Goal: Task Accomplishment & Management: Use online tool/utility

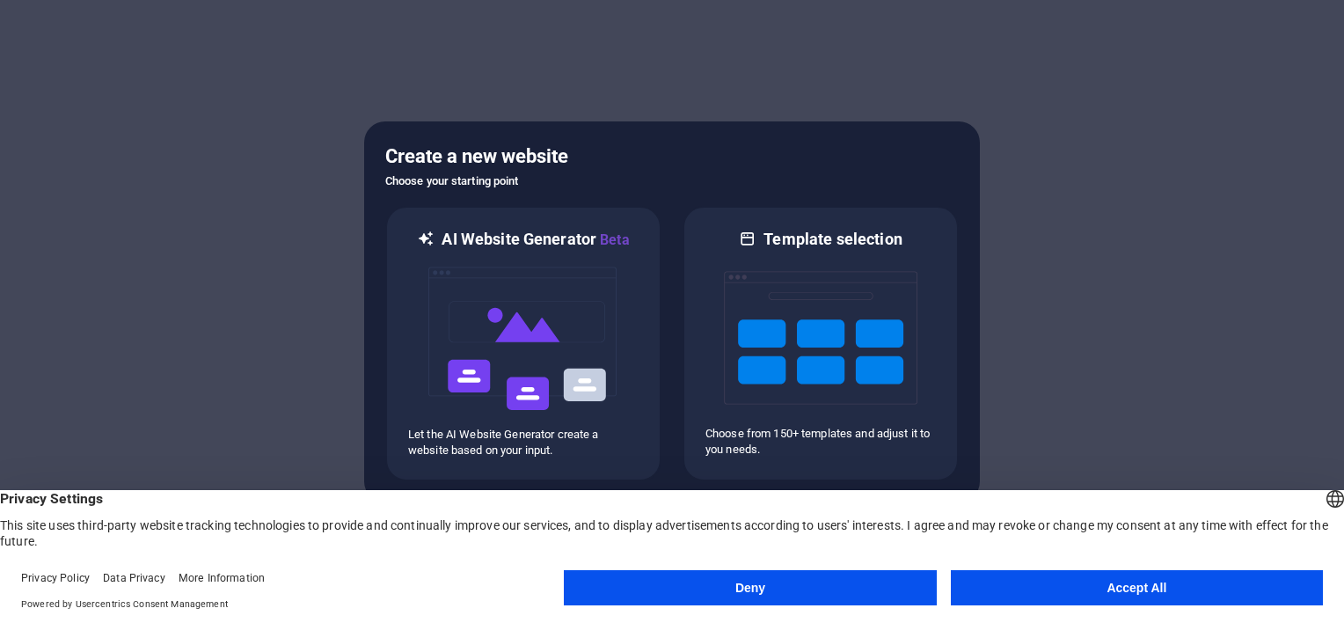
click at [1089, 581] on button "Accept All" at bounding box center [1137, 587] width 372 height 35
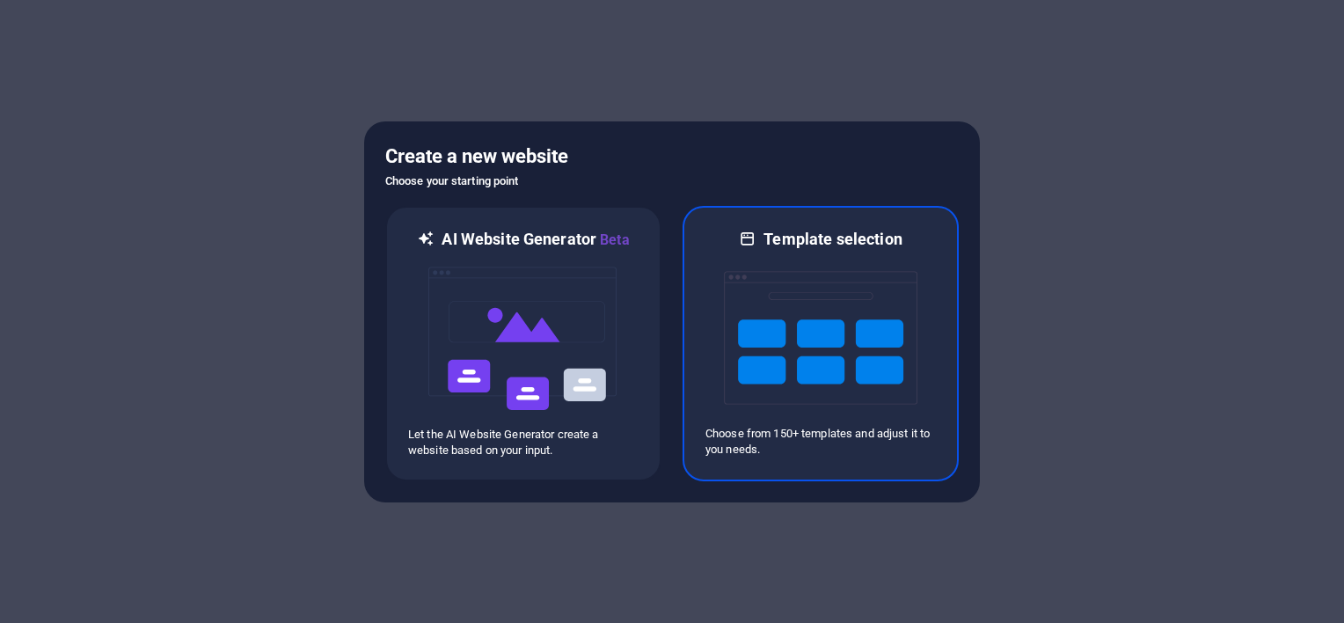
click at [820, 346] on img at bounding box center [820, 338] width 193 height 176
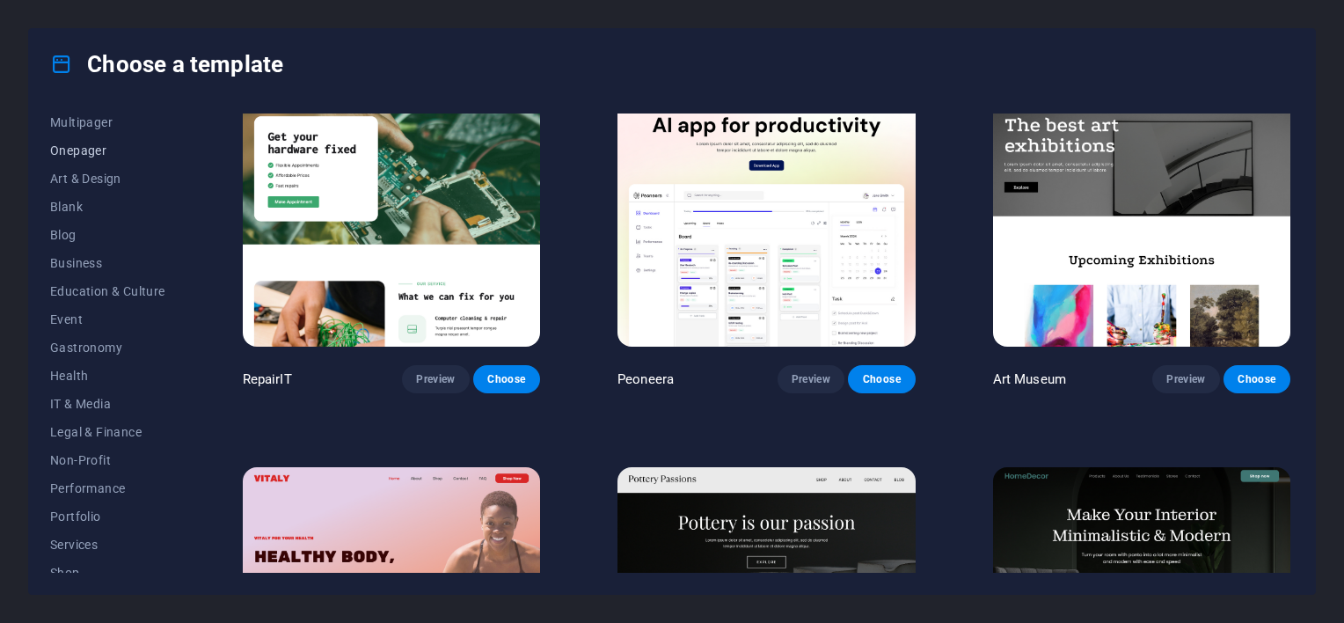
scroll to position [272, 0]
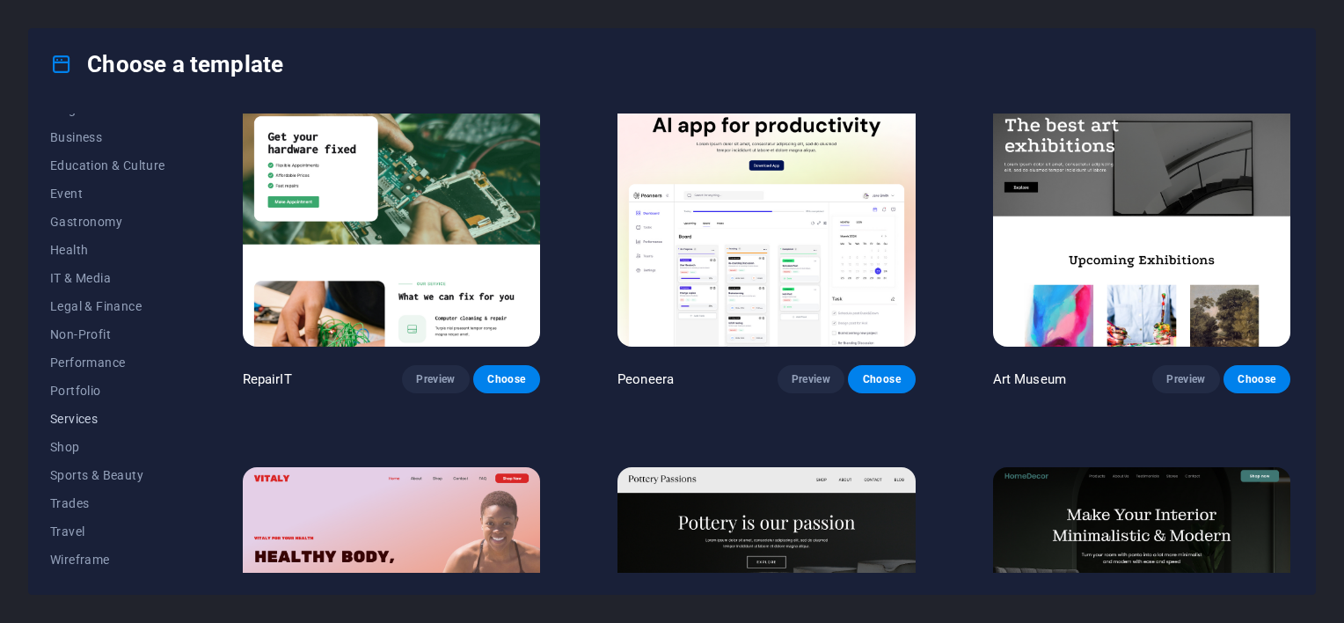
click at [79, 416] on span "Services" at bounding box center [107, 419] width 115 height 14
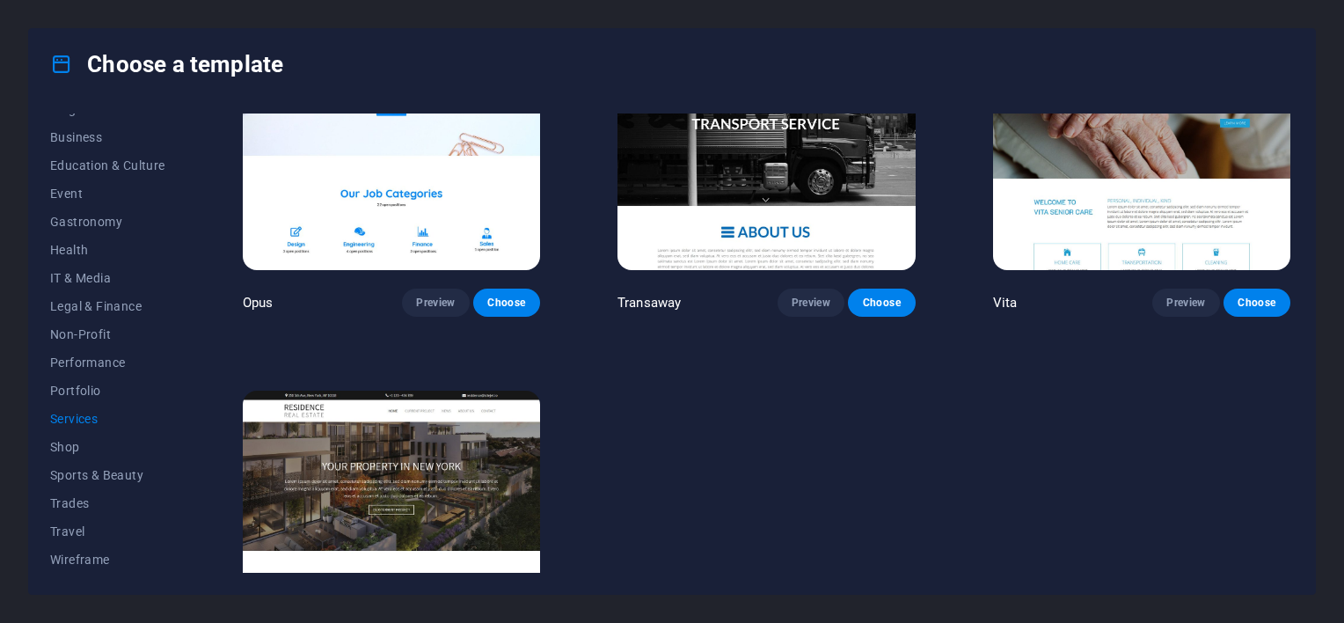
scroll to position [2468, 0]
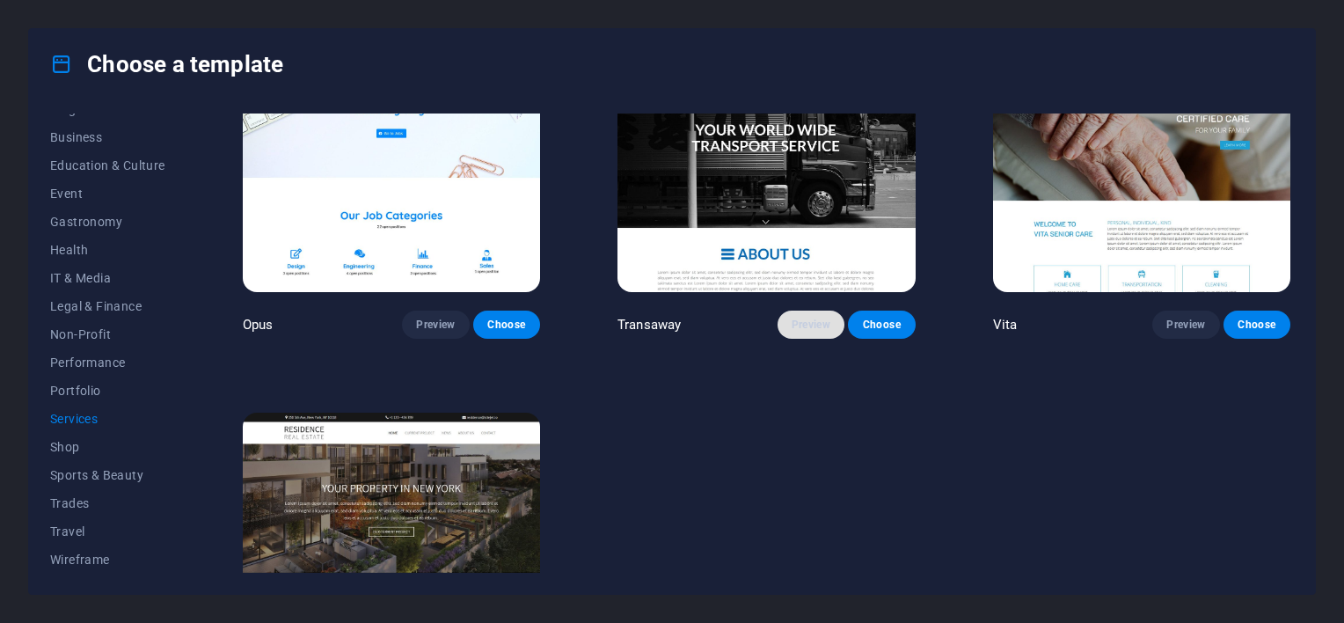
click at [809, 317] on span "Preview" at bounding box center [810, 324] width 39 height 14
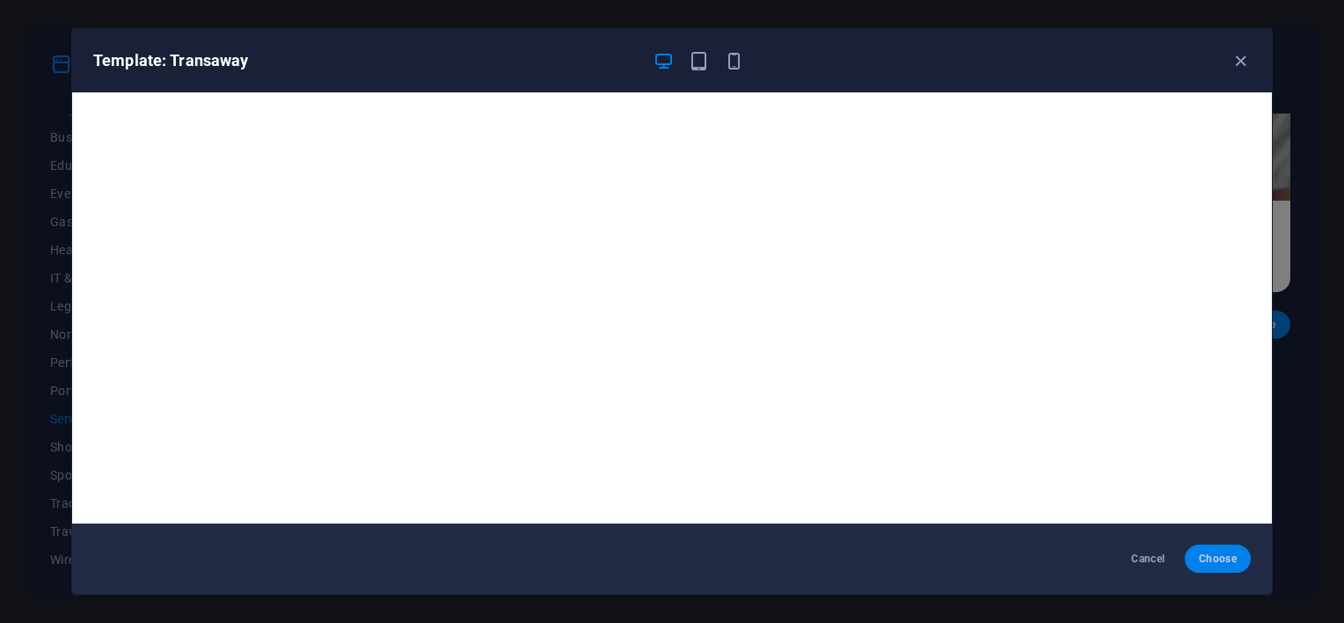
click at [1225, 565] on span "Choose" at bounding box center [1218, 558] width 38 height 14
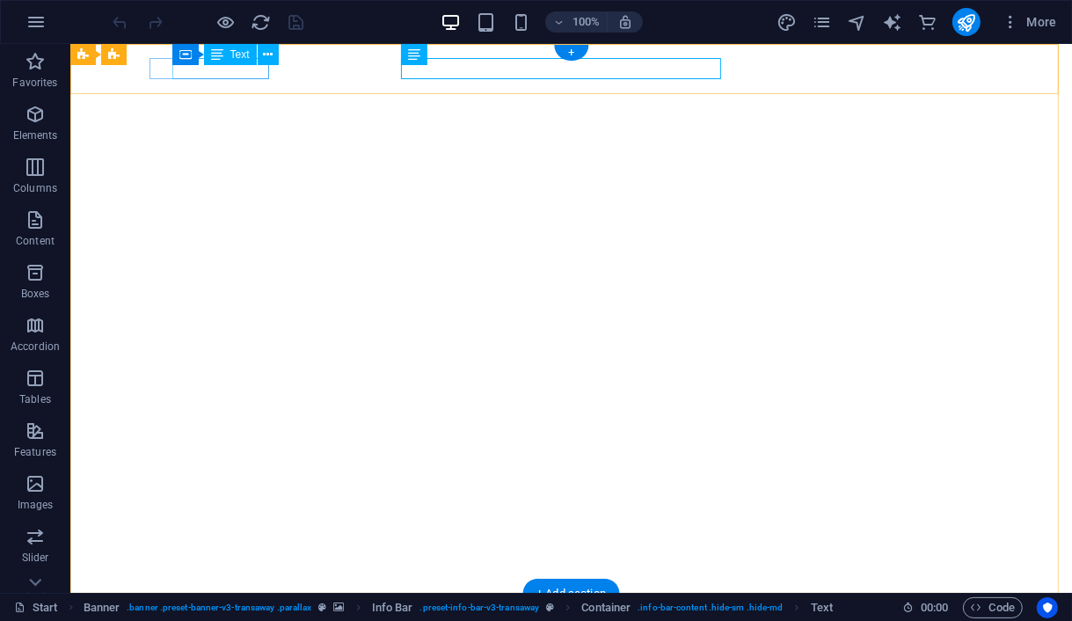
click at [235, 621] on div "[PHONE_NUMBER]" at bounding box center [564, 631] width 816 height 21
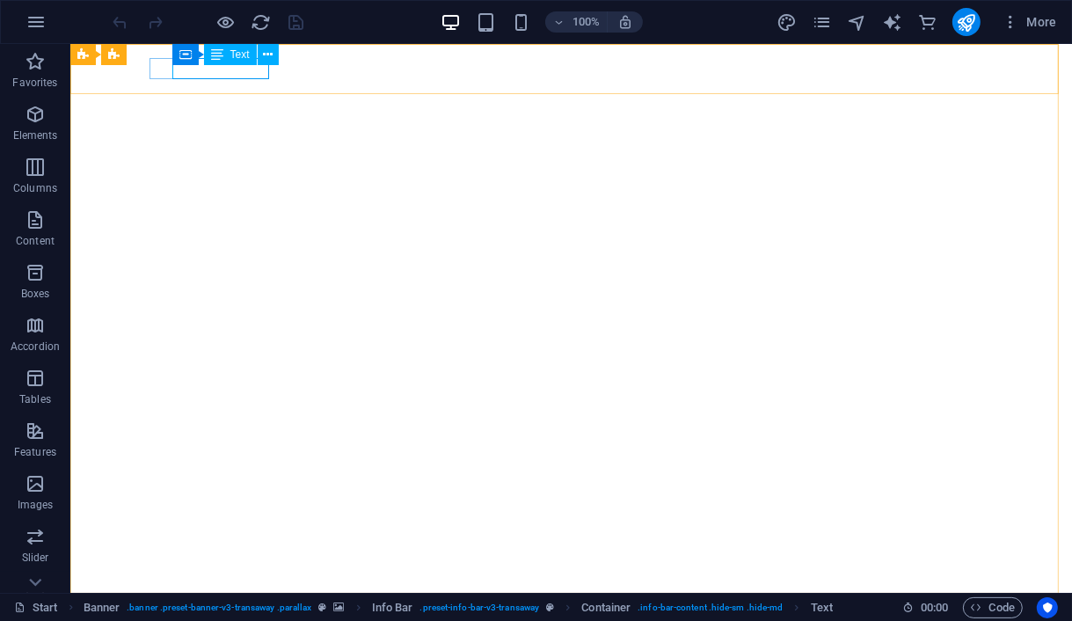
click at [234, 57] on span "Text" at bounding box center [239, 54] width 19 height 11
click at [266, 56] on icon at bounding box center [268, 55] width 10 height 18
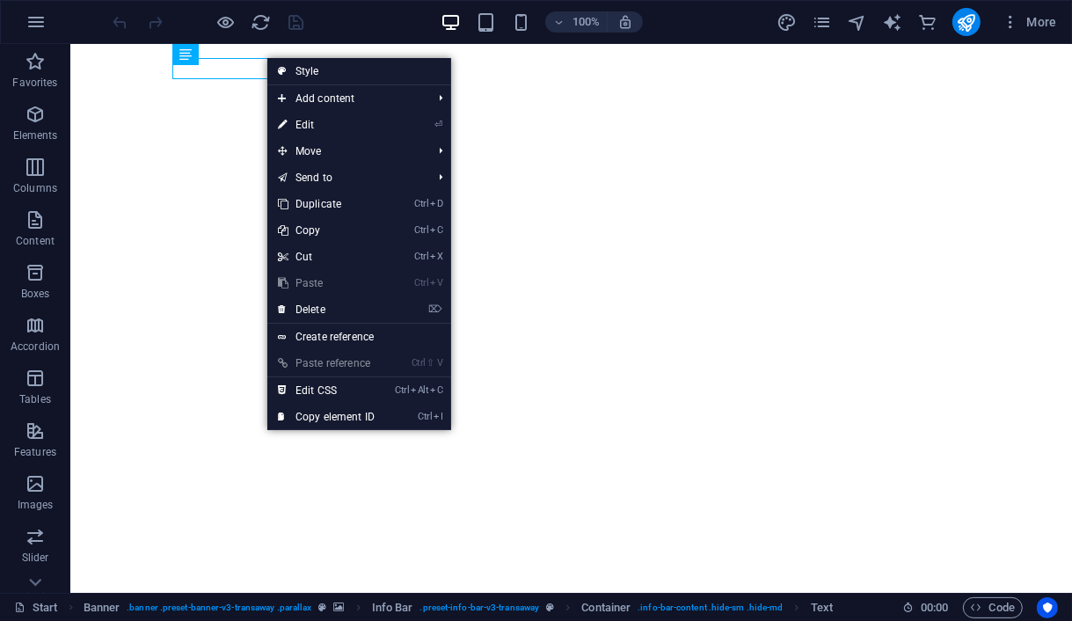
click at [306, 126] on link "⏎ Edit" at bounding box center [326, 125] width 118 height 26
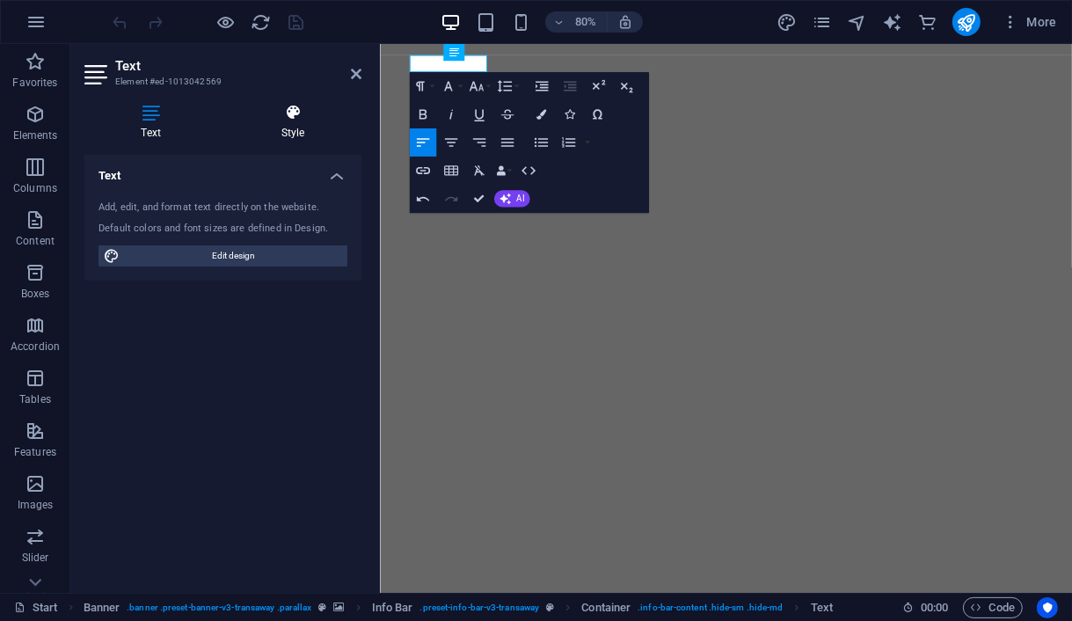
click at [296, 136] on h4 "Style" at bounding box center [292, 122] width 137 height 37
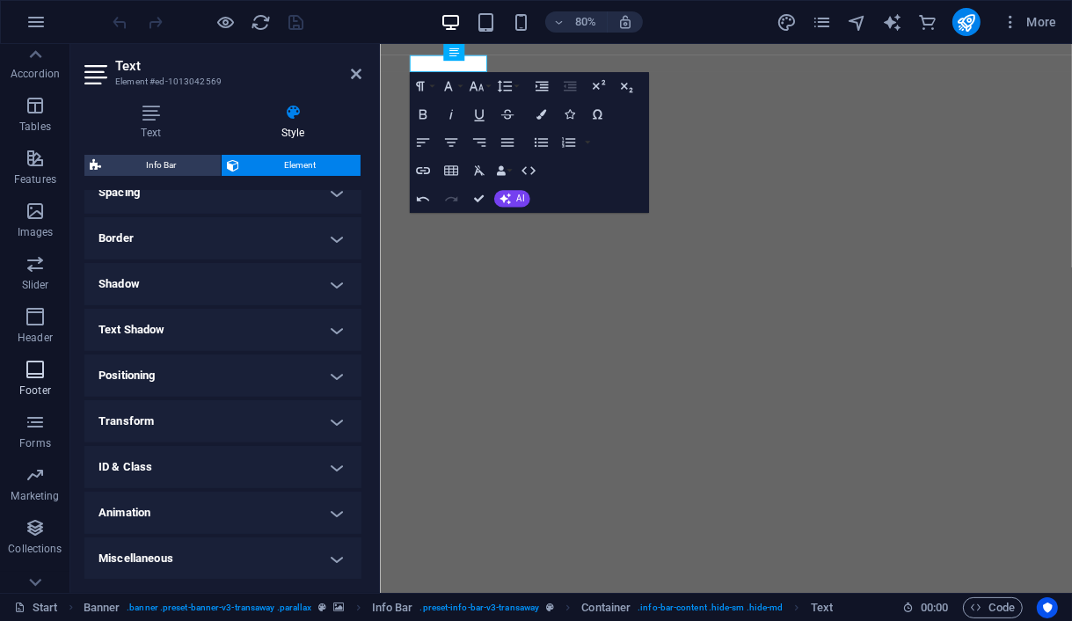
scroll to position [293, 0]
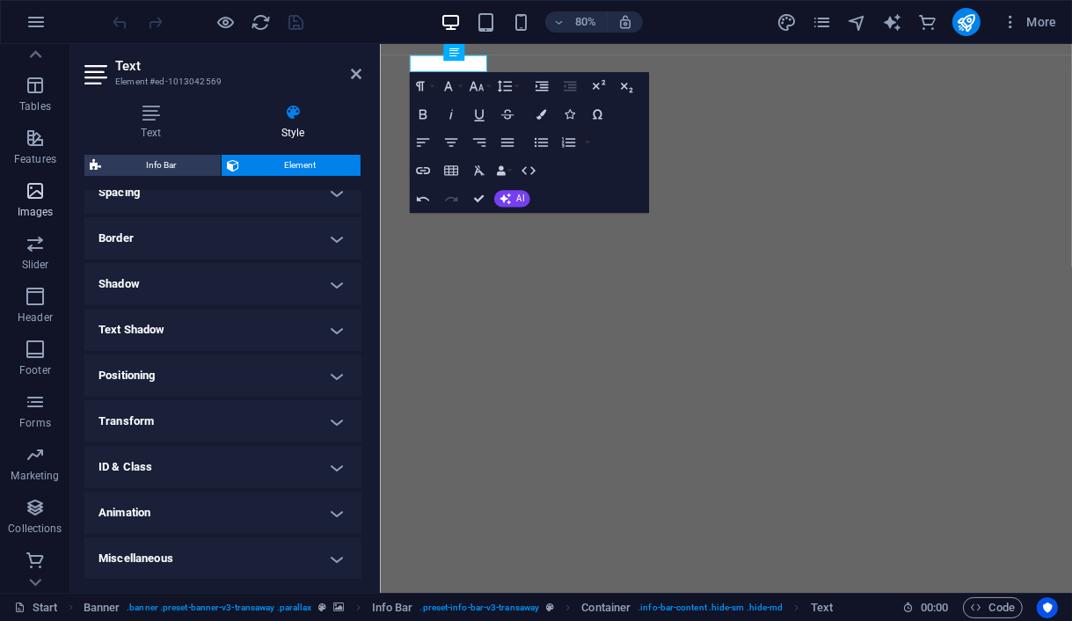
click at [26, 205] on p "Images" at bounding box center [36, 212] width 36 height 14
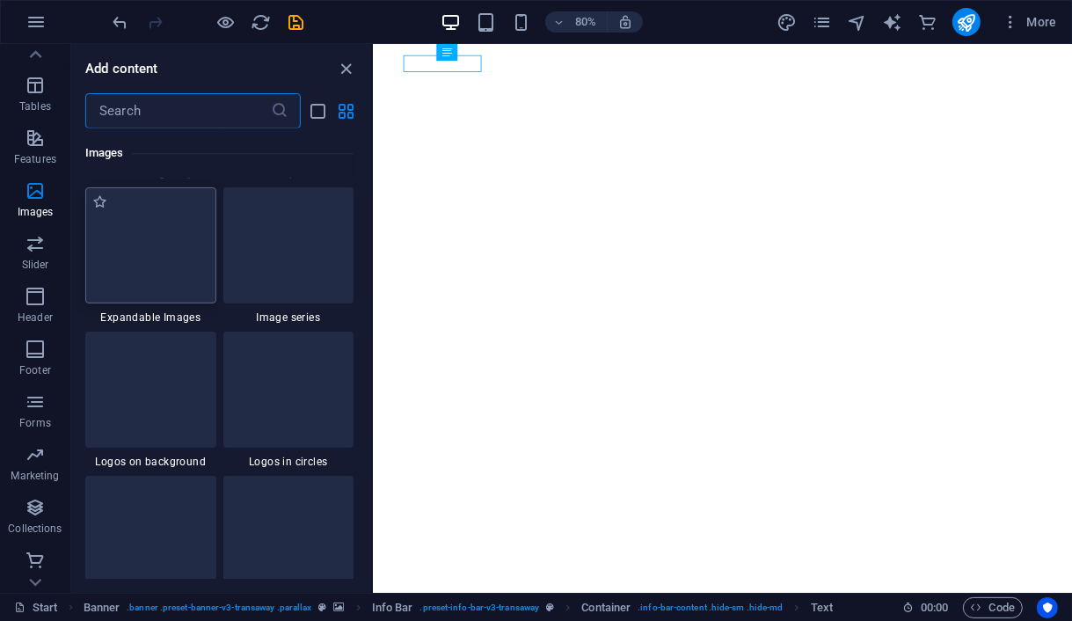
scroll to position [9503, 0]
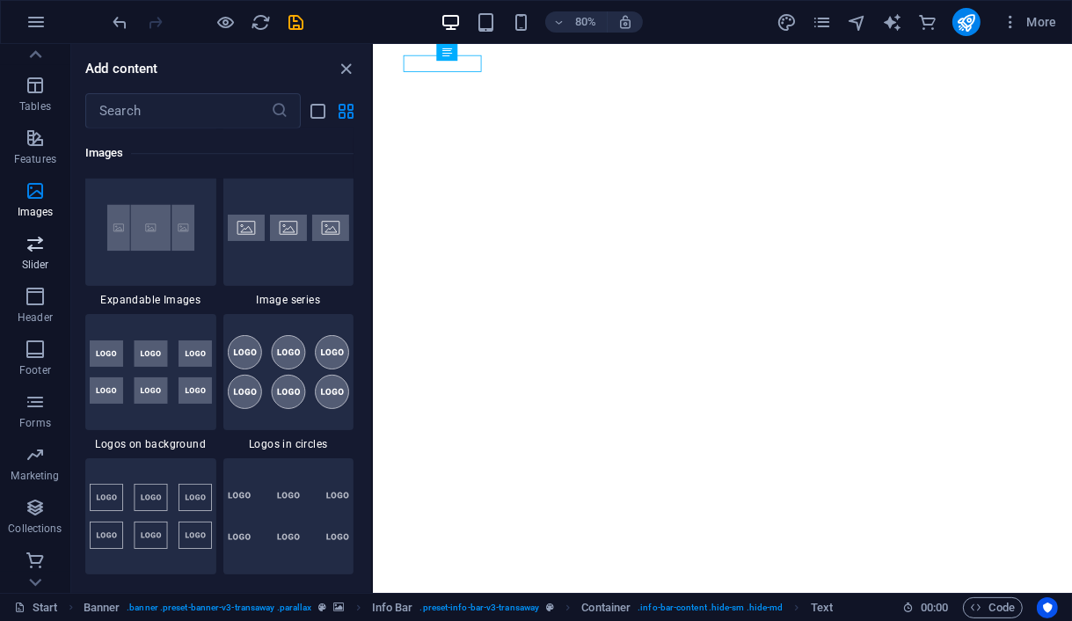
click at [40, 254] on span "Slider" at bounding box center [35, 254] width 70 height 42
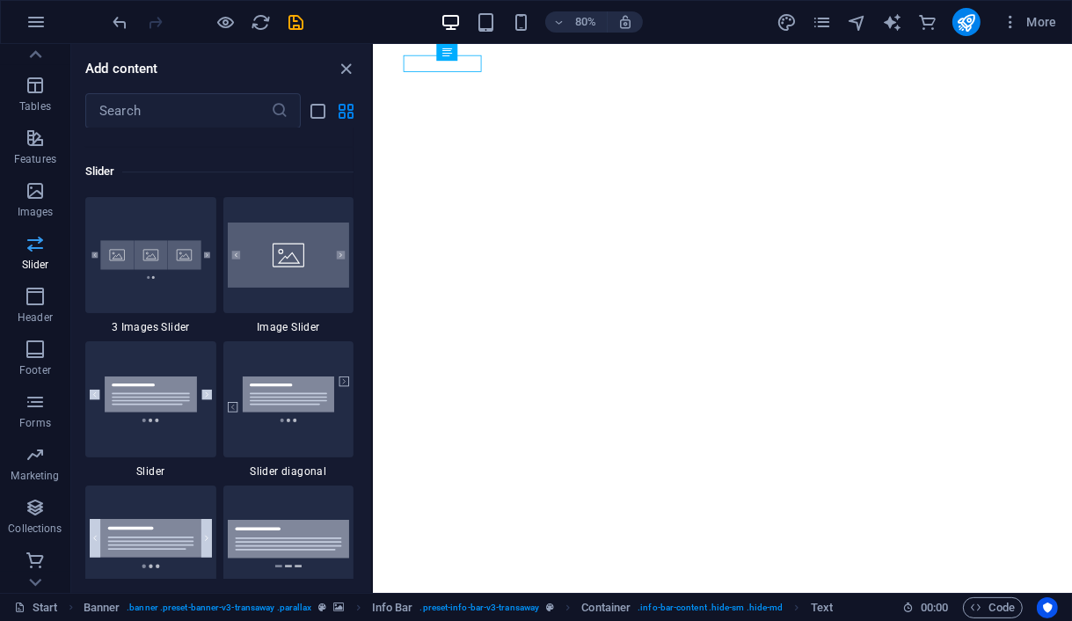
scroll to position [9970, 0]
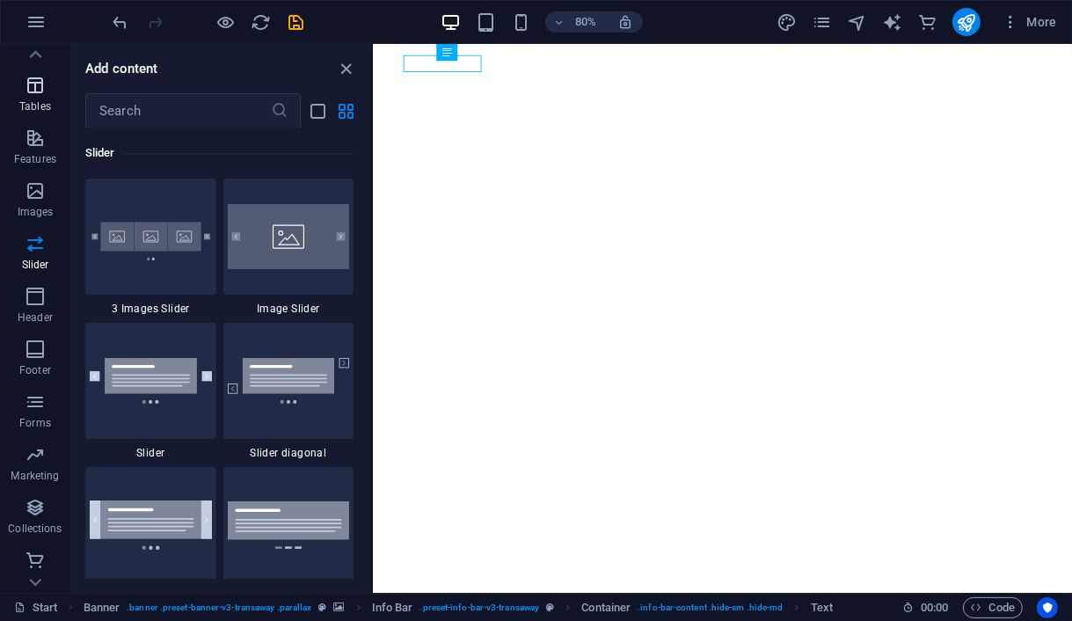
click at [38, 99] on p "Tables" at bounding box center [35, 106] width 32 height 14
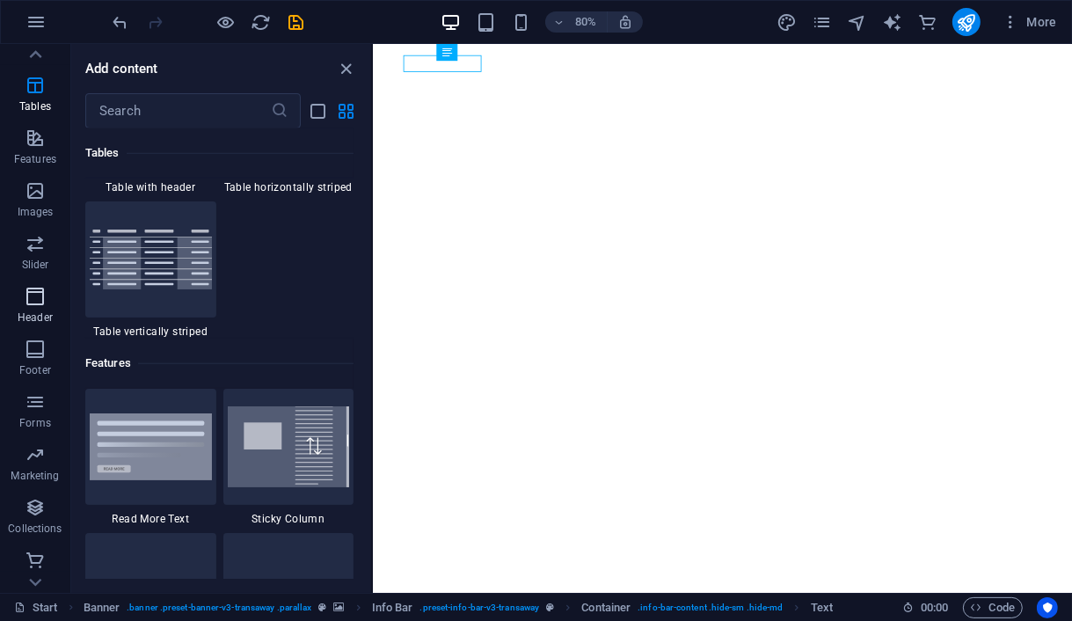
scroll to position [6676, 0]
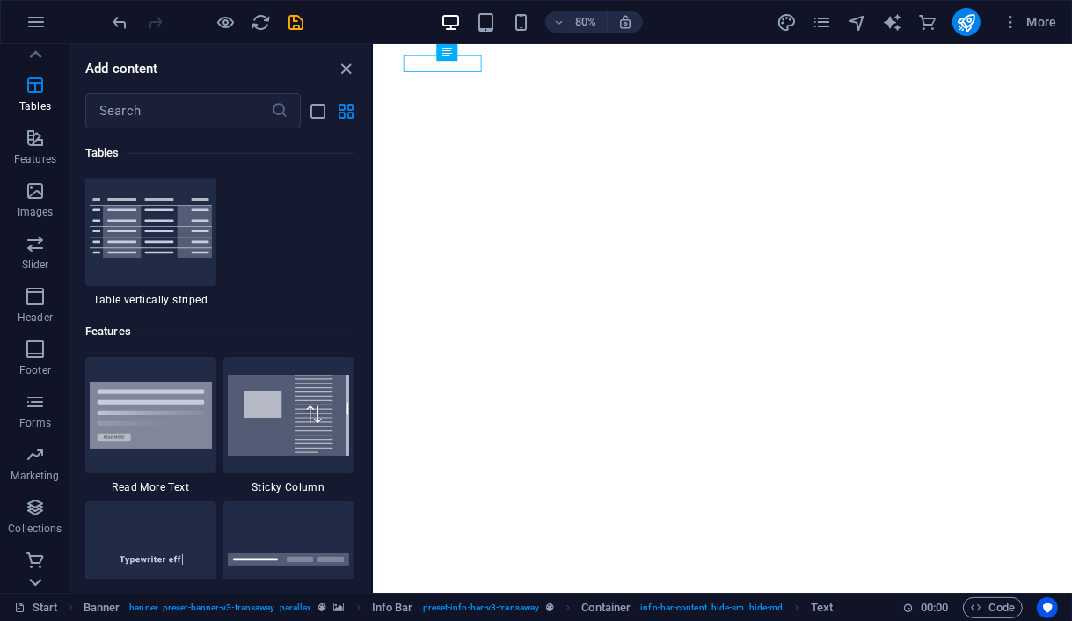
click at [32, 580] on icon at bounding box center [35, 582] width 25 height 25
click at [42, 144] on icon "button" at bounding box center [35, 136] width 21 height 21
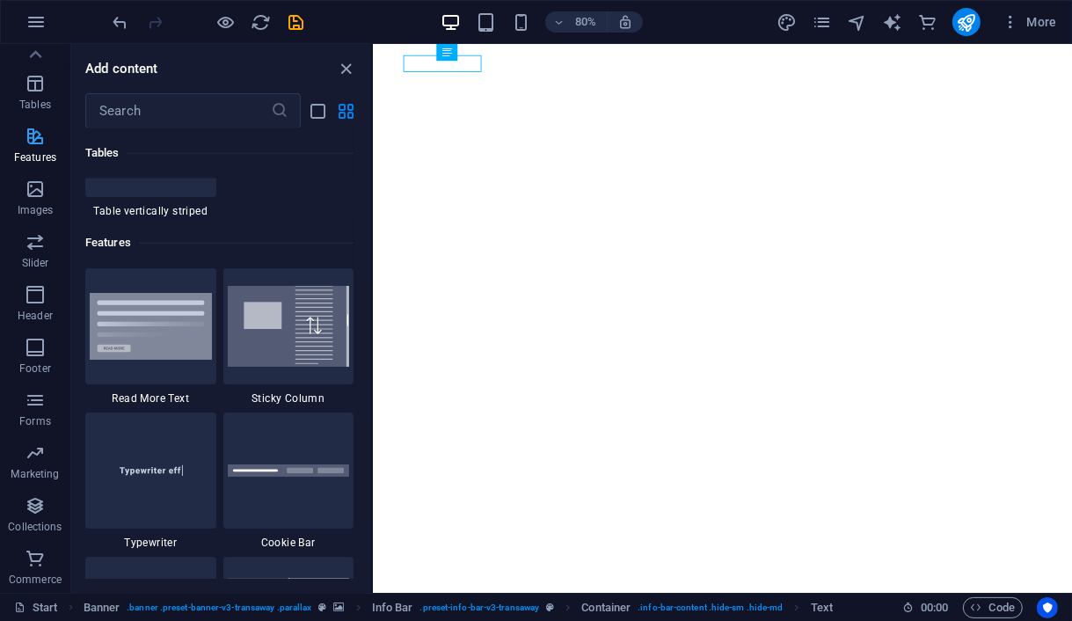
scroll to position [6855, 0]
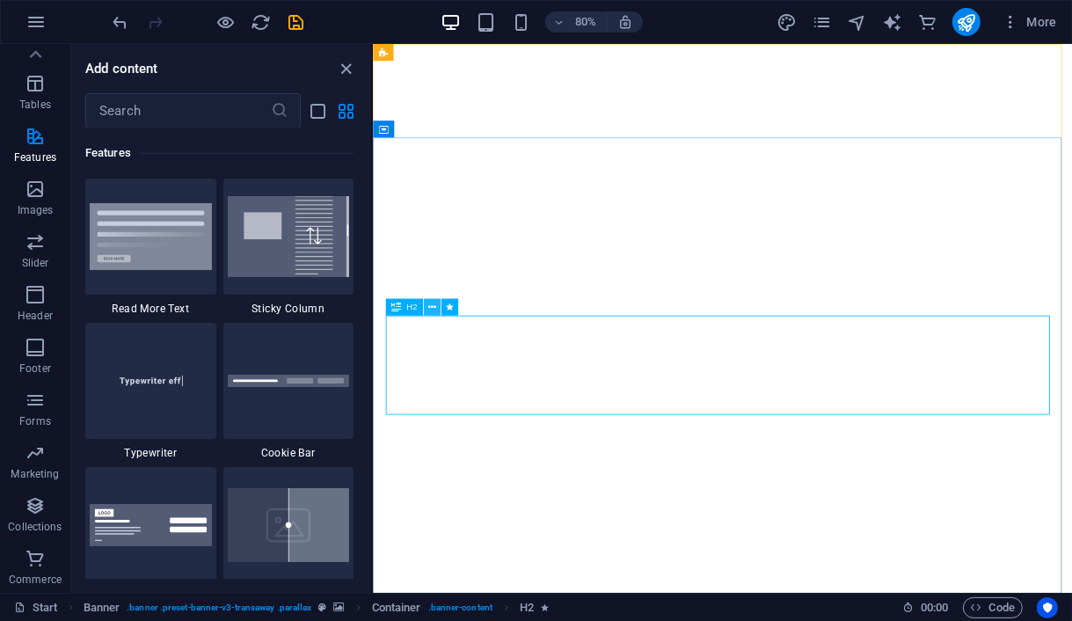
click at [429, 310] on icon at bounding box center [432, 307] width 8 height 15
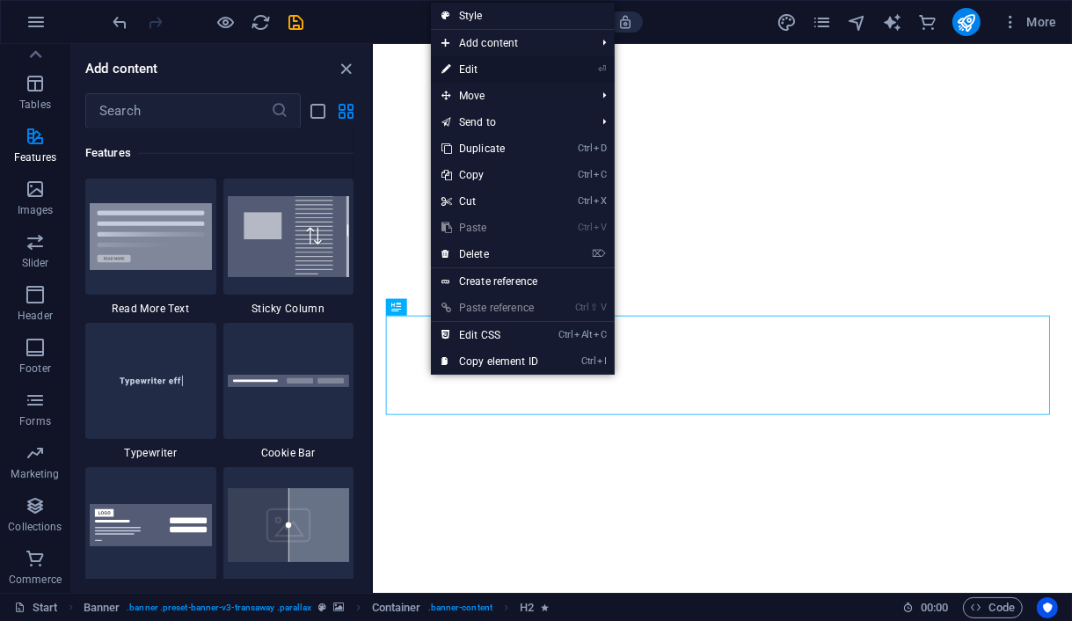
click at [479, 69] on link "⏎ Edit" at bounding box center [490, 69] width 118 height 26
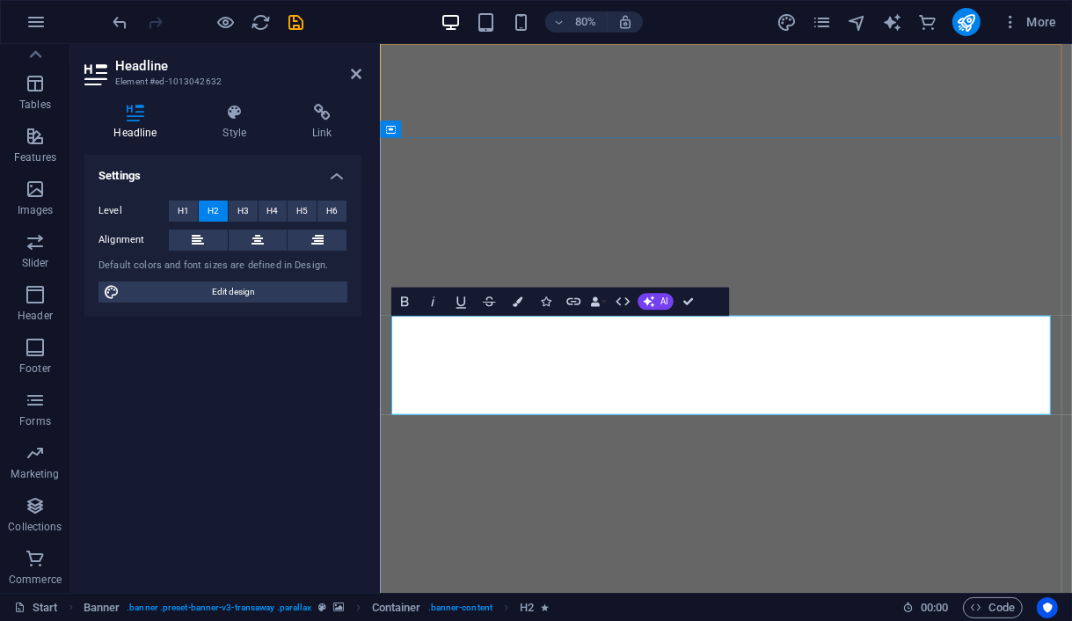
drag, startPoint x: 452, startPoint y: 413, endPoint x: 1091, endPoint y: 469, distance: 641.7
drag, startPoint x: 215, startPoint y: 375, endPoint x: 236, endPoint y: 124, distance: 252.3
click at [236, 124] on h4 "Style" at bounding box center [238, 122] width 90 height 37
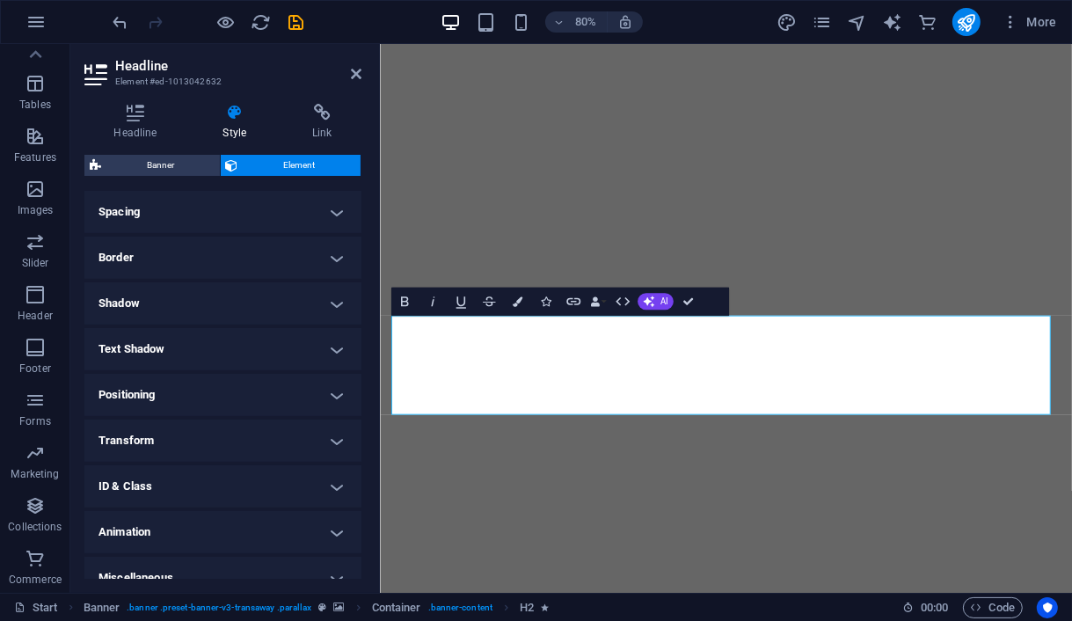
scroll to position [354, 0]
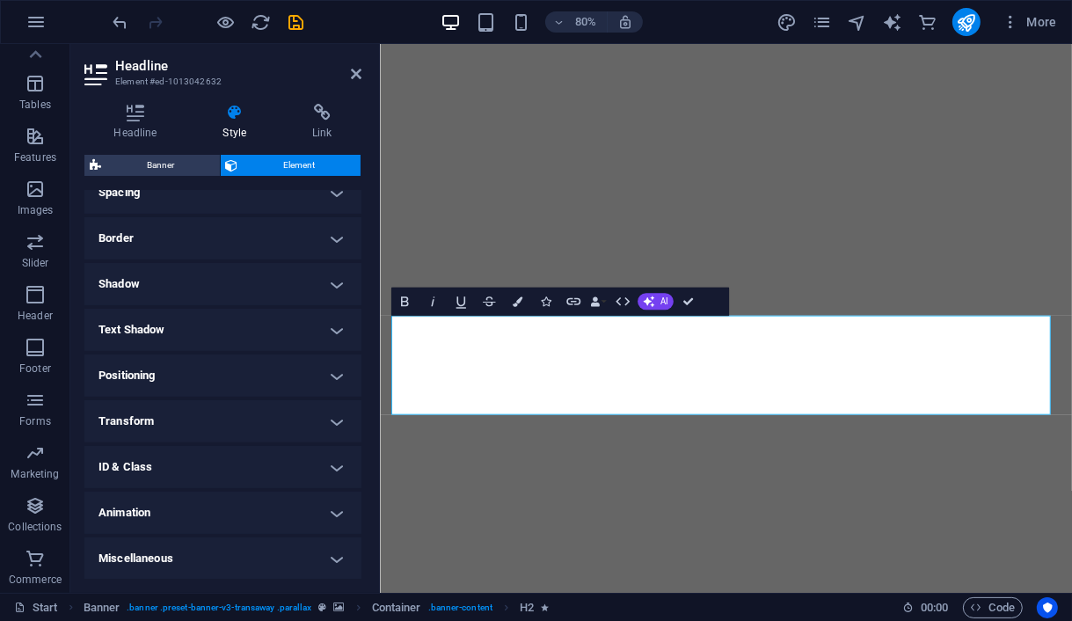
click at [225, 420] on h4 "Transform" at bounding box center [222, 421] width 277 height 42
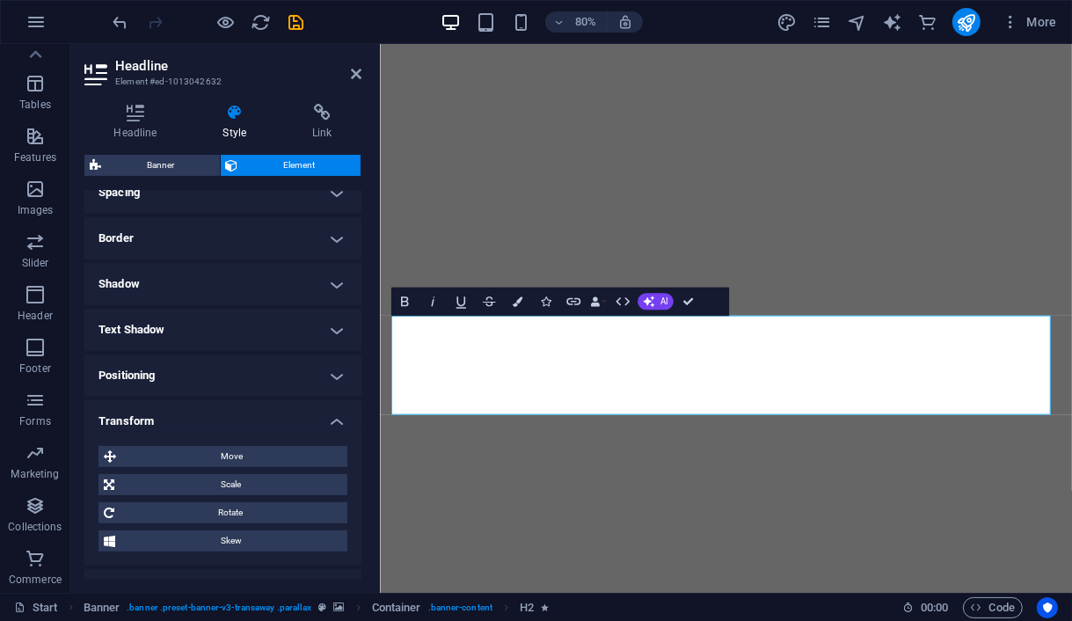
click at [225, 416] on h4 "Transform" at bounding box center [222, 416] width 277 height 32
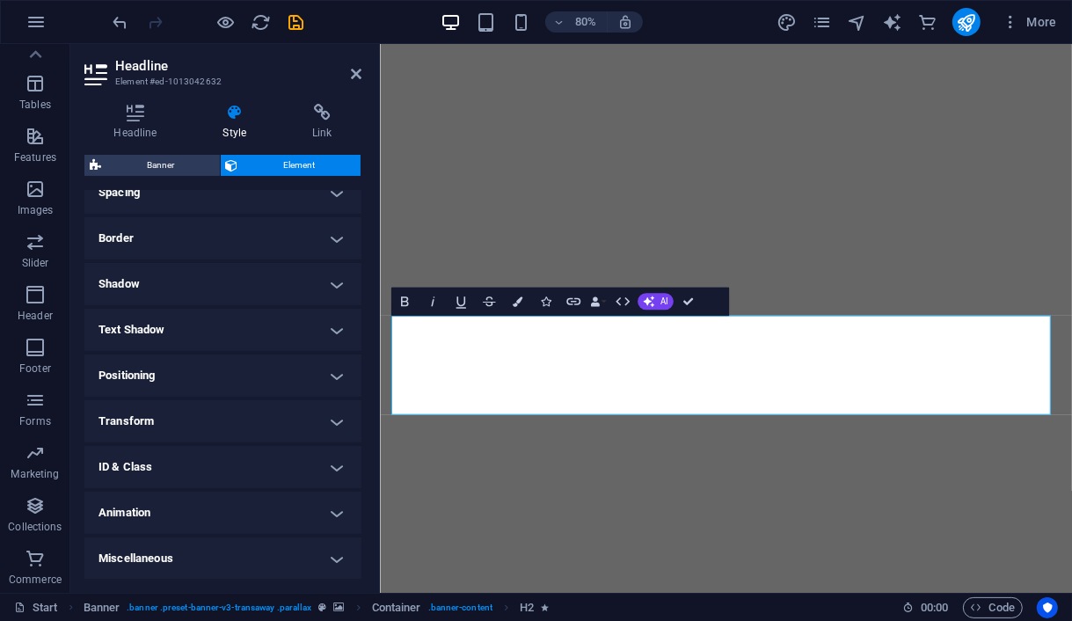
click at [224, 508] on h4 "Animation" at bounding box center [222, 513] width 277 height 42
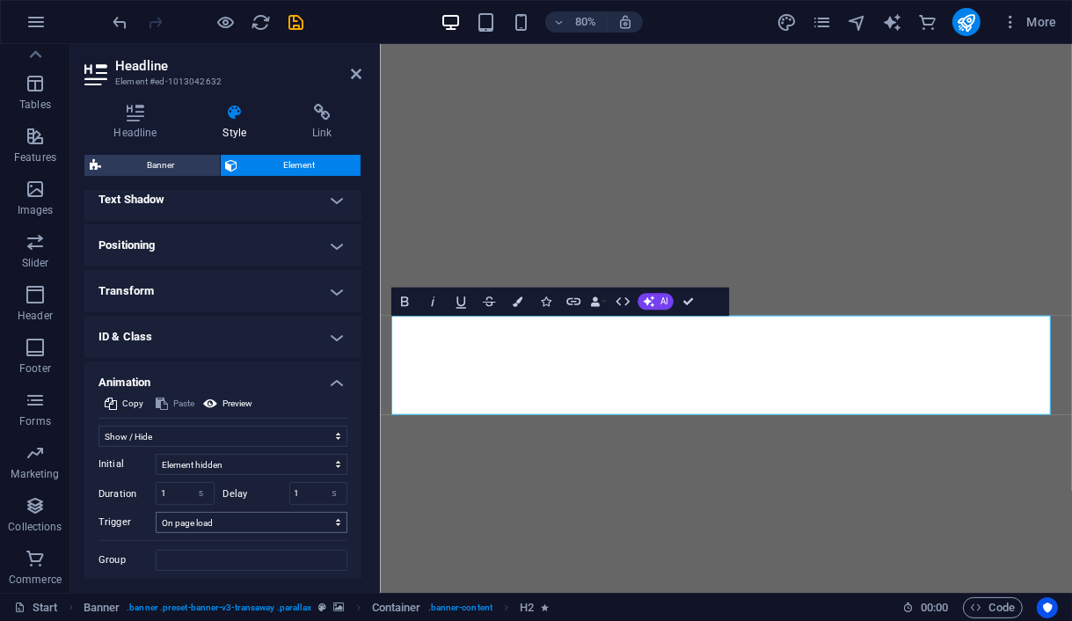
scroll to position [535, 0]
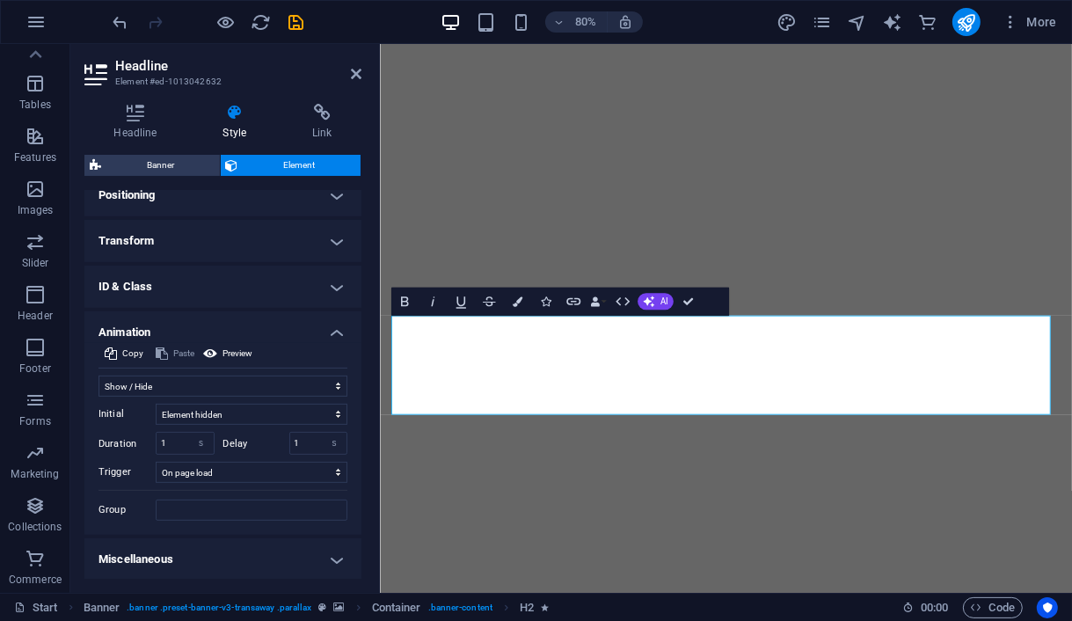
click at [316, 555] on h4 "Miscellaneous" at bounding box center [222, 559] width 277 height 42
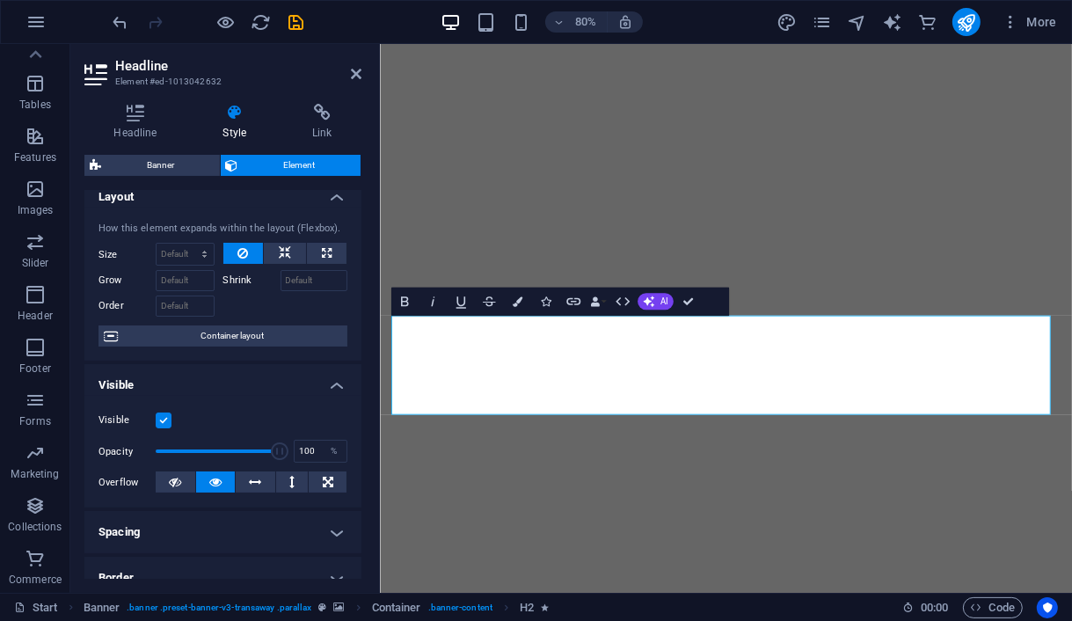
scroll to position [0, 0]
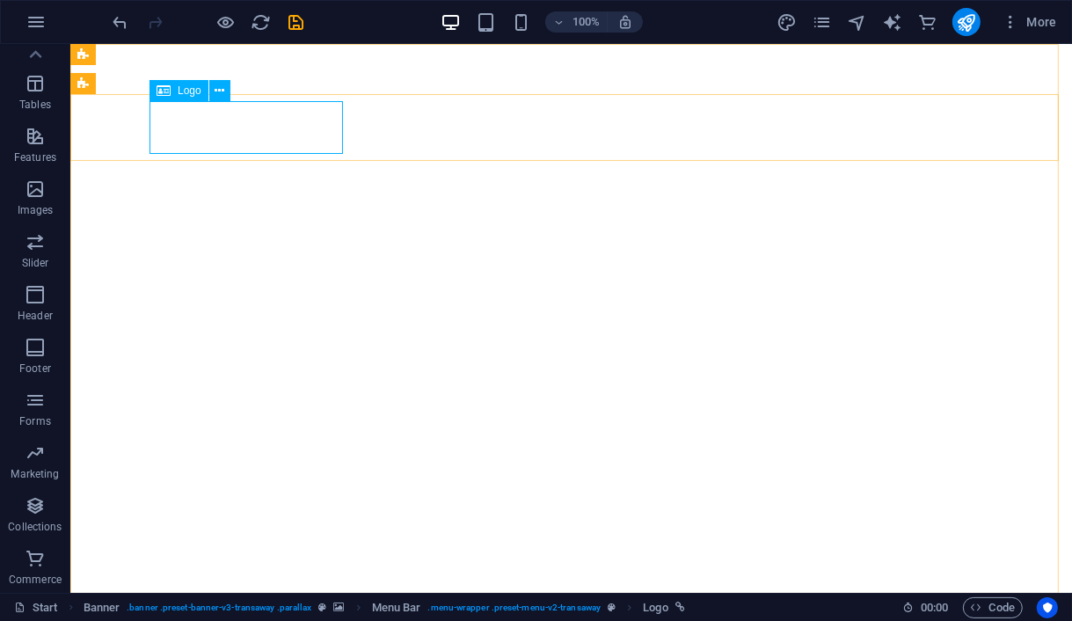
click at [176, 85] on div "Logo" at bounding box center [178, 90] width 59 height 21
click at [218, 93] on icon at bounding box center [220, 91] width 10 height 18
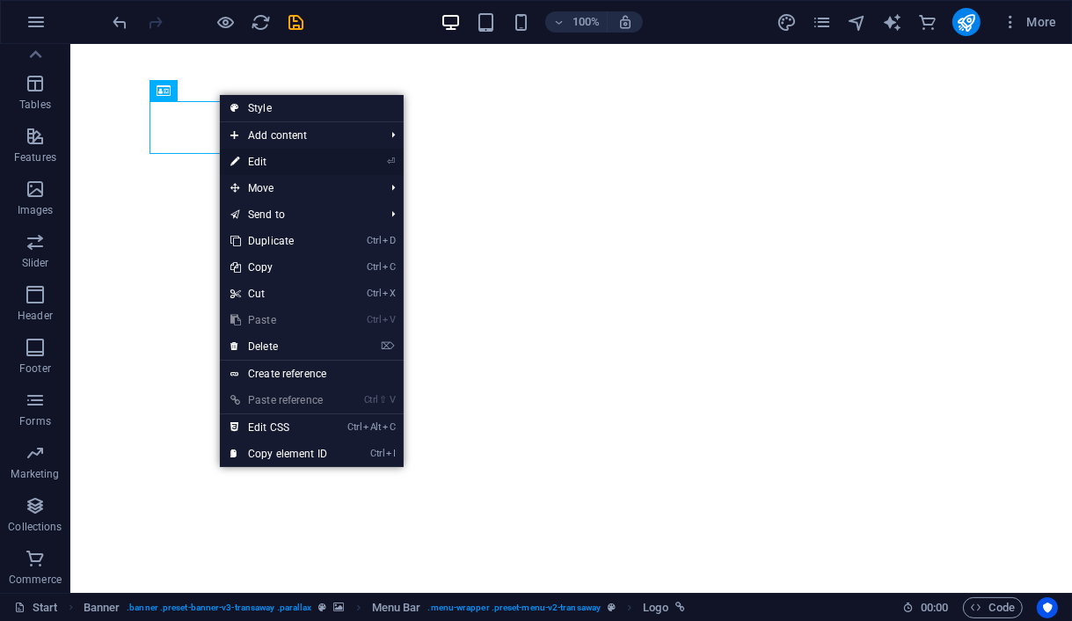
click at [268, 163] on link "⏎ Edit" at bounding box center [279, 162] width 118 height 26
select select "px"
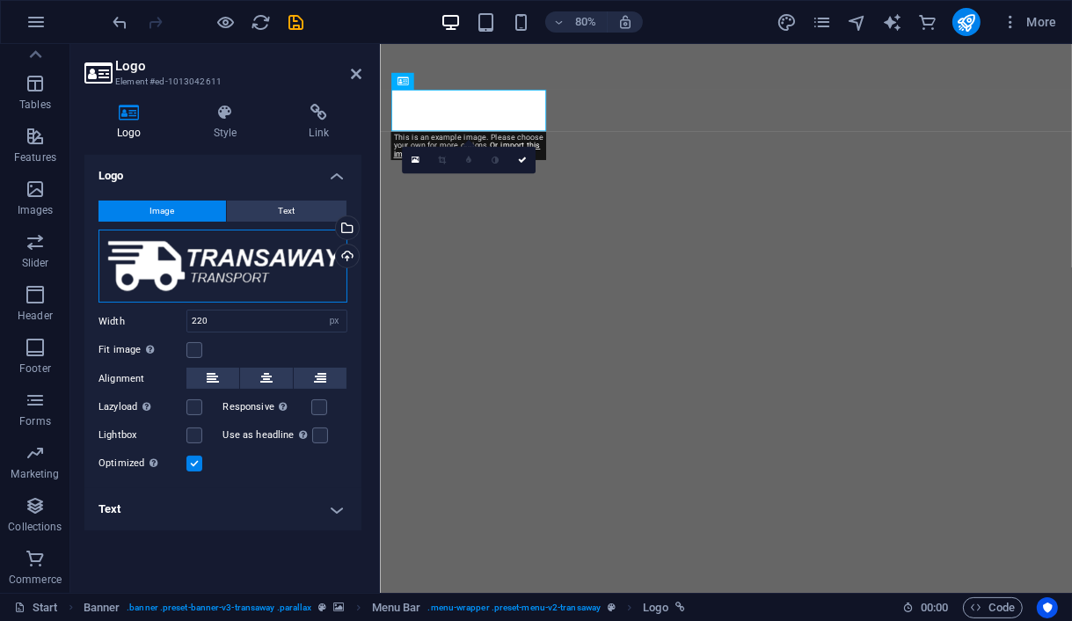
click at [281, 271] on div "Drag files here, click to choose files or select files from Files or our free s…" at bounding box center [222, 267] width 249 height 74
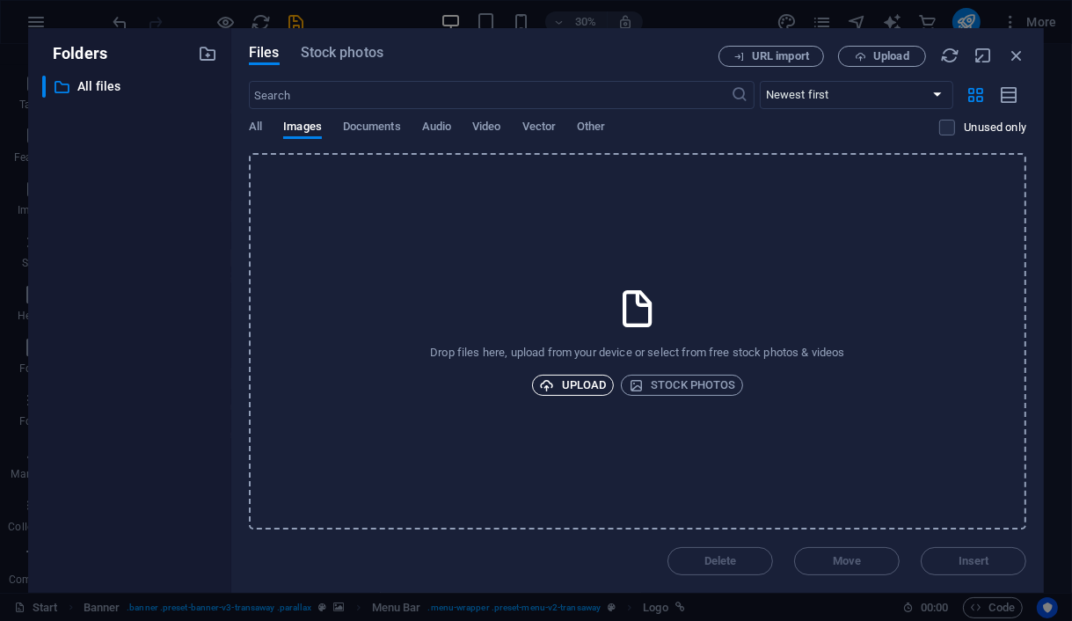
click at [581, 390] on span "Upload" at bounding box center [573, 385] width 67 height 21
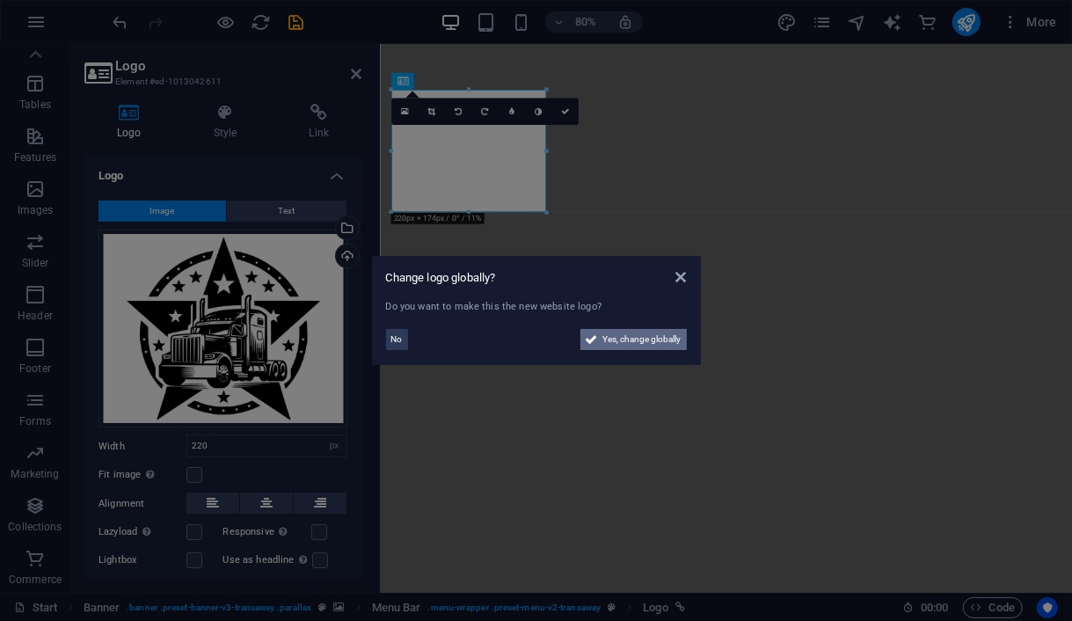
click at [626, 338] on span "Yes, change globally" at bounding box center [642, 339] width 78 height 21
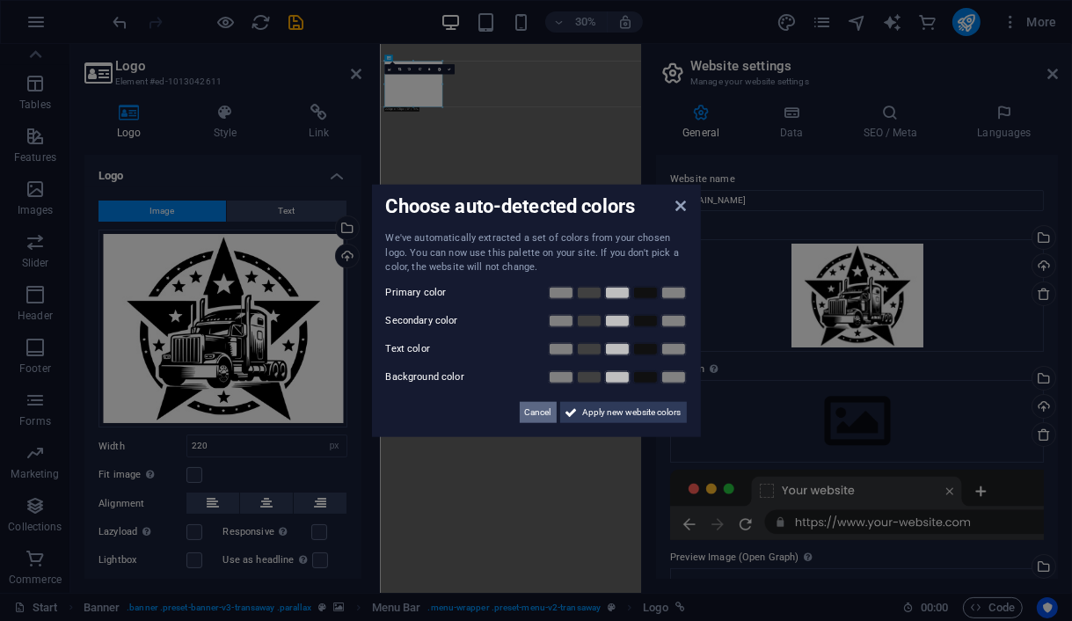
click at [545, 409] on span "Cancel" at bounding box center [538, 411] width 26 height 21
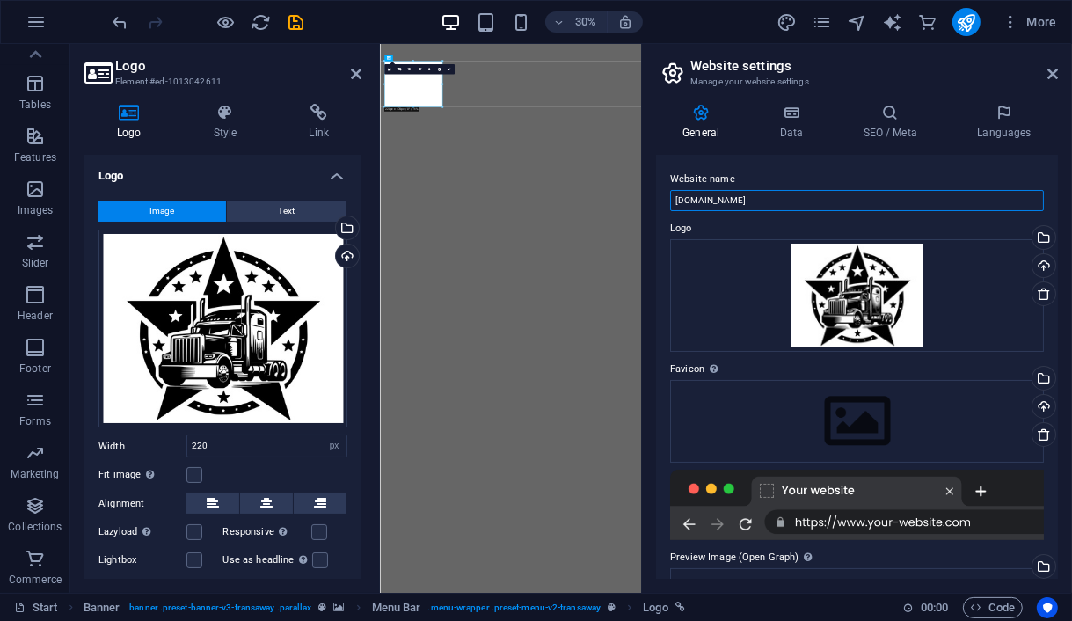
click at [756, 198] on input "[DOMAIN_NAME]" at bounding box center [857, 200] width 374 height 21
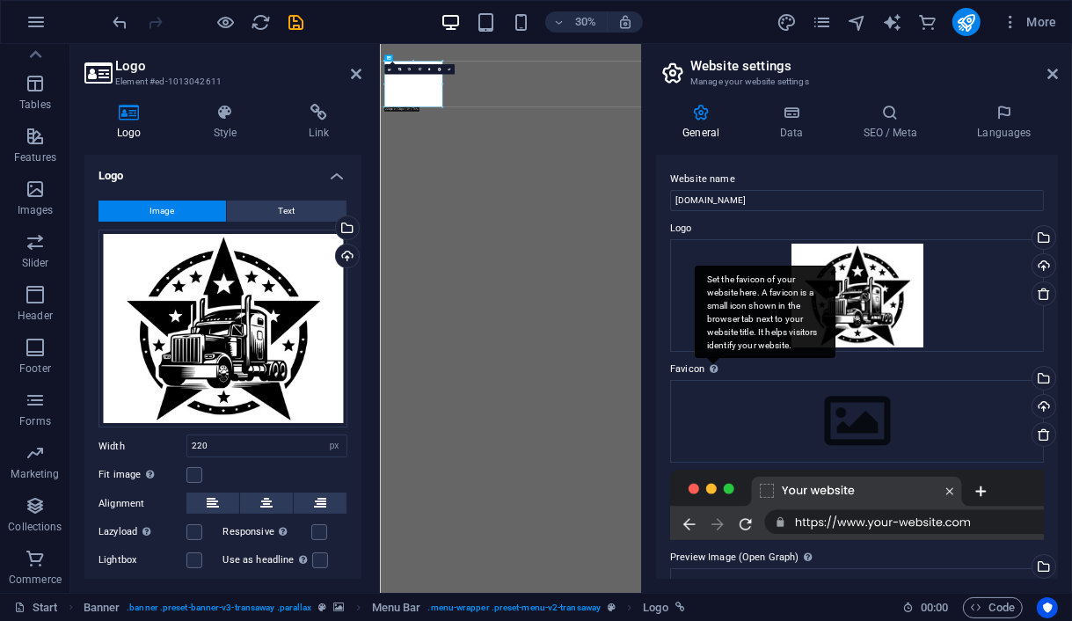
click at [714, 358] on div "Set the favicon of your website here. A favicon is a small icon shown in the br…" at bounding box center [765, 312] width 141 height 92
click at [712, 358] on div "Set the favicon of your website here. A favicon is a small icon shown in the br…" at bounding box center [765, 312] width 141 height 92
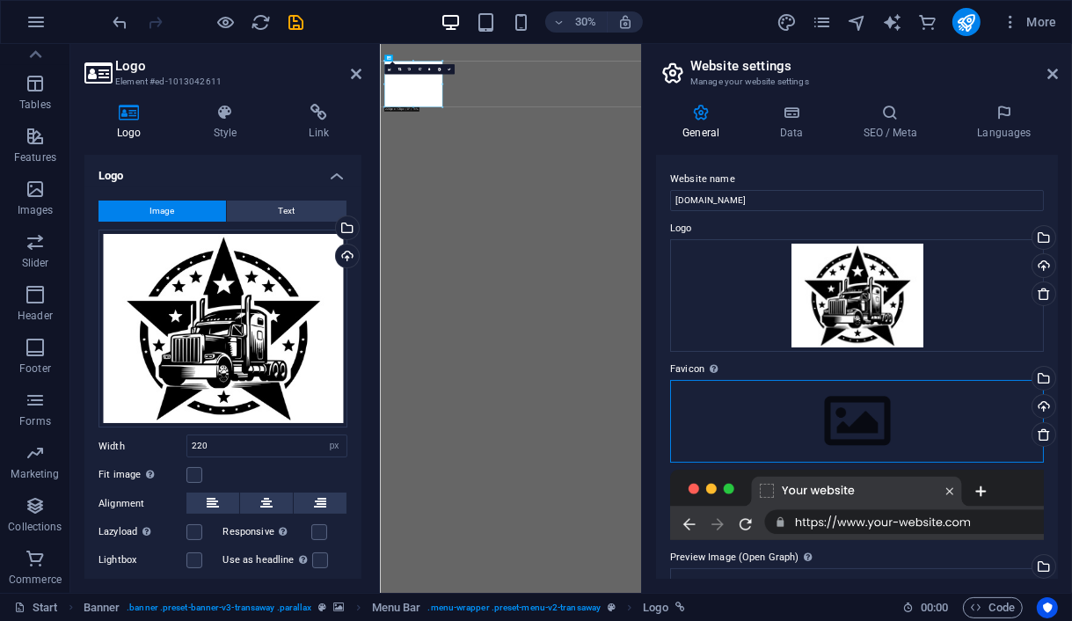
click at [777, 412] on div "Drag files here, click to choose files or select files from Files or our free s…" at bounding box center [857, 421] width 374 height 83
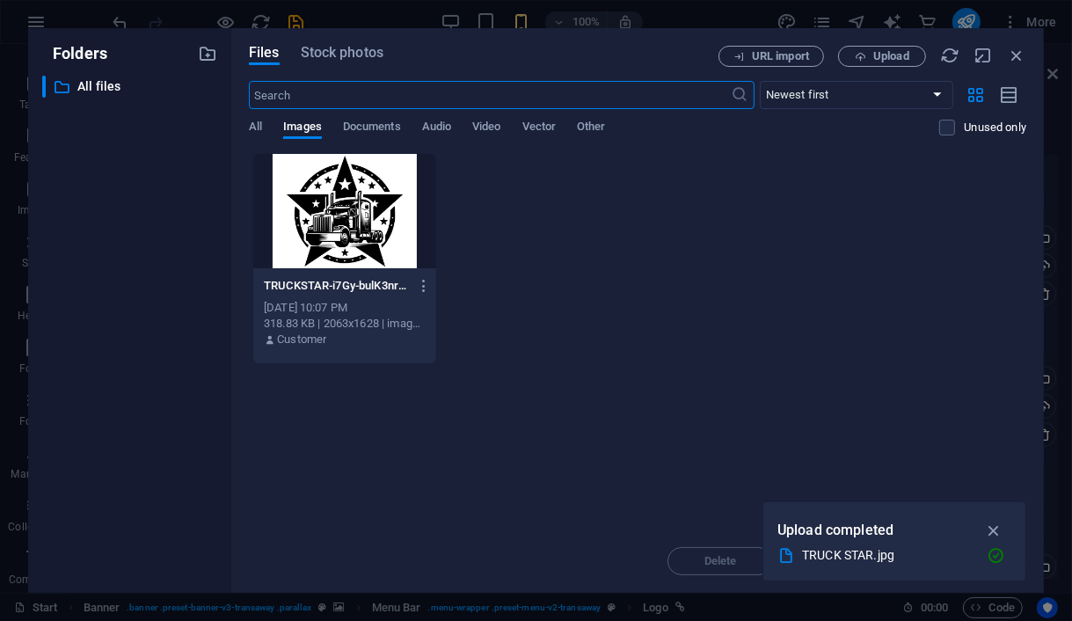
click at [361, 233] on div at bounding box center [344, 211] width 183 height 114
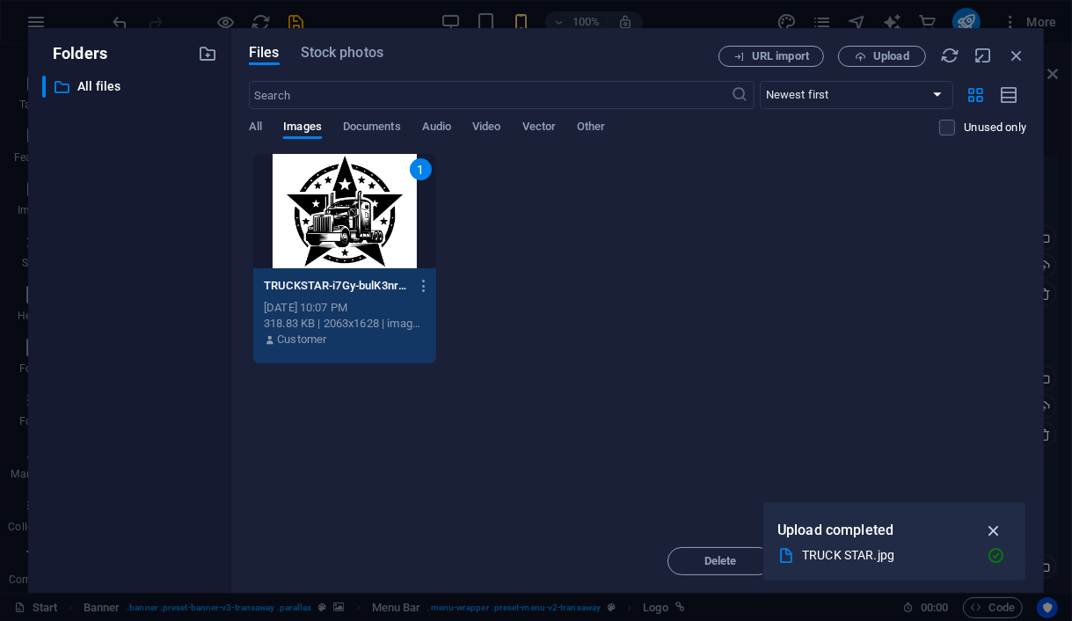
click at [990, 529] on icon "button" at bounding box center [994, 530] width 20 height 19
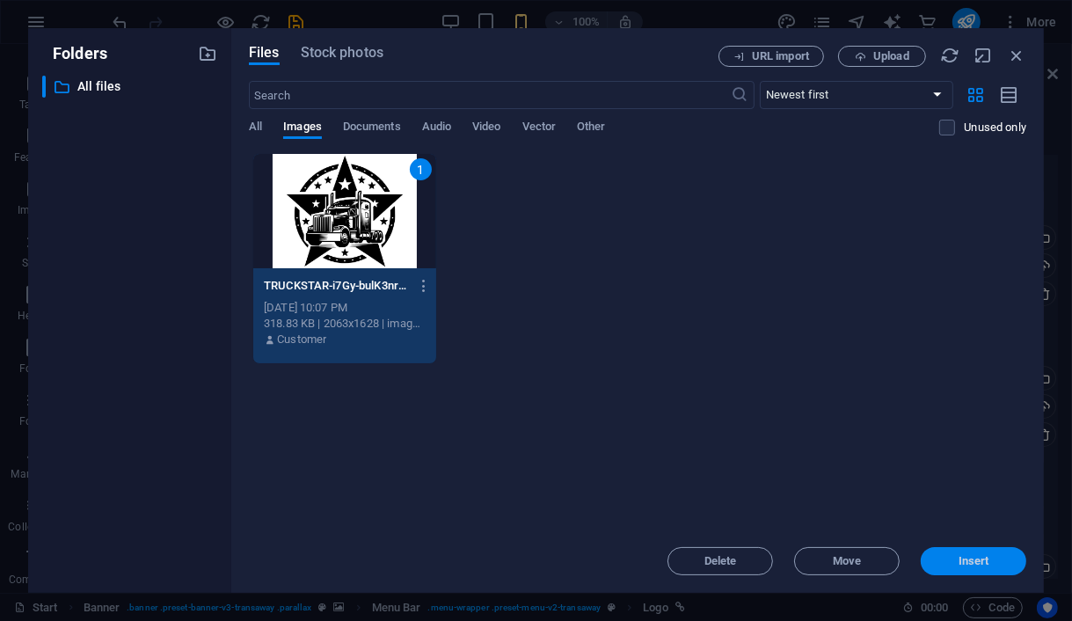
click at [956, 547] on button "Insert" at bounding box center [974, 561] width 106 height 28
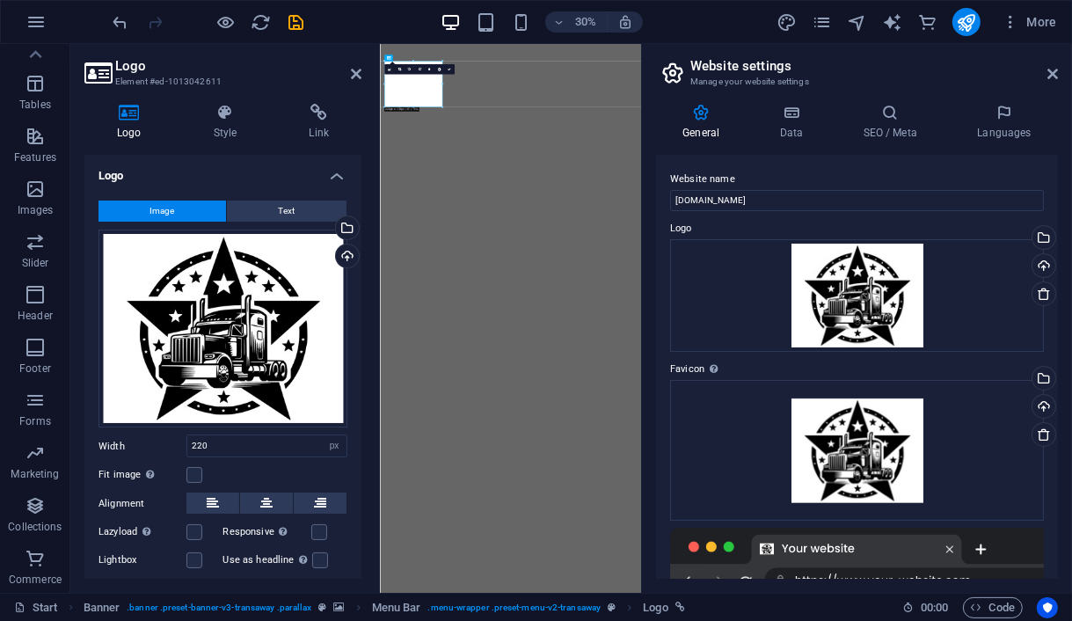
scroll to position [262, 0]
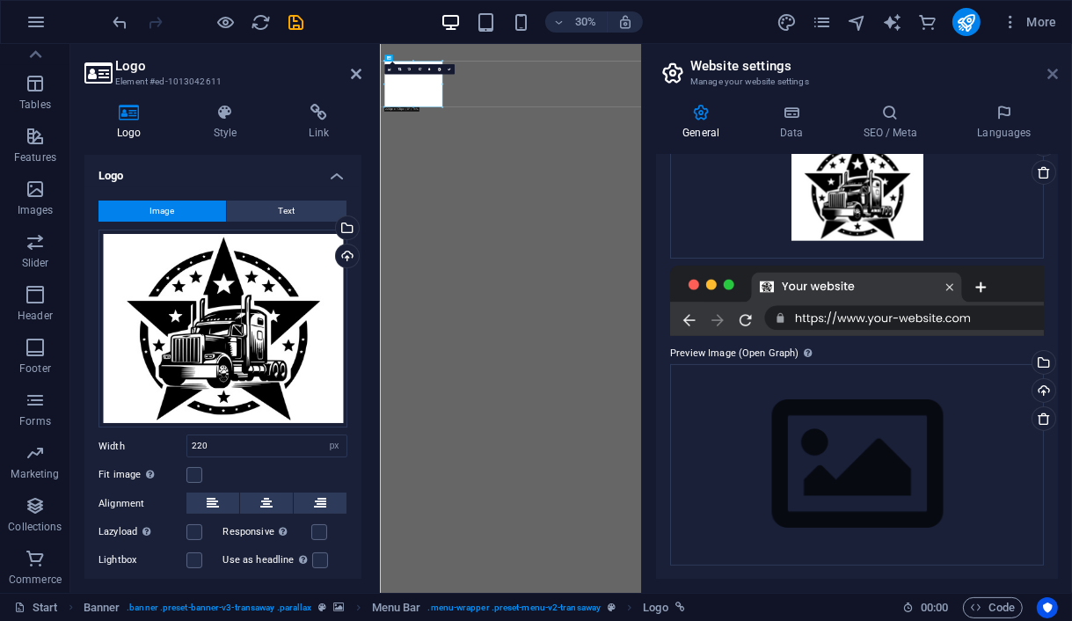
click at [1050, 71] on icon at bounding box center [1052, 74] width 11 height 14
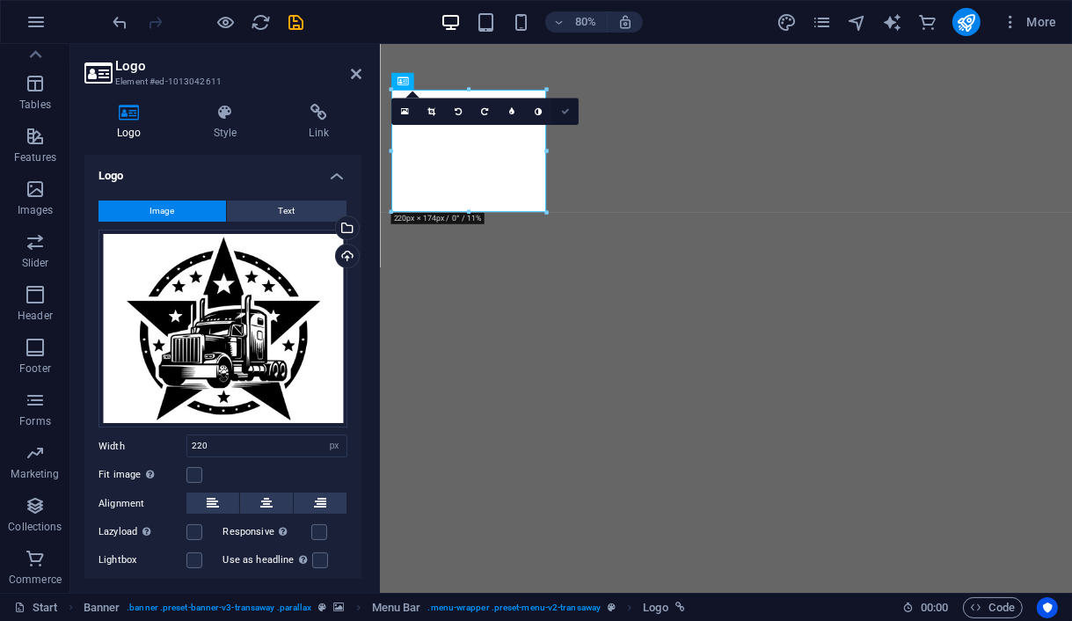
click at [564, 112] on icon at bounding box center [565, 111] width 9 height 9
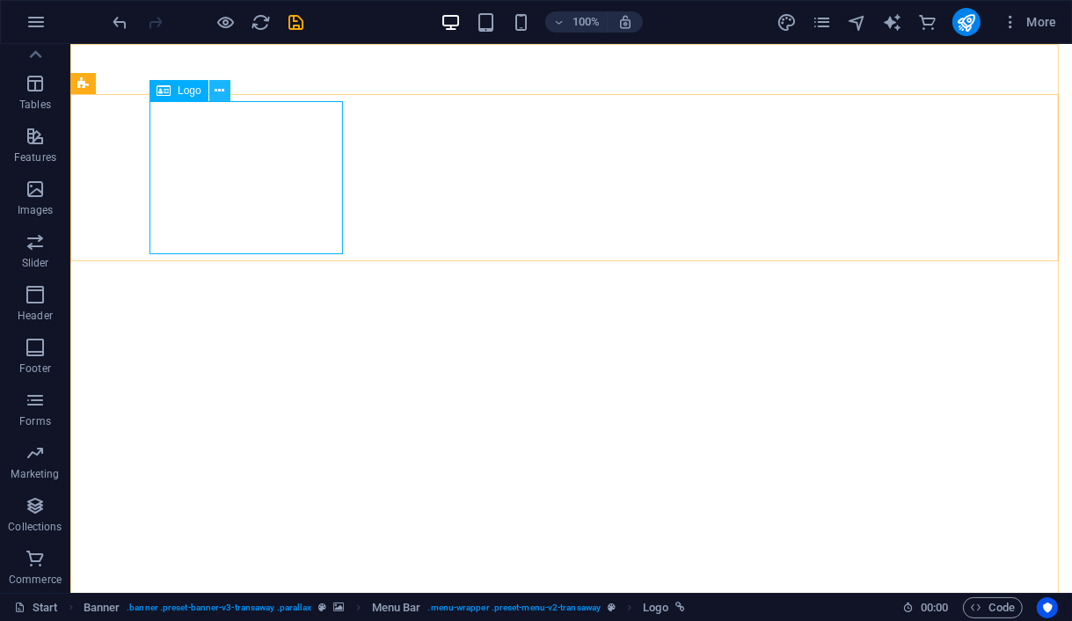
click at [226, 89] on button at bounding box center [219, 90] width 21 height 21
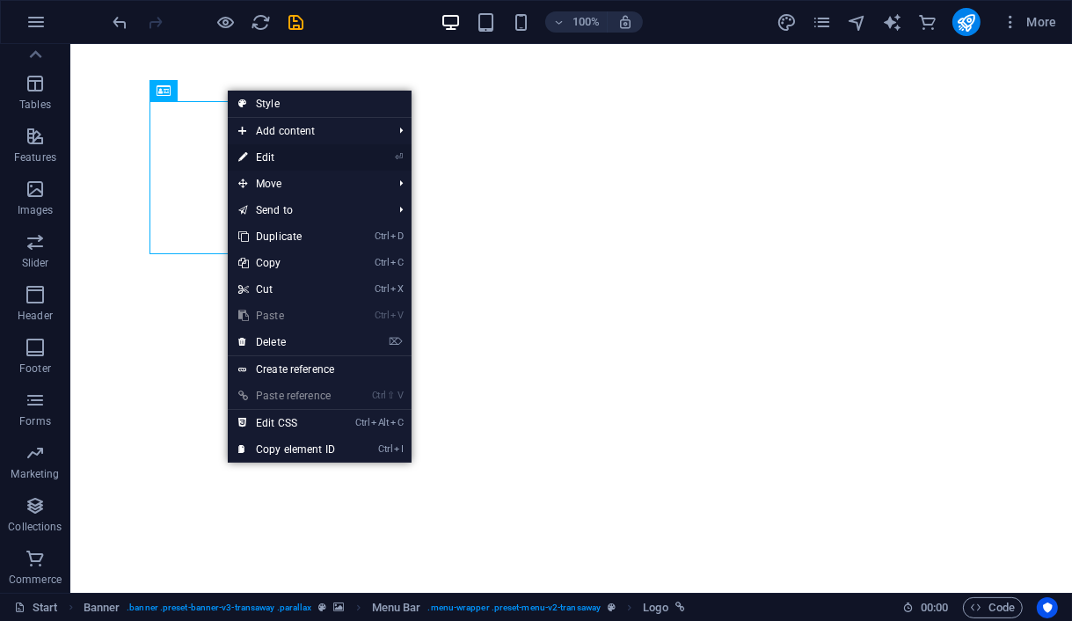
click at [281, 155] on link "⏎ Edit" at bounding box center [287, 157] width 118 height 26
select select "px"
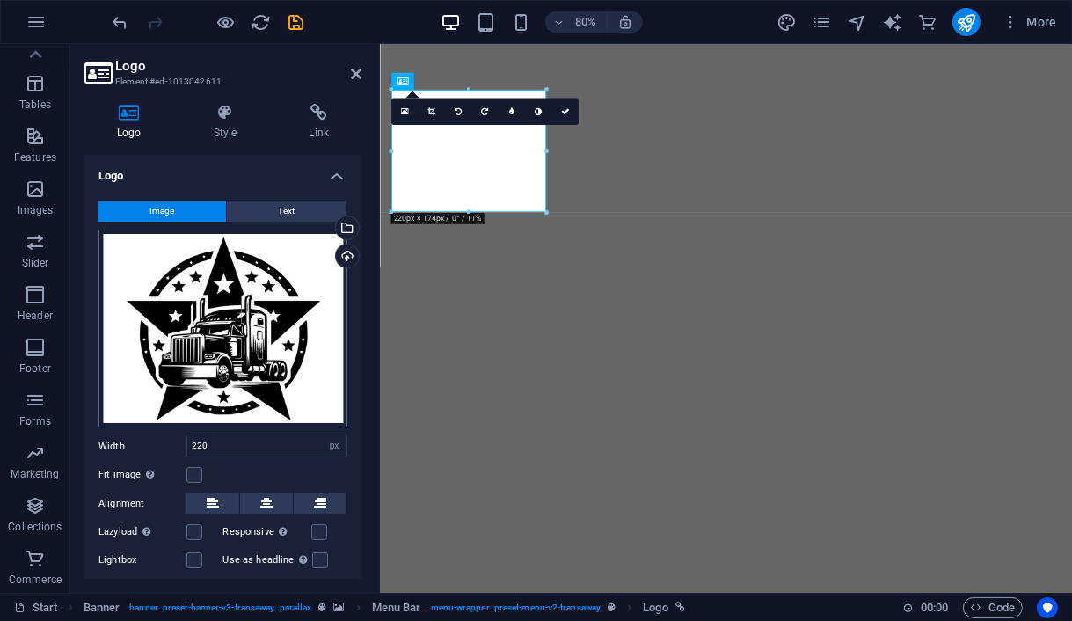
scroll to position [73, 0]
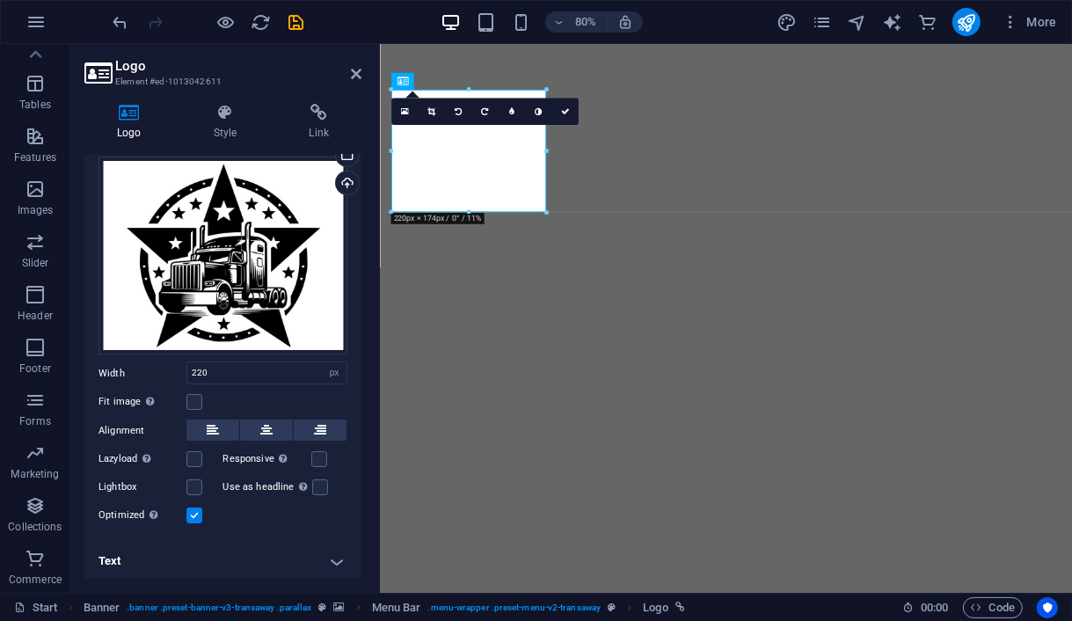
click at [332, 556] on h4 "Text" at bounding box center [222, 561] width 277 height 42
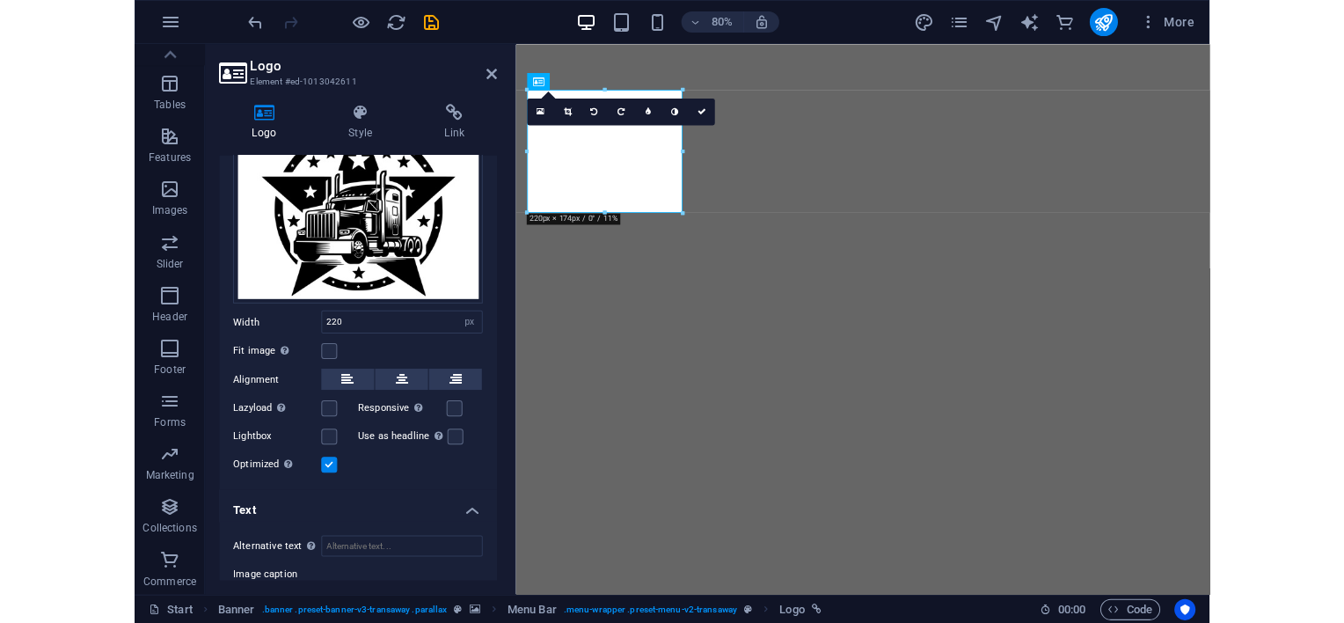
scroll to position [0, 0]
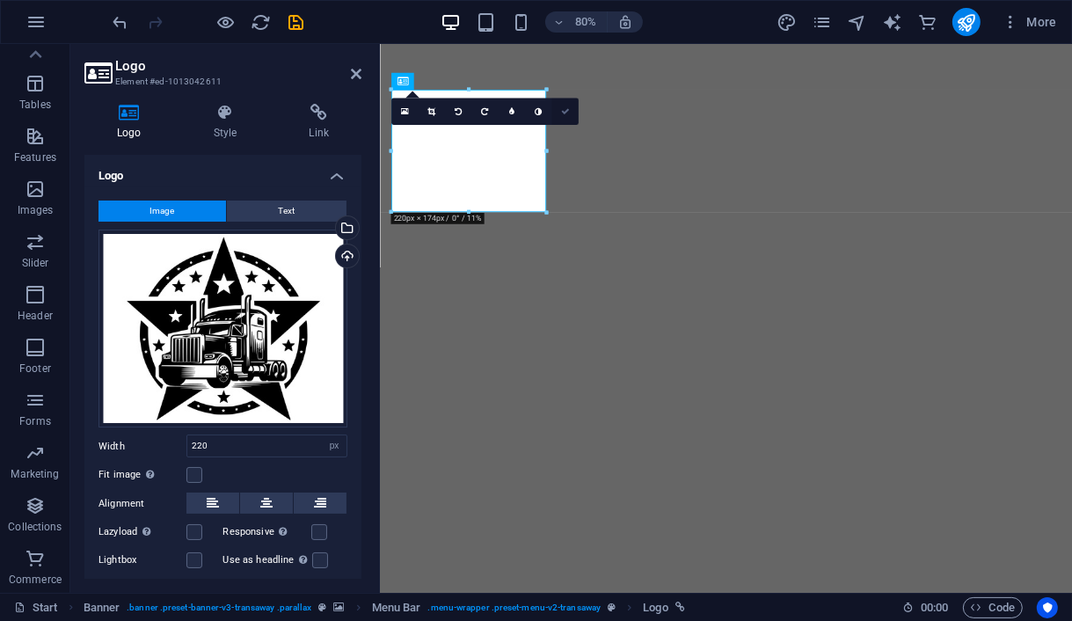
click at [567, 113] on icon at bounding box center [565, 111] width 9 height 9
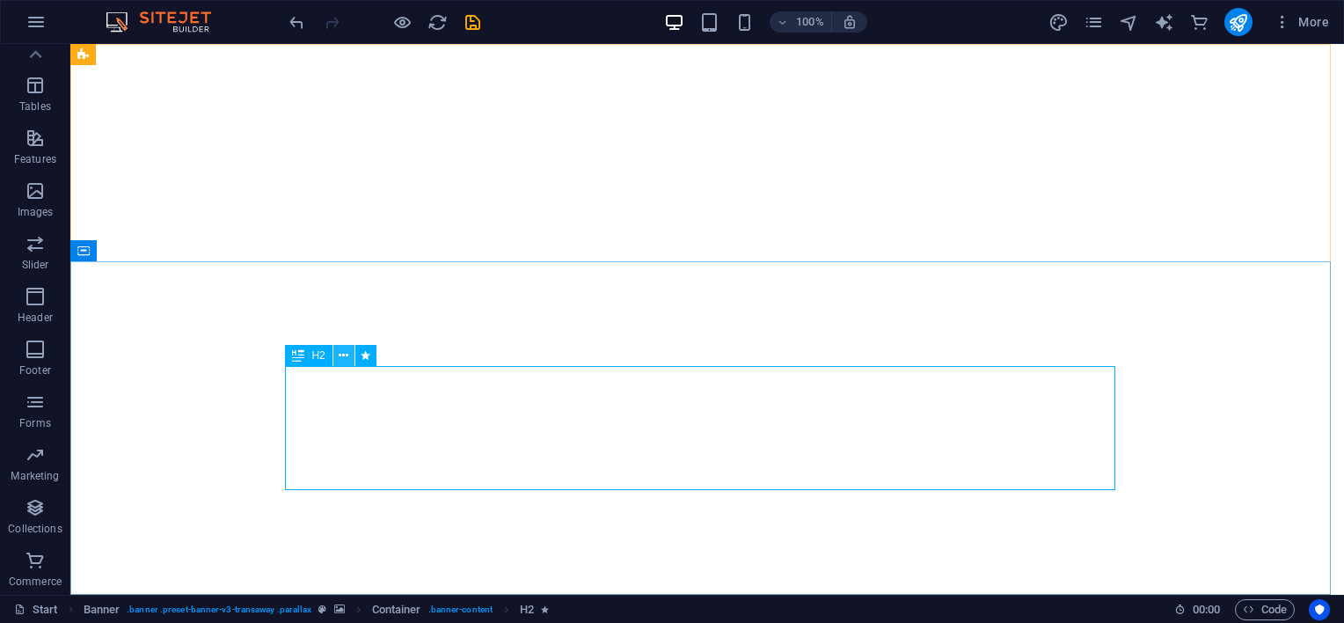
click at [339, 360] on icon at bounding box center [344, 355] width 10 height 18
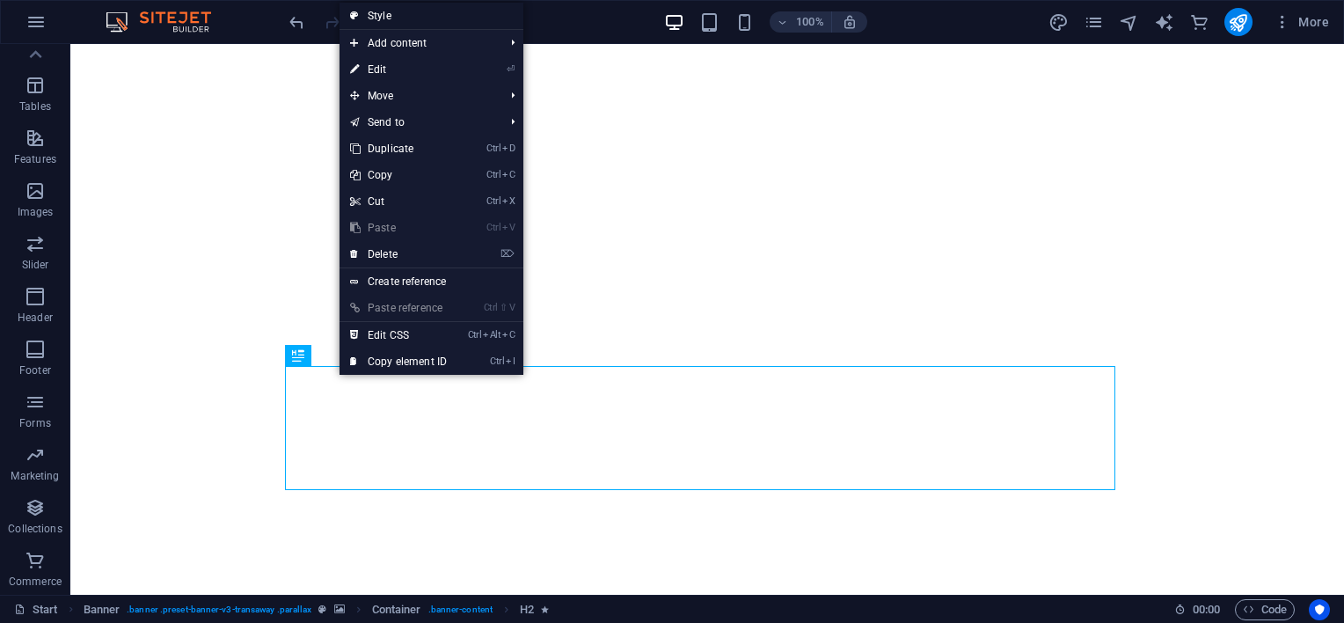
click at [387, 18] on link "Style" at bounding box center [431, 16] width 184 height 26
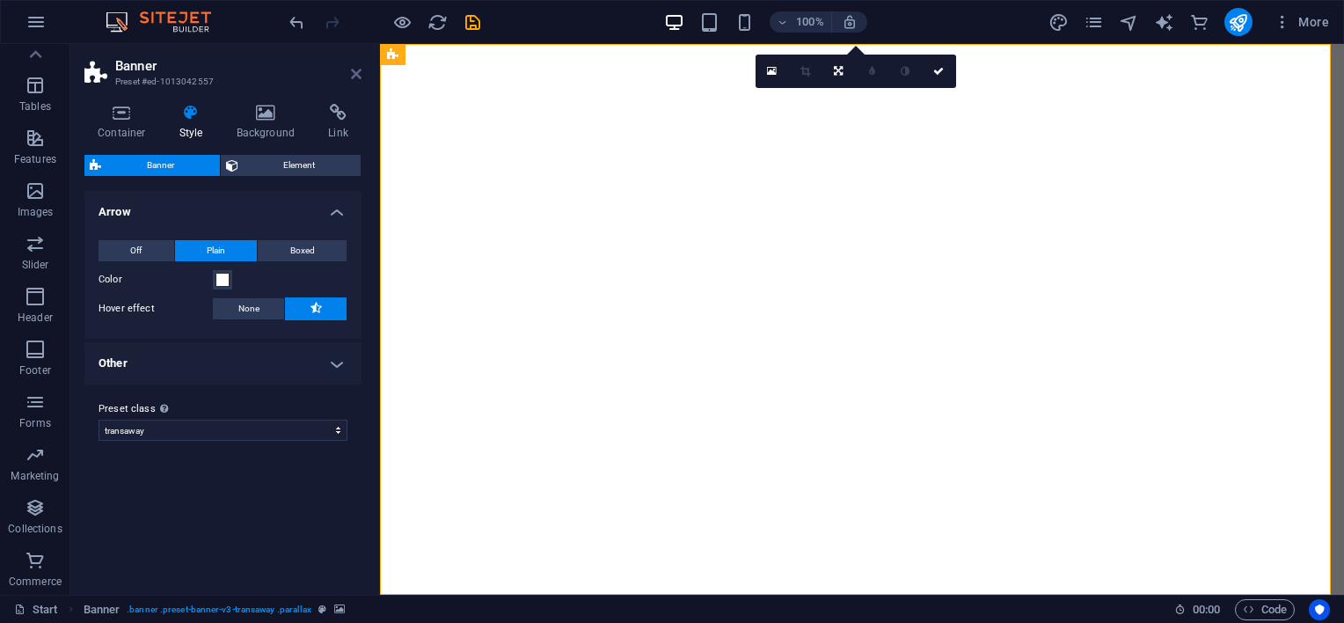
click at [353, 69] on icon at bounding box center [356, 74] width 11 height 14
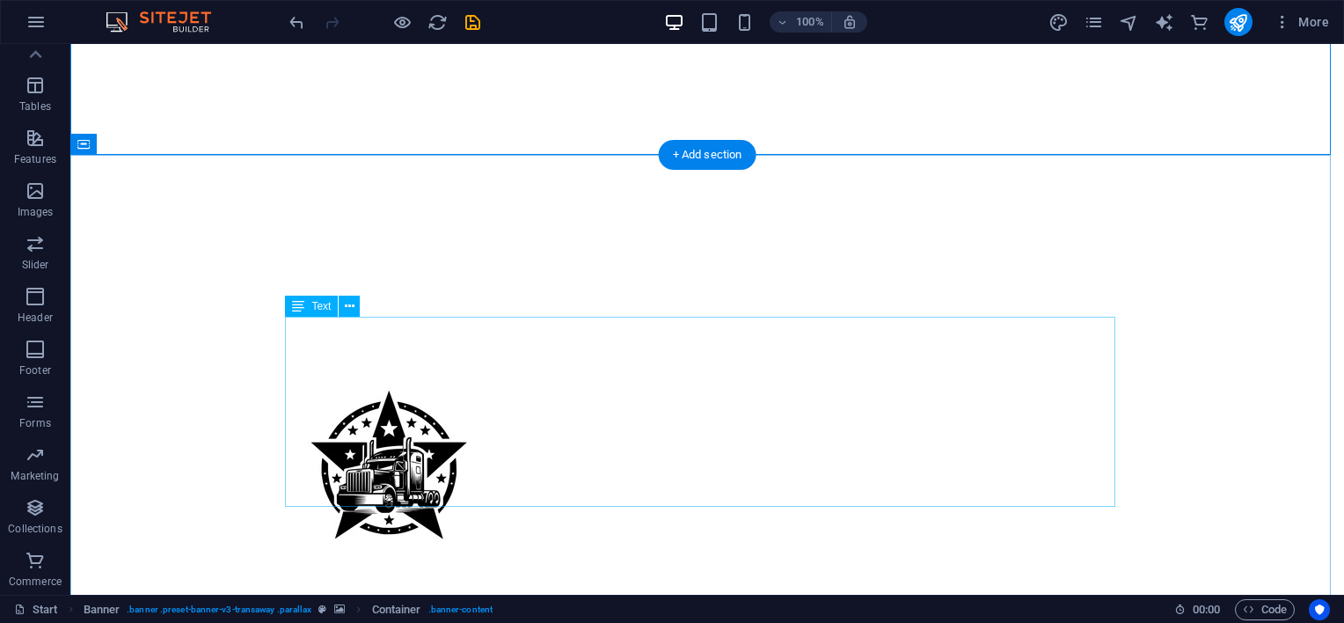
scroll to position [440, 0]
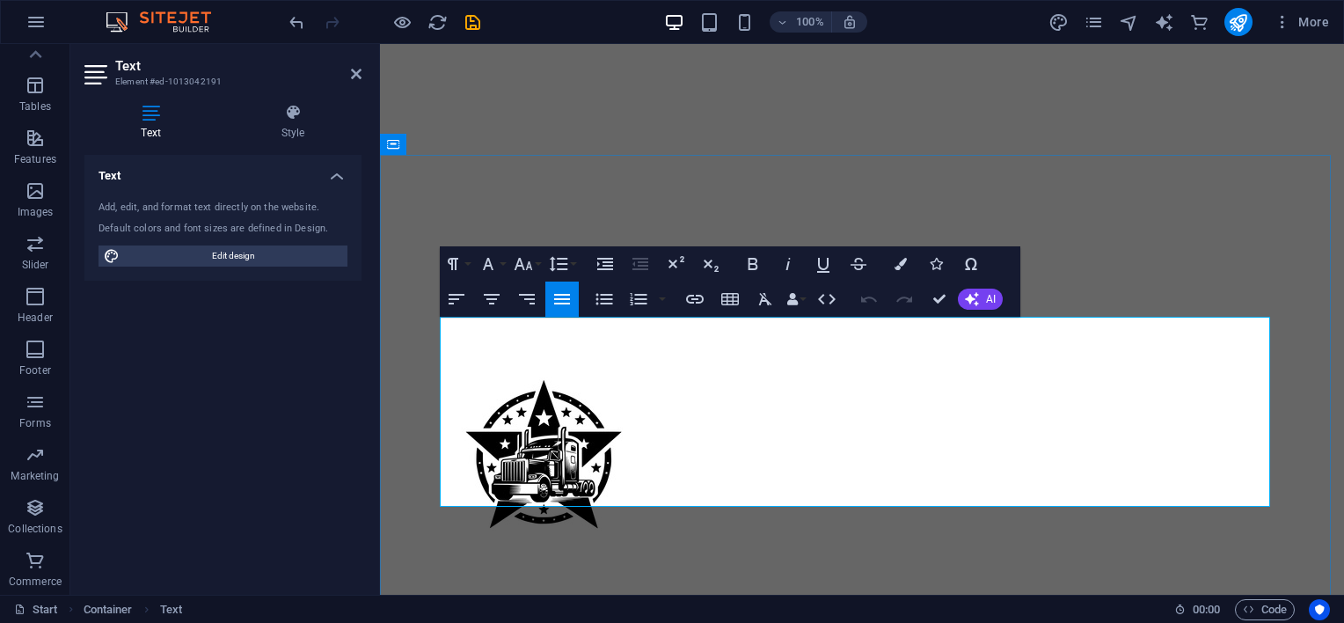
drag, startPoint x: 1049, startPoint y: 460, endPoint x: 703, endPoint y: 415, distance: 349.4
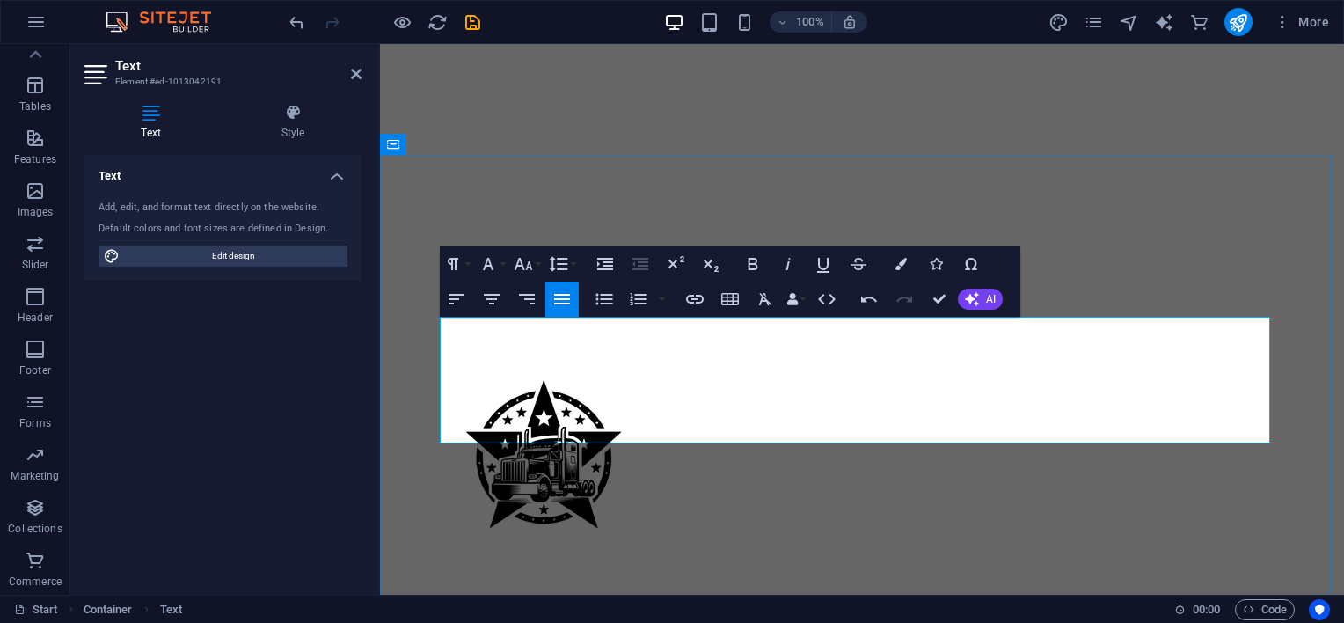
drag, startPoint x: 1036, startPoint y: 430, endPoint x: 449, endPoint y: 322, distance: 596.4
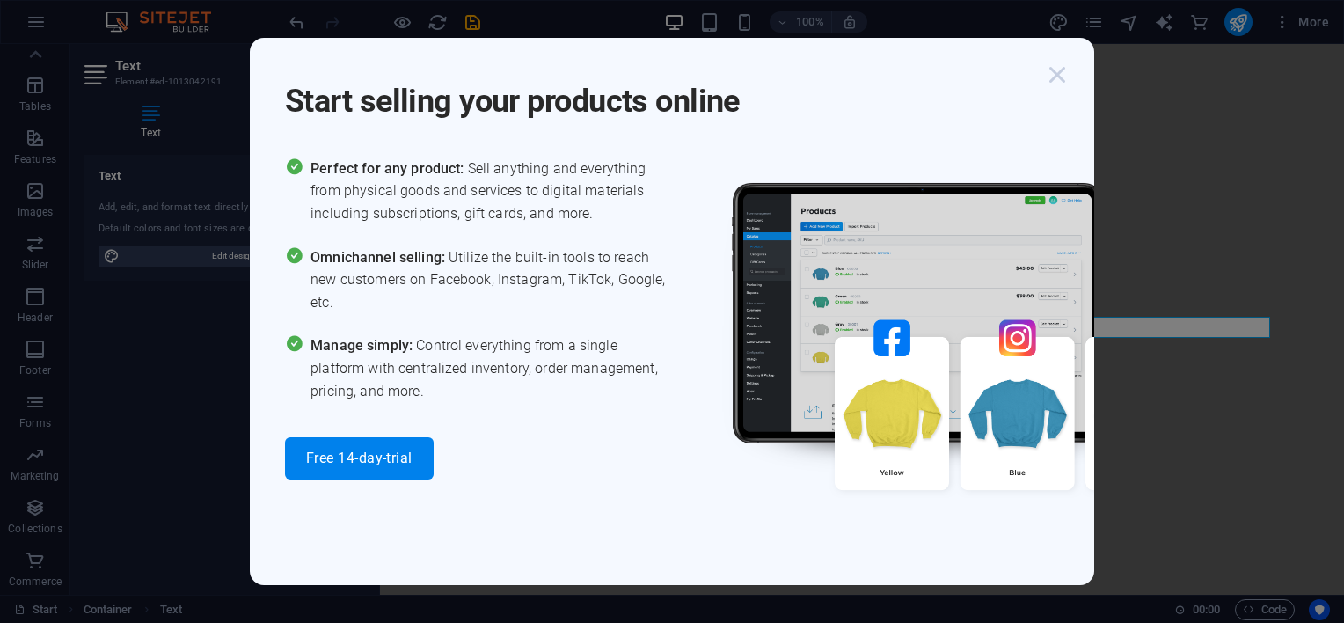
click at [1057, 77] on icon "button" at bounding box center [1057, 75] width 32 height 32
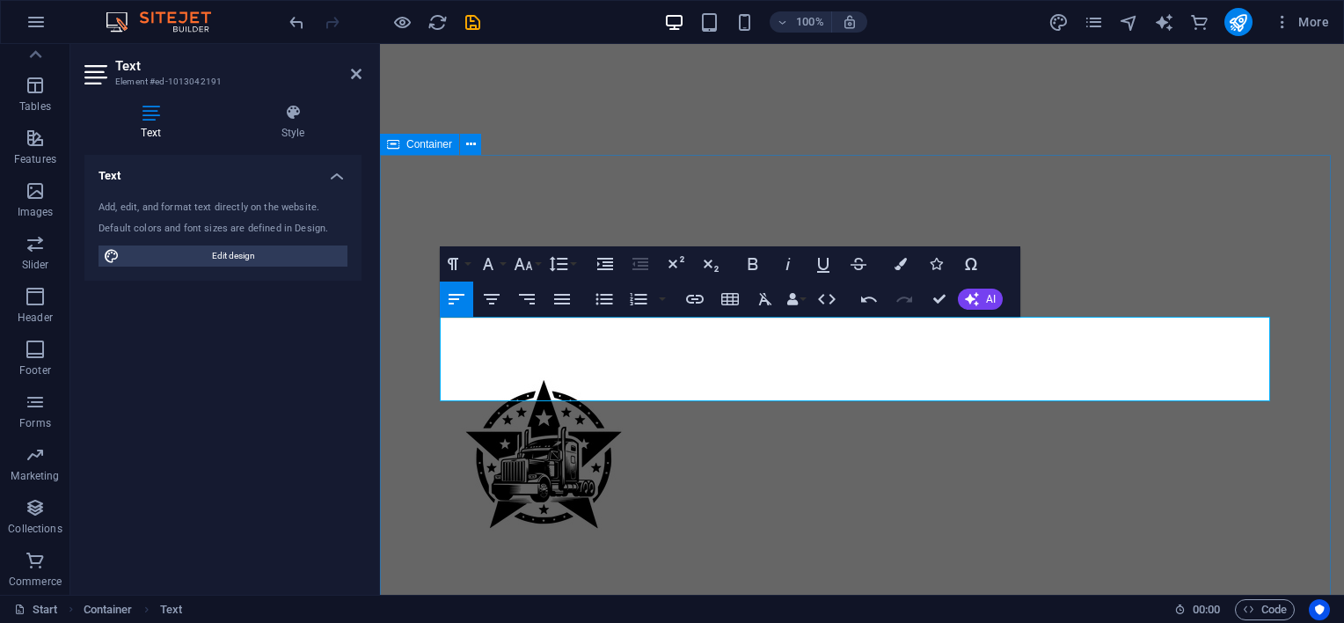
scroll to position [5122, 0]
click at [494, 303] on icon "button" at bounding box center [492, 299] width 16 height 11
click at [460, 301] on icon "button" at bounding box center [456, 298] width 21 height 21
drag, startPoint x: 1142, startPoint y: 373, endPoint x: 441, endPoint y: 325, distance: 702.5
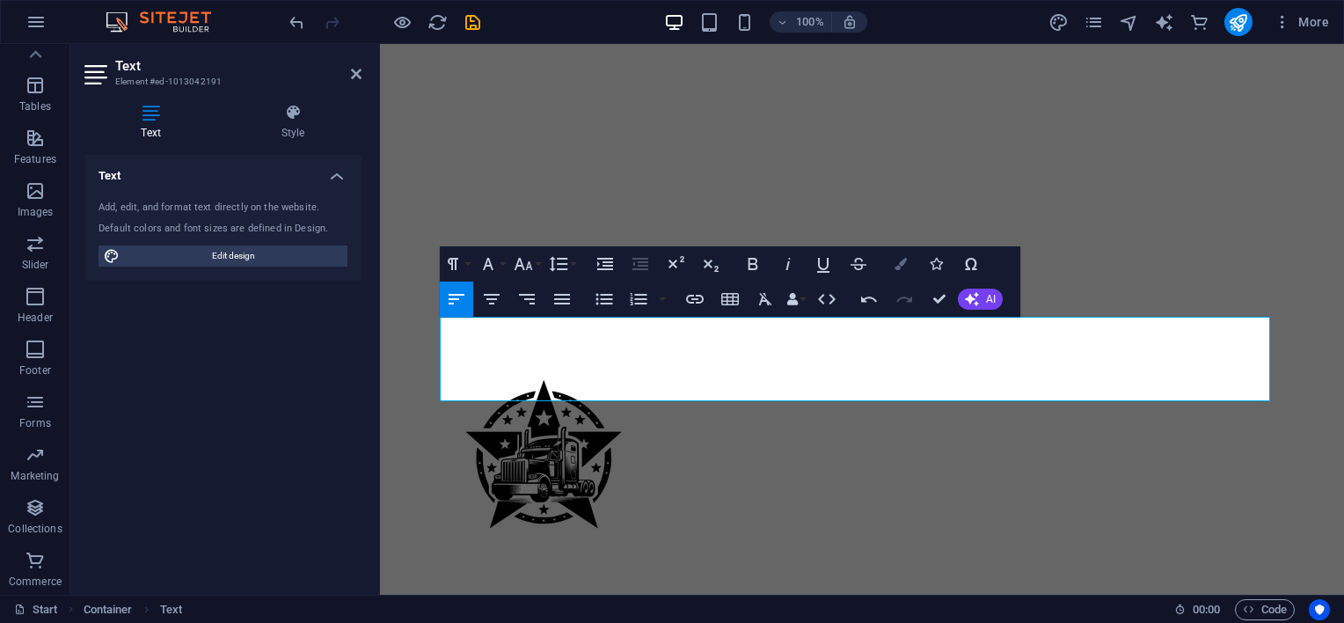
click at [896, 263] on icon "button" at bounding box center [900, 264] width 12 height 12
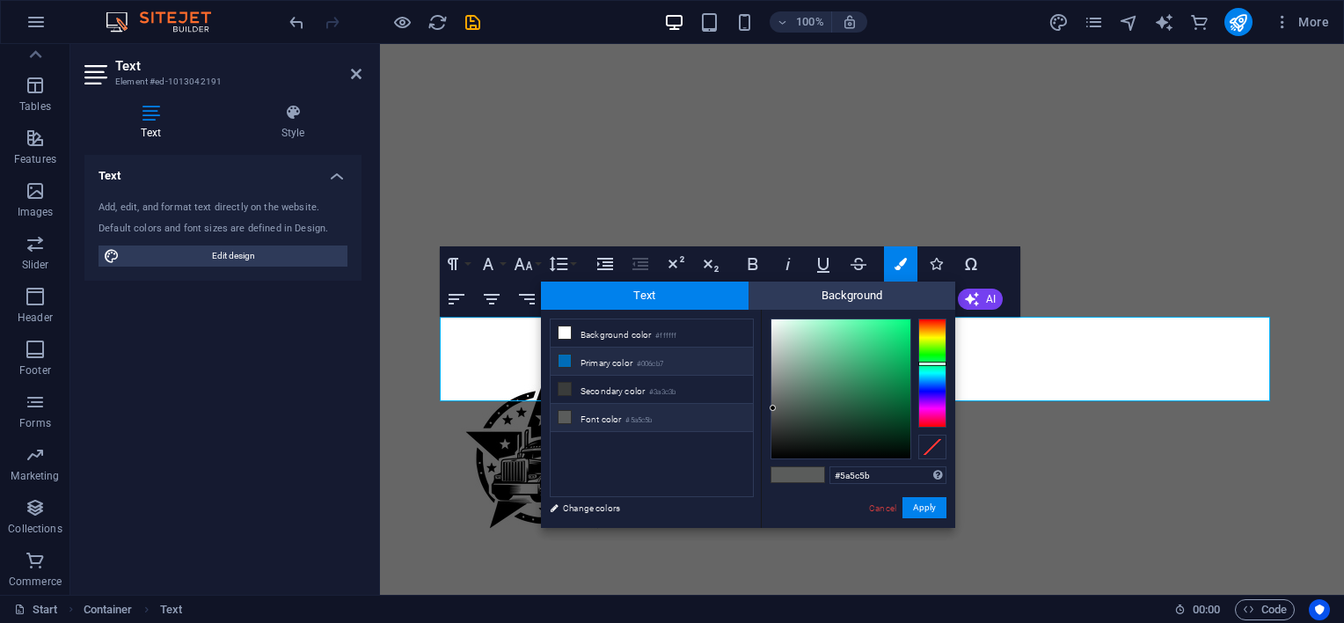
click at [566, 359] on icon at bounding box center [564, 360] width 12 height 12
type input "#006cb7"
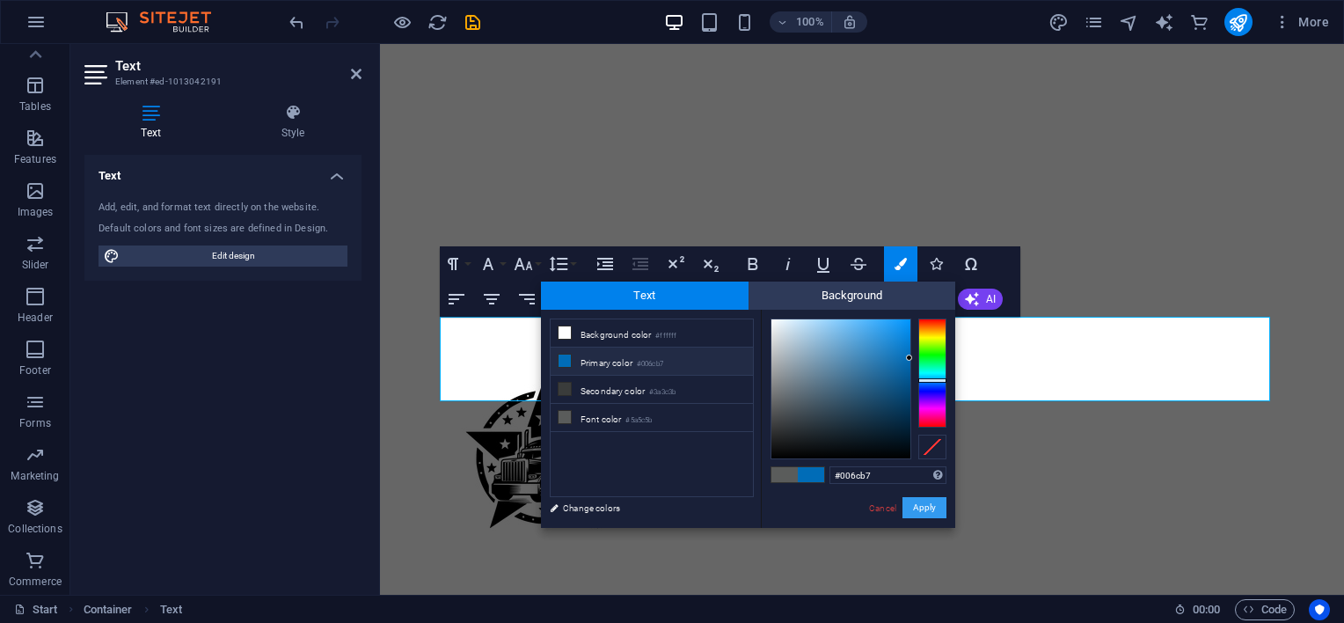
click at [915, 502] on button "Apply" at bounding box center [924, 507] width 44 height 21
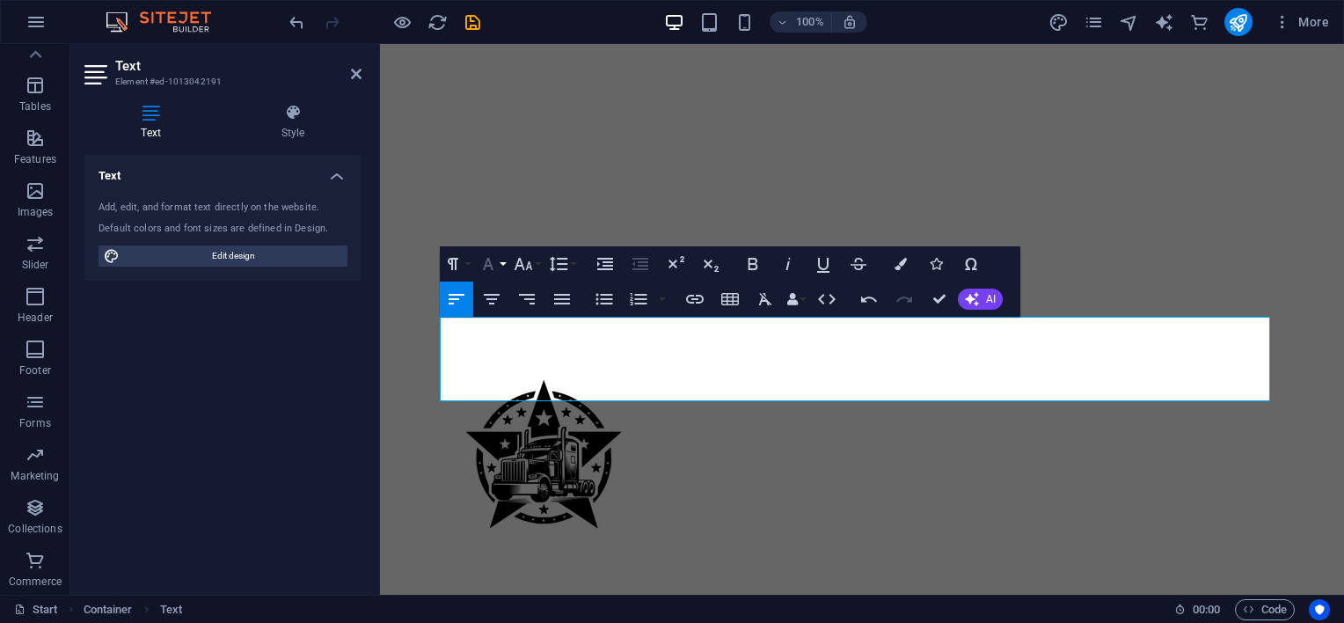
click at [492, 268] on icon "button" at bounding box center [488, 263] width 21 height 21
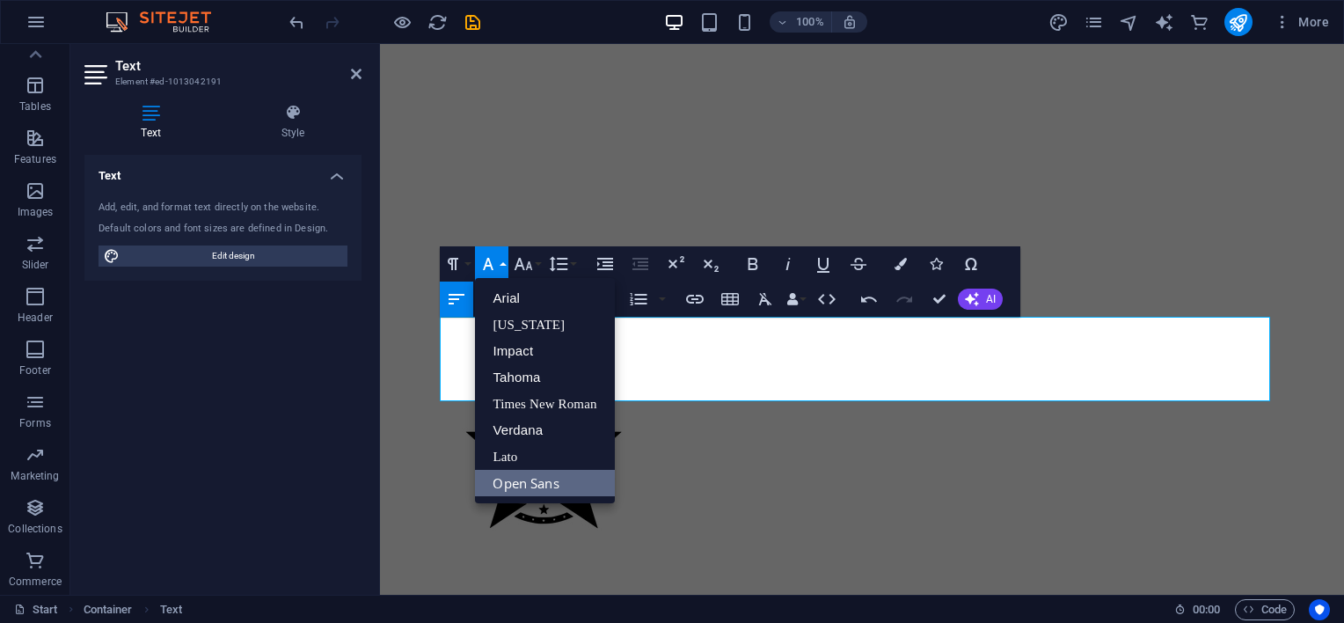
scroll to position [0, 0]
click at [536, 266] on button "Font Size" at bounding box center [526, 263] width 33 height 35
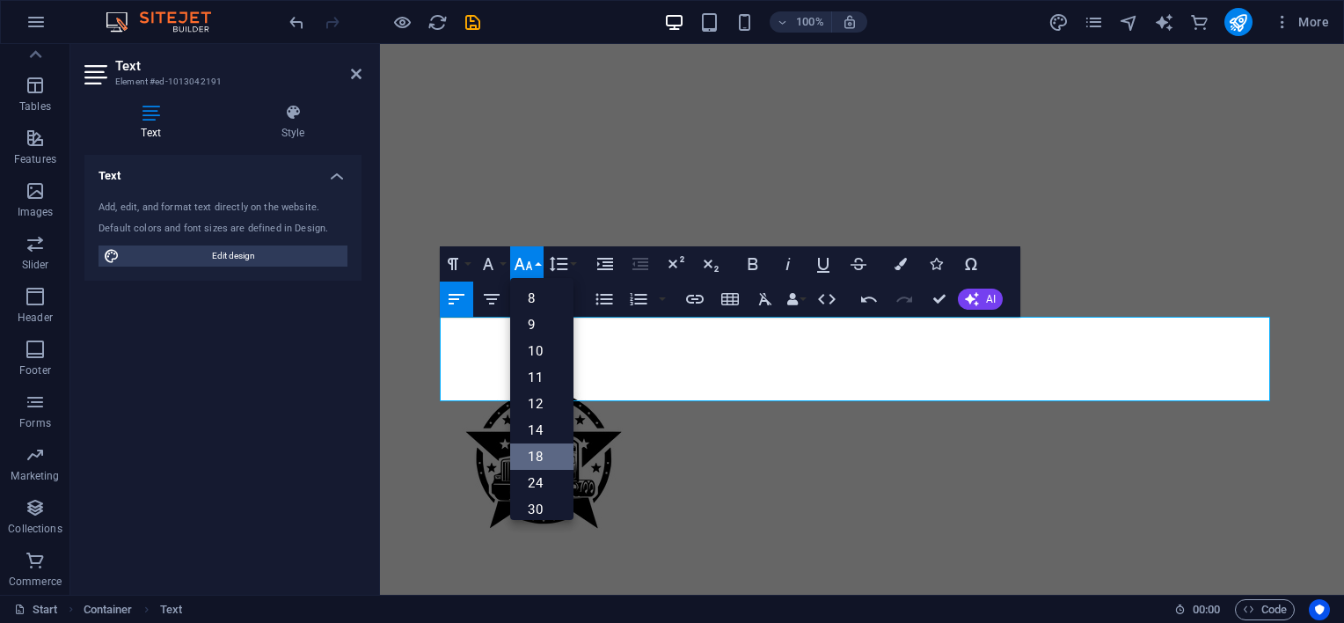
scroll to position [141, 0]
click at [538, 369] on link "30" at bounding box center [541, 368] width 63 height 26
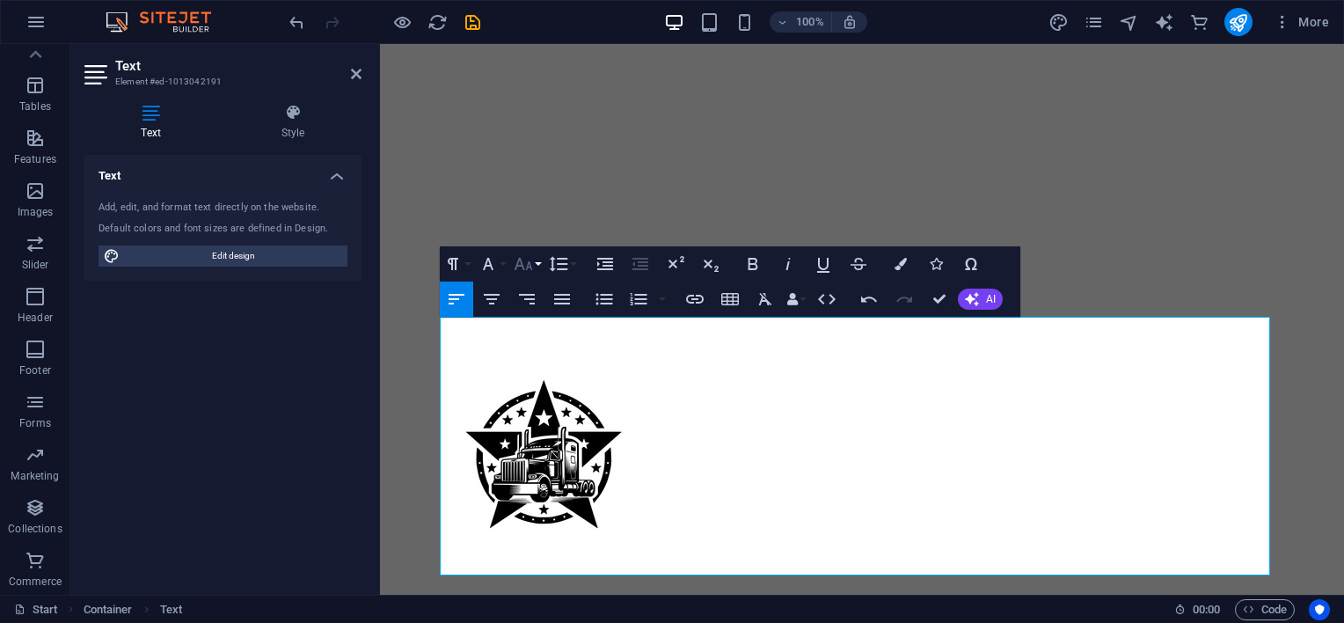
click at [531, 265] on icon "button" at bounding box center [523, 263] width 21 height 21
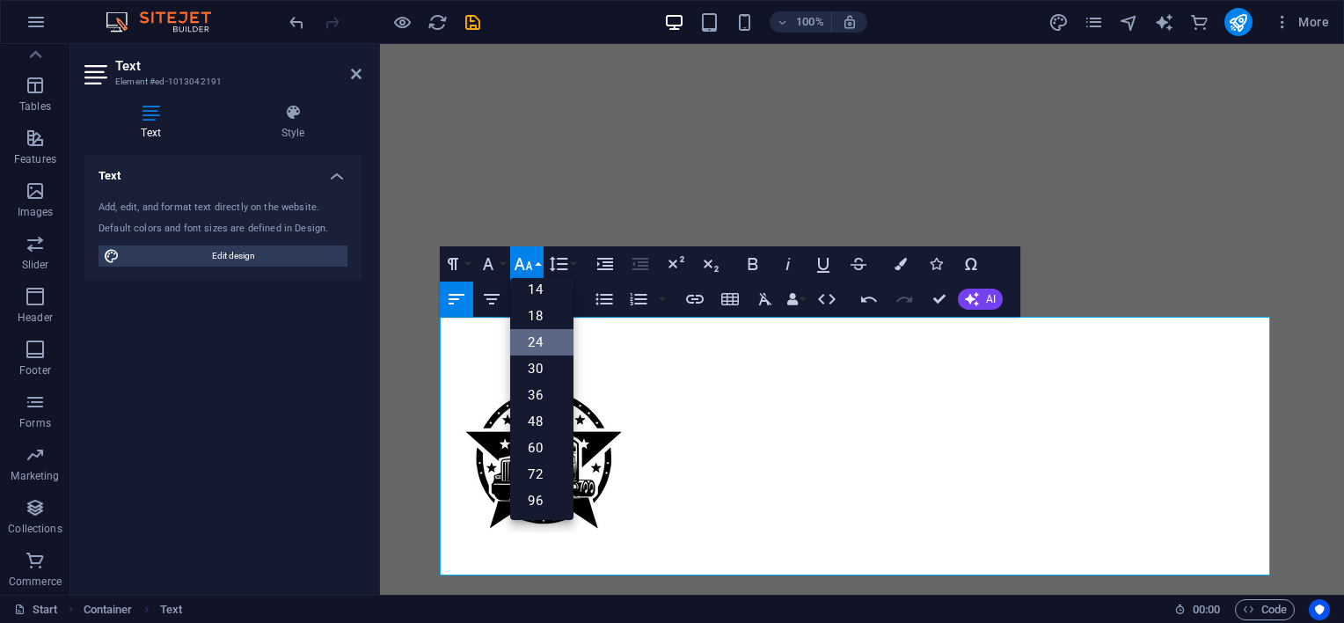
click at [540, 338] on link "24" at bounding box center [541, 342] width 63 height 26
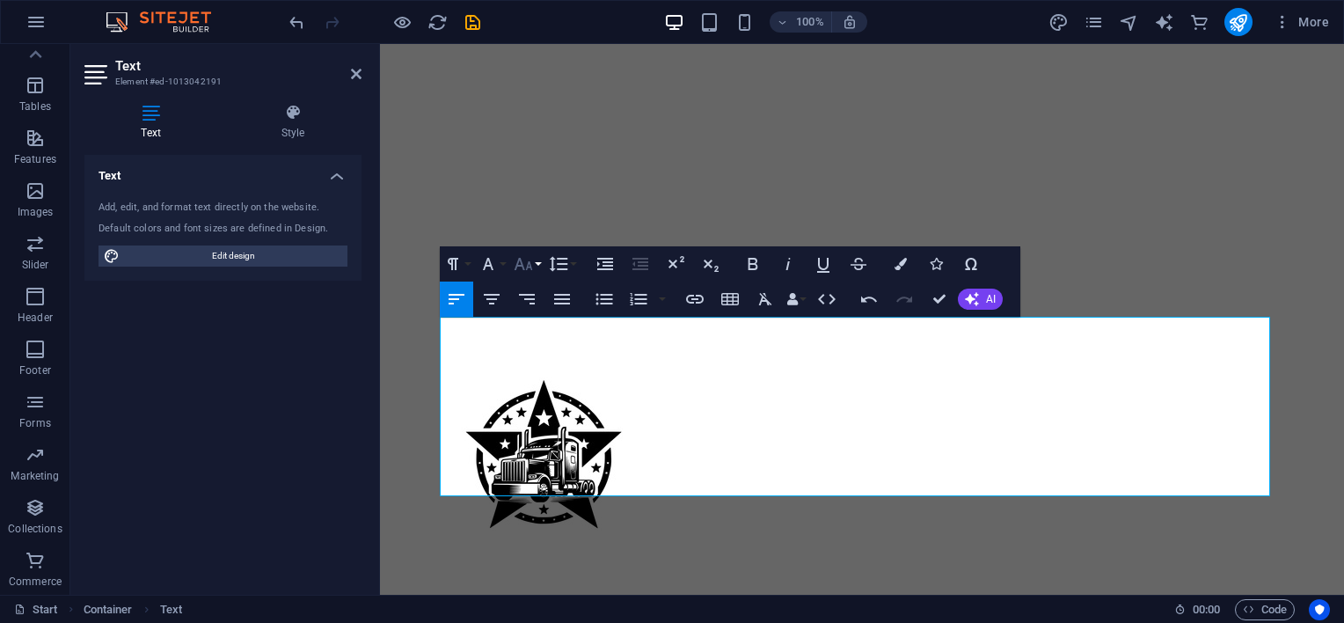
click at [533, 269] on icon "button" at bounding box center [523, 263] width 21 height 21
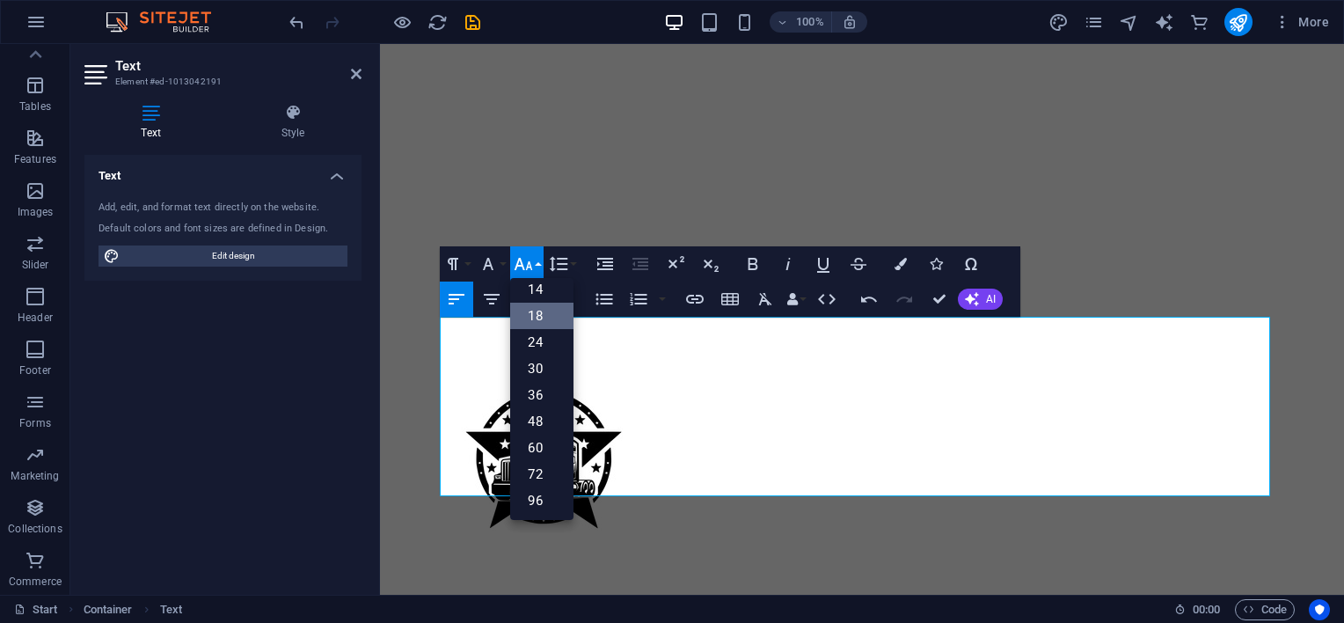
click at [535, 311] on link "18" at bounding box center [541, 316] width 63 height 26
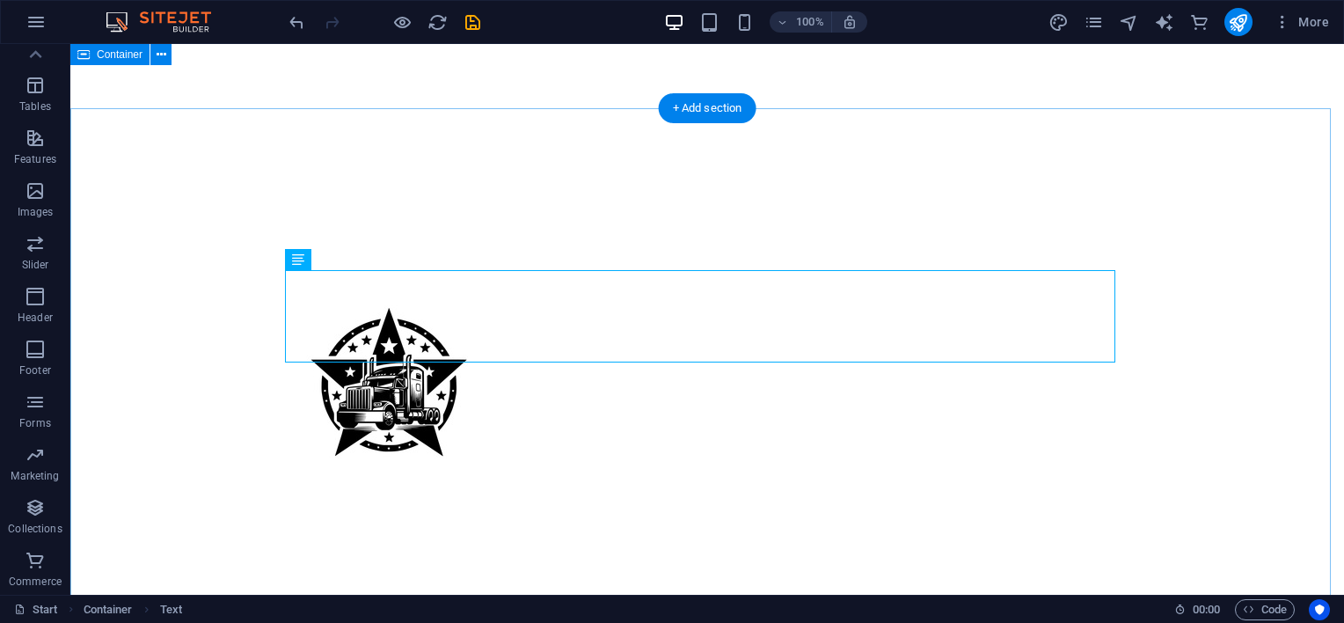
scroll to position [440, 0]
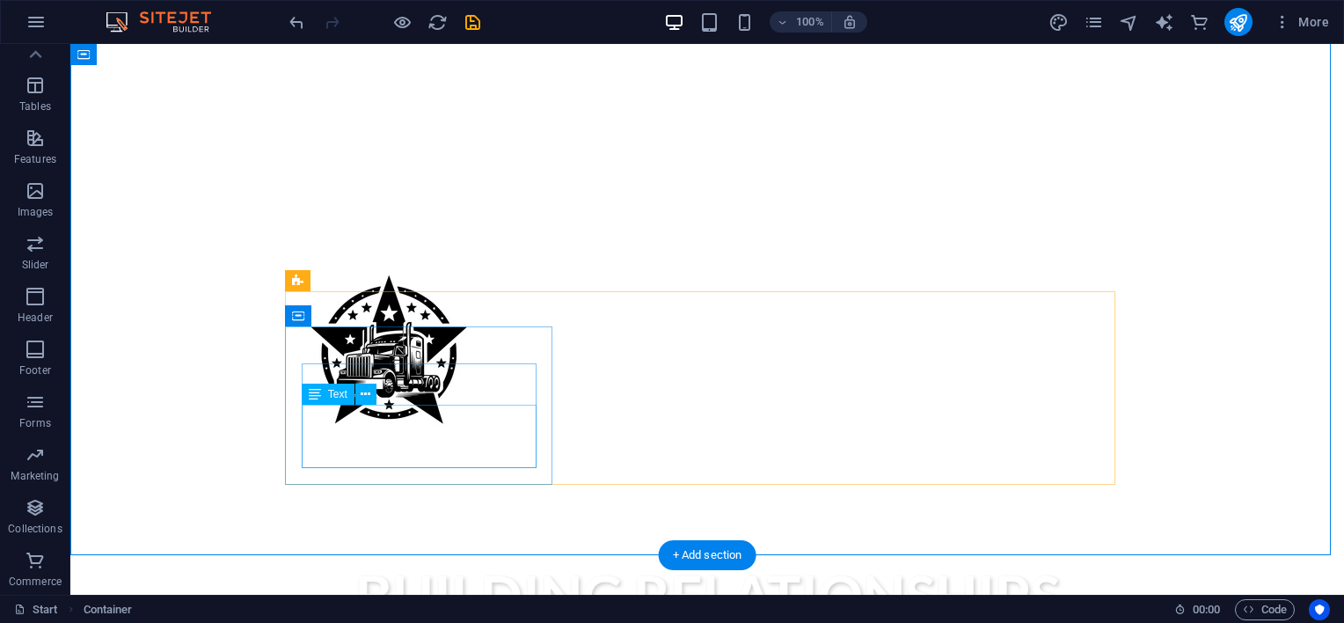
scroll to position [586, 0]
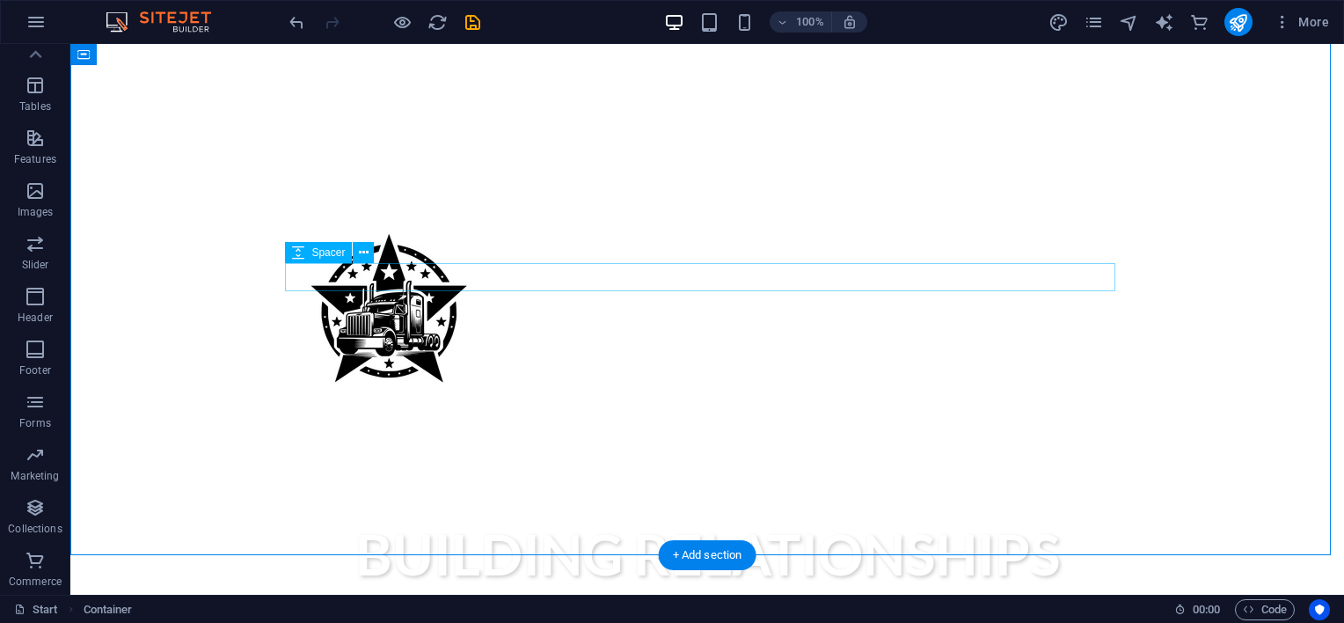
scroll to position [0, 0]
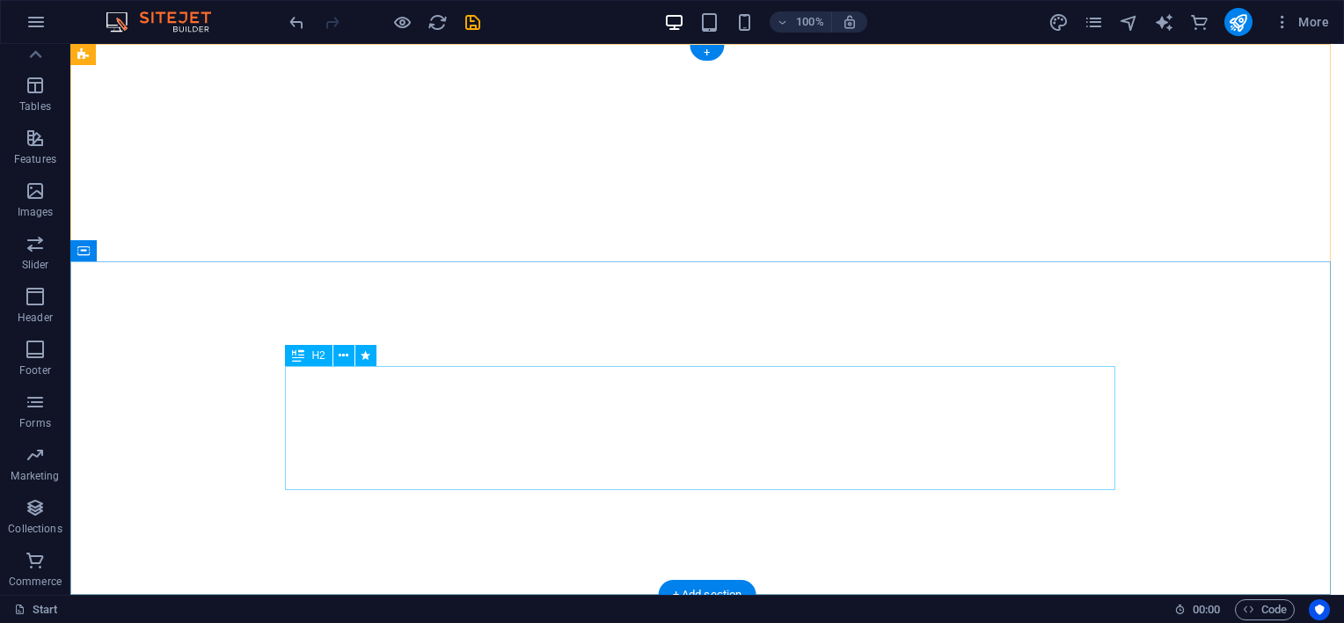
select select "fade"
select select "s"
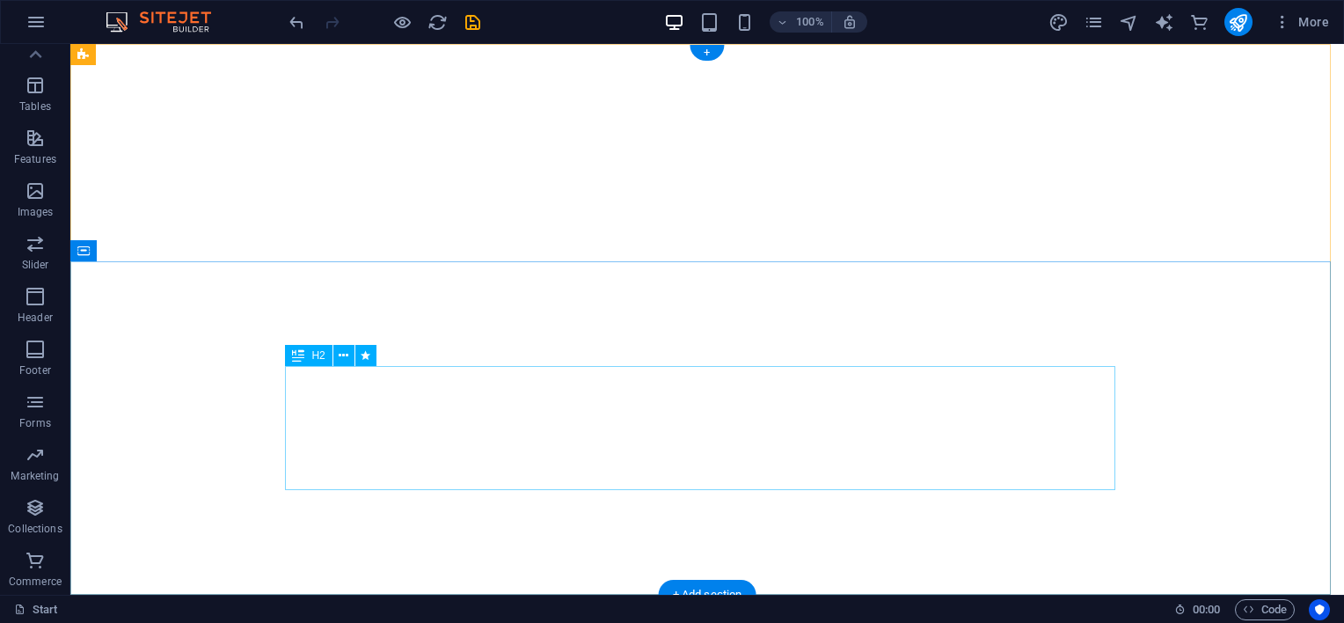
select select "onload"
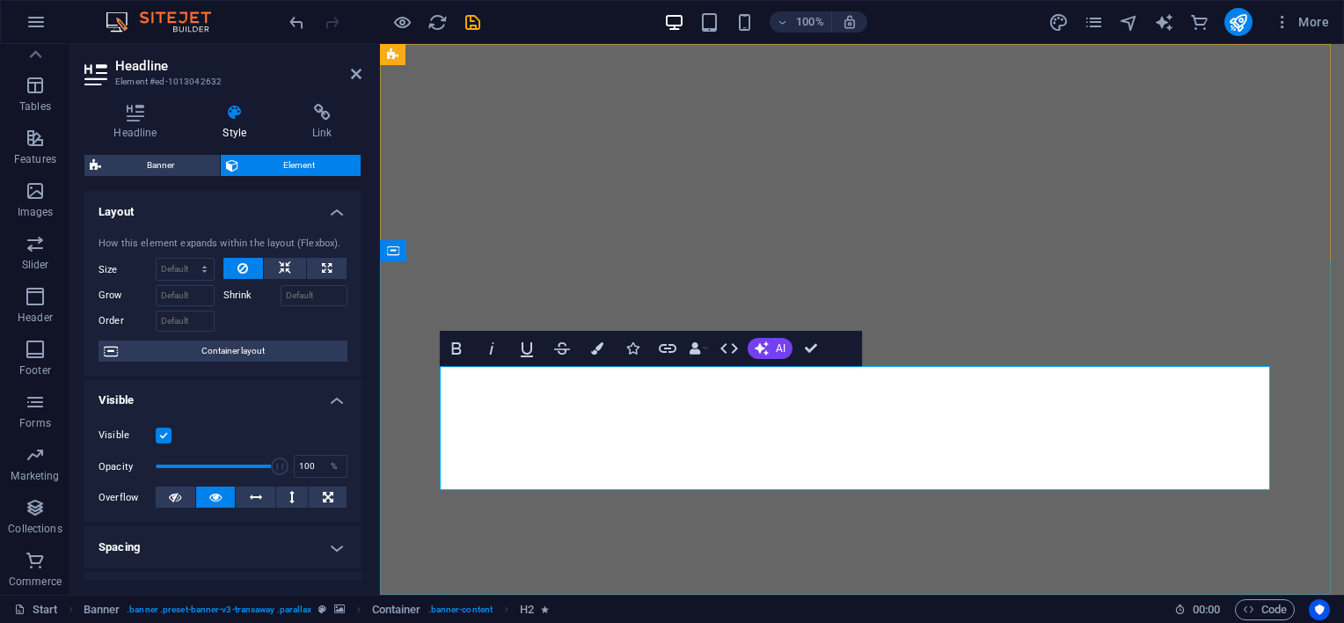
drag, startPoint x: 786, startPoint y: 390, endPoint x: 1201, endPoint y: 412, distance: 415.6
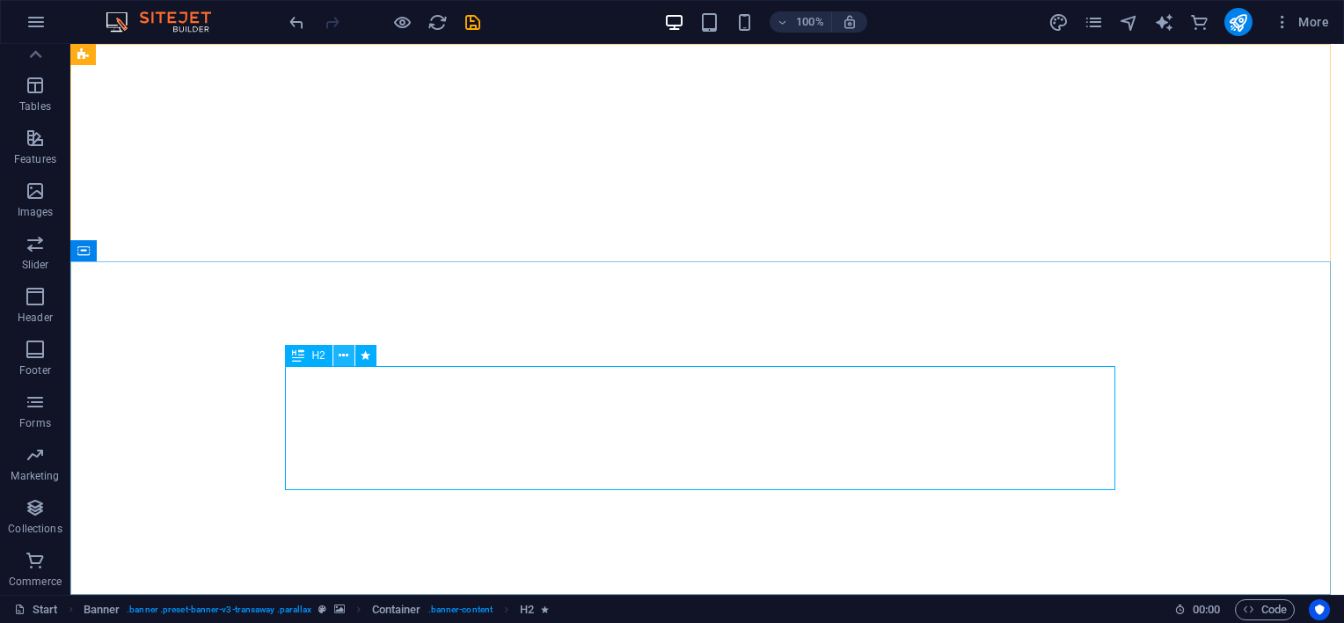
click at [346, 361] on icon at bounding box center [344, 355] width 10 height 18
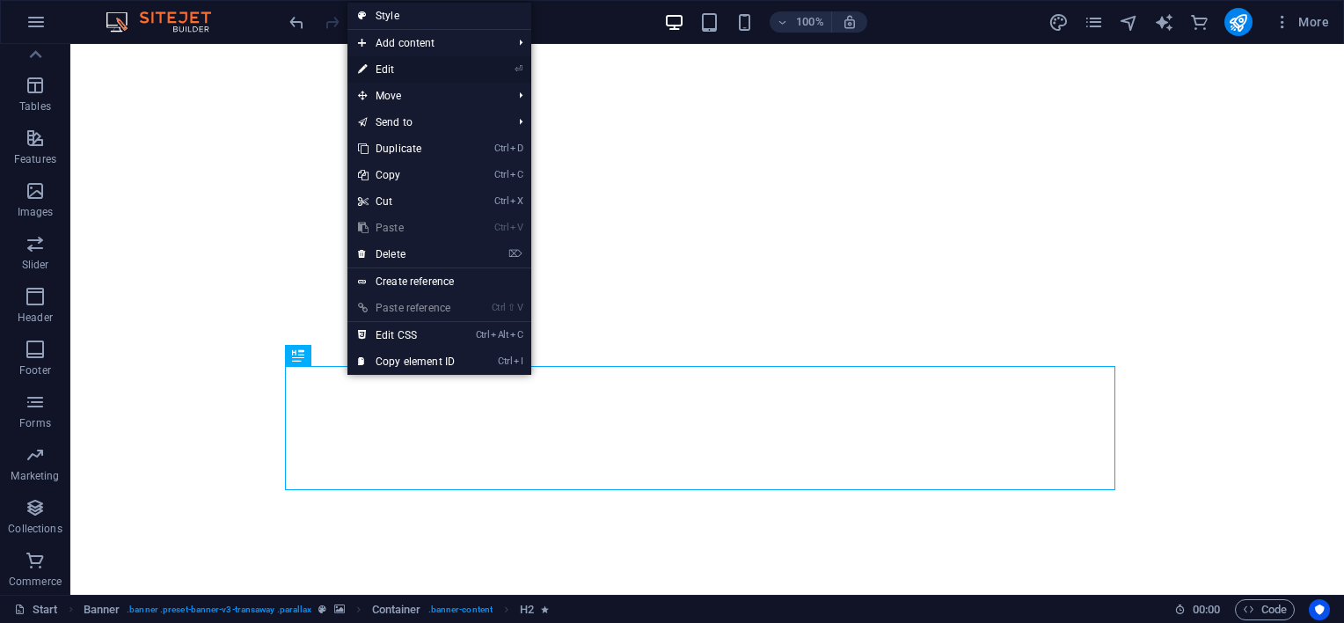
click at [412, 69] on link "⏎ Edit" at bounding box center [406, 69] width 118 height 26
select select "fade"
select select "s"
select select "onload"
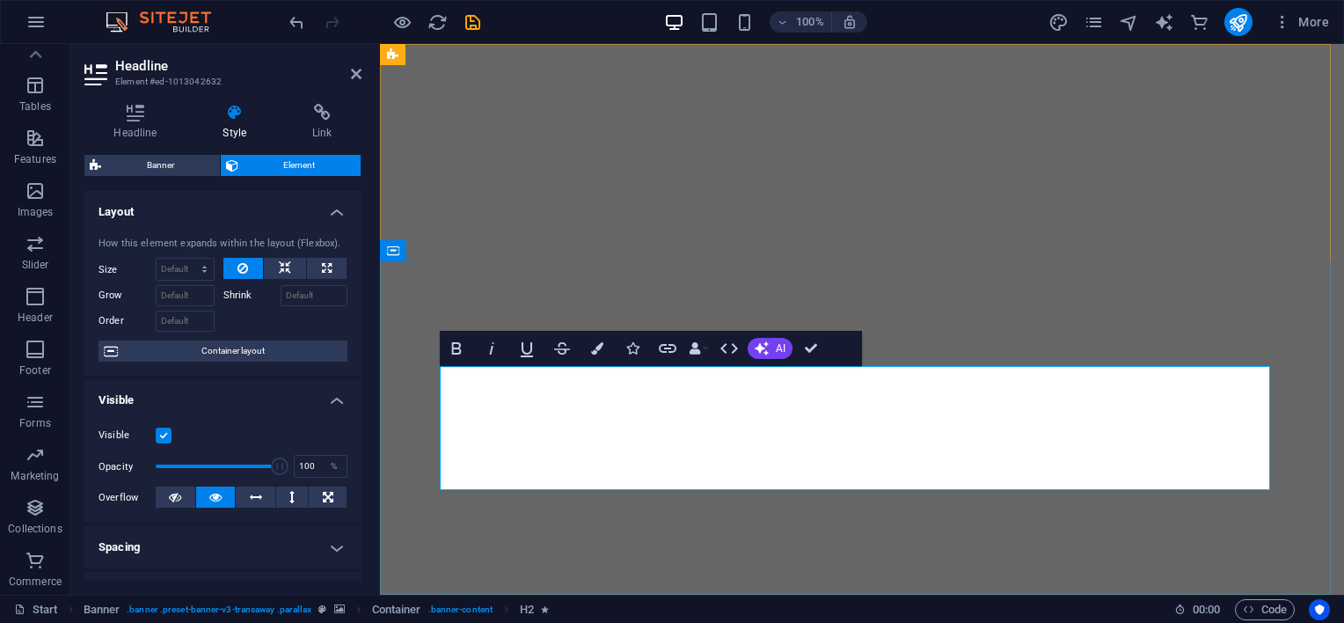
drag, startPoint x: 720, startPoint y: 384, endPoint x: 655, endPoint y: 416, distance: 72.4
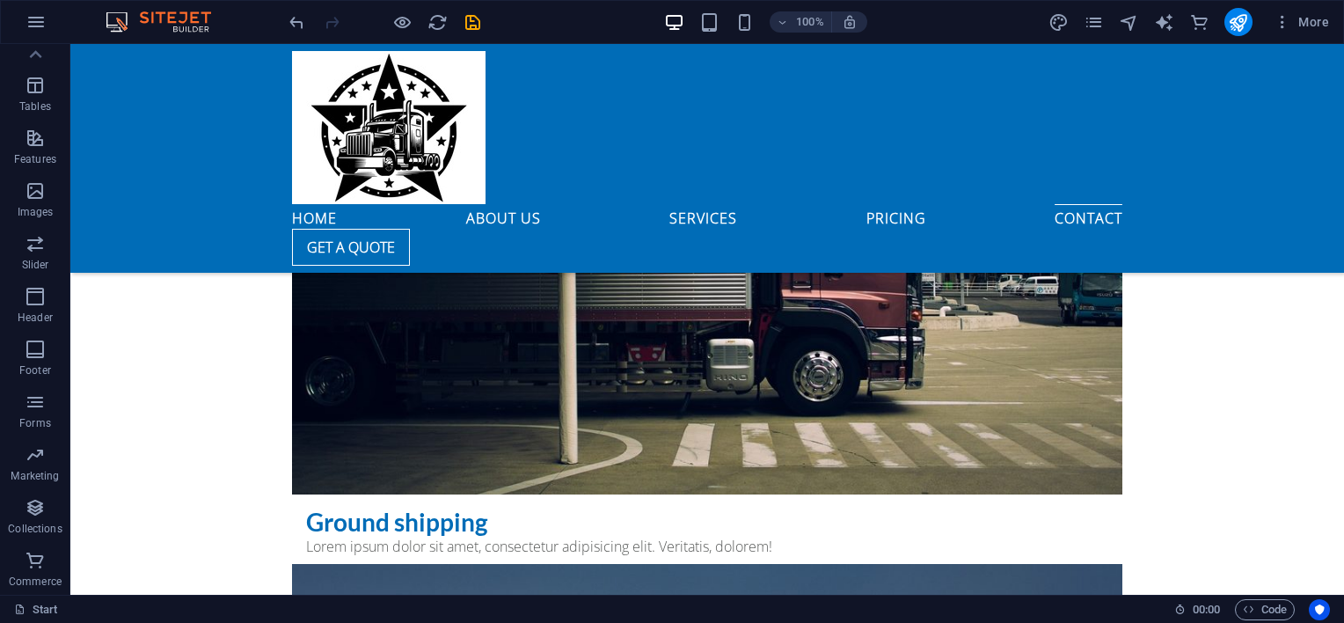
scroll to position [6741, 0]
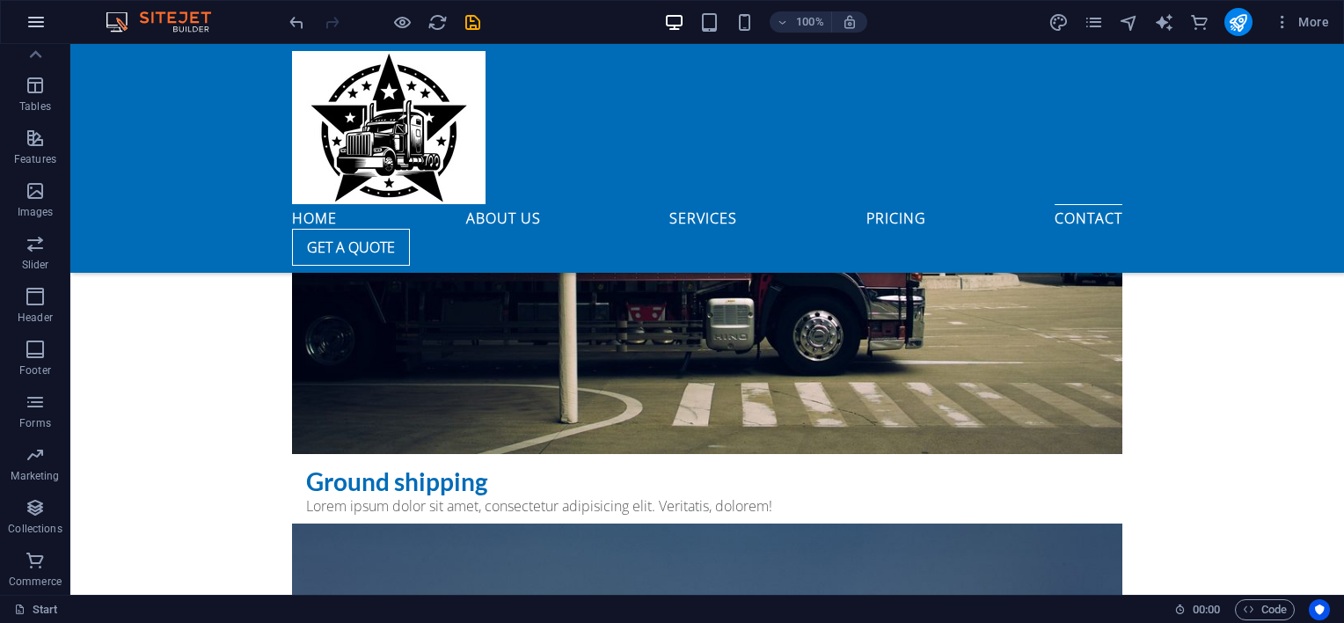
click at [43, 23] on icon "button" at bounding box center [36, 21] width 21 height 21
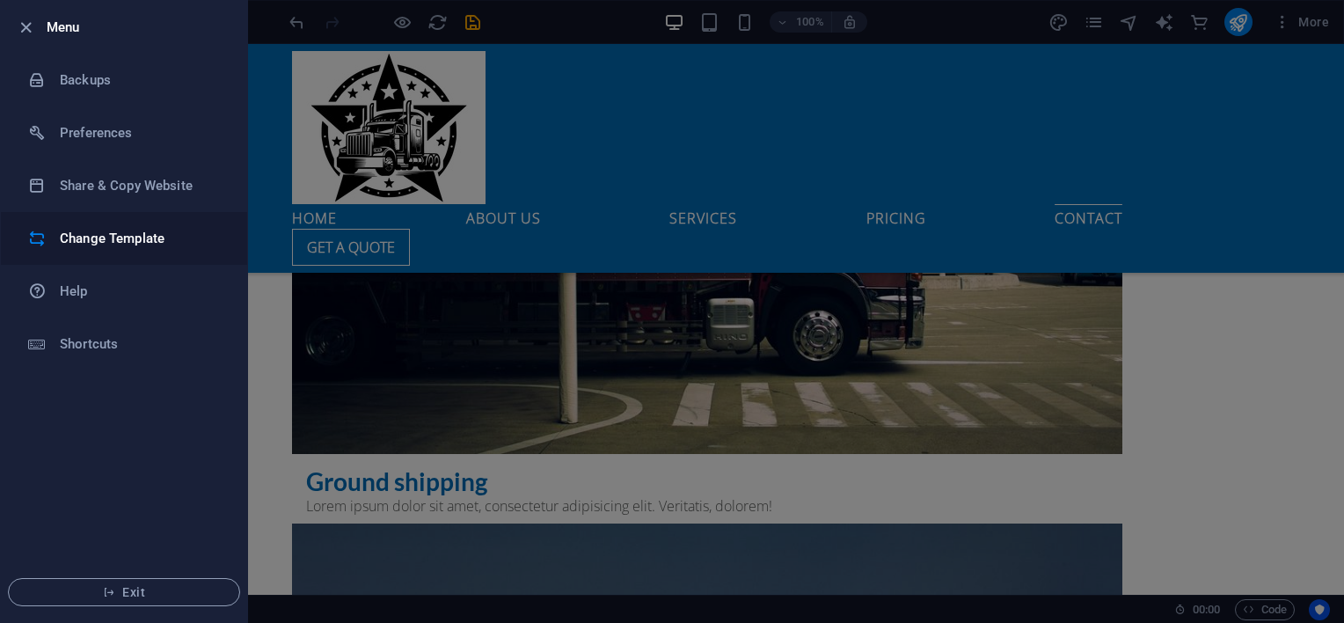
click at [89, 237] on h6 "Change Template" at bounding box center [141, 238] width 163 height 21
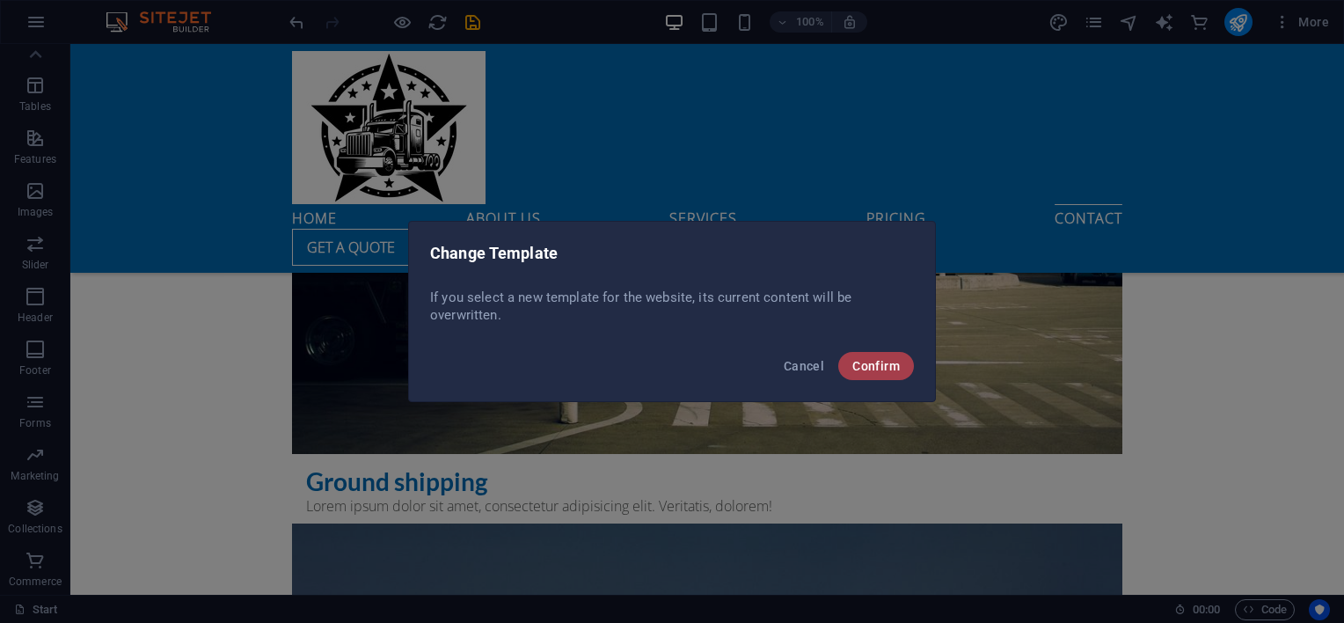
click at [848, 361] on button "Confirm" at bounding box center [876, 366] width 76 height 28
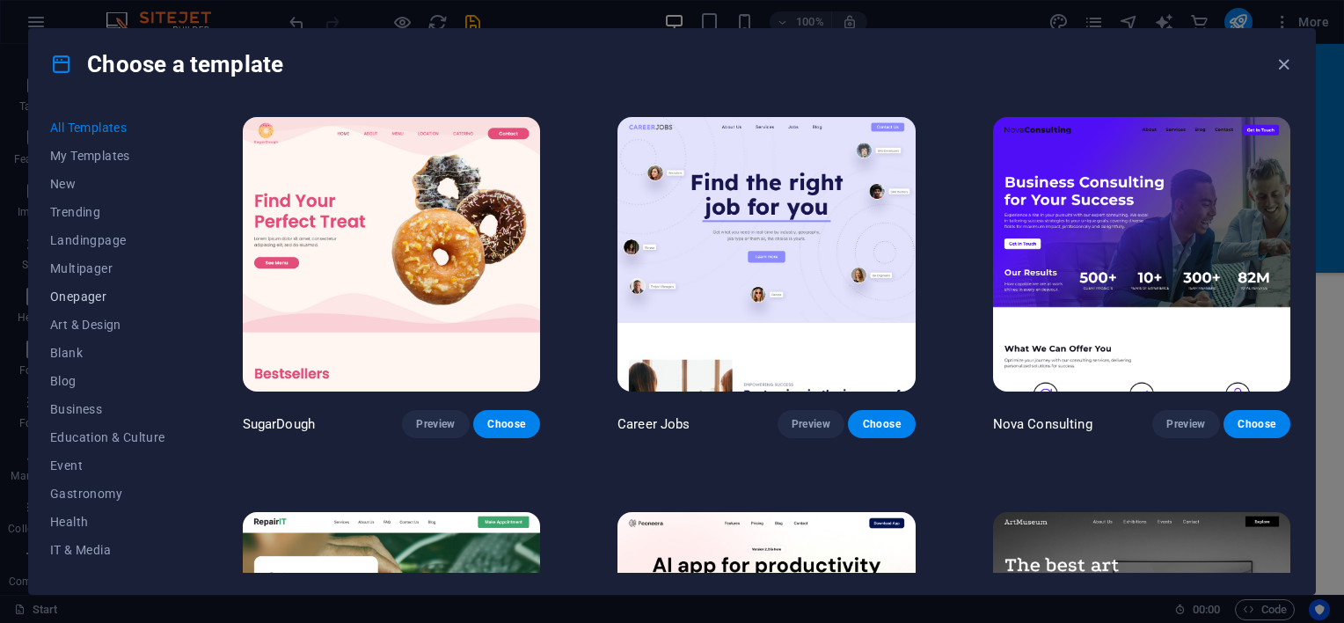
click at [81, 291] on span "Onepager" at bounding box center [107, 296] width 115 height 14
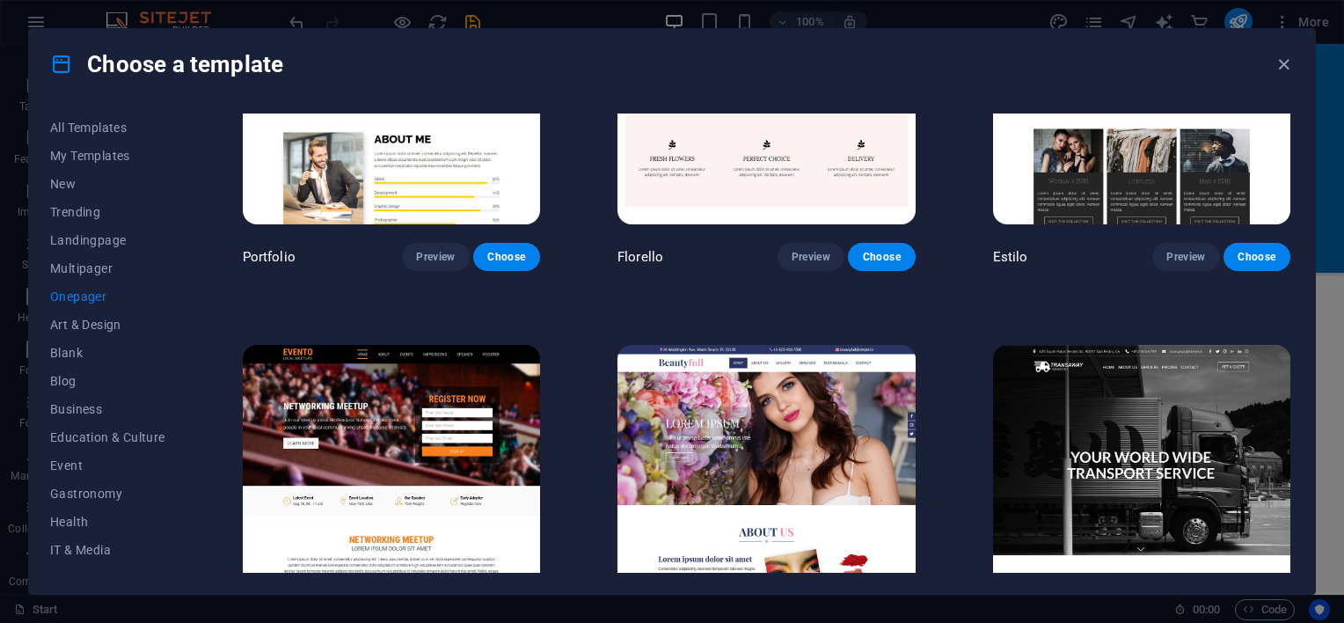
scroll to position [8354, 0]
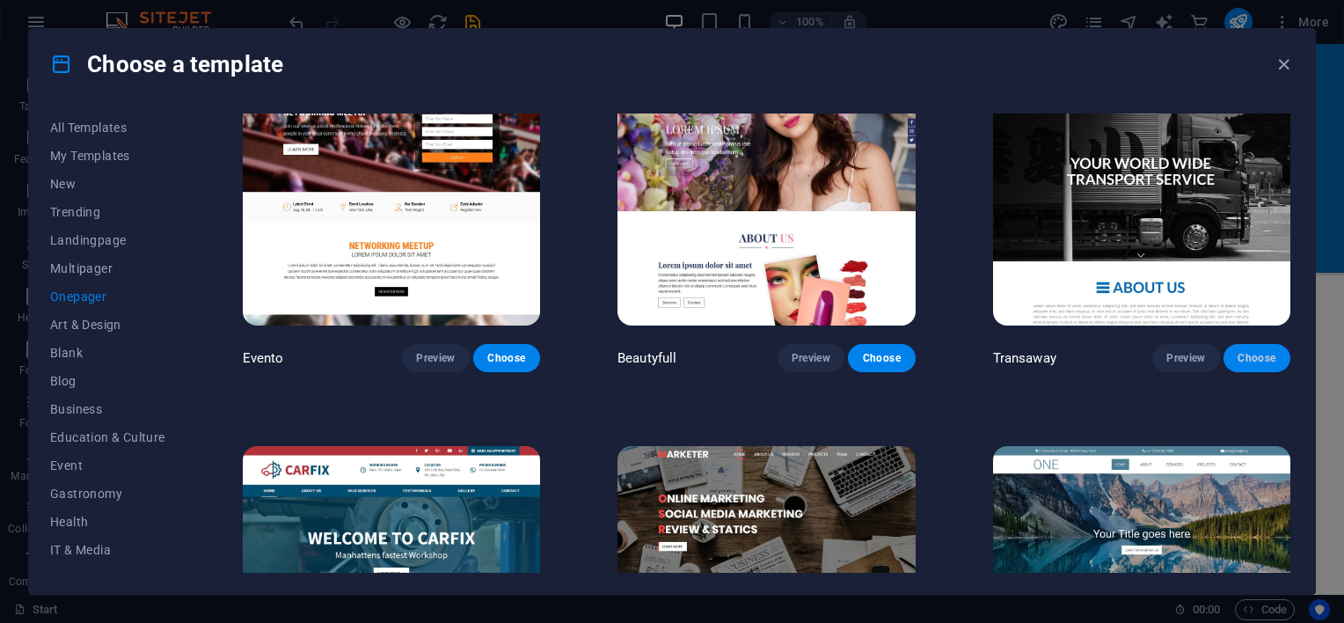
click at [1274, 344] on button "Choose" at bounding box center [1256, 358] width 67 height 28
checkbox input "false"
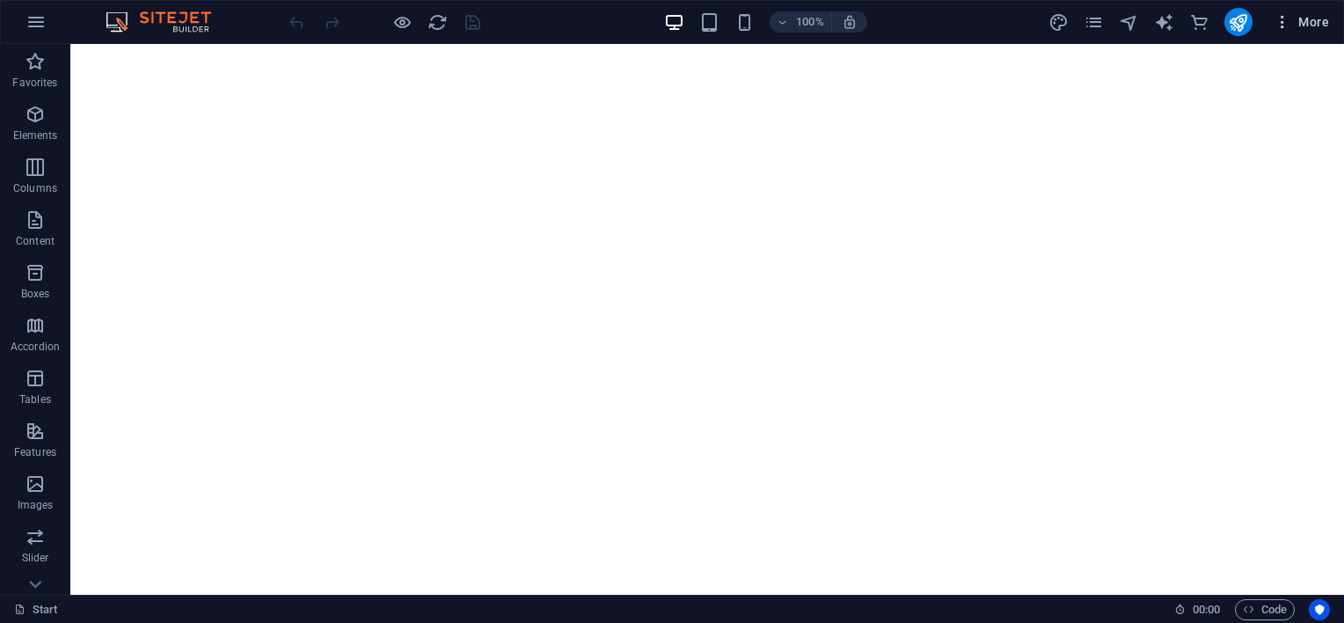
click at [1281, 28] on icon "button" at bounding box center [1282, 22] width 18 height 18
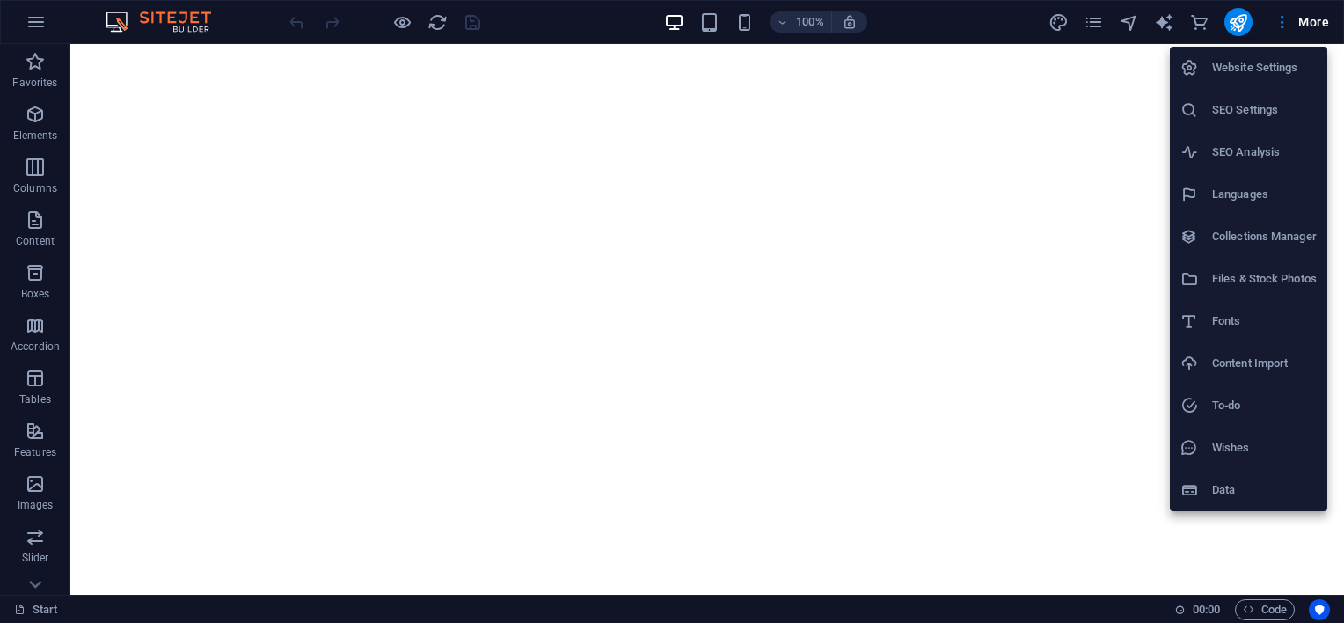
click at [153, 127] on div at bounding box center [672, 311] width 1344 height 623
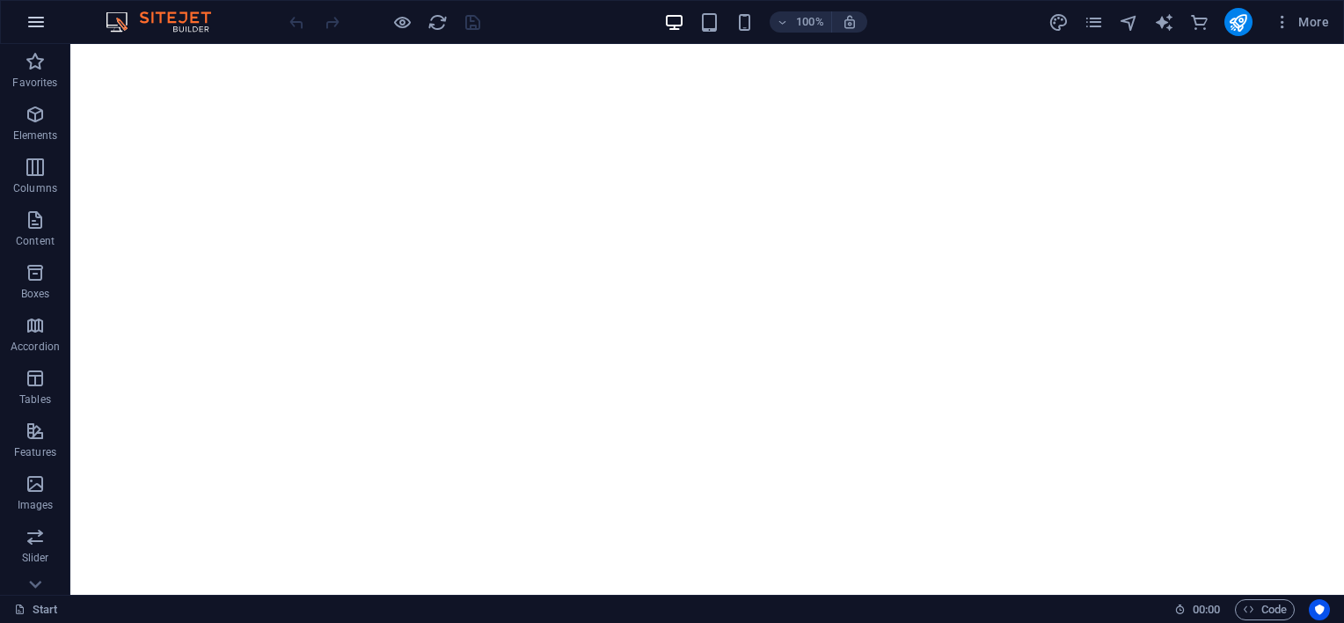
click at [42, 25] on icon "button" at bounding box center [36, 21] width 21 height 21
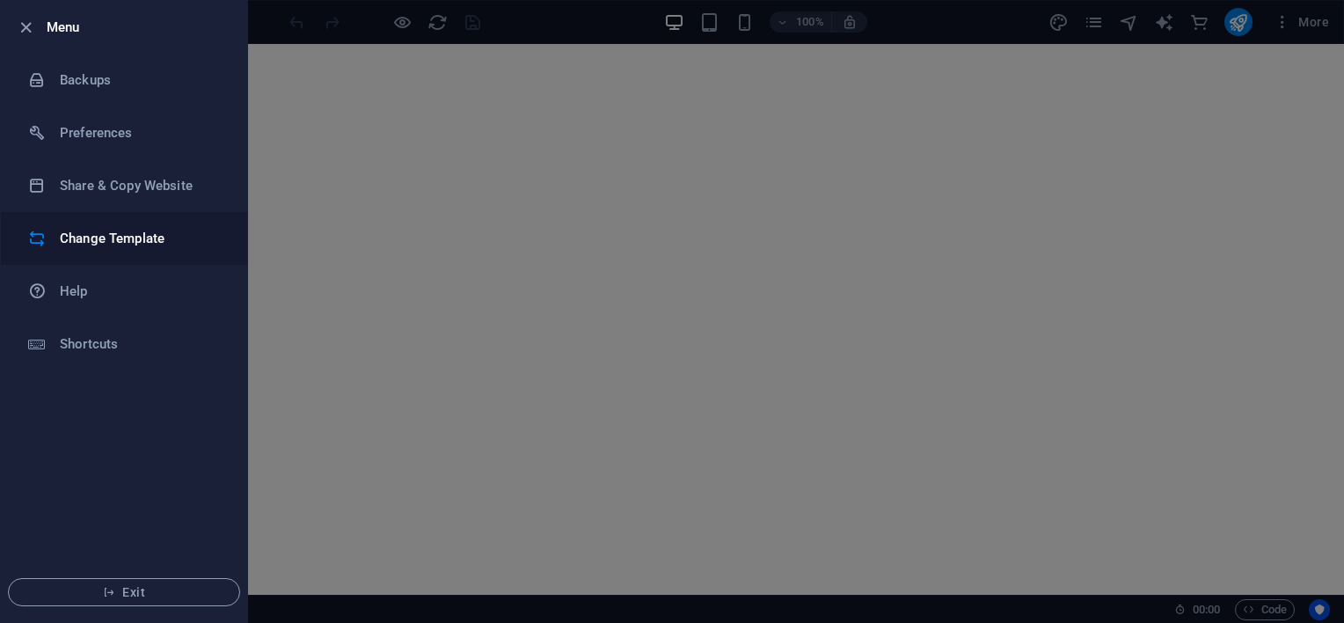
click at [101, 237] on h6 "Change Template" at bounding box center [141, 238] width 163 height 21
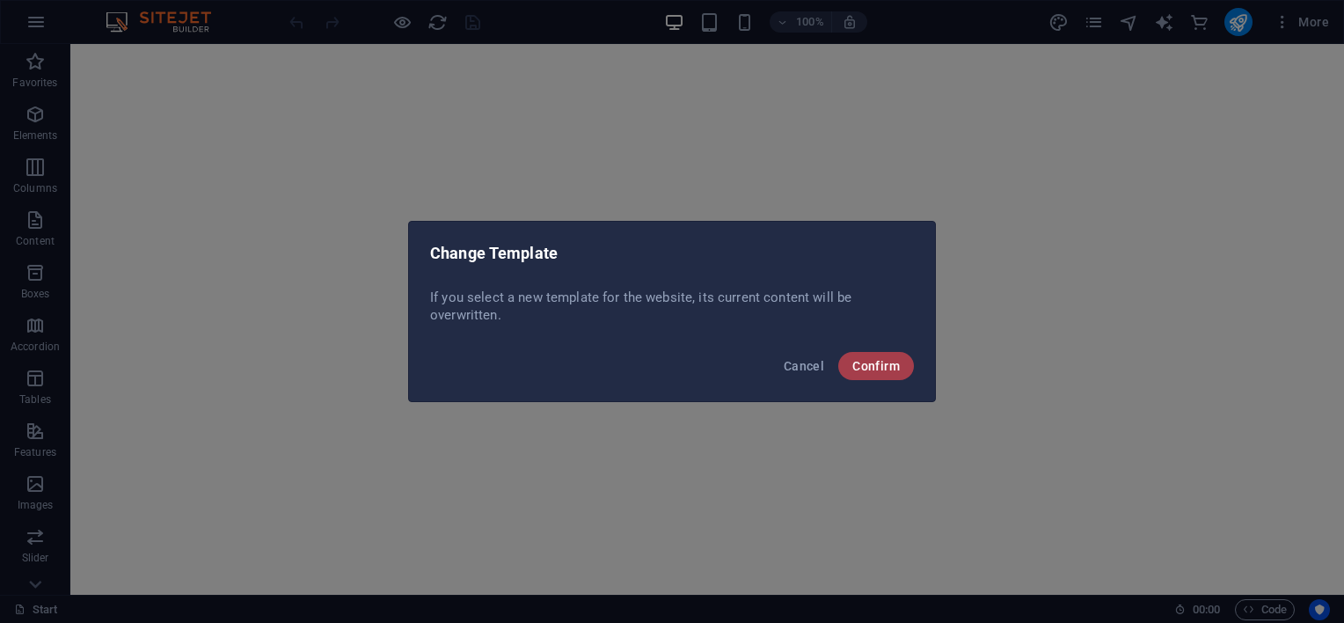
click at [864, 367] on span "Confirm" at bounding box center [875, 366] width 47 height 14
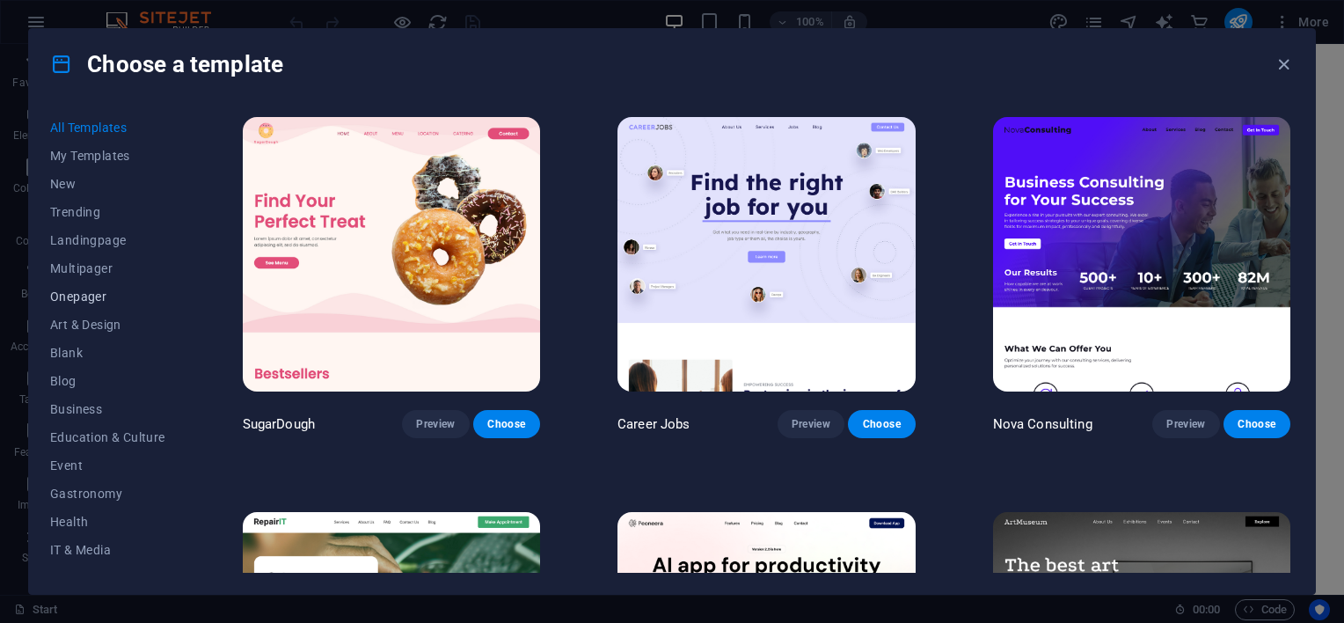
click at [77, 285] on button "Onepager" at bounding box center [107, 296] width 115 height 28
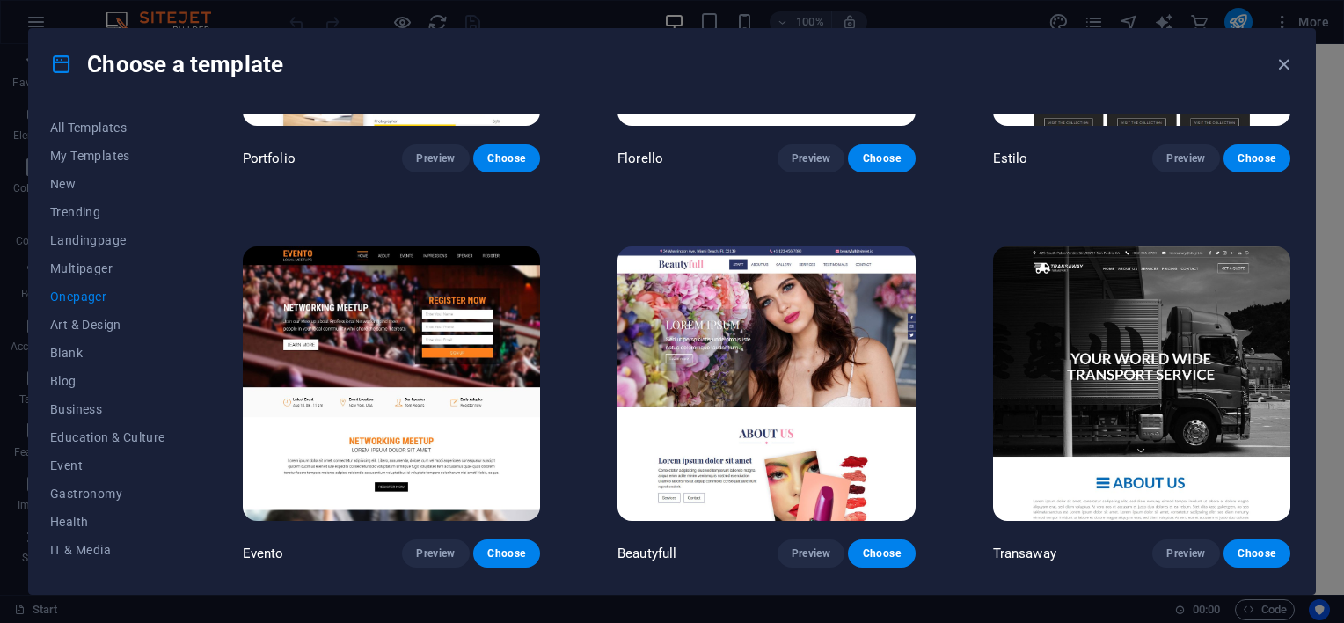
scroll to position [8207, 0]
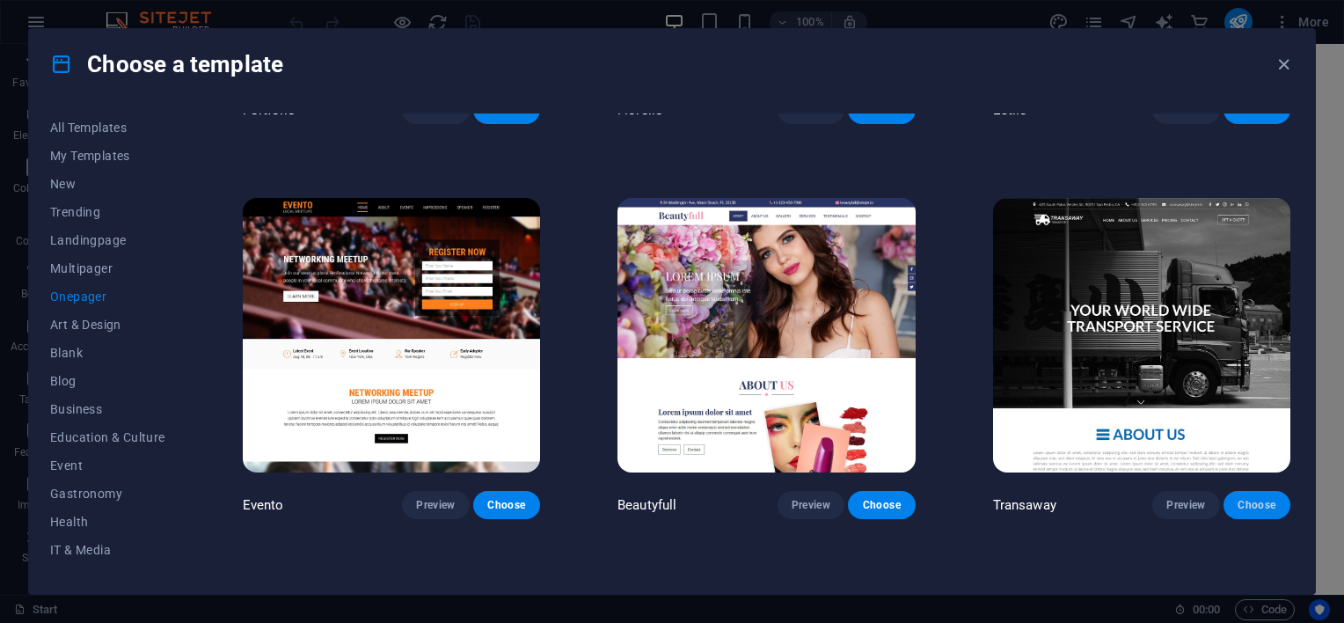
click at [1239, 491] on button "Choose" at bounding box center [1256, 505] width 67 height 28
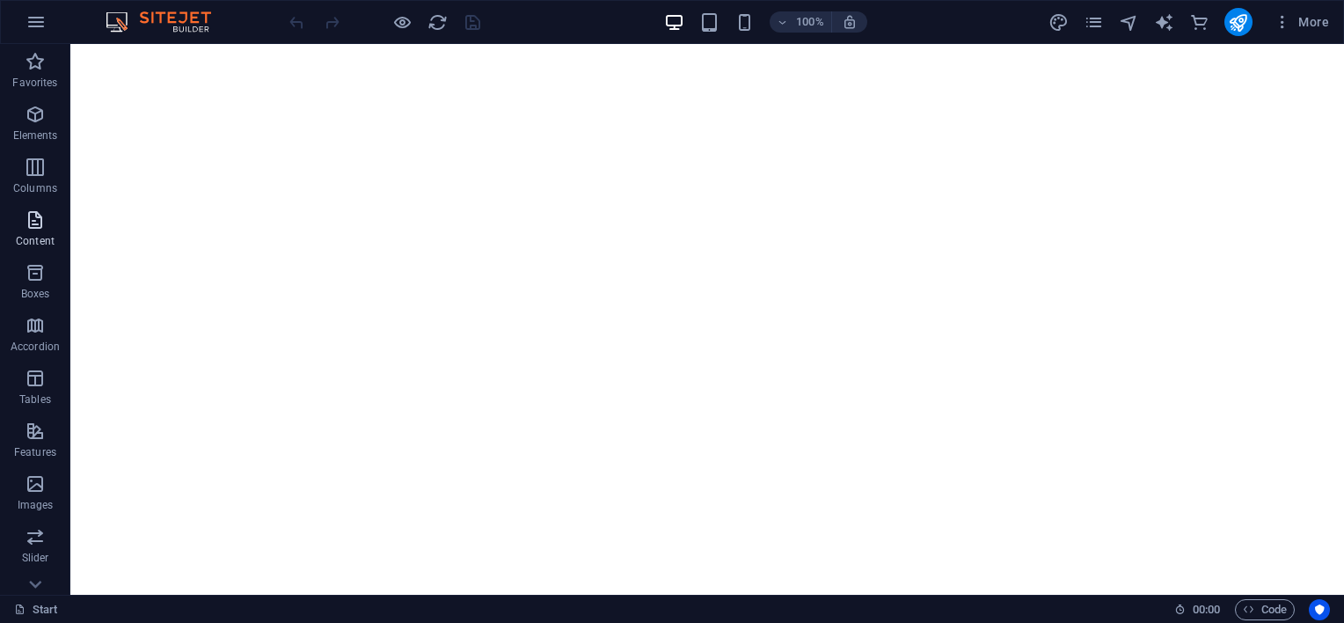
click at [22, 231] on span "Content" at bounding box center [35, 230] width 70 height 42
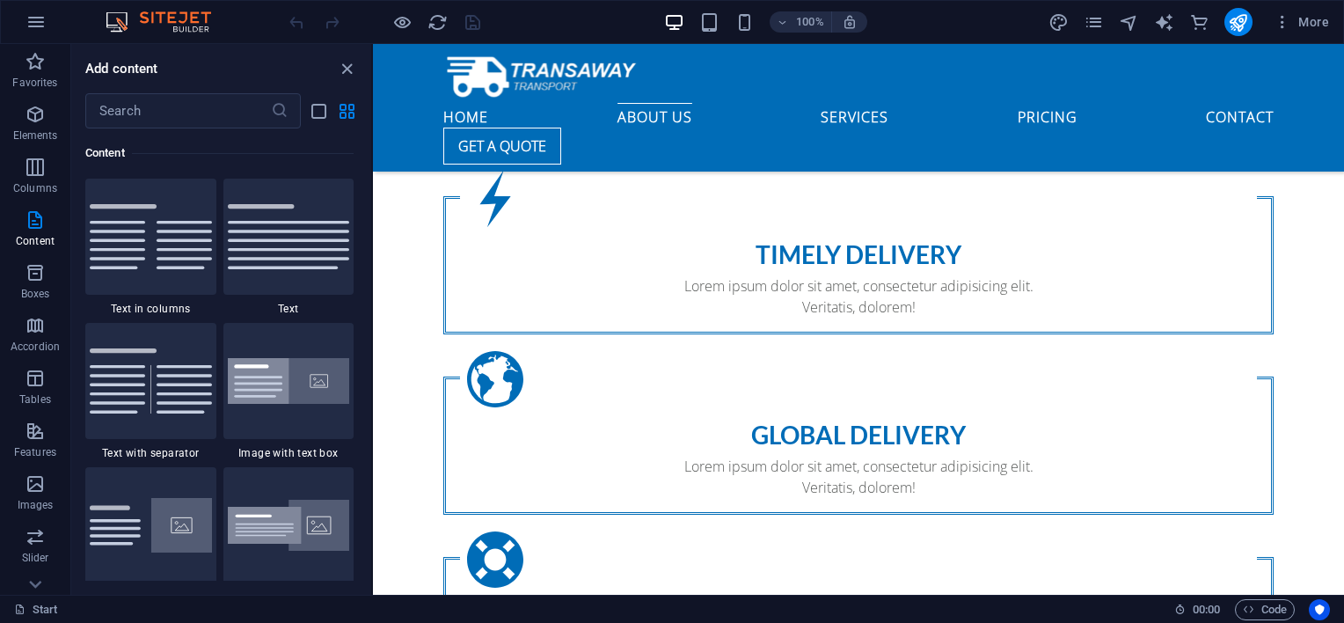
scroll to position [1465, 0]
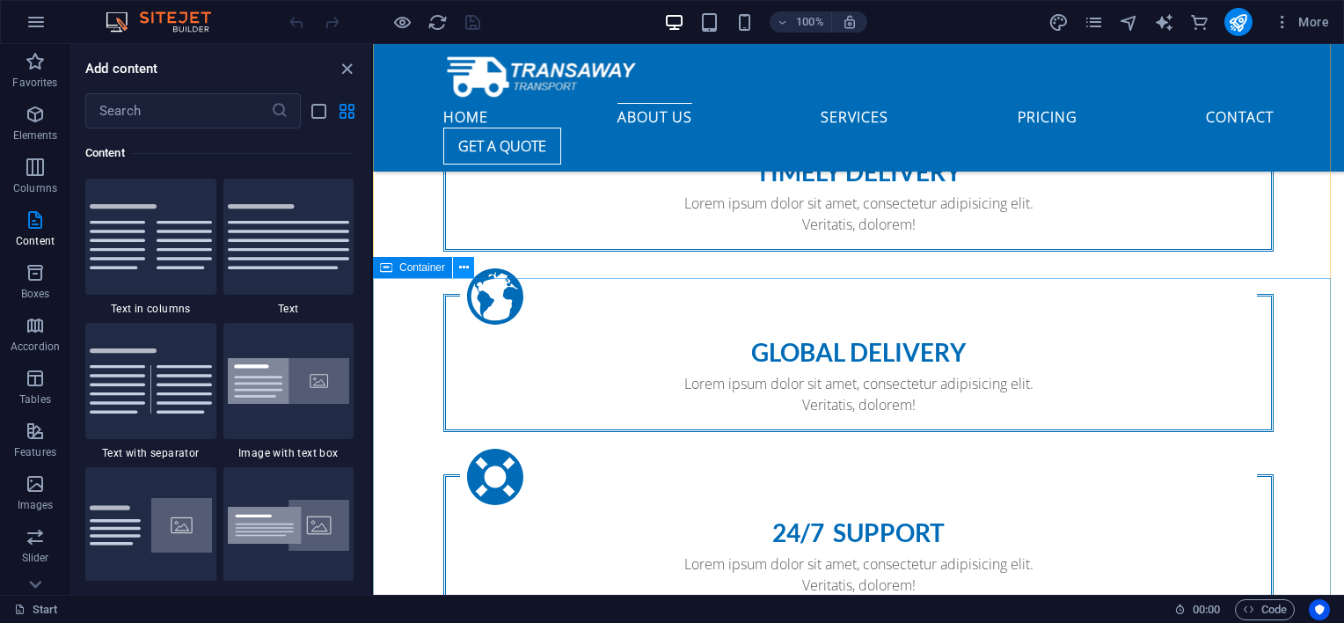
click at [469, 267] on button at bounding box center [463, 267] width 21 height 21
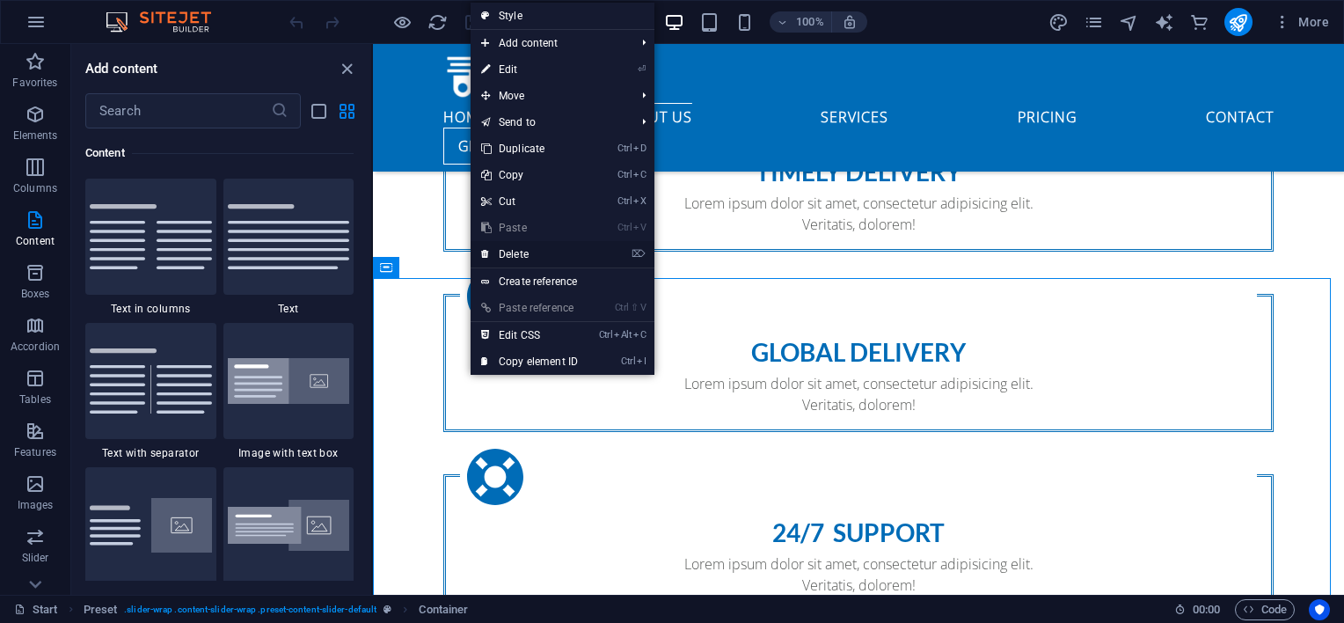
click at [499, 257] on link "⌦ Delete" at bounding box center [529, 254] width 118 height 26
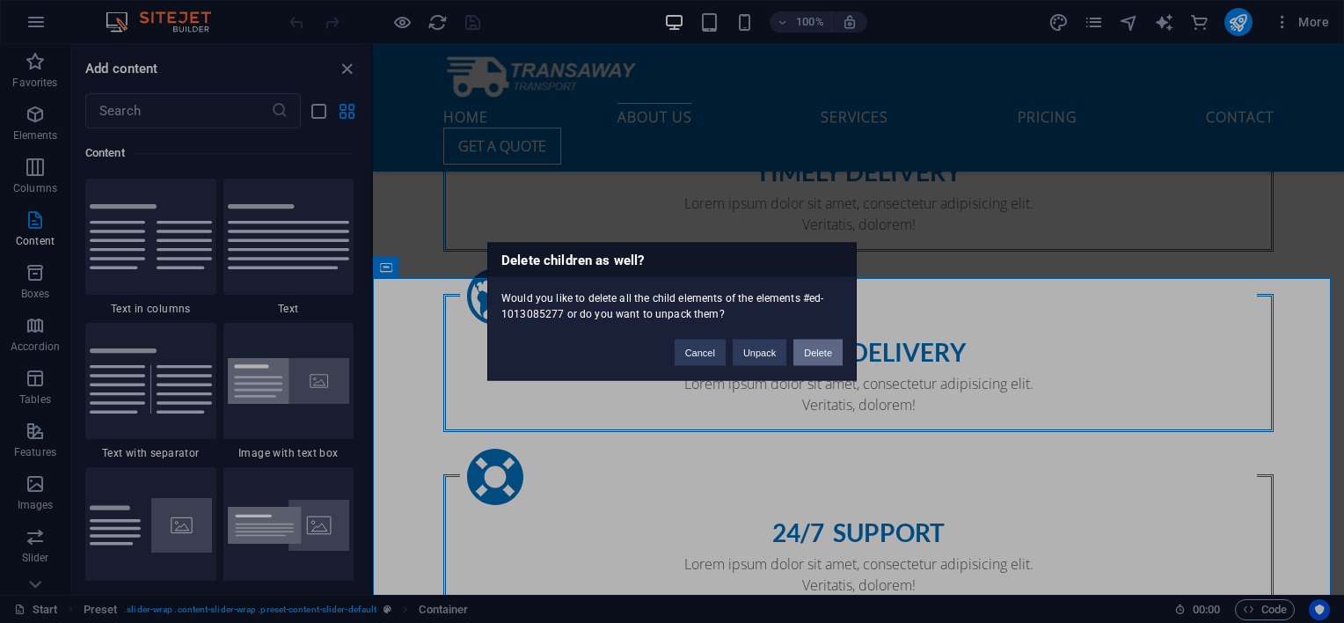
click at [810, 351] on button "Delete" at bounding box center [817, 352] width 49 height 26
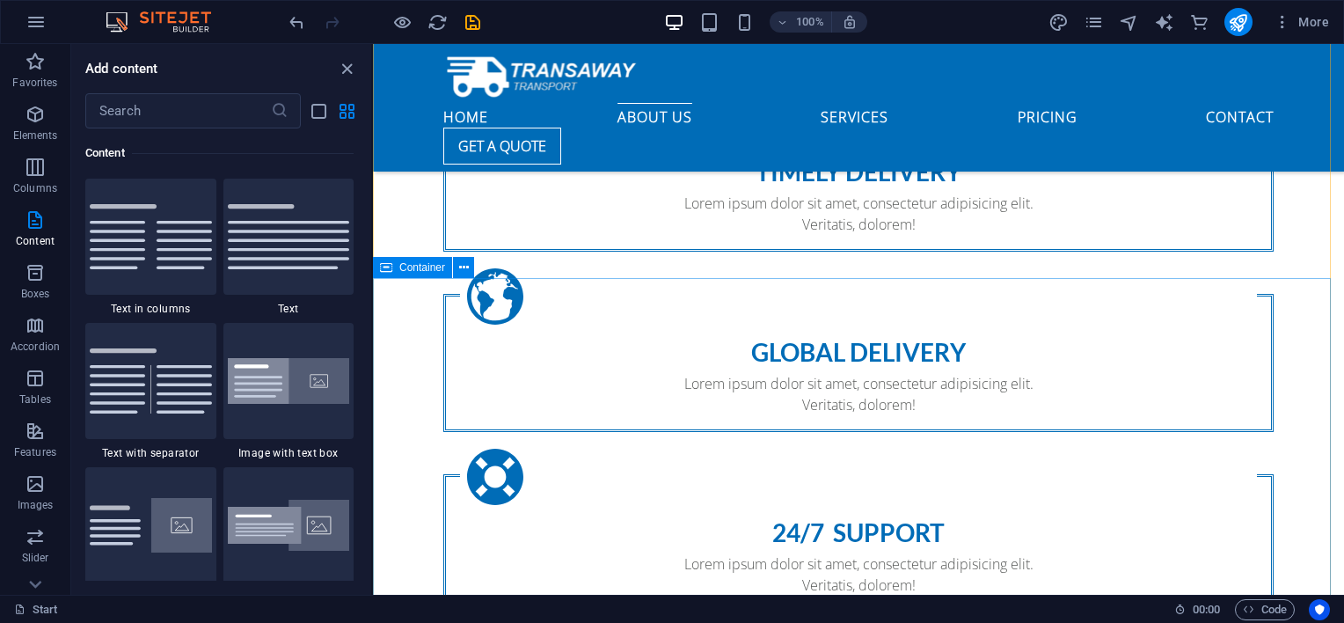
click at [389, 269] on icon at bounding box center [386, 267] width 12 height 21
click at [467, 266] on icon at bounding box center [464, 268] width 10 height 18
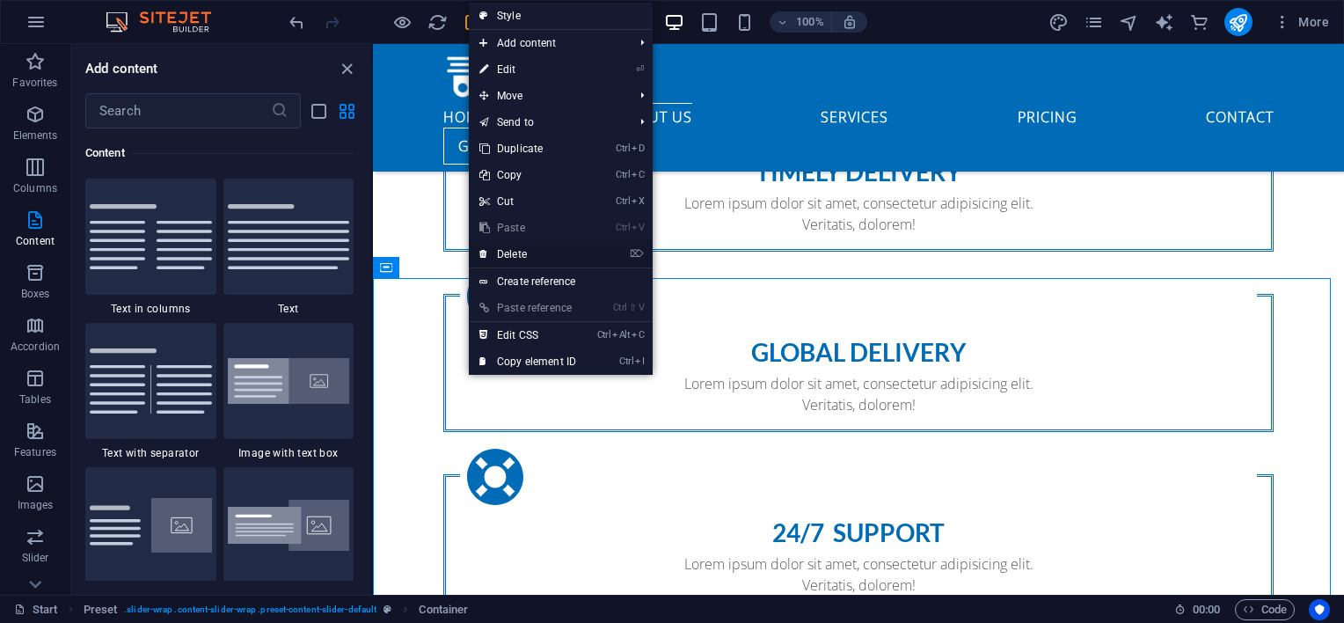
click at [512, 257] on link "⌦ Delete" at bounding box center [528, 254] width 118 height 26
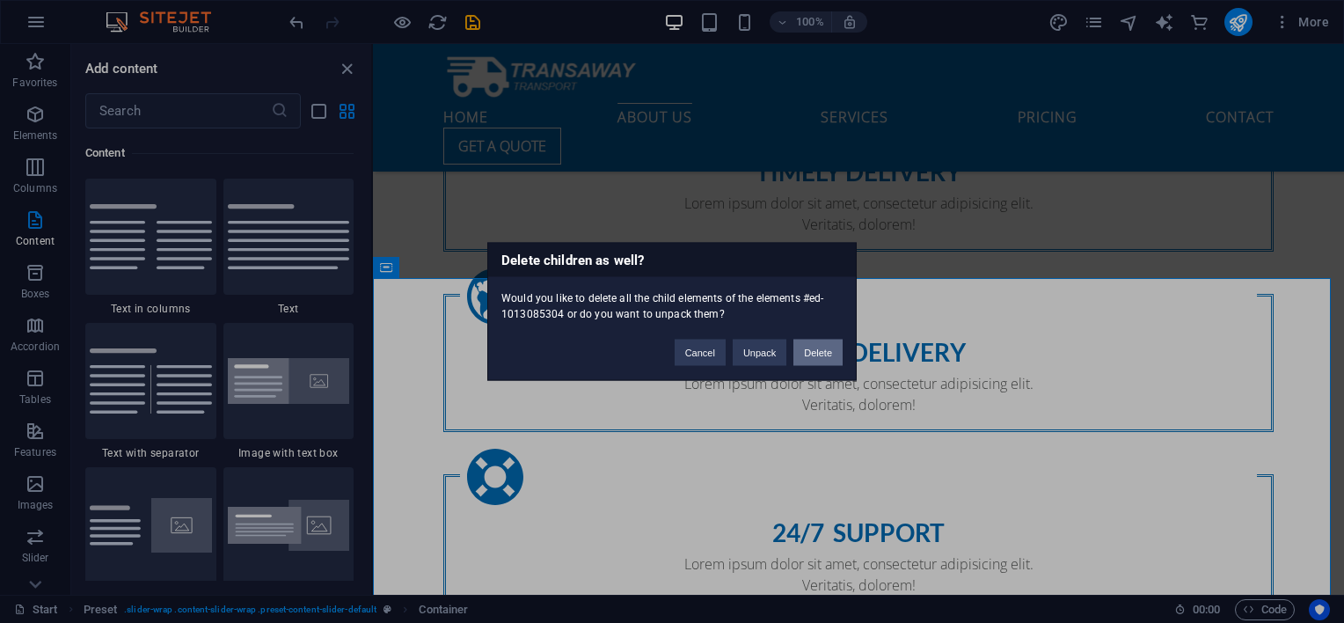
click at [813, 351] on button "Delete" at bounding box center [817, 352] width 49 height 26
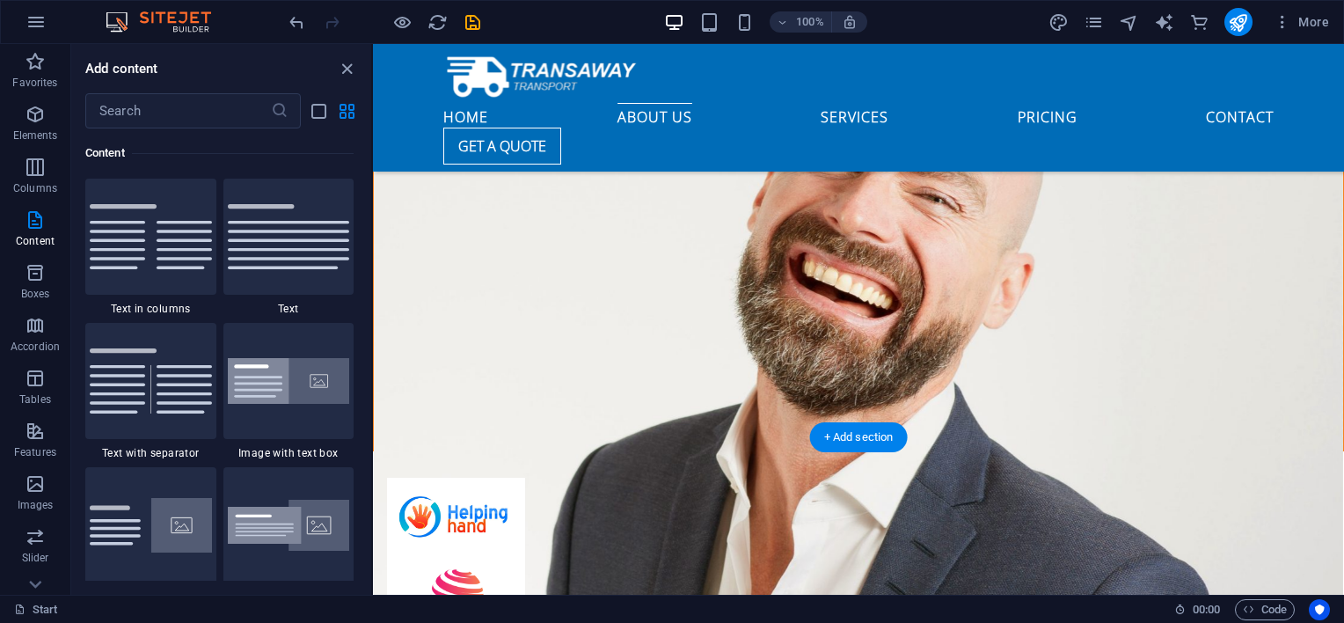
scroll to position [2491, 0]
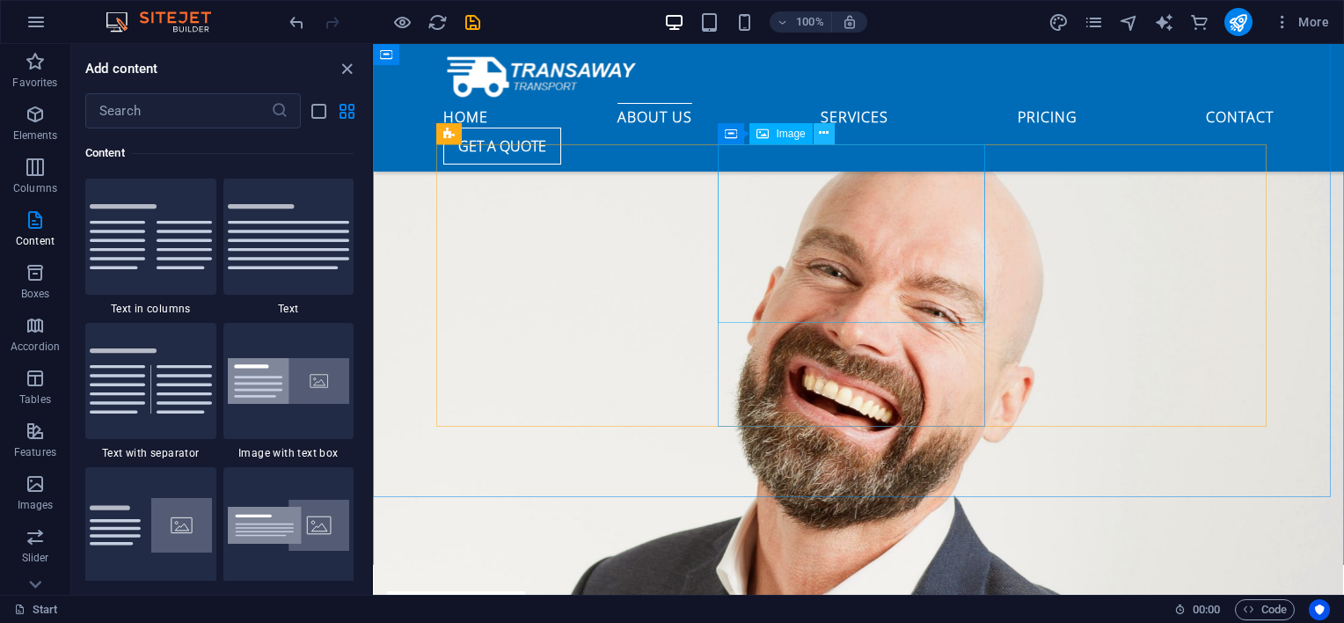
click at [825, 134] on icon at bounding box center [824, 133] width 10 height 18
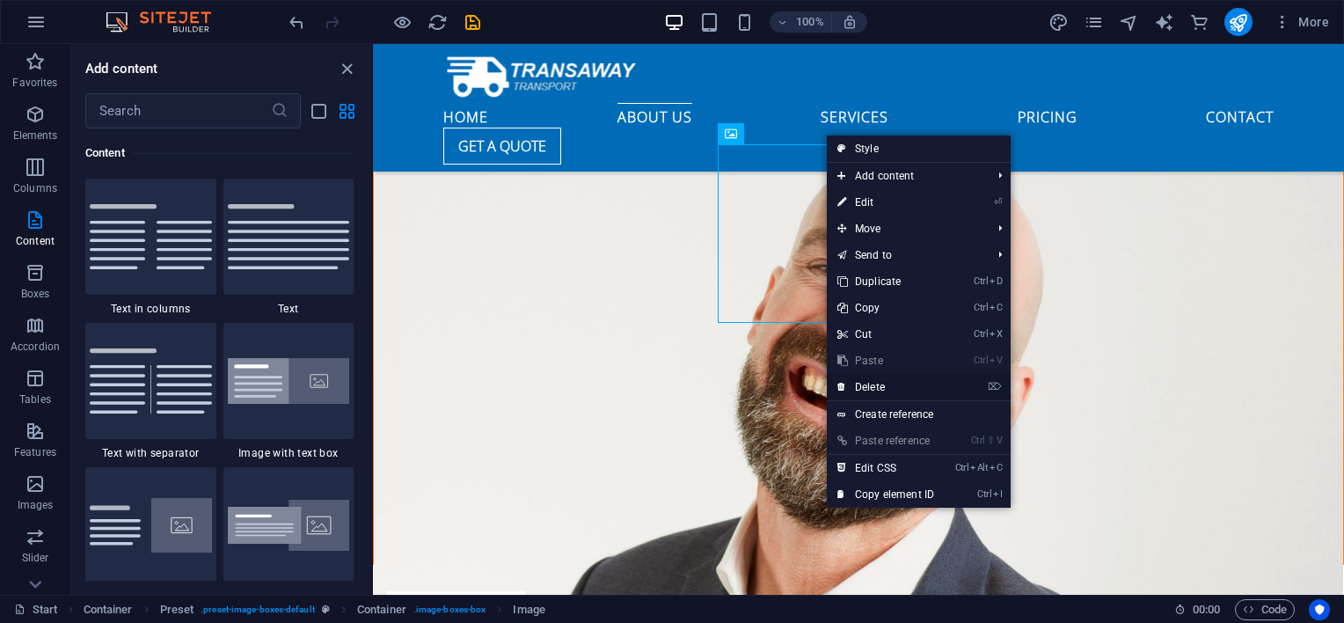
click at [904, 383] on link "⌦ Delete" at bounding box center [886, 387] width 118 height 26
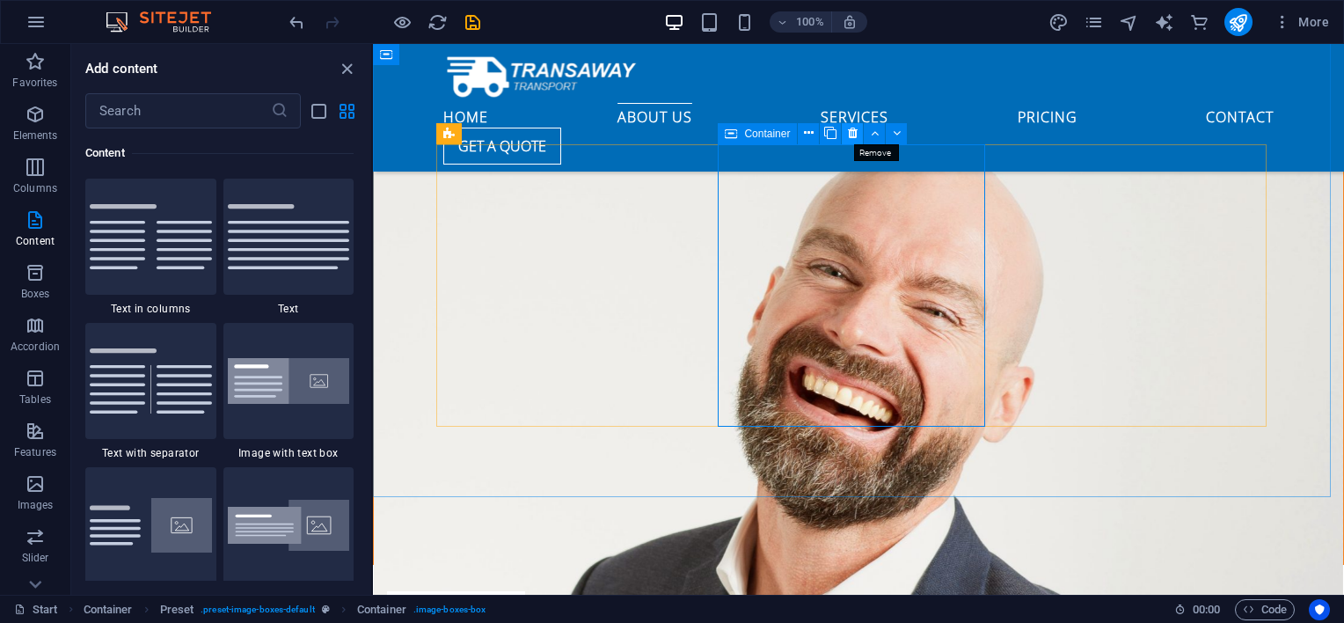
click at [850, 129] on icon at bounding box center [853, 133] width 10 height 18
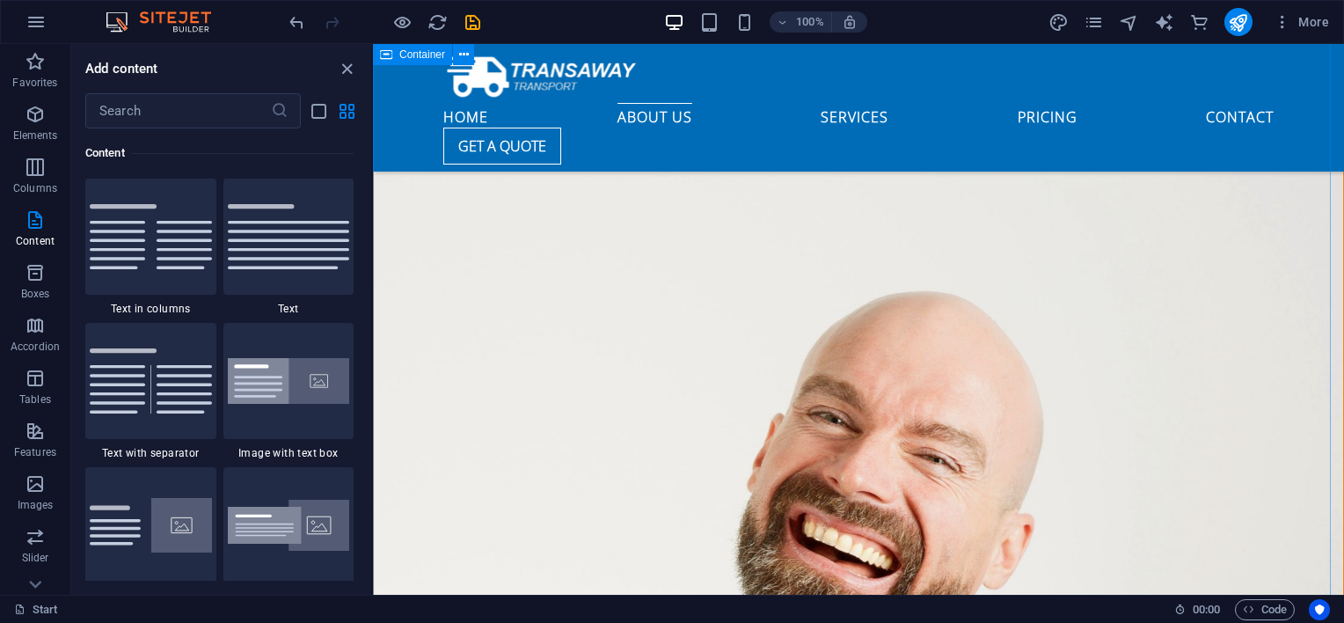
scroll to position [2198, 0]
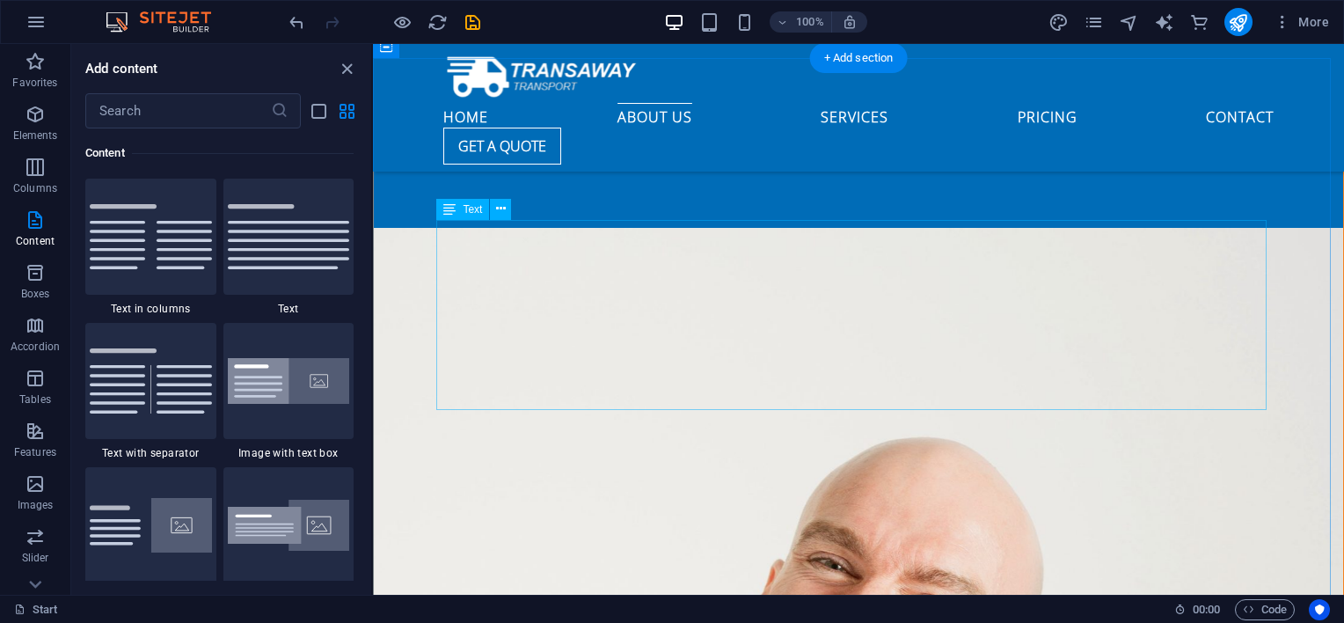
click at [499, 215] on icon at bounding box center [501, 209] width 10 height 18
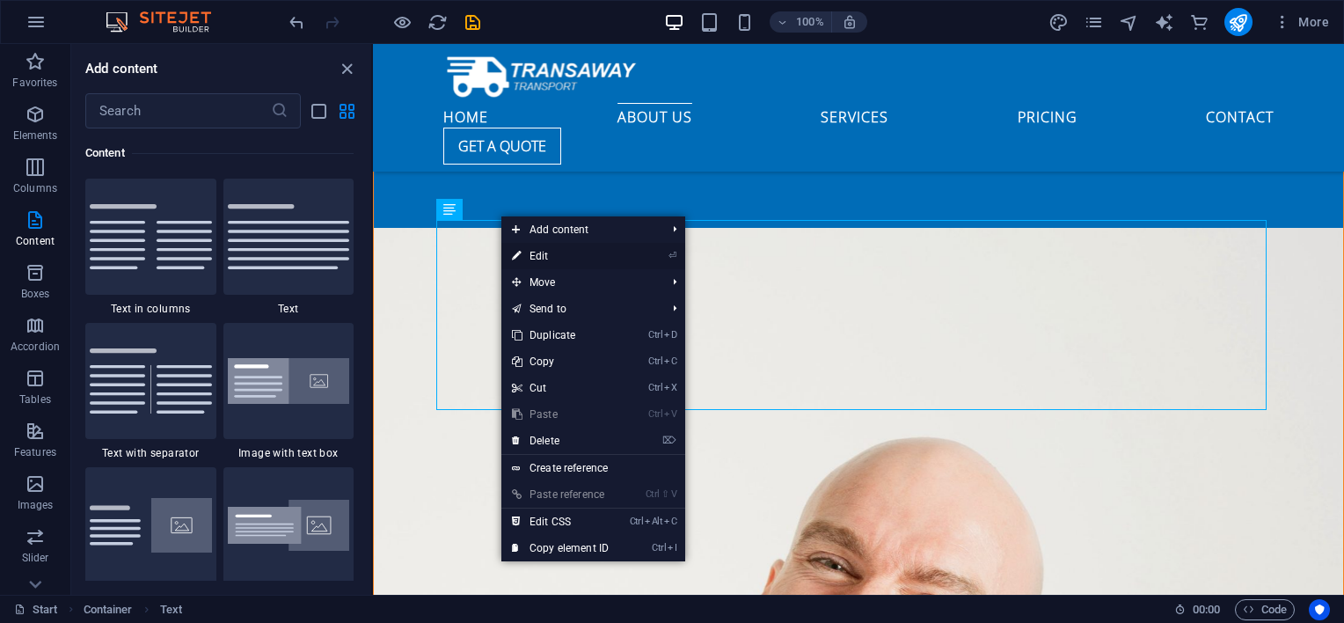
click at [541, 255] on link "⏎ Edit" at bounding box center [560, 256] width 118 height 26
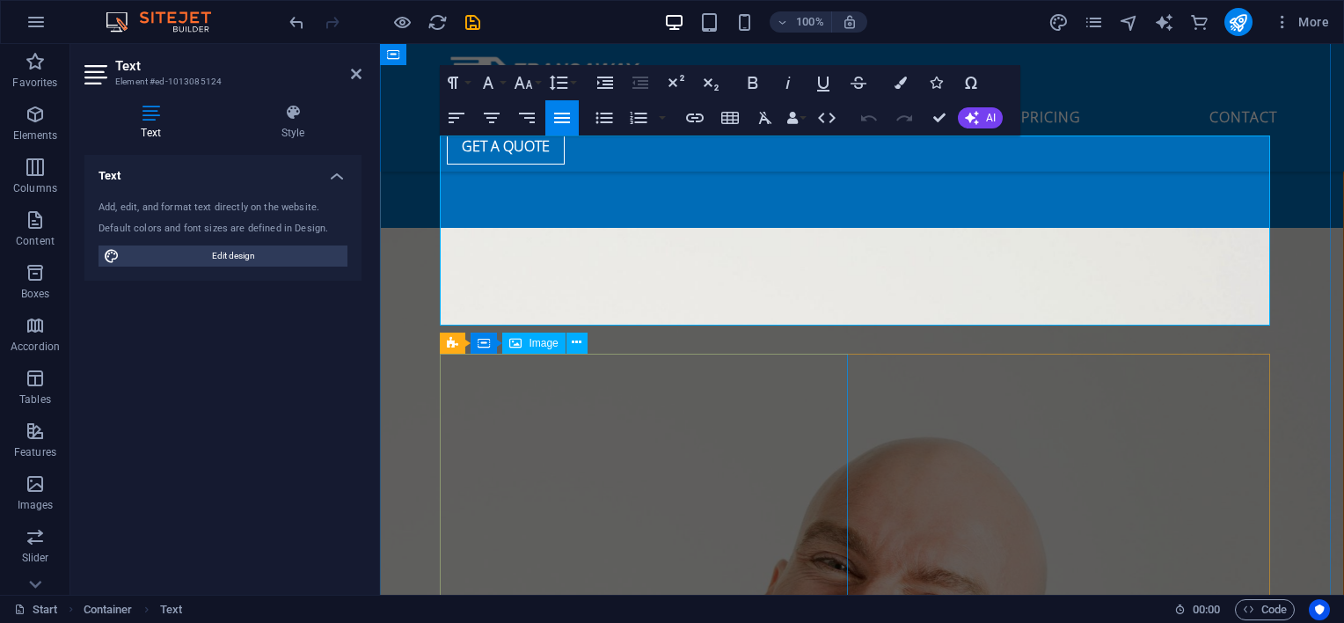
scroll to position [2283, 0]
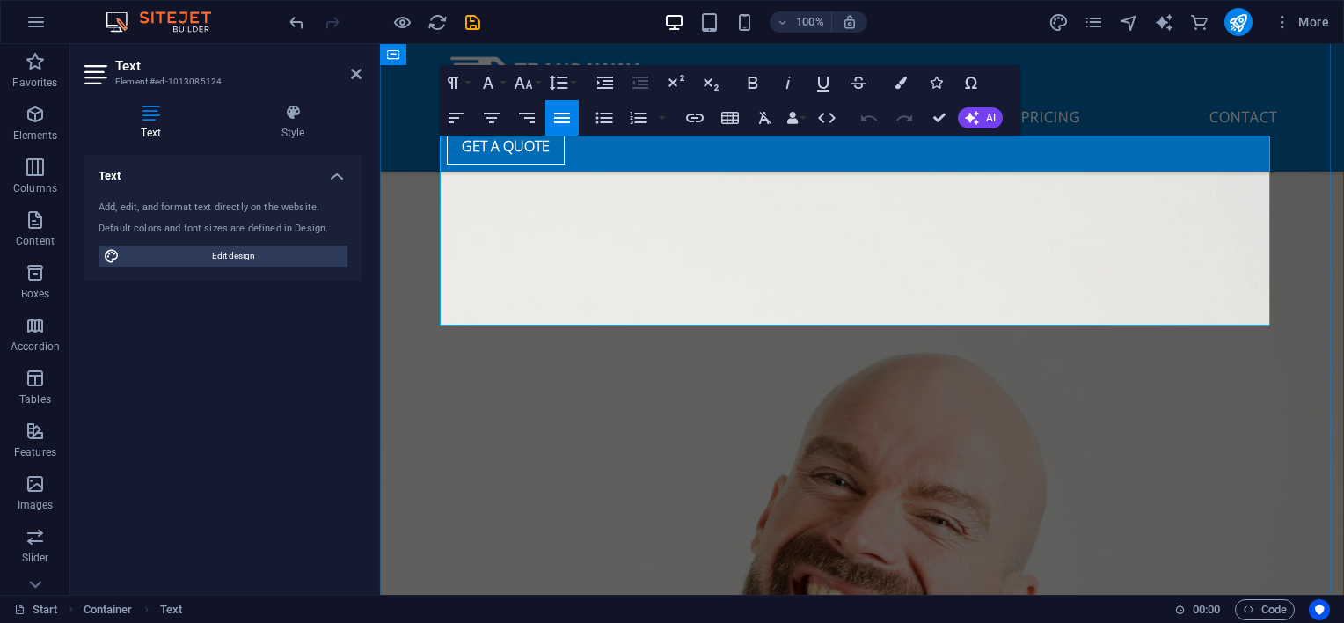
drag, startPoint x: 771, startPoint y: 317, endPoint x: 441, endPoint y: 152, distance: 369.3
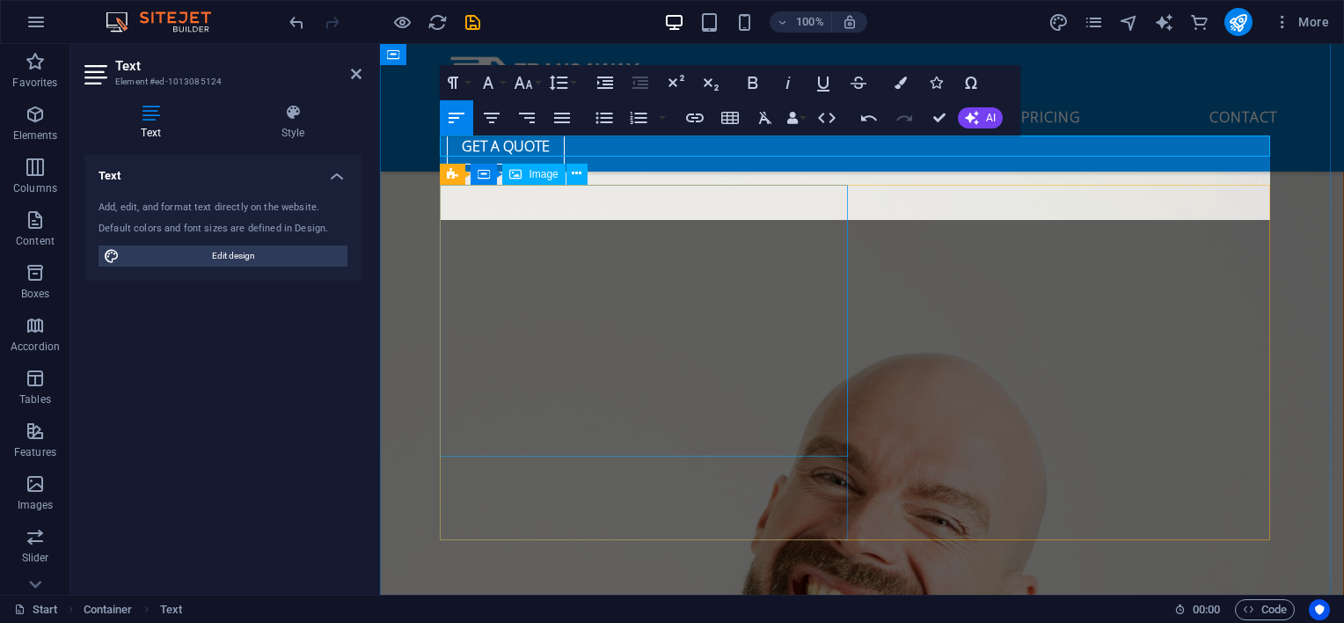
scroll to position [5122, 0]
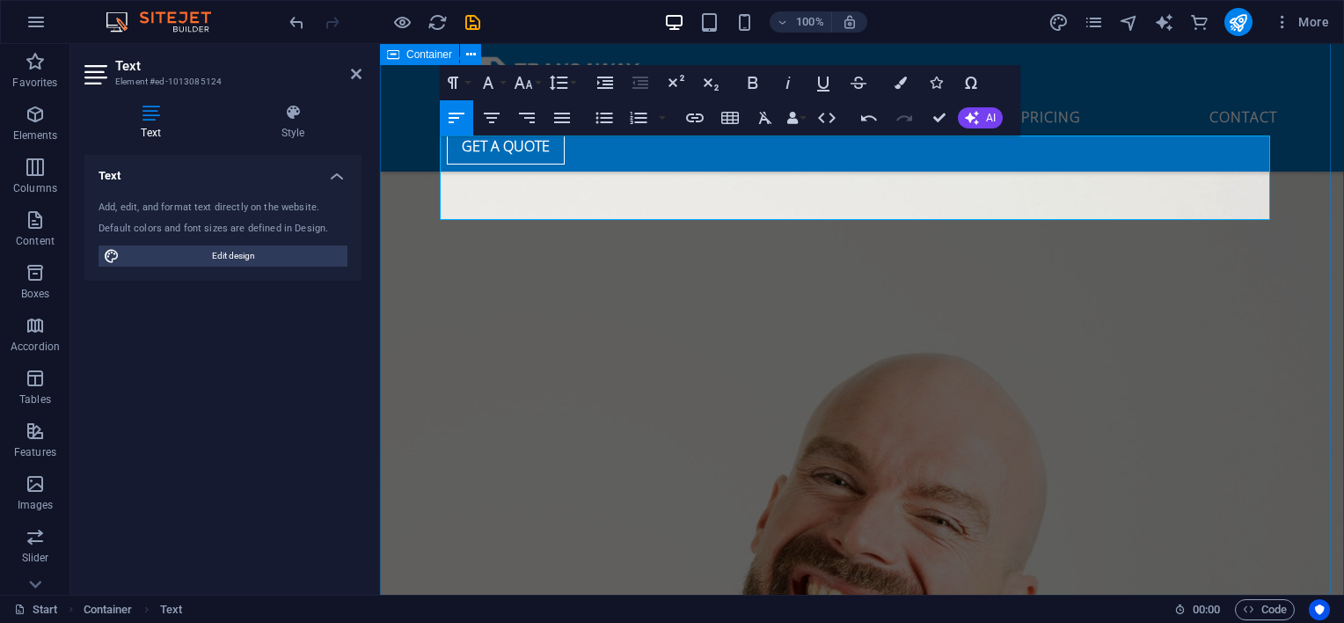
drag, startPoint x: 1134, startPoint y: 188, endPoint x: 429, endPoint y: 143, distance: 706.7
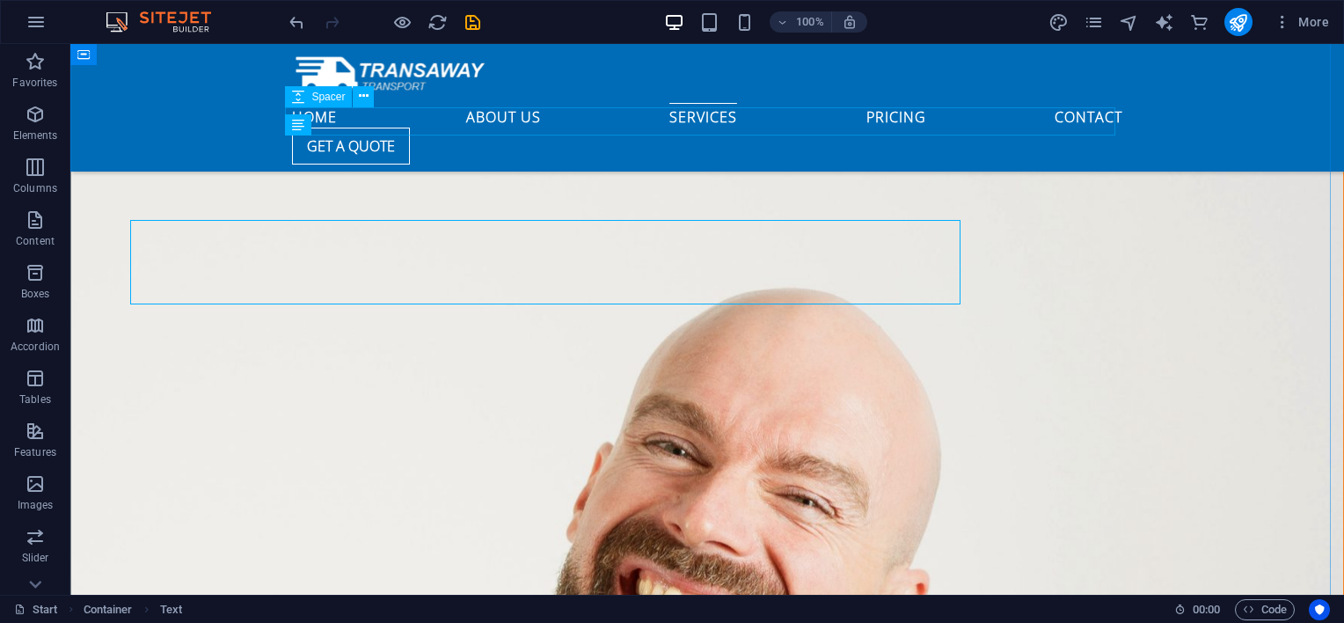
scroll to position [2198, 0]
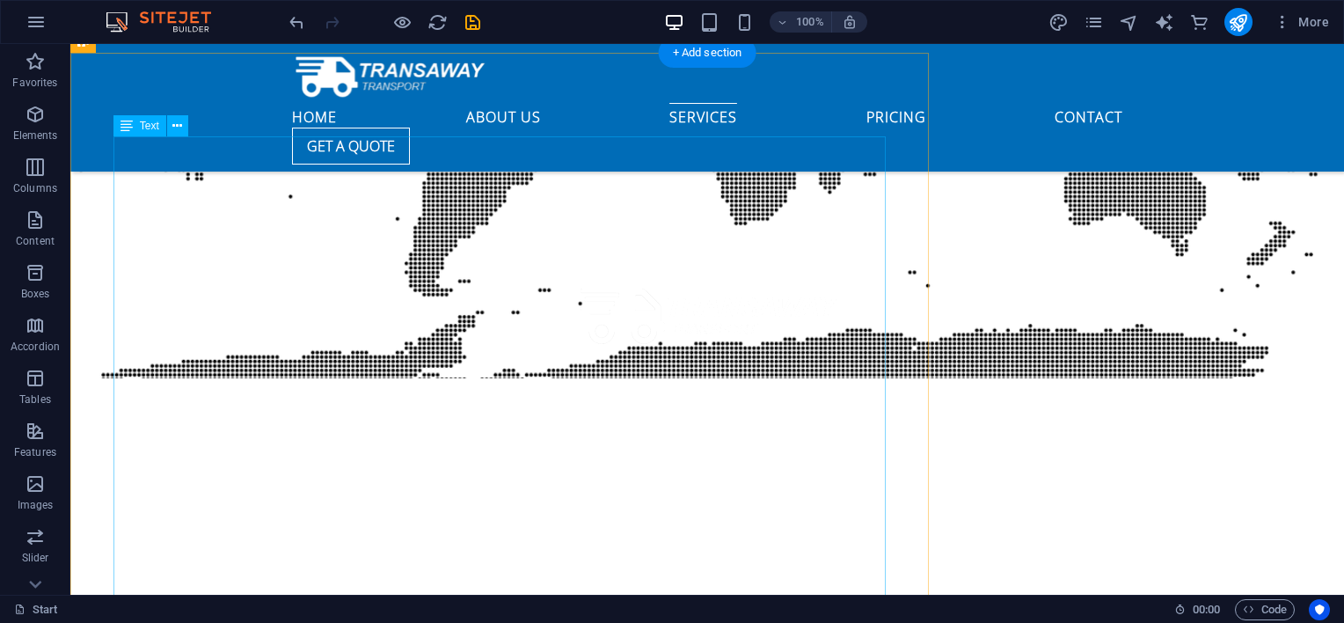
scroll to position [3518, 0]
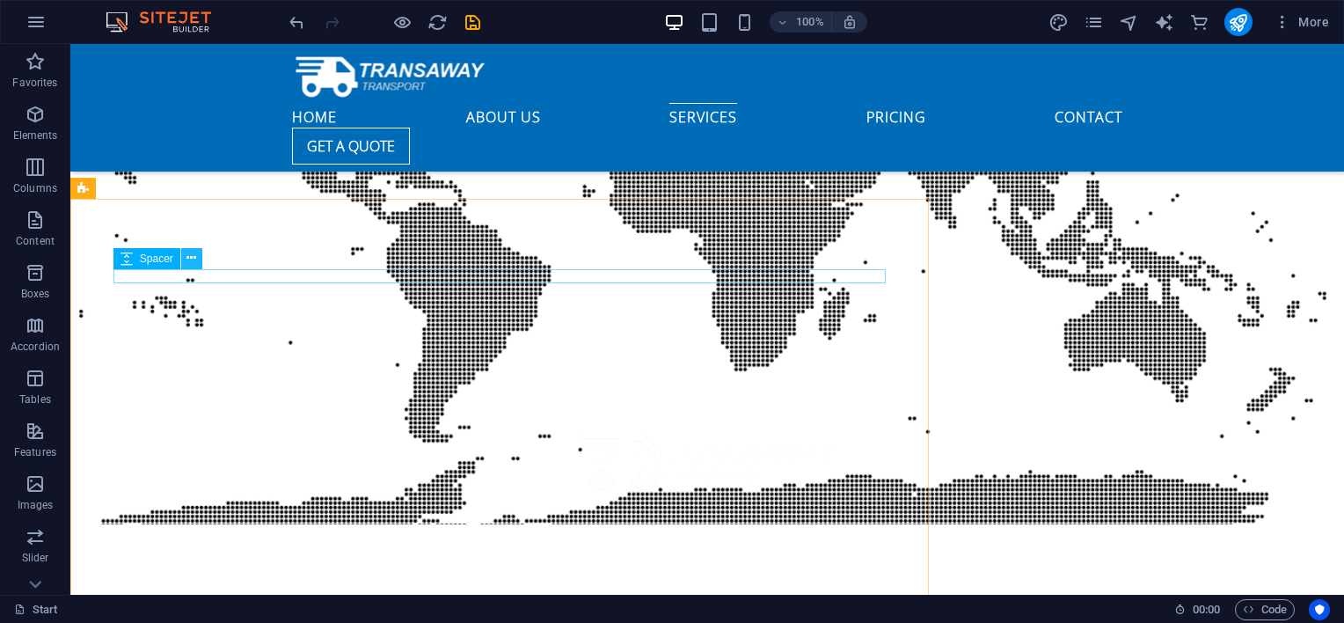
click at [190, 259] on icon at bounding box center [191, 258] width 10 height 18
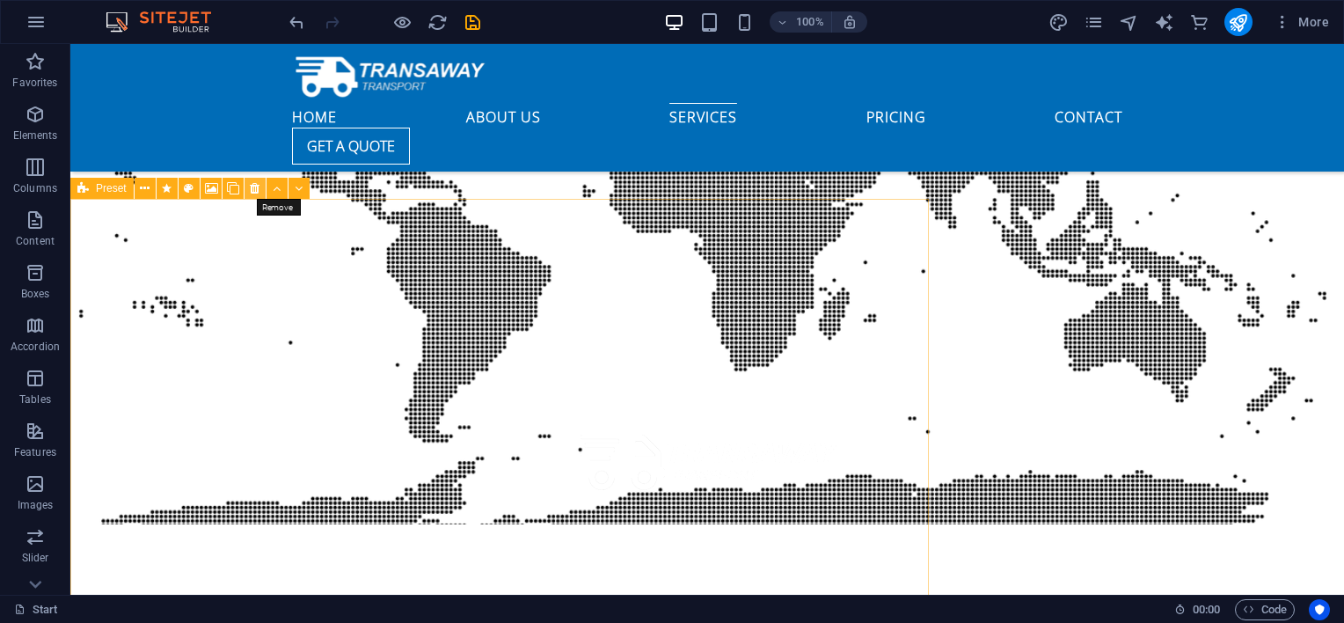
click at [252, 192] on icon at bounding box center [255, 188] width 10 height 18
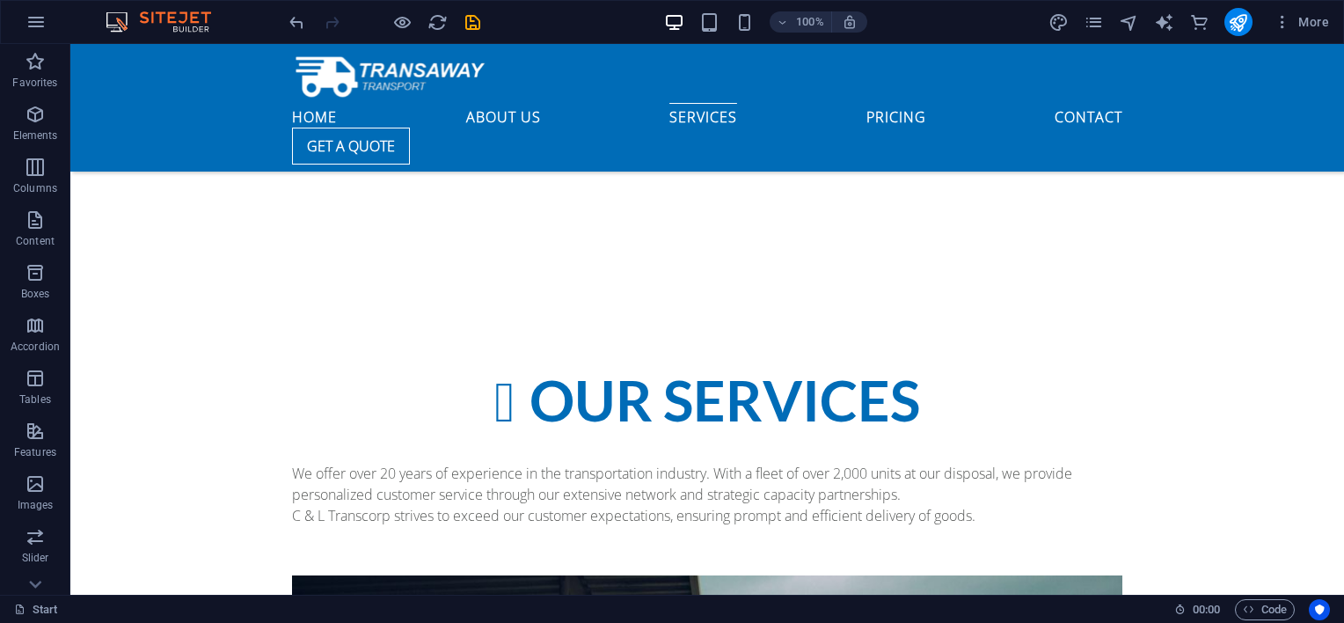
scroll to position [4397, 0]
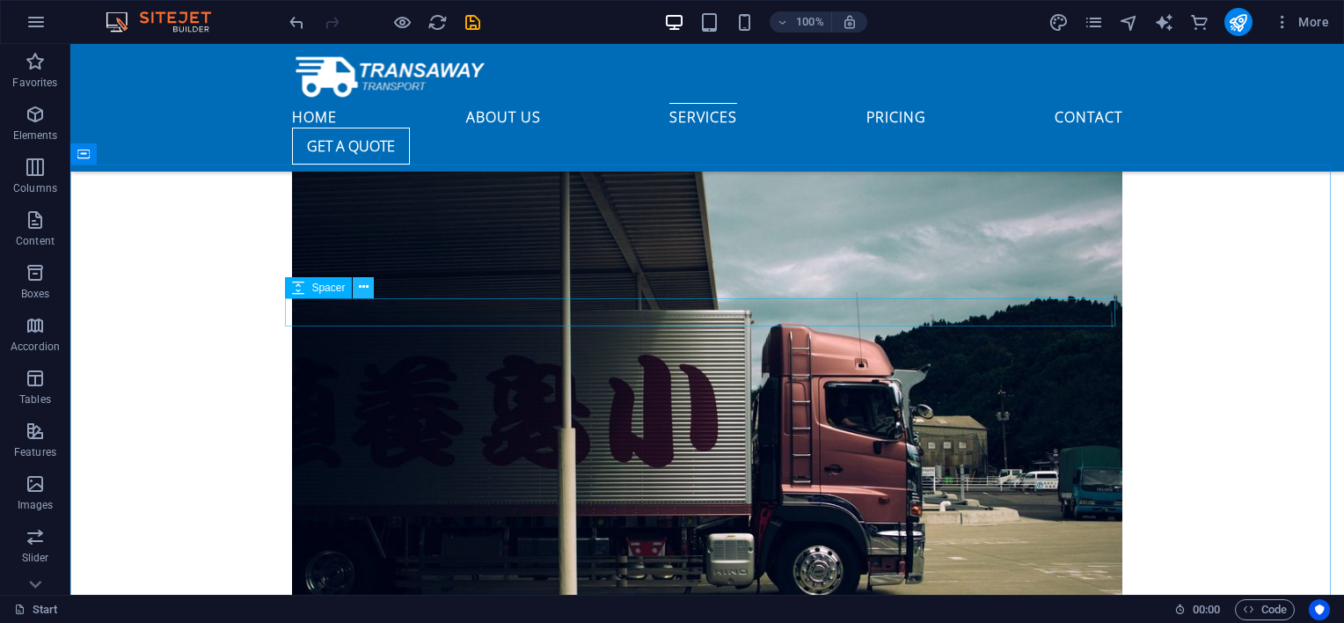
click at [368, 288] on button at bounding box center [363, 287] width 21 height 21
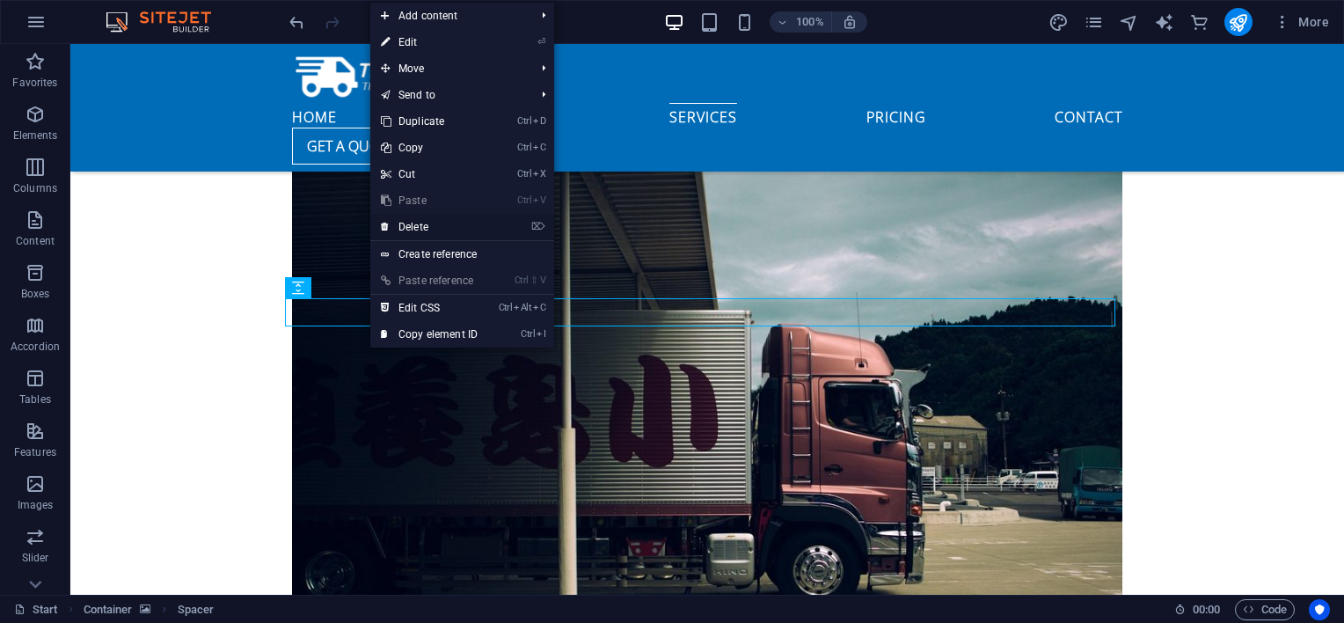
click at [441, 223] on link "⌦ Delete" at bounding box center [429, 227] width 118 height 26
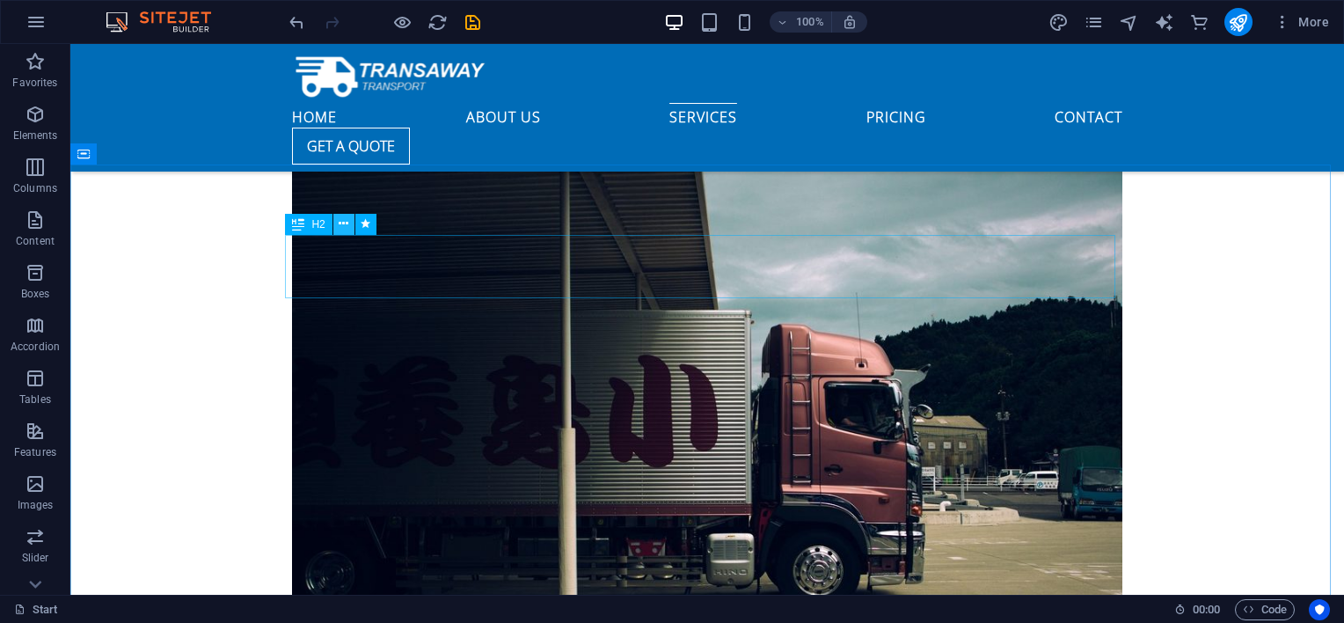
click at [348, 224] on icon at bounding box center [344, 224] width 10 height 18
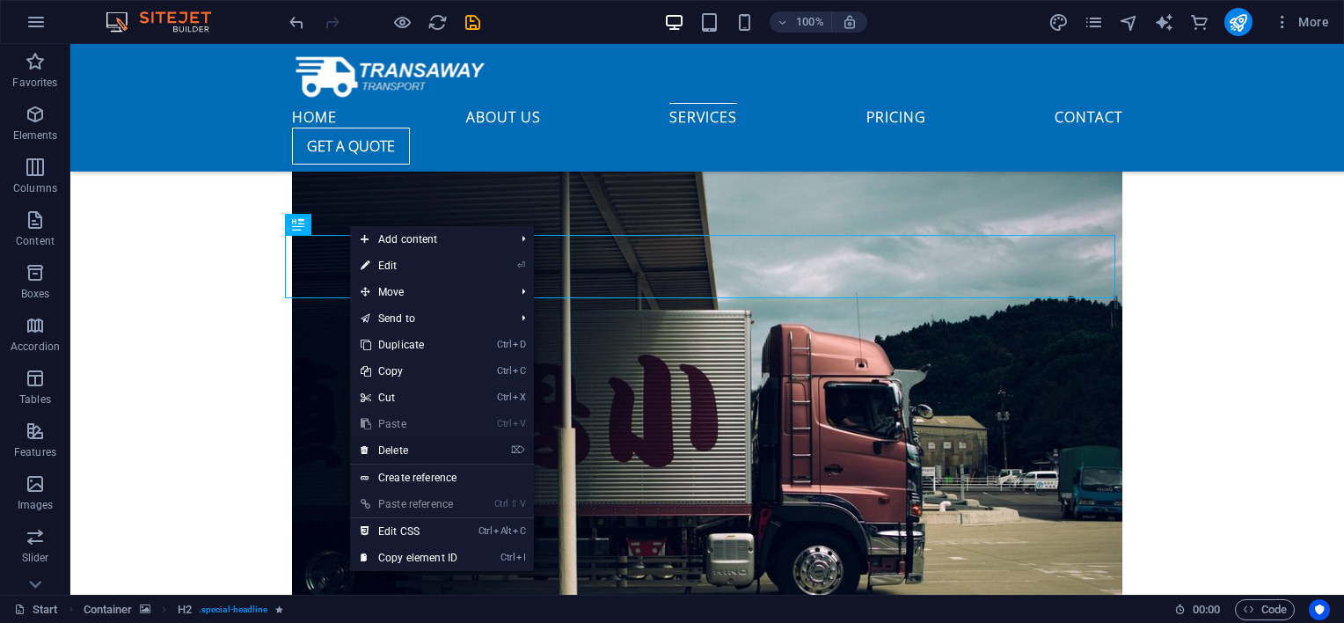
click at [423, 445] on link "⌦ Delete" at bounding box center [409, 450] width 118 height 26
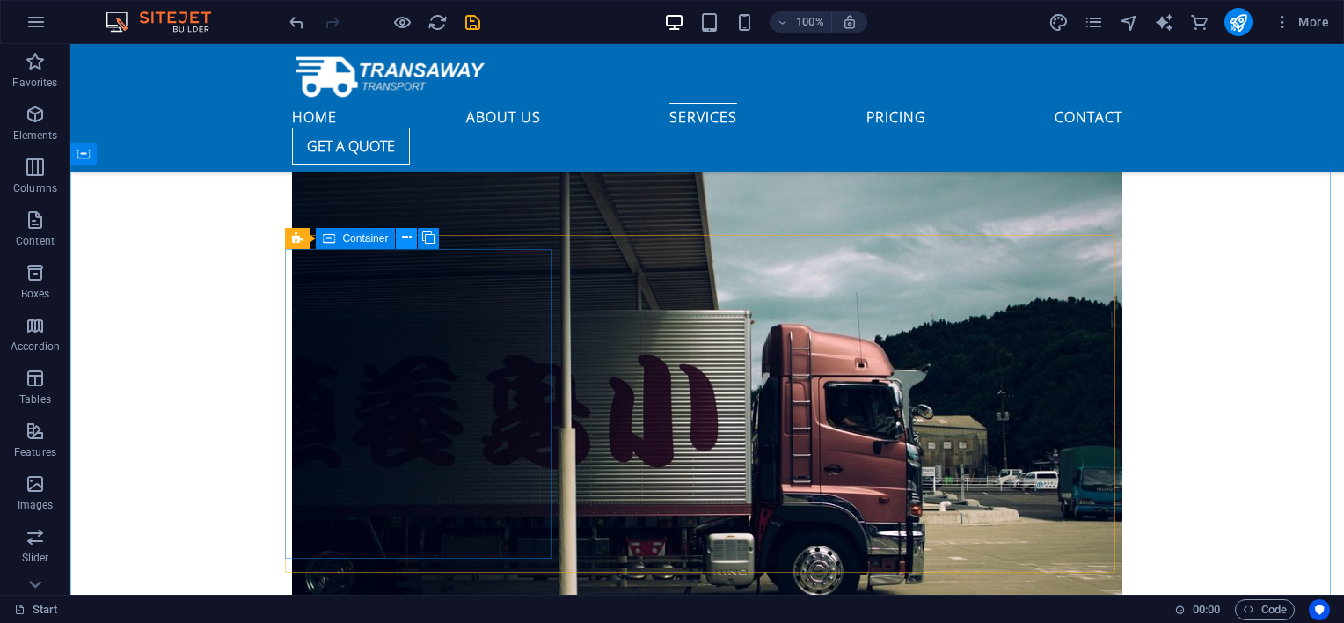
click at [408, 242] on icon at bounding box center [407, 238] width 10 height 18
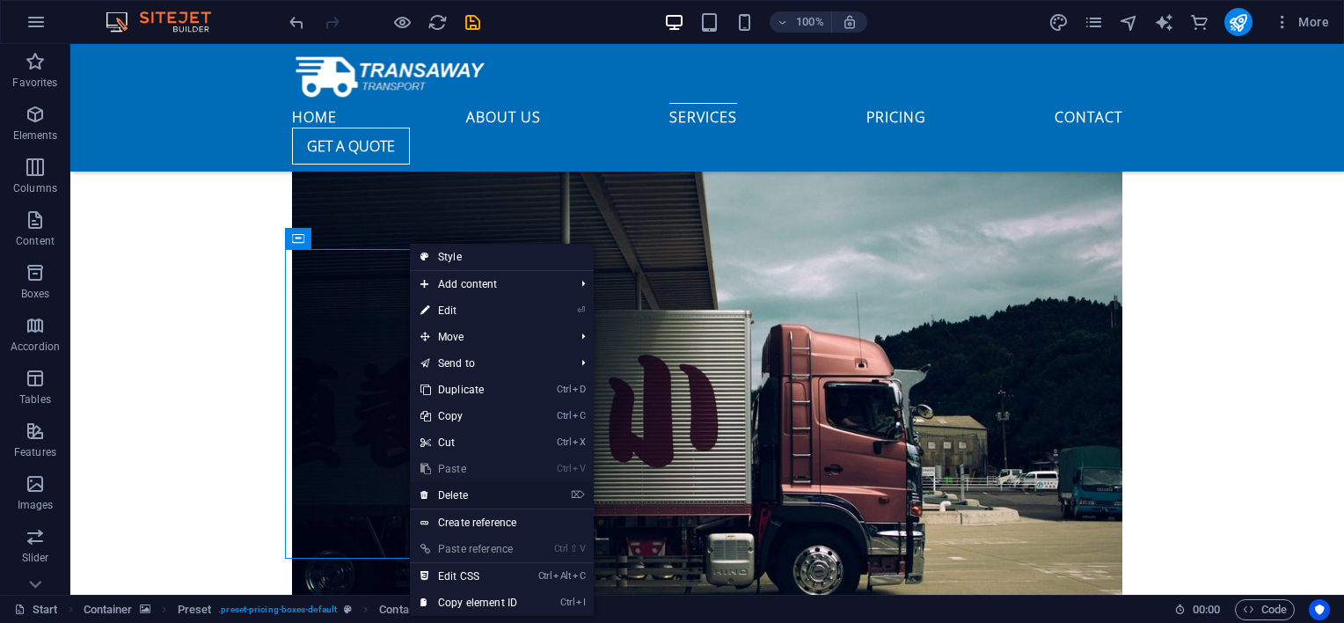
click at [474, 489] on link "⌦ Delete" at bounding box center [469, 495] width 118 height 26
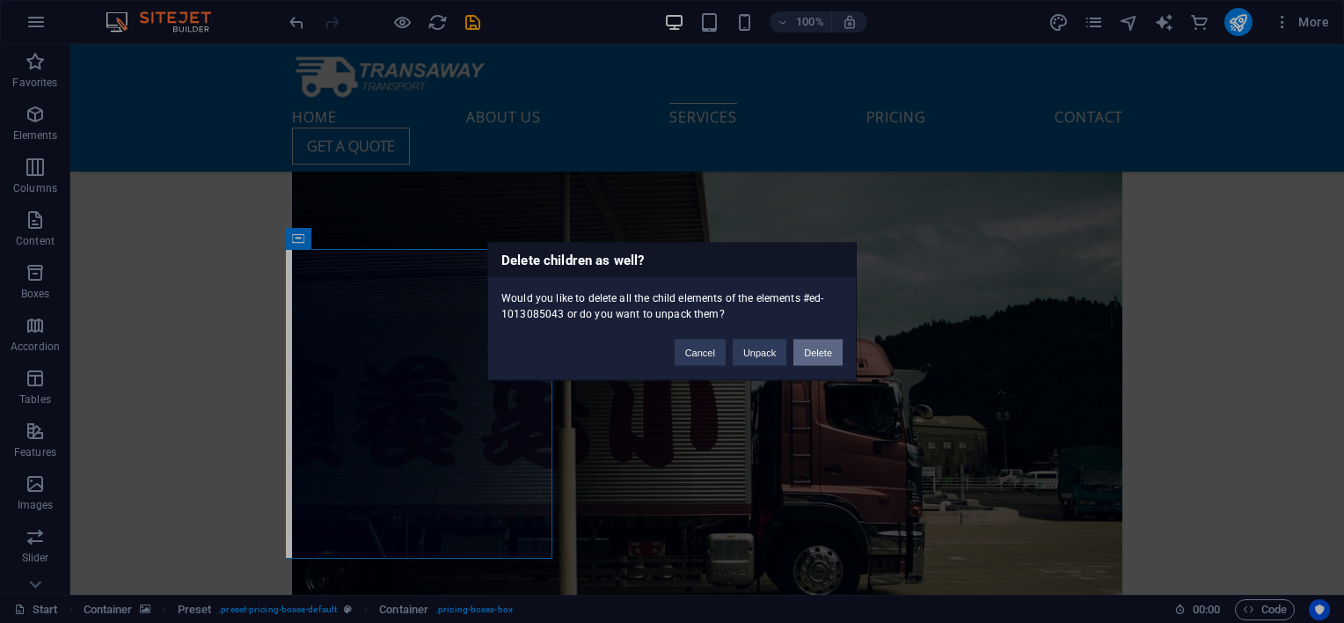
click at [809, 364] on button "Delete" at bounding box center [817, 352] width 49 height 26
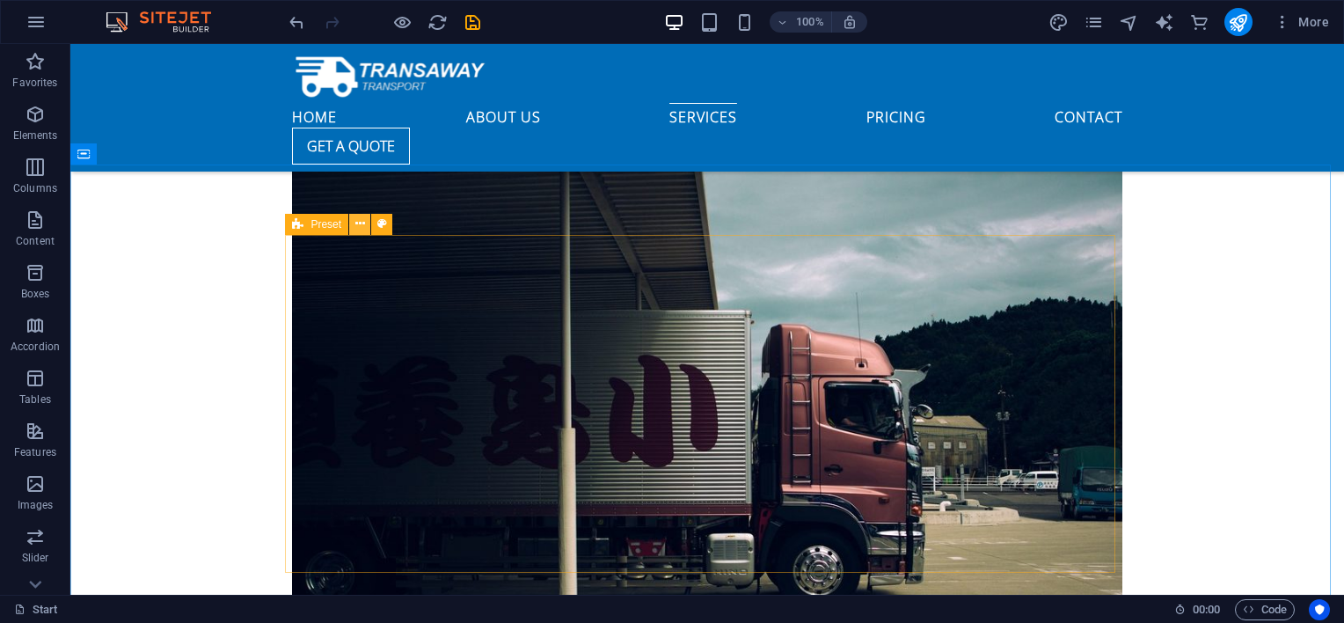
click at [363, 225] on icon at bounding box center [360, 224] width 10 height 18
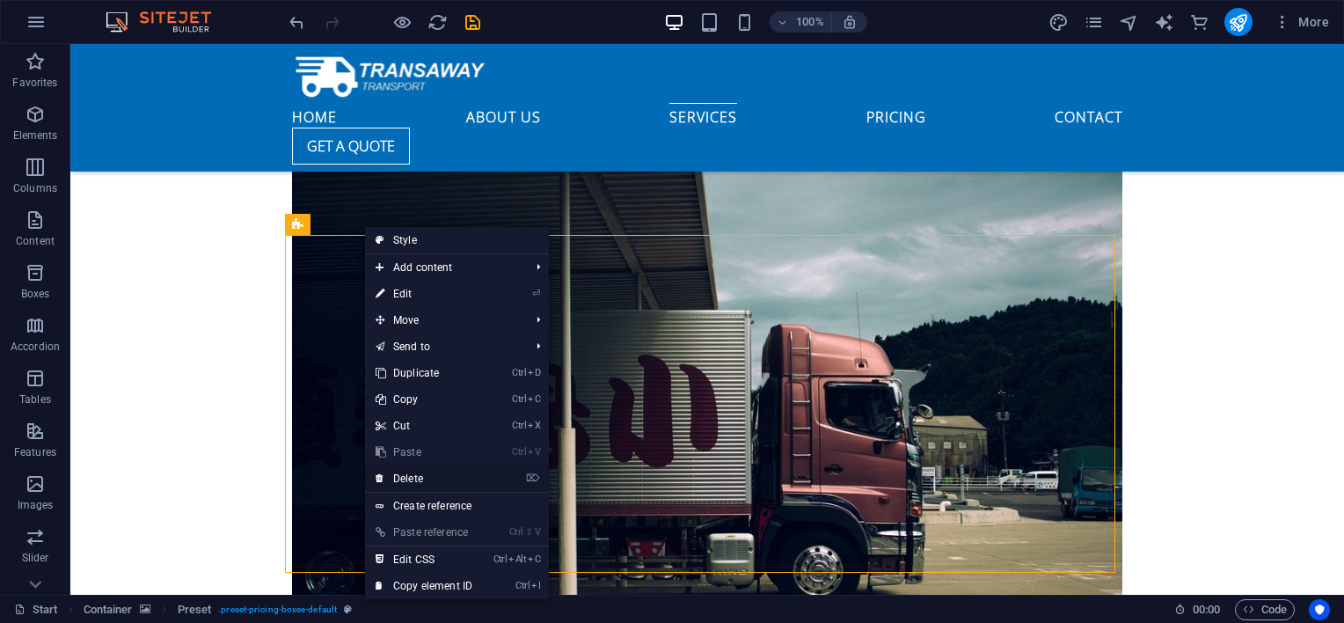
click at [425, 481] on link "⌦ Delete" at bounding box center [424, 478] width 118 height 26
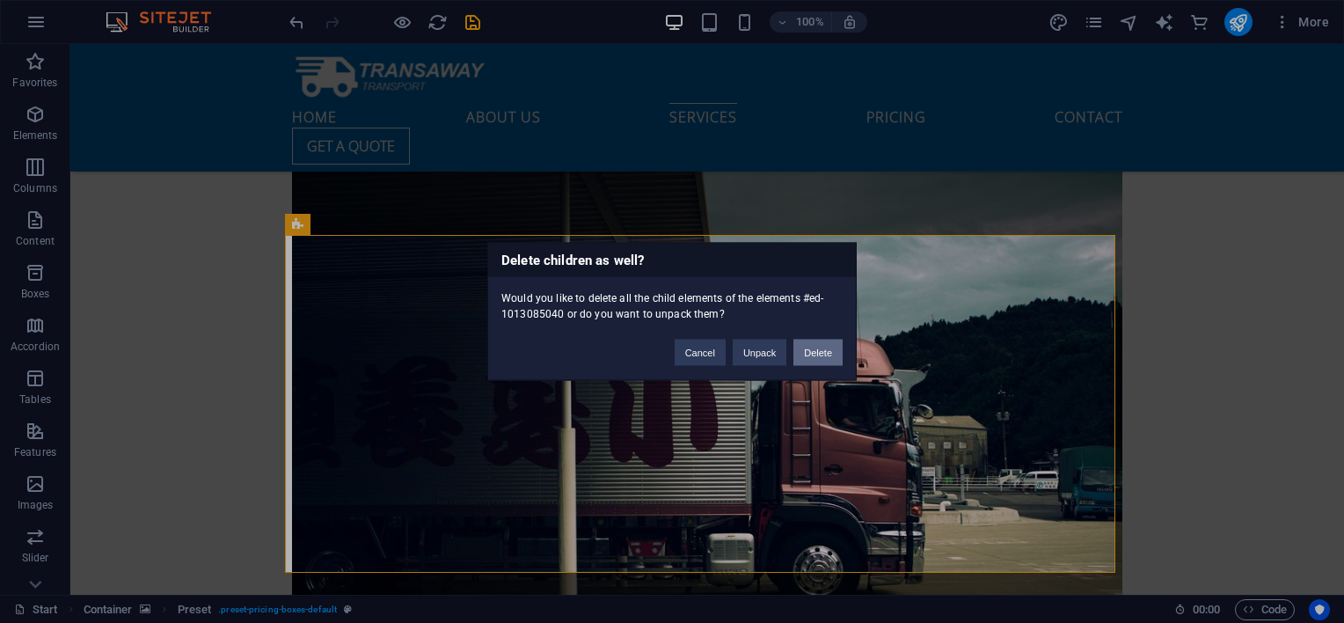
click at [813, 354] on button "Delete" at bounding box center [817, 352] width 49 height 26
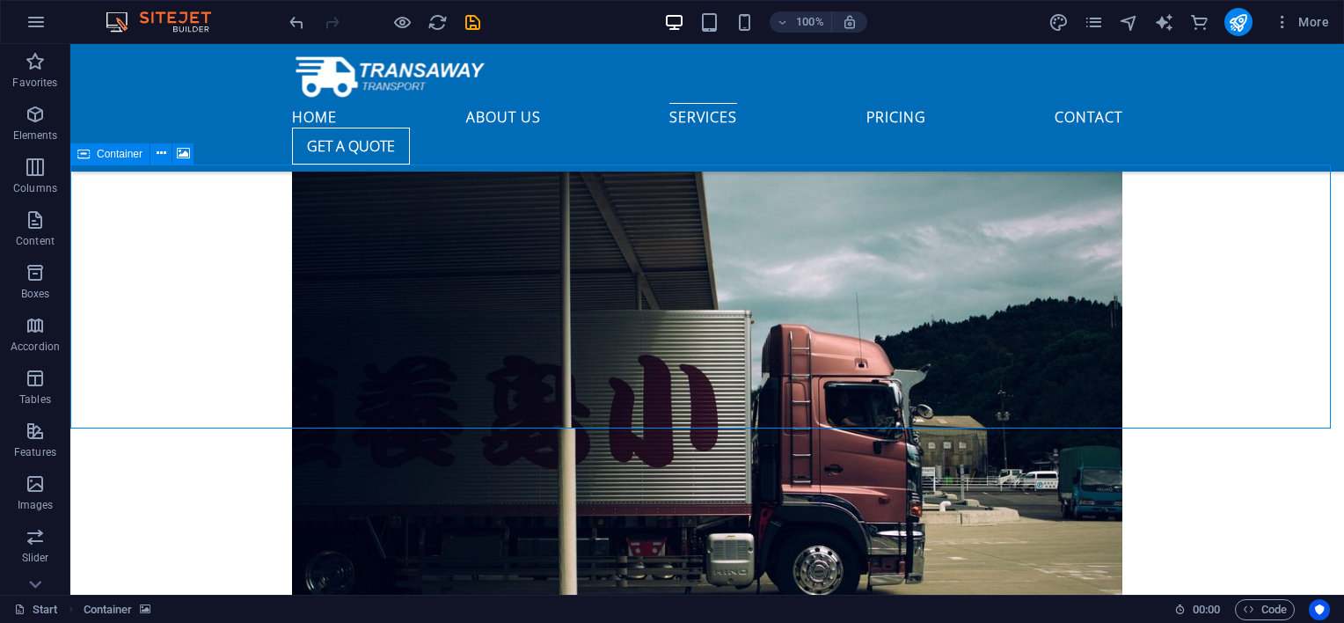
click at [89, 157] on icon at bounding box center [83, 153] width 12 height 21
click at [164, 155] on icon at bounding box center [162, 153] width 10 height 18
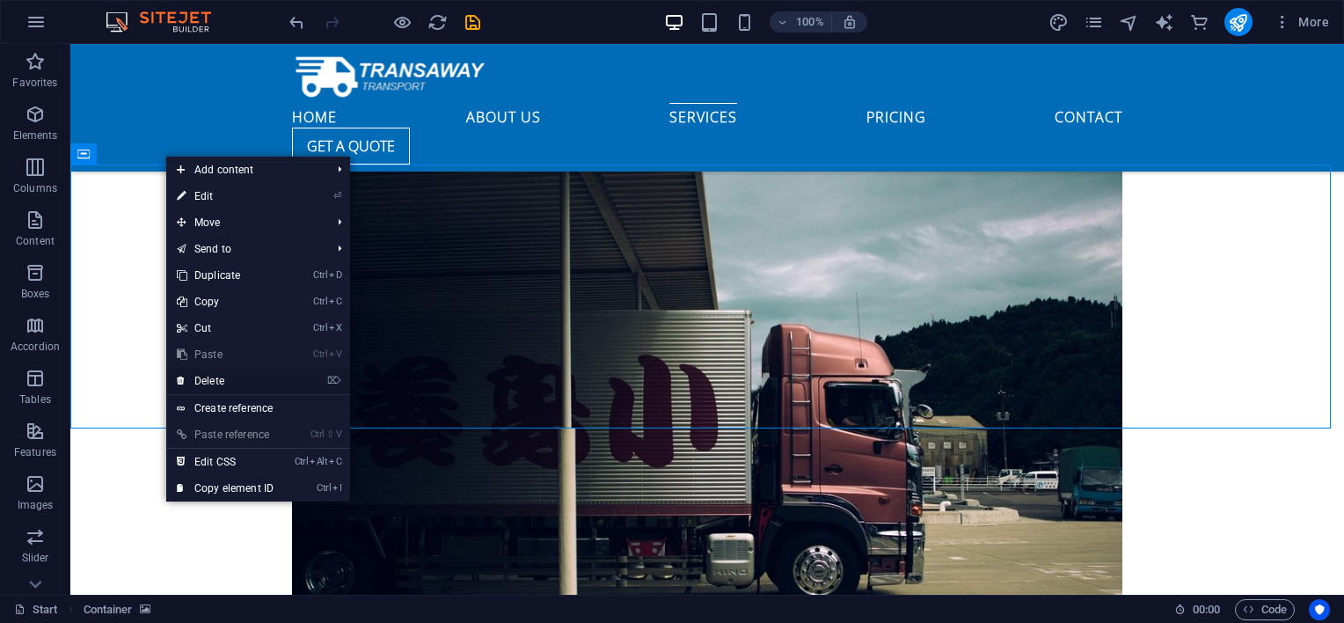
click at [226, 380] on link "⌦ Delete" at bounding box center [225, 381] width 118 height 26
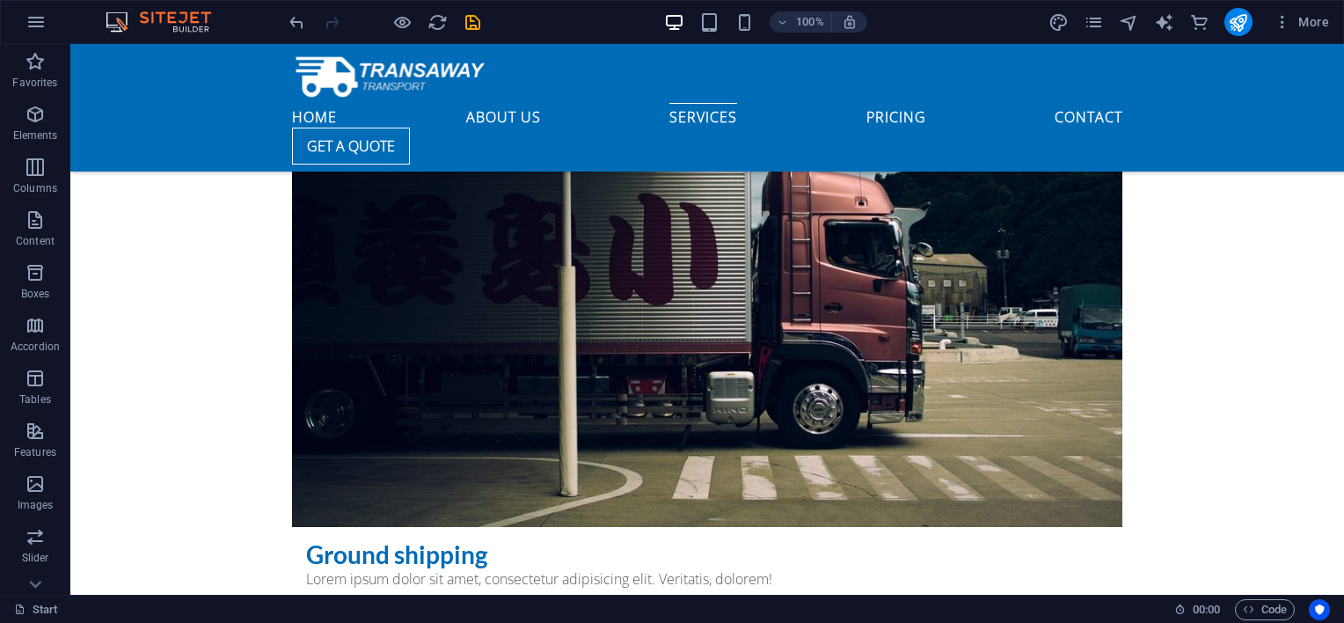
scroll to position [4535, 0]
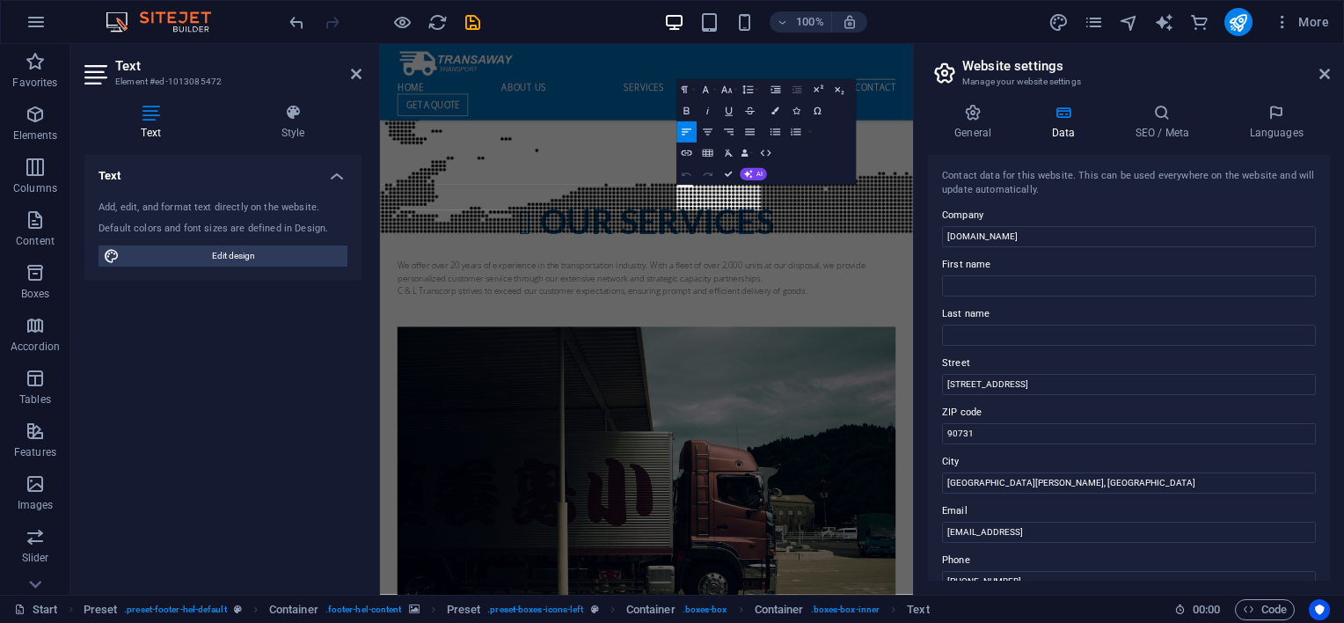
scroll to position [4969, 0]
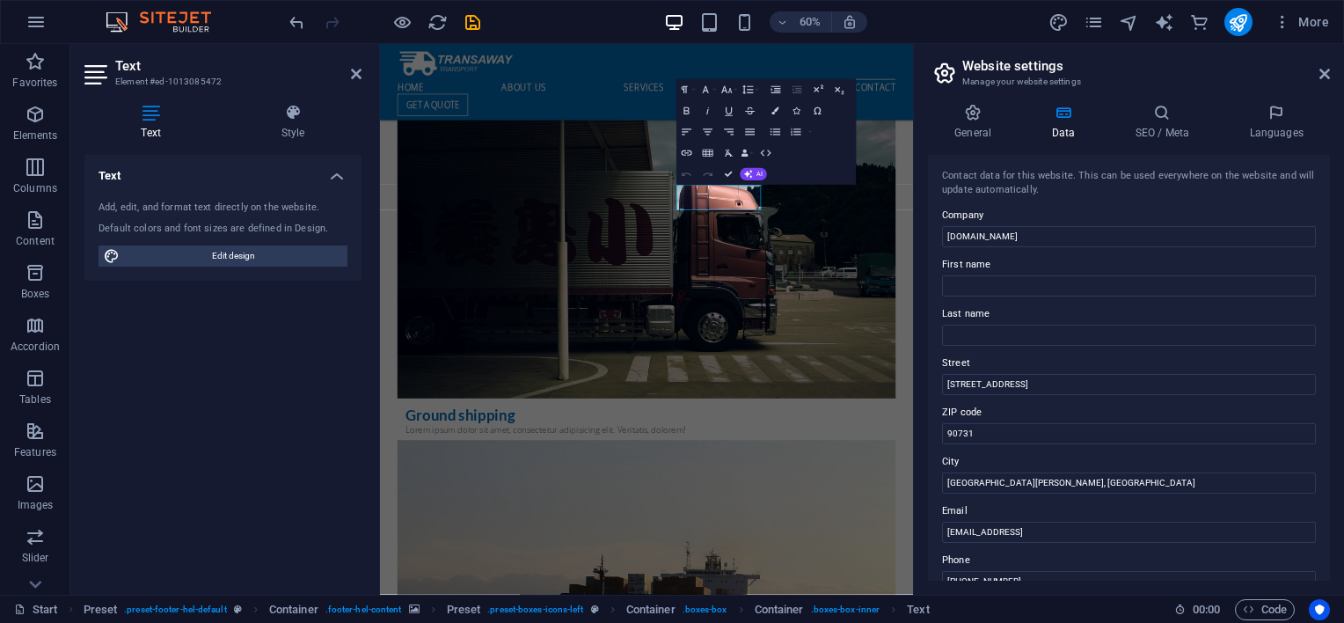
click at [981, 310] on label "Last name" at bounding box center [1129, 313] width 374 height 21
click at [981, 324] on input "Last name" at bounding box center [1129, 334] width 374 height 21
click at [1002, 285] on input "First name" at bounding box center [1129, 285] width 374 height 21
type input "c"
type input "Chris"
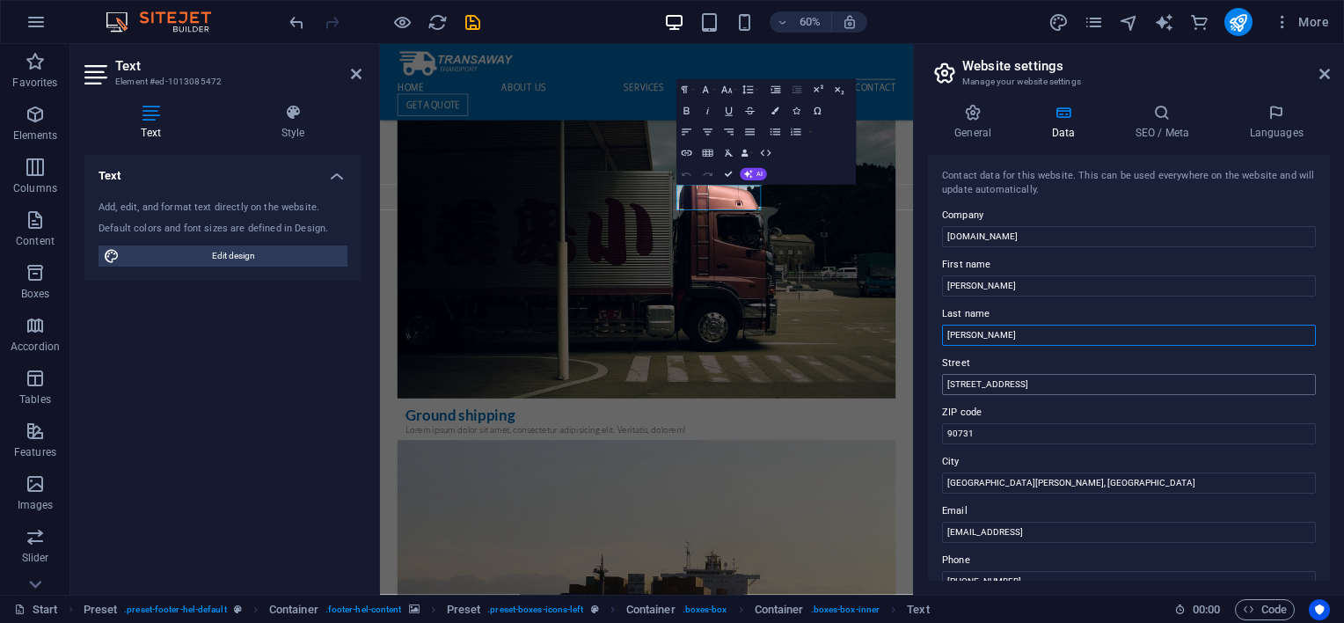
type input "Evans"
click at [948, 386] on input "425 South Palos Verdes Str" at bounding box center [1129, 384] width 374 height 21
type input "88 Main Street"
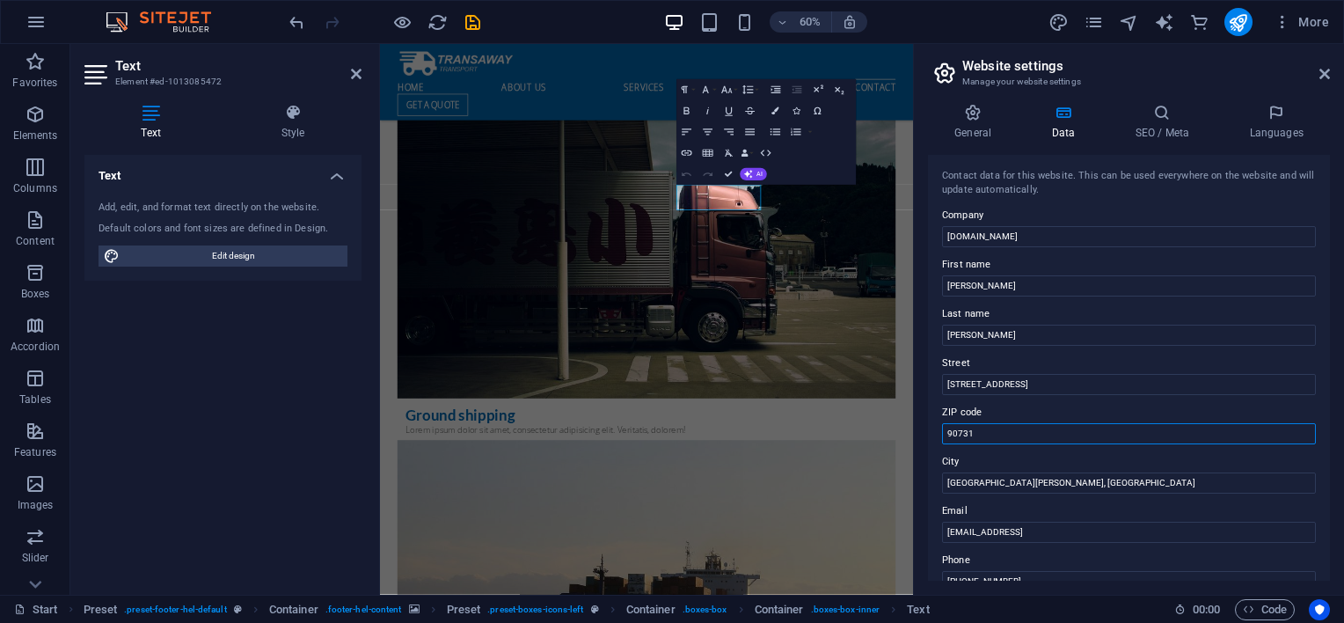
drag, startPoint x: 981, startPoint y: 436, endPoint x: 917, endPoint y: 444, distance: 64.7
click at [913, 449] on aside "Website settings Manage your website settings General Data SEO / Meta Languages…" at bounding box center [1128, 319] width 431 height 550
type input "44431"
type input "l"
type input "Leetonia"
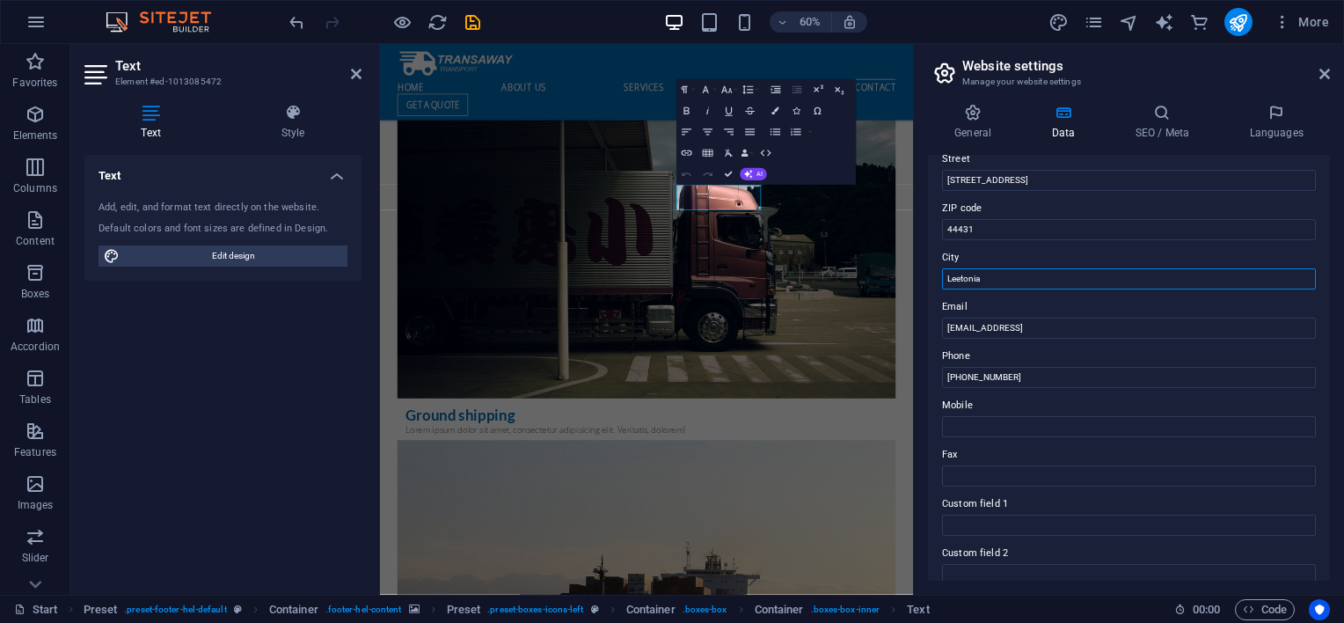
scroll to position [293, 0]
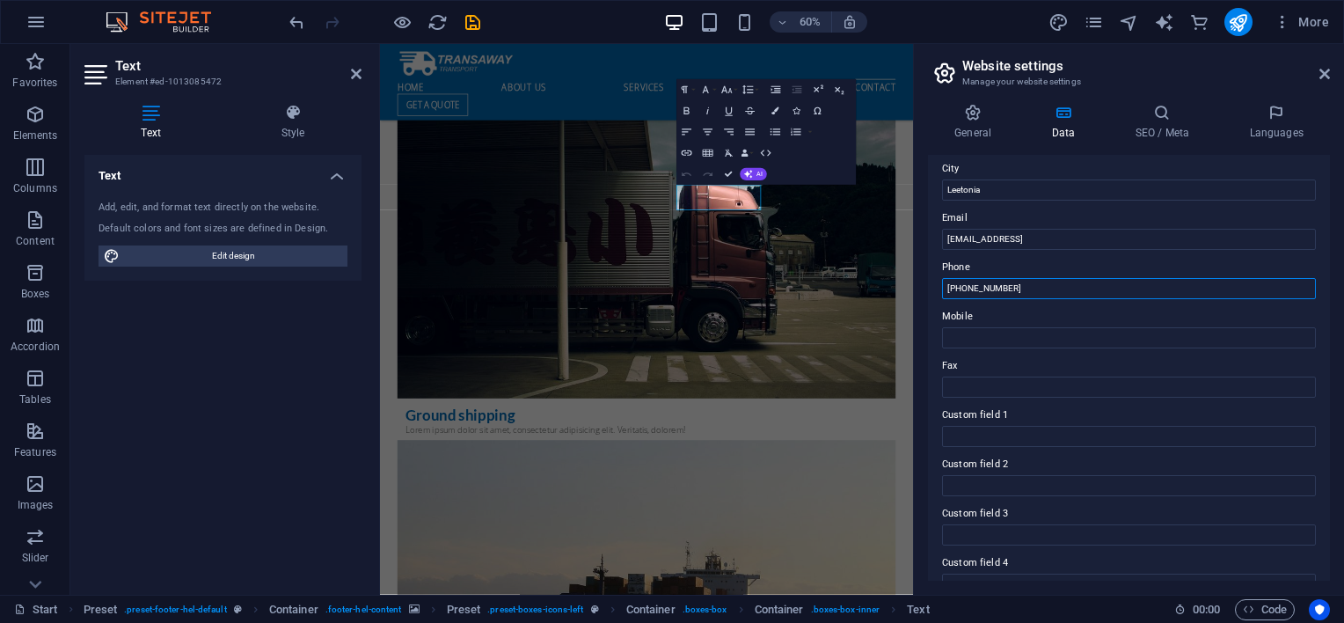
click at [1105, 280] on input "+012-345-6789" at bounding box center [1129, 288] width 374 height 21
drag, startPoint x: 1013, startPoint y: 288, endPoint x: 931, endPoint y: 288, distance: 81.8
click at [931, 288] on div "Contact data for this website. This can be used everywhere on the website and w…" at bounding box center [1129, 368] width 402 height 426
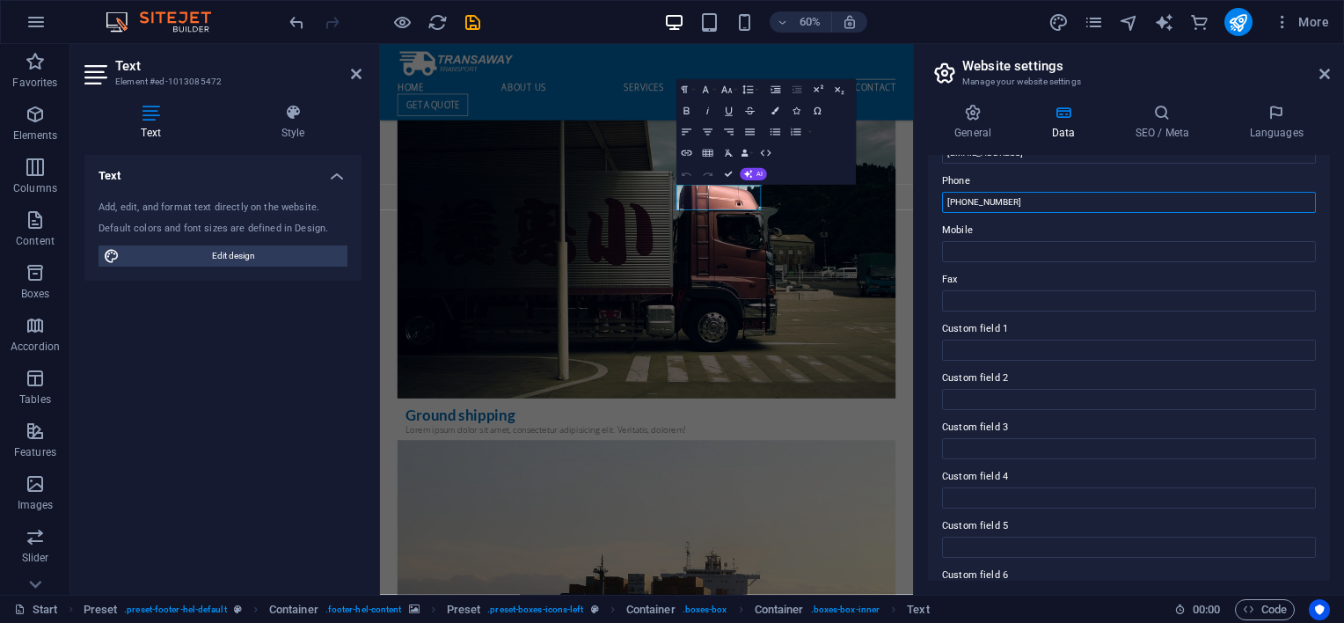
scroll to position [419, 0]
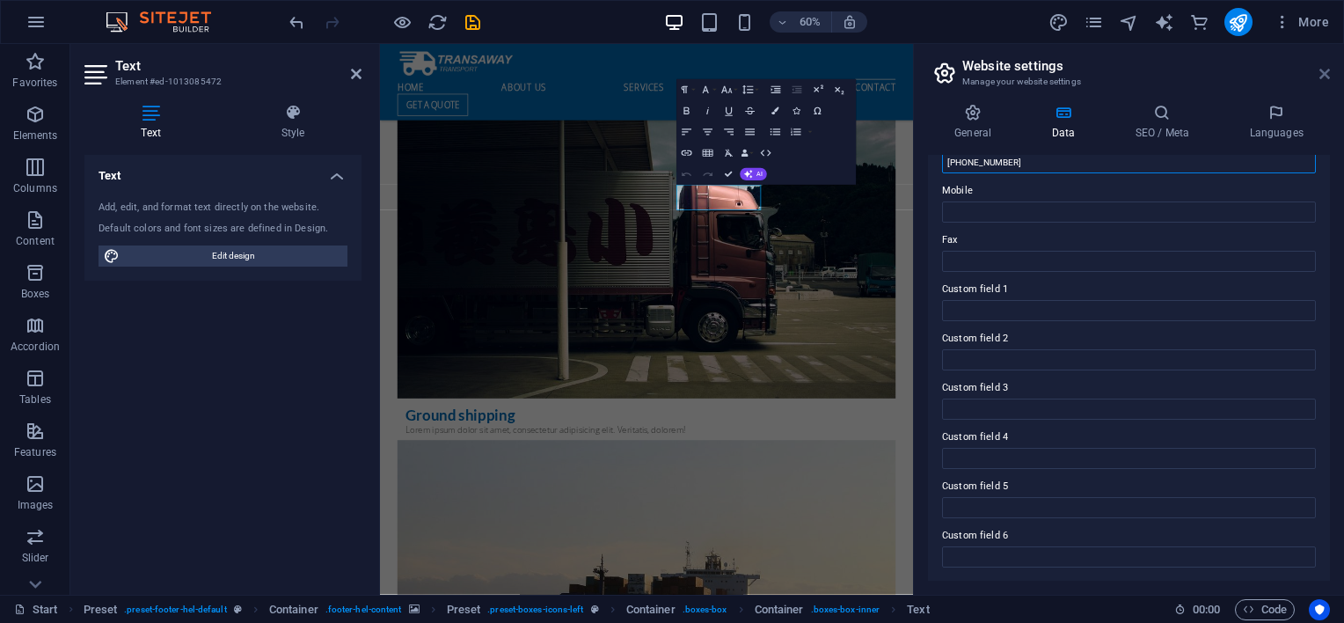
type input "330-831-7965"
click at [1323, 72] on icon at bounding box center [1324, 74] width 11 height 14
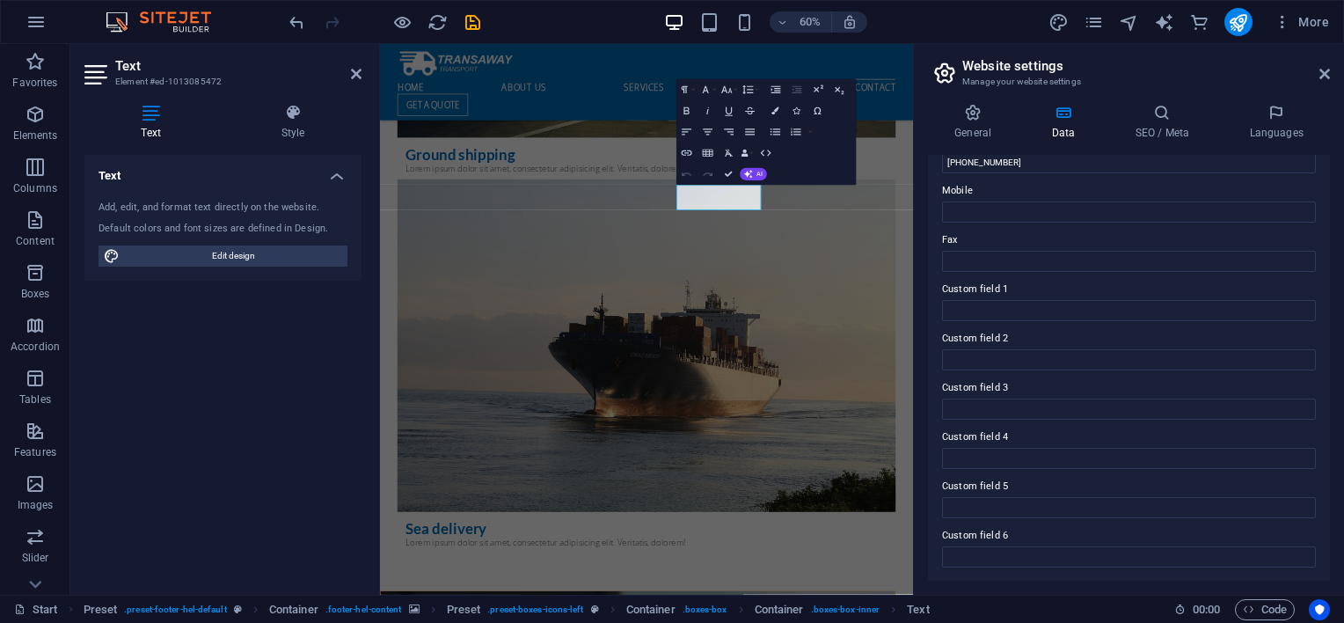
scroll to position [4516, 0]
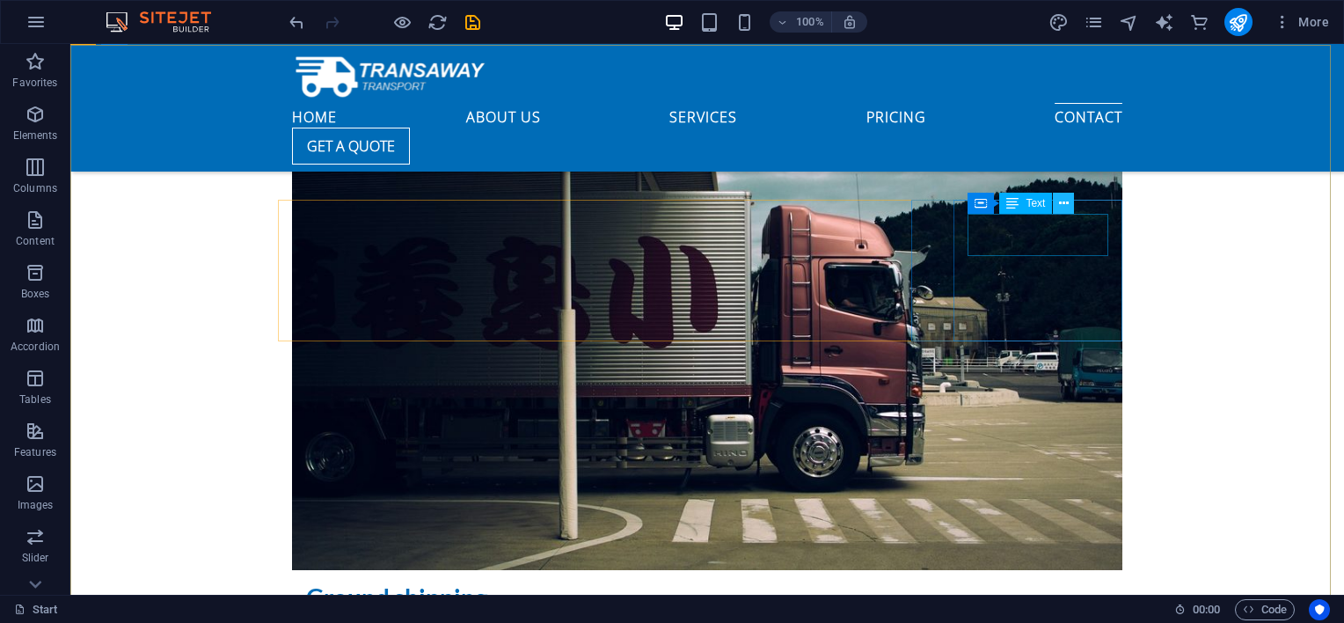
click at [1059, 207] on icon at bounding box center [1064, 203] width 10 height 18
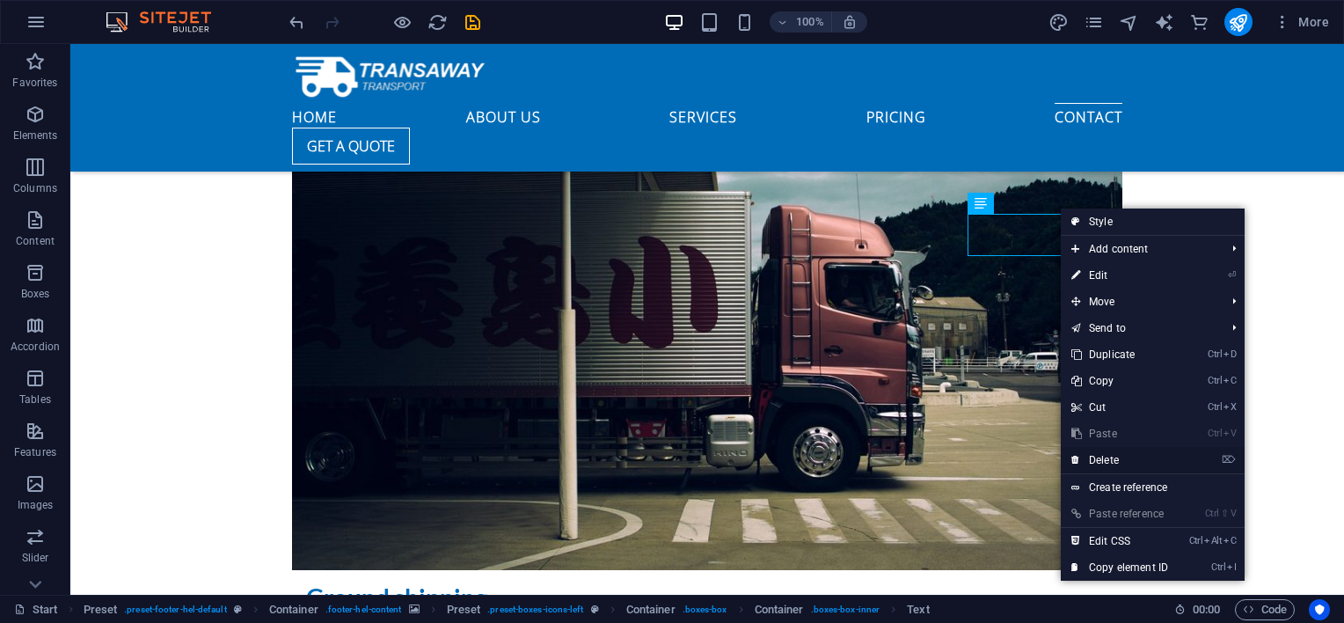
click at [1105, 456] on link "⌦ Delete" at bounding box center [1120, 460] width 118 height 26
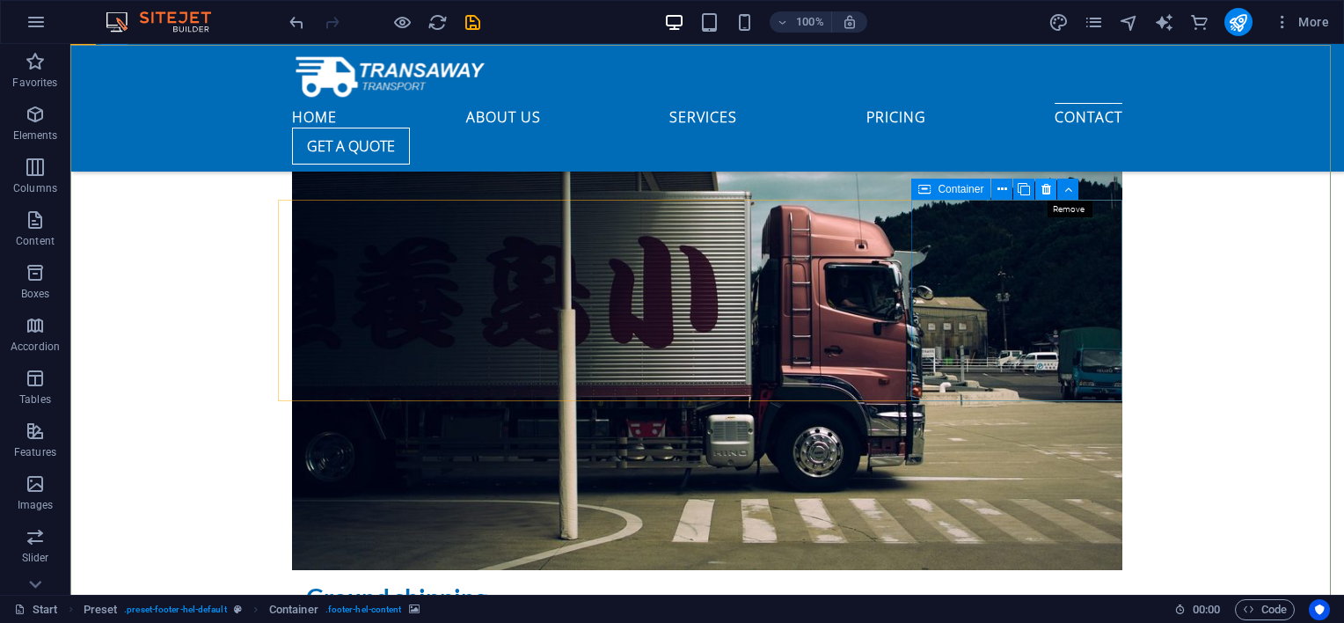
click at [1042, 188] on icon at bounding box center [1046, 189] width 10 height 18
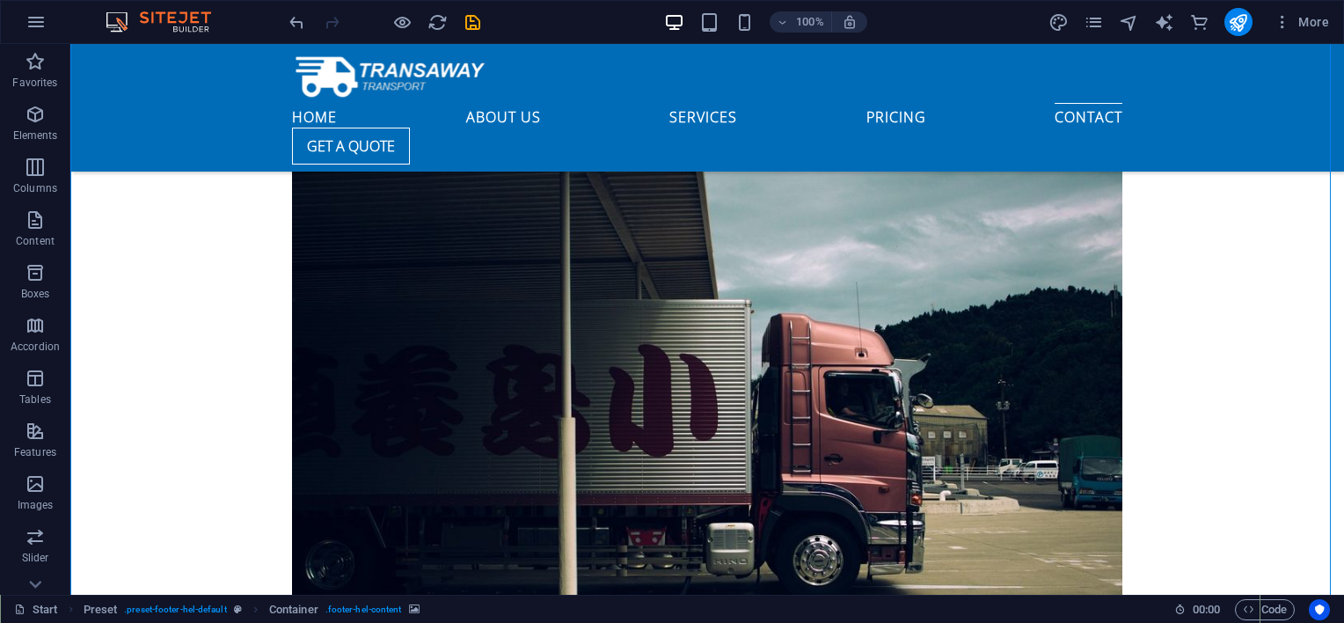
scroll to position [4369, 0]
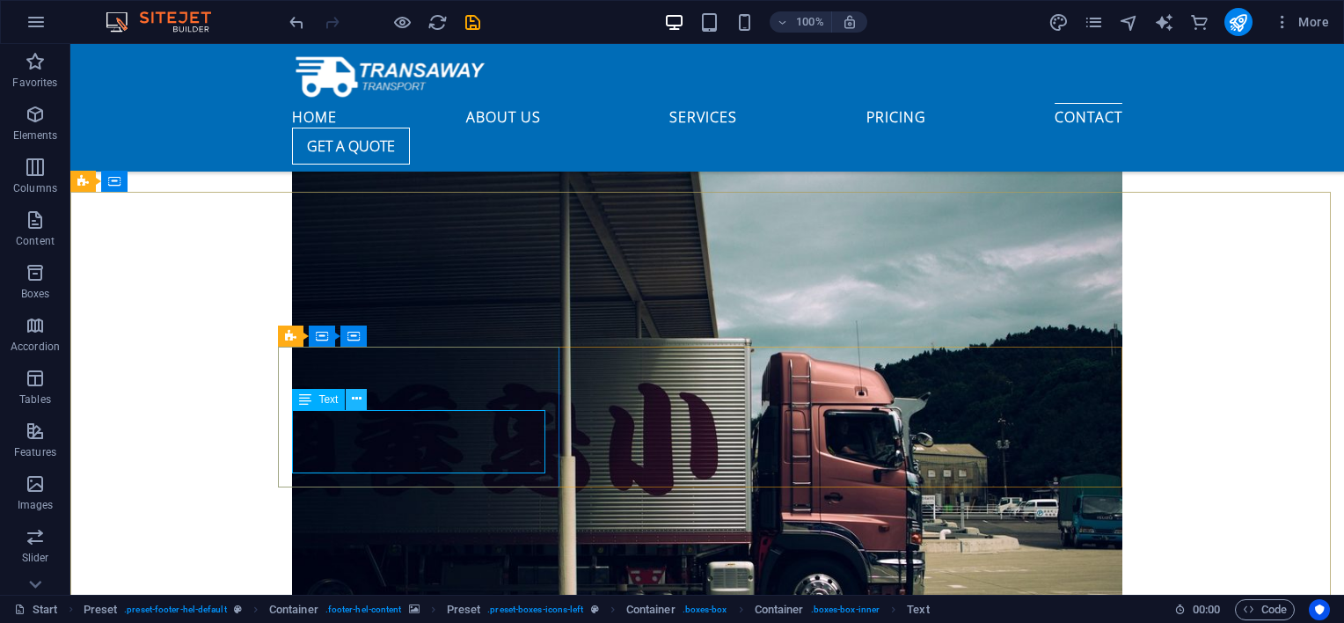
click at [354, 402] on icon at bounding box center [357, 399] width 10 height 18
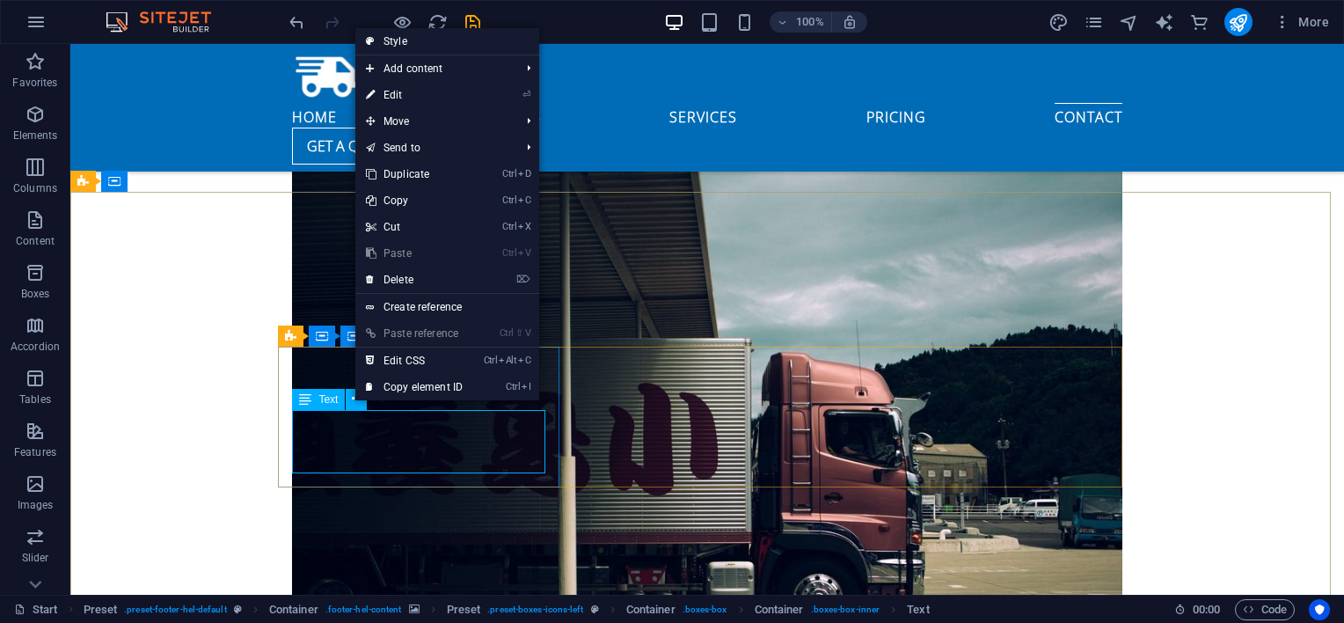
click at [320, 407] on div "Text" at bounding box center [318, 399] width 53 height 21
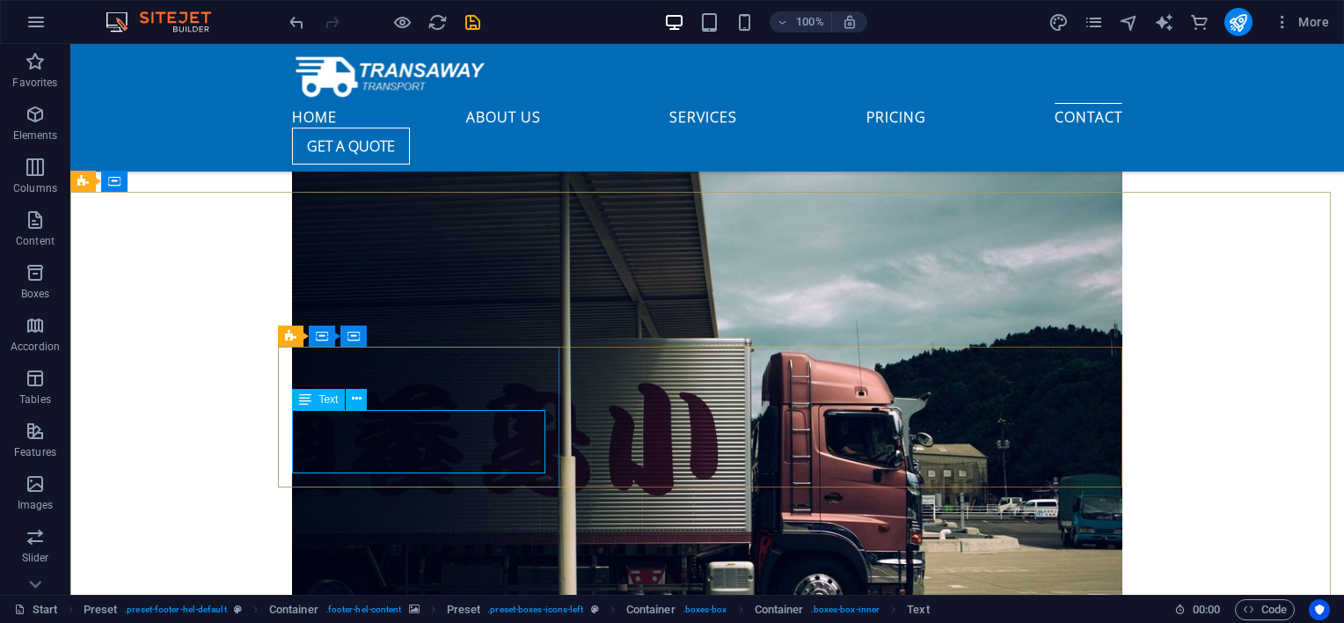
click at [320, 401] on span "Text" at bounding box center [327, 399] width 19 height 11
click at [359, 405] on icon at bounding box center [357, 399] width 10 height 18
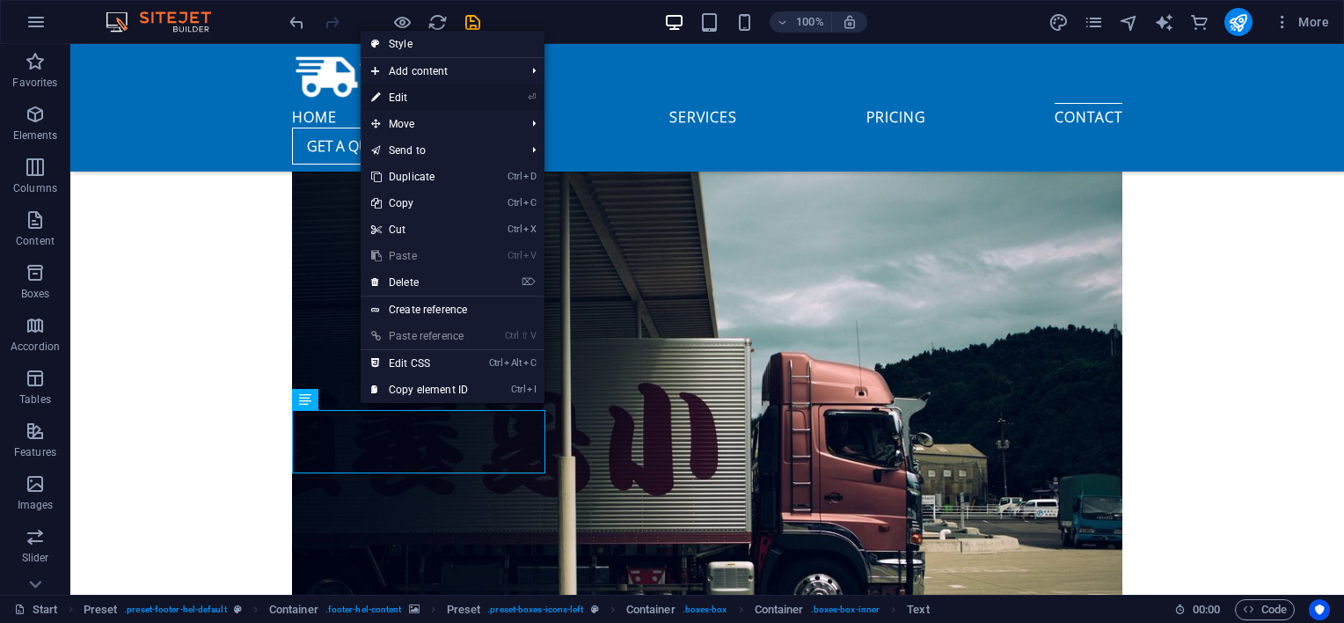
click at [456, 98] on link "⏎ Edit" at bounding box center [420, 97] width 118 height 26
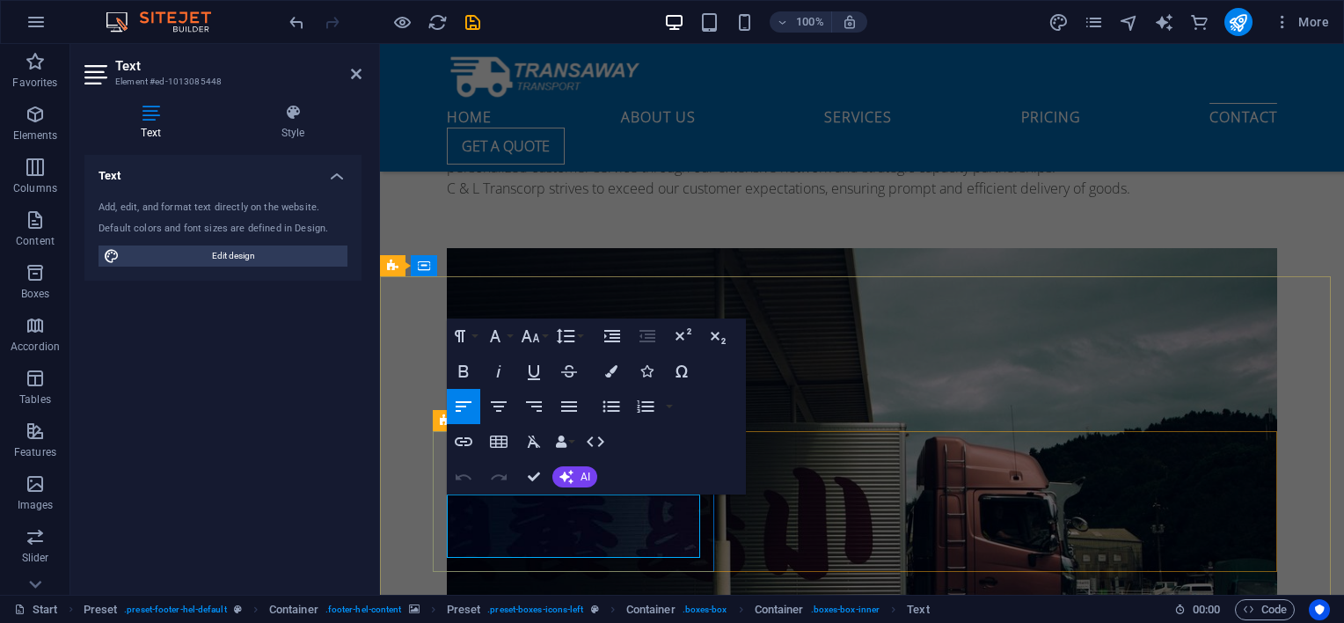
drag, startPoint x: 514, startPoint y: 544, endPoint x: 447, endPoint y: 497, distance: 82.0
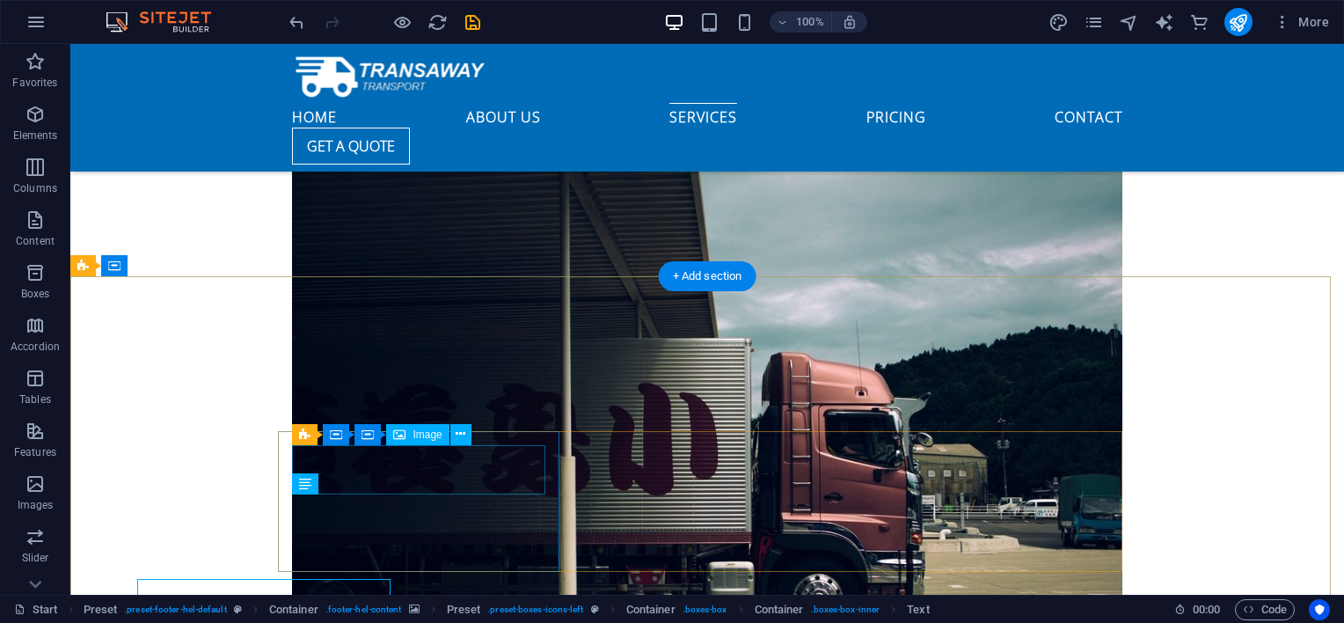
scroll to position [4284, 0]
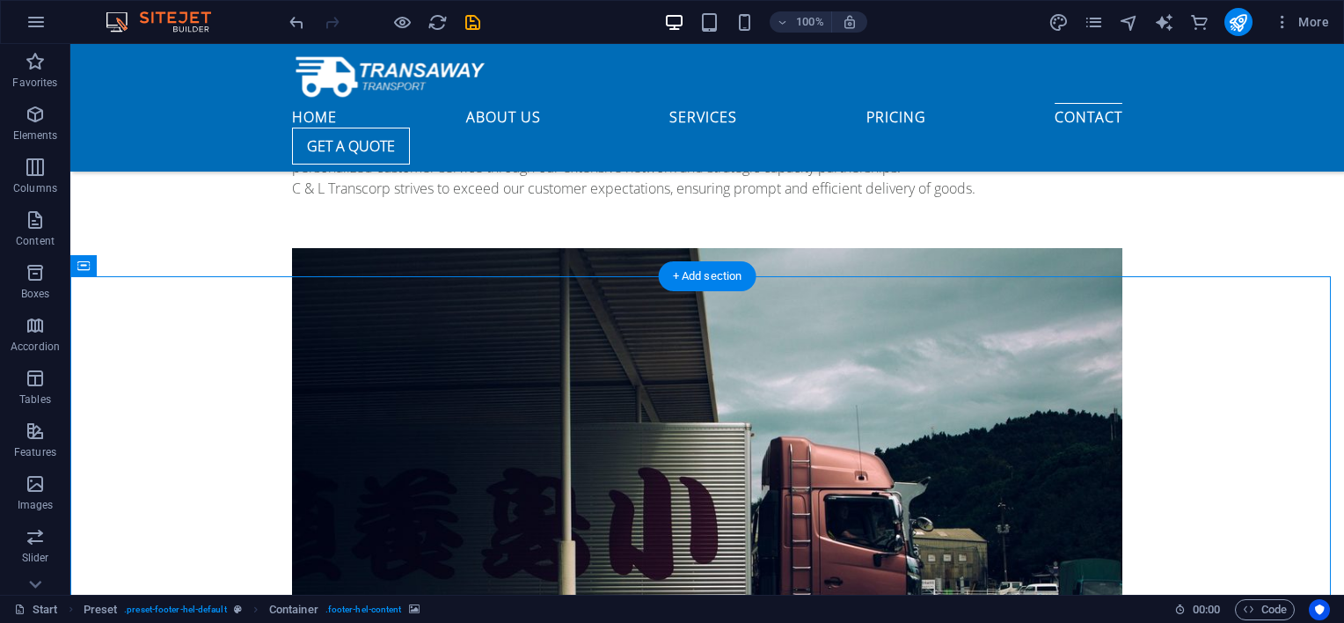
scroll to position [4431, 0]
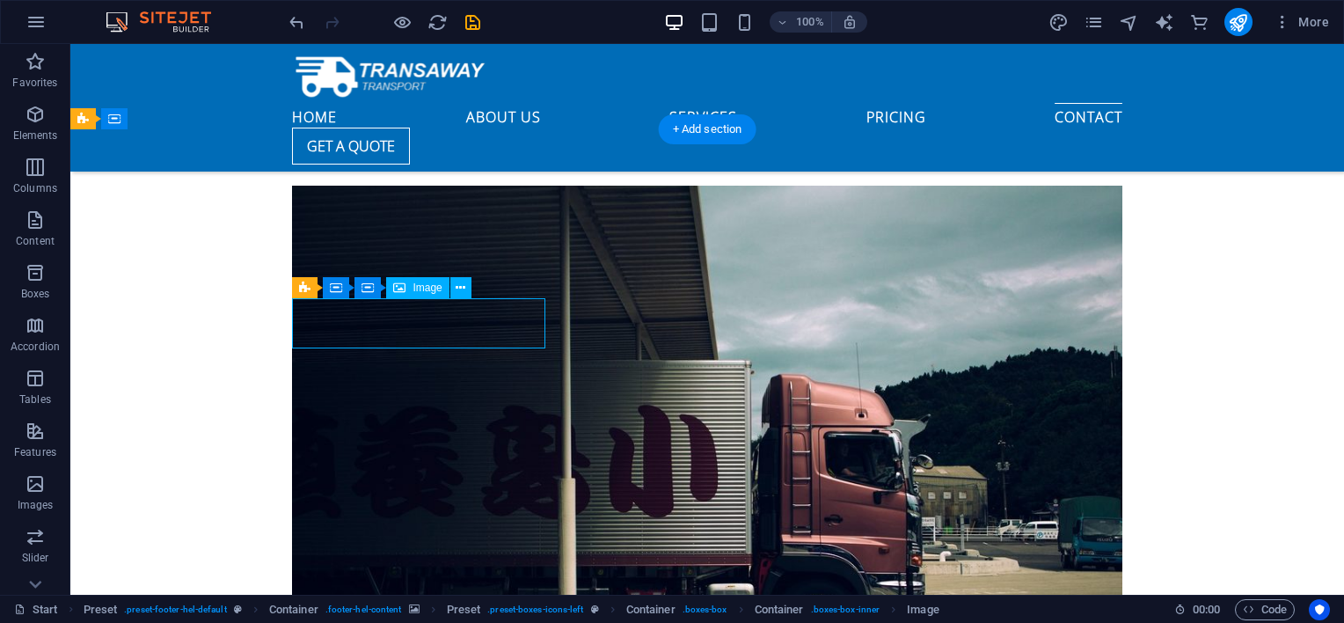
select select "px"
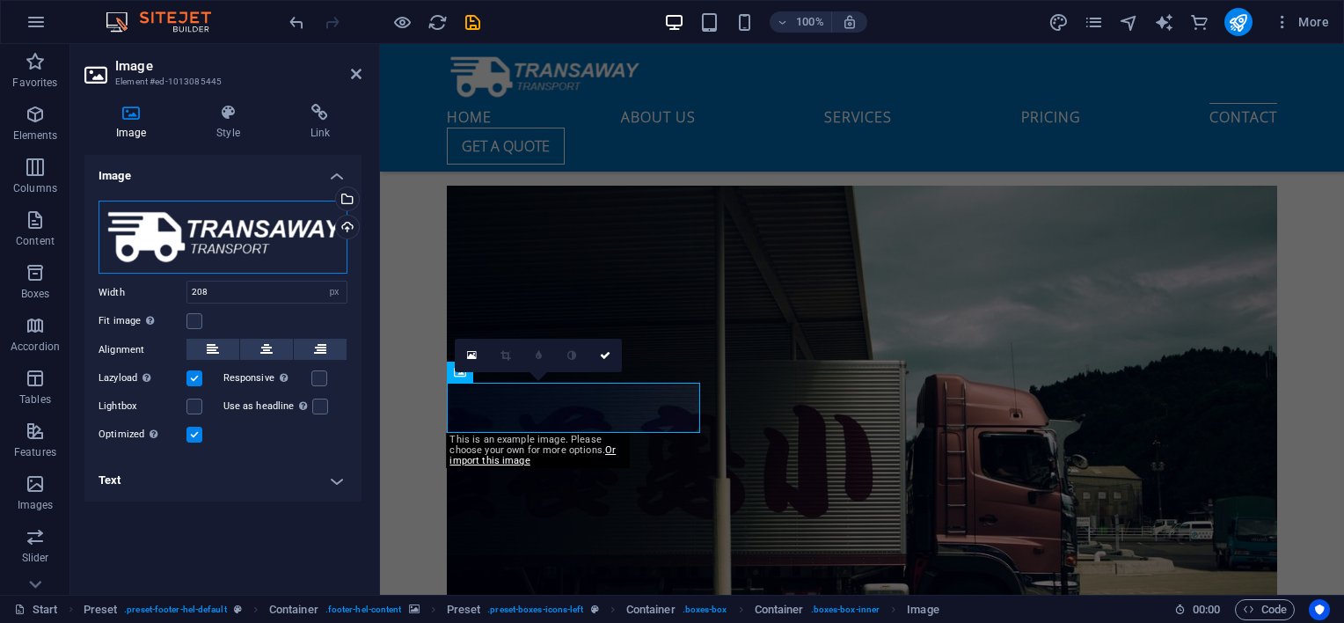
click at [271, 250] on div "Drag files here, click to choose files or select files from Files or our free s…" at bounding box center [222, 237] width 249 height 74
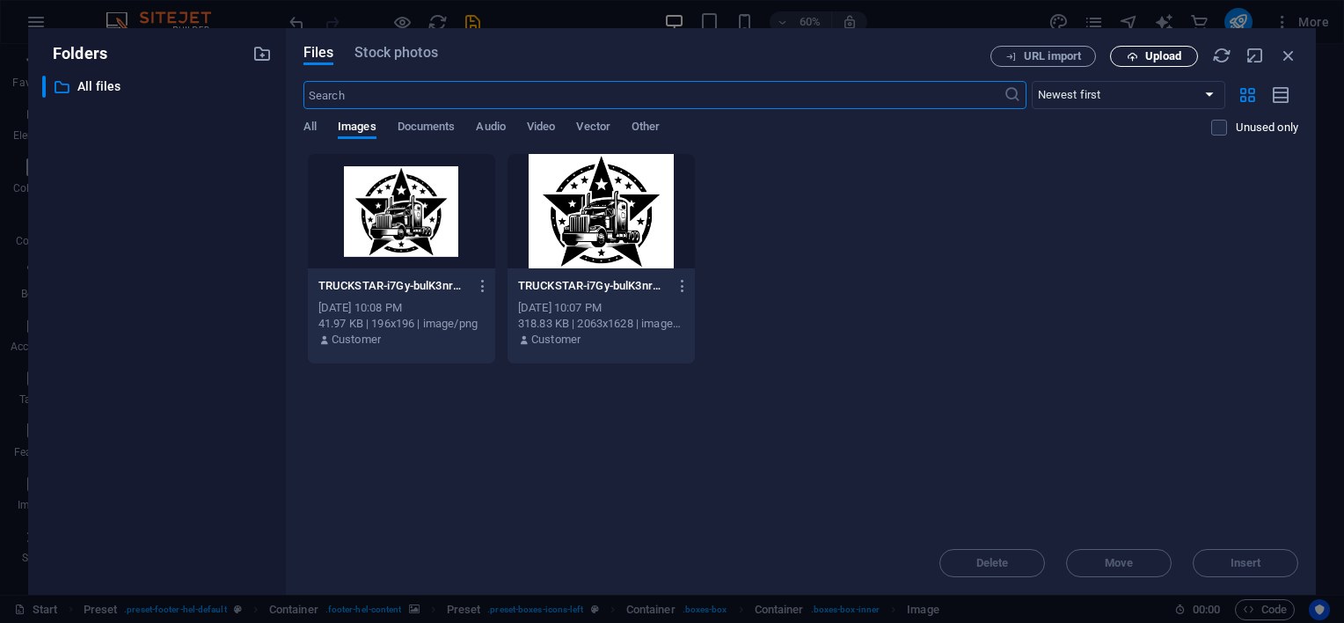
click at [1123, 57] on span "Upload" at bounding box center [1154, 56] width 72 height 11
click at [1283, 55] on icon "button" at bounding box center [1288, 55] width 19 height 19
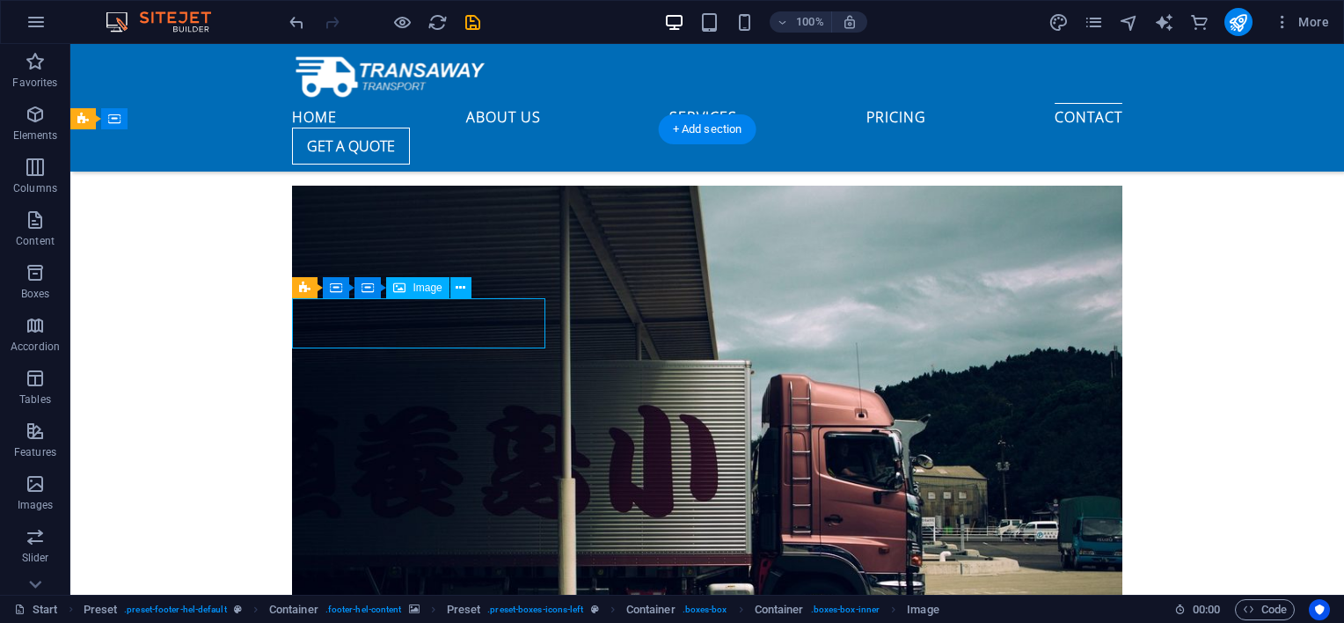
select select "px"
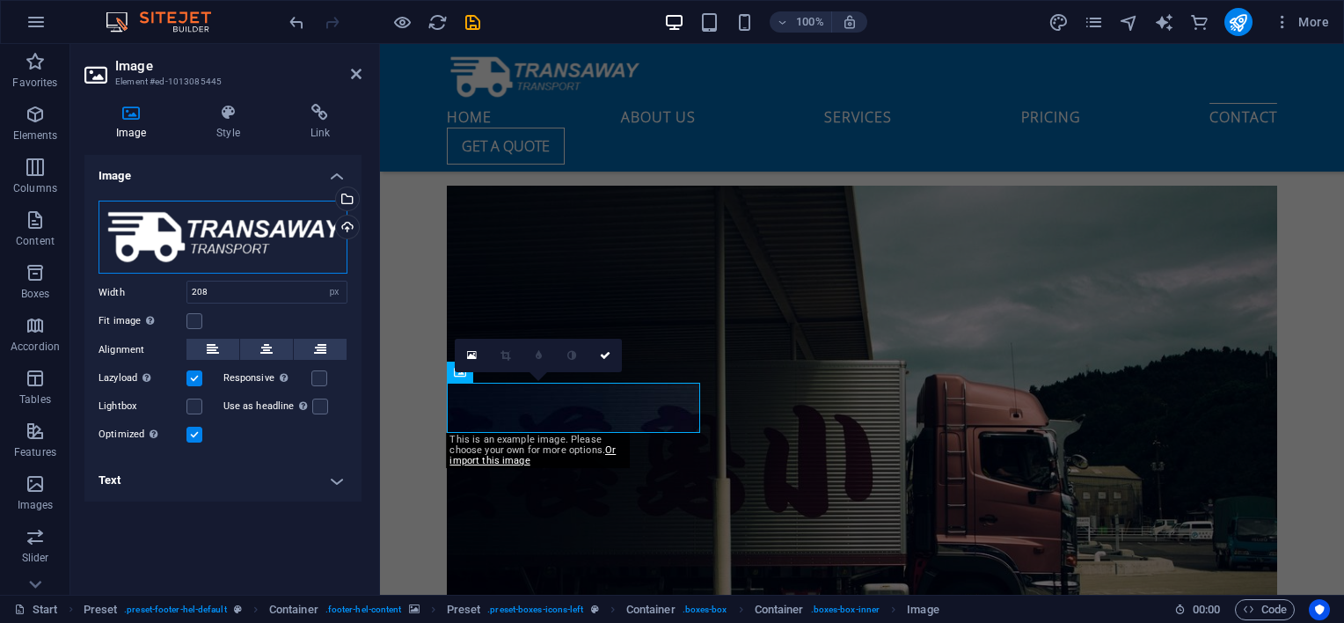
click at [212, 227] on div "Drag files here, click to choose files or select files from Files or our free s…" at bounding box center [222, 237] width 249 height 74
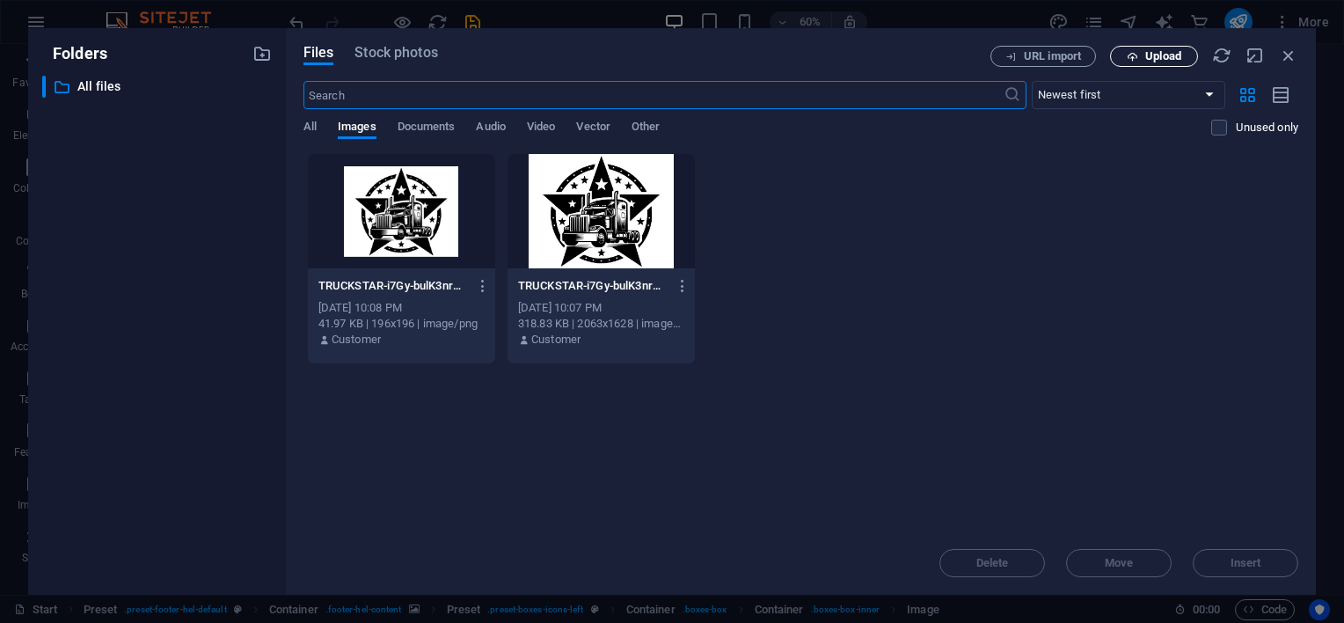
click at [1121, 54] on span "Upload" at bounding box center [1154, 56] width 72 height 11
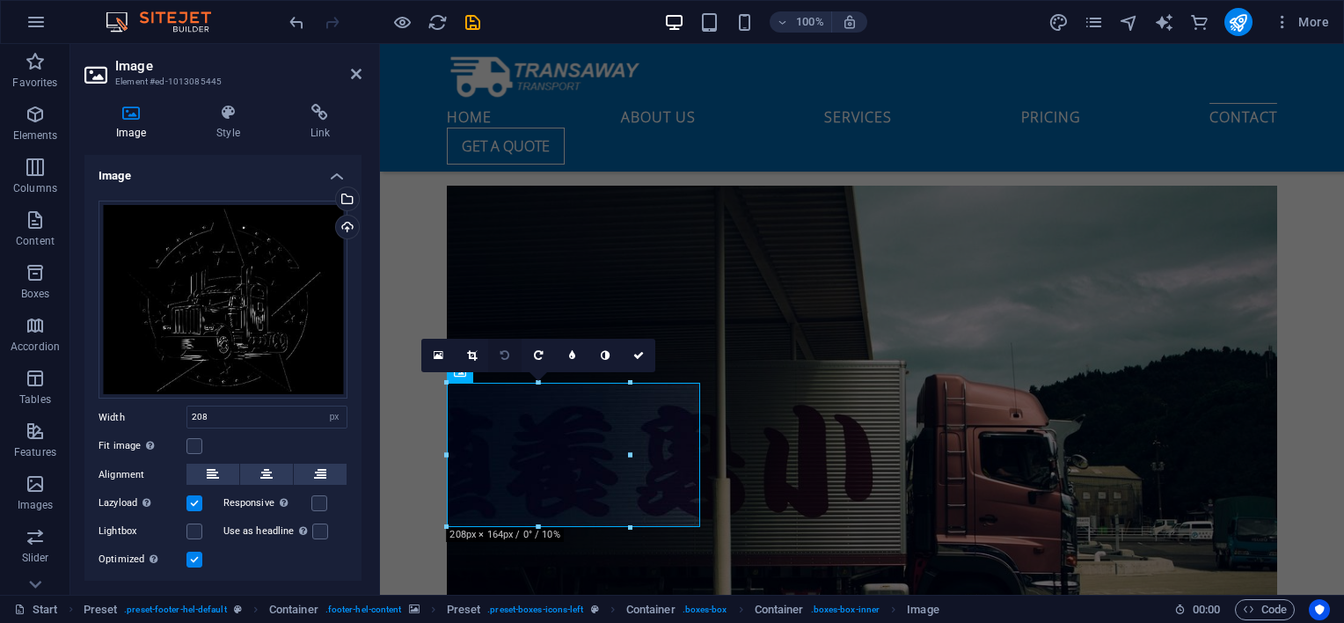
click at [510, 350] on link at bounding box center [504, 355] width 33 height 33
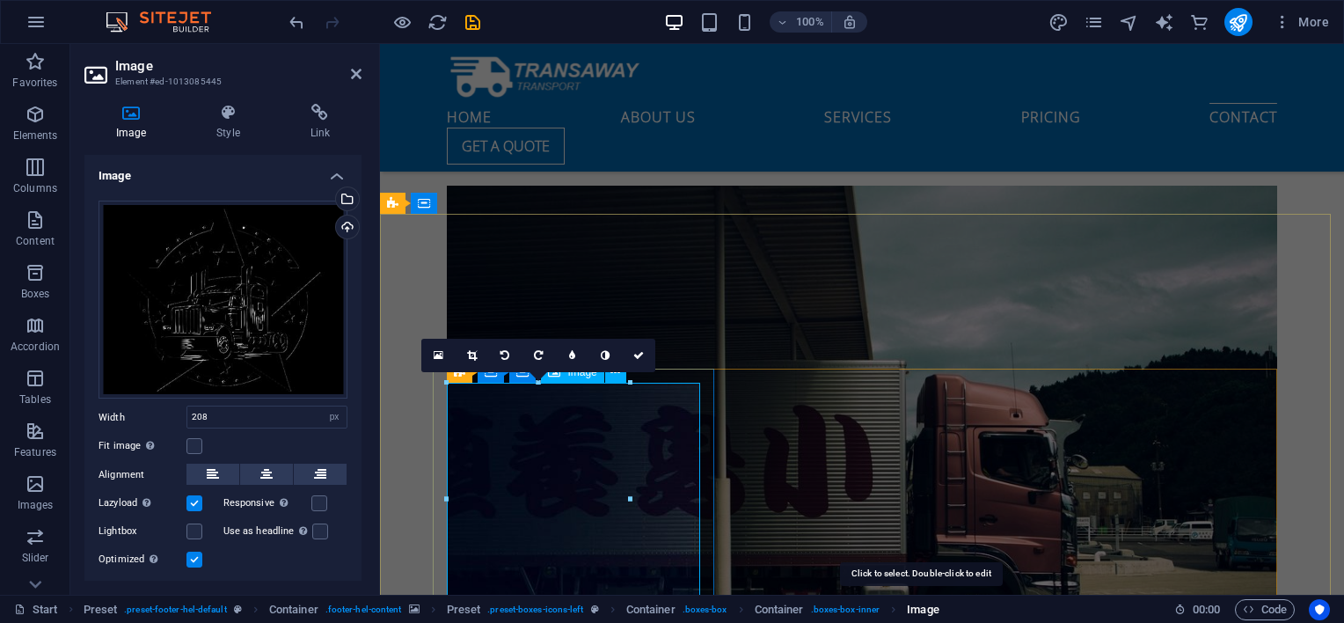
click at [908, 601] on span "Image" at bounding box center [923, 609] width 32 height 21
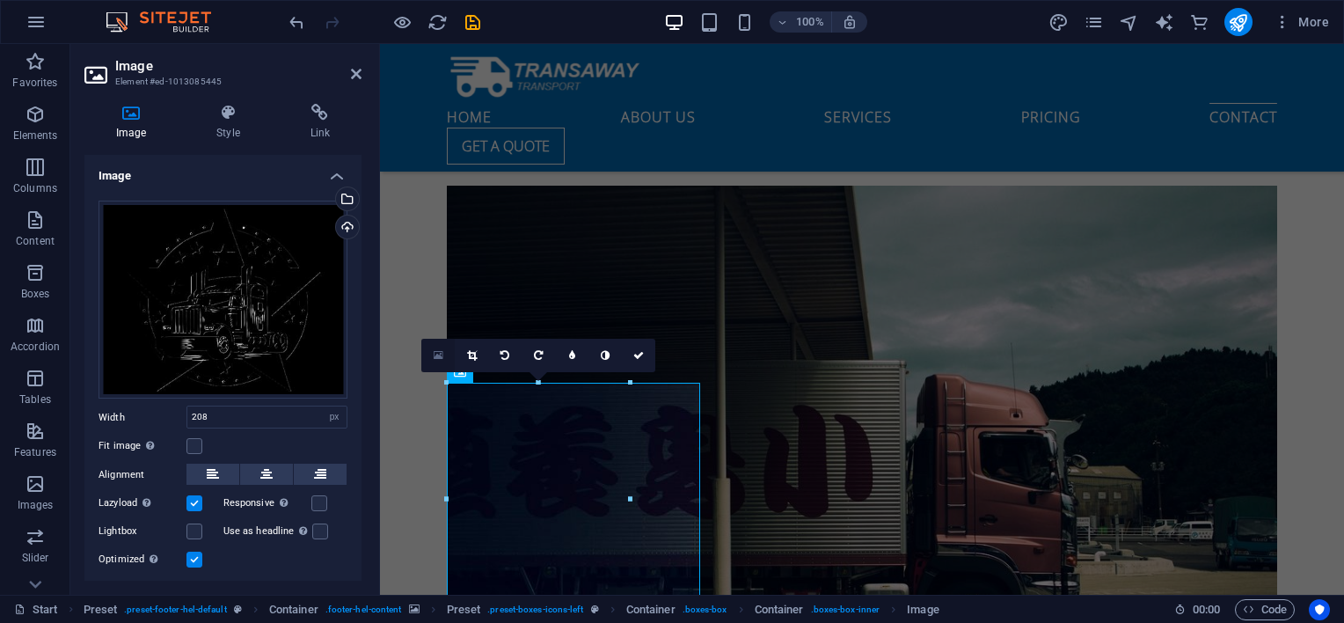
click at [443, 356] on link at bounding box center [437, 355] width 33 height 33
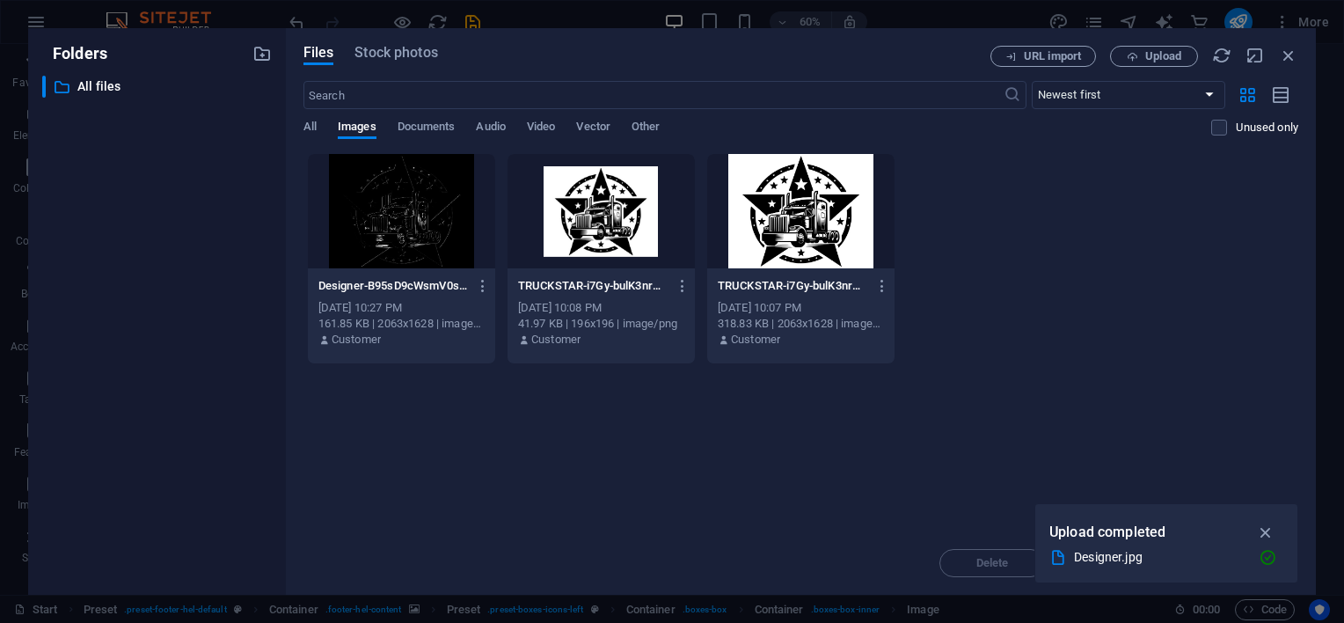
click at [594, 222] on div at bounding box center [600, 211] width 187 height 114
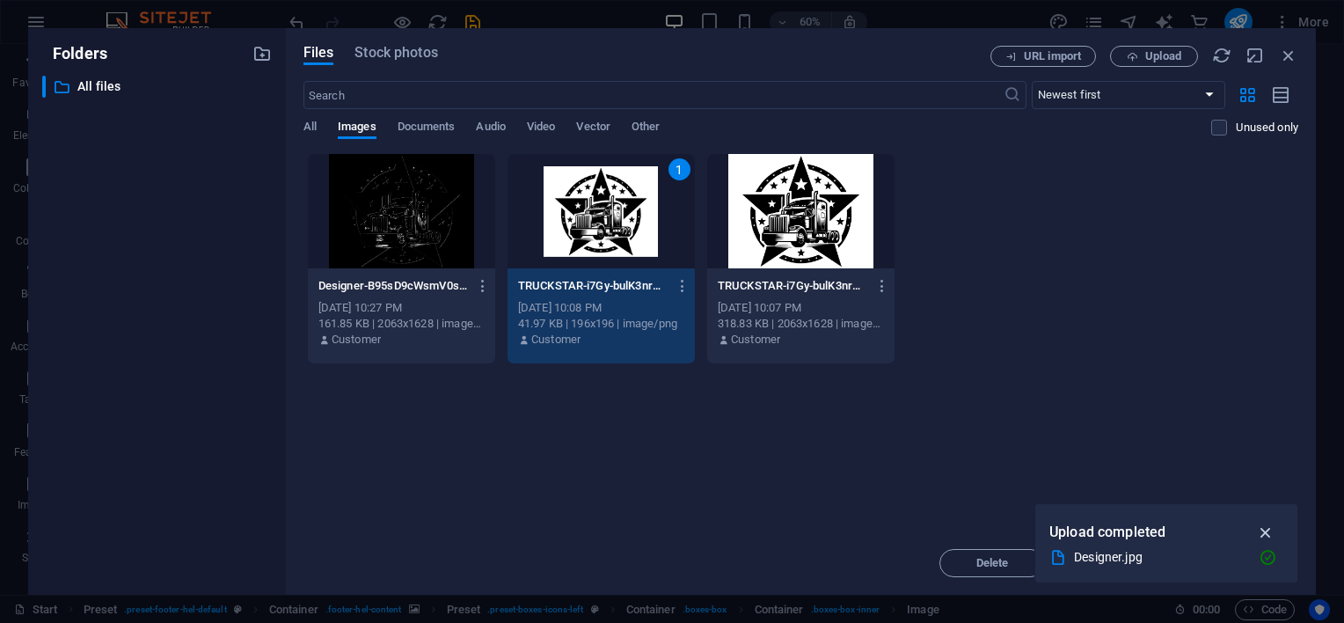
click at [1265, 524] on icon "button" at bounding box center [1266, 531] width 20 height 19
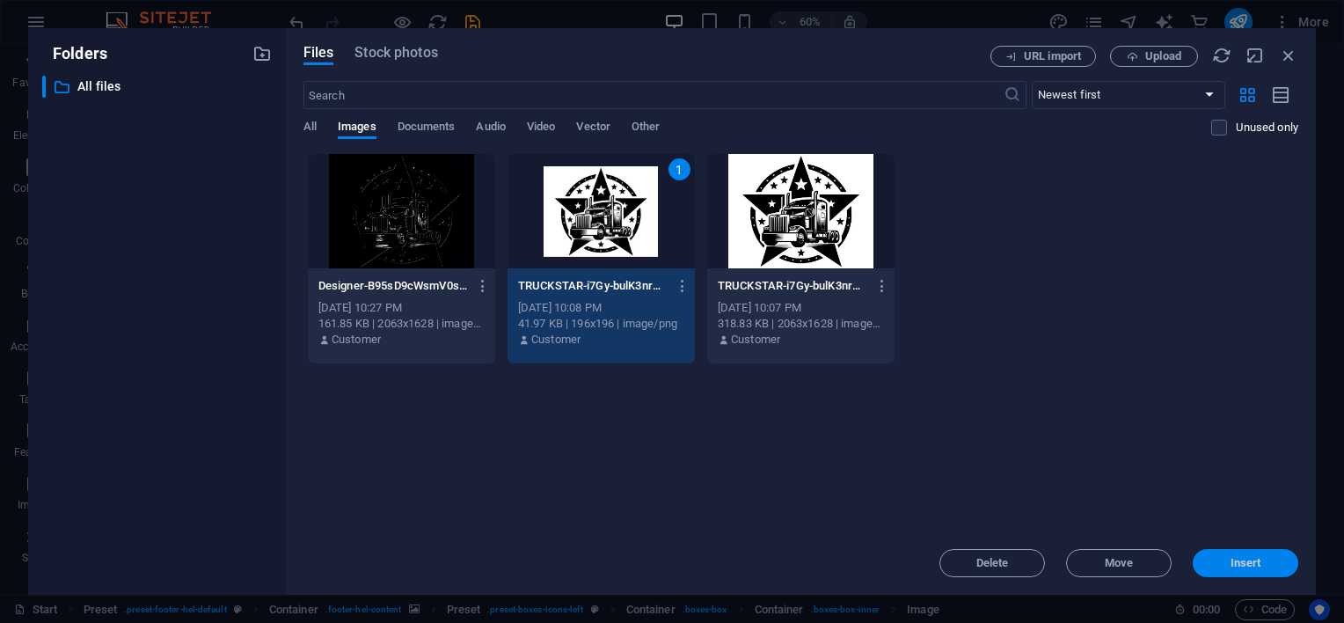
click at [1207, 551] on button "Insert" at bounding box center [1245, 563] width 106 height 28
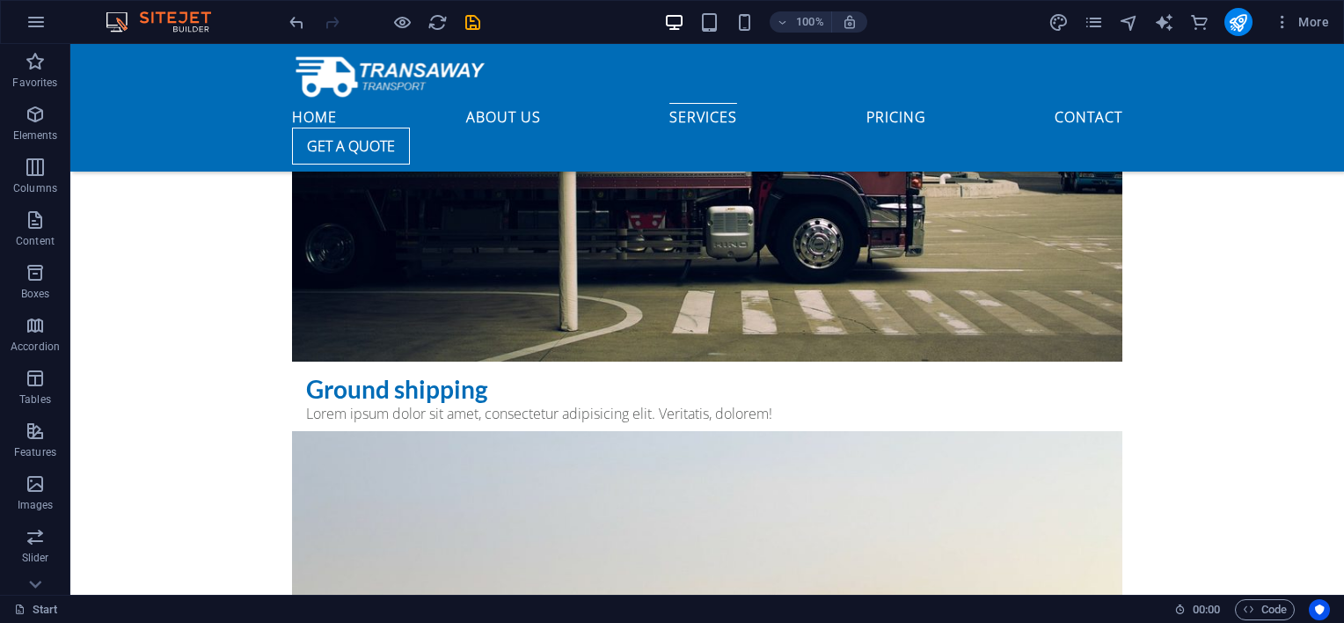
scroll to position [4284, 0]
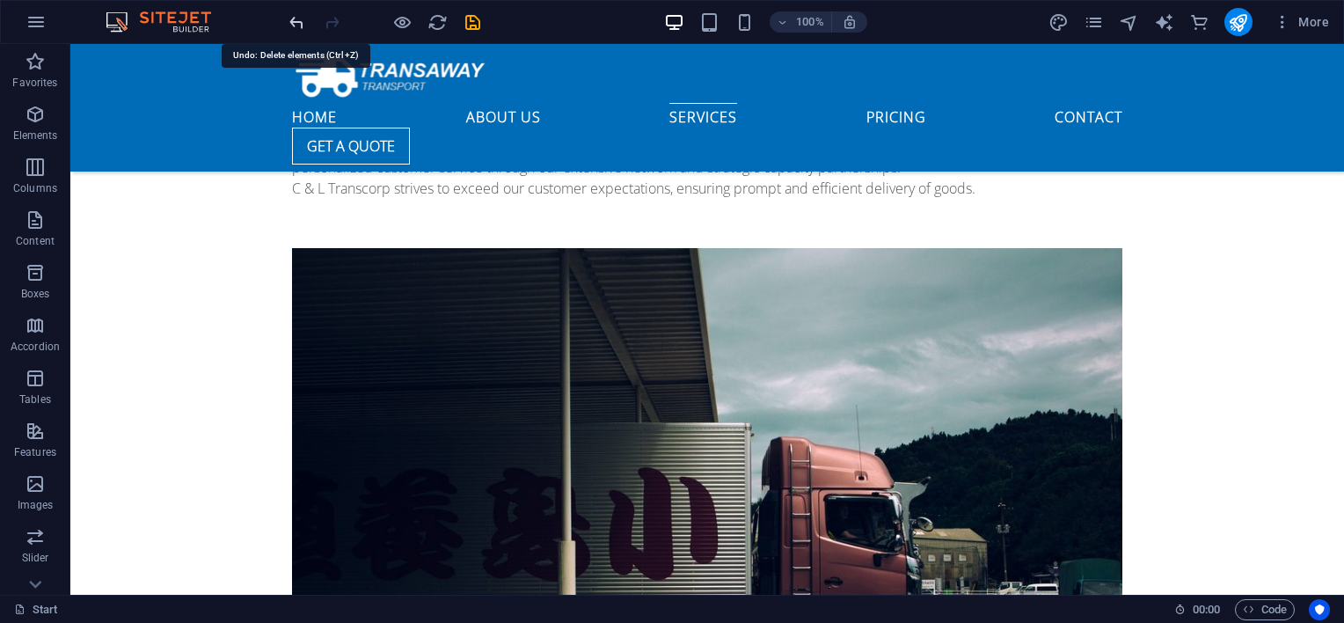
click at [295, 23] on icon "undo" at bounding box center [297, 22] width 20 height 20
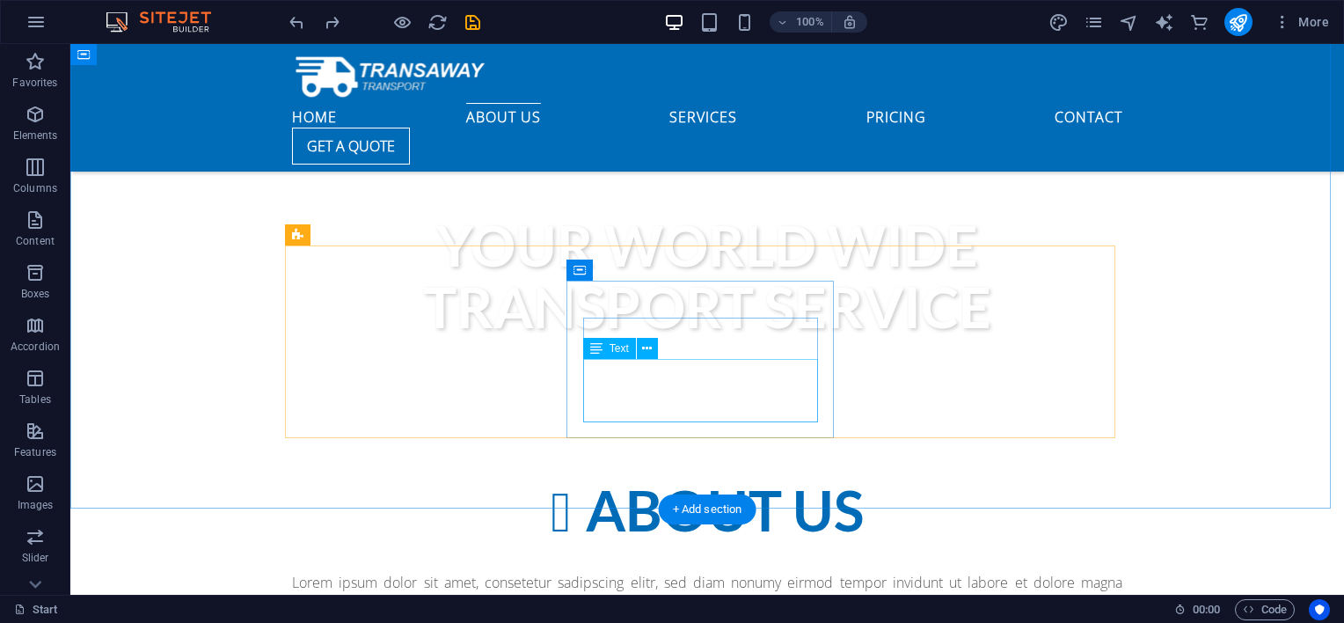
scroll to position [440, 0]
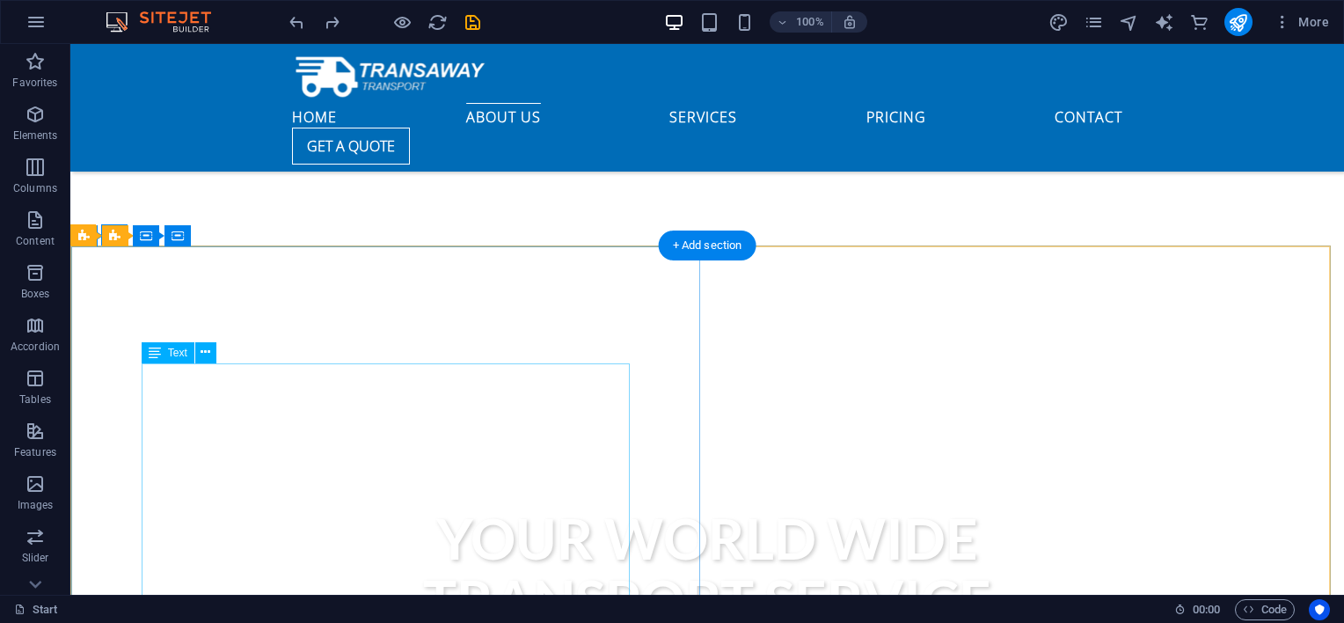
scroll to position [1025, 0]
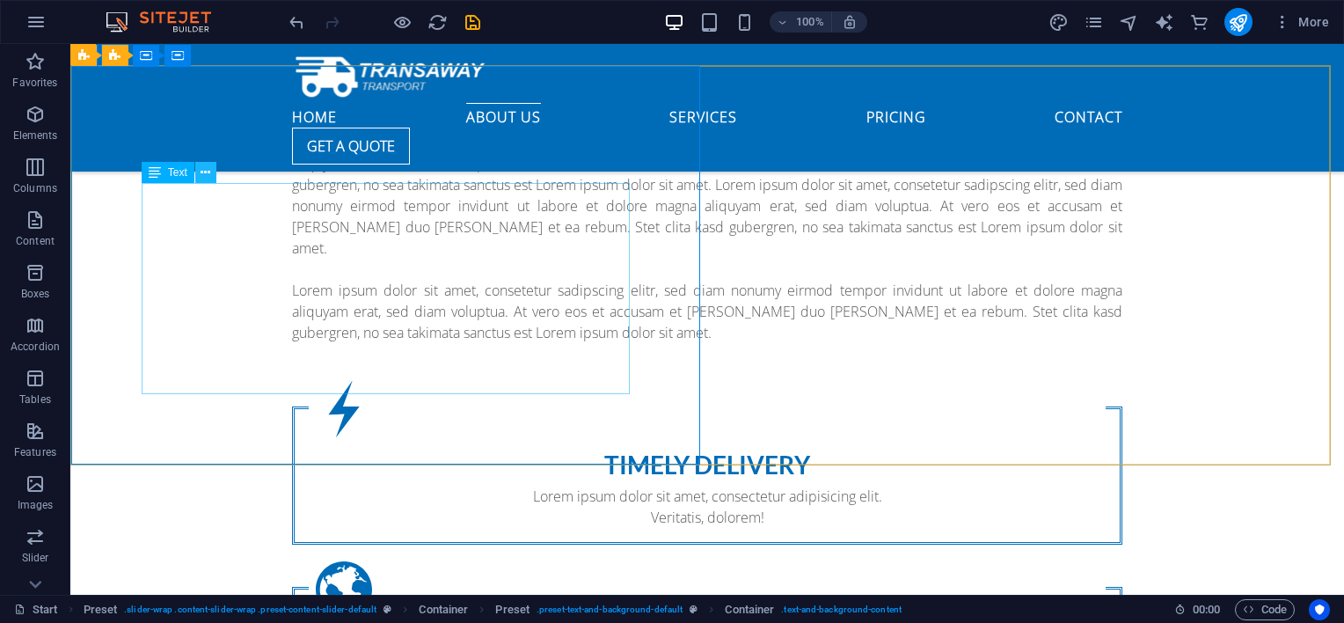
click at [207, 169] on icon at bounding box center [205, 173] width 10 height 18
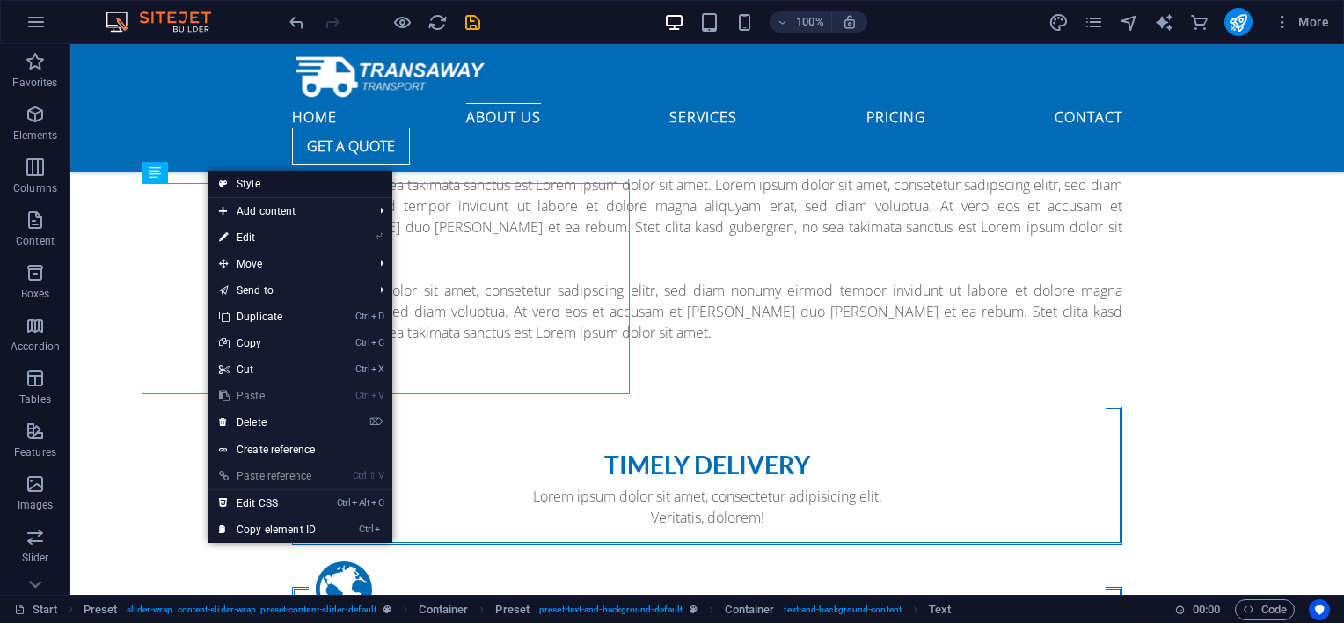
click at [246, 179] on link "Style" at bounding box center [300, 184] width 184 height 26
select select "px"
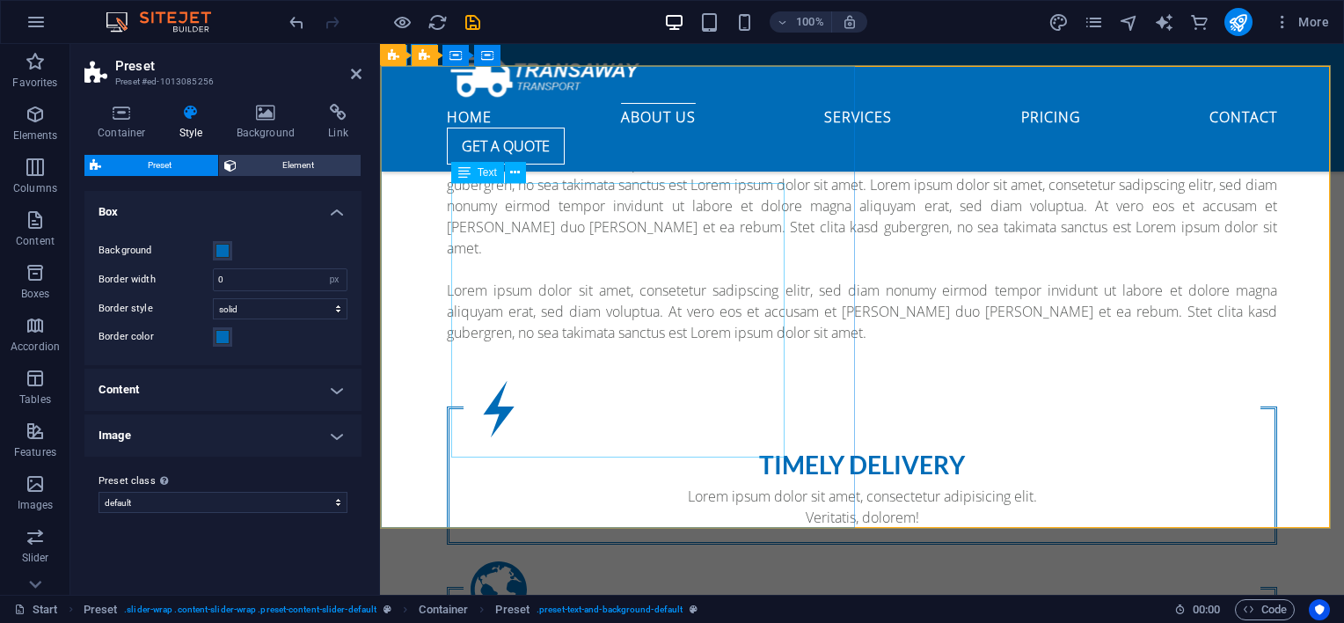
click at [466, 172] on icon at bounding box center [464, 172] width 12 height 21
click at [483, 172] on span "Text" at bounding box center [487, 172] width 19 height 11
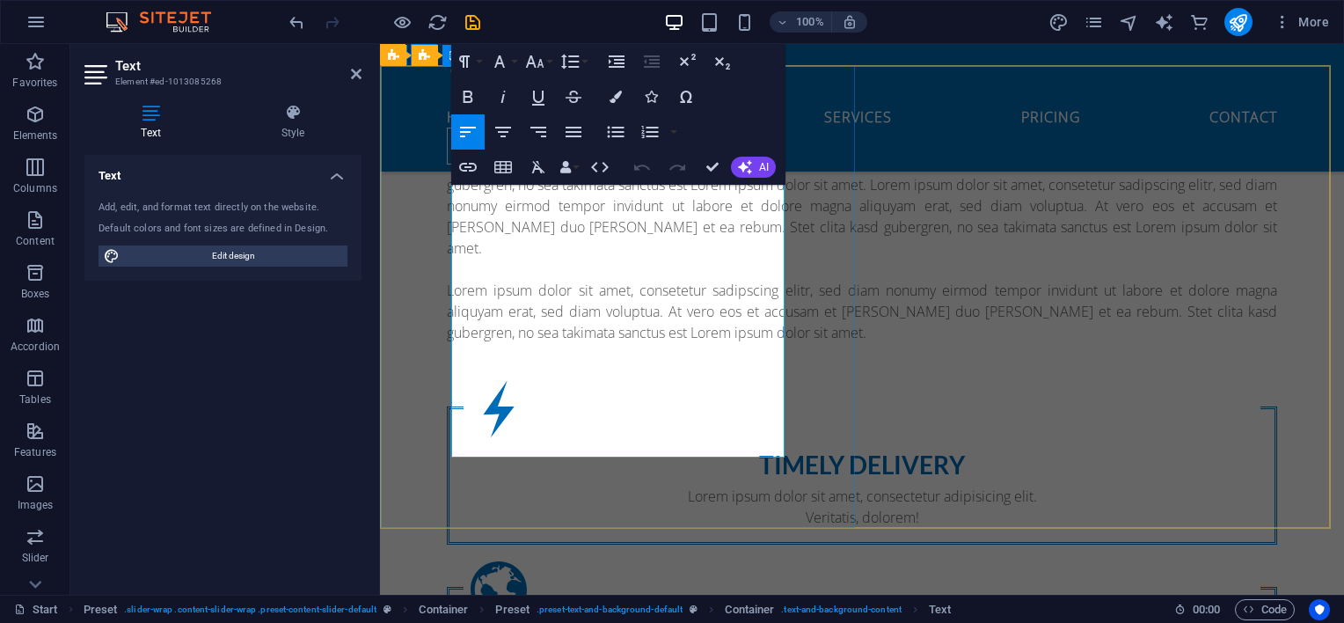
drag, startPoint x: 566, startPoint y: 386, endPoint x: 450, endPoint y: 200, distance: 218.9
drag, startPoint x: 535, startPoint y: 218, endPoint x: 564, endPoint y: 200, distance: 34.4
drag, startPoint x: 564, startPoint y: 200, endPoint x: 1113, endPoint y: 368, distance: 575.0
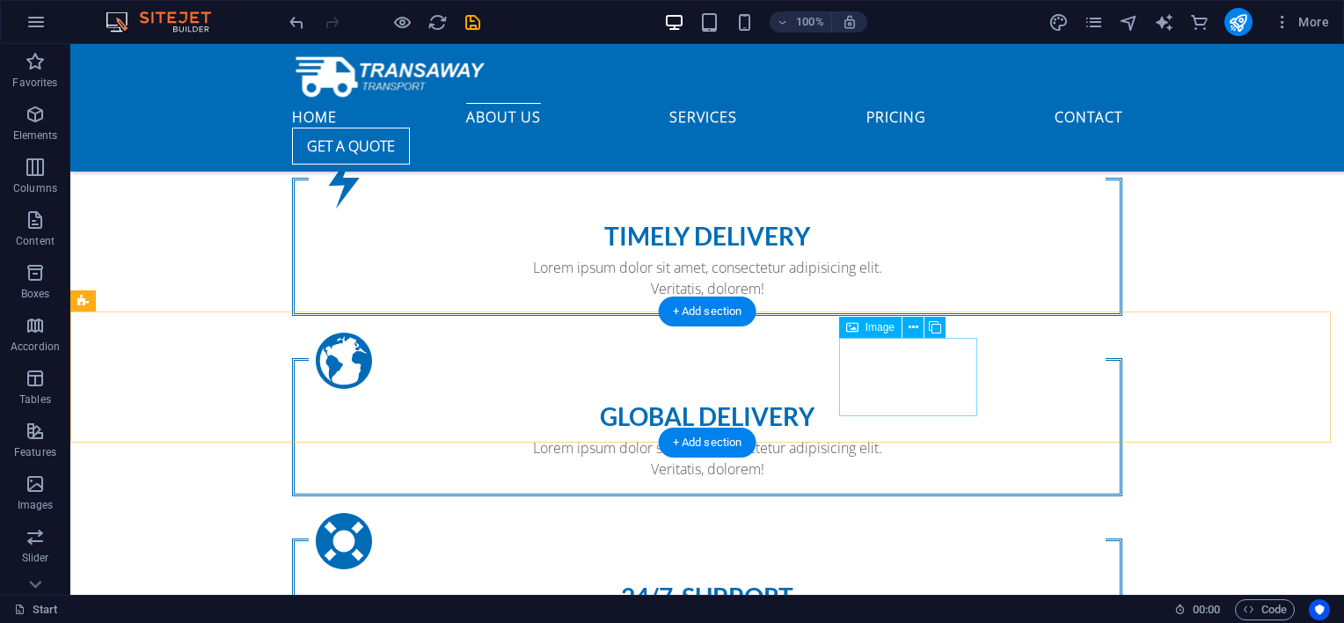
scroll to position [1319, 0]
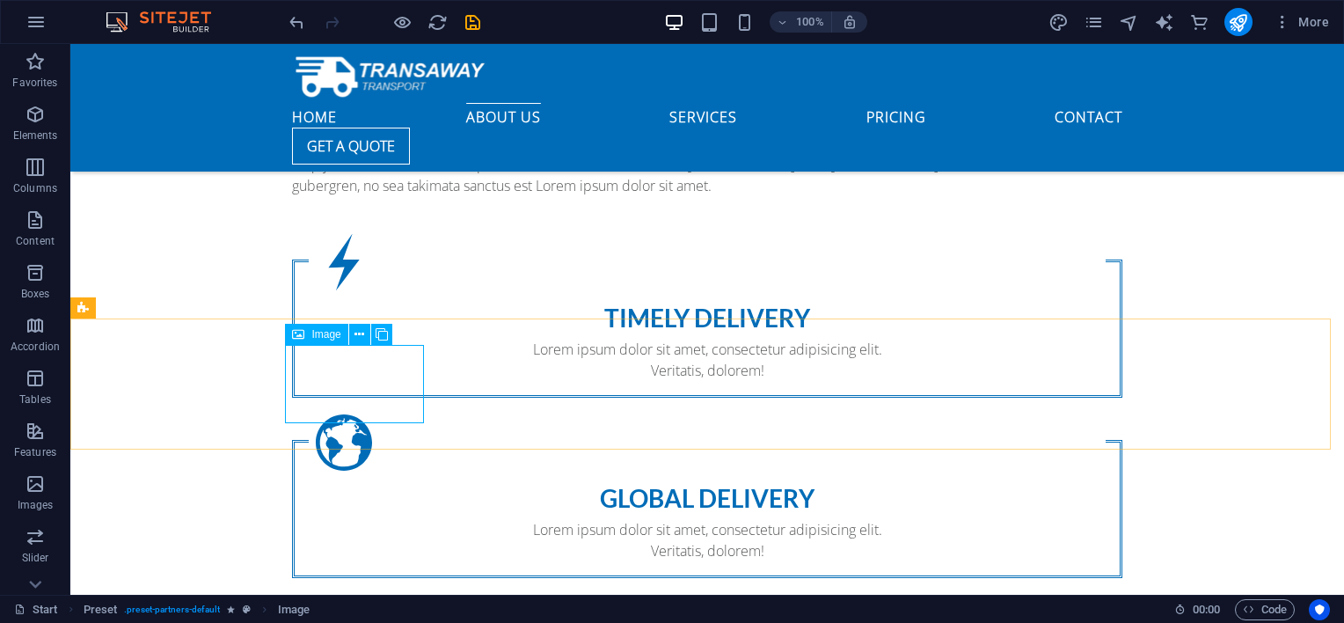
click at [319, 338] on span "Image" at bounding box center [325, 334] width 29 height 11
click at [360, 336] on icon at bounding box center [359, 334] width 10 height 18
click at [362, 337] on icon at bounding box center [359, 334] width 10 height 18
click at [324, 337] on span "Image" at bounding box center [325, 334] width 29 height 11
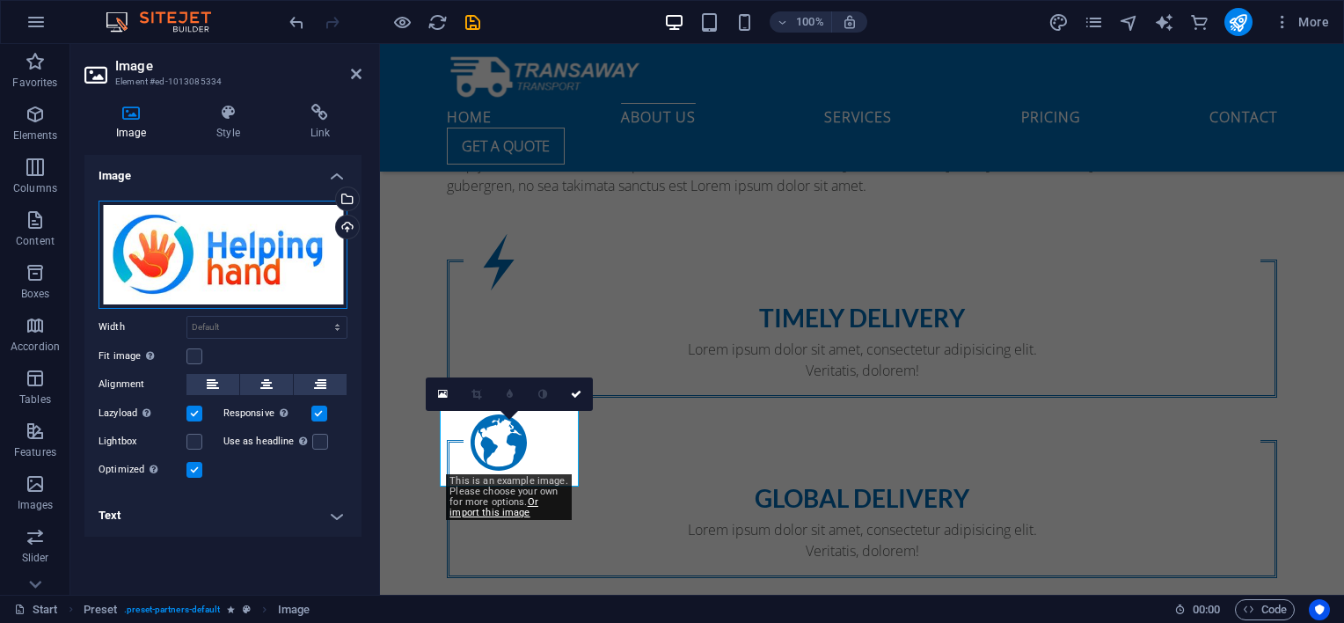
click at [240, 242] on div "Drag files here, click to choose files or select files from Files or our free s…" at bounding box center [222, 254] width 249 height 108
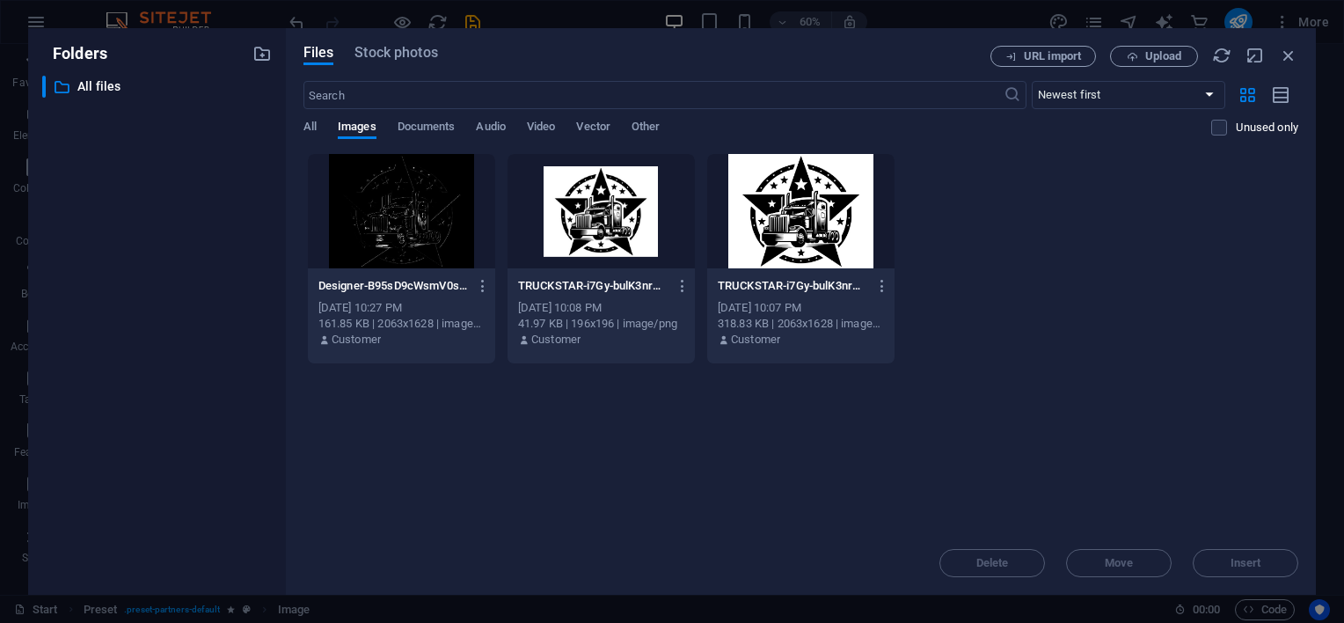
scroll to position [1732, 0]
click at [1127, 59] on icon "button" at bounding box center [1131, 56] width 11 height 11
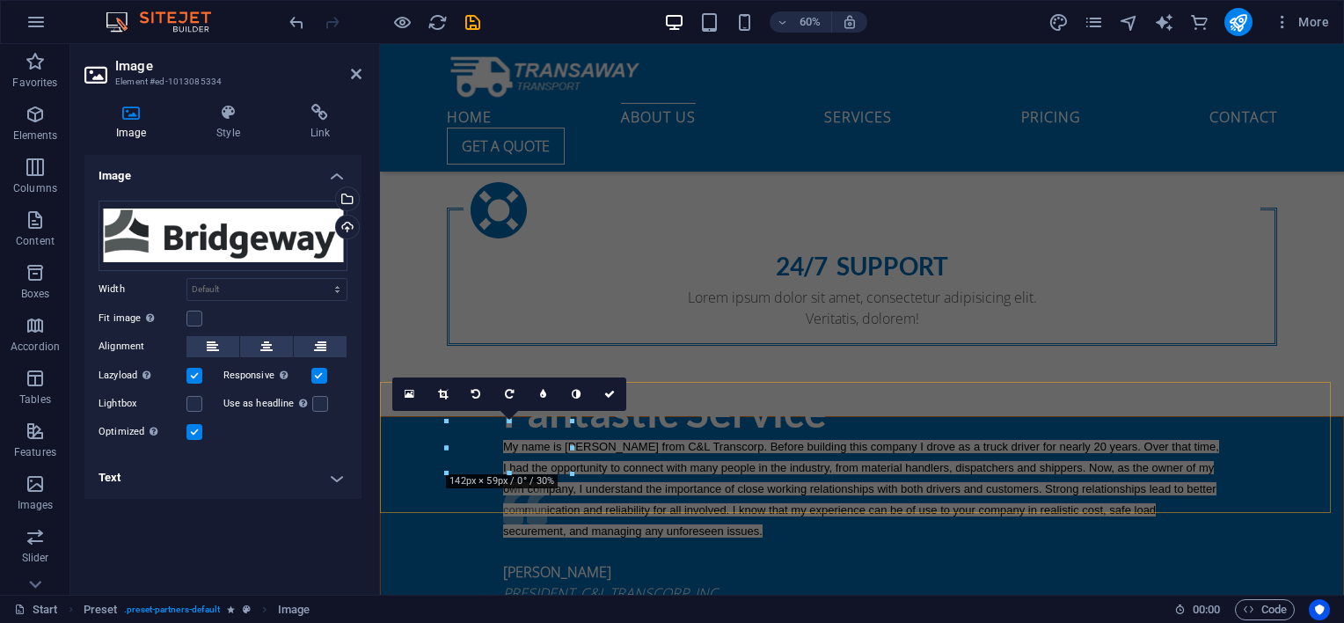
scroll to position [1319, 0]
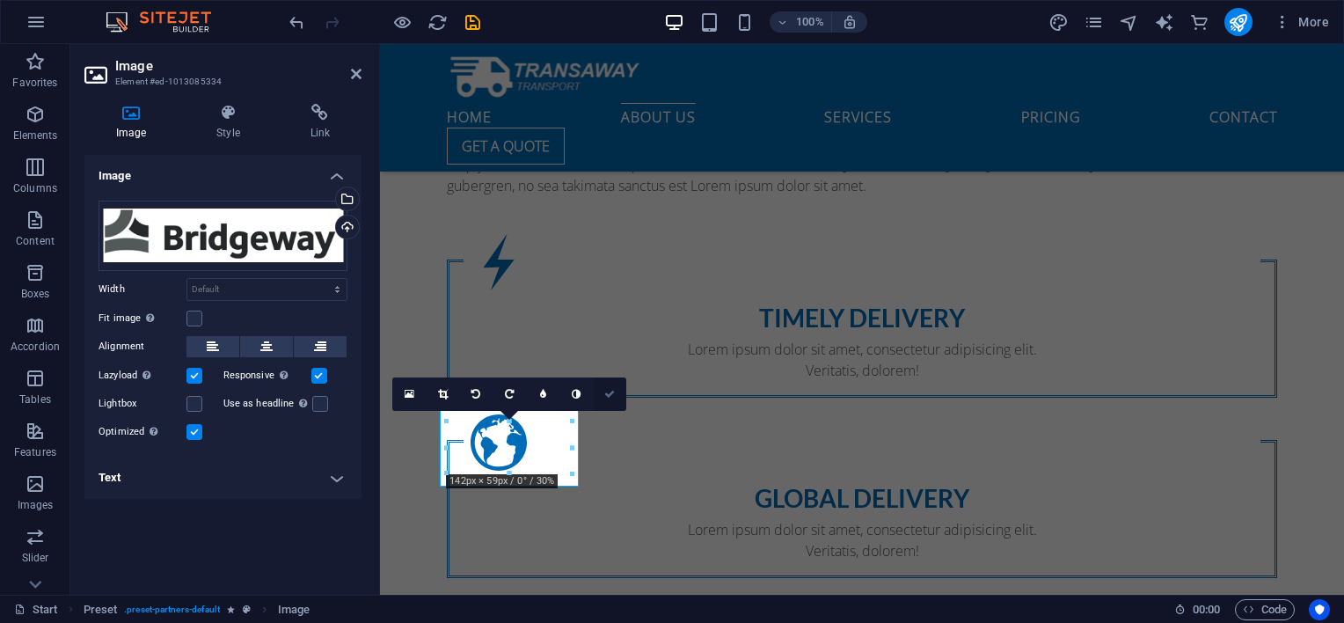
click at [609, 398] on link at bounding box center [609, 393] width 33 height 33
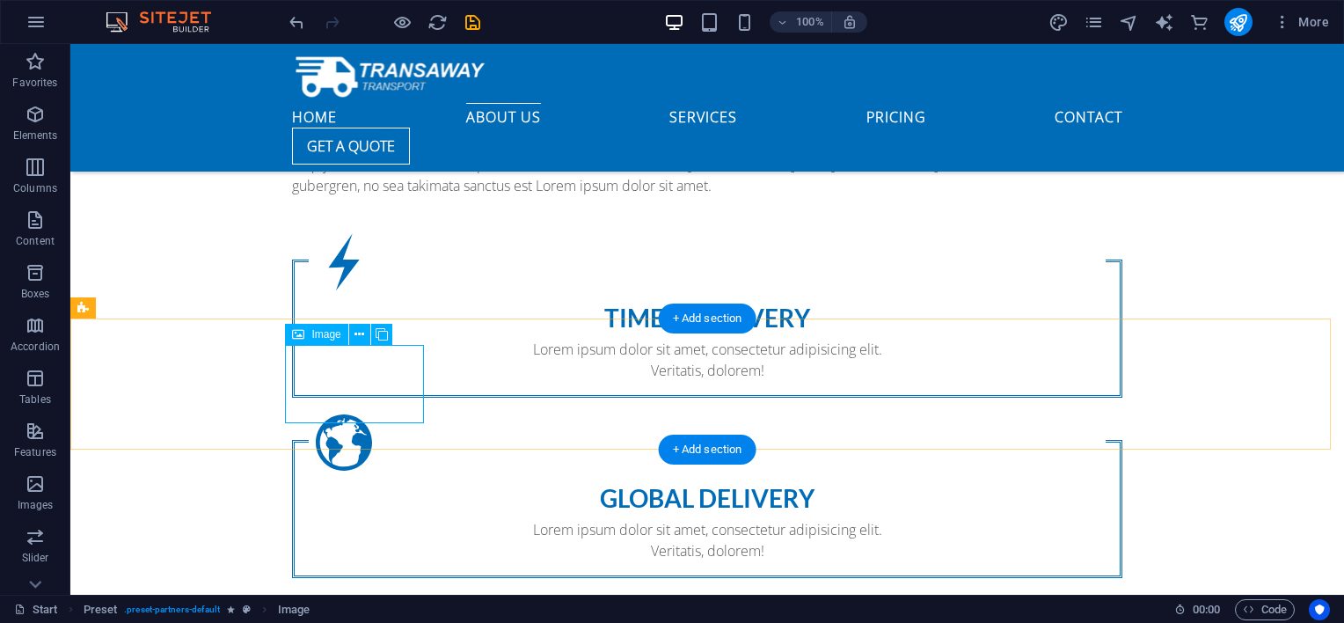
click at [324, 329] on span "Image" at bounding box center [325, 334] width 29 height 11
click at [355, 340] on icon at bounding box center [359, 334] width 10 height 18
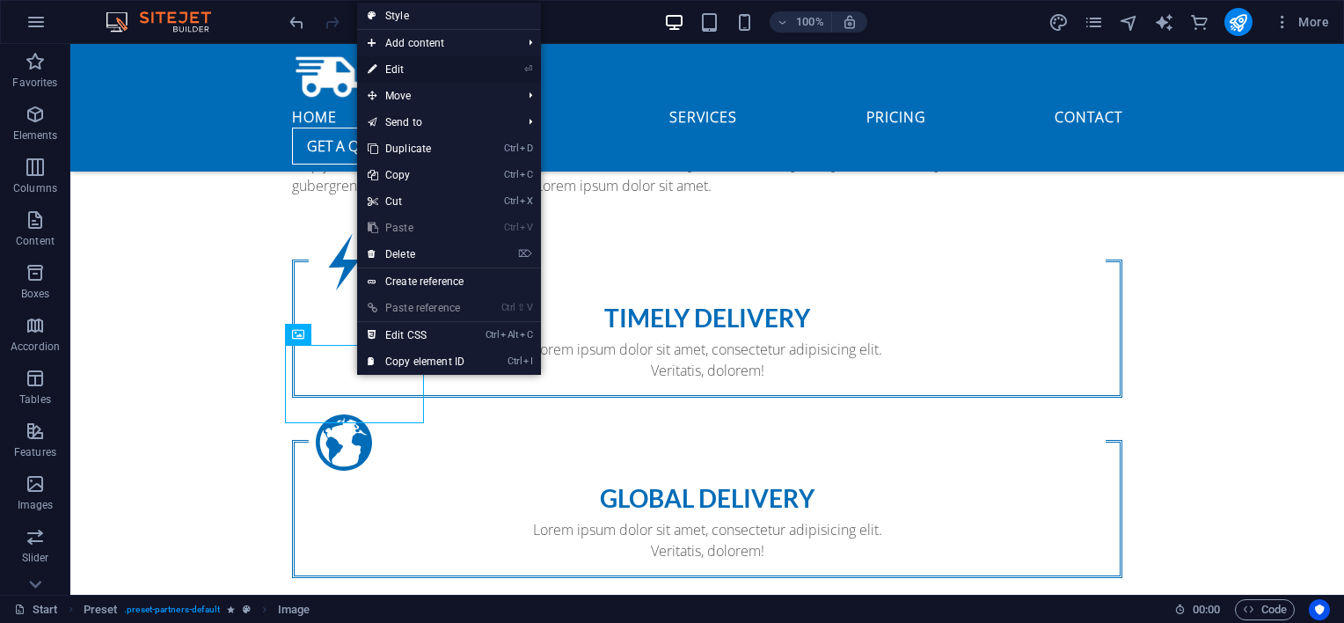
click at [404, 70] on link "⏎ Edit" at bounding box center [416, 69] width 118 height 26
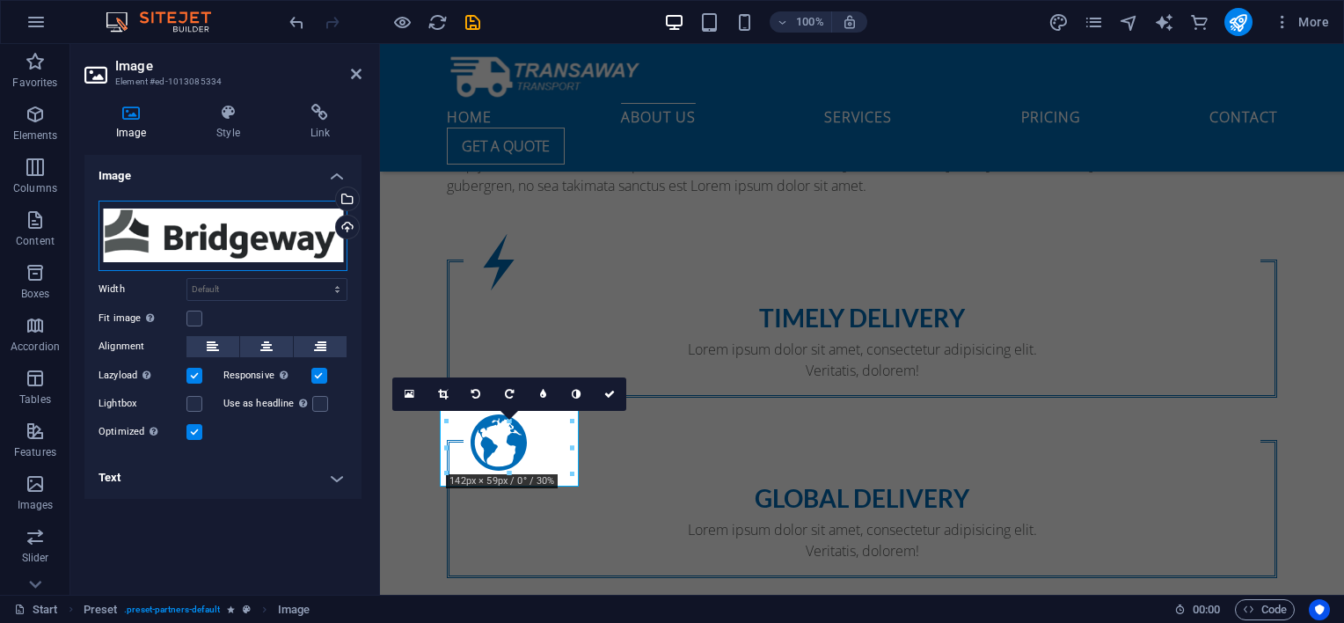
click at [203, 221] on div "Drag files here, click to choose files or select files from Files or our free s…" at bounding box center [222, 235] width 249 height 70
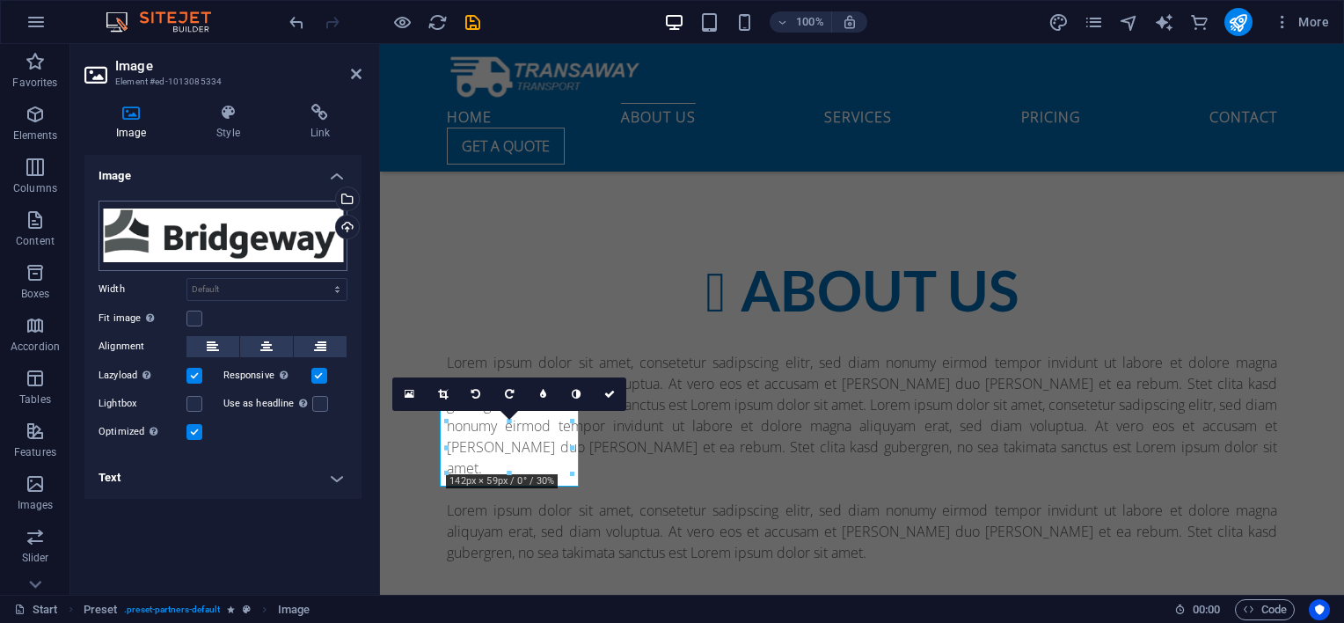
scroll to position [1732, 0]
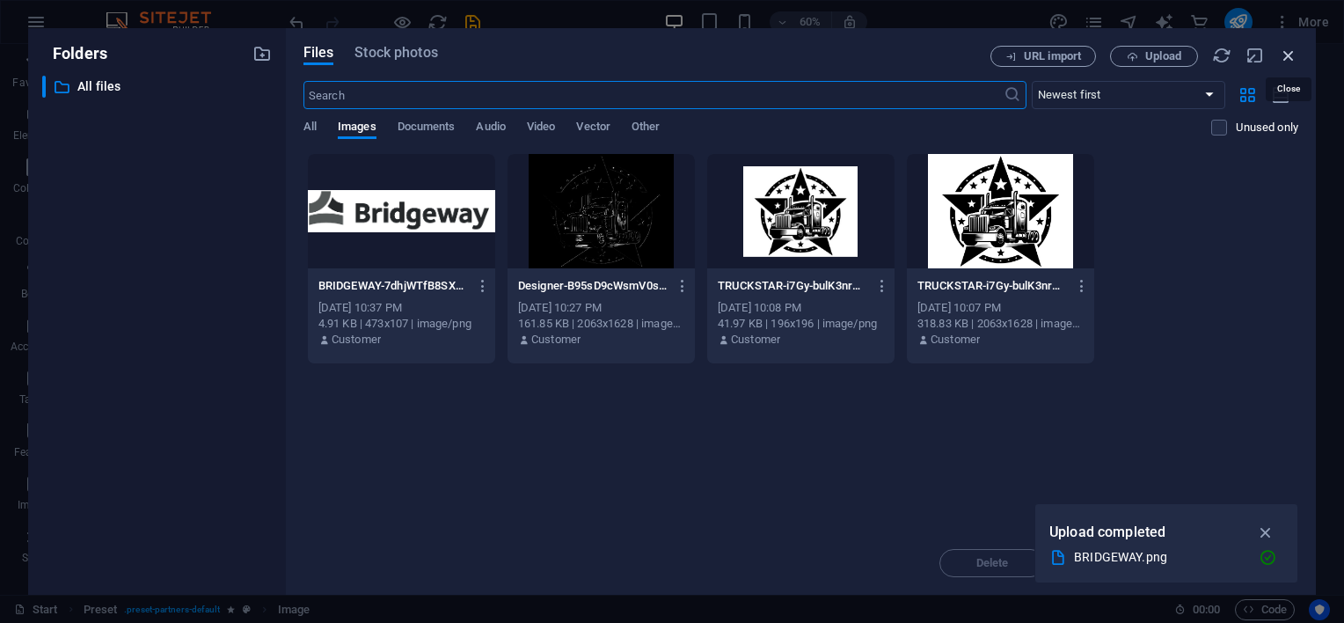
click at [1291, 52] on icon "button" at bounding box center [1288, 55] width 19 height 19
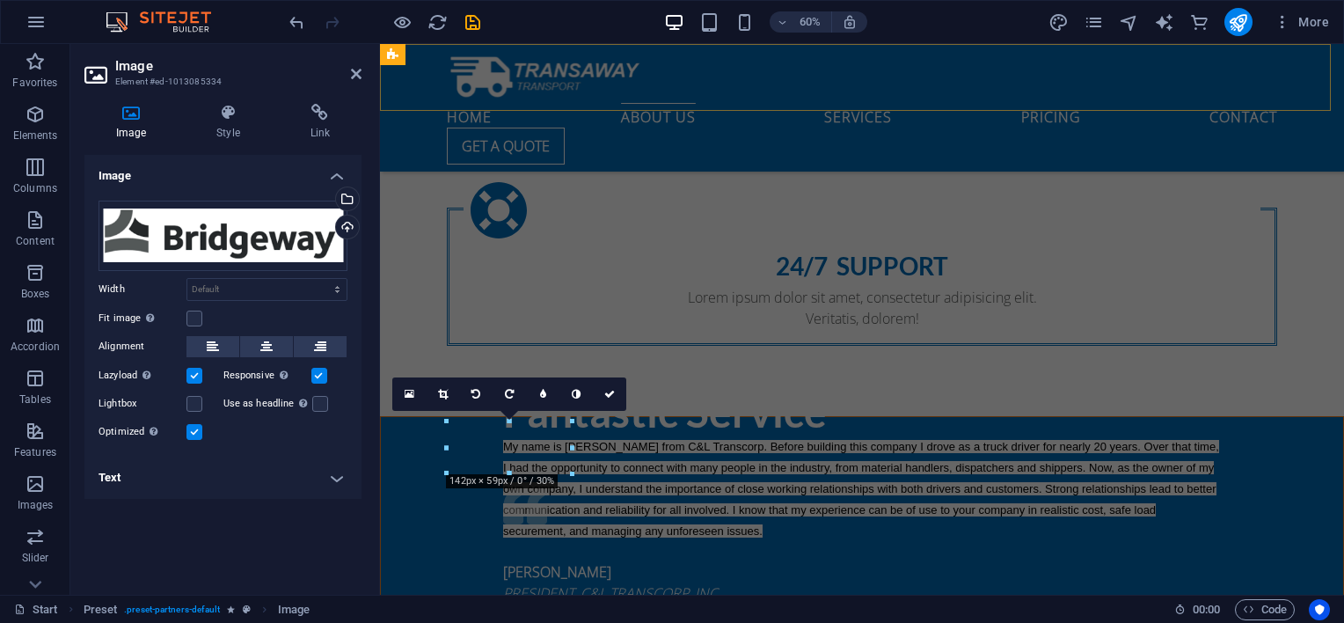
scroll to position [1319, 0]
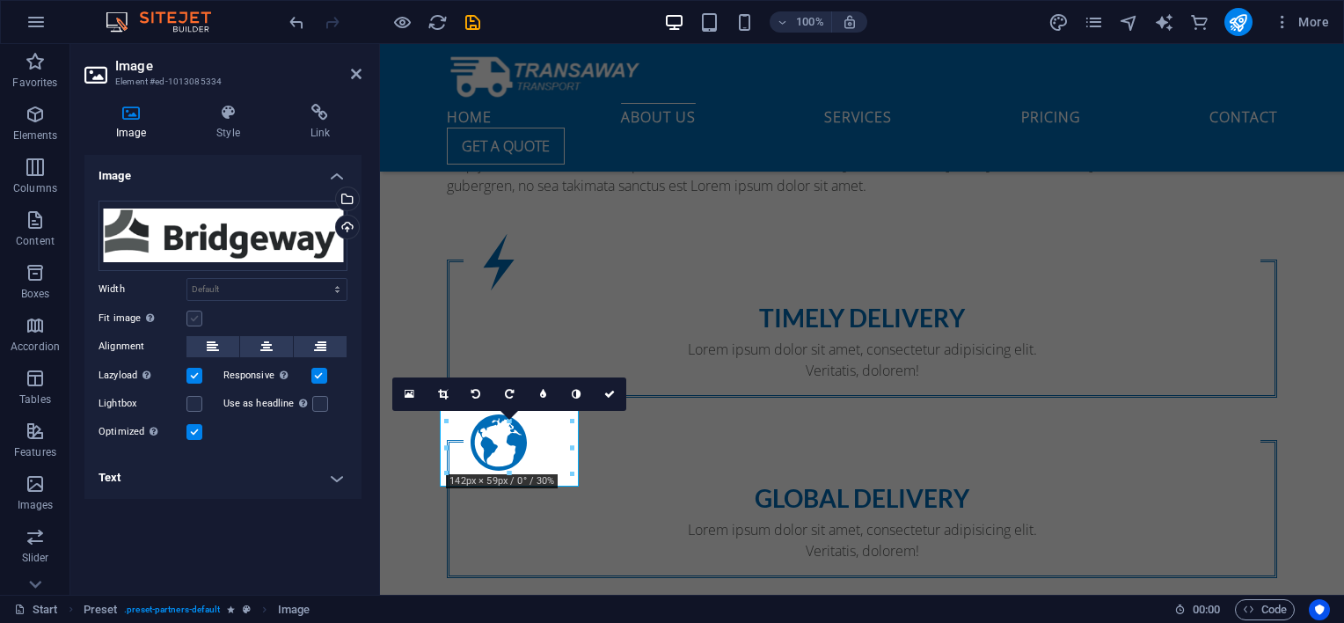
click at [196, 313] on label at bounding box center [194, 318] width 16 height 16
click at [0, 0] on input "Fit image Automatically fit image to a fixed width and height" at bounding box center [0, 0] width 0 height 0
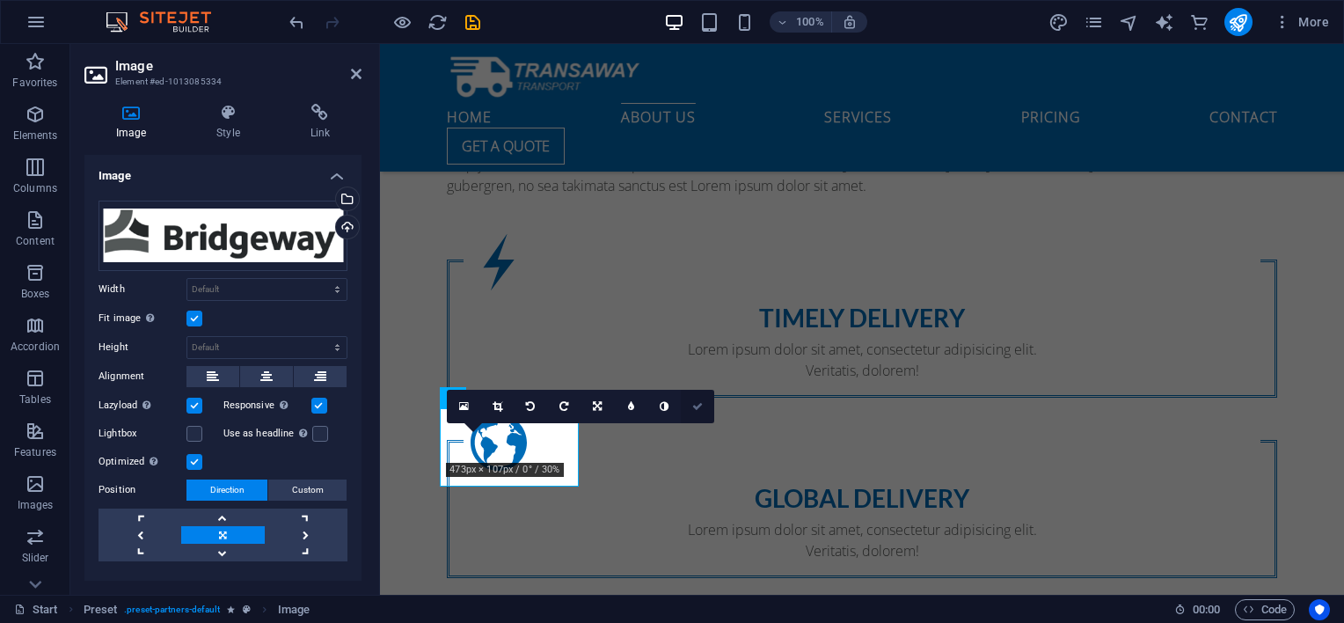
click at [696, 407] on icon at bounding box center [697, 406] width 11 height 11
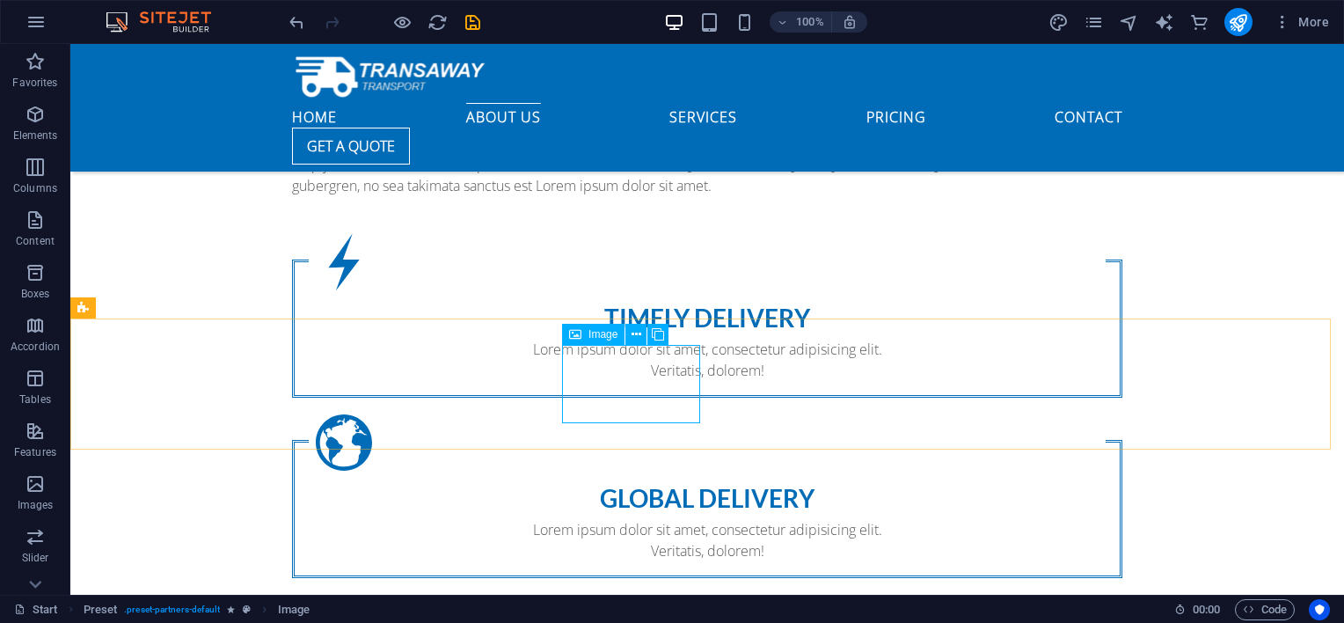
click at [578, 341] on icon at bounding box center [575, 334] width 12 height 21
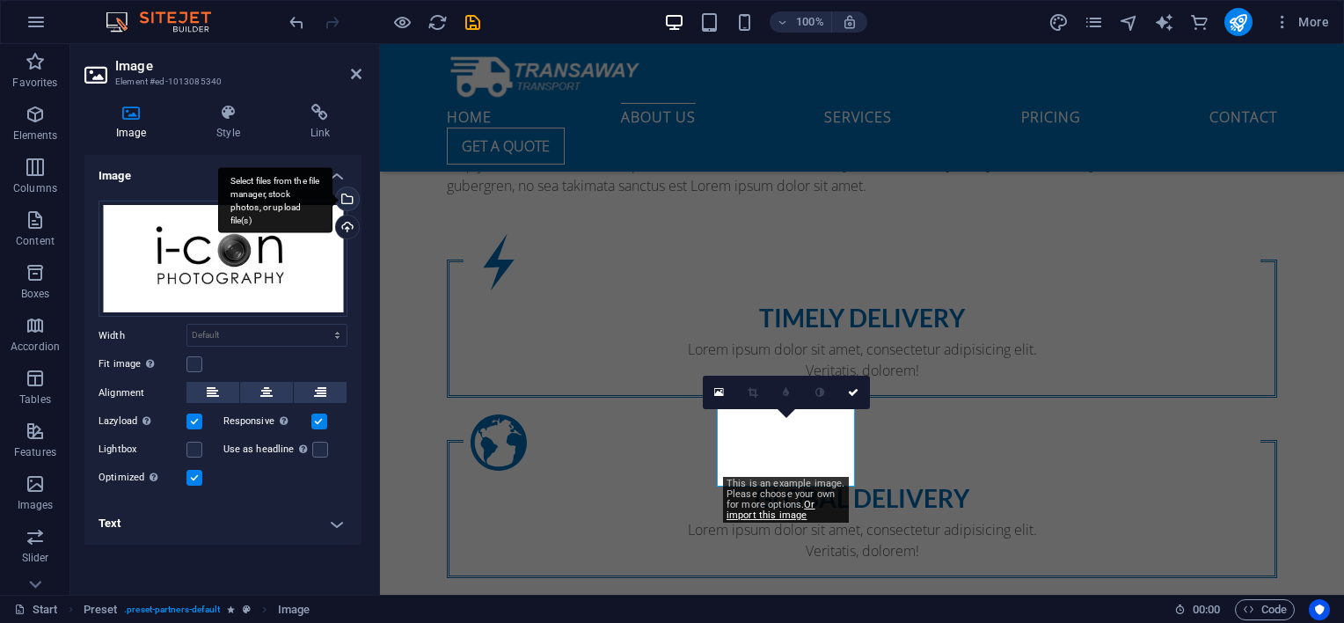
click at [332, 197] on div "Select files from the file manager, stock photos, or upload file(s)" at bounding box center [275, 200] width 114 height 66
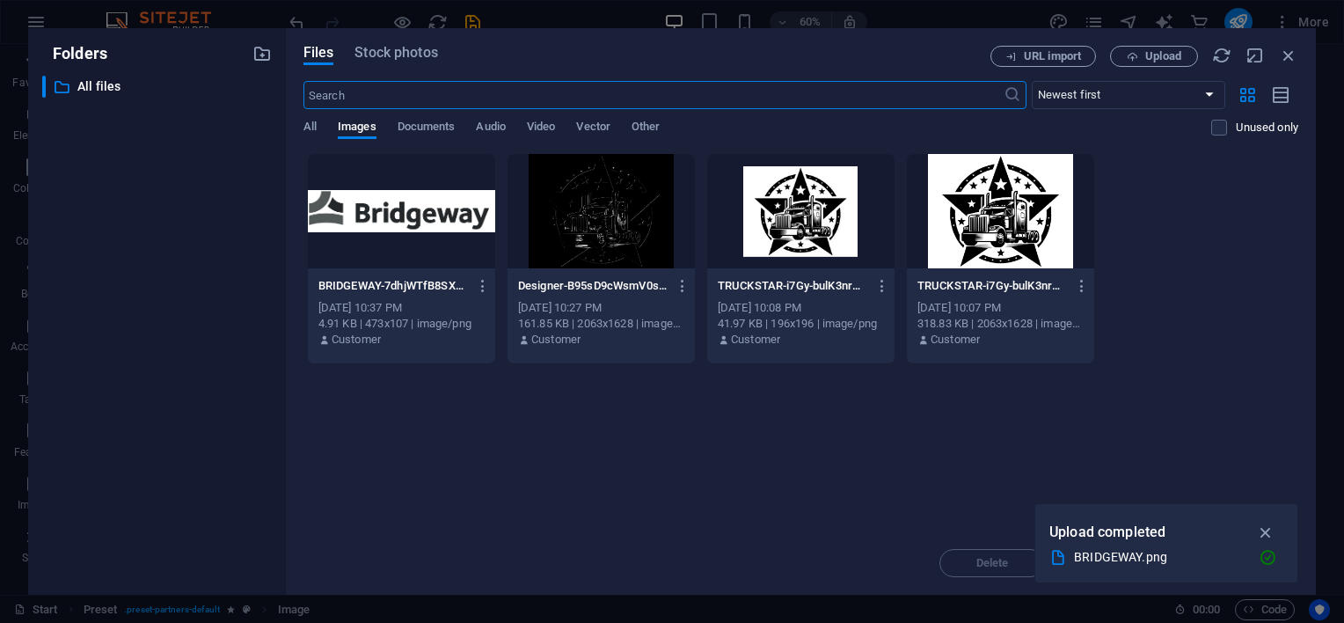
scroll to position [1732, 0]
click at [1141, 46] on button "Upload" at bounding box center [1154, 56] width 88 height 21
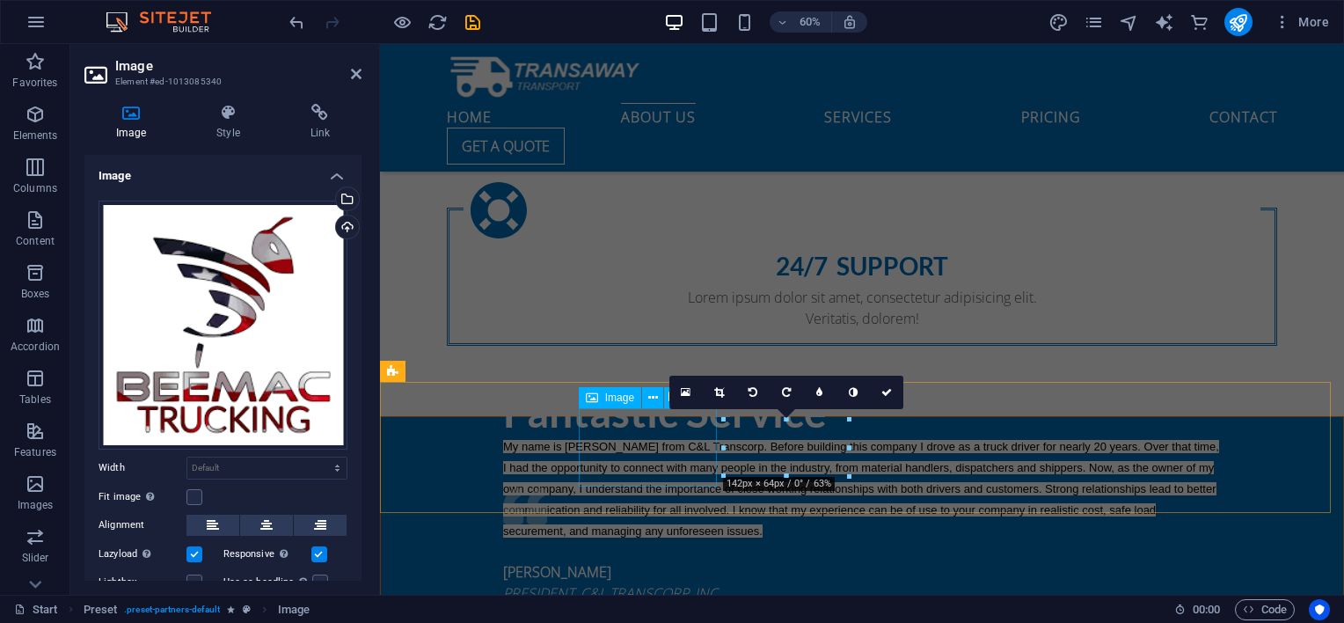
scroll to position [1319, 0]
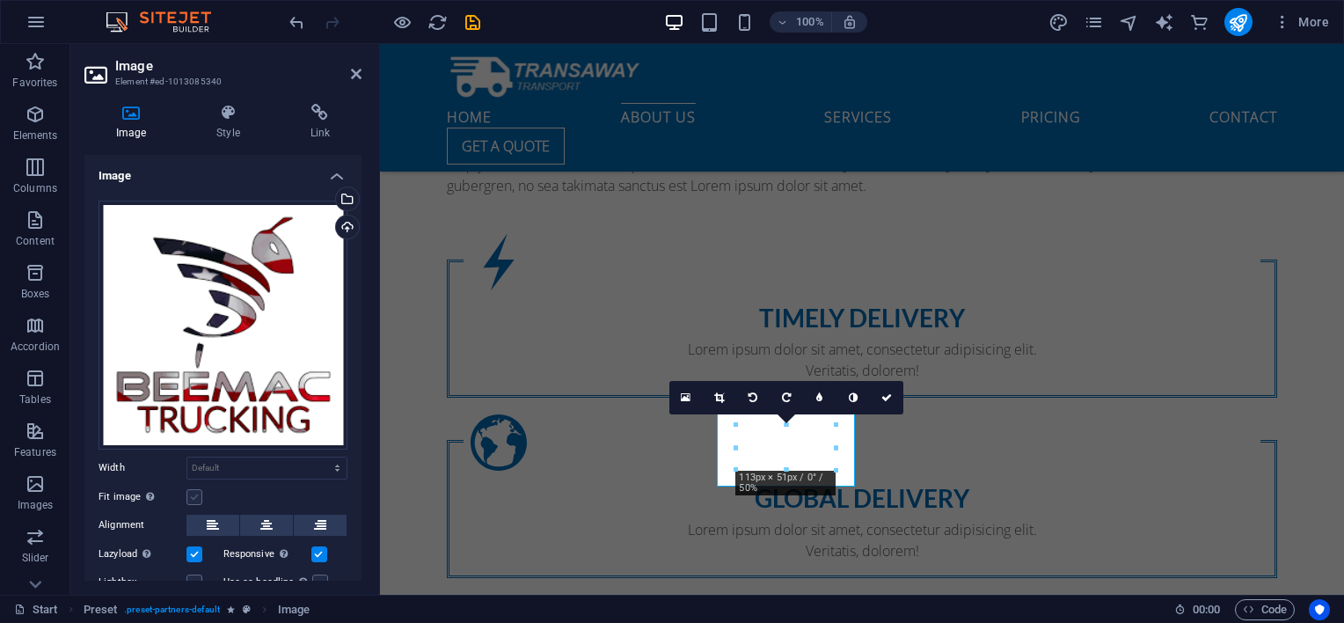
click at [197, 491] on label at bounding box center [194, 497] width 16 height 16
click at [0, 0] on input "Fit image Automatically fit image to a fixed width and height" at bounding box center [0, 0] width 0 height 0
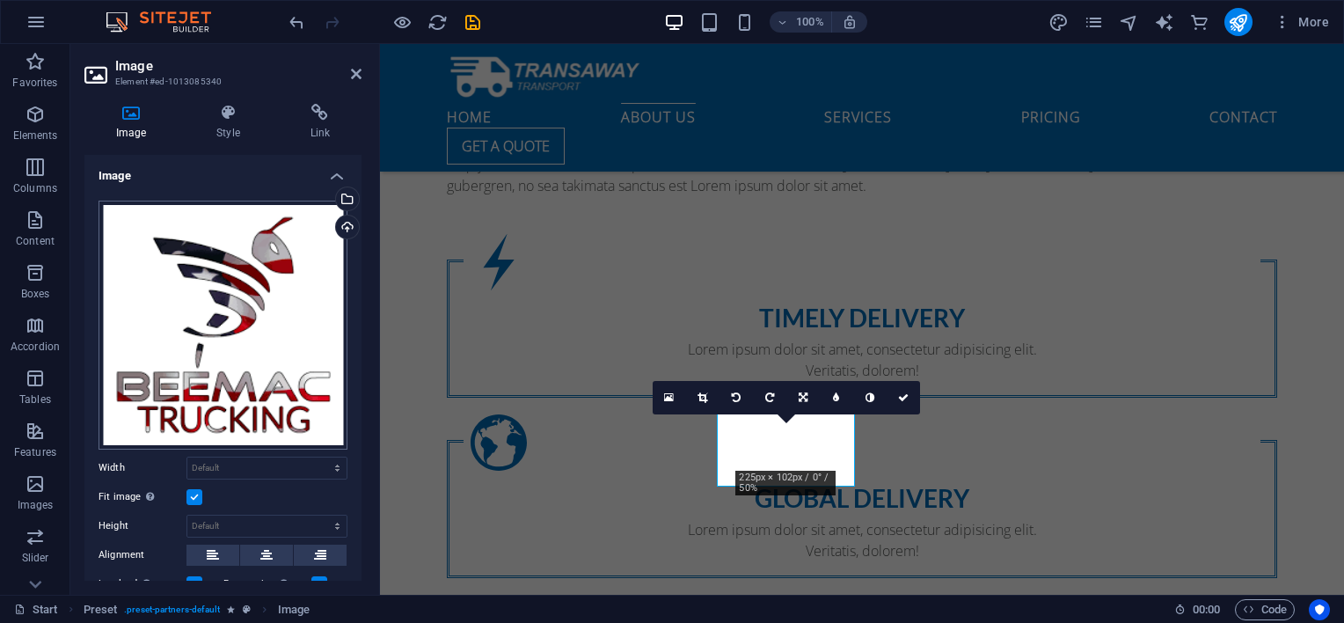
scroll to position [211, 0]
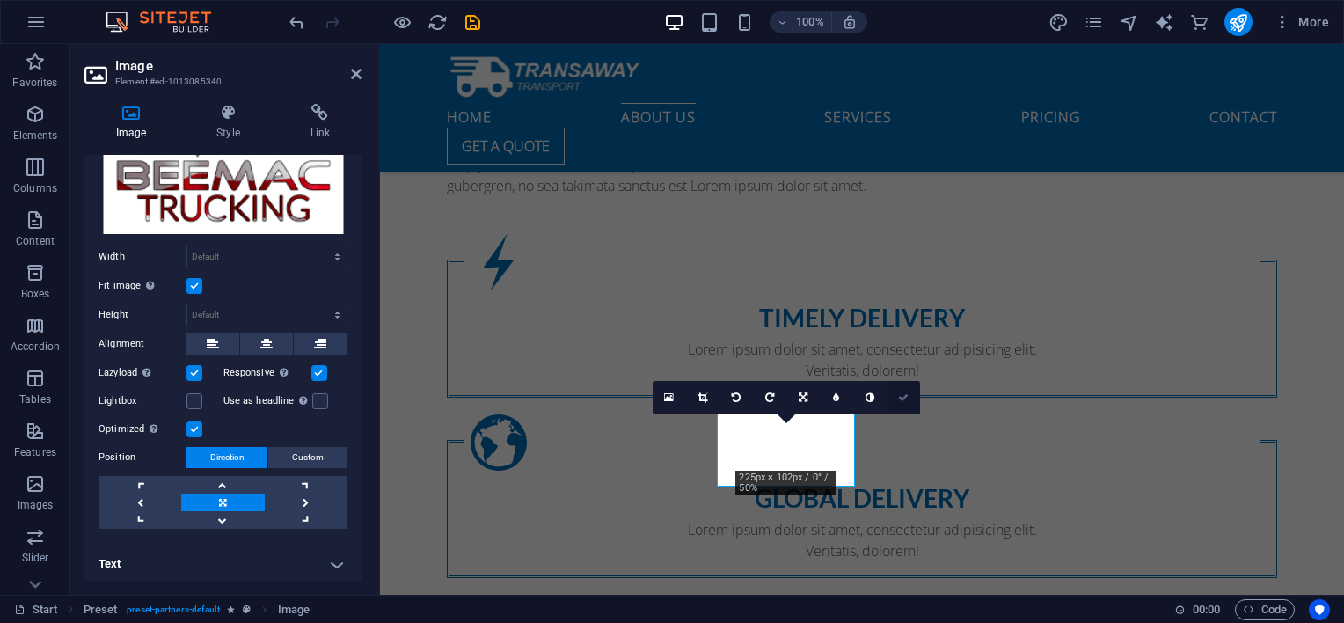
click at [898, 394] on icon at bounding box center [903, 397] width 11 height 11
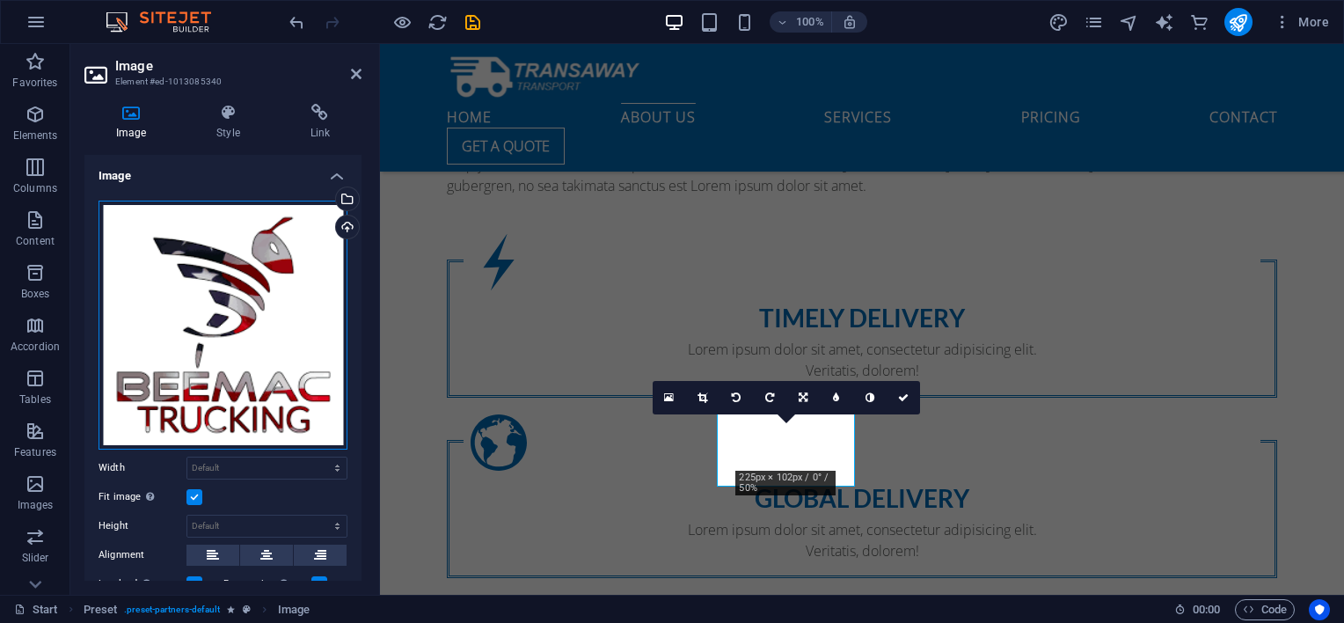
click at [309, 397] on div "Drag files here, click to choose files or select files from Files or our free s…" at bounding box center [222, 324] width 249 height 249
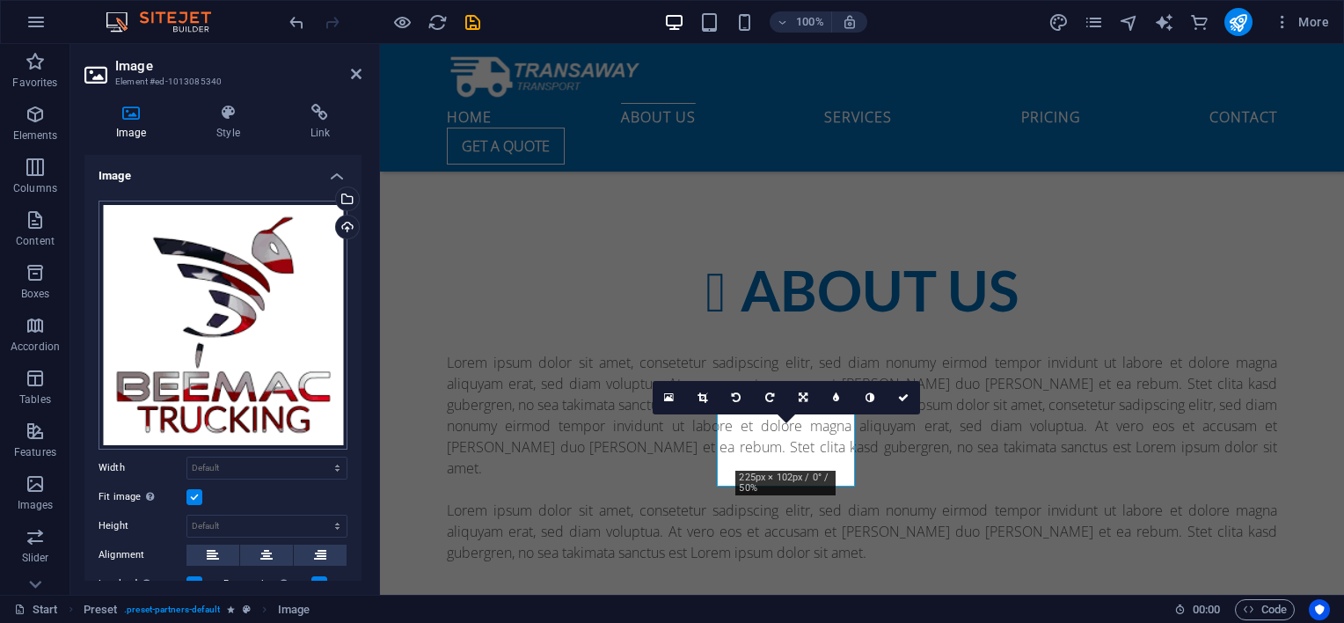
scroll to position [1732, 0]
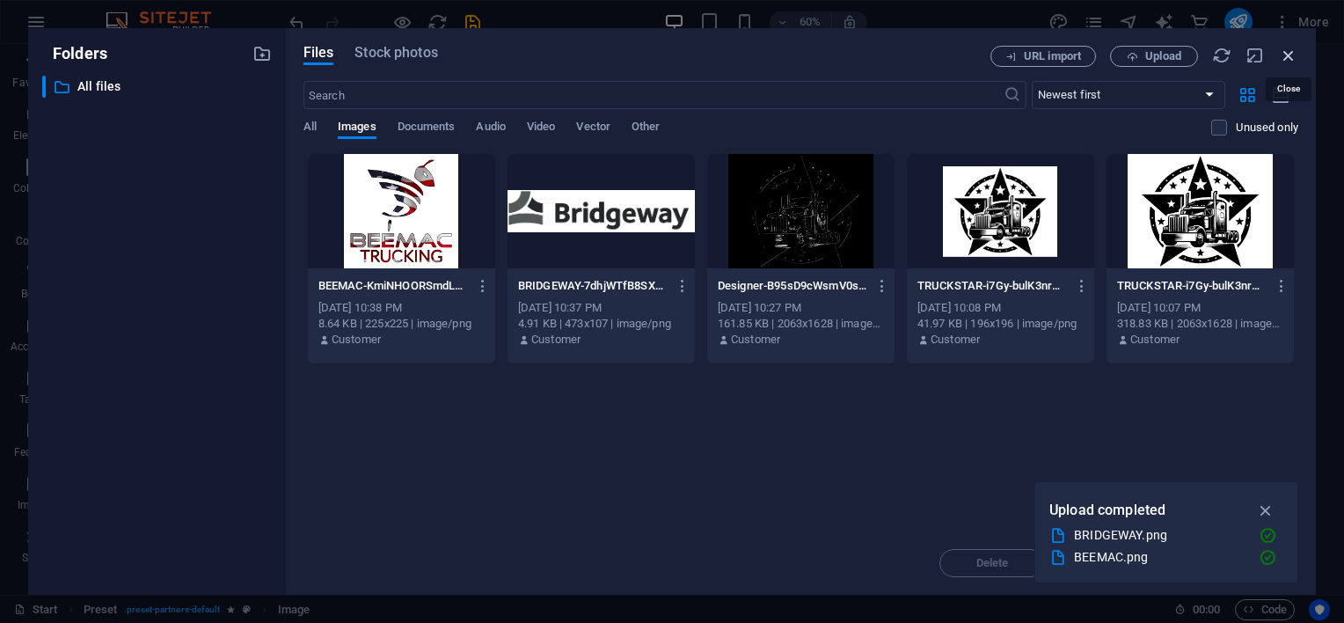
drag, startPoint x: 1281, startPoint y: 57, endPoint x: 760, endPoint y: 77, distance: 521.9
click at [1281, 57] on icon "button" at bounding box center [1288, 55] width 19 height 19
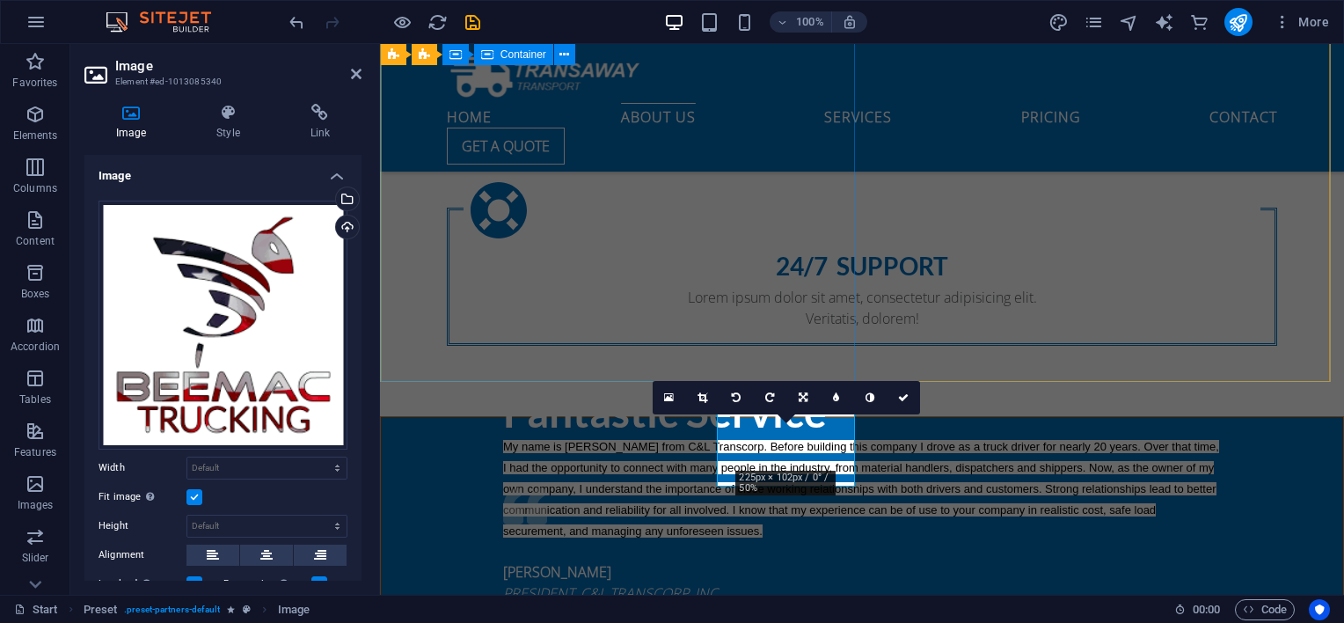
scroll to position [1319, 0]
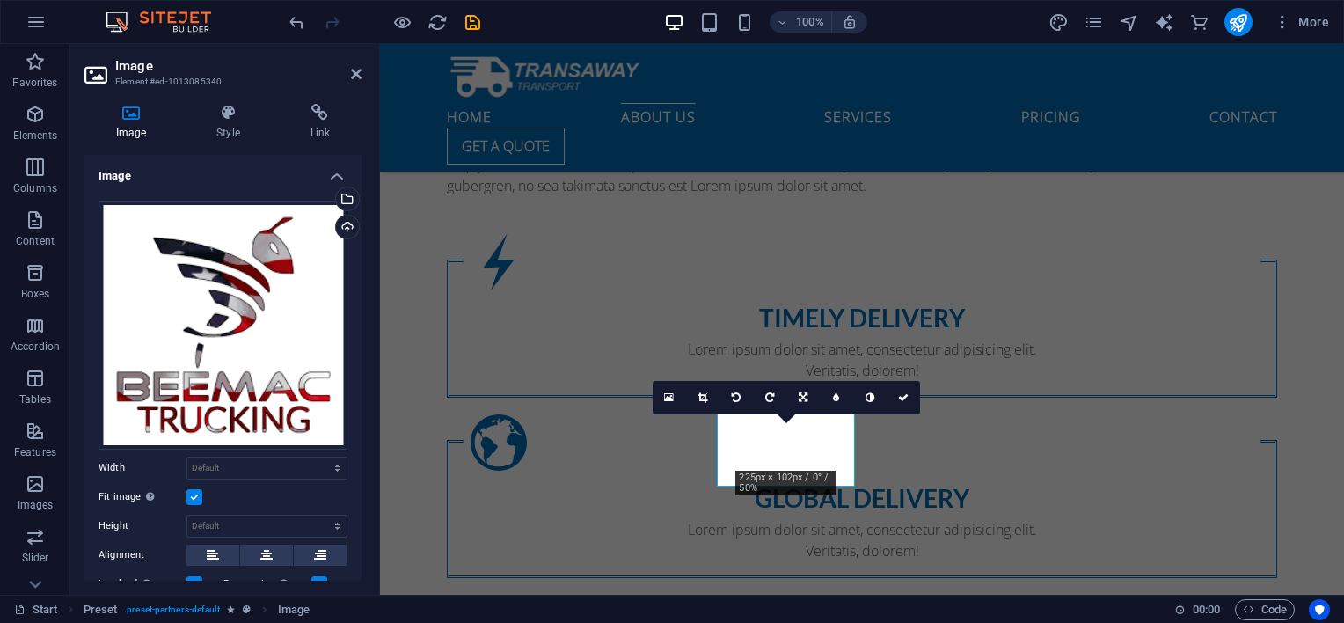
click at [188, 491] on label at bounding box center [194, 497] width 16 height 16
click at [0, 0] on input "Fit image Automatically fit image to a fixed width and height" at bounding box center [0, 0] width 0 height 0
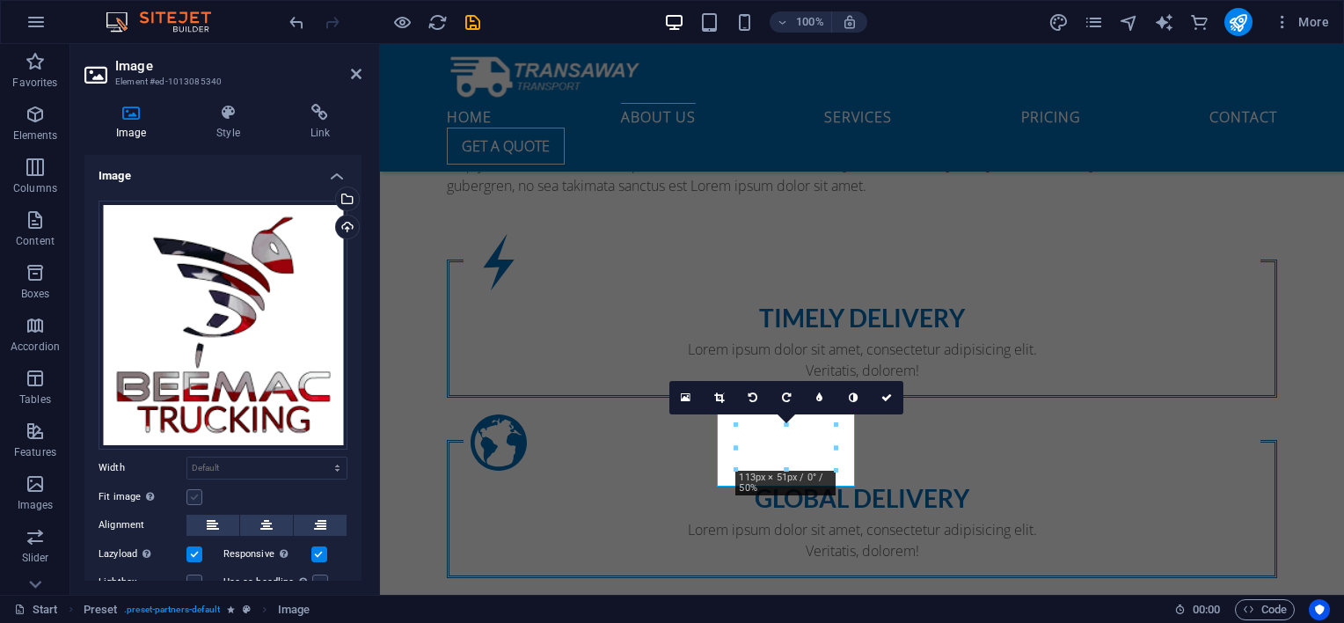
click at [188, 491] on label at bounding box center [194, 497] width 16 height 16
click at [0, 0] on input "Fit image Automatically fit image to a fixed width and height" at bounding box center [0, 0] width 0 height 0
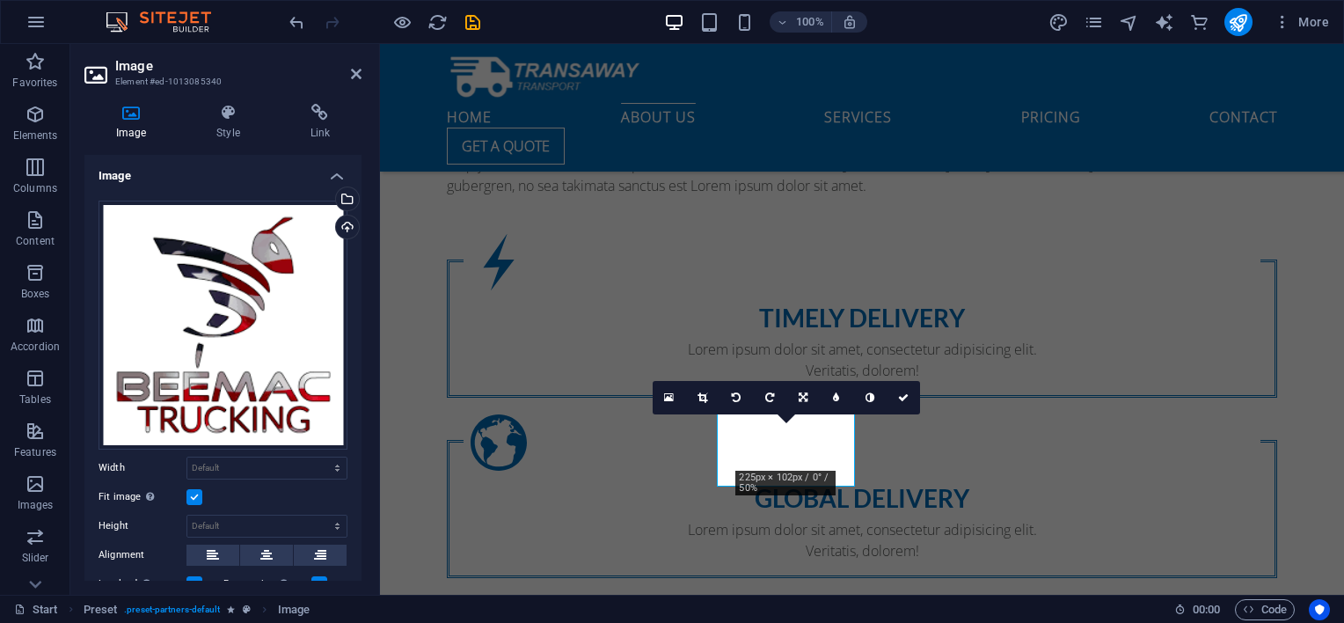
click at [188, 491] on label at bounding box center [194, 497] width 16 height 16
click at [0, 0] on input "Fit image Automatically fit image to a fixed width and height" at bounding box center [0, 0] width 0 height 0
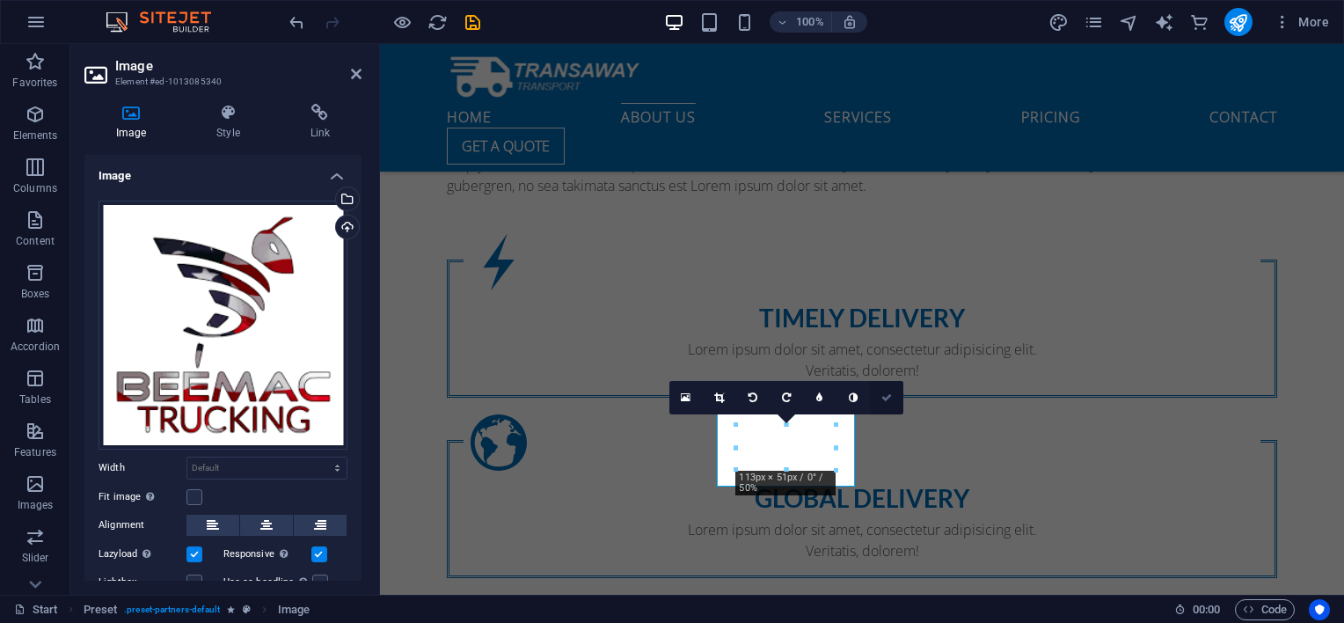
click at [885, 401] on icon at bounding box center [886, 397] width 11 height 11
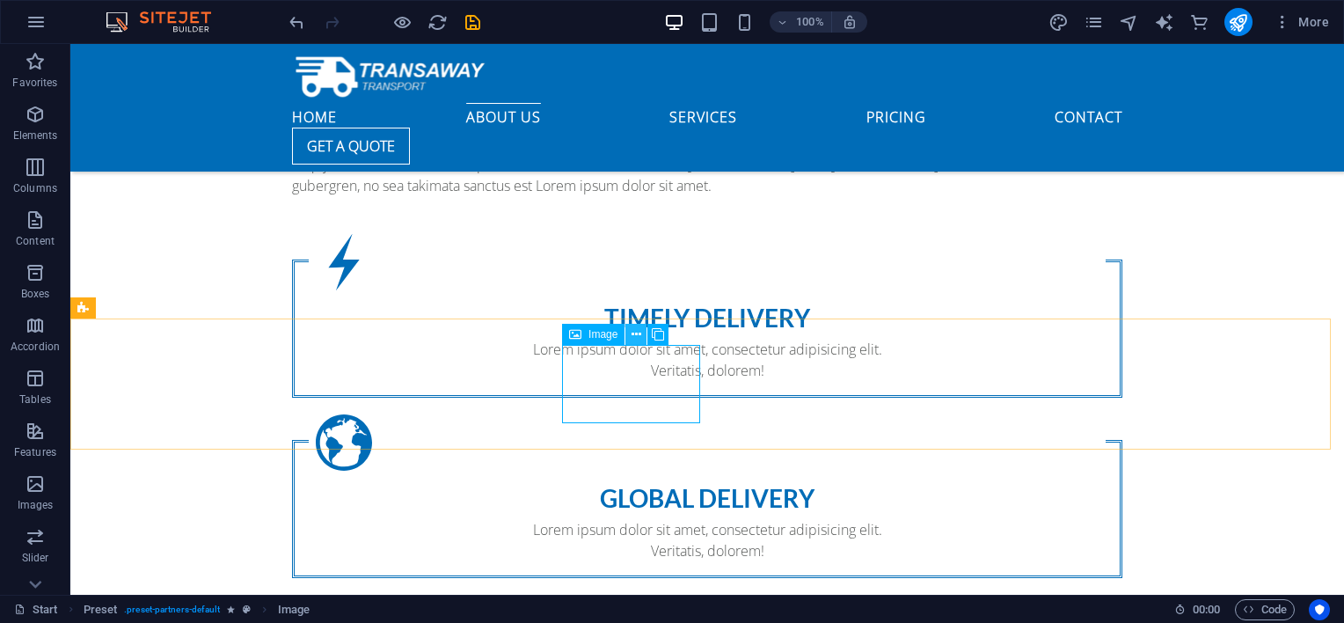
click at [639, 339] on icon at bounding box center [636, 334] width 10 height 18
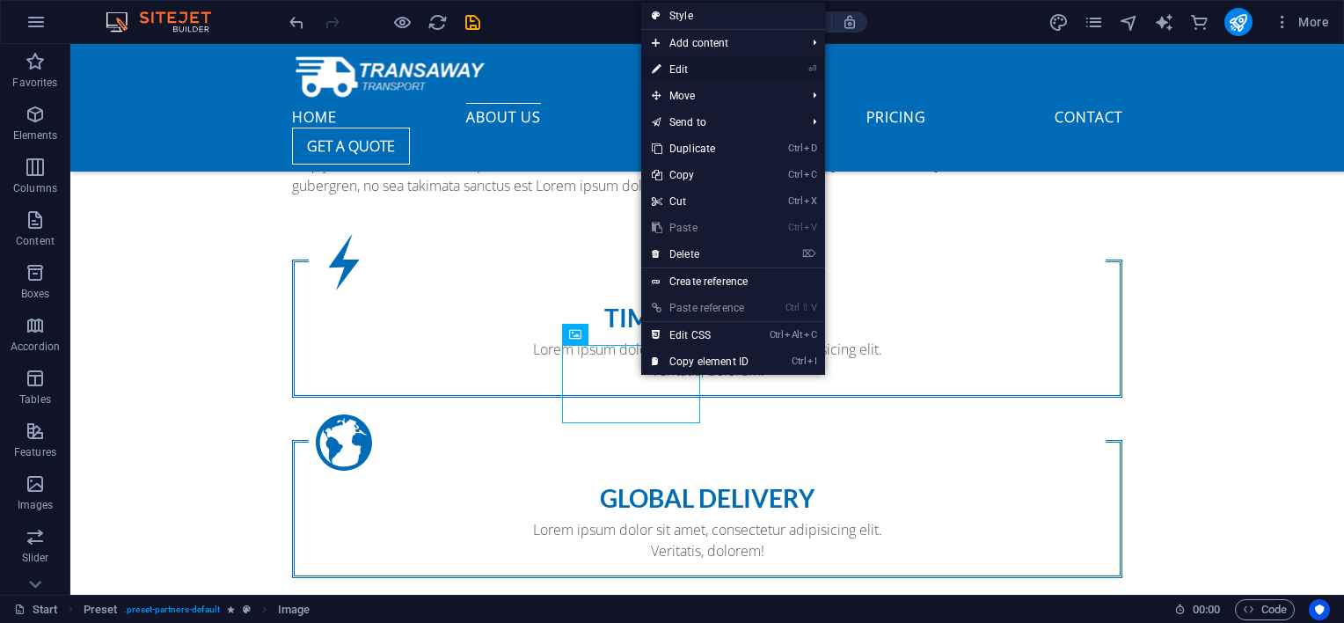
click at [712, 71] on link "⏎ Edit" at bounding box center [700, 69] width 118 height 26
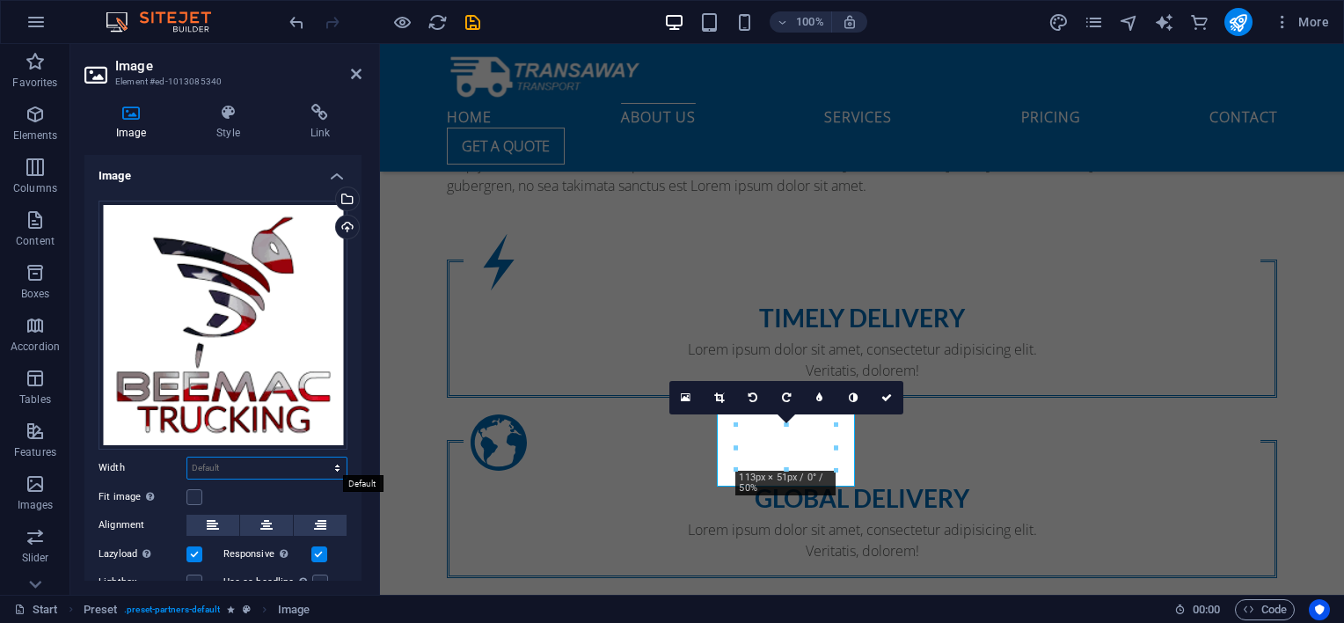
click at [244, 467] on select "Default auto px rem % em vh vw" at bounding box center [266, 467] width 159 height 21
click at [187, 457] on select "Default auto px rem % em vh vw" at bounding box center [266, 467] width 159 height 21
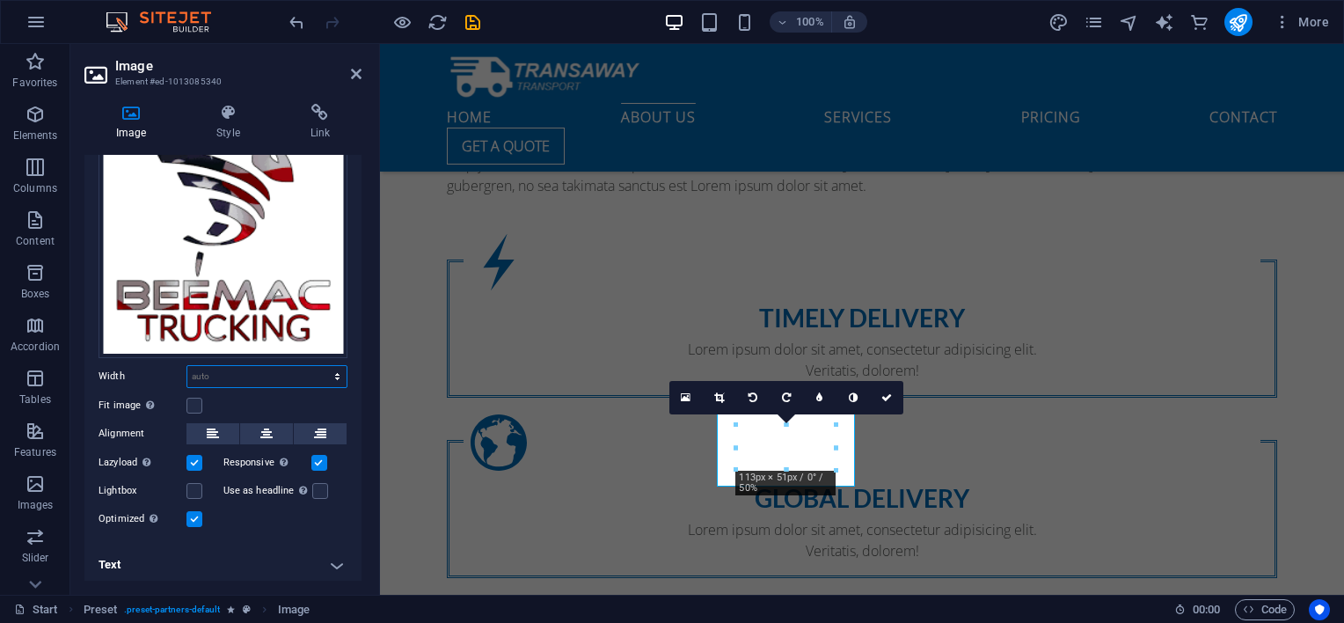
click at [229, 370] on select "Default auto px rem % em vh vw" at bounding box center [266, 376] width 159 height 21
click at [187, 366] on select "Default auto px rem % em vh vw" at bounding box center [266, 376] width 159 height 21
select select "DISABLED_OPTION_VALUE"
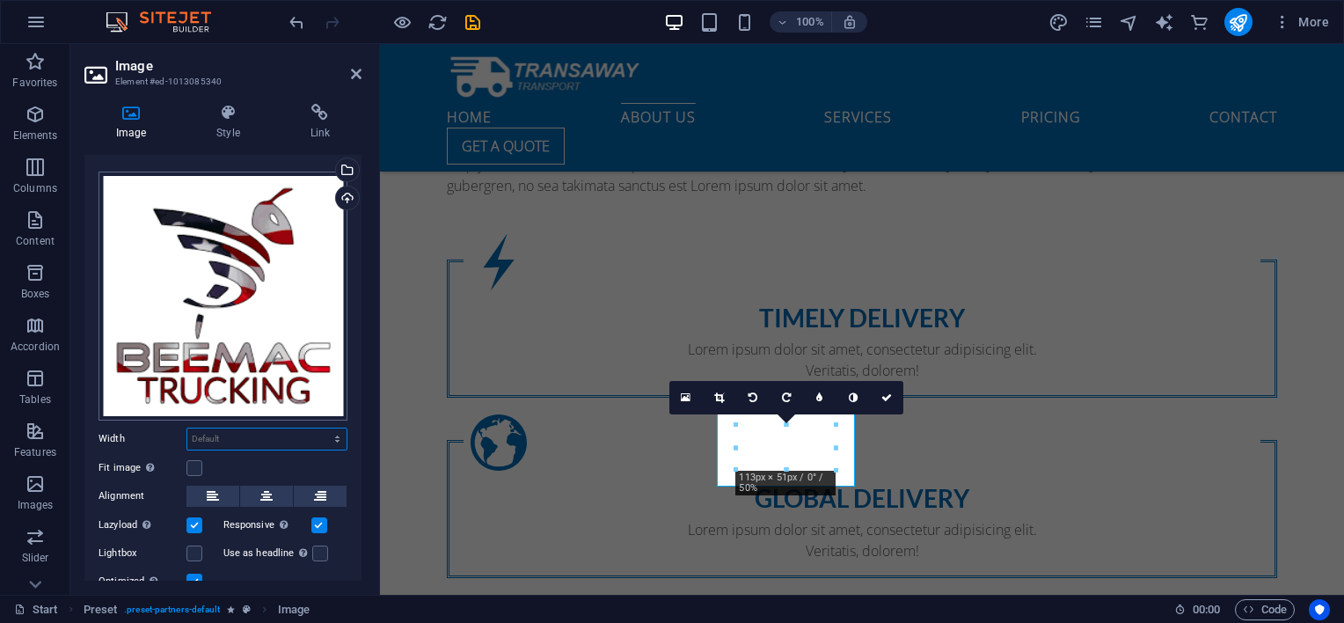
scroll to position [0, 0]
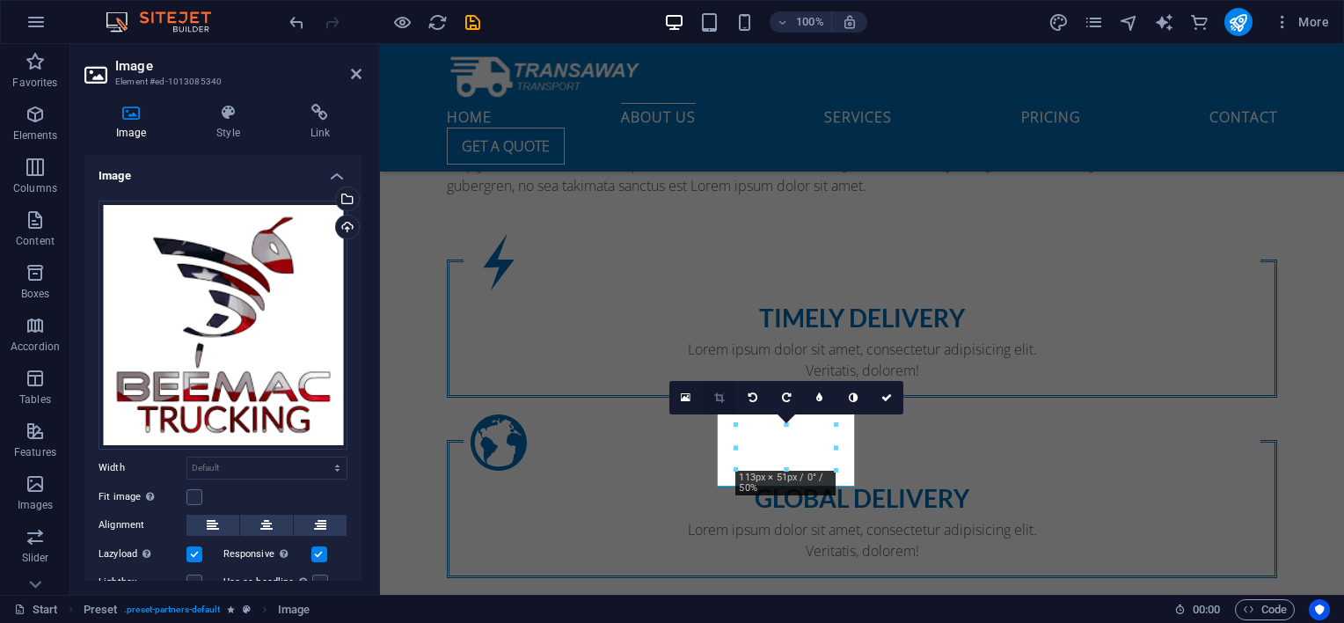
click at [724, 394] on icon at bounding box center [719, 397] width 10 height 11
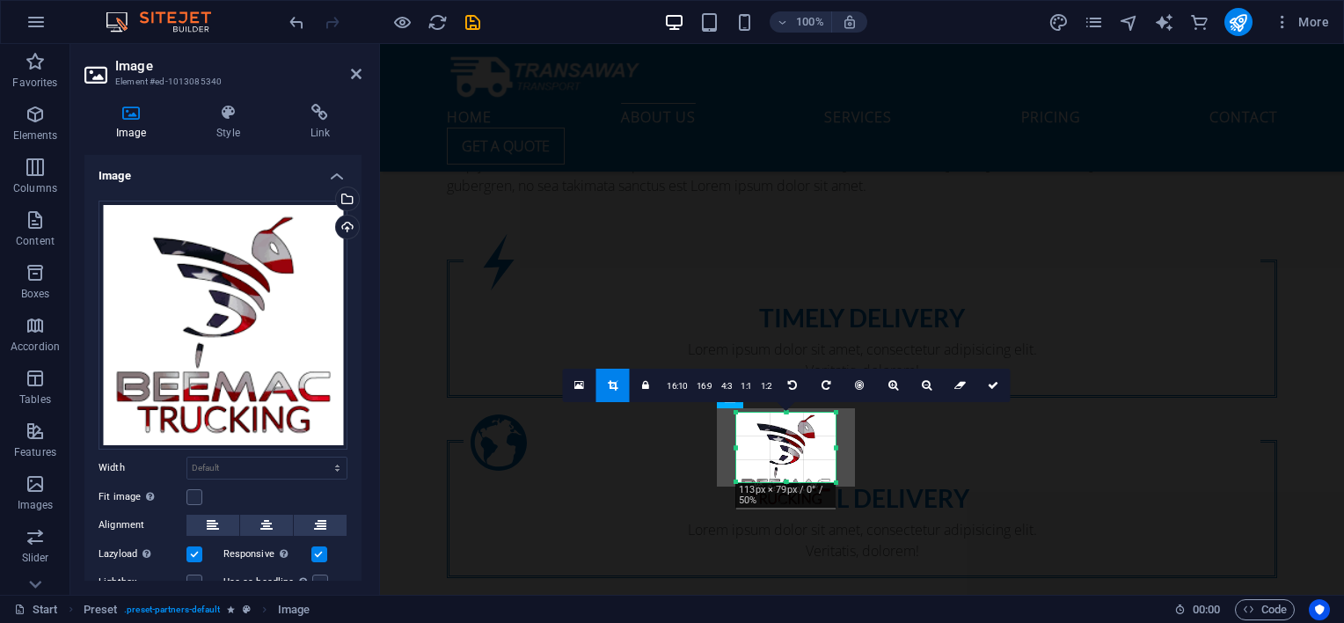
drag, startPoint x: 789, startPoint y: 426, endPoint x: 796, endPoint y: 402, distance: 25.6
click at [796, 412] on div "180 170 160 150 140 130 120 110 100 90 80 70 60 50 40 30 20 10 0 -10 -20 -30 -4…" at bounding box center [785, 446] width 99 height 69
drag, startPoint x: 787, startPoint y: 483, endPoint x: 790, endPoint y: 500, distance: 17.8
click at [790, 483] on div "180 170 160 150 140 130 120 110 100 90 80 70 60 50 40 30 20 10 0 -10 -20 -30 -4…" at bounding box center [785, 447] width 99 height 70
drag, startPoint x: 834, startPoint y: 481, endPoint x: 842, endPoint y: 489, distance: 11.8
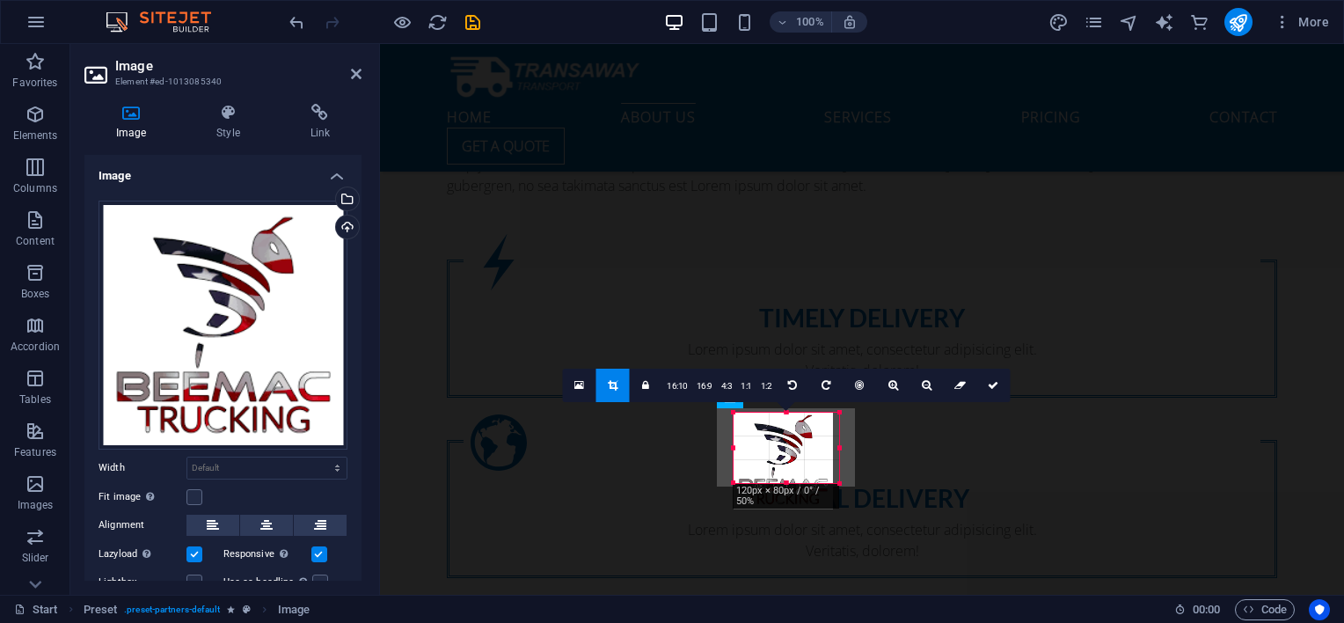
click at [839, 483] on div "180 170 160 150 140 130 120 110 100 90 80 70 60 50 40 30 20 10 0 -10 -20 -30 -4…" at bounding box center [786, 447] width 106 height 70
click at [980, 381] on link at bounding box center [988, 384] width 33 height 33
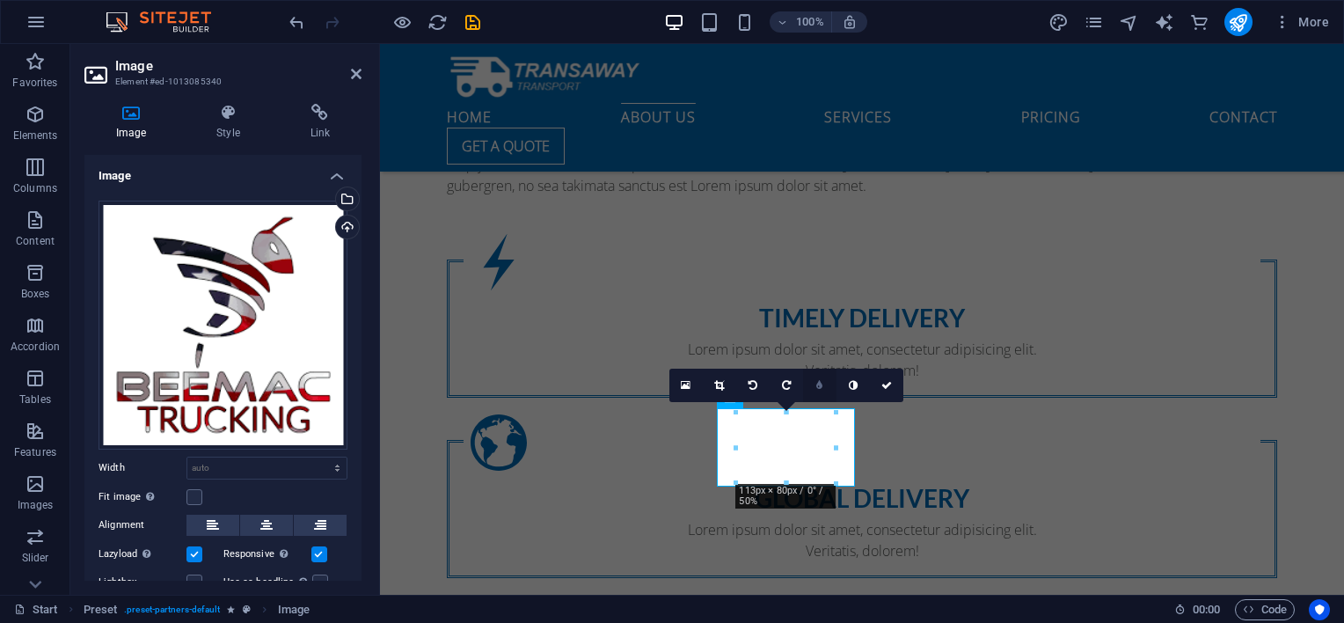
click at [816, 382] on icon at bounding box center [819, 385] width 6 height 11
click at [808, 382] on icon at bounding box center [806, 385] width 6 height 11
click at [713, 387] on link at bounding box center [719, 384] width 33 height 33
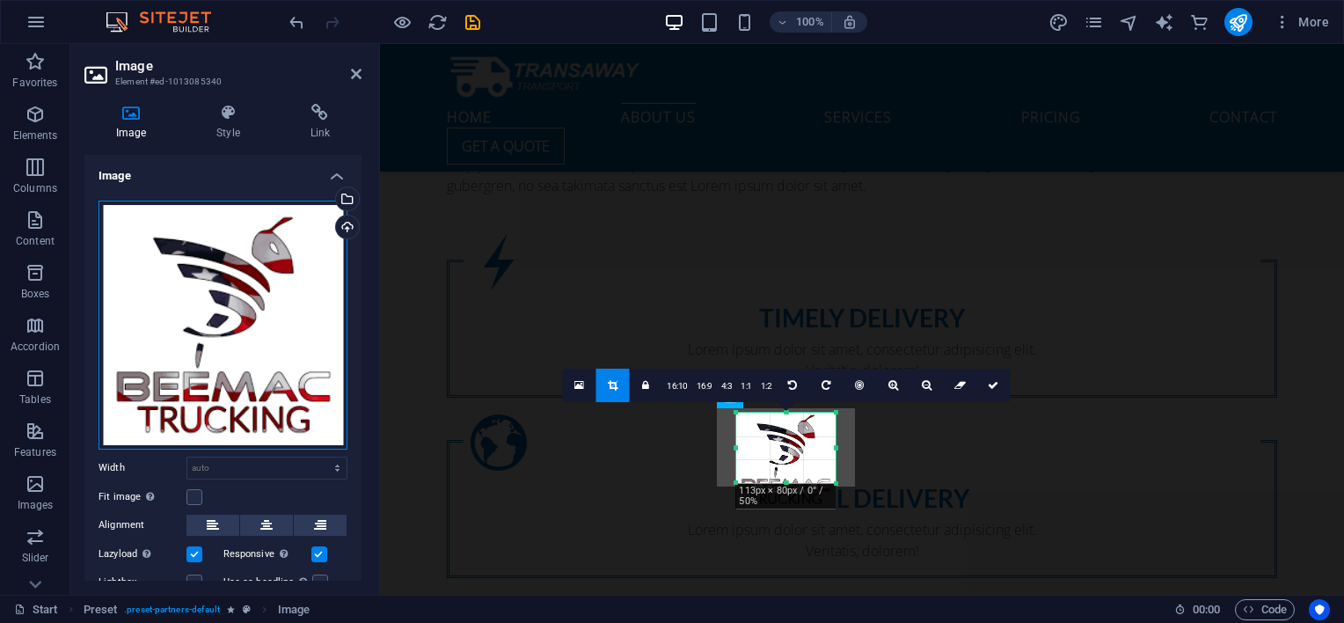
click at [299, 299] on div "Drag files here, click to choose files or select files from Files or our free s…" at bounding box center [222, 324] width 249 height 249
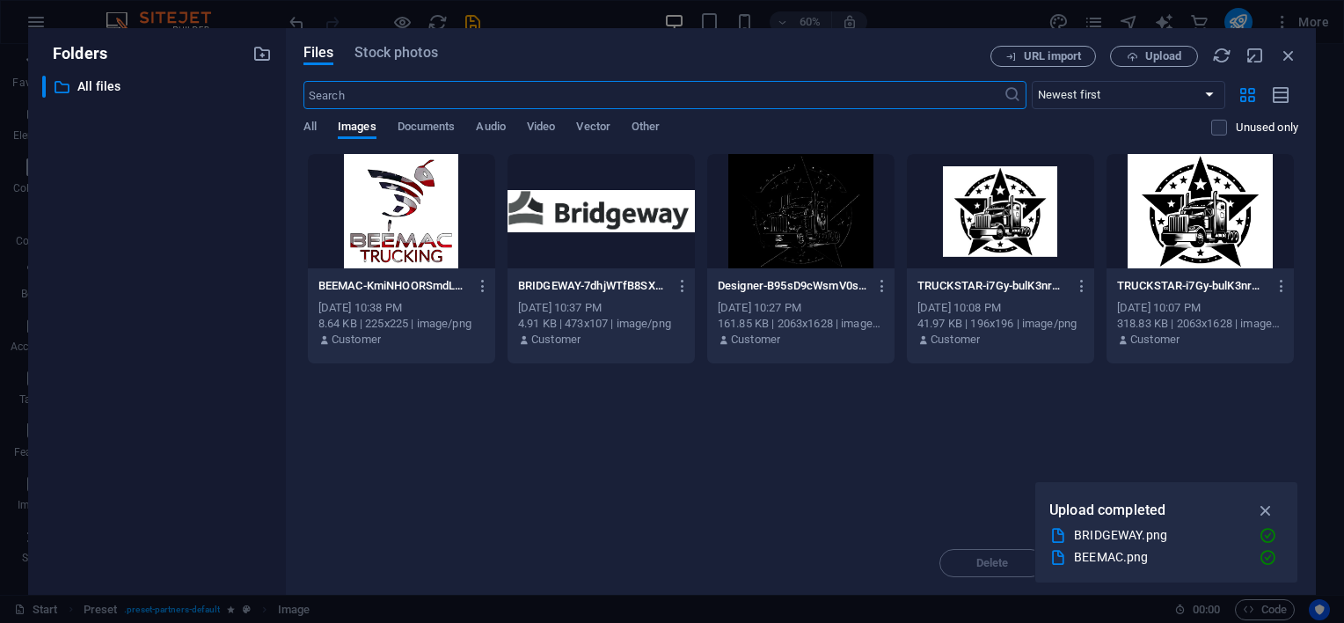
scroll to position [1732, 0]
click at [482, 285] on icon "button" at bounding box center [483, 286] width 17 height 16
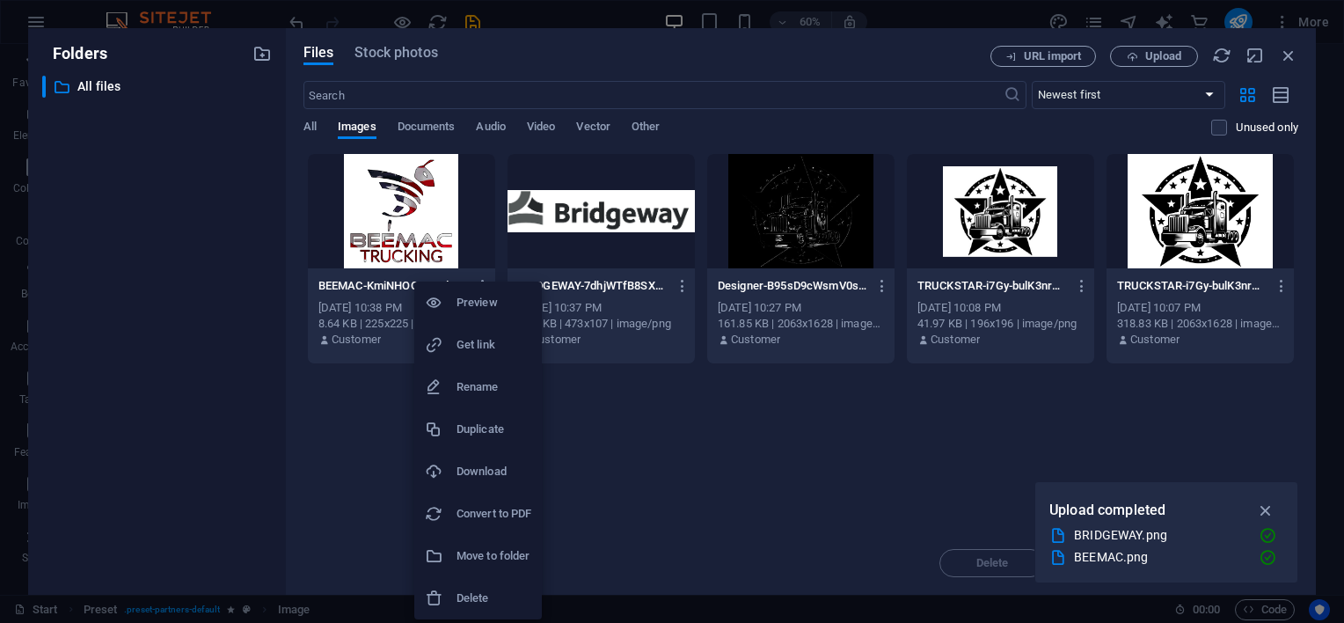
click at [778, 455] on div at bounding box center [672, 311] width 1344 height 623
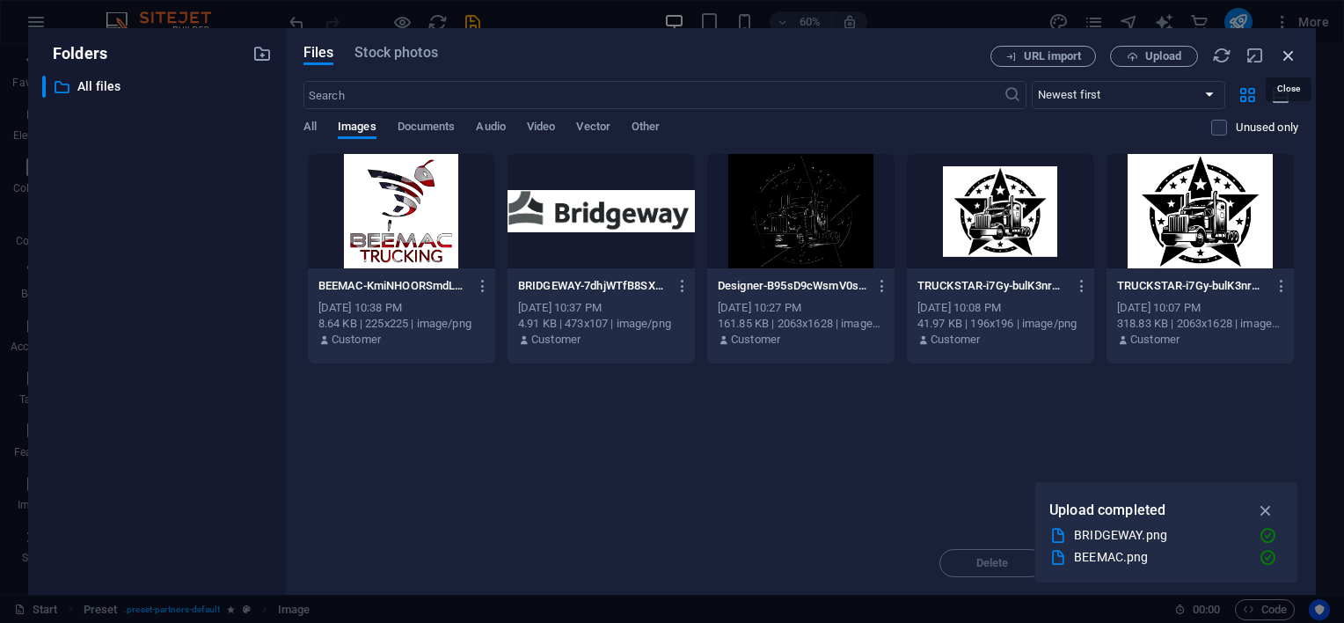
click at [1284, 57] on icon "button" at bounding box center [1288, 55] width 19 height 19
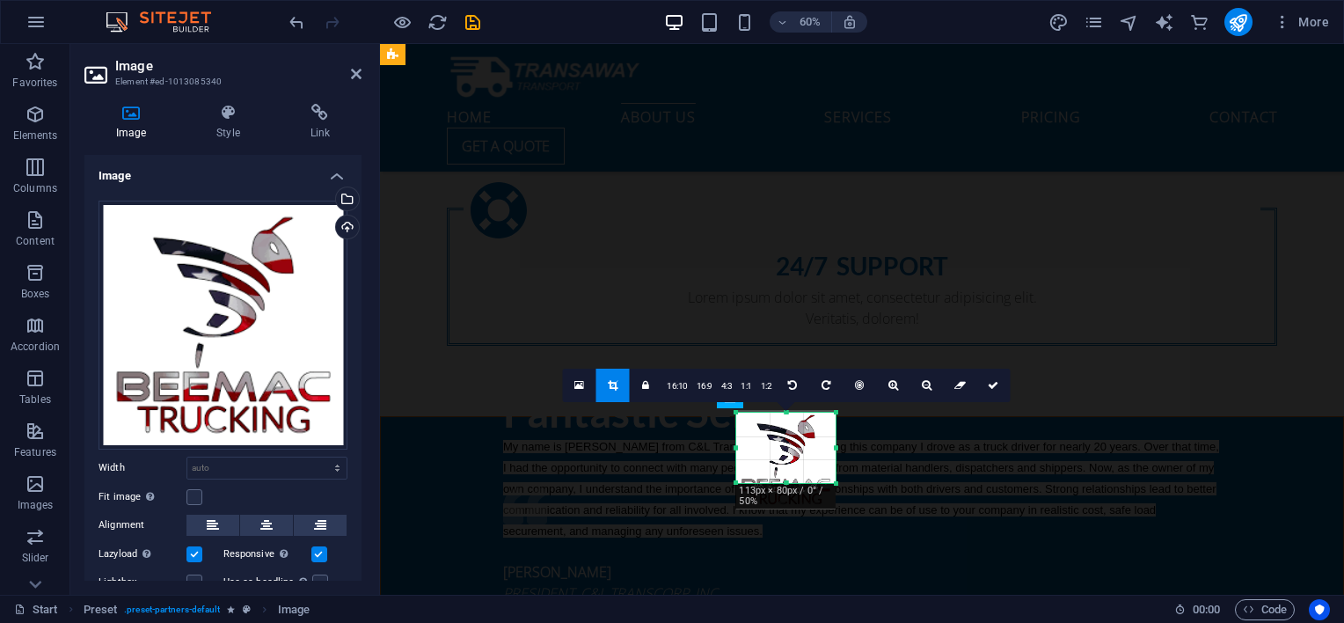
scroll to position [1319, 0]
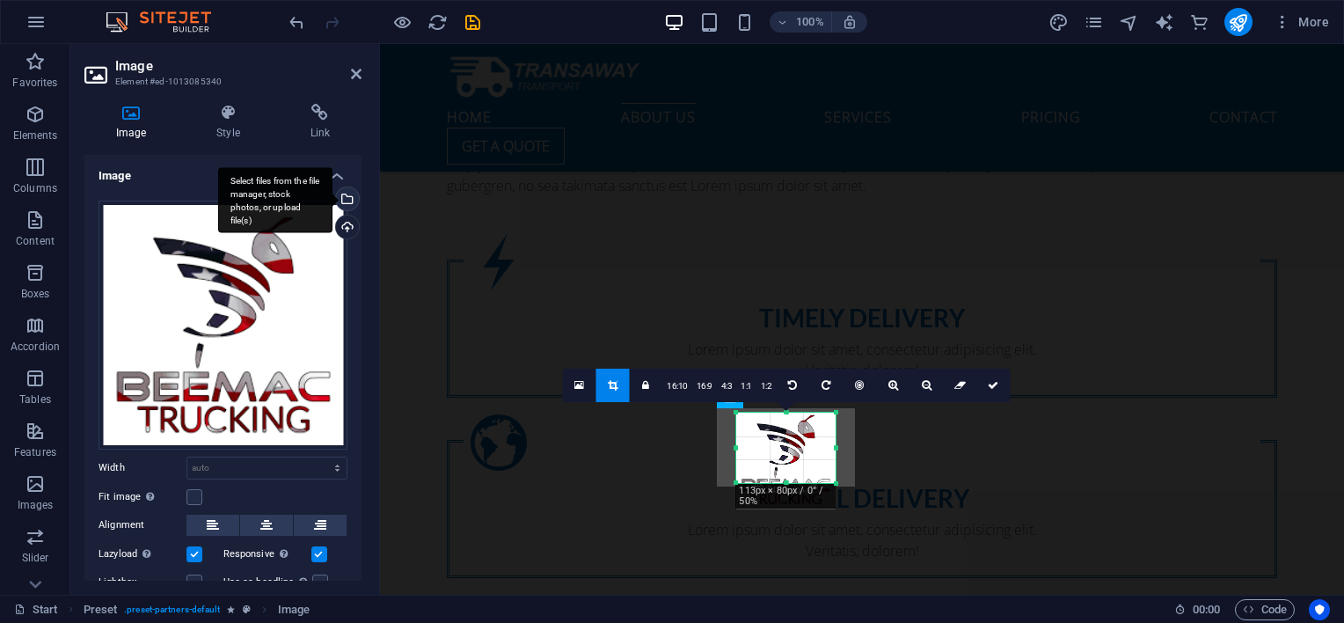
click at [345, 200] on div "Select files from the file manager, stock photos, or upload file(s)" at bounding box center [345, 200] width 26 height 26
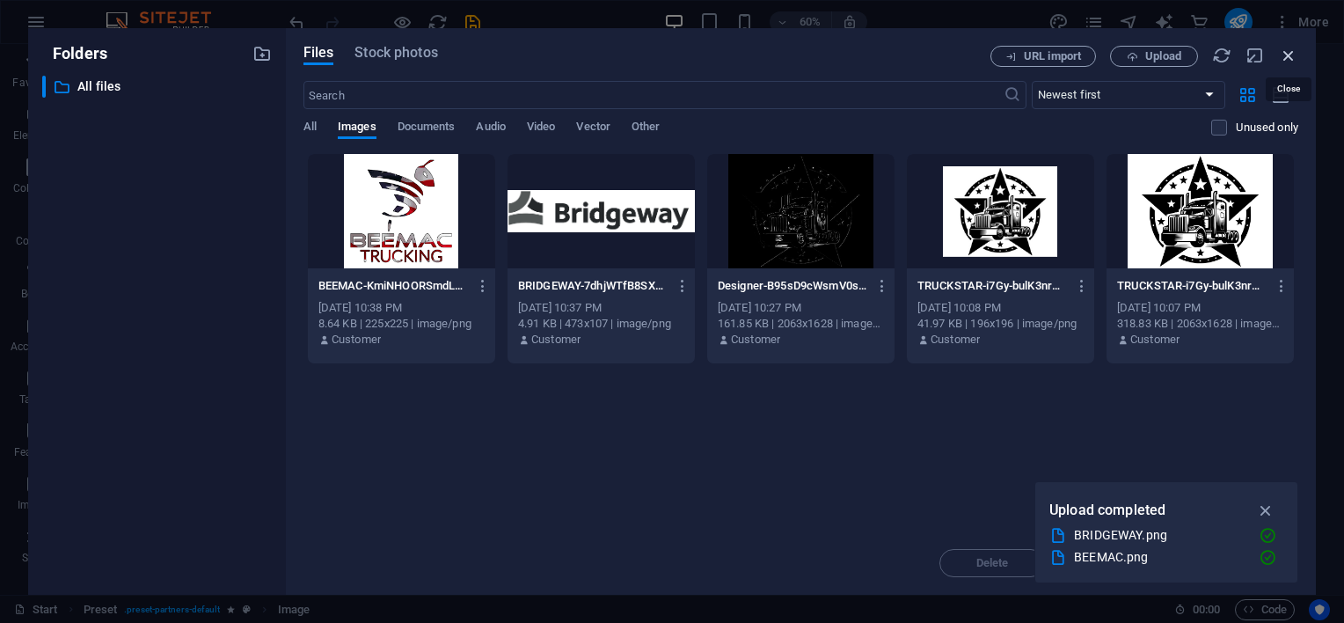
click at [1286, 47] on icon "button" at bounding box center [1288, 55] width 19 height 19
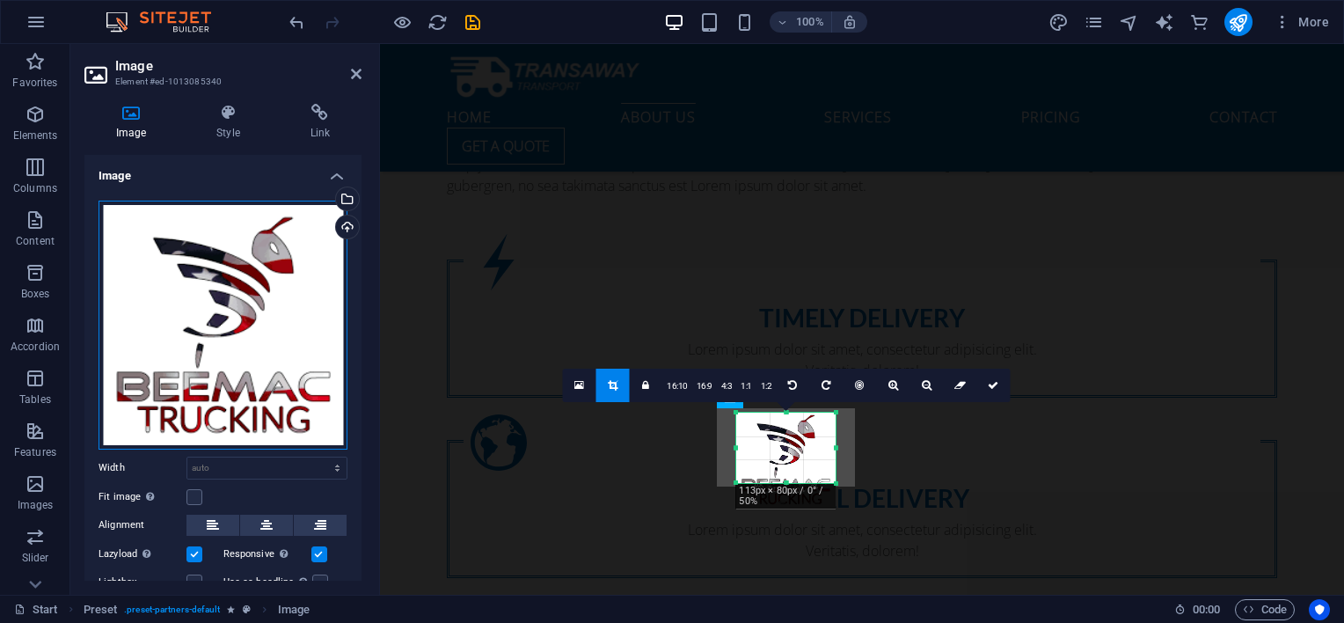
click at [274, 262] on div "Drag files here, click to choose files or select files from Files or our free s…" at bounding box center [222, 324] width 249 height 249
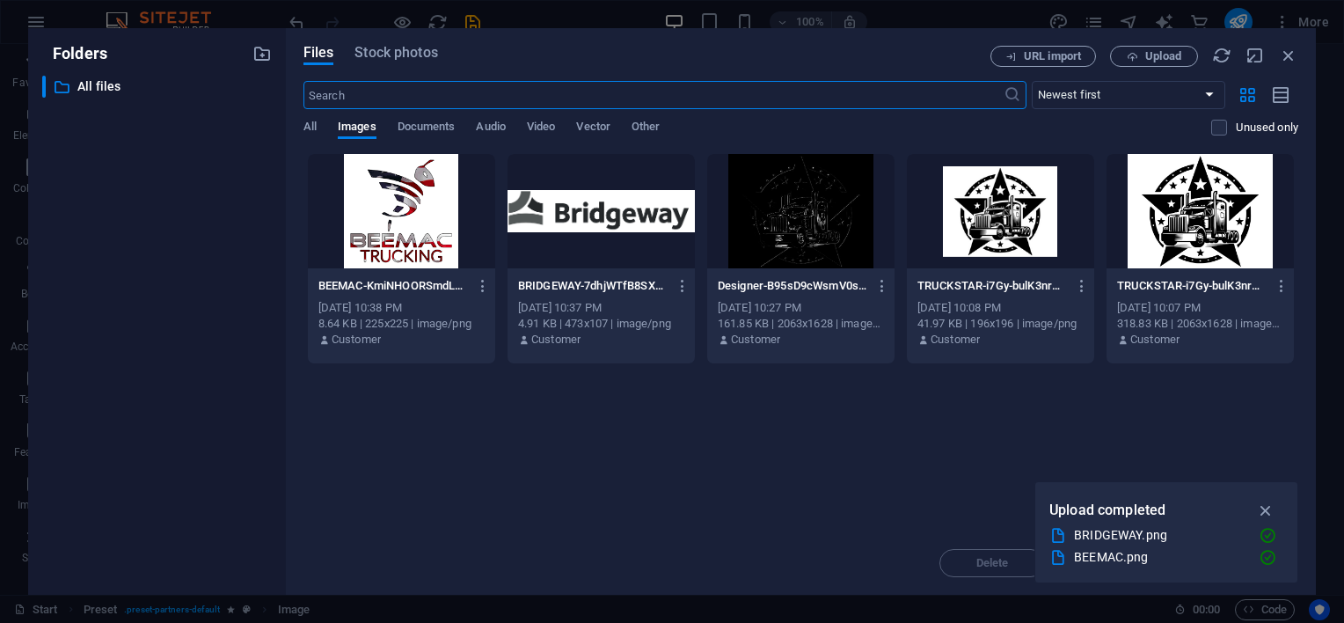
scroll to position [1732, 0]
click at [1134, 52] on icon "button" at bounding box center [1131, 56] width 11 height 11
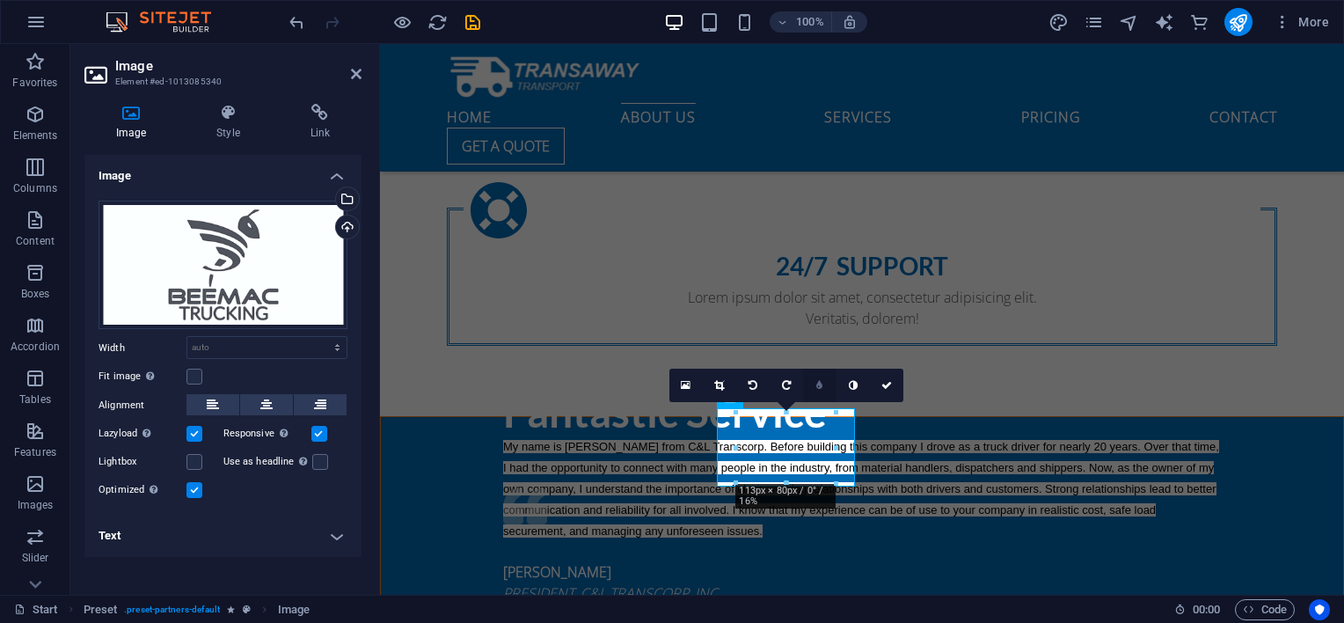
scroll to position [1319, 0]
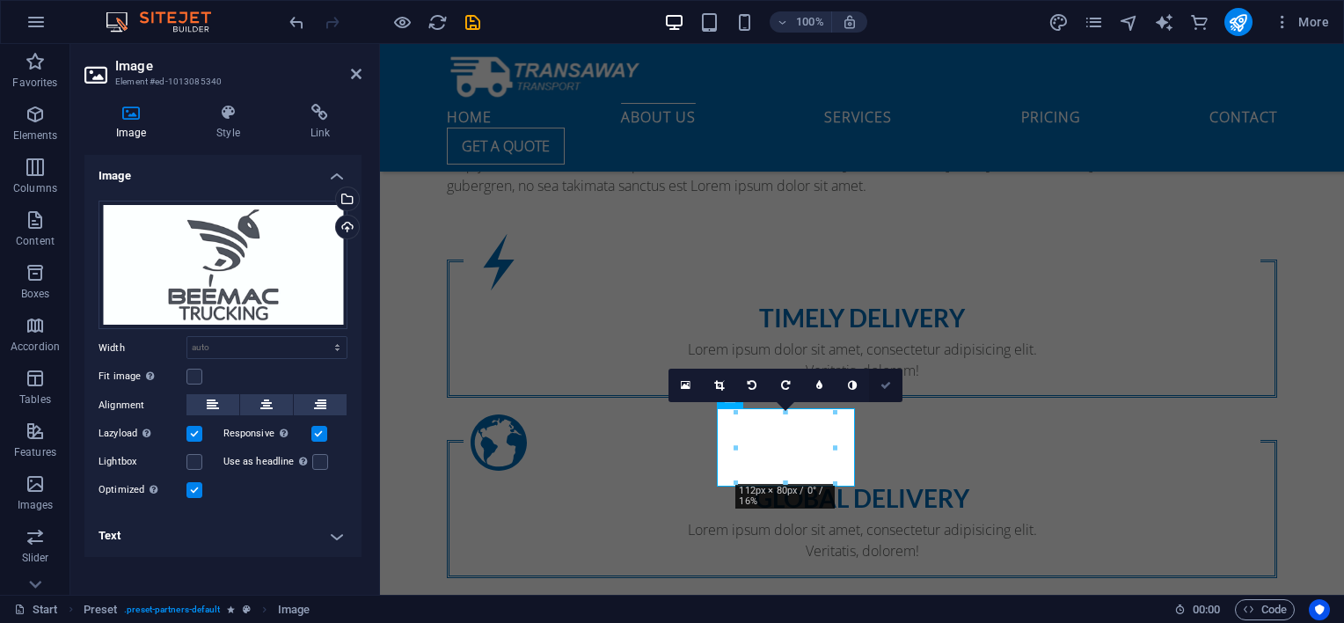
click at [883, 381] on icon at bounding box center [885, 385] width 11 height 11
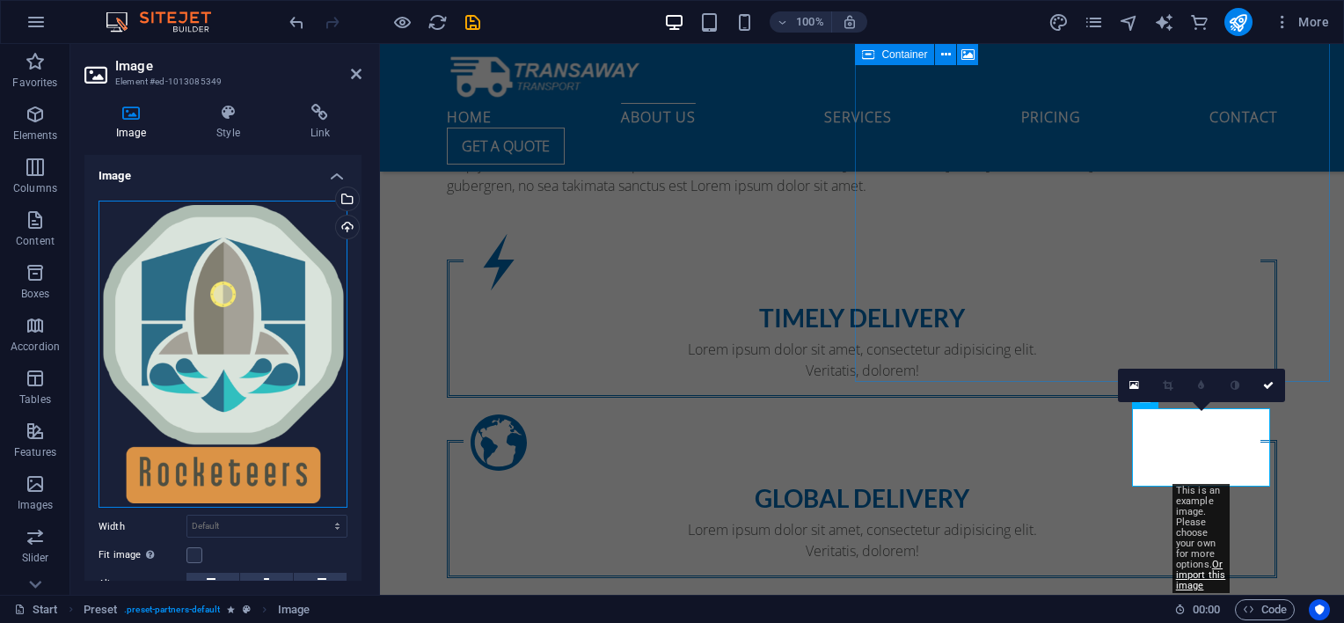
click at [292, 320] on div "Drag files here, click to choose files or select files from Files or our free s…" at bounding box center [222, 354] width 249 height 308
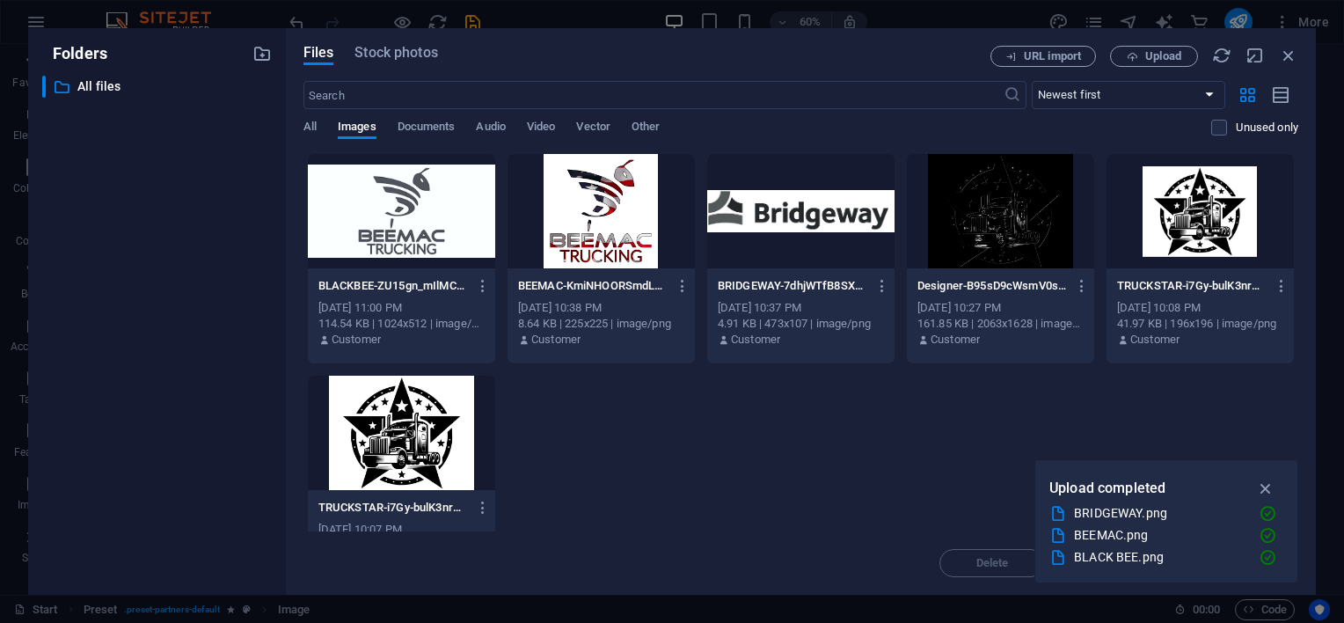
scroll to position [1732, 0]
click at [1128, 62] on button "Upload" at bounding box center [1154, 56] width 88 height 21
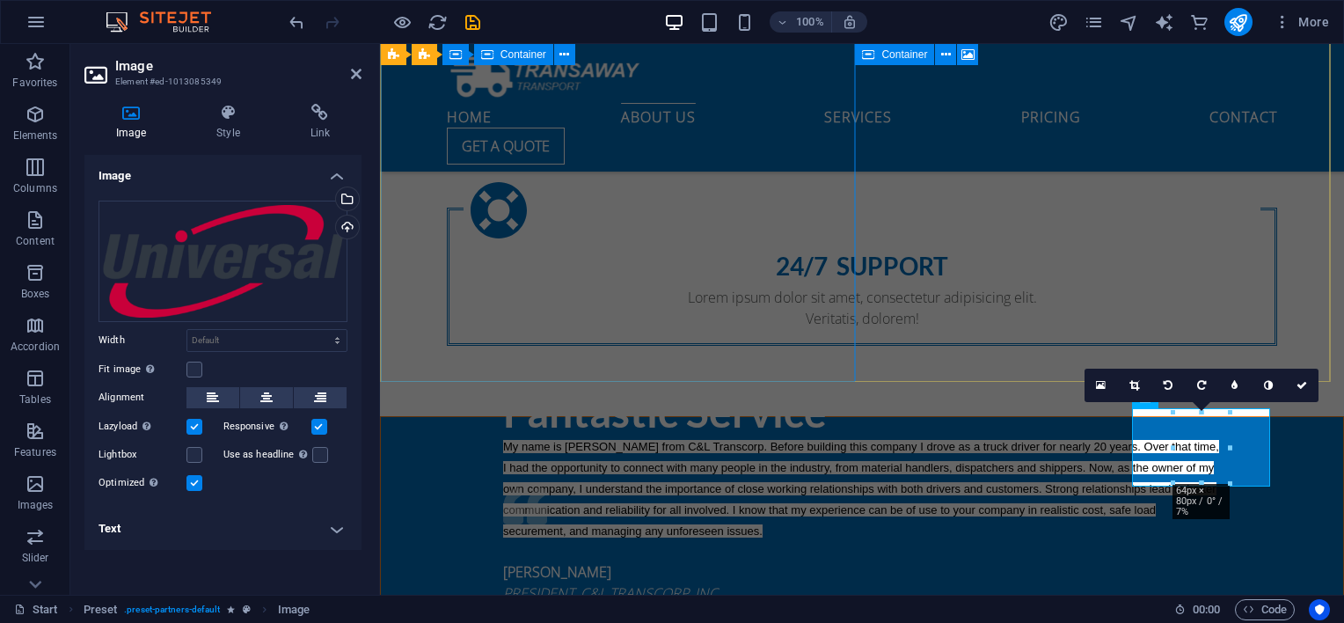
scroll to position [1319, 0]
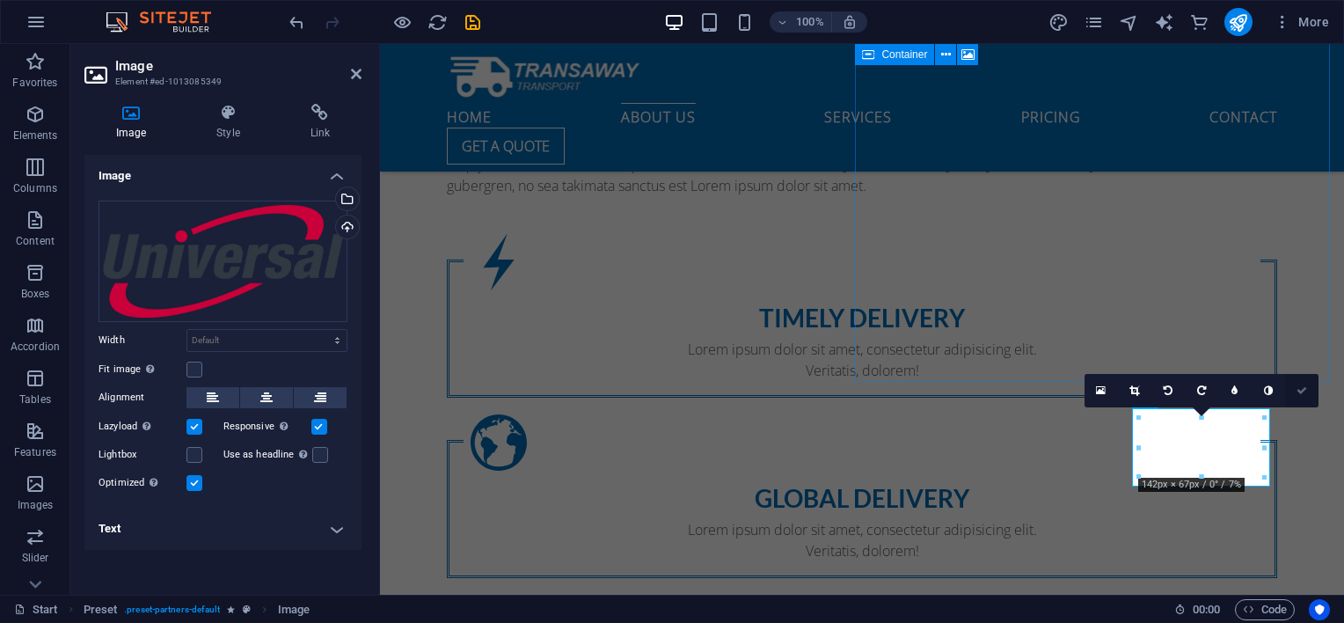
click at [1307, 390] on link at bounding box center [1301, 390] width 33 height 33
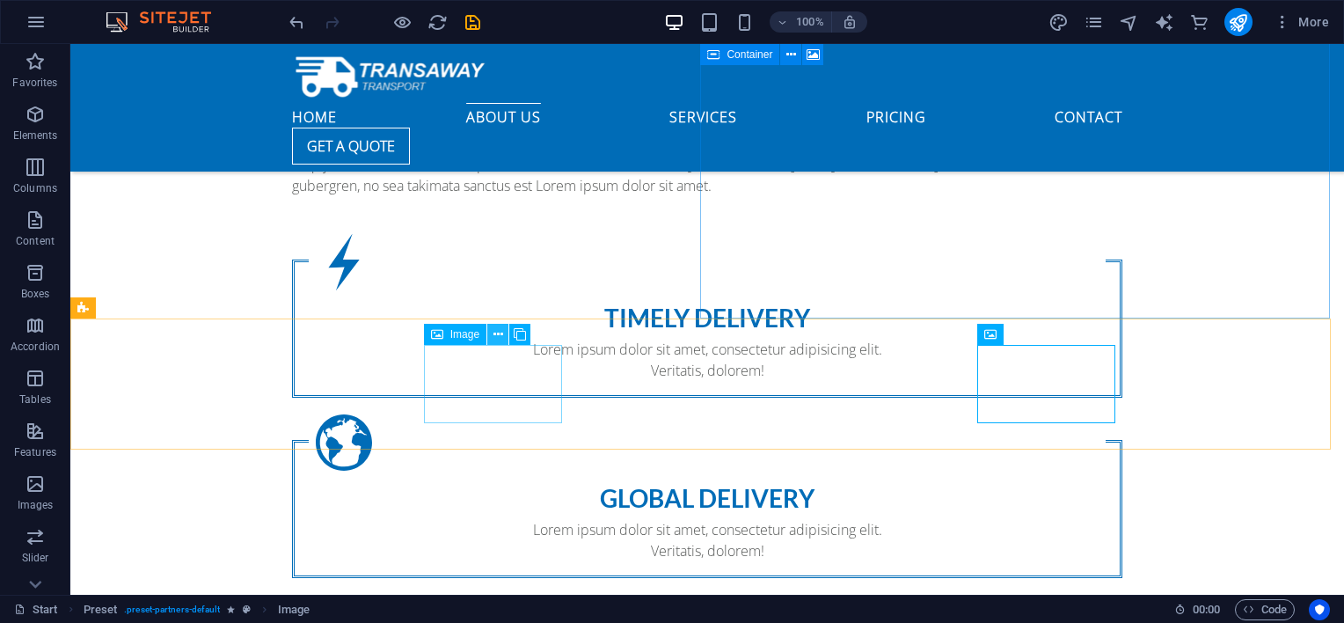
click at [503, 337] on button at bounding box center [497, 334] width 21 height 21
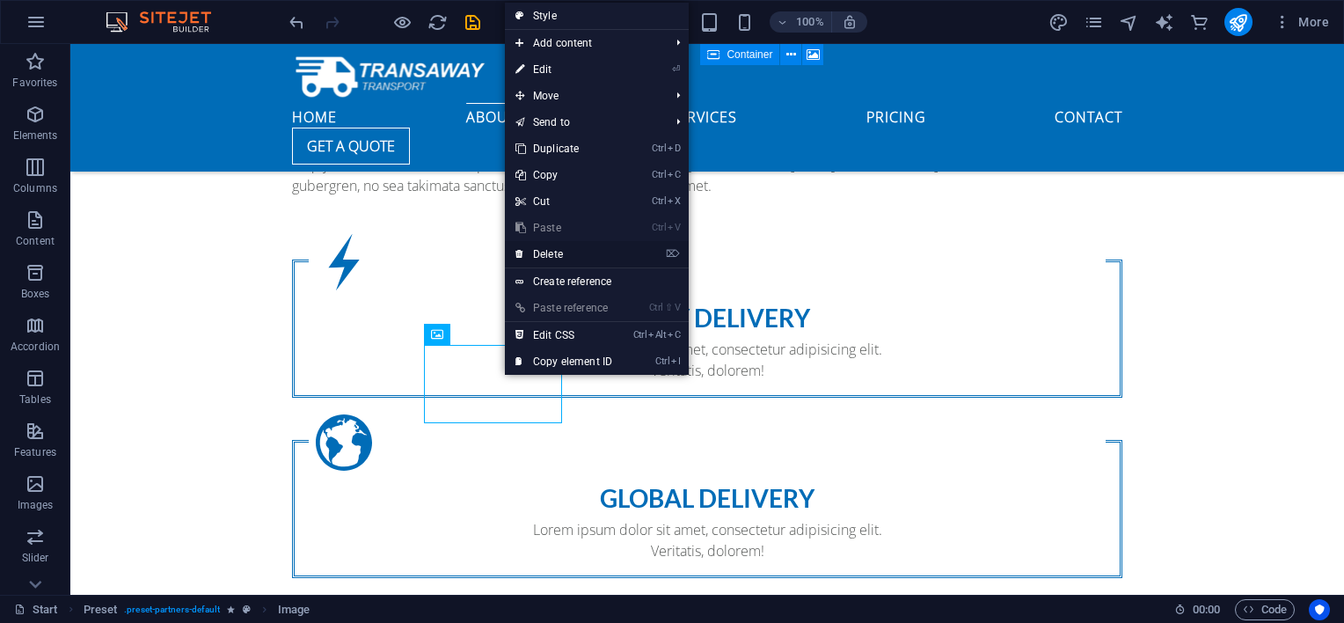
click at [564, 246] on link "⌦ Delete" at bounding box center [564, 254] width 118 height 26
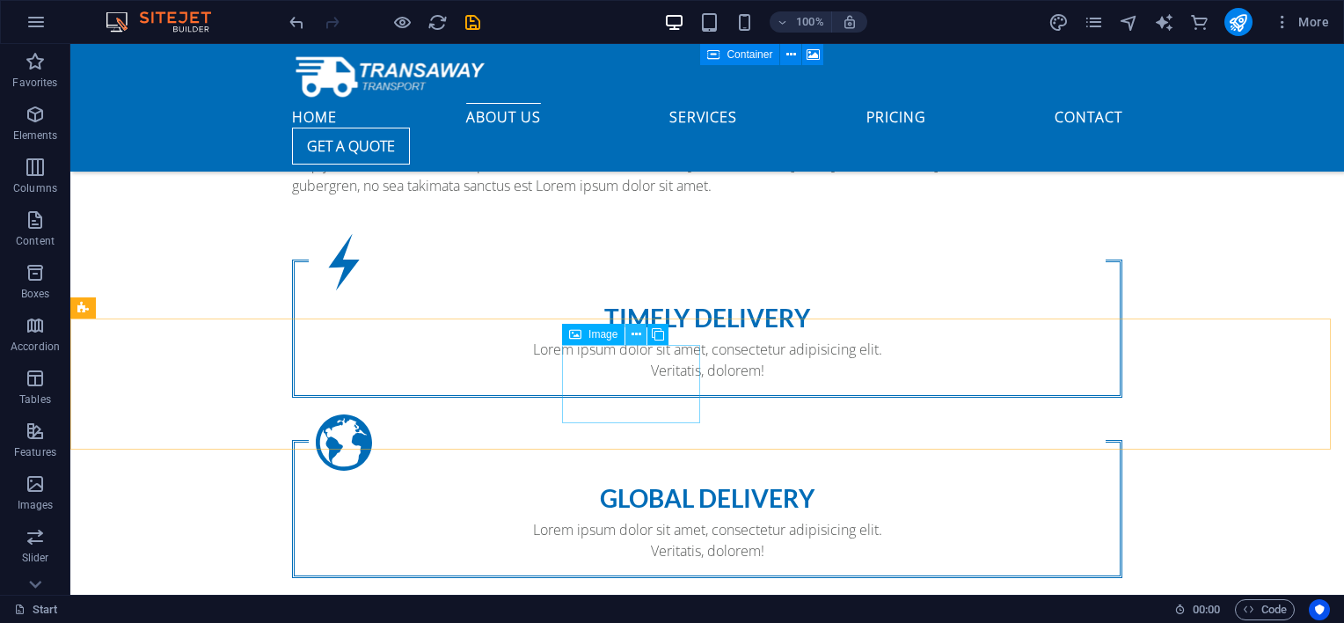
click at [630, 335] on button at bounding box center [635, 334] width 21 height 21
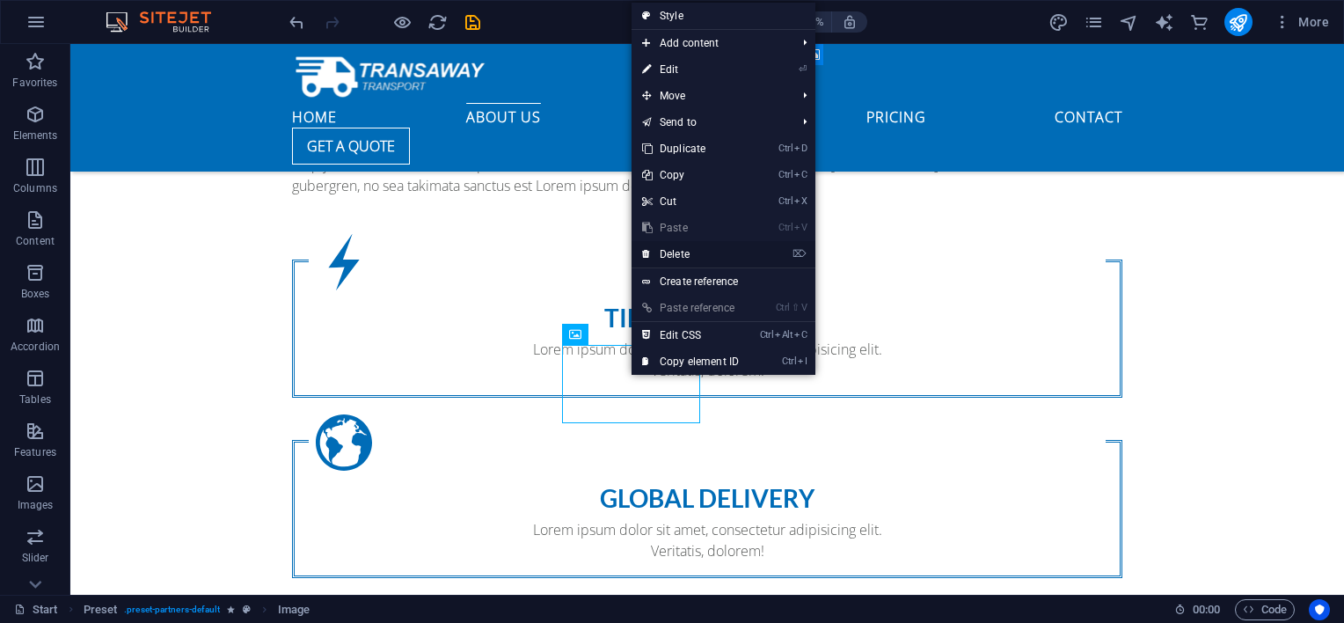
click at [691, 246] on link "⌦ Delete" at bounding box center [690, 254] width 118 height 26
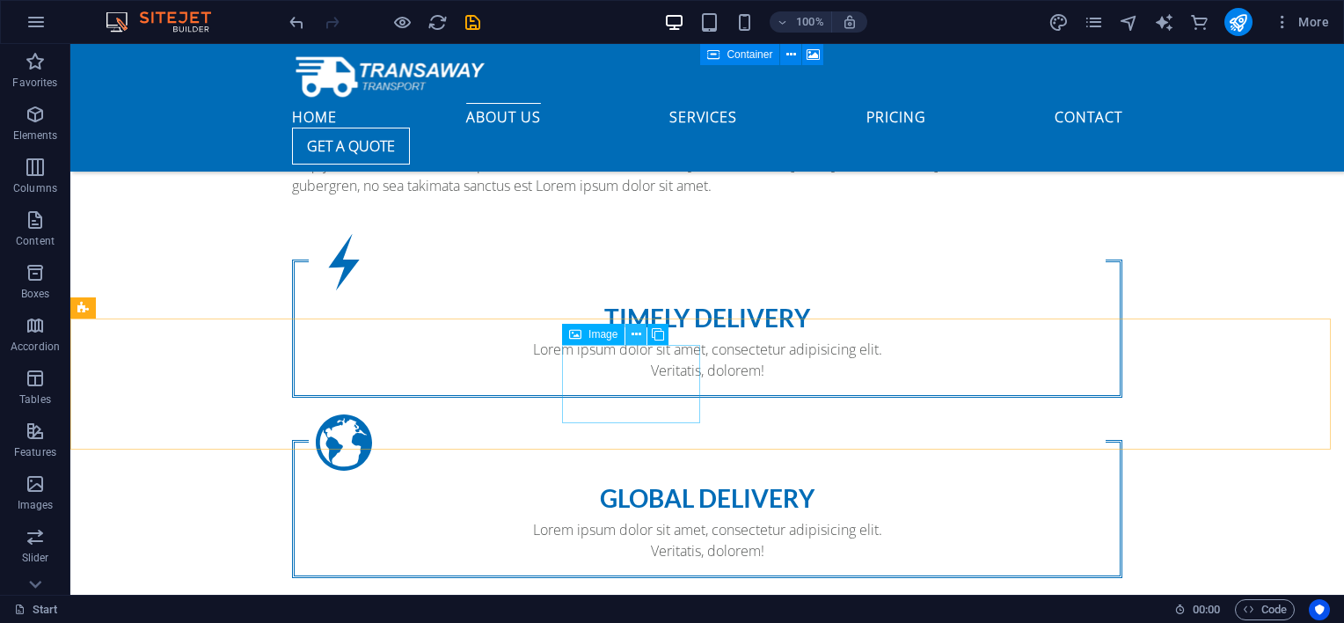
click at [633, 338] on icon at bounding box center [636, 334] width 10 height 18
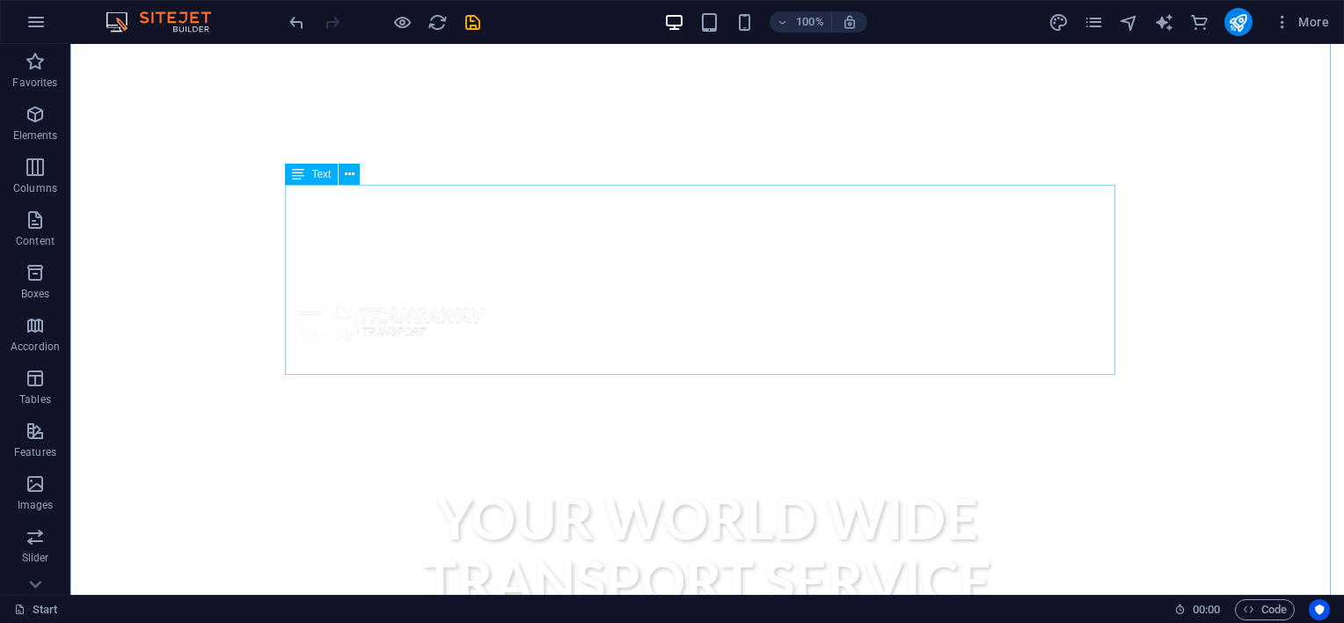
scroll to position [586, 0]
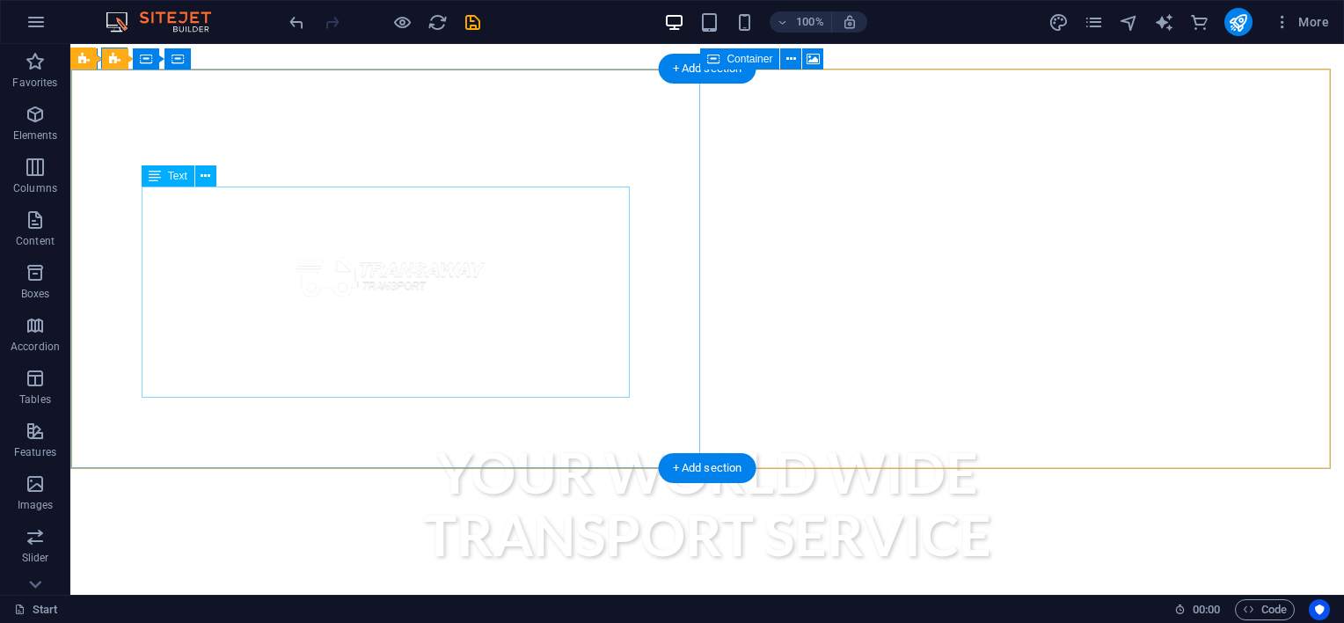
scroll to position [440, 0]
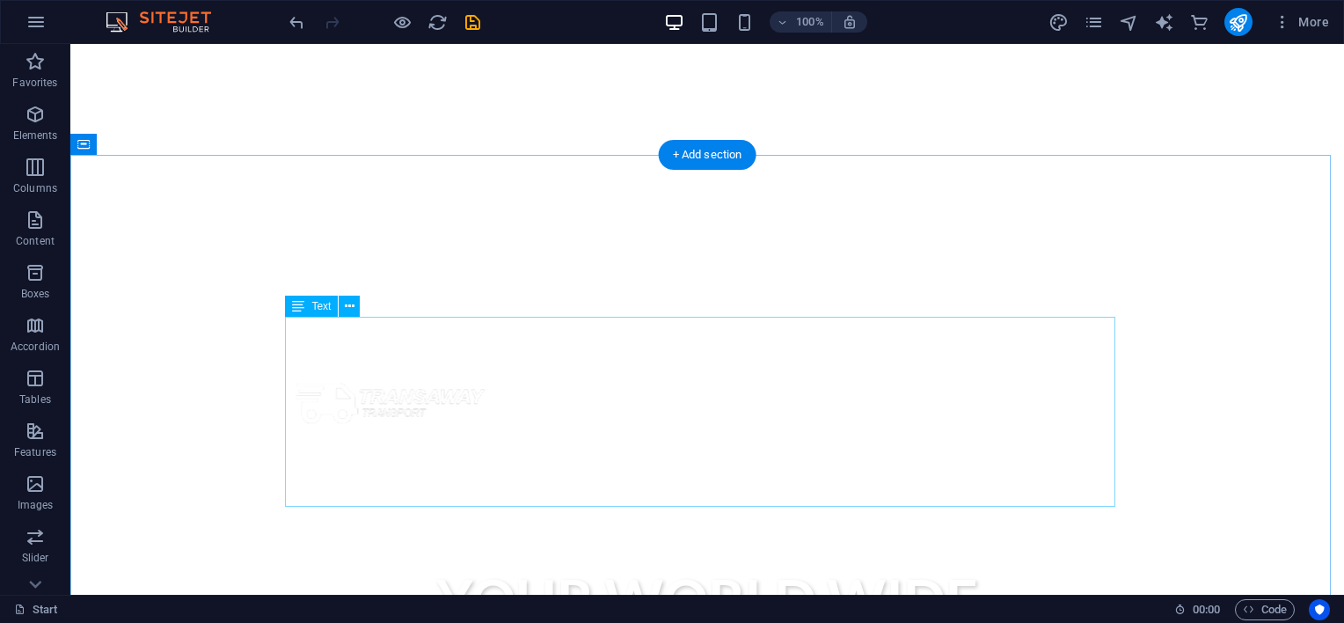
drag, startPoint x: 574, startPoint y: 365, endPoint x: 551, endPoint y: 367, distance: 22.9
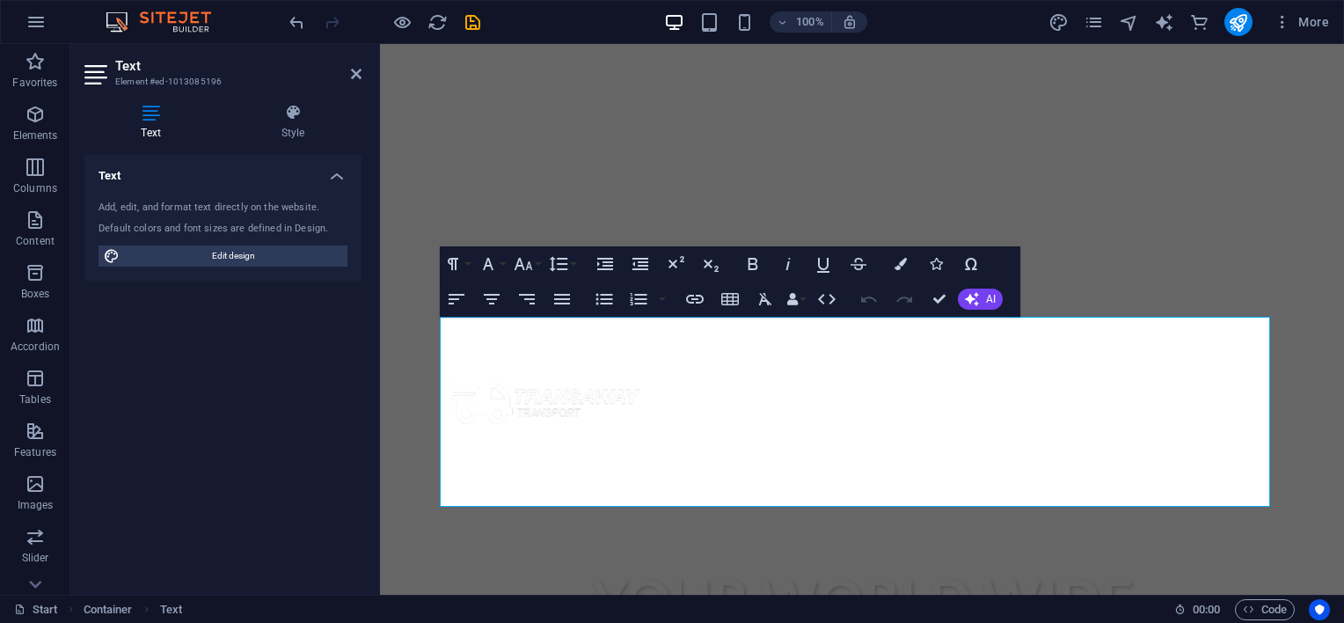
click at [360, 332] on div "Text Add, edit, and format text directly on the website. Default colors and fon…" at bounding box center [222, 368] width 277 height 426
drag, startPoint x: 839, startPoint y: 499, endPoint x: 433, endPoint y: 324, distance: 442.7
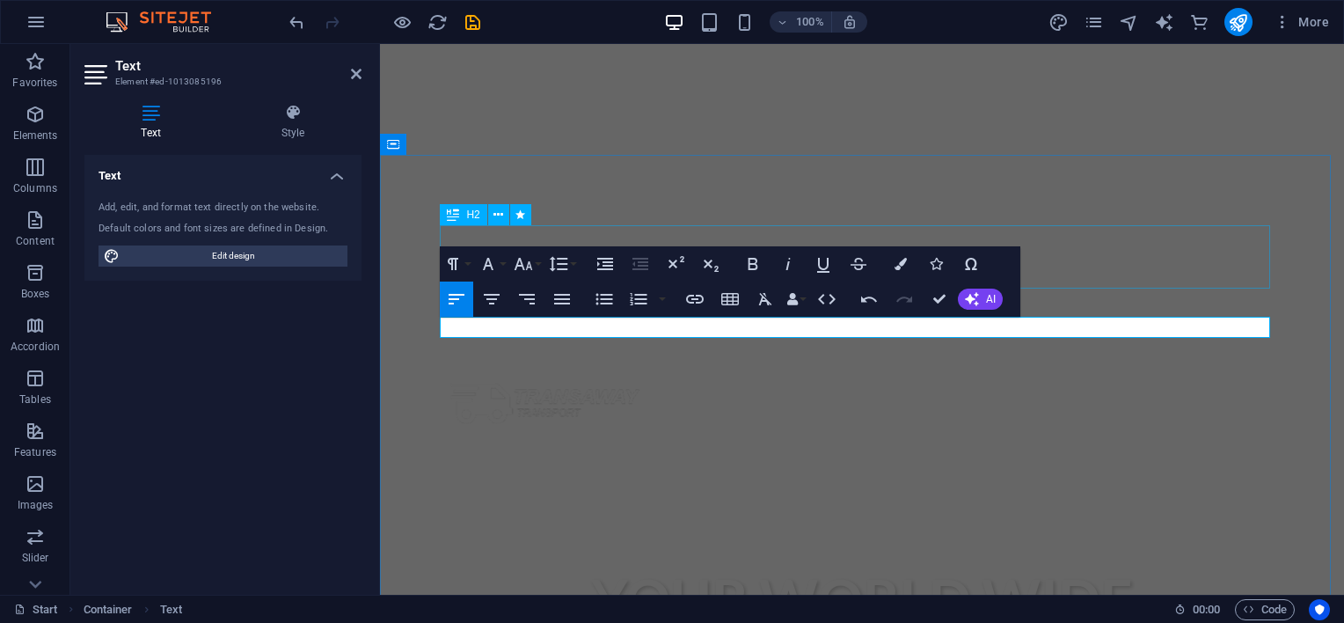
drag, startPoint x: 1086, startPoint y: 223, endPoint x: 1076, endPoint y: 227, distance: 10.3
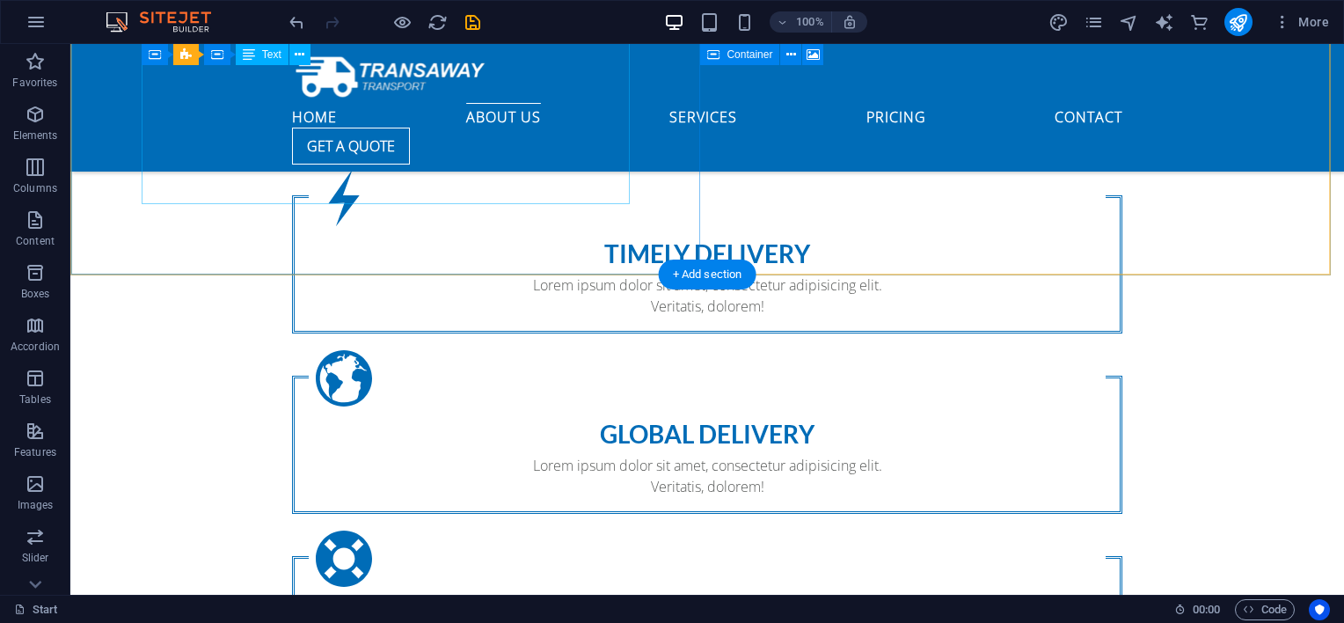
scroll to position [586, 0]
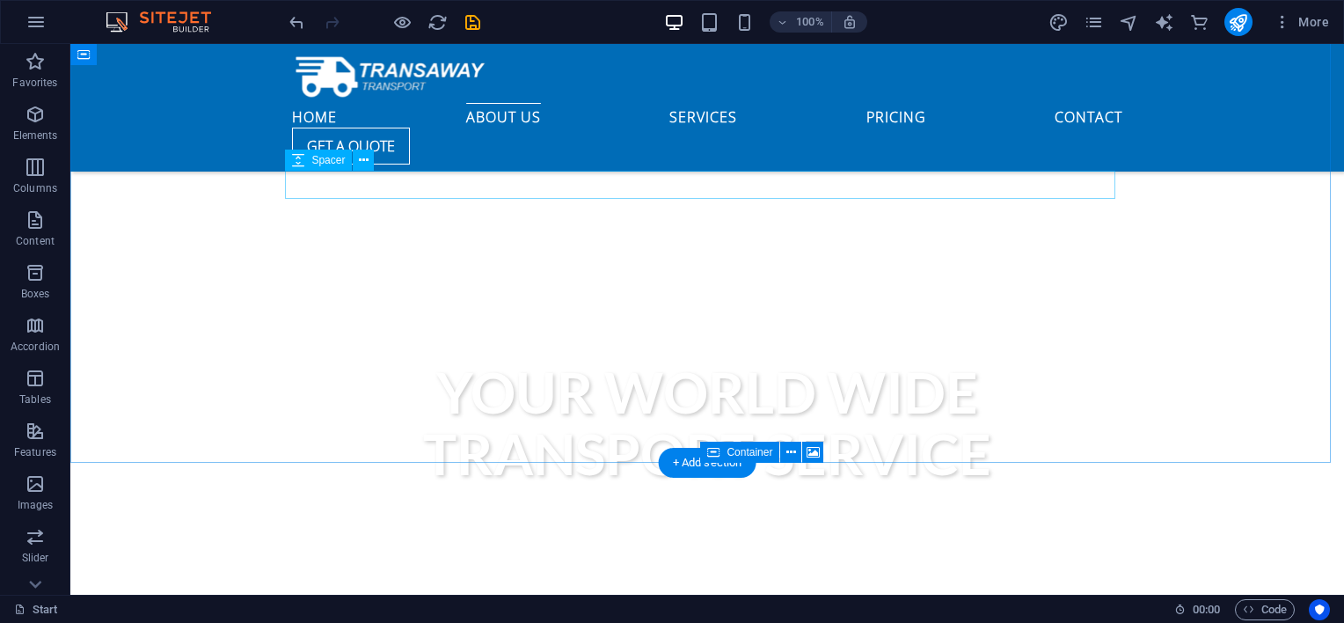
click at [367, 165] on icon at bounding box center [364, 160] width 10 height 18
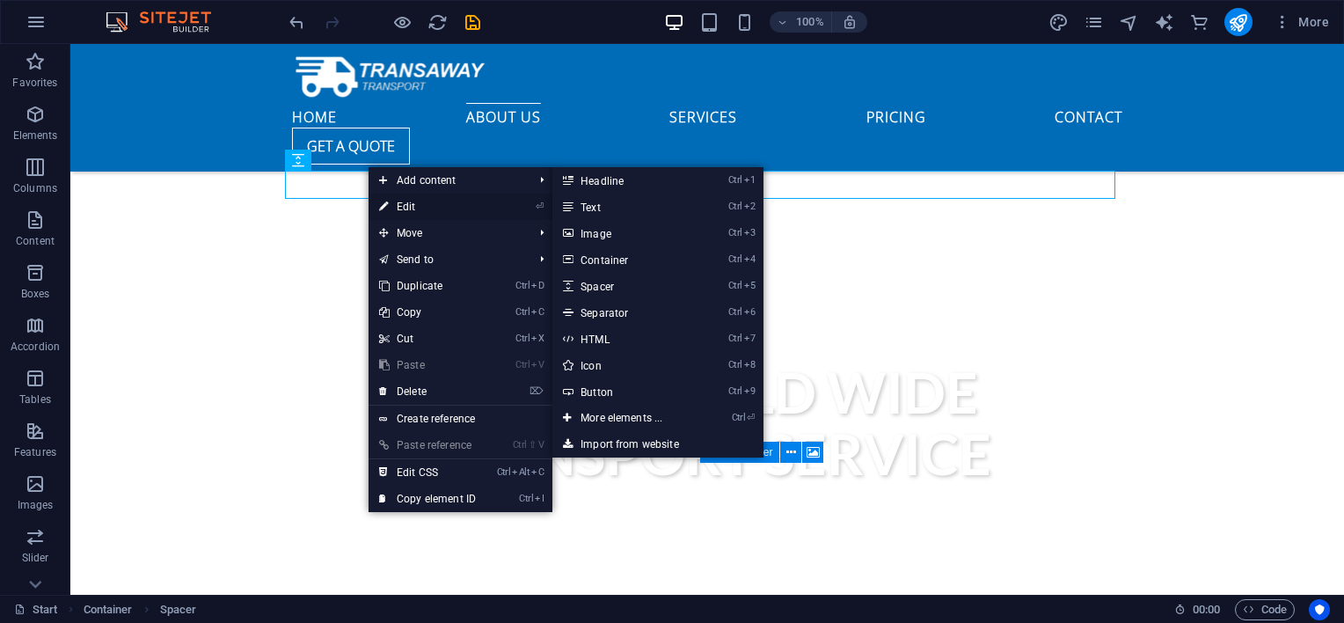
click at [397, 208] on link "⏎ Edit" at bounding box center [427, 206] width 118 height 26
select select "rem"
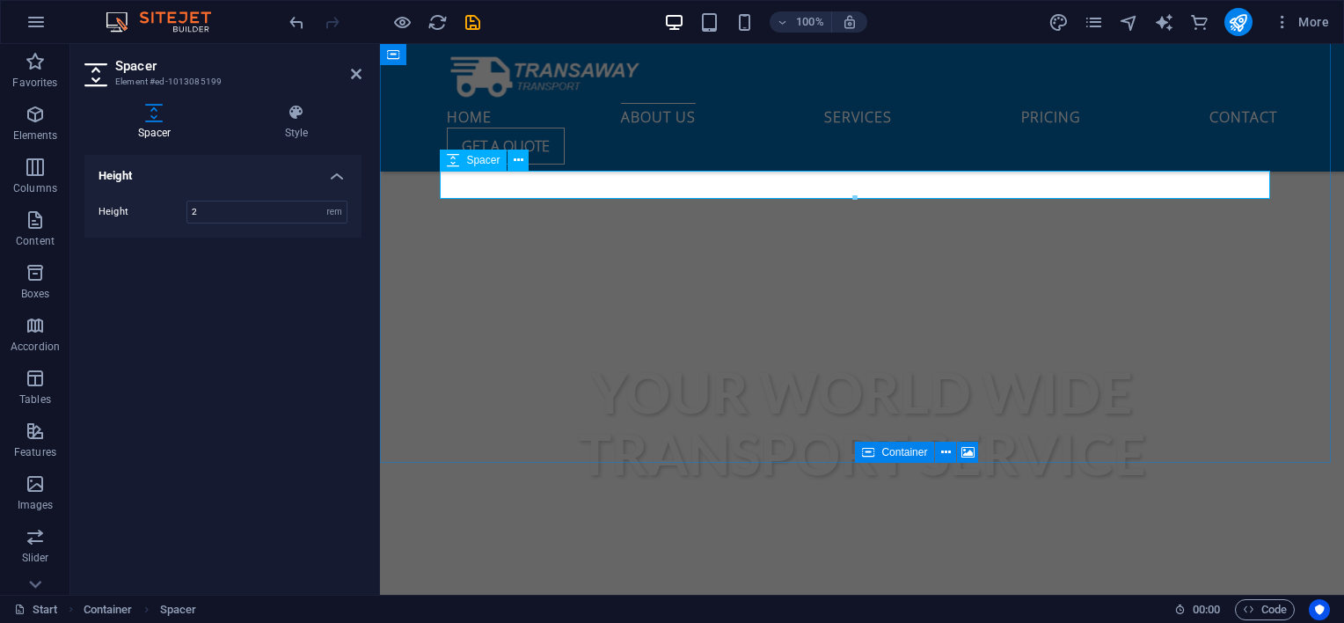
click at [515, 162] on icon at bounding box center [519, 160] width 10 height 18
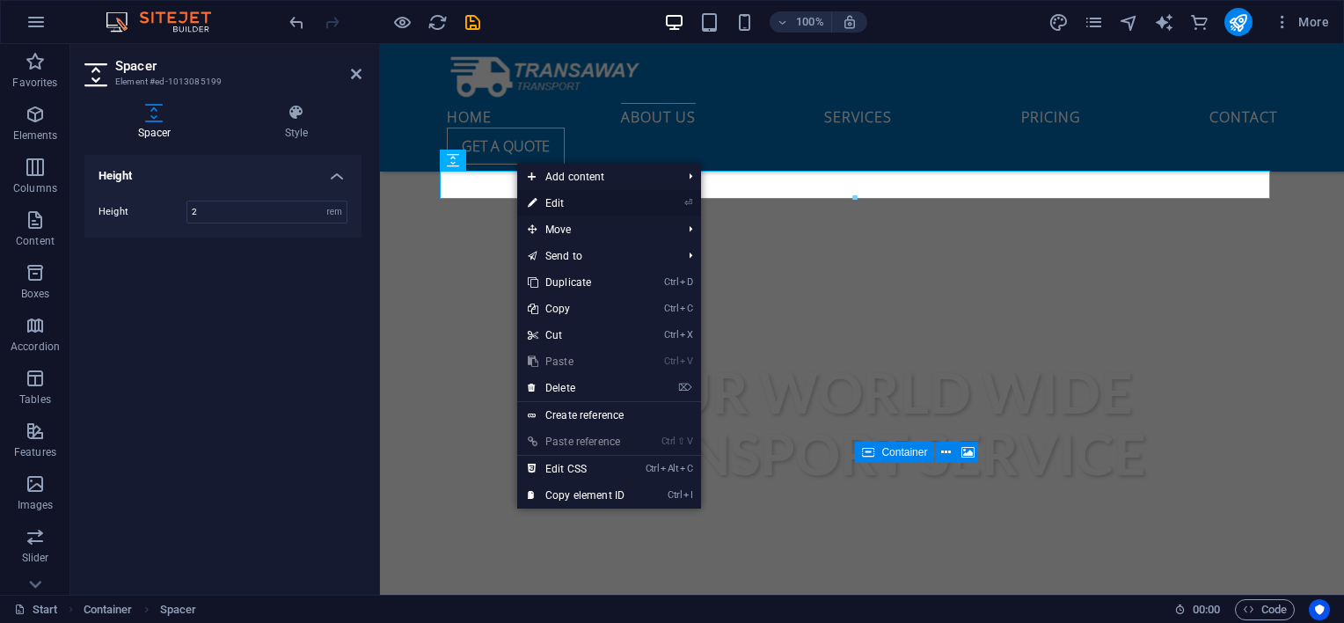
click at [564, 199] on link "⏎ Edit" at bounding box center [576, 203] width 118 height 26
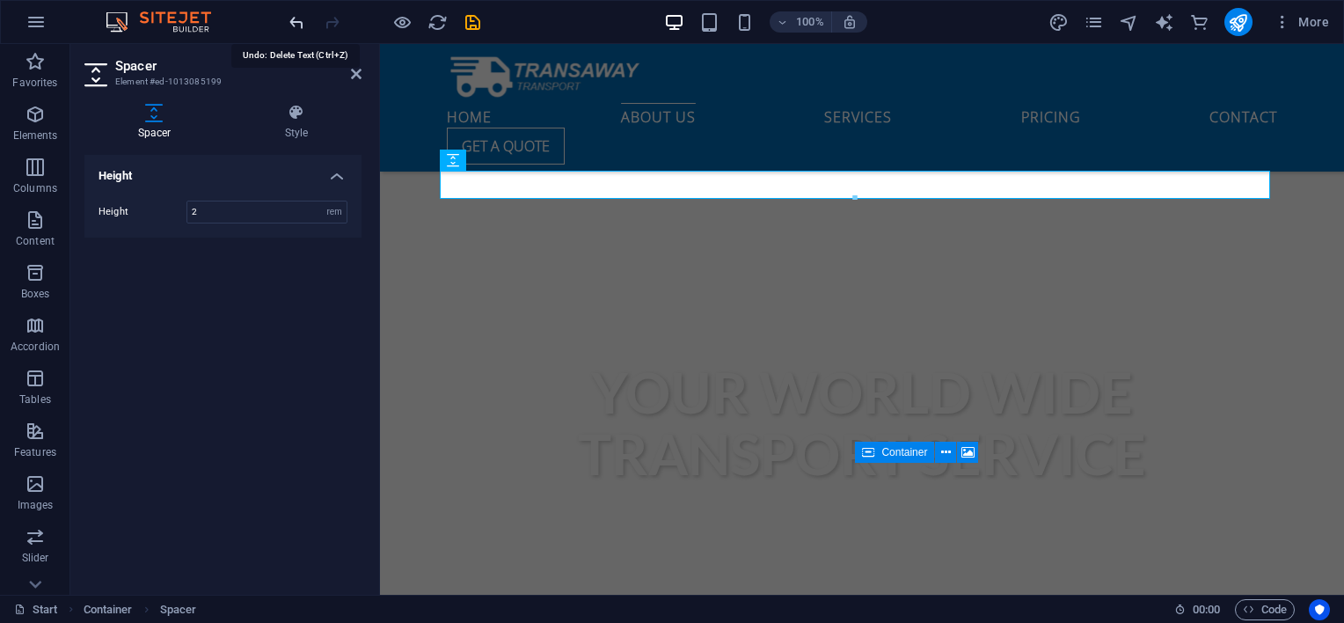
click at [295, 24] on icon "undo" at bounding box center [297, 22] width 20 height 20
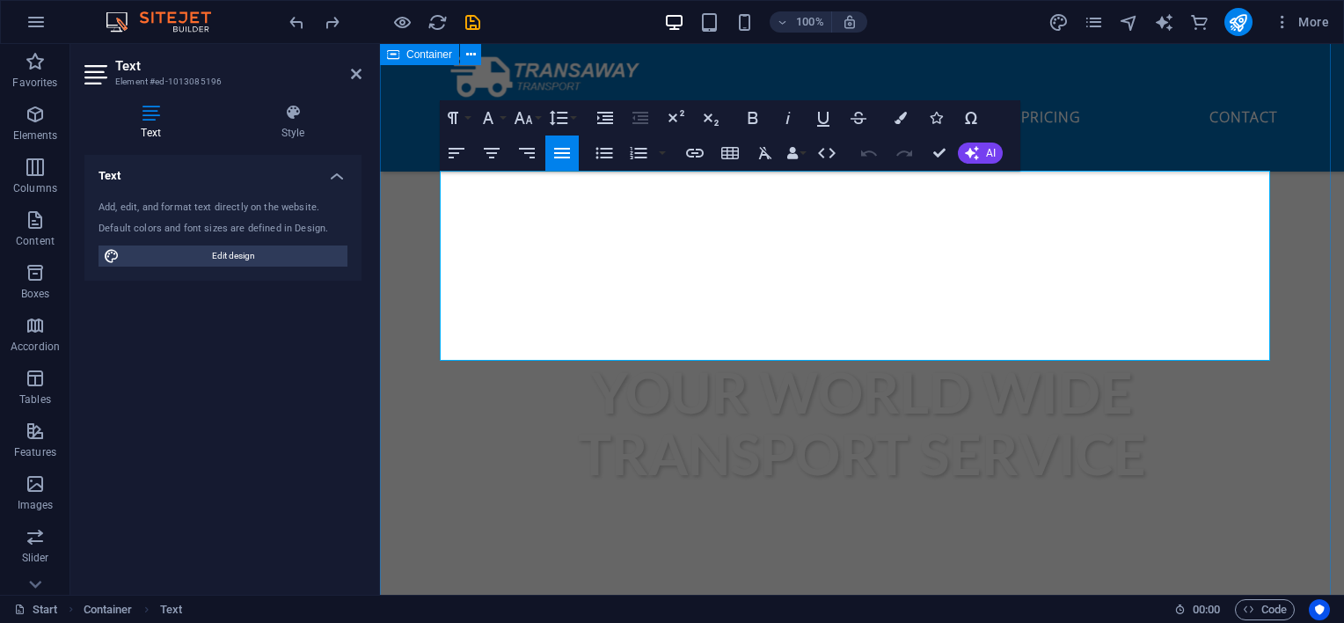
drag, startPoint x: 767, startPoint y: 351, endPoint x: 436, endPoint y: 179, distance: 372.5
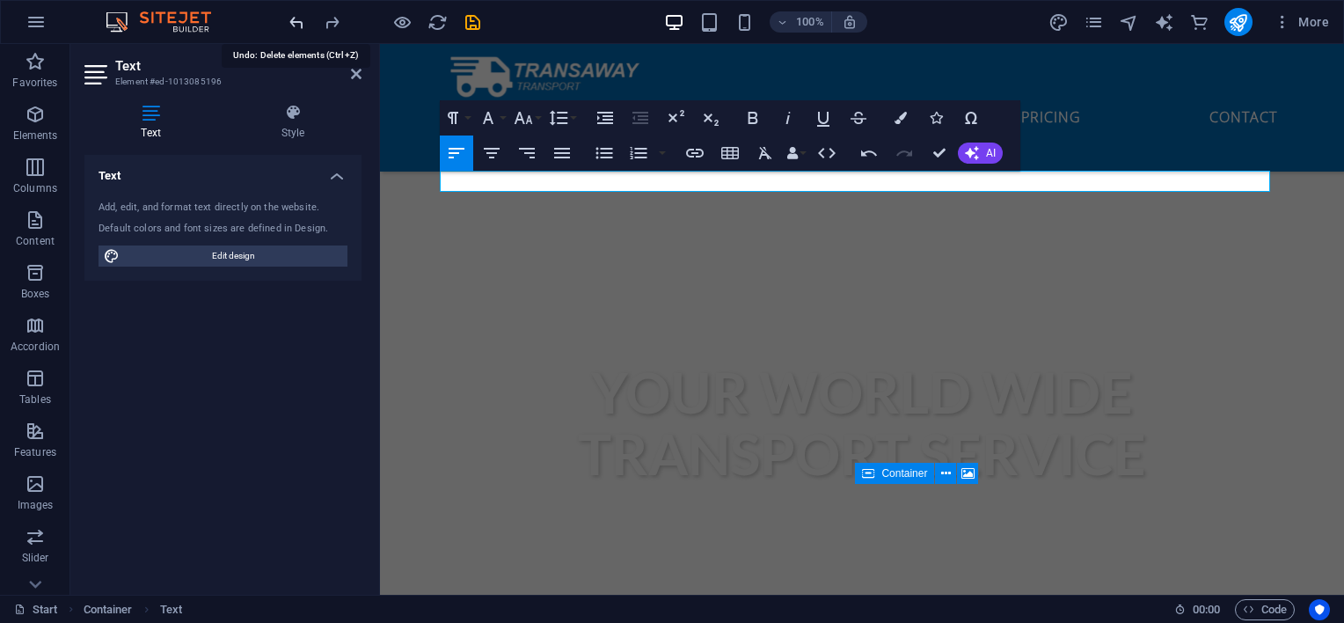
drag, startPoint x: 303, startPoint y: 28, endPoint x: 1, endPoint y: 33, distance: 301.7
click at [303, 28] on icon "undo" at bounding box center [297, 22] width 20 height 20
click at [295, 27] on icon "undo" at bounding box center [297, 22] width 20 height 20
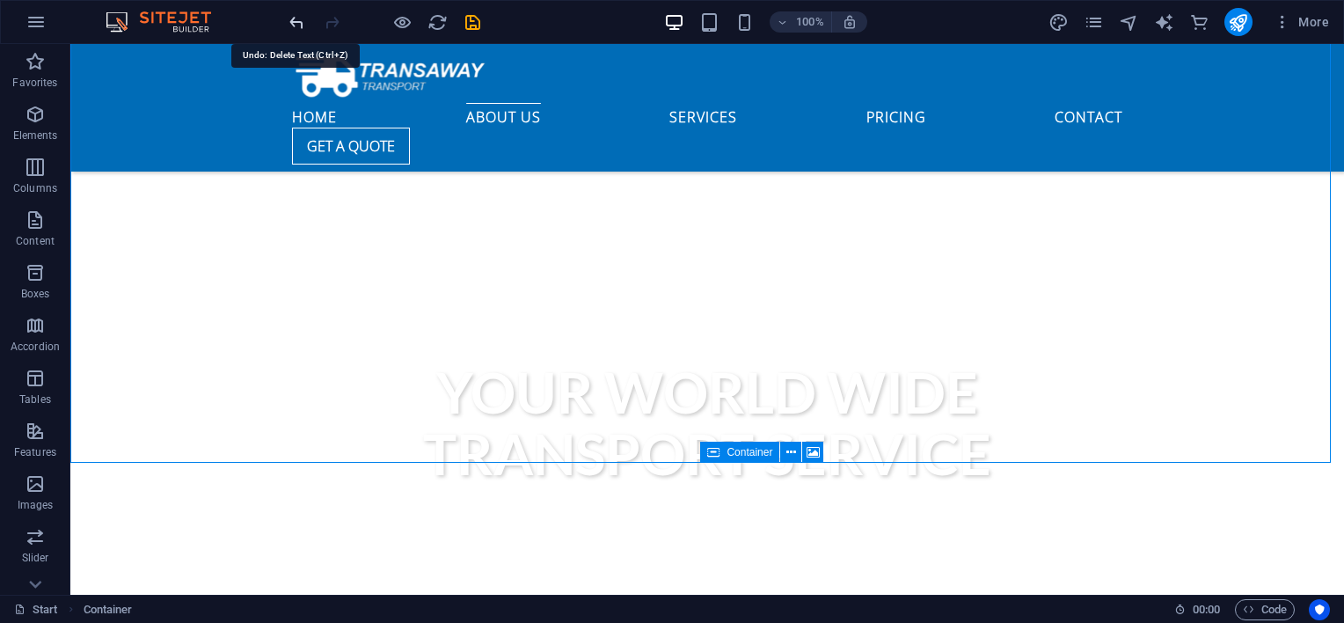
click at [301, 18] on icon "undo" at bounding box center [297, 22] width 20 height 20
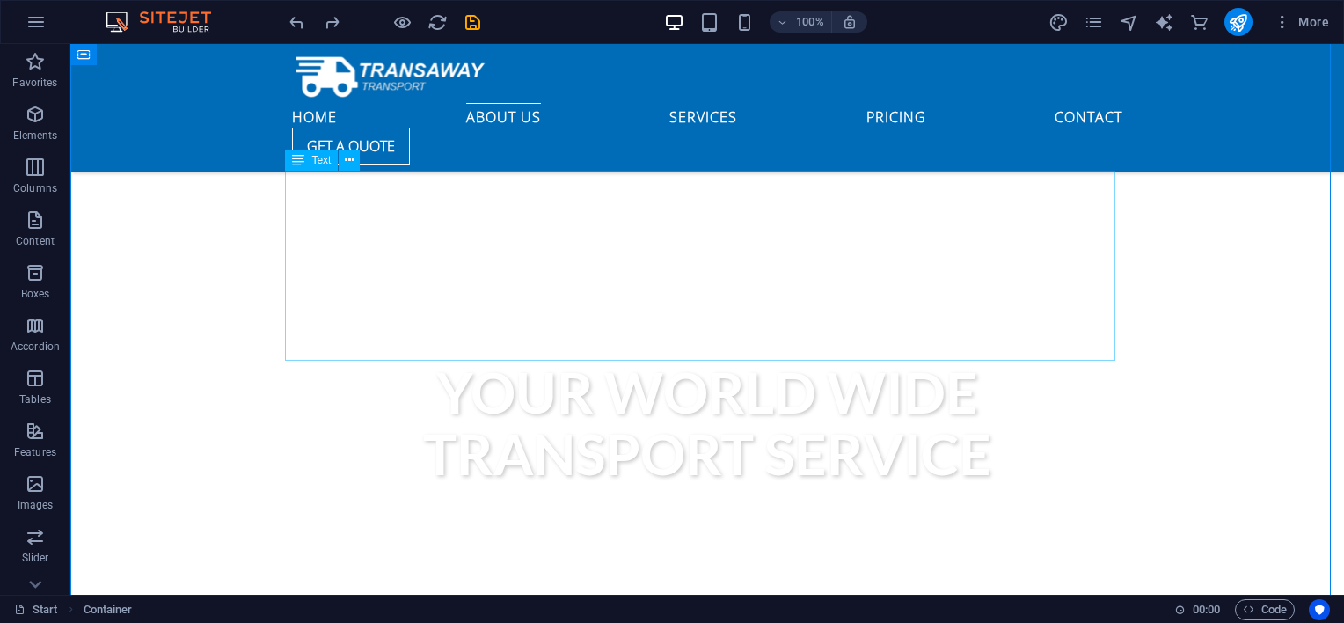
click at [320, 162] on span "Text" at bounding box center [320, 160] width 19 height 11
click at [355, 159] on button at bounding box center [349, 159] width 21 height 21
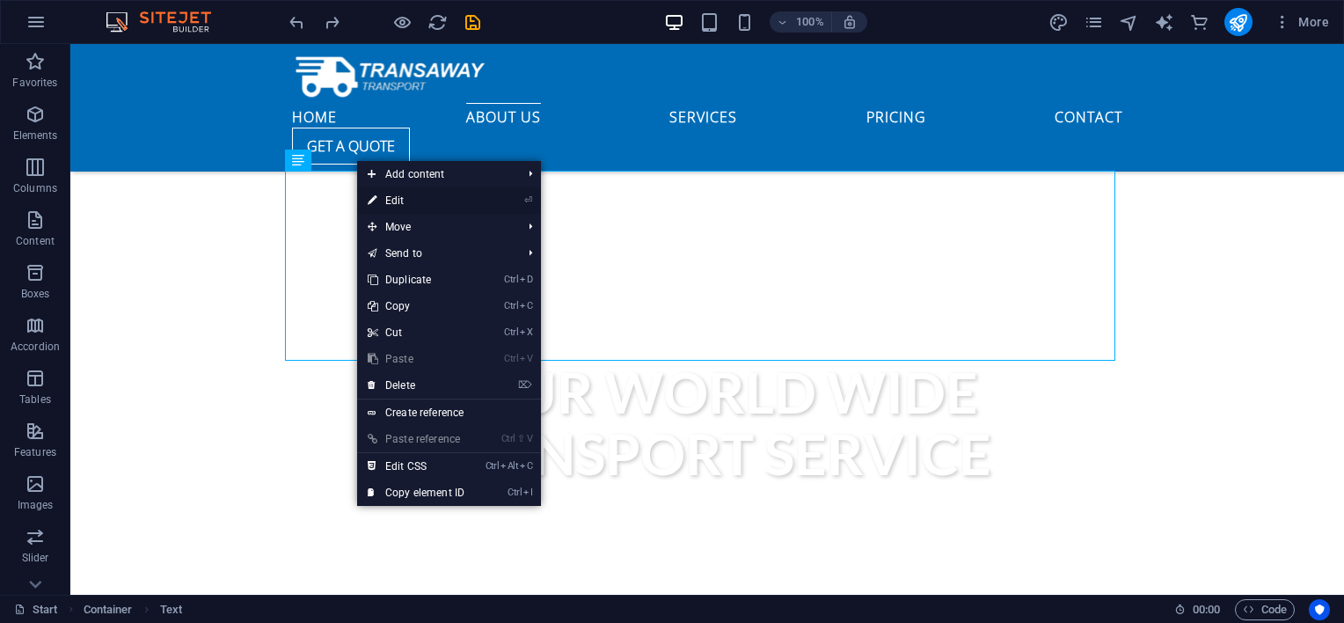
click at [399, 198] on link "⏎ Edit" at bounding box center [416, 200] width 118 height 26
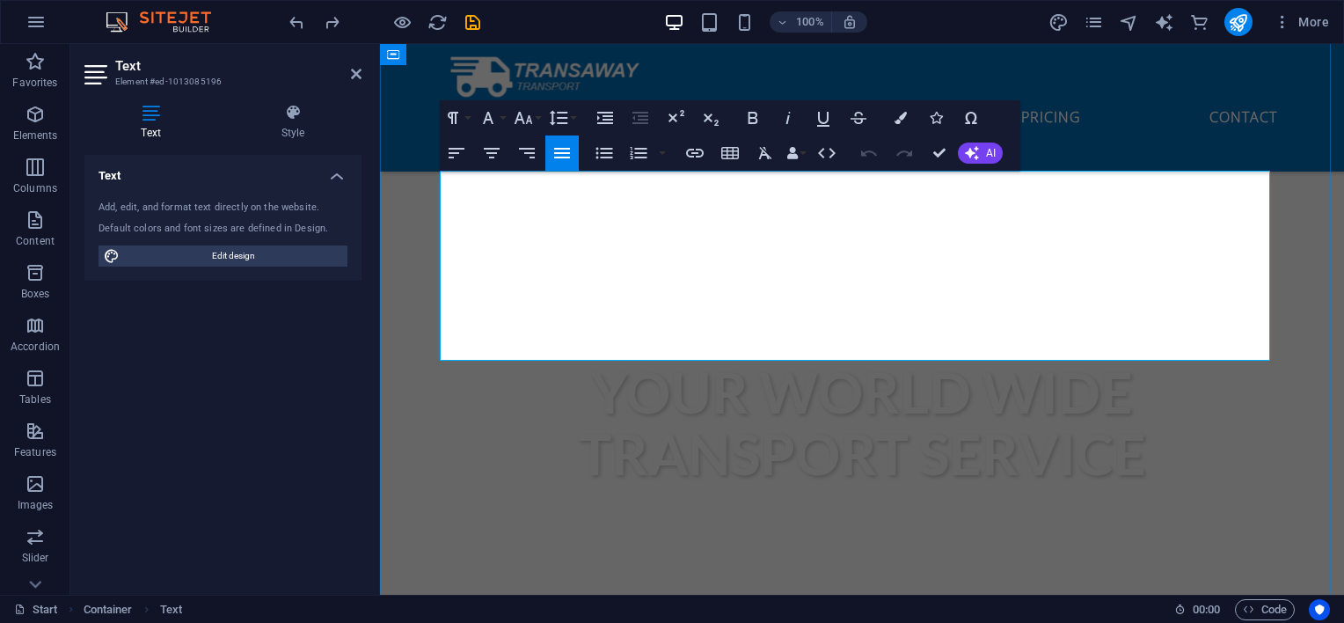
drag, startPoint x: 760, startPoint y: 350, endPoint x: 466, endPoint y: 204, distance: 328.0
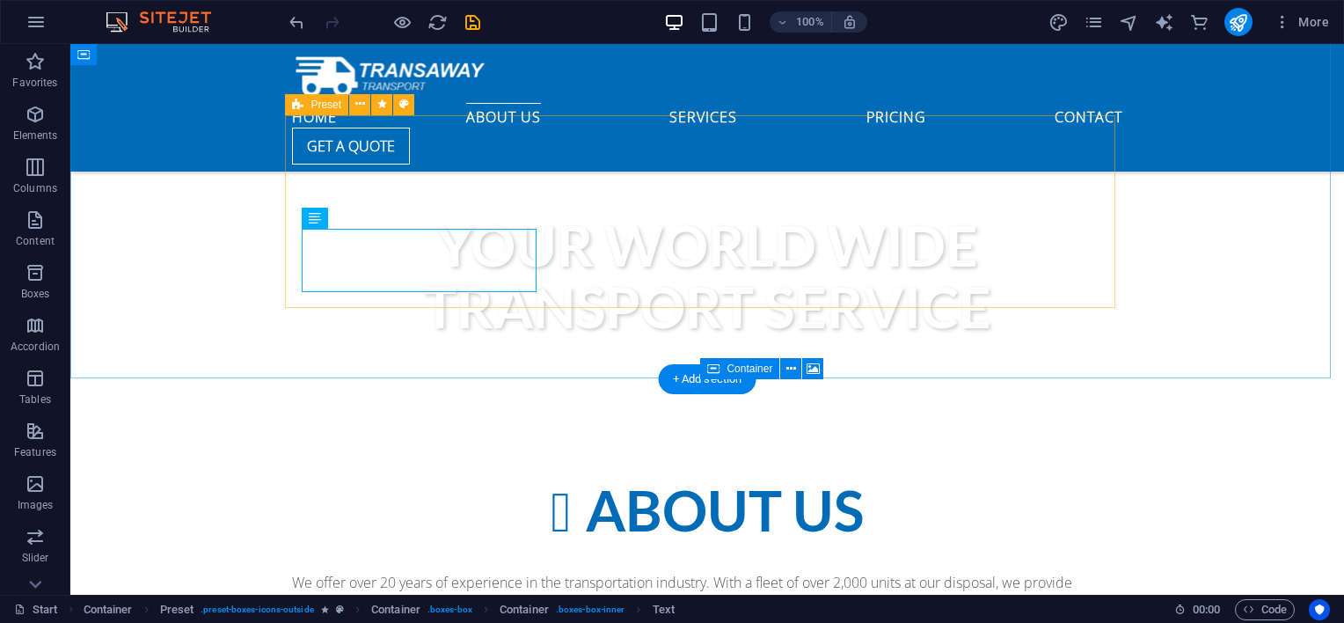
scroll to position [440, 0]
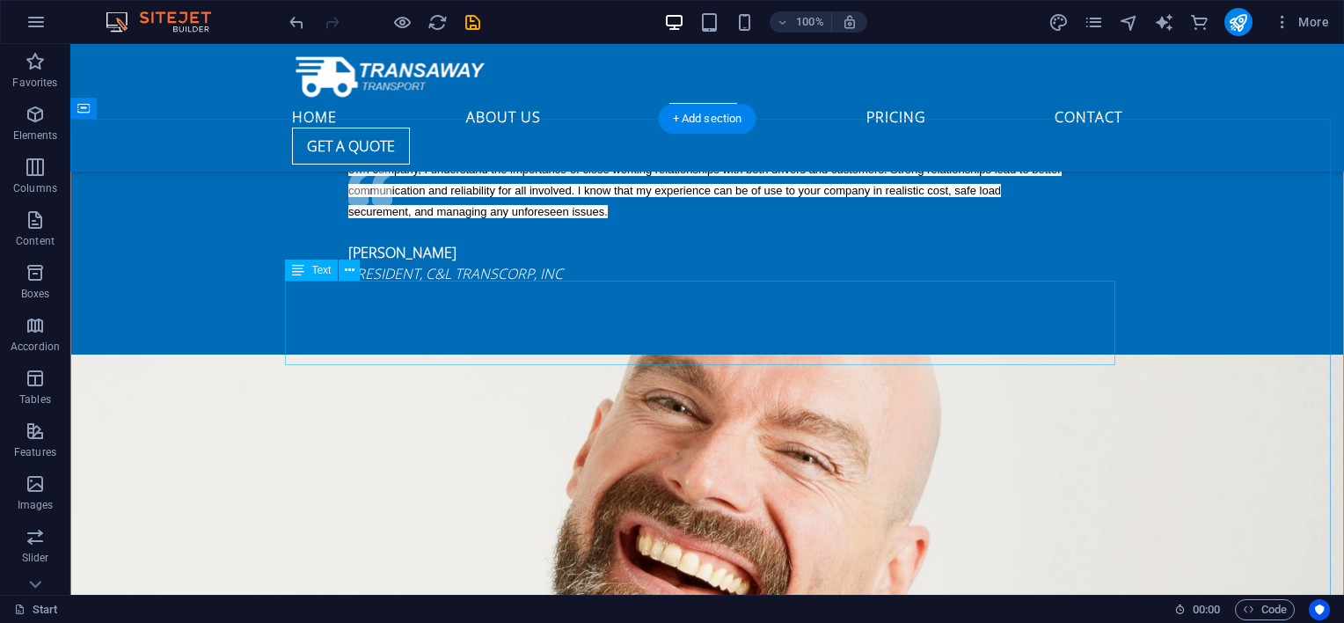
scroll to position [1905, 0]
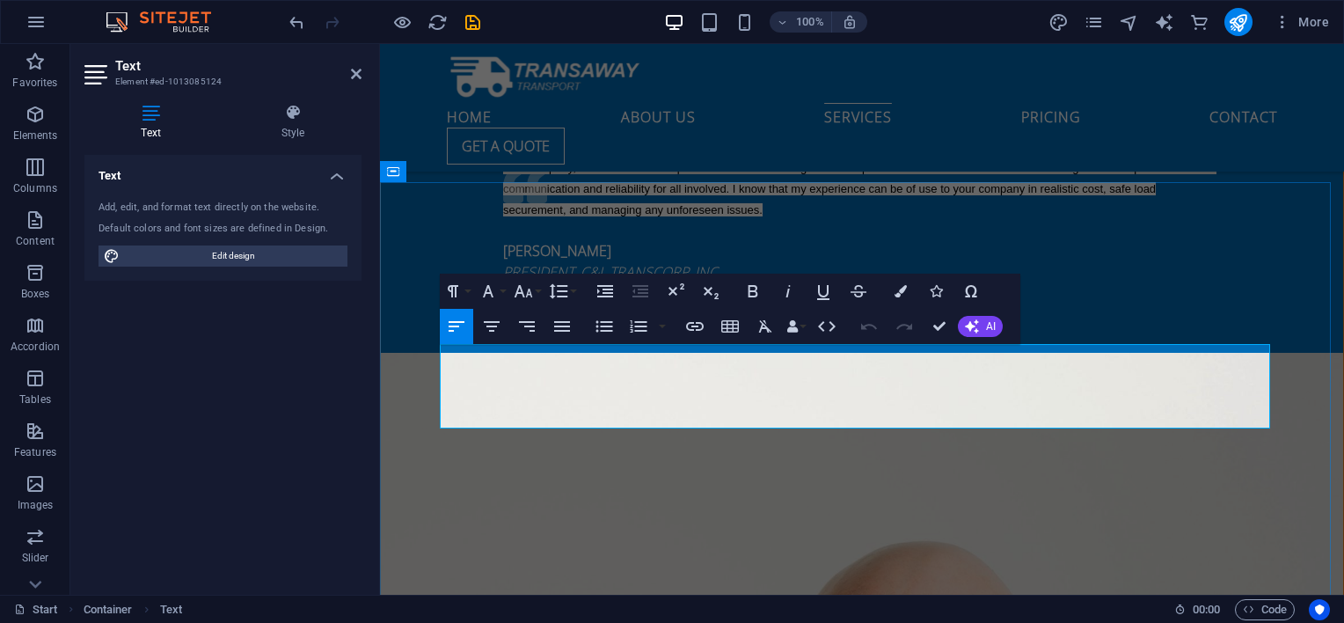
drag, startPoint x: 1139, startPoint y: 397, endPoint x: 456, endPoint y: 360, distance: 684.3
drag, startPoint x: 1171, startPoint y: 400, endPoint x: 467, endPoint y: 360, distance: 705.5
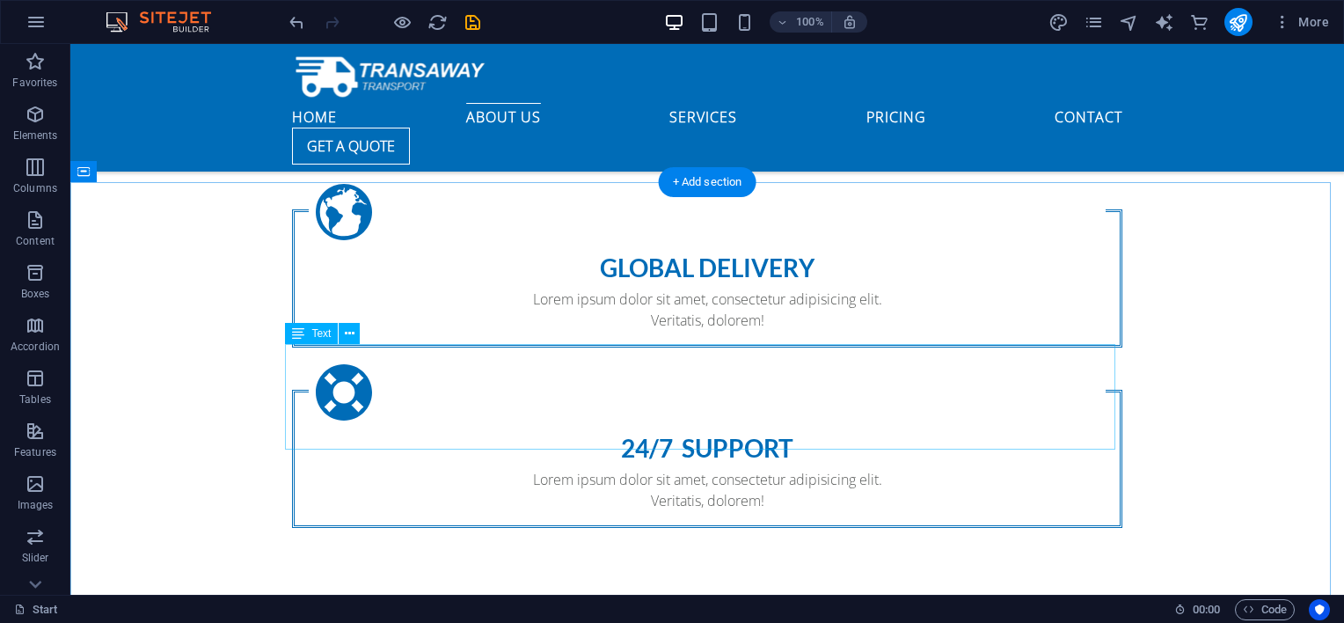
scroll to position [1841, 0]
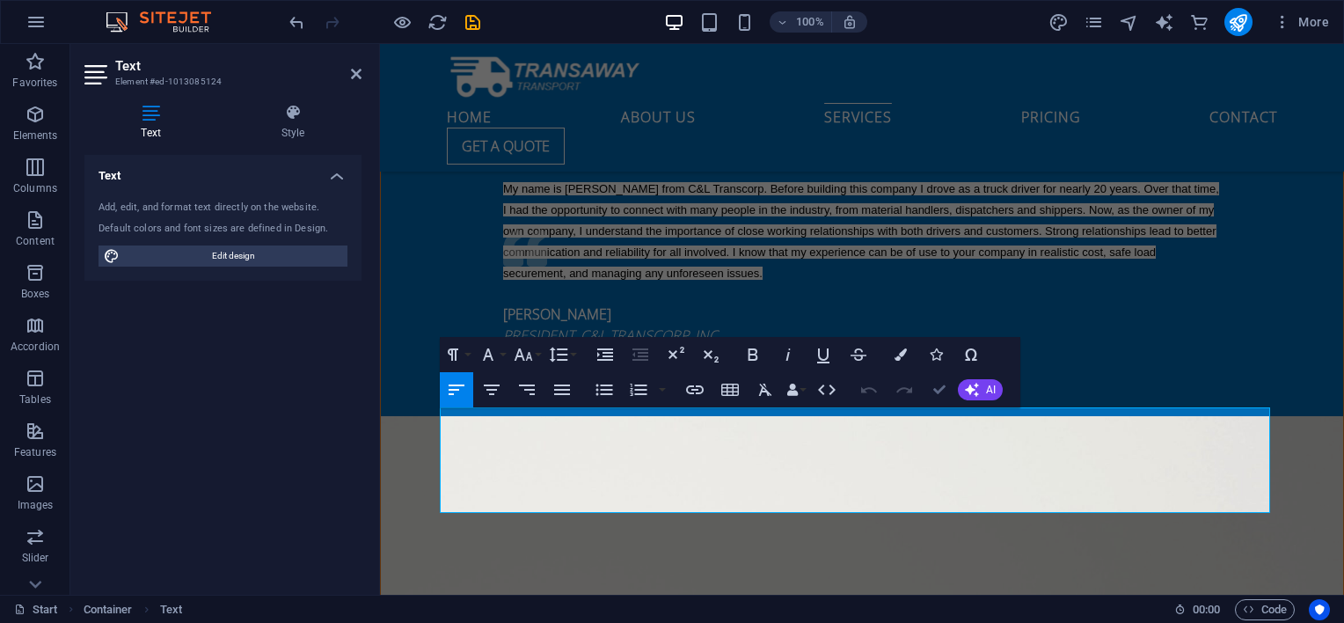
drag, startPoint x: 939, startPoint y: 387, endPoint x: 927, endPoint y: 341, distance: 47.4
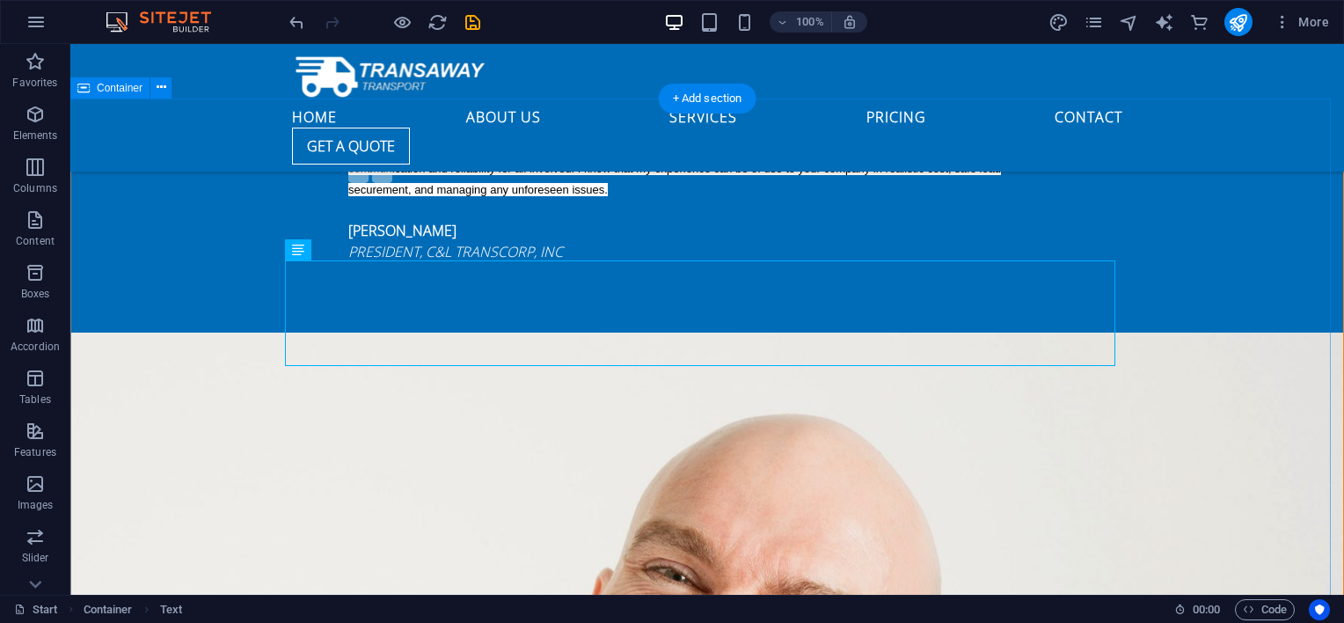
scroll to position [2072, 0]
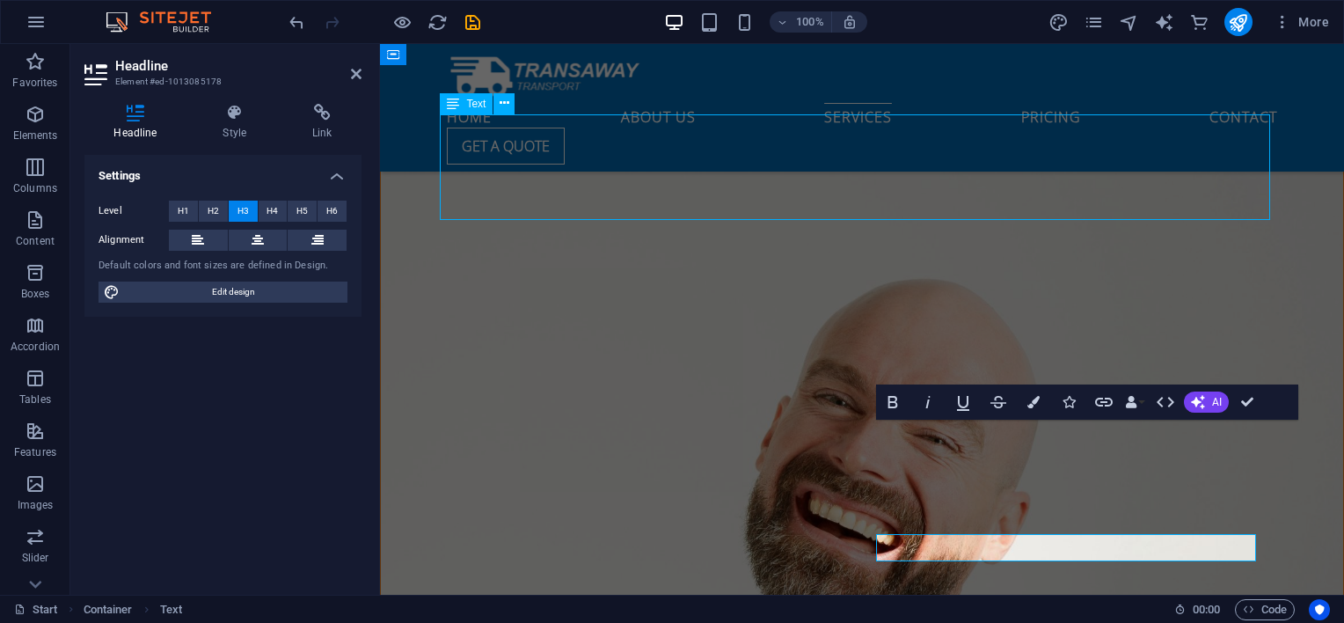
scroll to position [2072, 0]
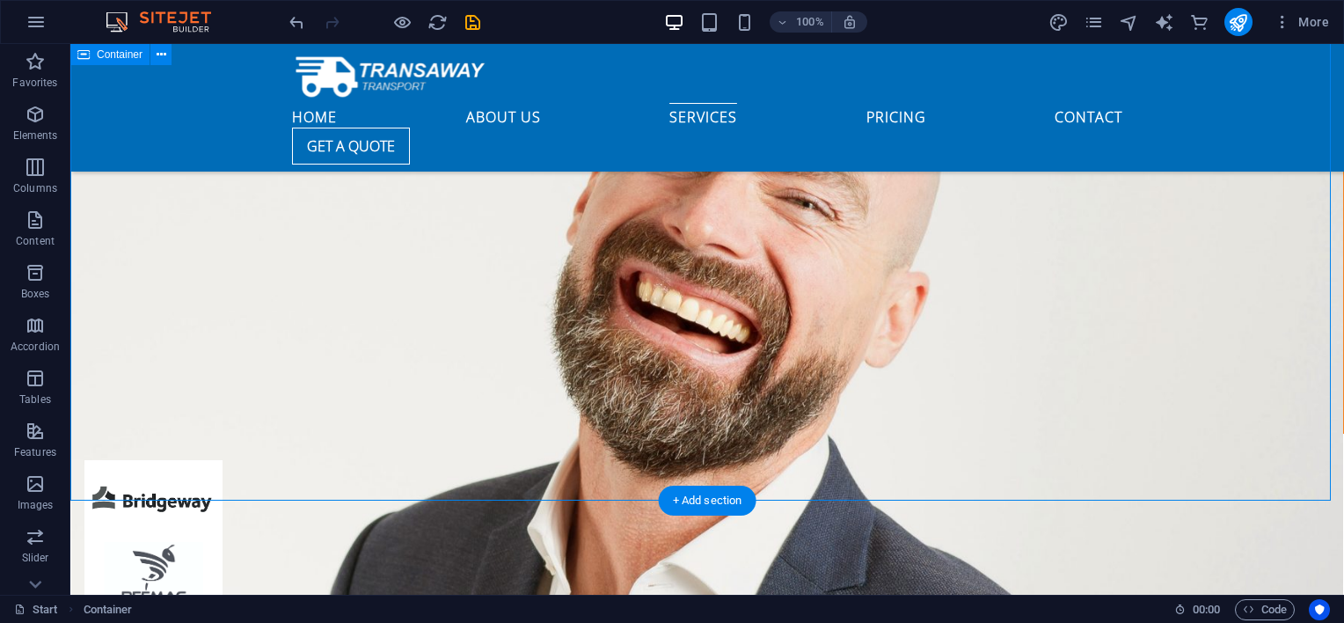
scroll to position [2365, 0]
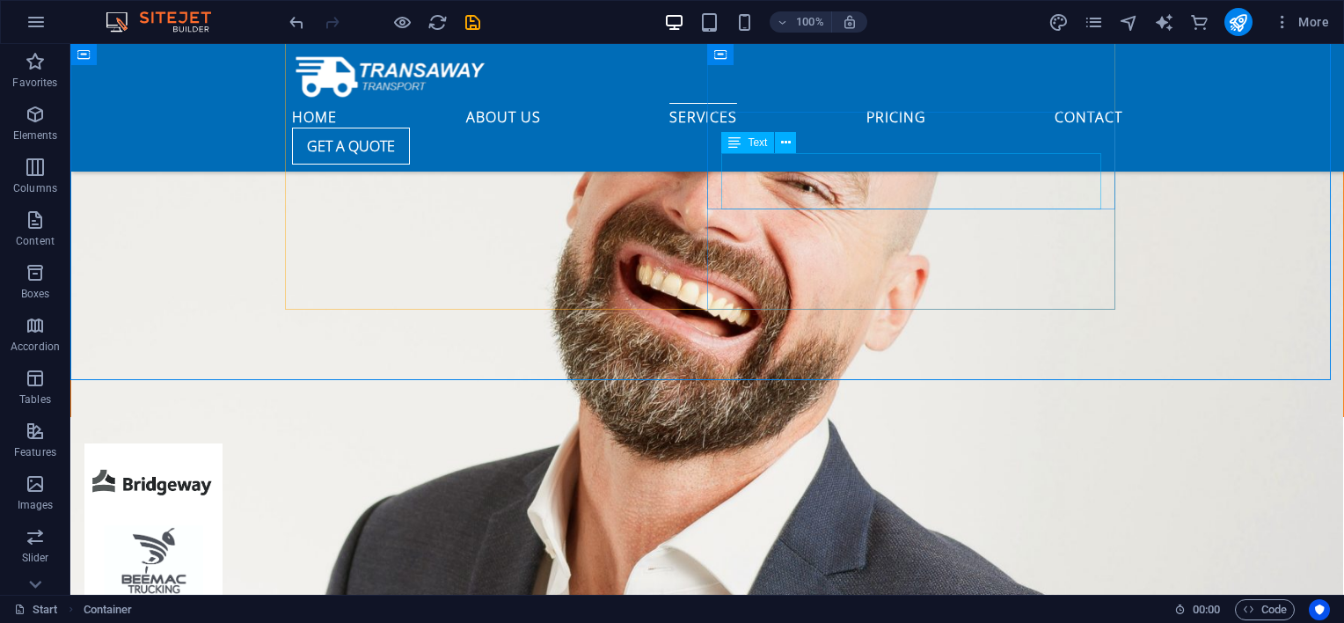
click at [748, 144] on span "Text" at bounding box center [756, 142] width 19 height 11
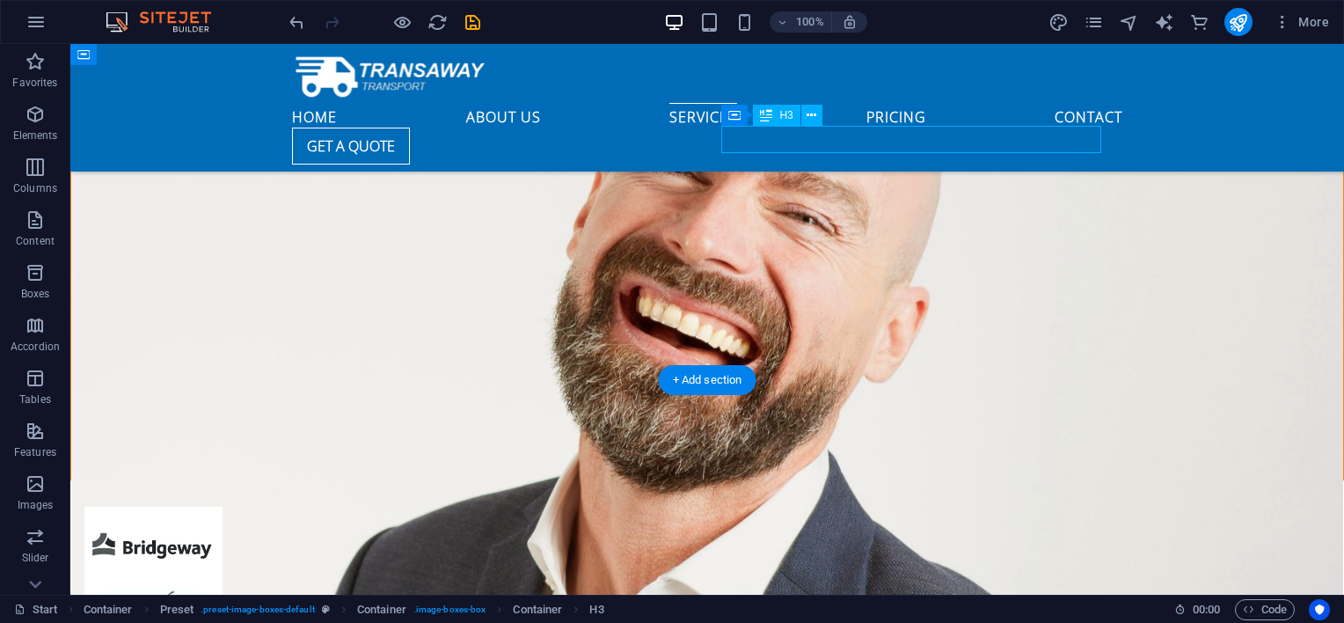
scroll to position [2428, 0]
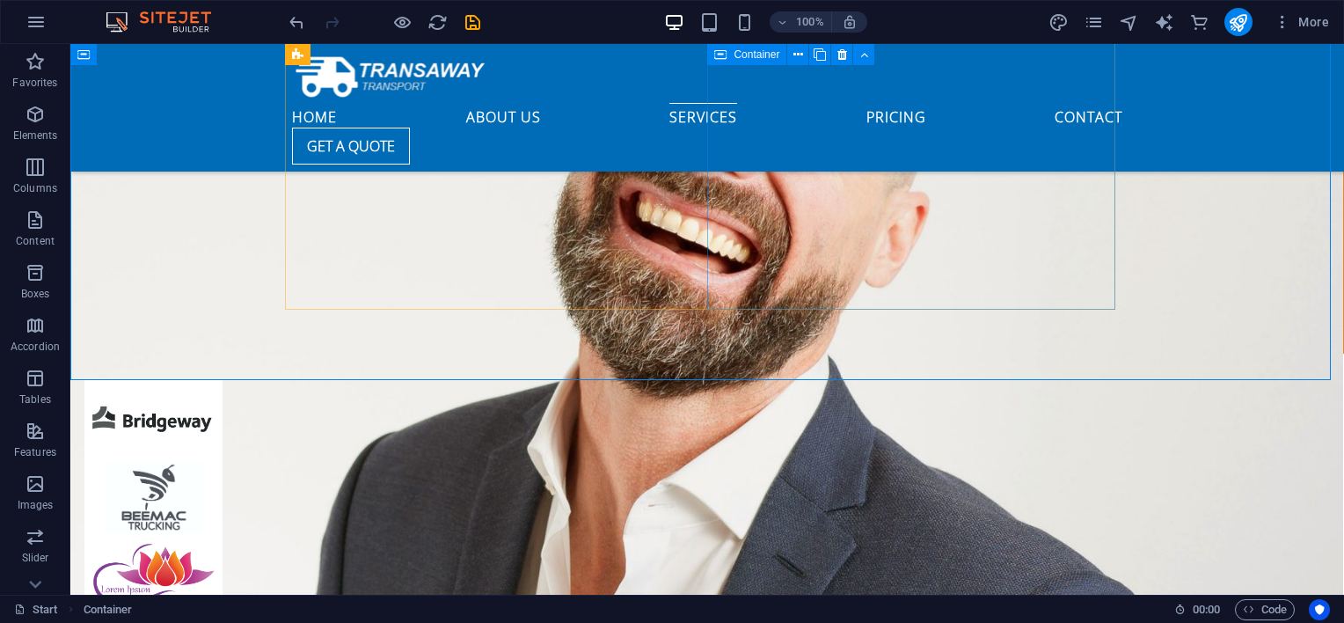
scroll to position [2365, 0]
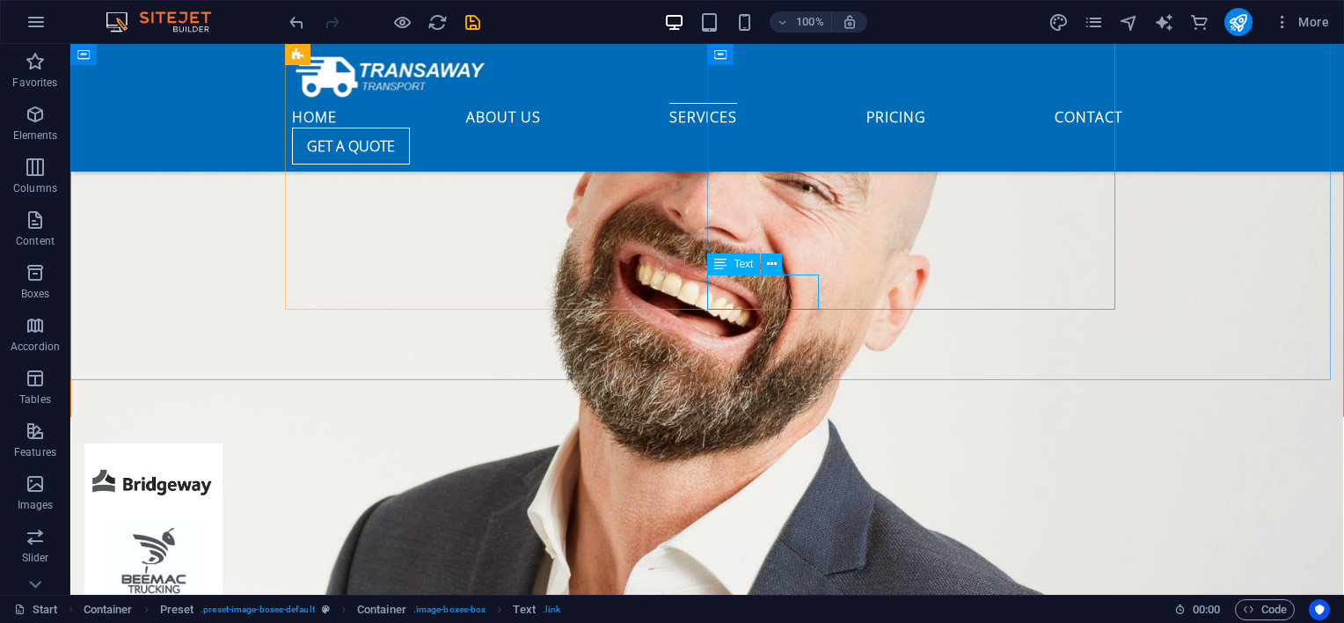
click at [749, 267] on span "Text" at bounding box center [742, 264] width 19 height 11
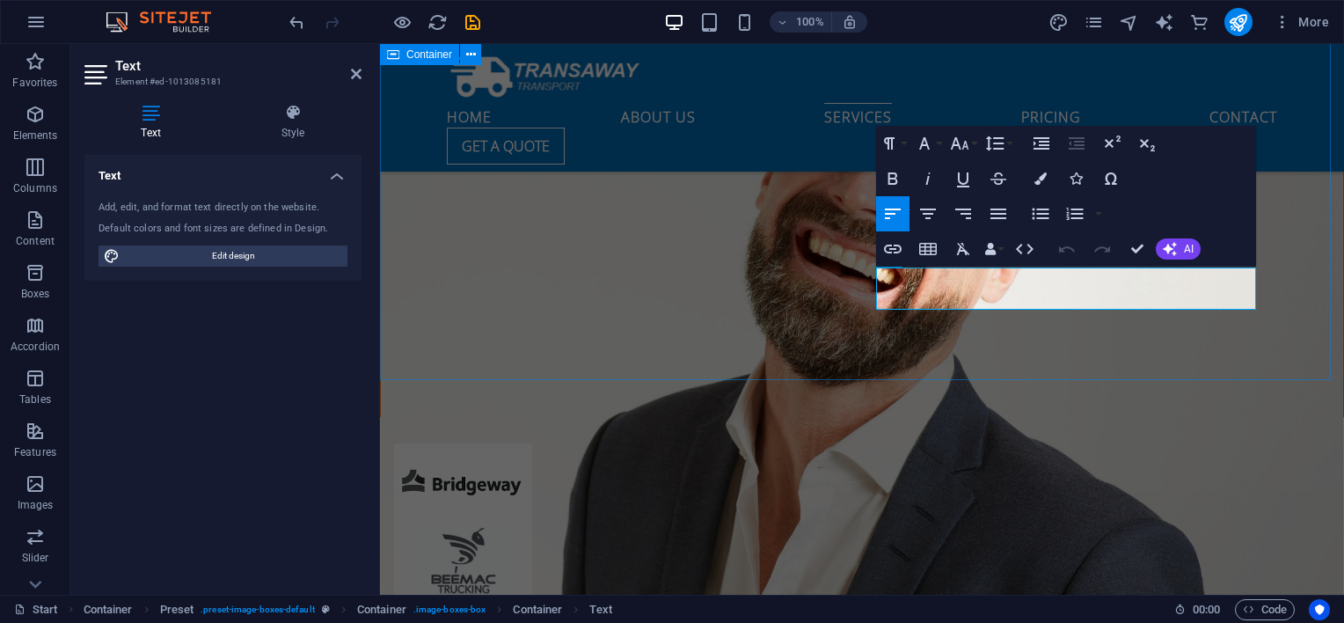
scroll to position [2281, 0]
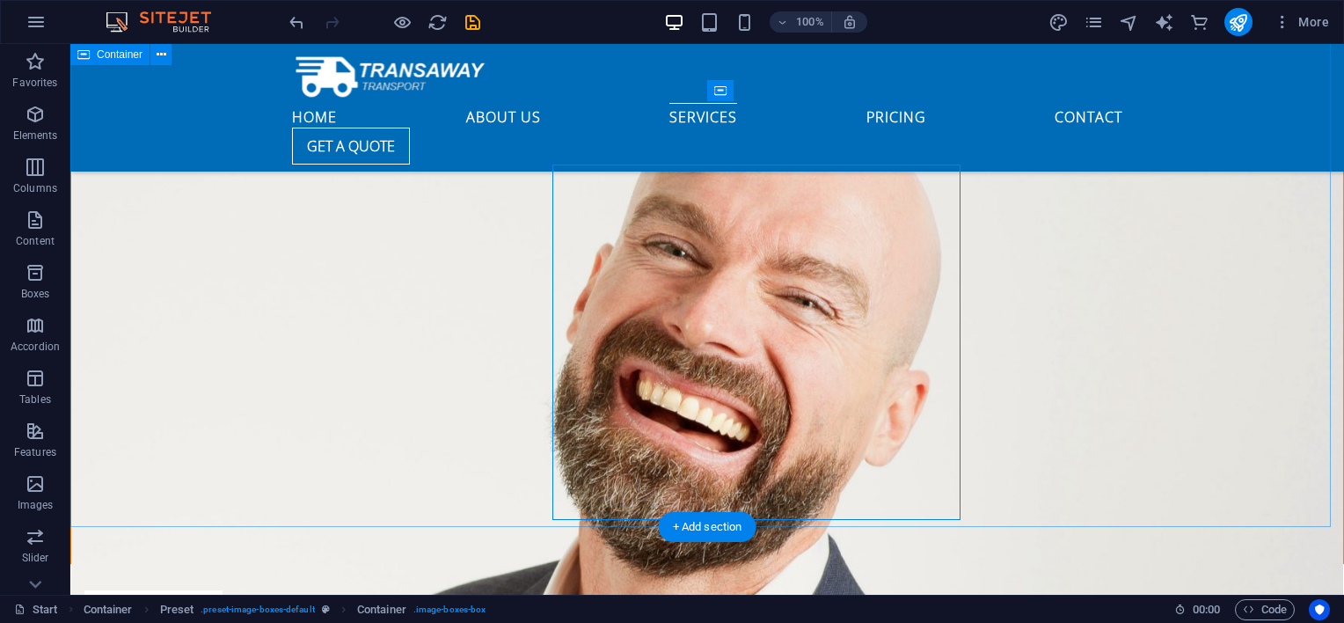
scroll to position [2218, 0]
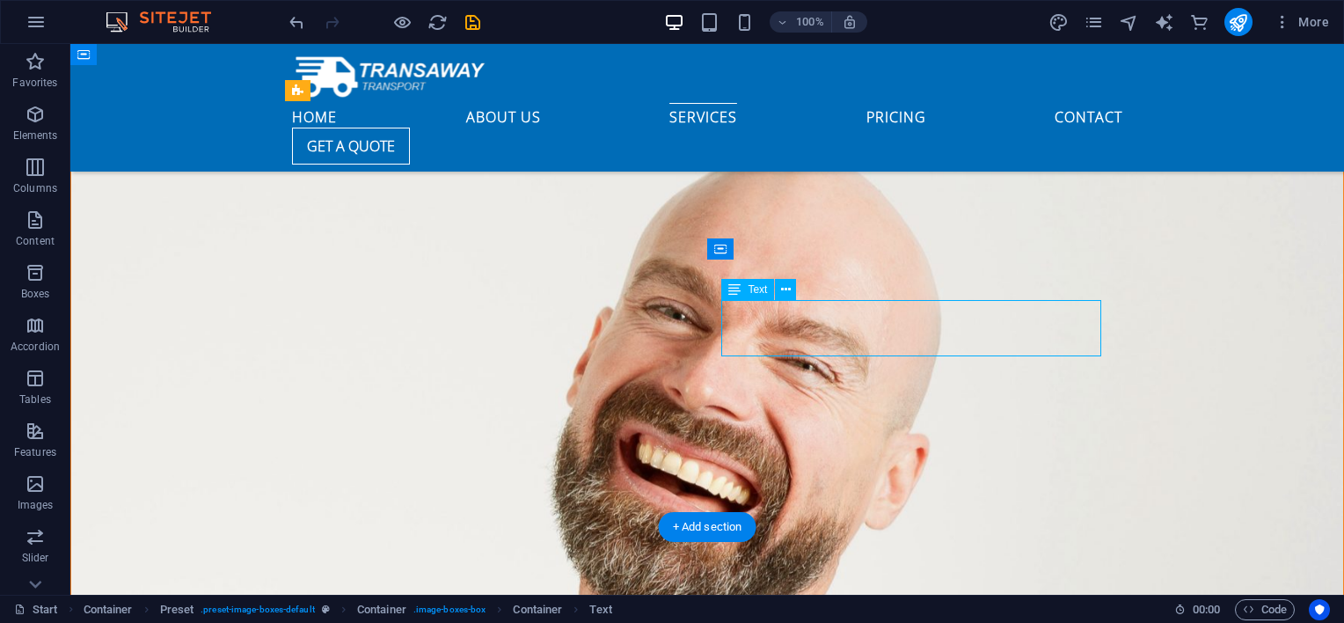
scroll to position [2281, 0]
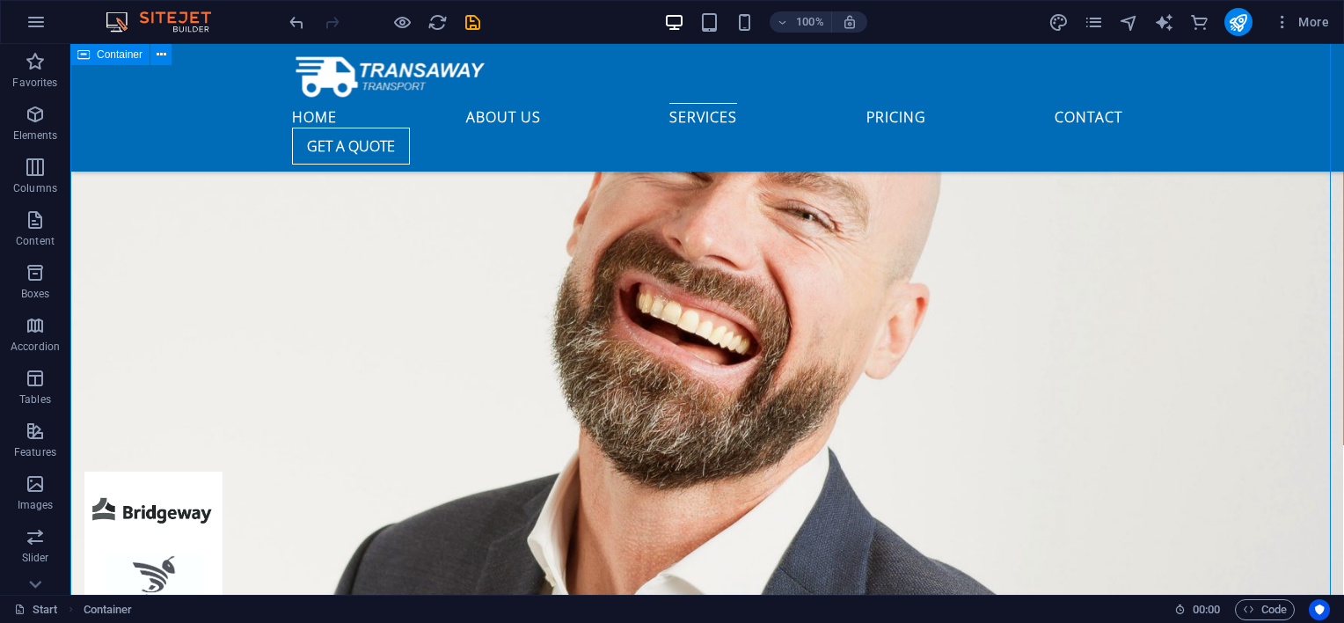
scroll to position [2365, 0]
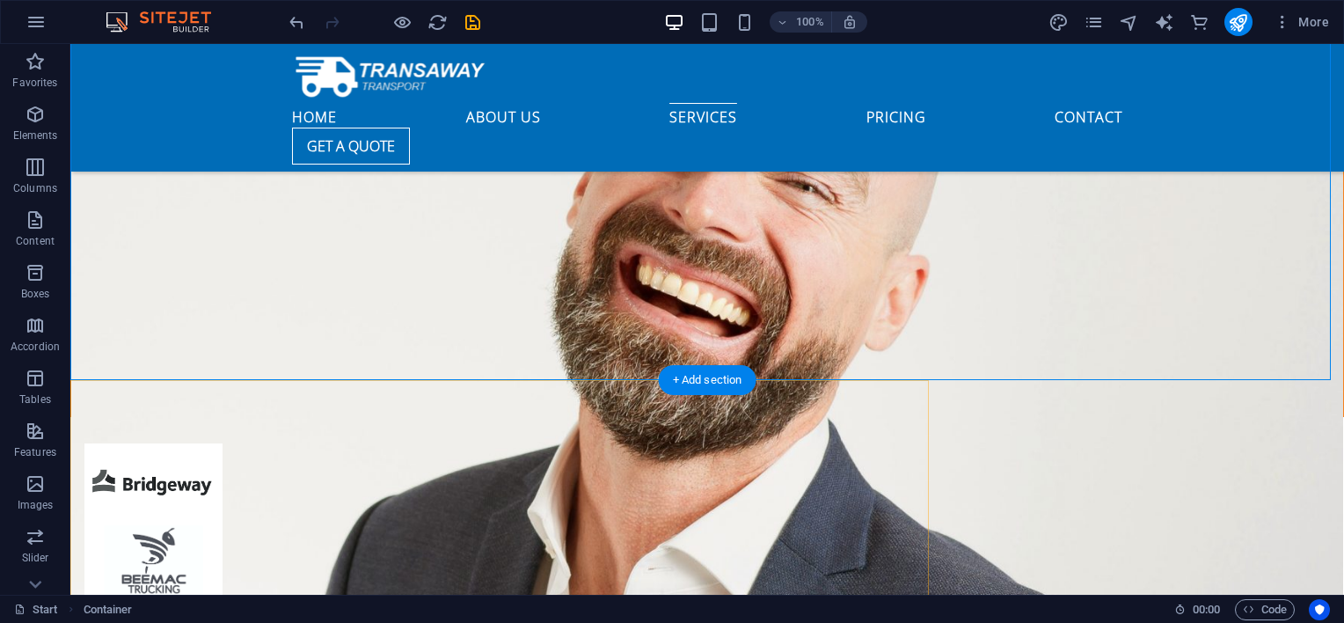
drag, startPoint x: 778, startPoint y: 428, endPoint x: 268, endPoint y: 183, distance: 566.0
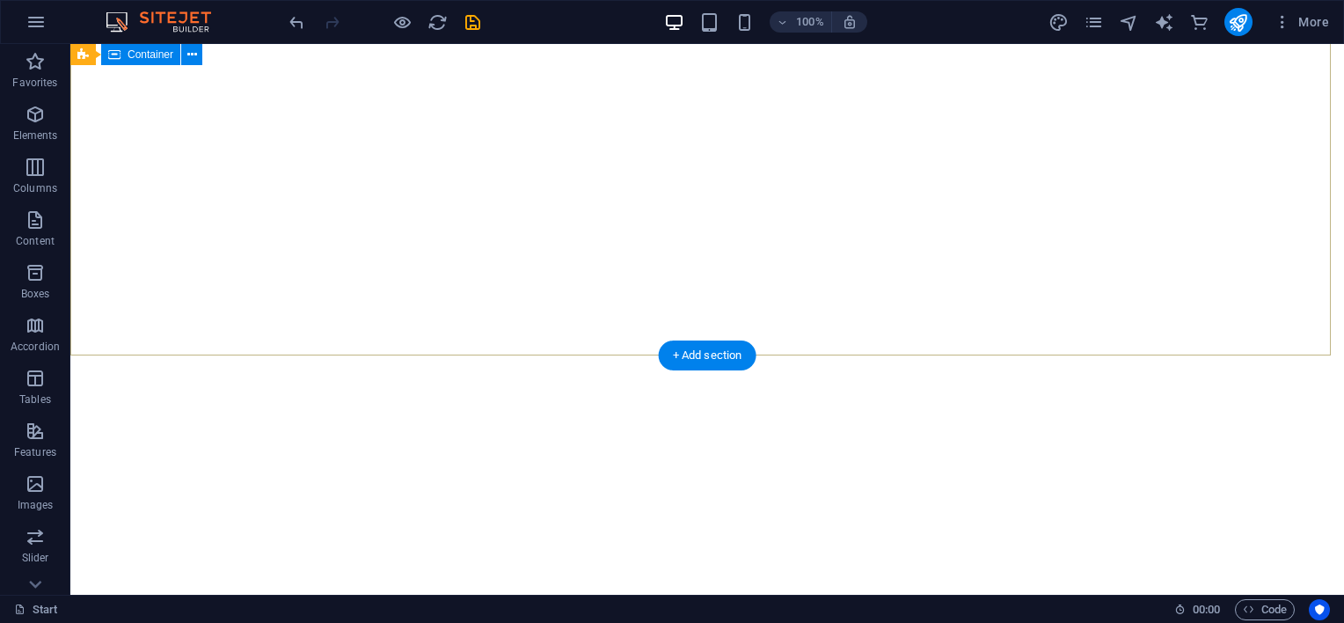
scroll to position [0, 0]
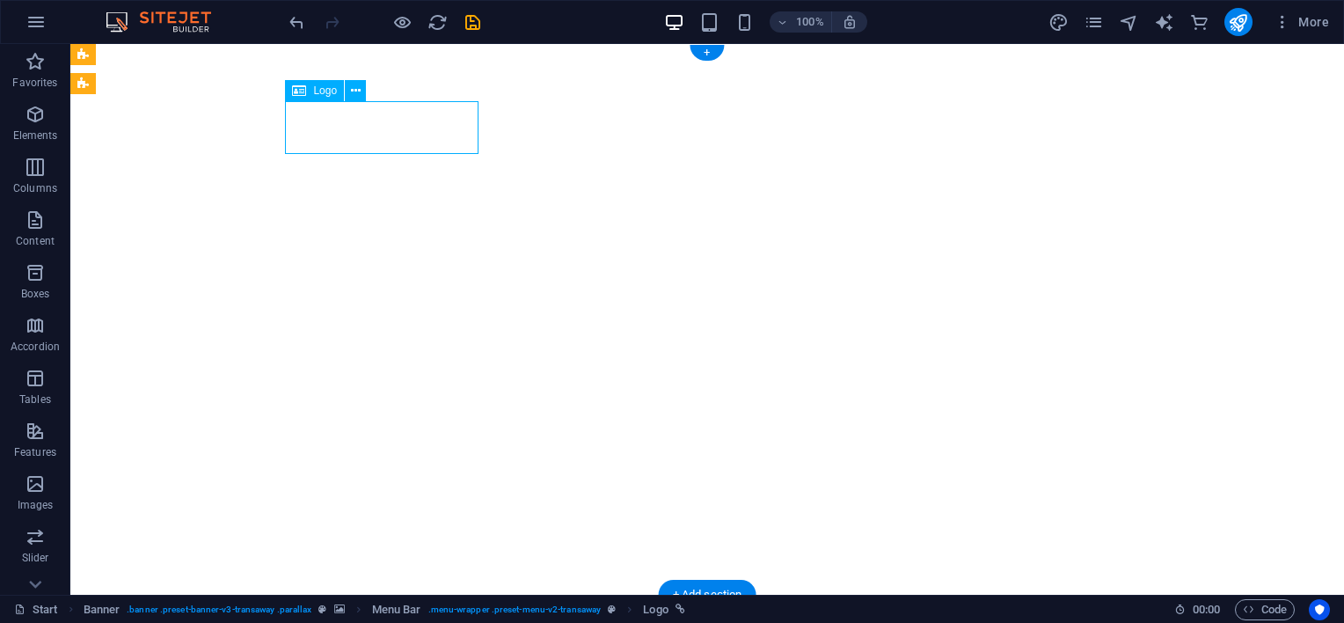
select select "px"
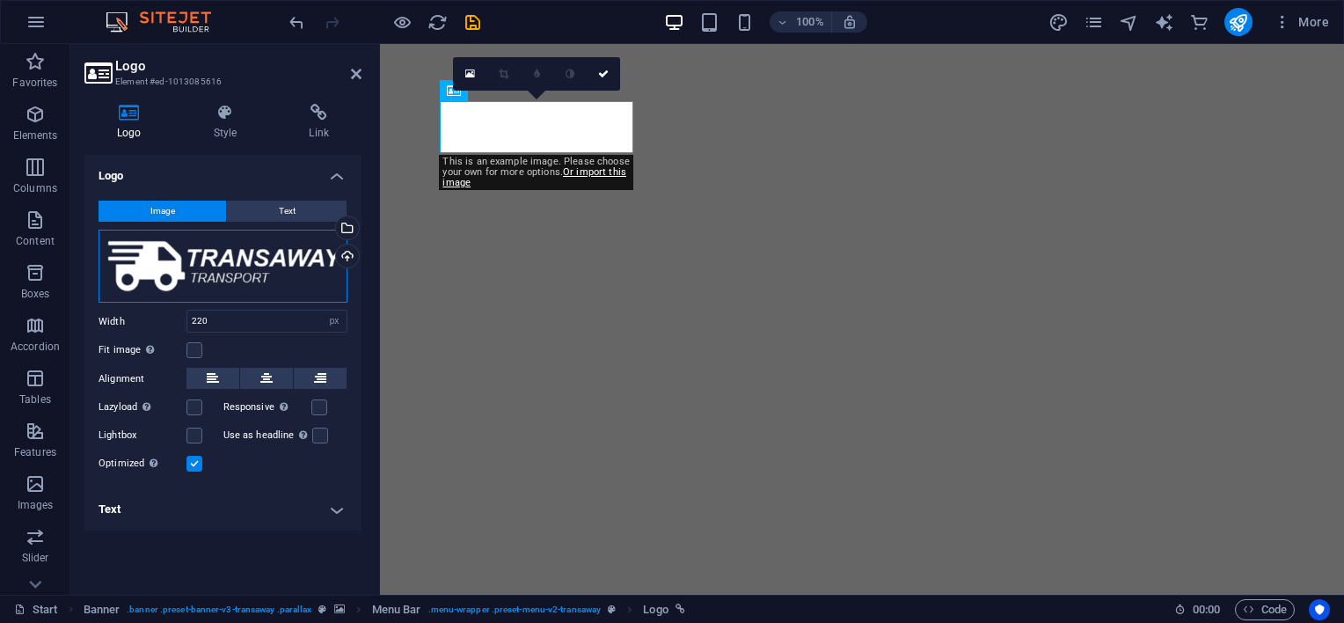
click at [239, 264] on div "Drag files here, click to choose files or select files from Files or our free s…" at bounding box center [222, 267] width 249 height 74
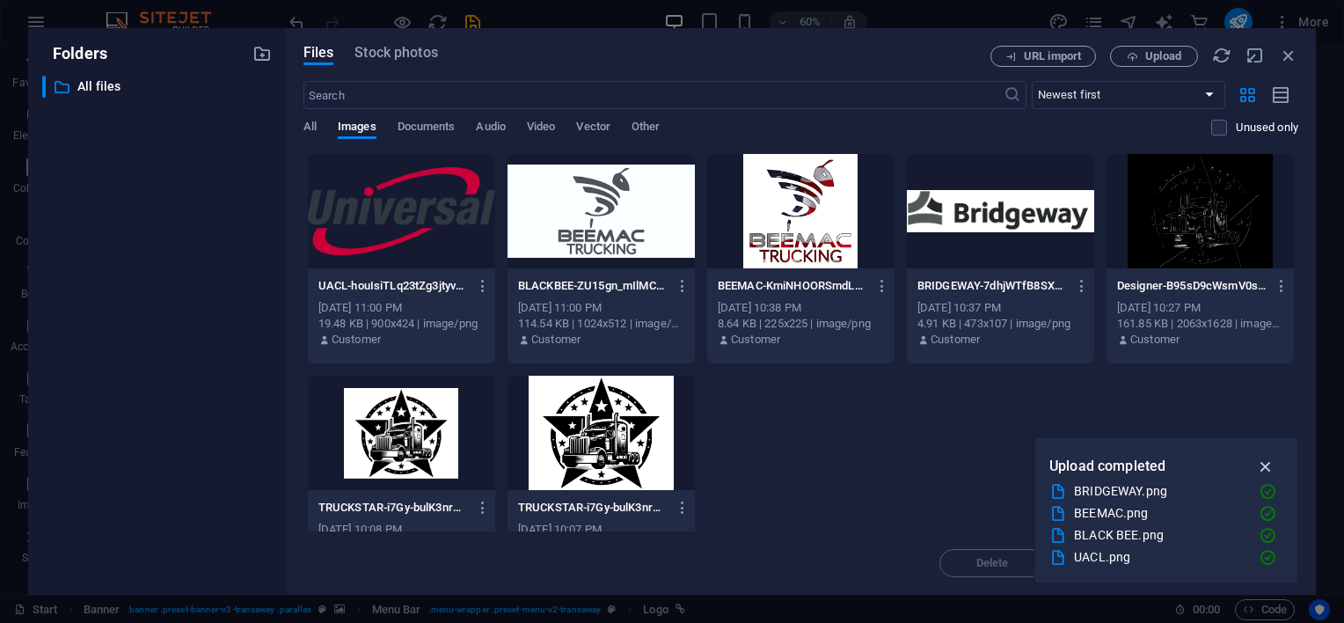
click at [1261, 460] on icon "button" at bounding box center [1266, 465] width 20 height 19
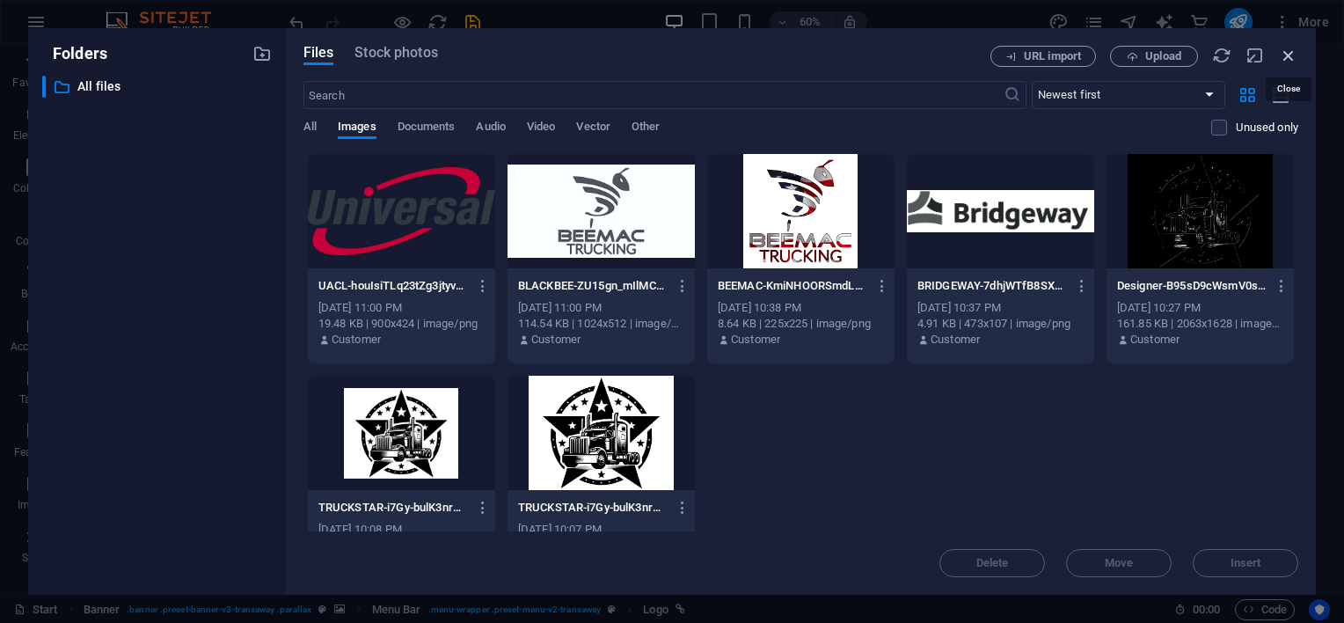
click at [1297, 53] on icon "button" at bounding box center [1288, 55] width 19 height 19
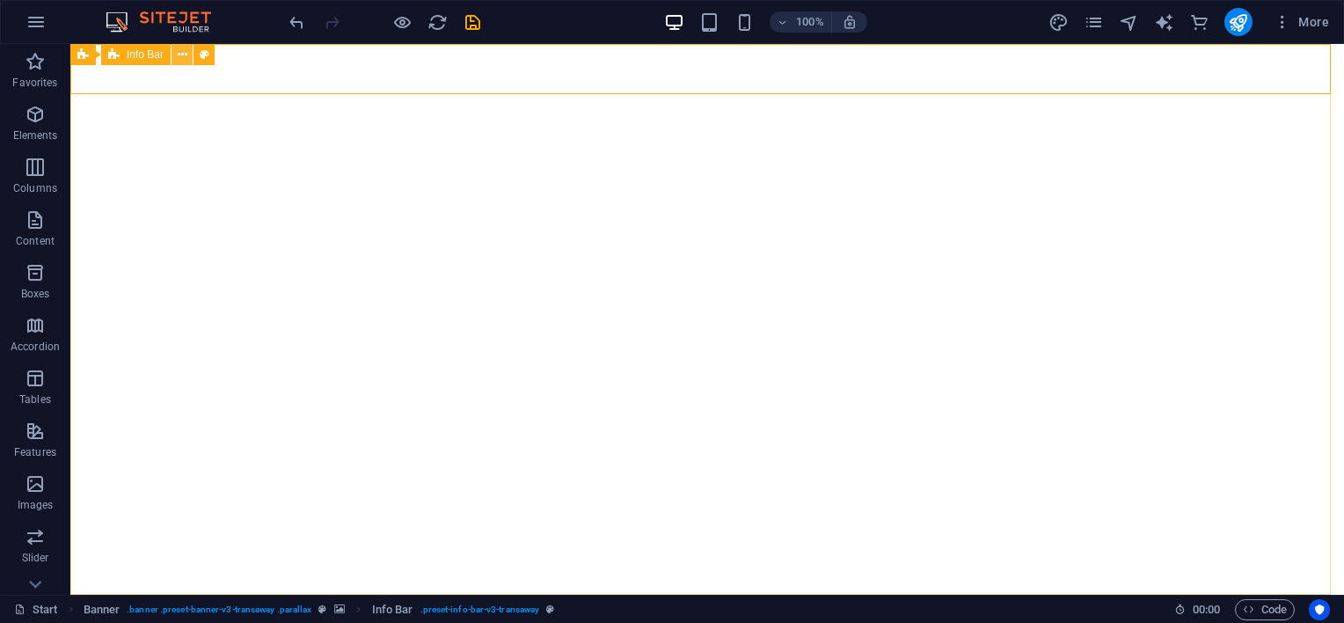
click at [186, 57] on icon at bounding box center [183, 55] width 10 height 18
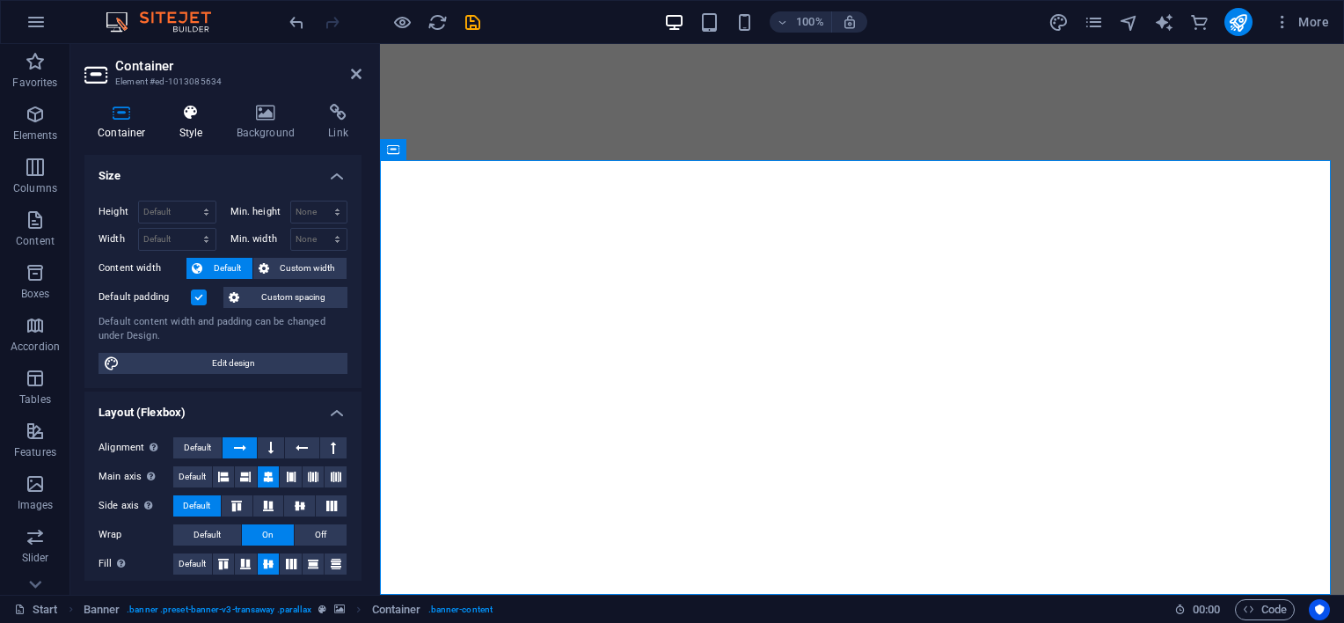
click at [186, 134] on h4 "Style" at bounding box center [194, 122] width 57 height 37
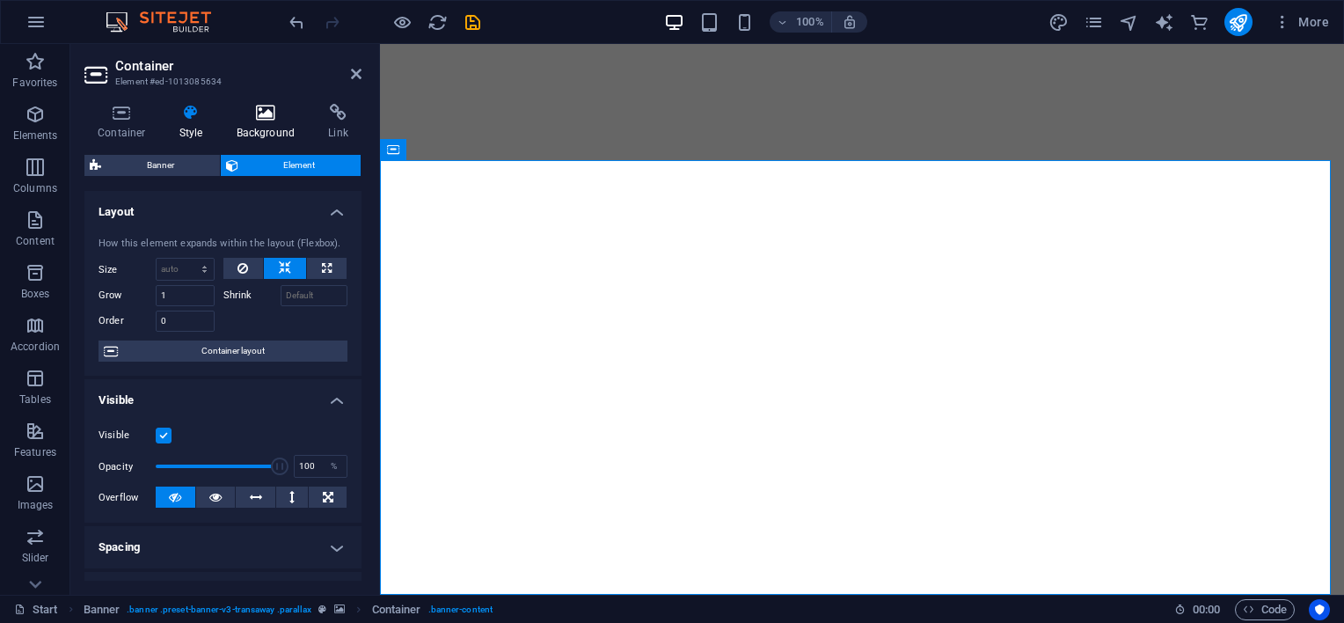
click at [266, 123] on h4 "Background" at bounding box center [269, 122] width 92 height 37
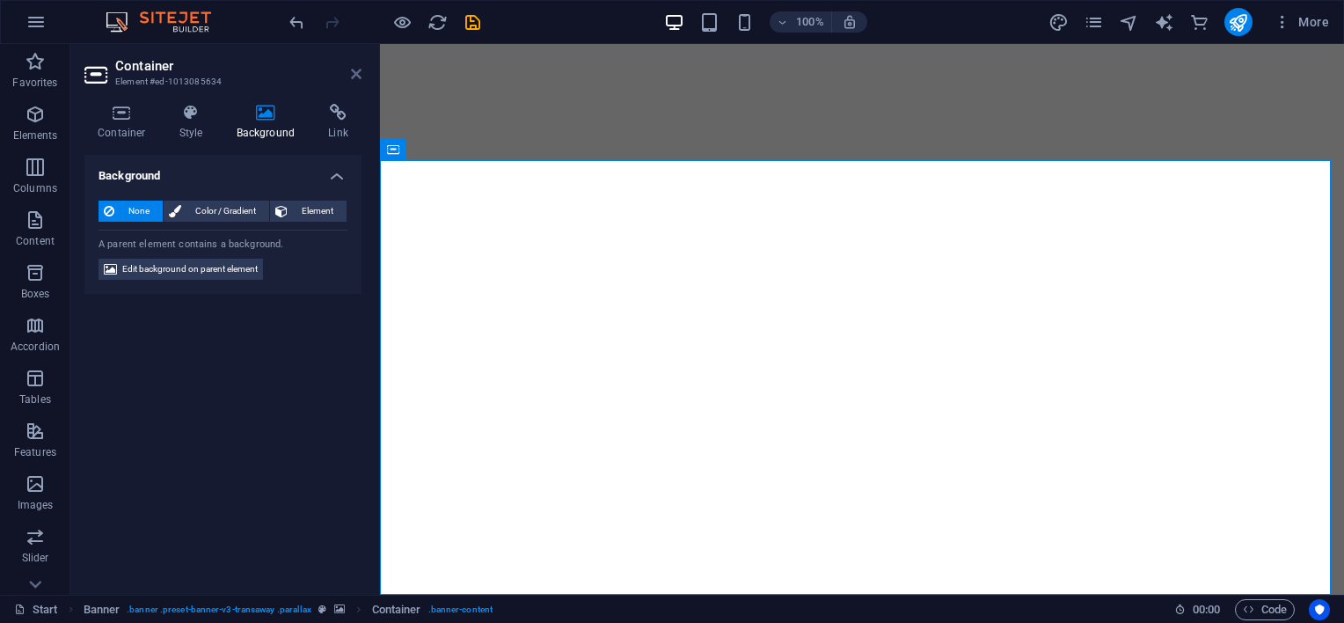
click at [359, 74] on icon at bounding box center [356, 74] width 11 height 14
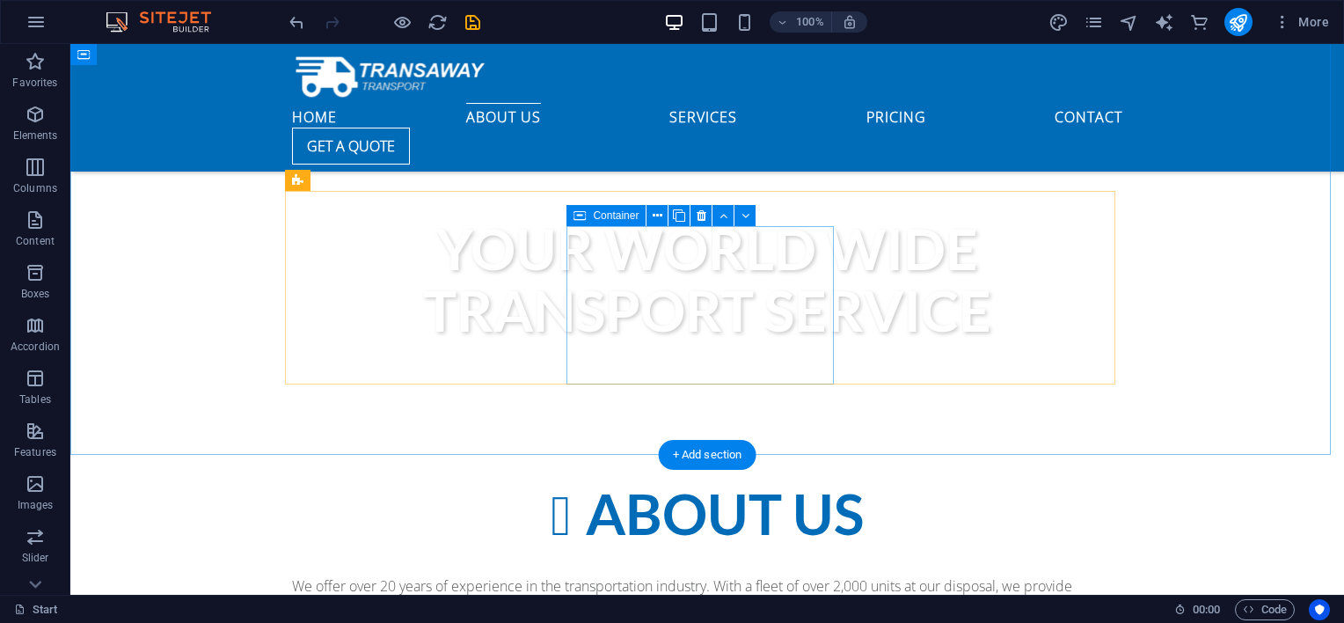
scroll to position [733, 0]
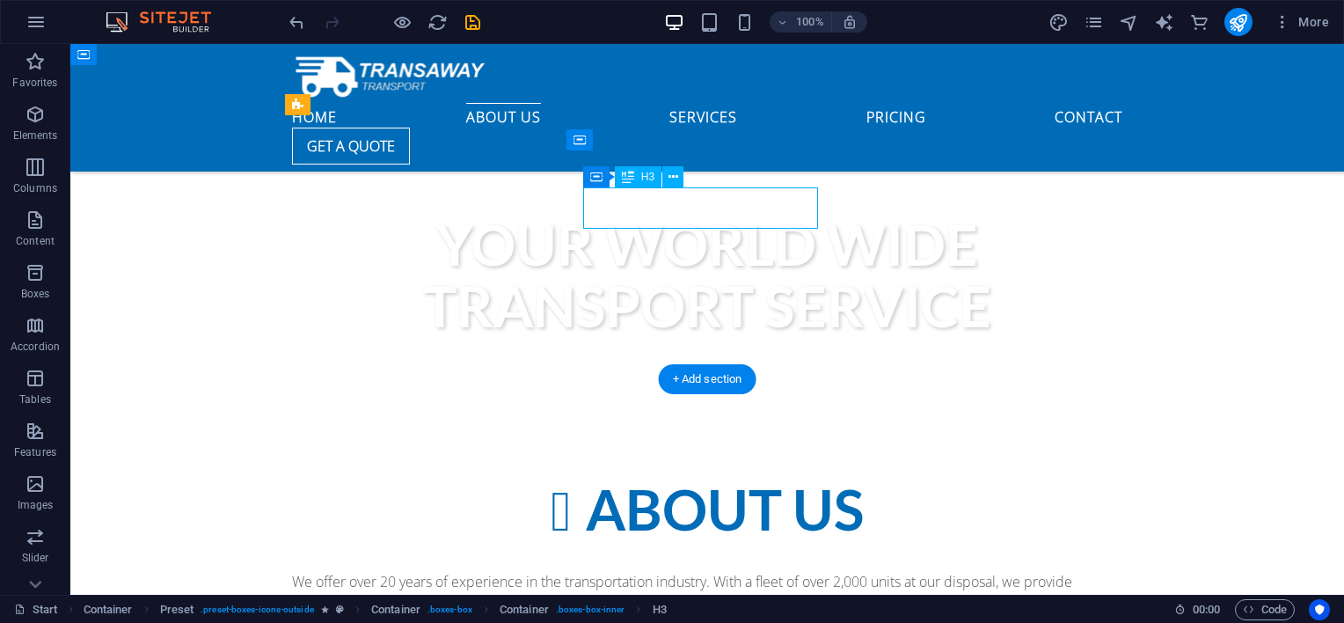
click at [673, 177] on icon at bounding box center [673, 177] width 10 height 18
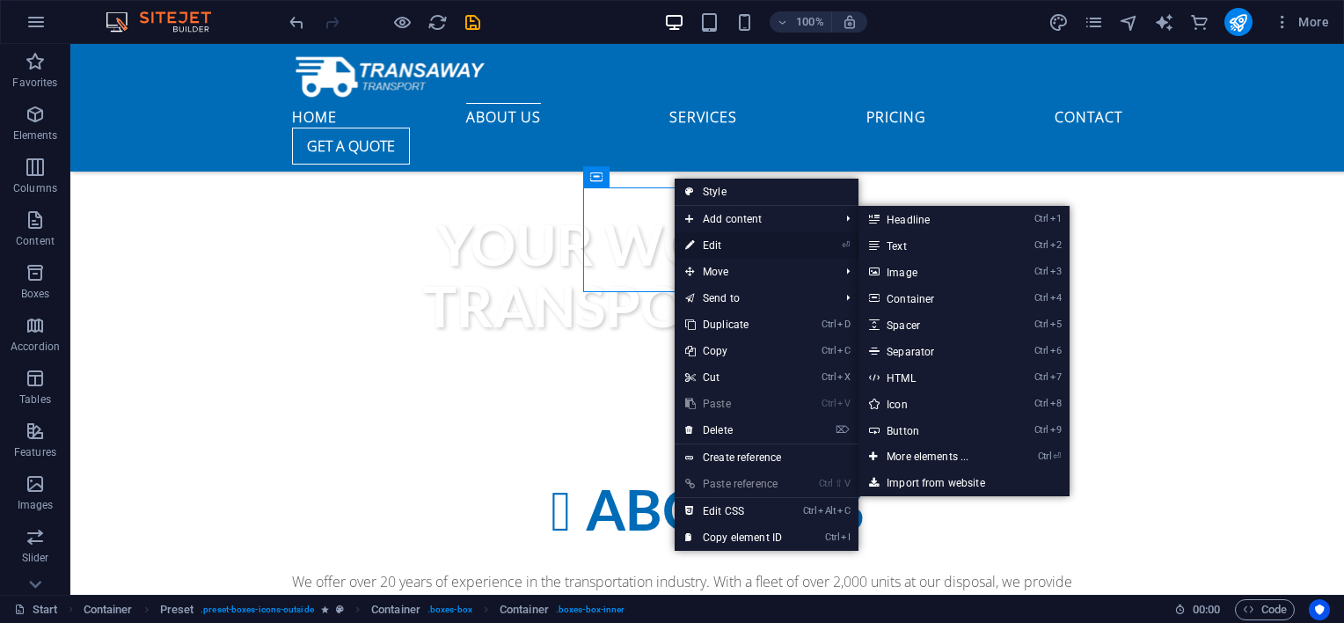
click at [711, 239] on link "⏎ Edit" at bounding box center [733, 245] width 118 height 26
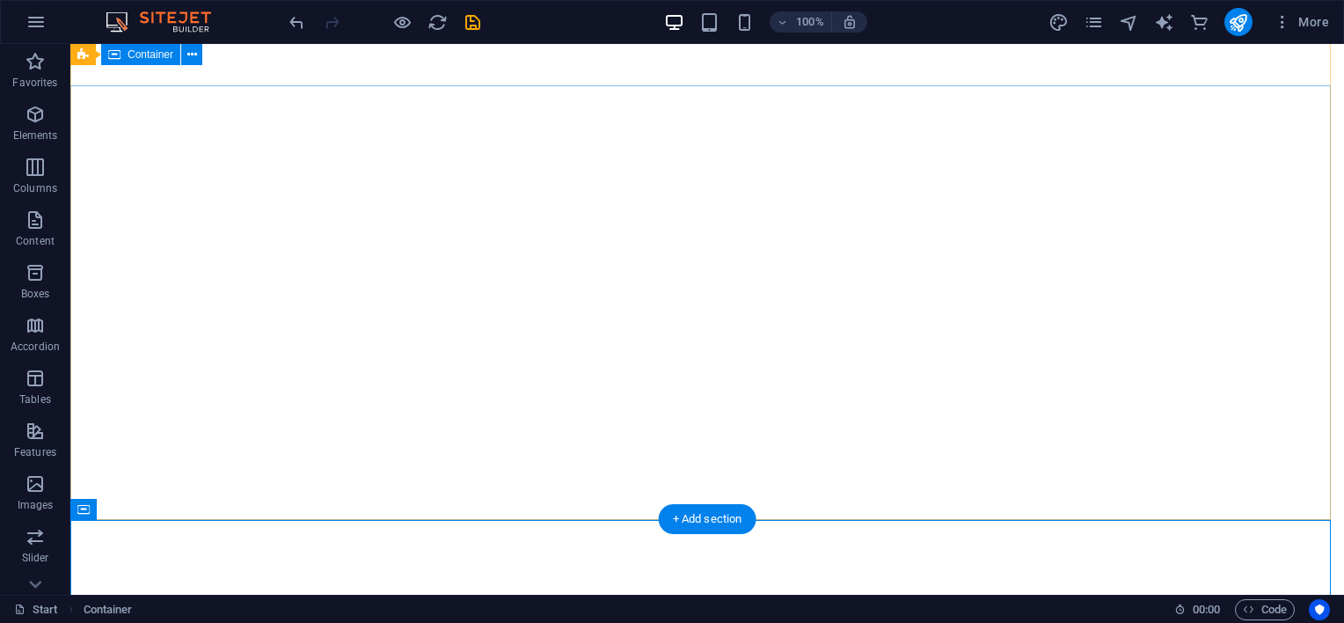
scroll to position [0, 0]
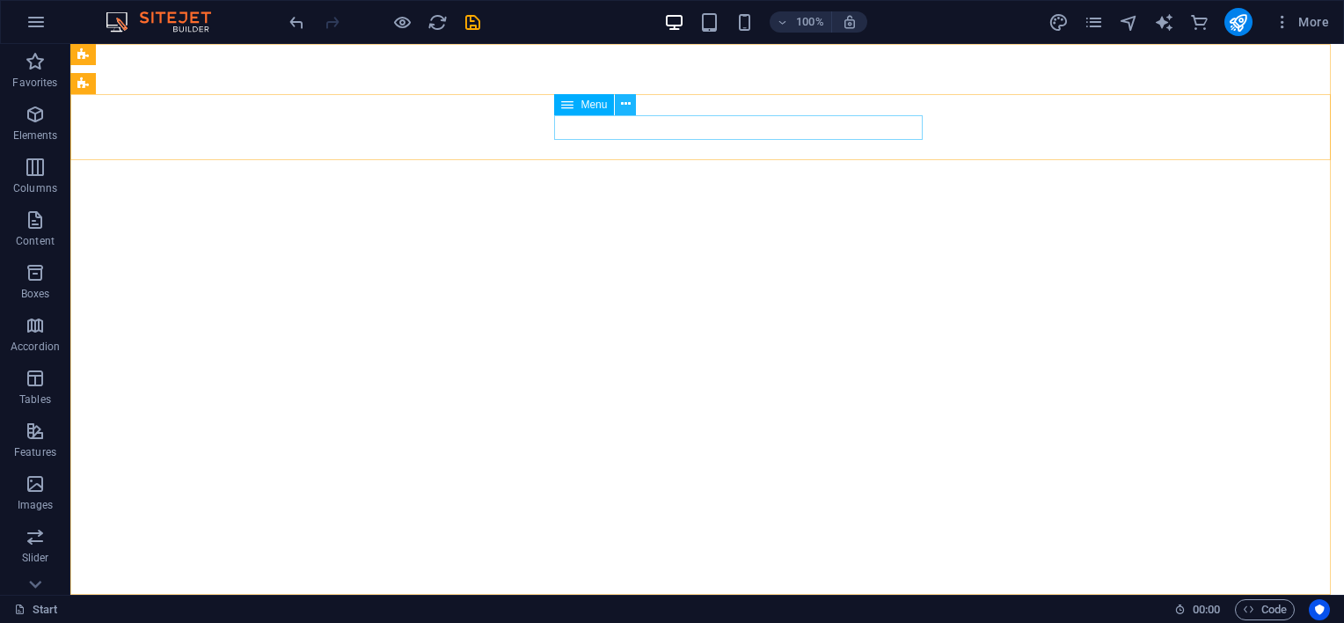
click at [629, 104] on icon at bounding box center [626, 104] width 10 height 18
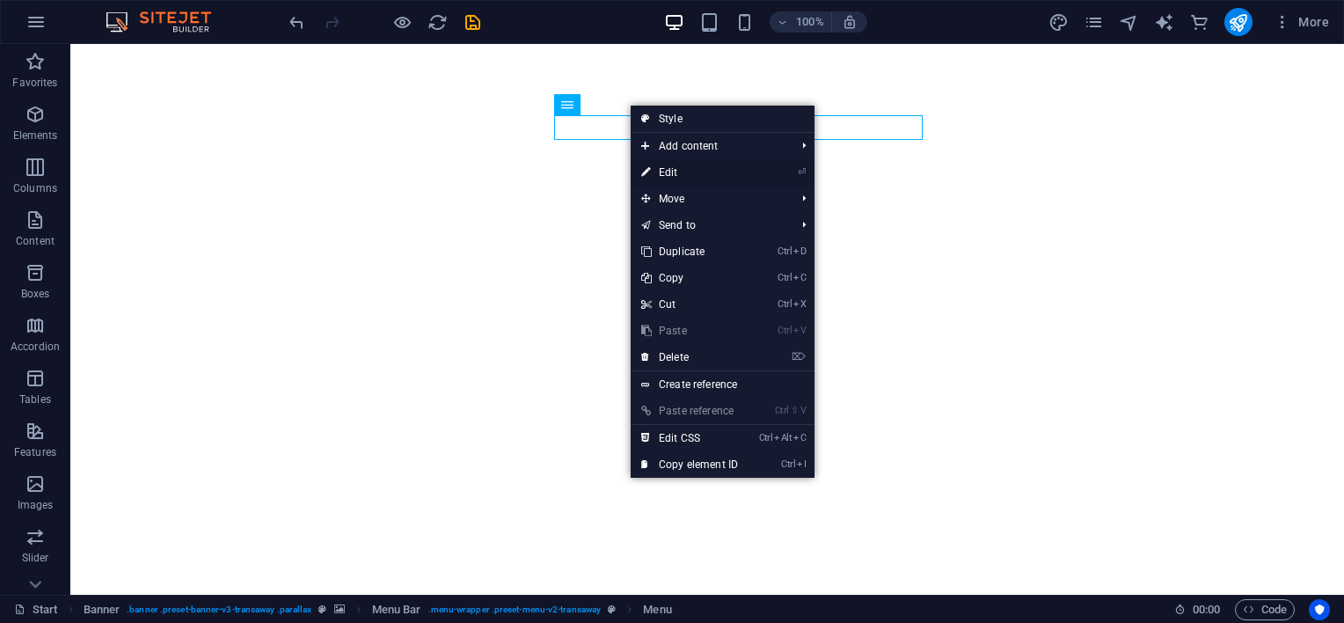
click at [666, 174] on link "⏎ Edit" at bounding box center [690, 172] width 118 height 26
select select
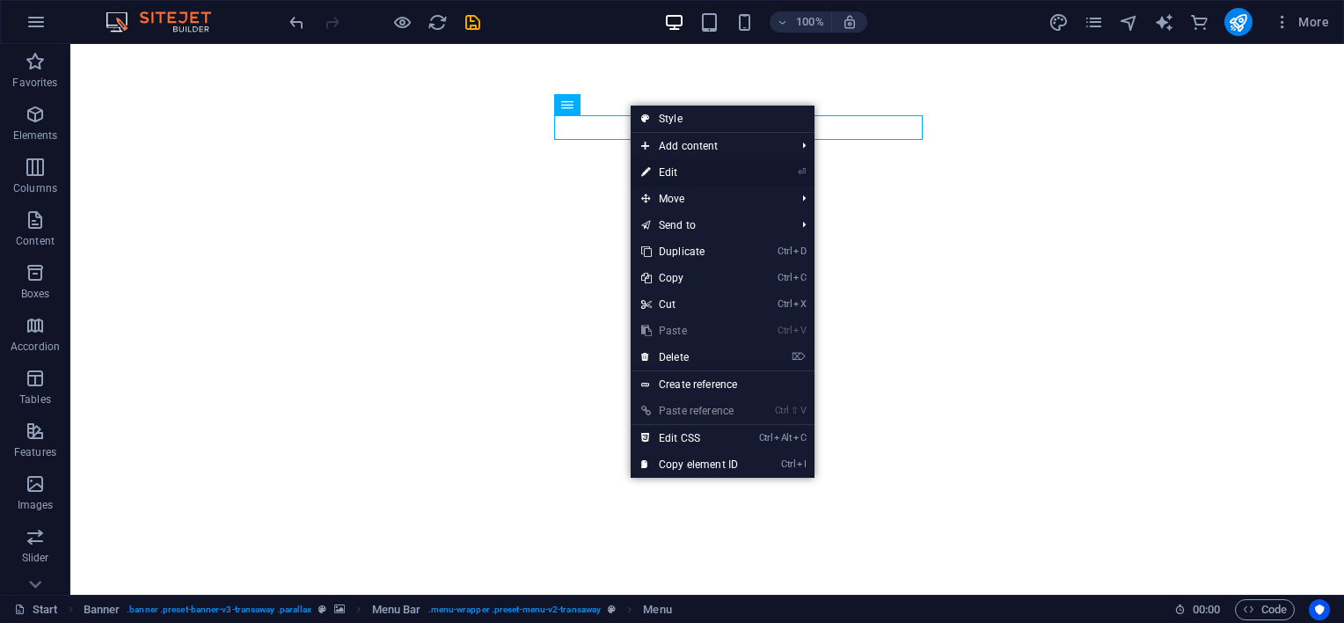
select select
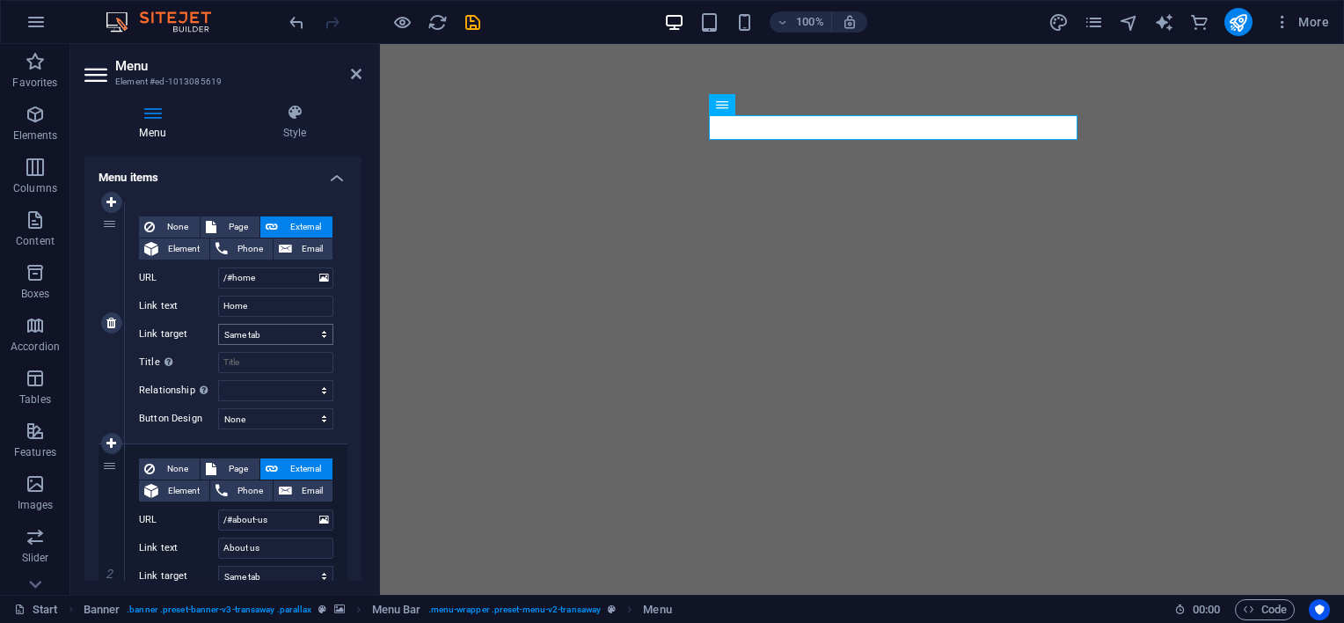
scroll to position [146, 0]
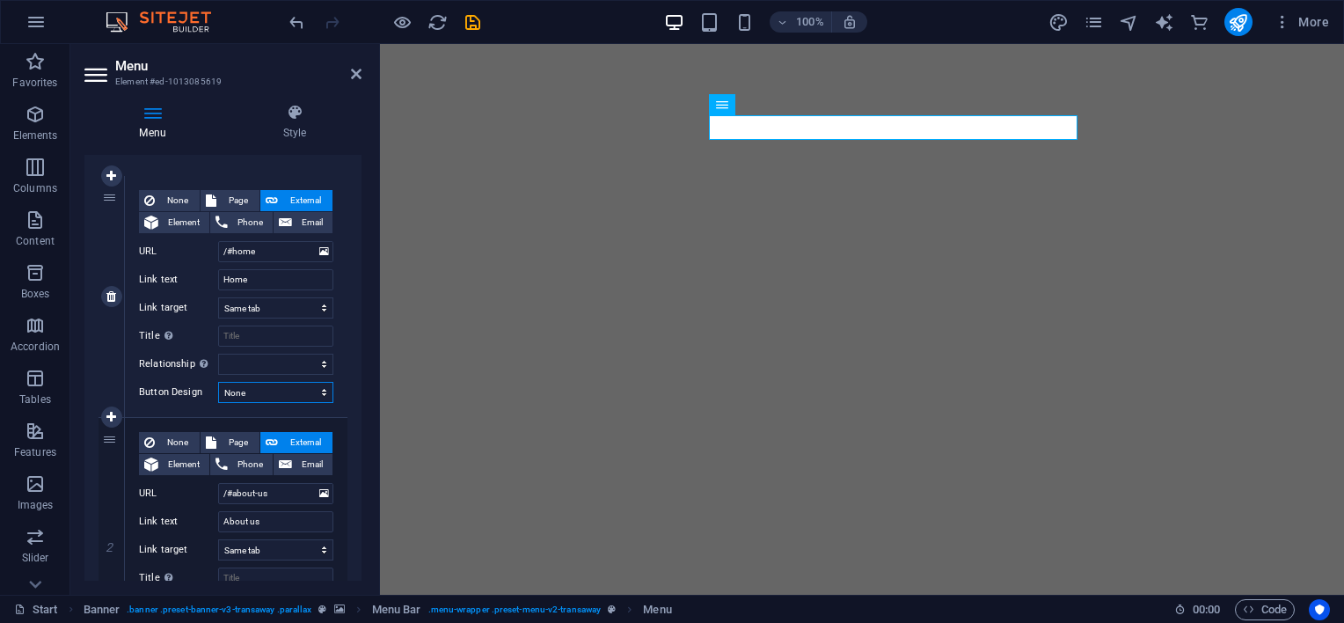
click at [318, 390] on select "None Default Primary Secondary" at bounding box center [275, 392] width 115 height 21
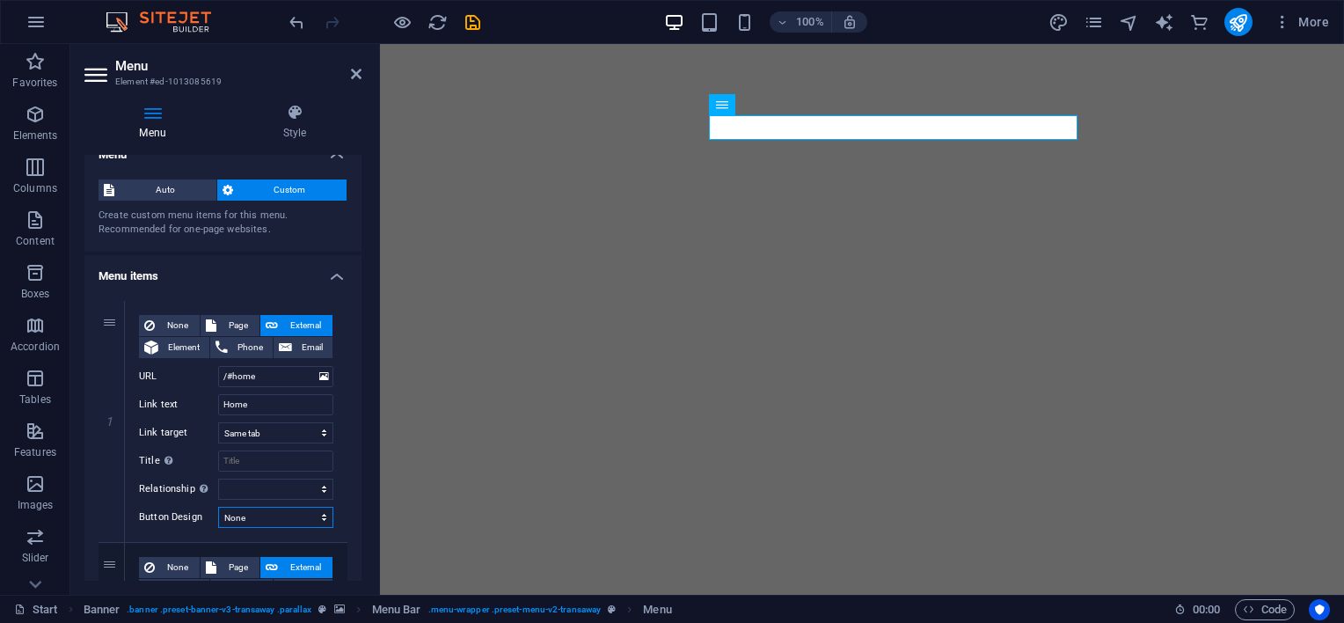
scroll to position [0, 0]
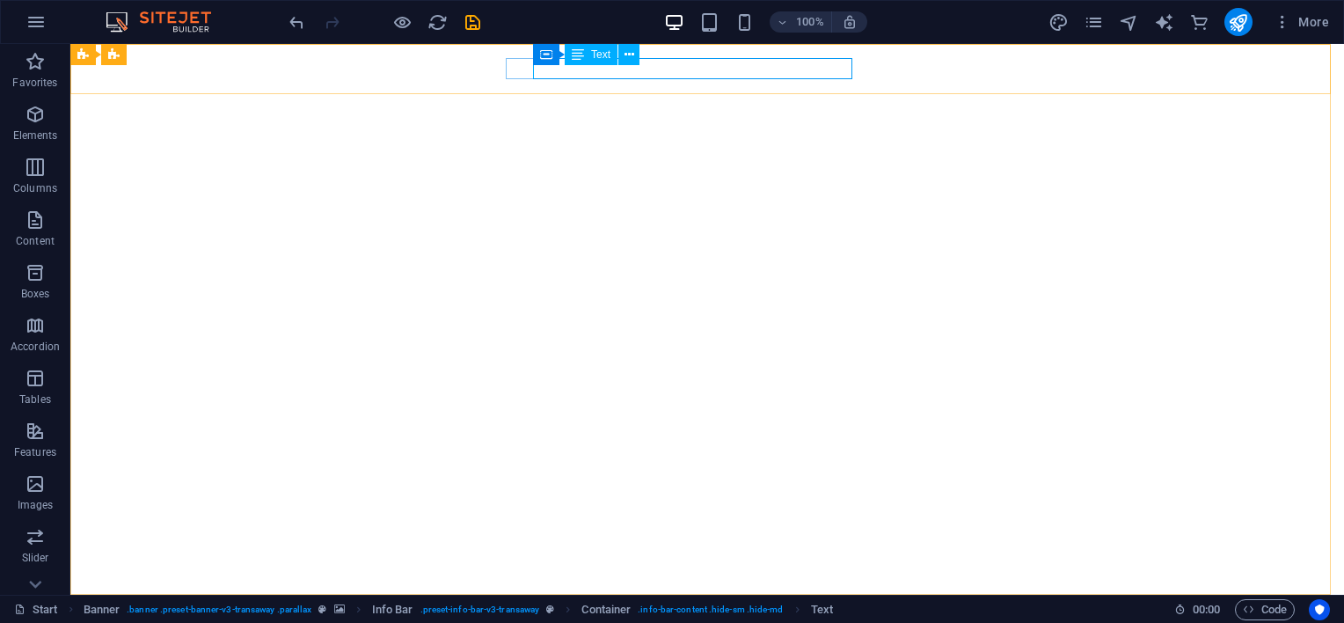
click at [601, 53] on span "Text" at bounding box center [600, 54] width 19 height 11
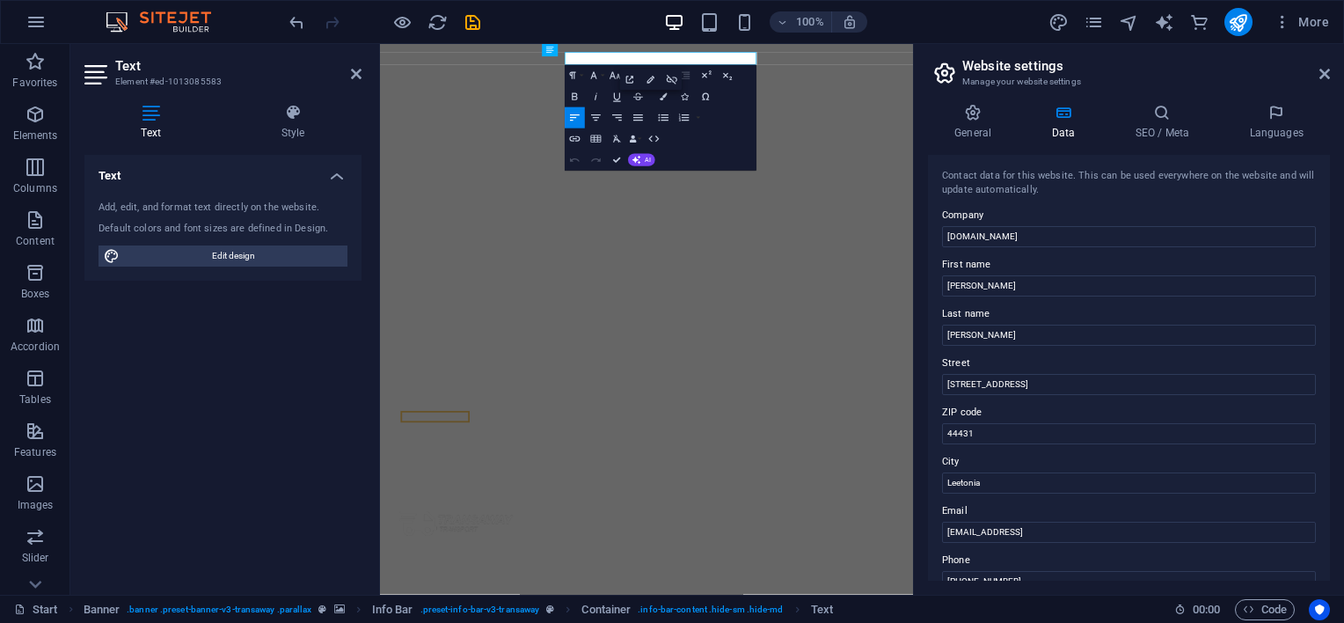
click at [728, 69] on div "Paragraph Format Normal Heading 1 Heading 2 Heading 3 Heading 4 Heading 5 Headi…" at bounding box center [661, 118] width 192 height 106
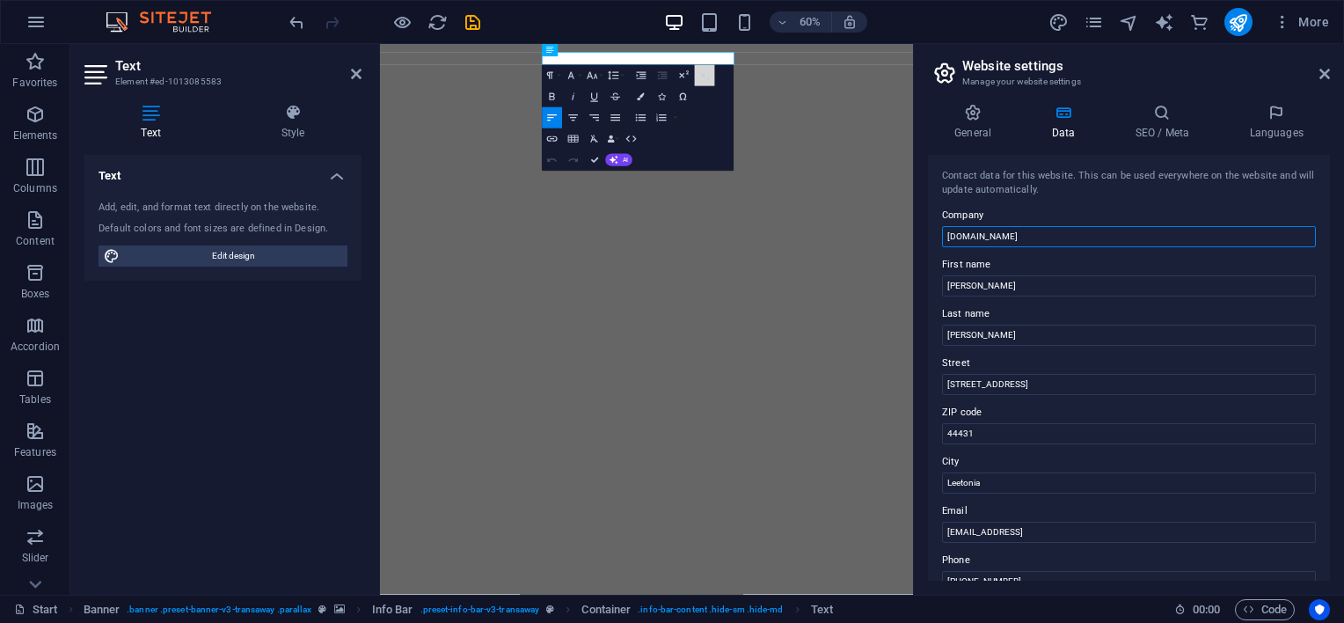
click at [1013, 236] on input "[DOMAIN_NAME]" at bounding box center [1129, 236] width 374 height 21
type input "c"
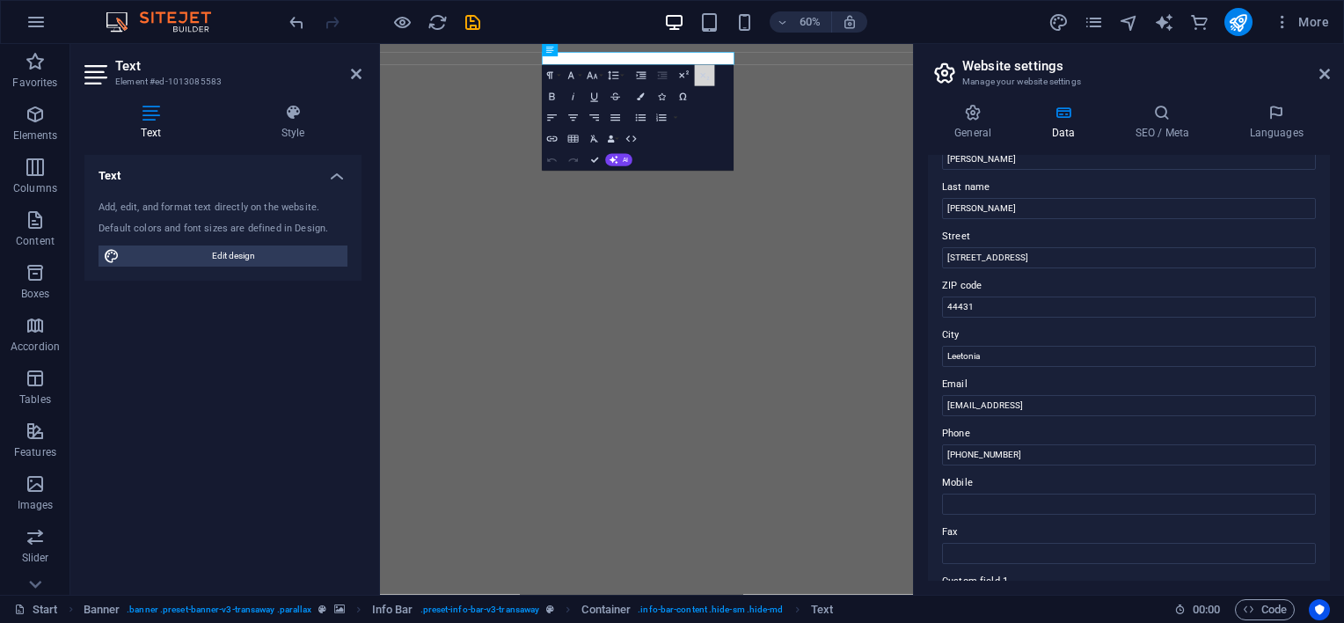
scroll to position [146, 0]
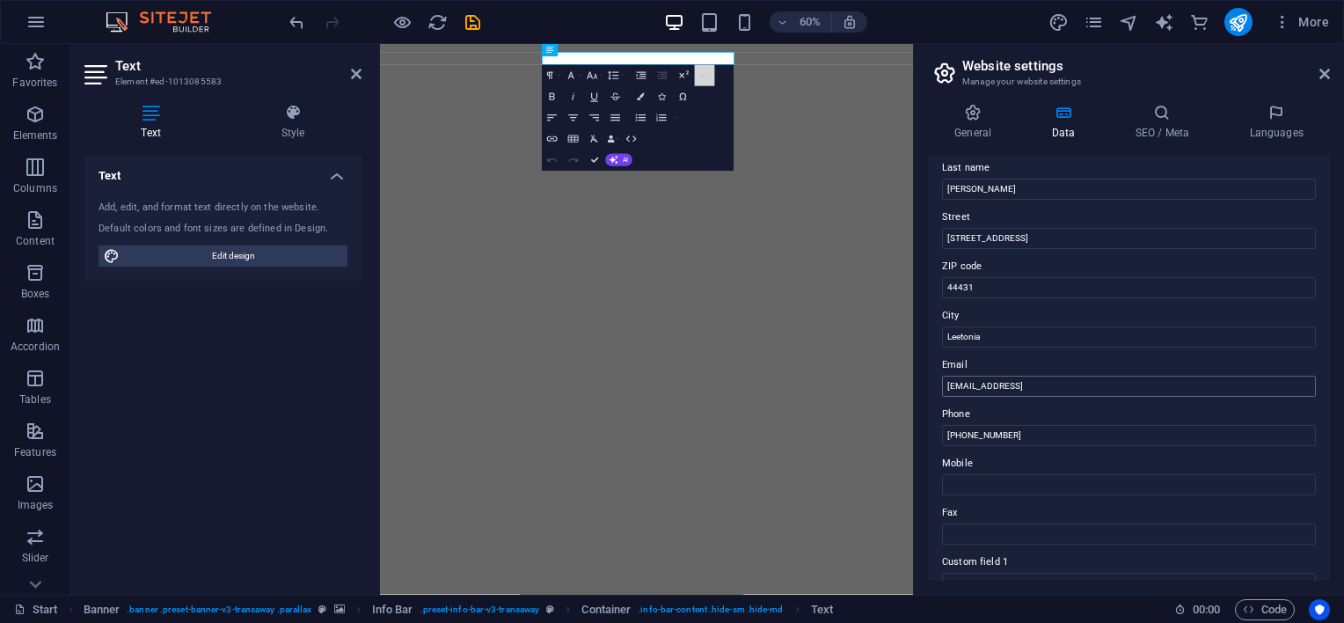
type input "C & L TRANSCORP, INC"
drag, startPoint x: 1152, startPoint y: 388, endPoint x: 947, endPoint y: 373, distance: 205.4
click at [945, 374] on div "Email 55ed602eb386d32bfef699e2a5b242@cpanel.local" at bounding box center [1129, 375] width 374 height 42
type input "c"
type input "[PERSON_NAME][EMAIL_ADDRESS][DOMAIN_NAME]"
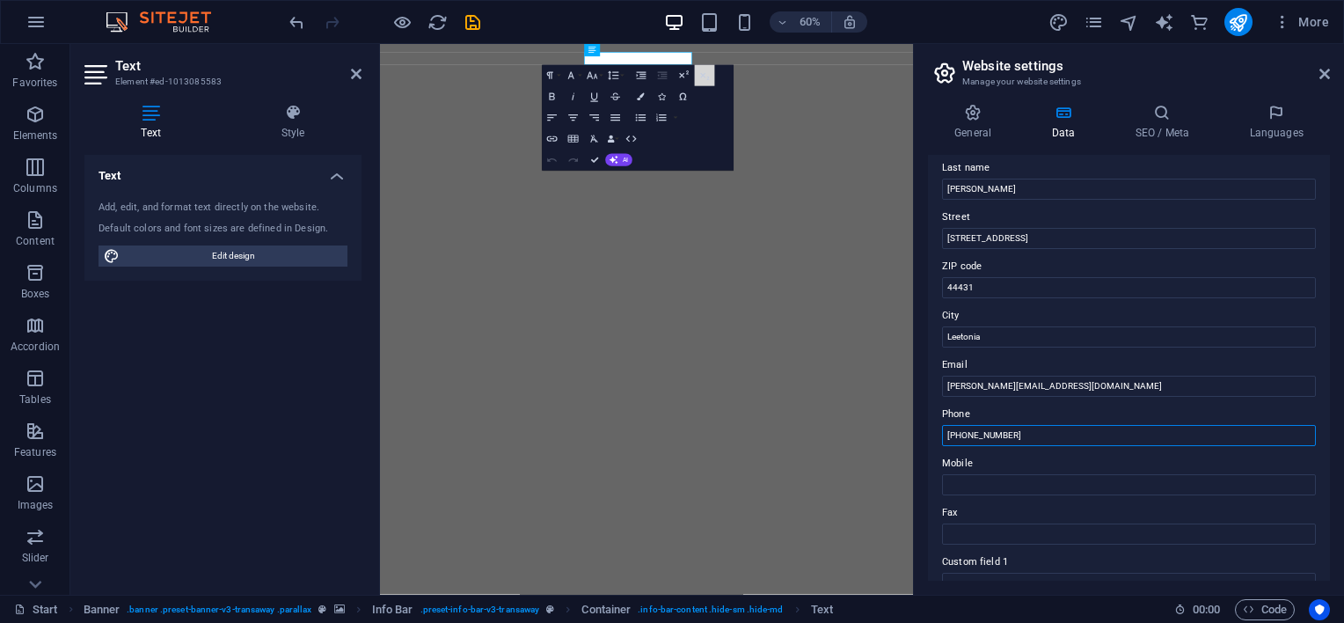
drag, startPoint x: 1021, startPoint y: 436, endPoint x: 930, endPoint y: 430, distance: 91.7
click at [929, 431] on div "Contact data for this website. This can be used everywhere on the website and w…" at bounding box center [1129, 368] width 402 height 426
paste input "330-831-7965"
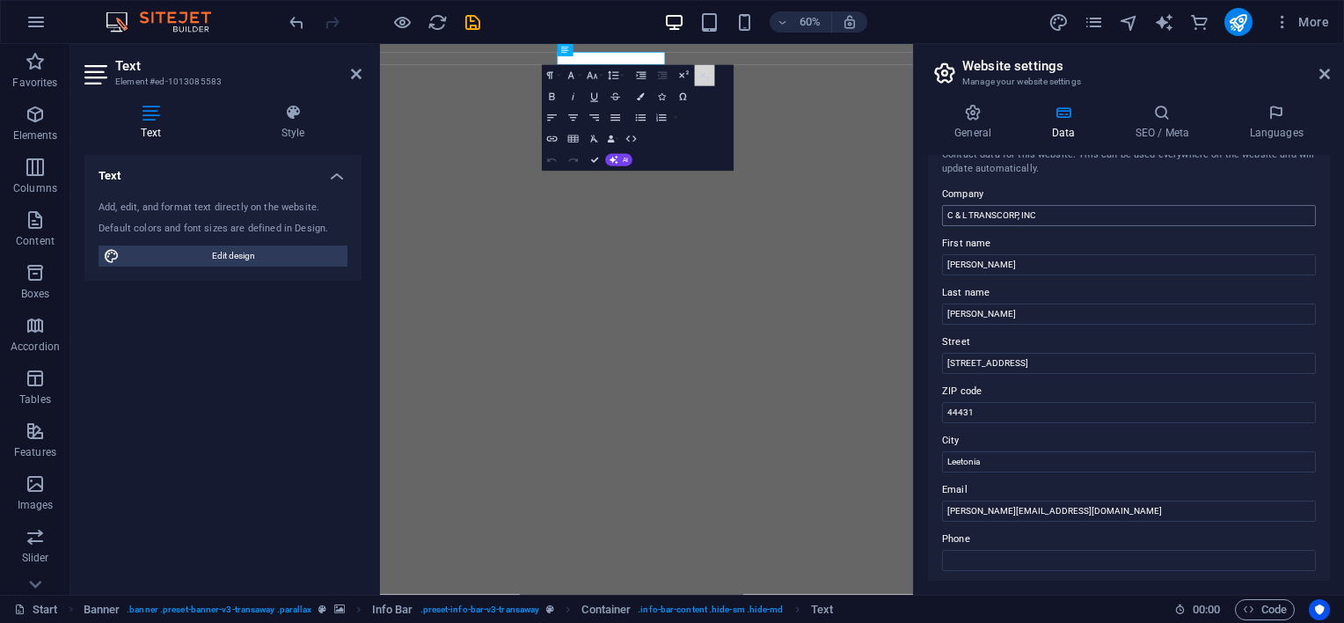
scroll to position [0, 0]
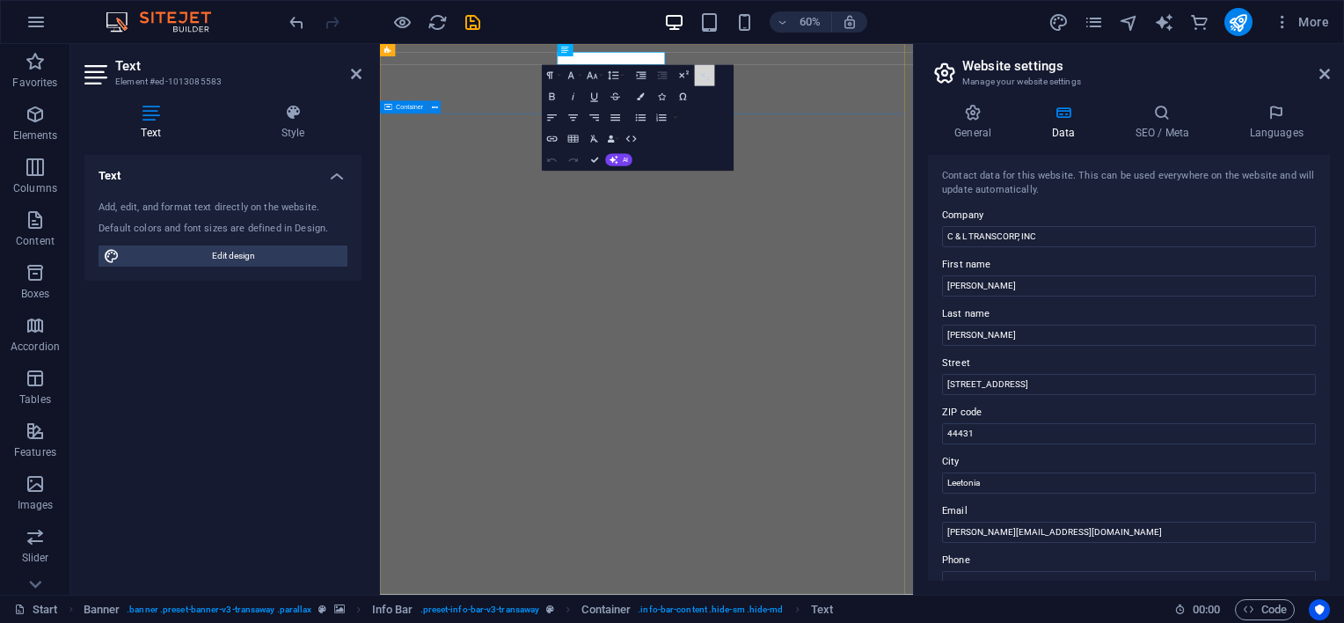
type input "330-831-7965"
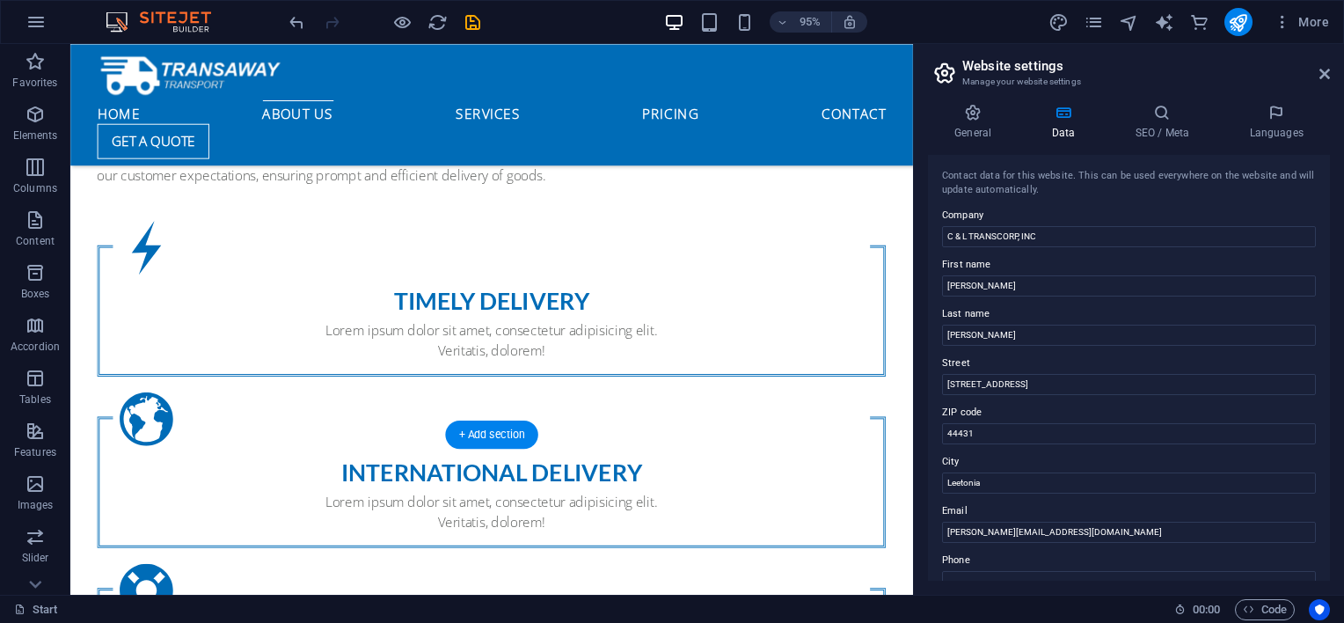
scroll to position [1025, 0]
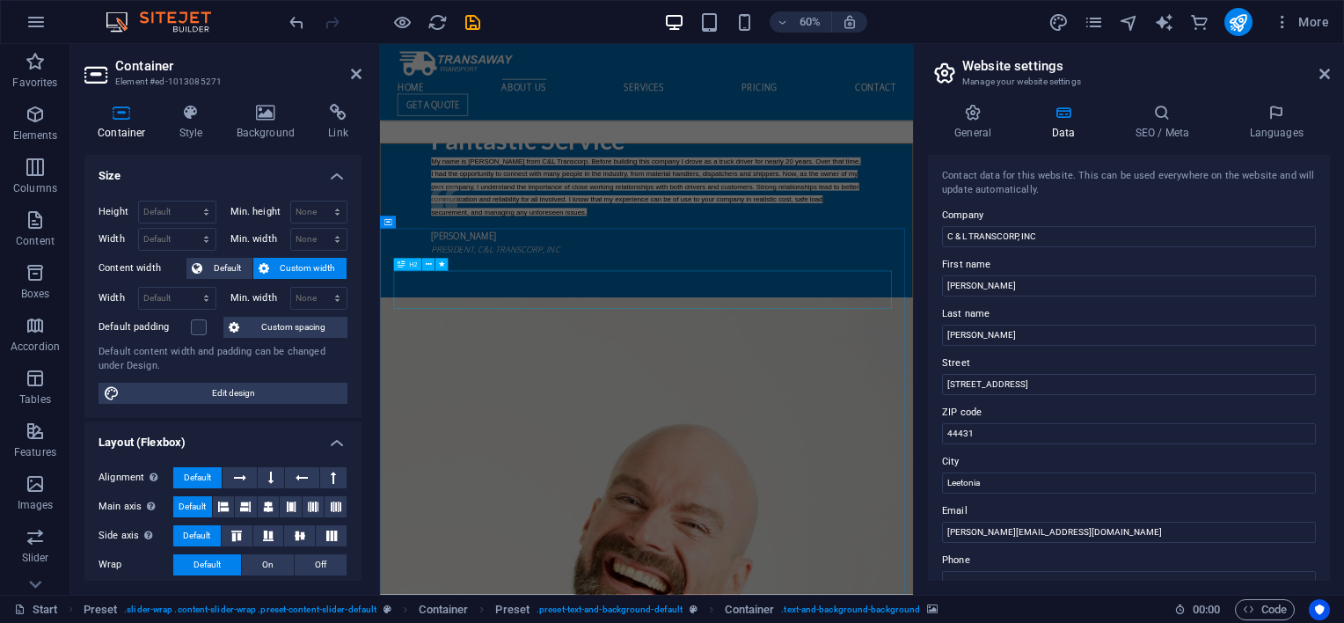
scroll to position [2096, 0]
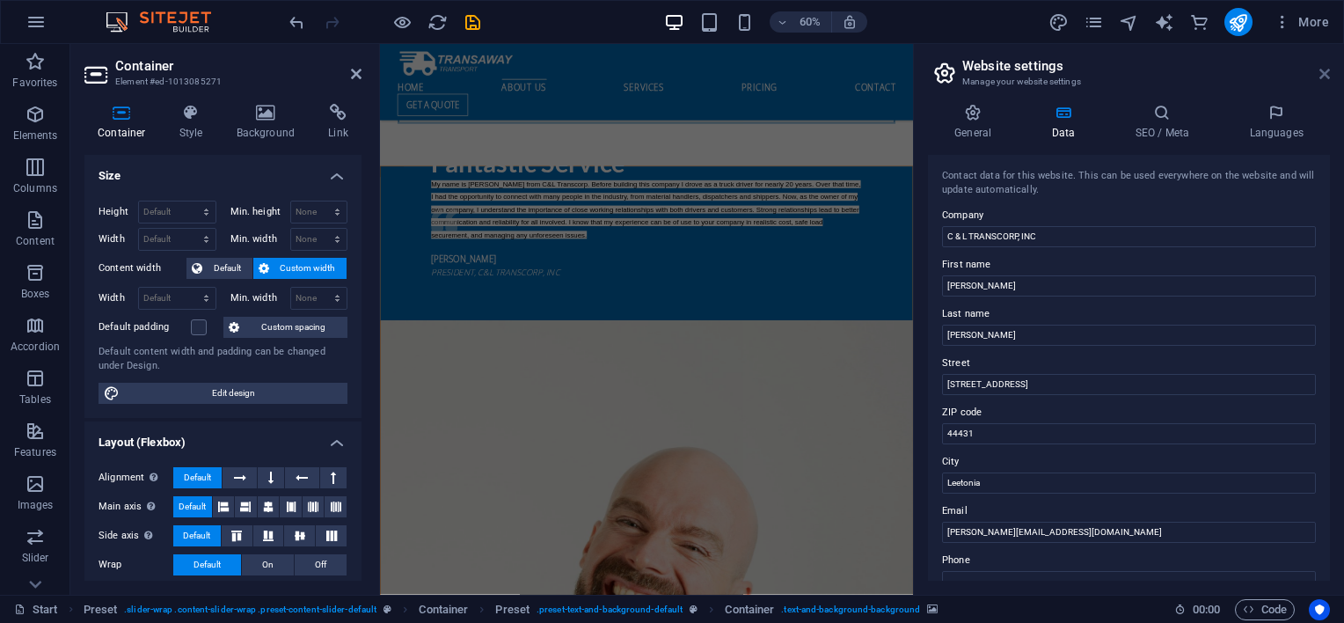
click at [1320, 67] on icon at bounding box center [1324, 74] width 11 height 14
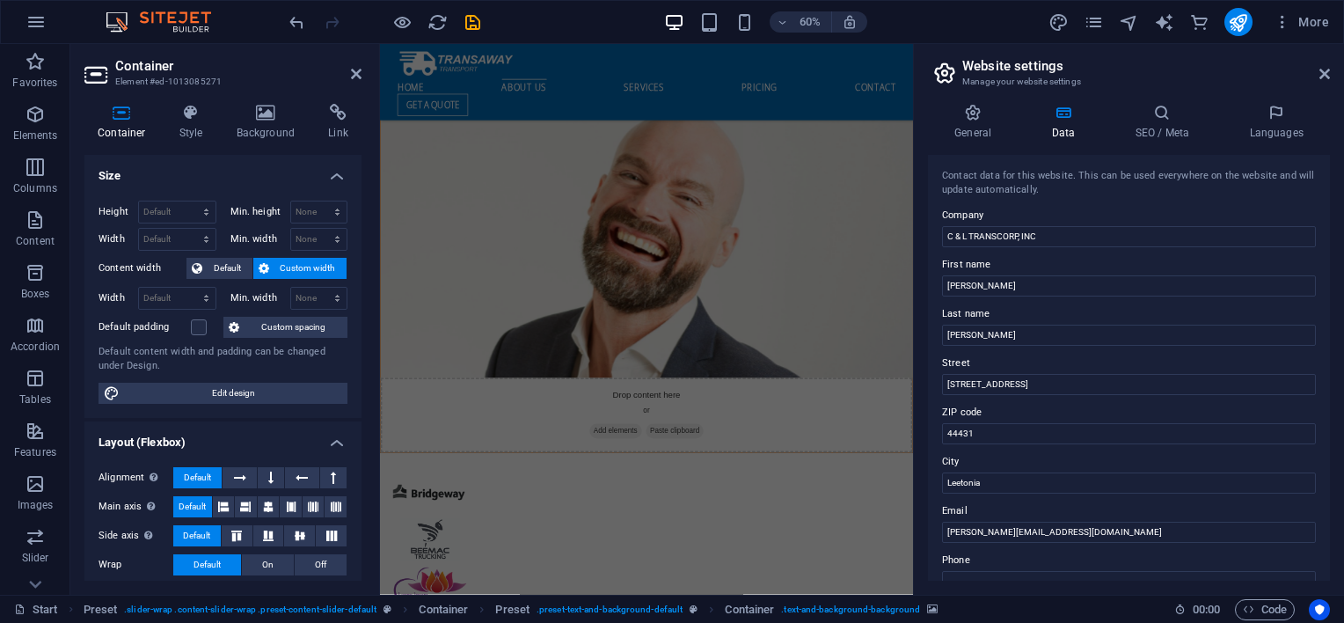
scroll to position [1051, 0]
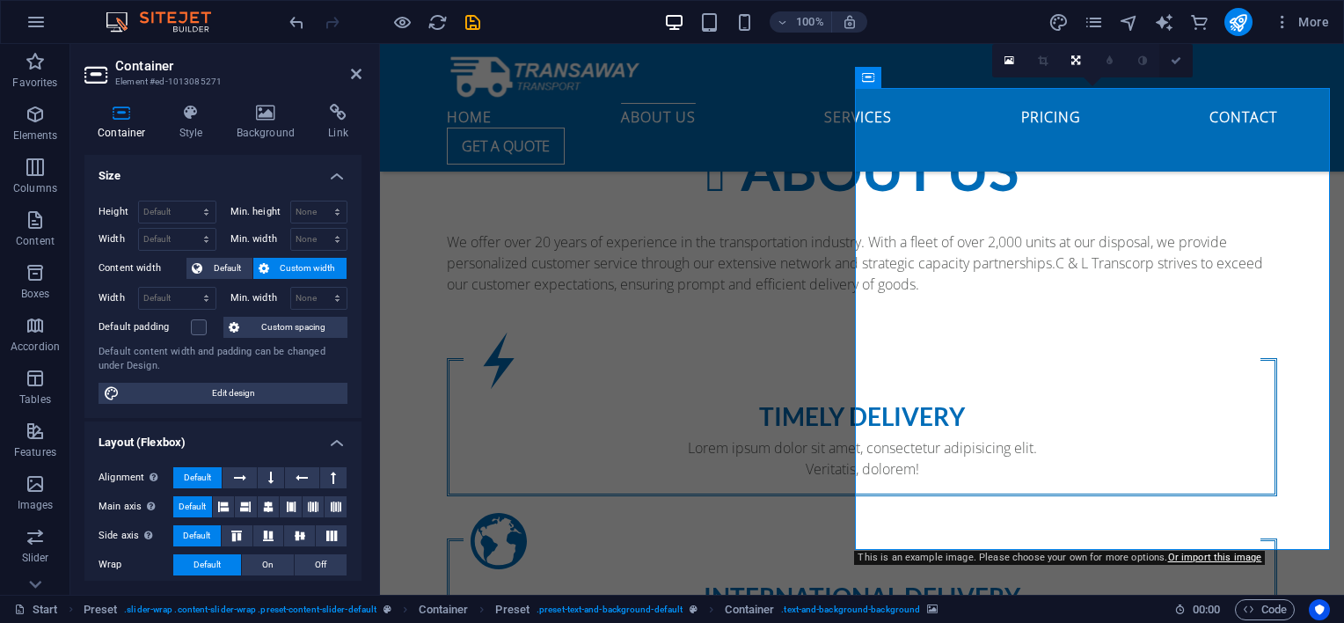
drag, startPoint x: 1174, startPoint y: 60, endPoint x: 1034, endPoint y: 62, distance: 139.8
click at [1174, 60] on icon at bounding box center [1175, 60] width 11 height 11
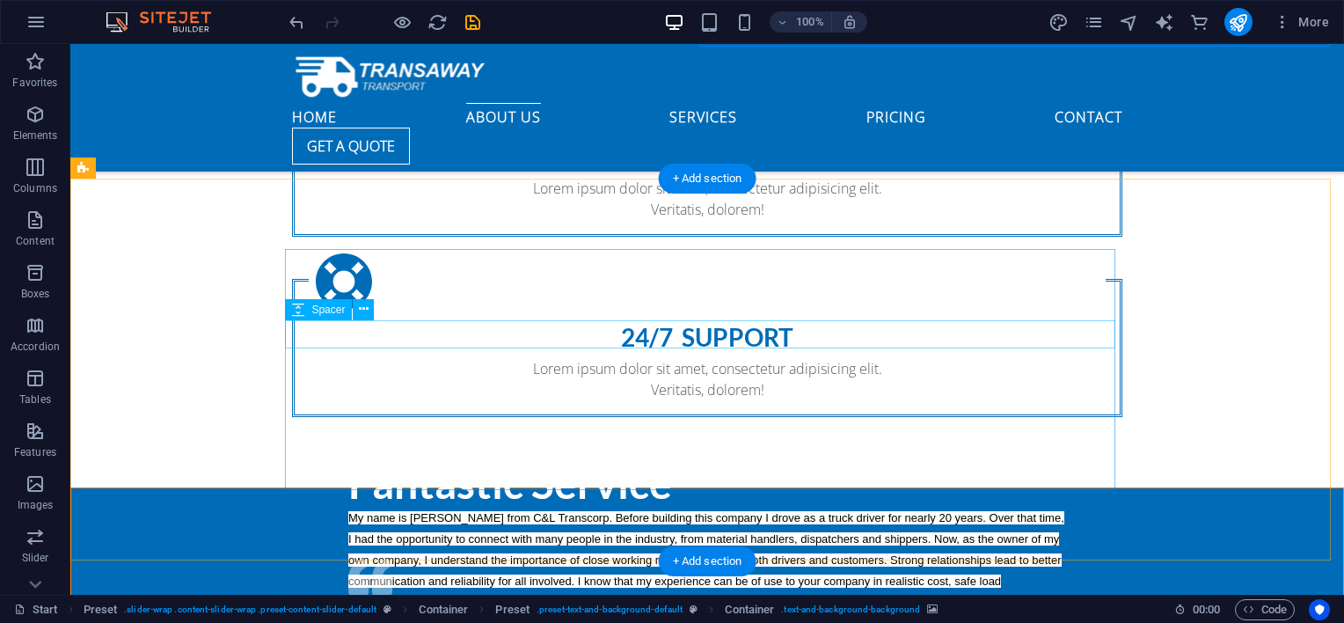
scroll to position [904, 0]
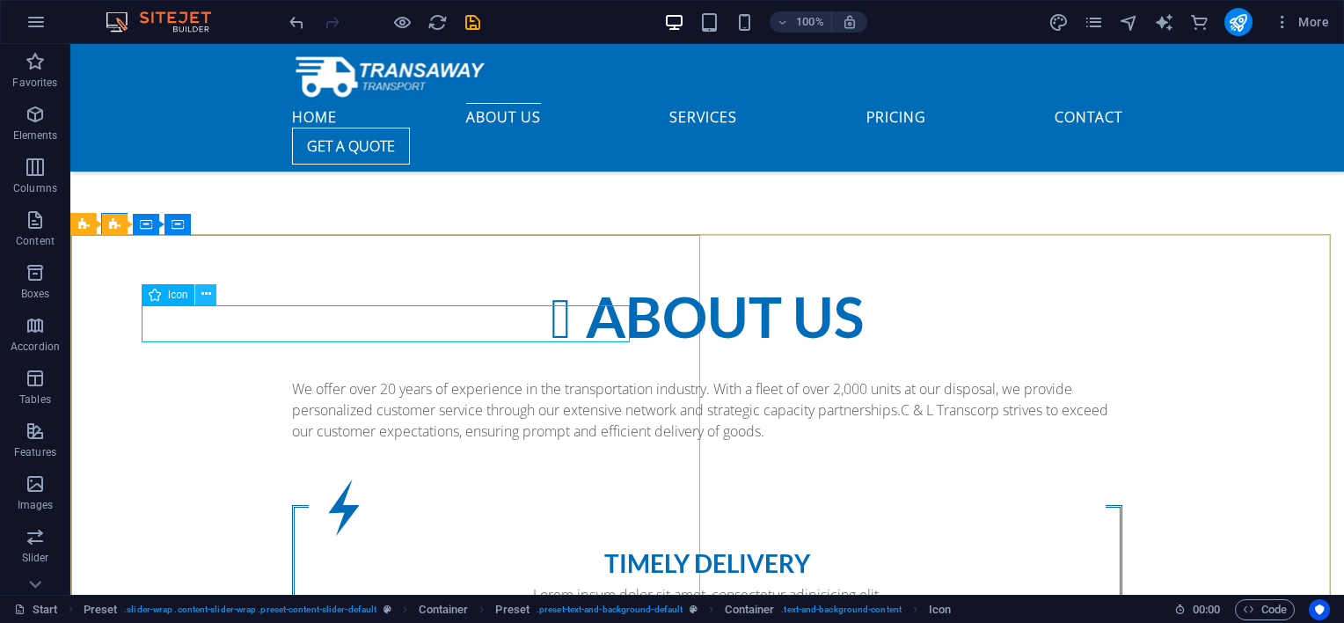
click at [212, 293] on button at bounding box center [205, 294] width 21 height 21
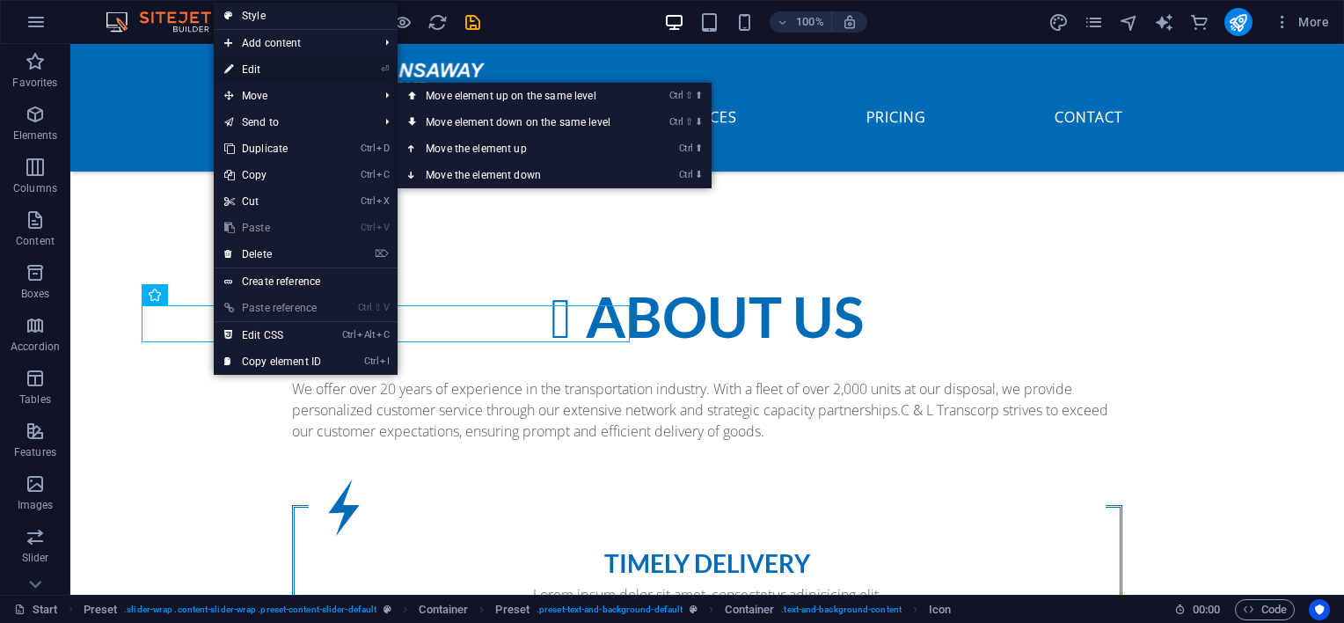
click at [264, 77] on link "⏎ Edit" at bounding box center [273, 69] width 118 height 26
select select "xMidYMid"
select select "px"
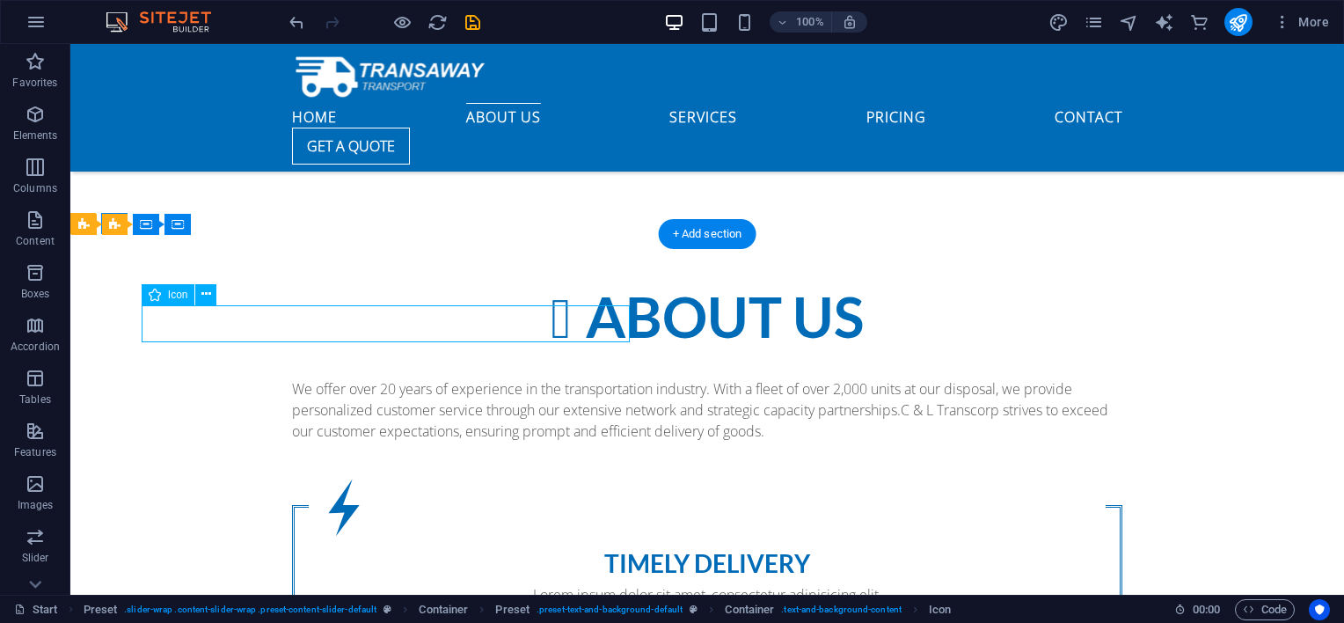
select select "xMidYMid"
select select "px"
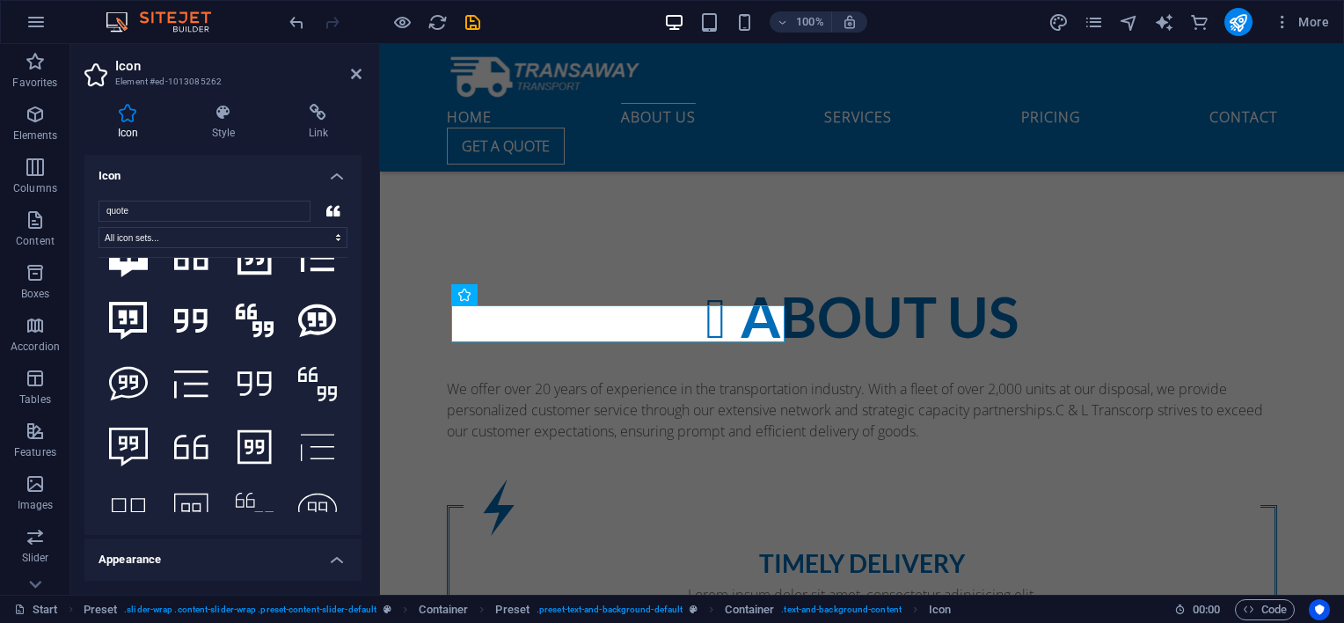
scroll to position [794, 0]
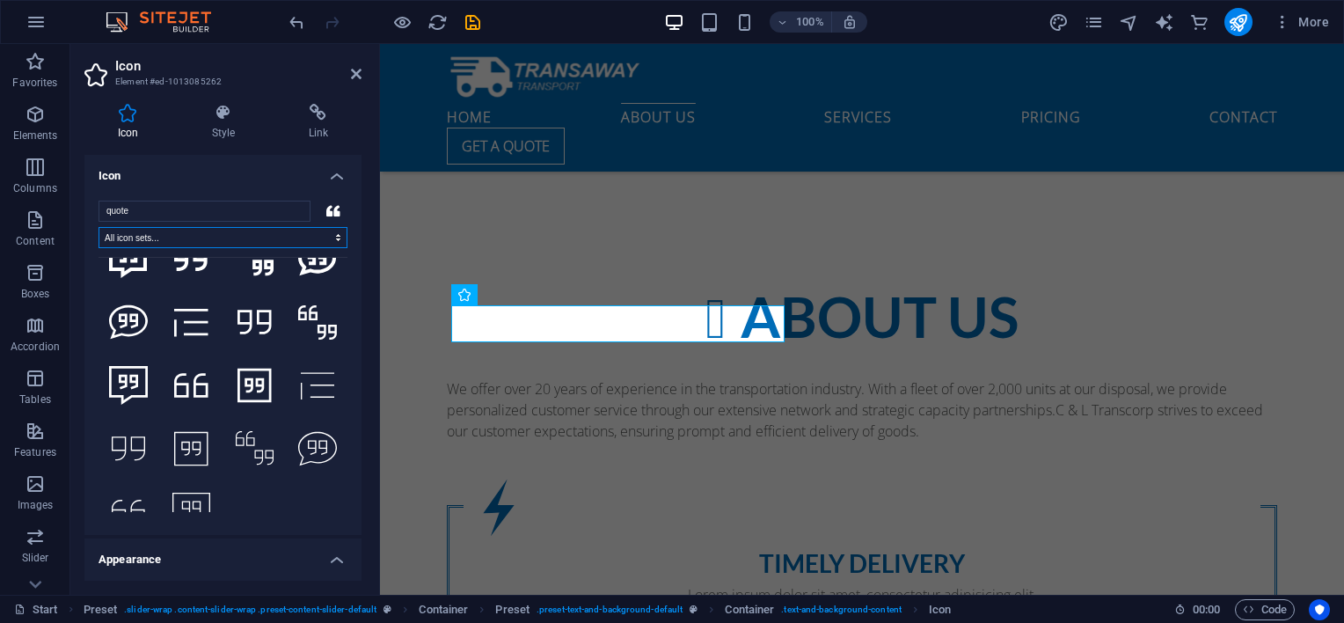
click at [206, 236] on select "All icon sets... IcoFont Ionicons FontAwesome Brands FontAwesome Duotone FontAw…" at bounding box center [222, 237] width 249 height 21
select select "font-awesome-regular"
click at [98, 227] on select "All icon sets... IcoFont Ionicons FontAwesome Brands FontAwesome Duotone FontAw…" at bounding box center [222, 237] width 249 height 21
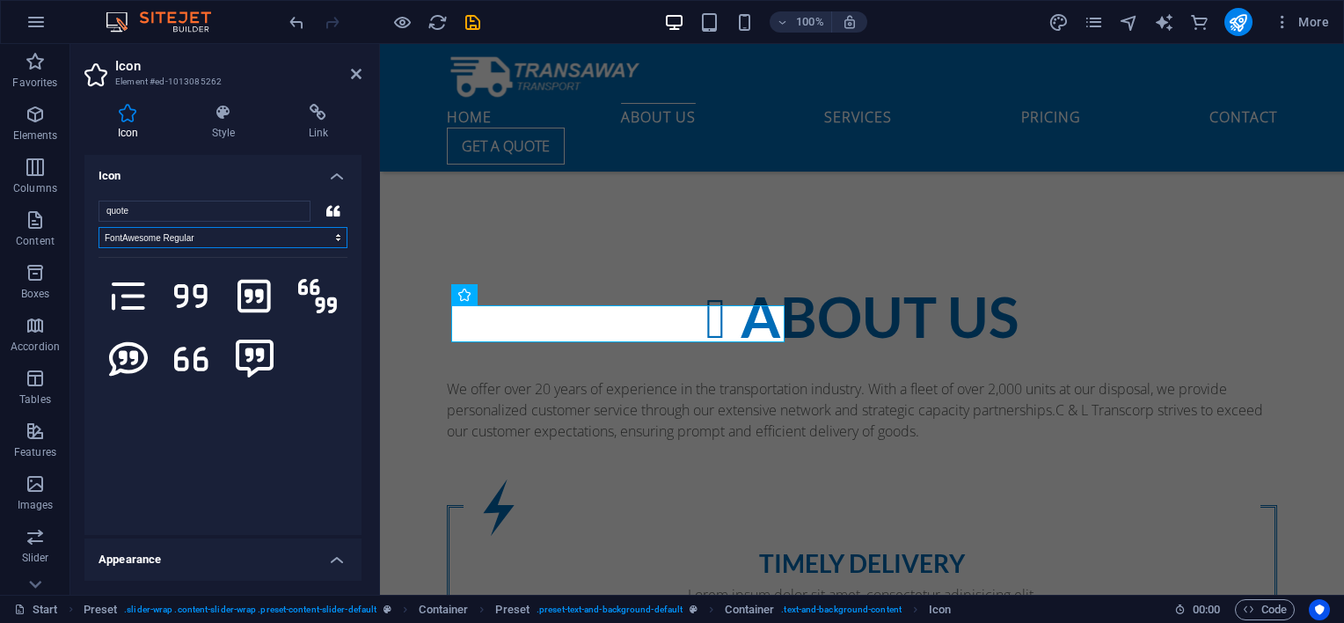
scroll to position [0, 0]
click at [289, 210] on input "quote" at bounding box center [204, 210] width 212 height 21
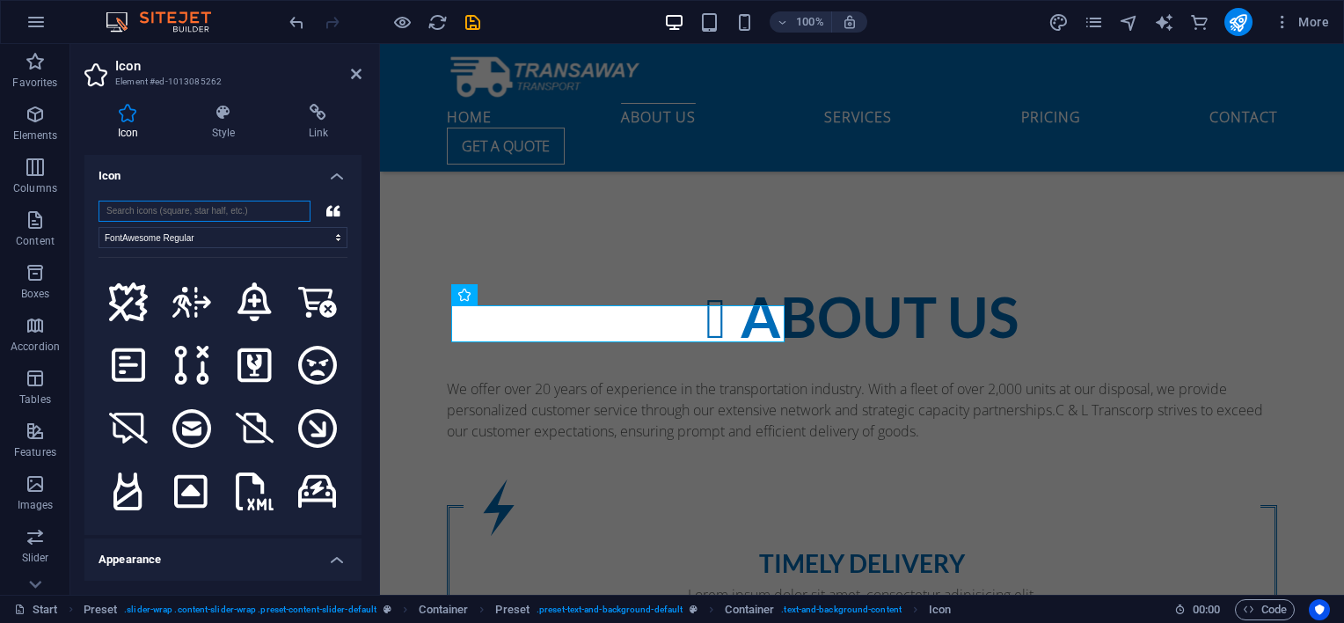
scroll to position [1612, 0]
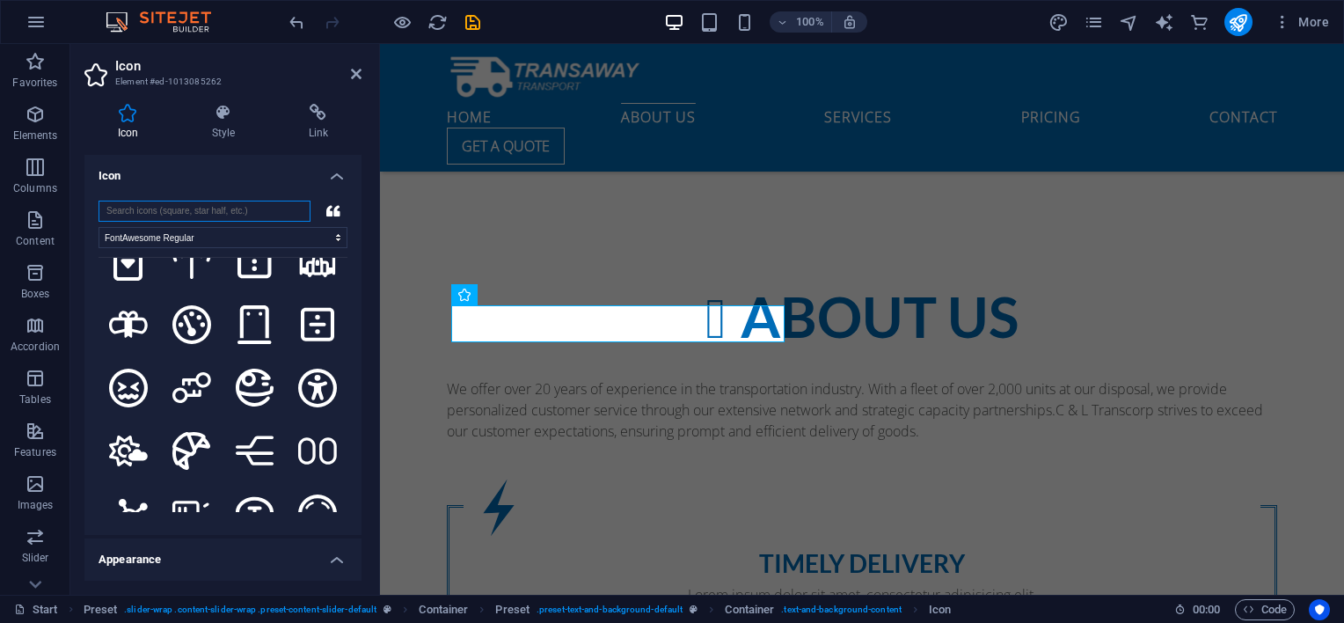
click at [177, 203] on input "search" at bounding box center [204, 210] width 212 height 21
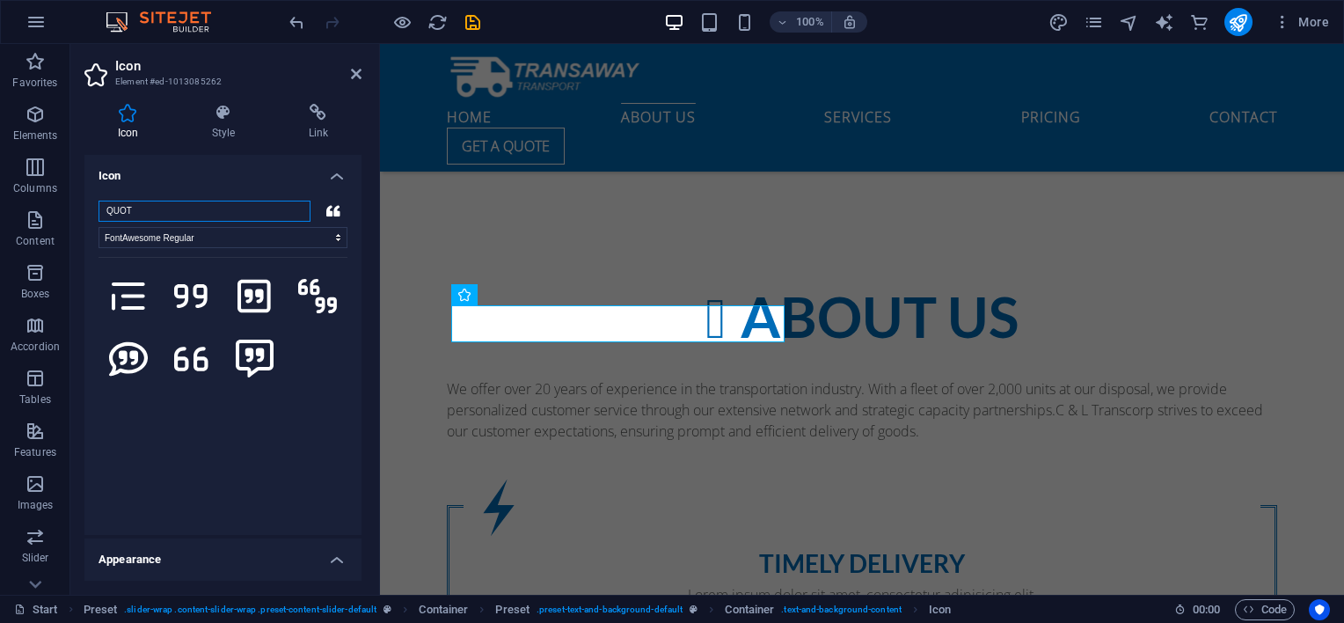
scroll to position [0, 0]
type input "QUOTE"
click at [334, 240] on select "All icon sets... IcoFont Ionicons FontAwesome Brands FontAwesome Duotone FontAw…" at bounding box center [222, 237] width 249 height 21
select select
click at [98, 227] on select "All icon sets... IcoFont Ionicons FontAwesome Brands FontAwesome Duotone FontAw…" at bounding box center [222, 237] width 249 height 21
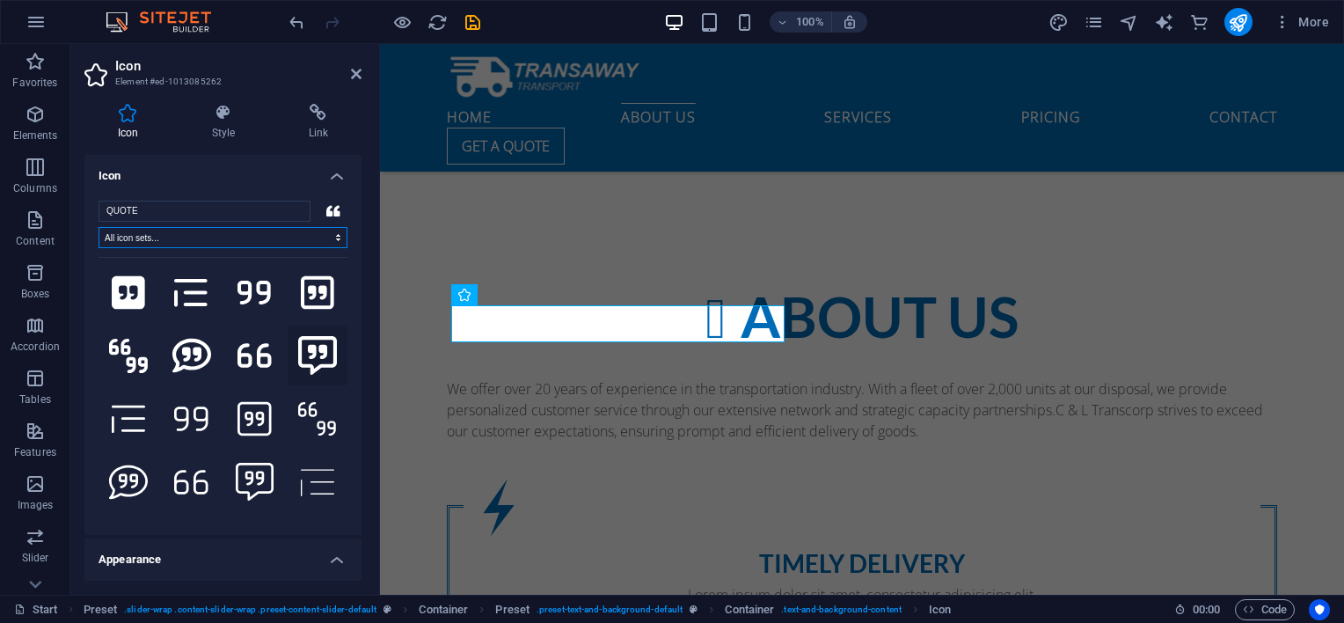
scroll to position [293, 0]
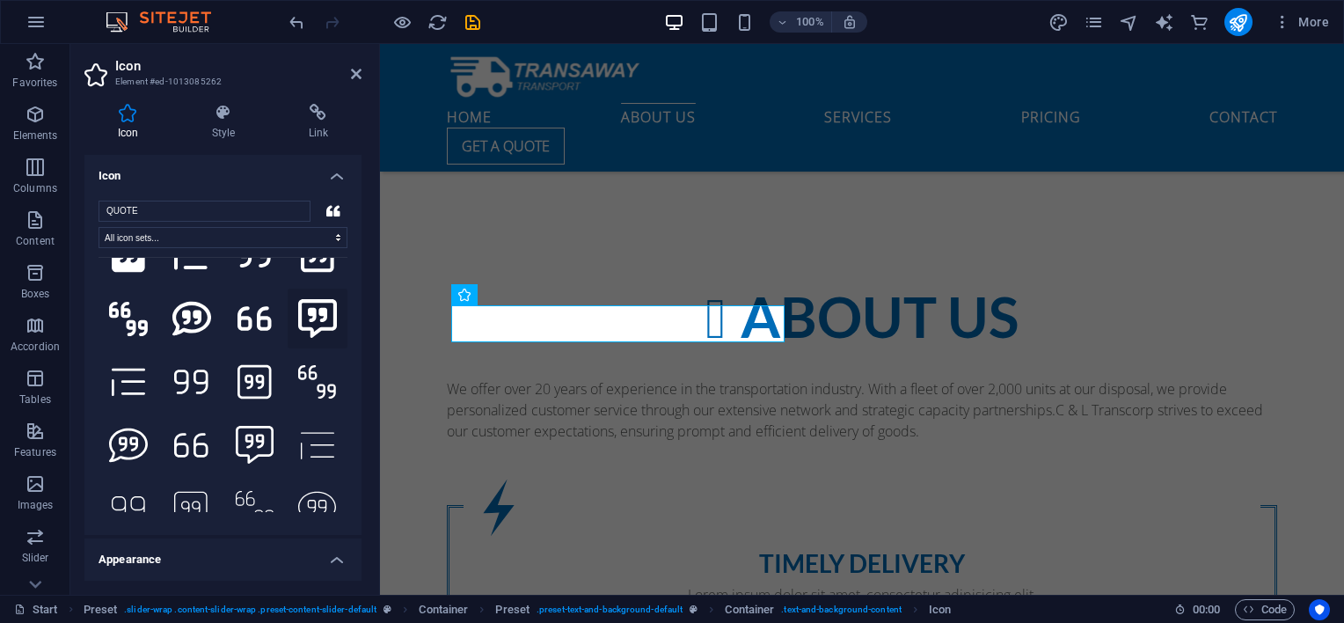
click at [306, 308] on icon at bounding box center [317, 318] width 39 height 39
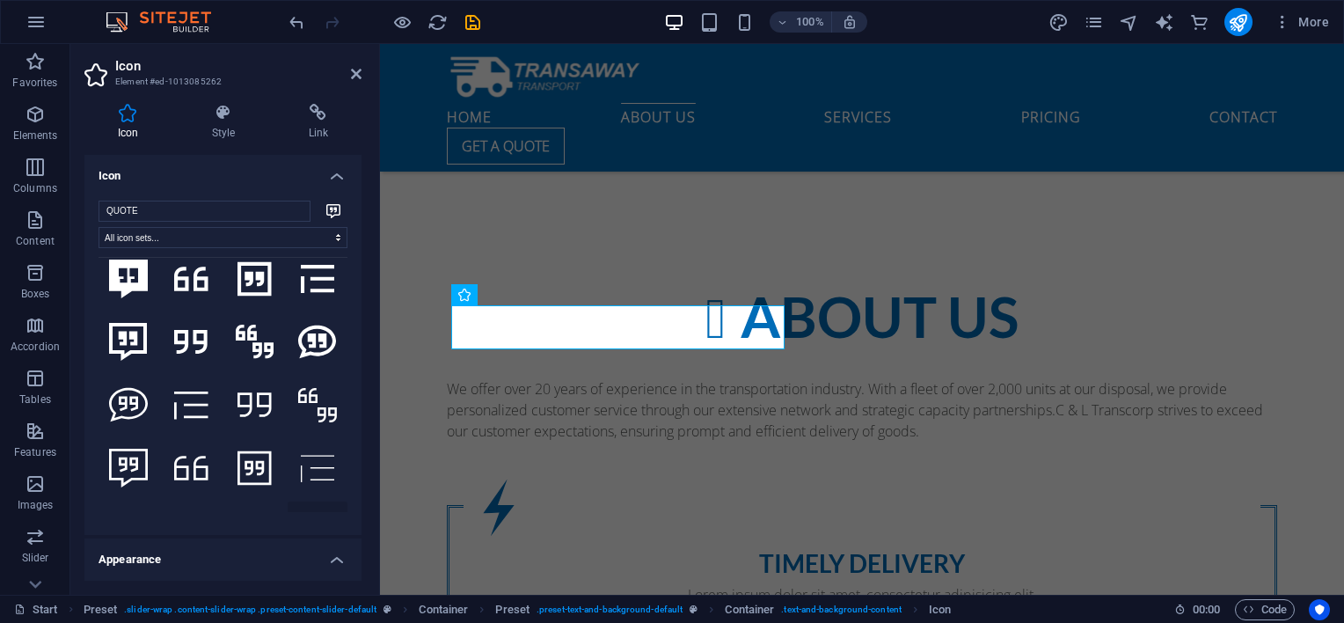
scroll to position [733, 0]
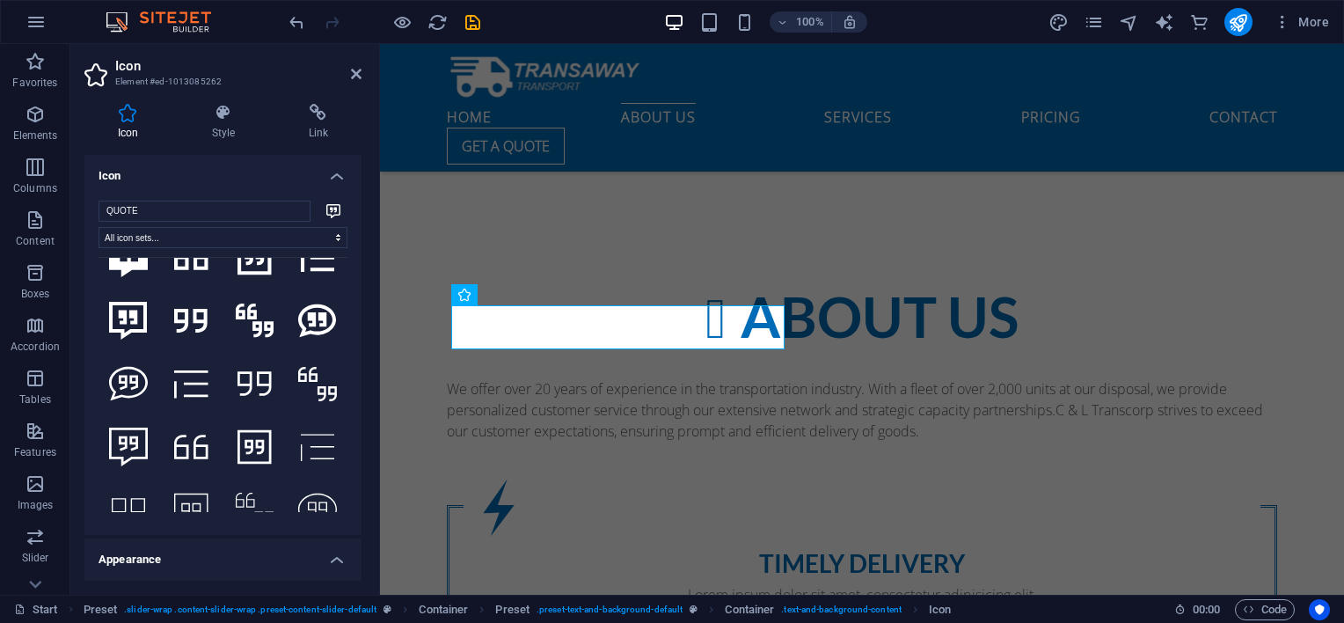
click at [337, 556] on h4 "Appearance" at bounding box center [222, 554] width 277 height 32
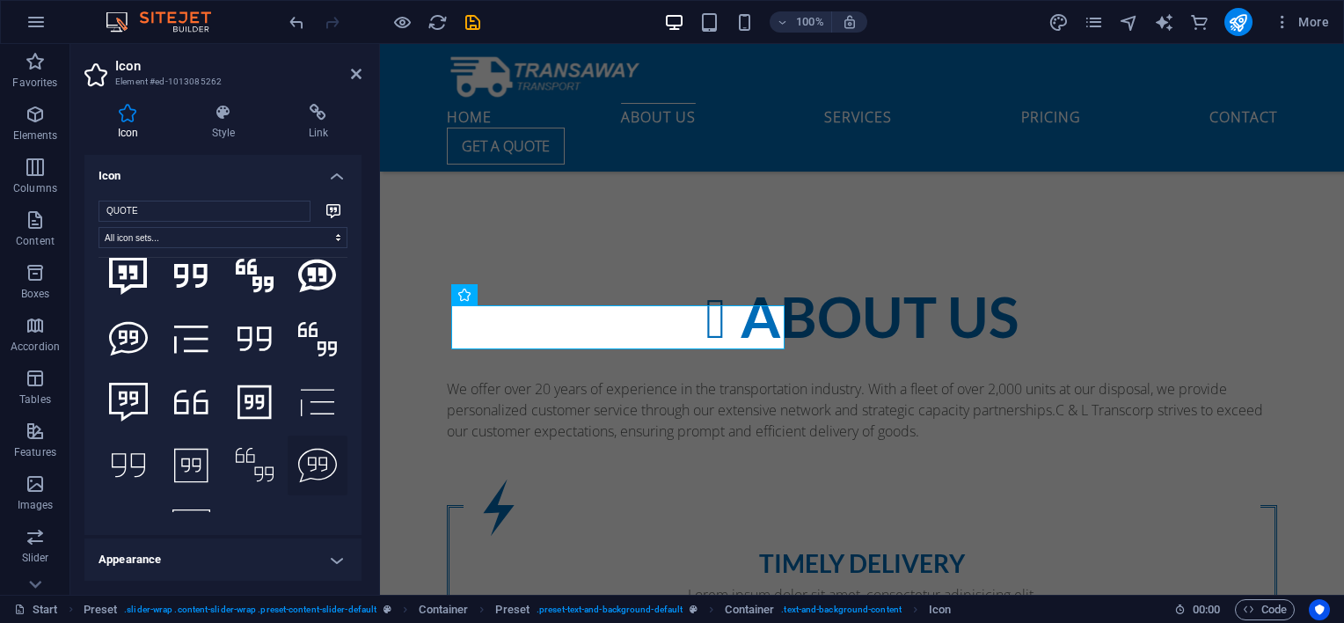
scroll to position [794, 0]
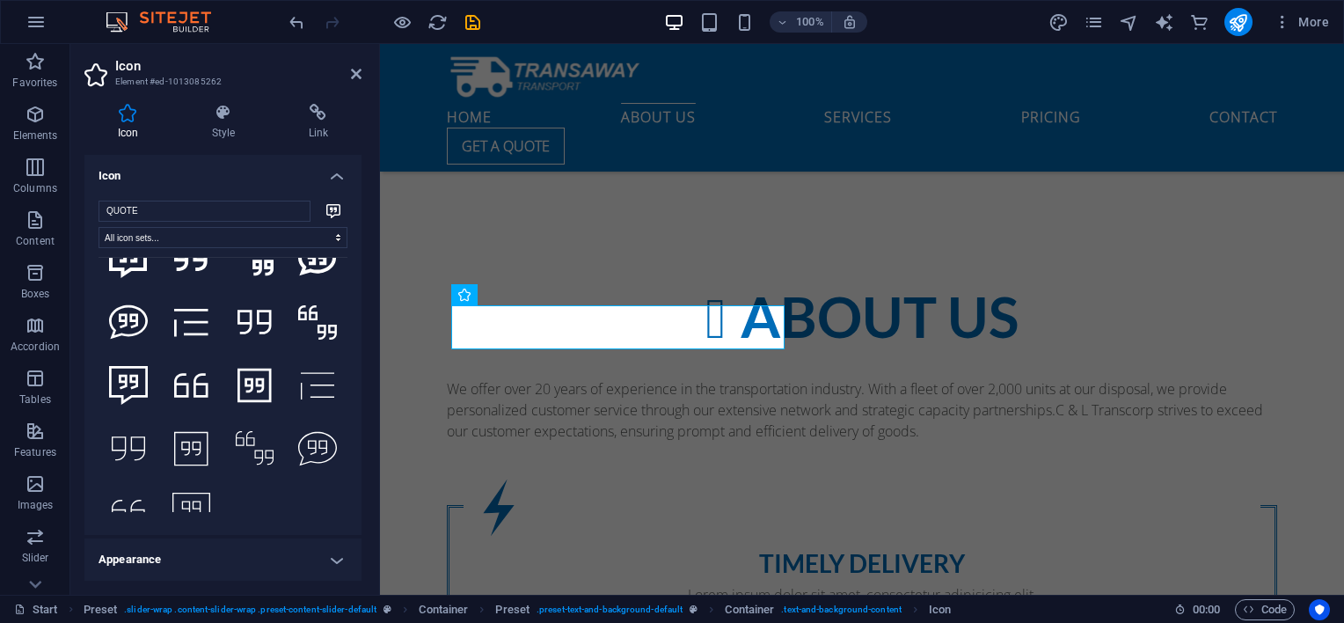
click at [332, 179] on h4 "Icon" at bounding box center [222, 171] width 277 height 32
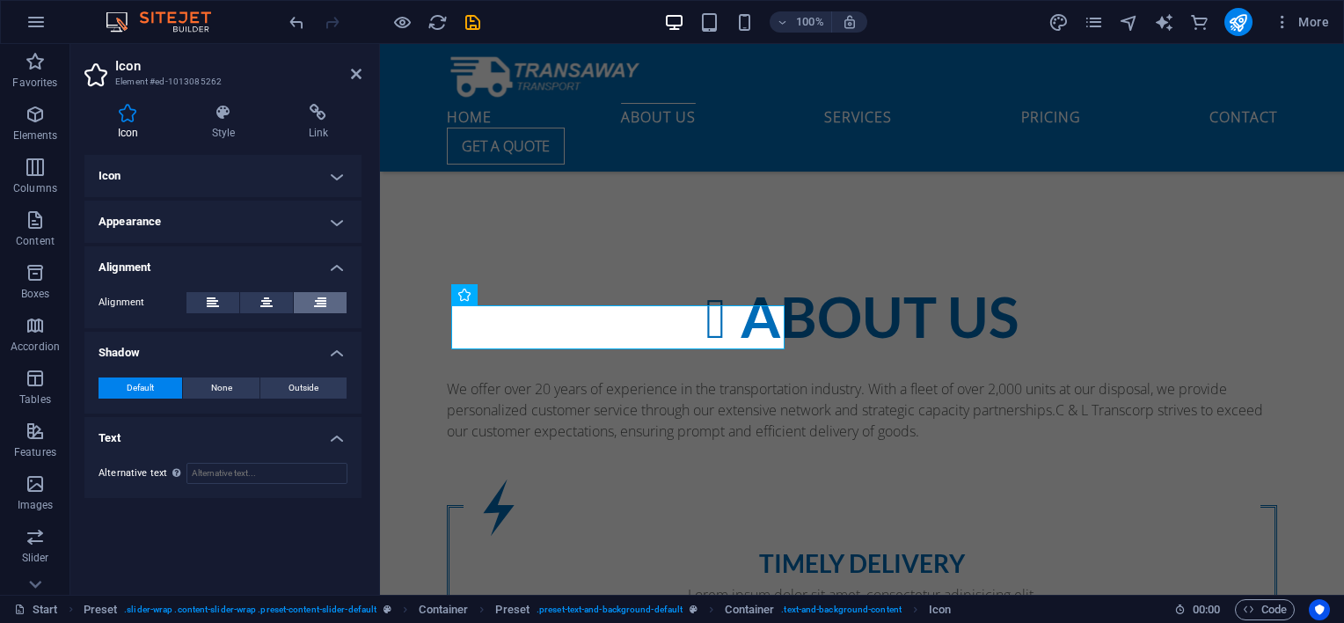
click at [310, 296] on button at bounding box center [320, 302] width 53 height 21
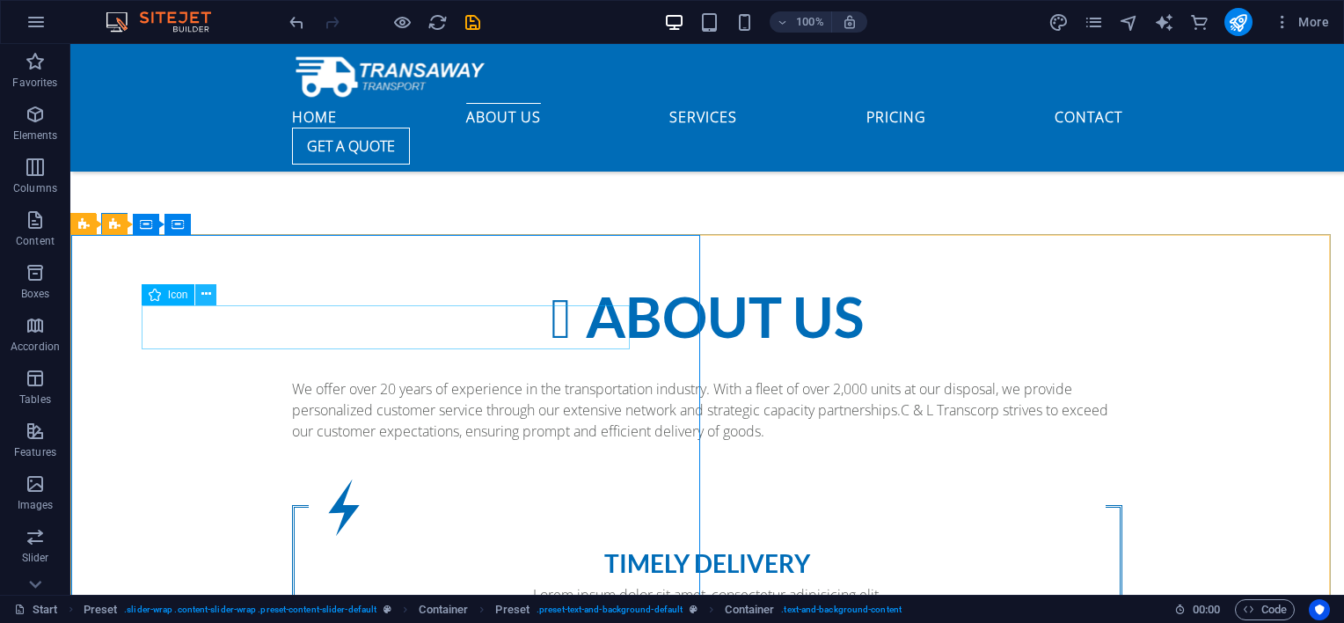
click at [208, 297] on icon at bounding box center [206, 294] width 10 height 18
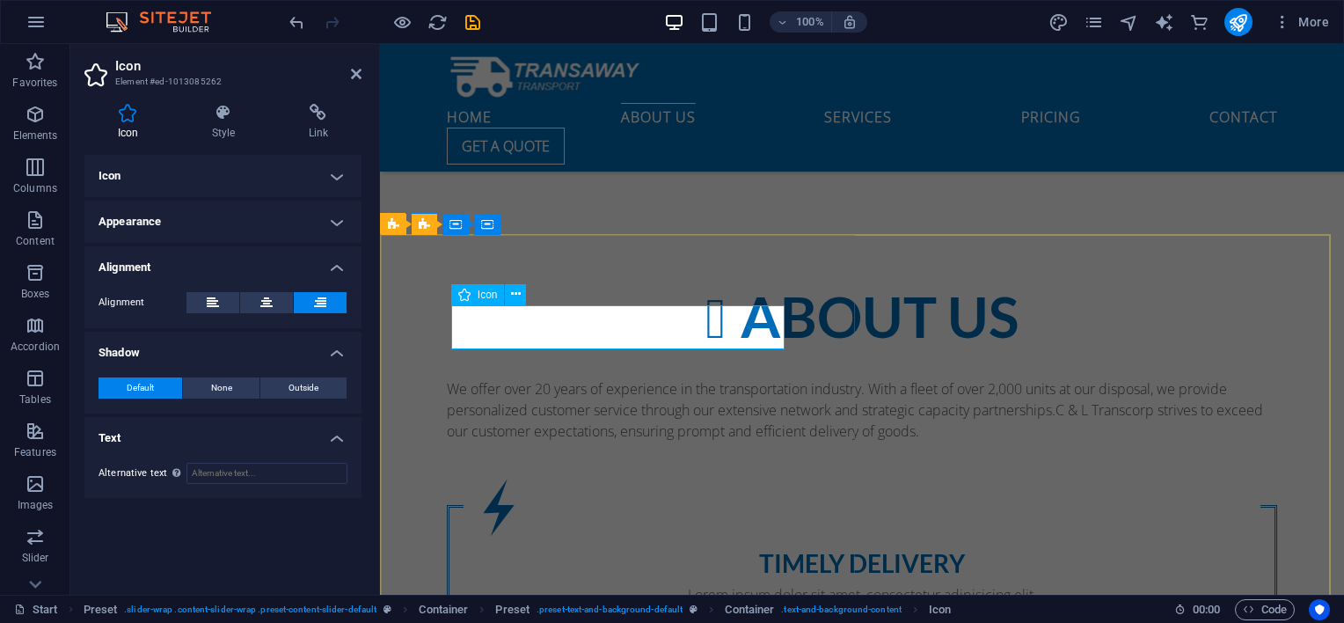
click at [514, 291] on icon at bounding box center [516, 294] width 10 height 18
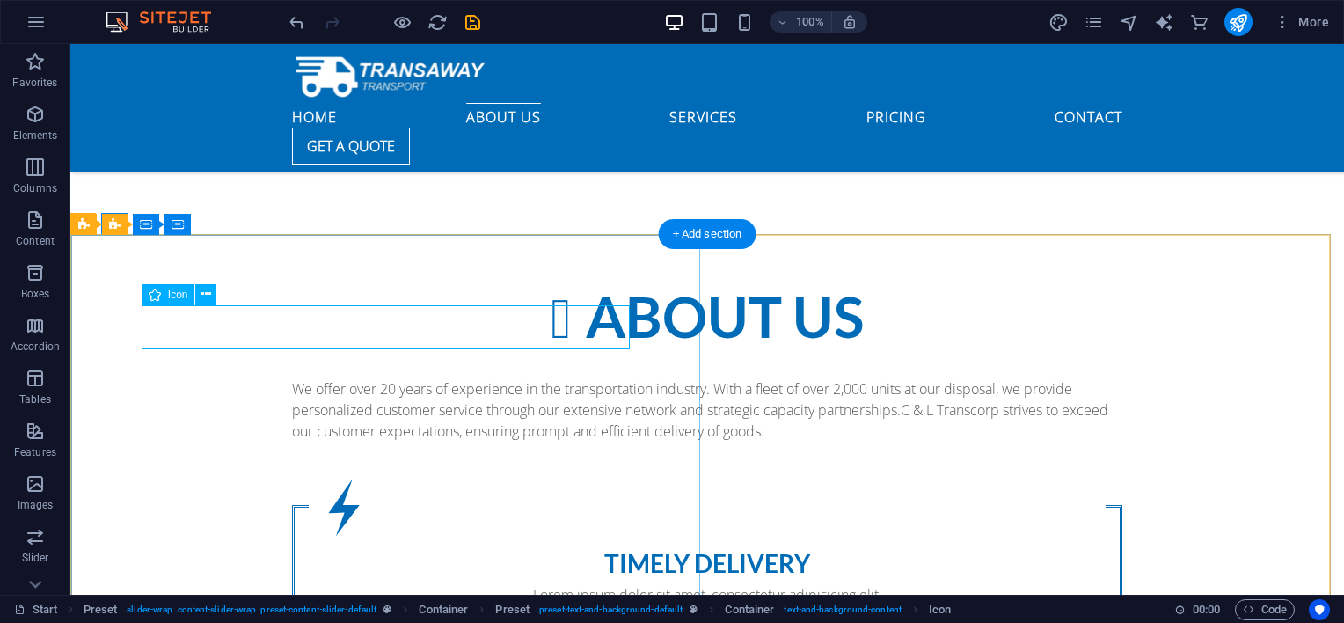
click at [204, 299] on icon at bounding box center [206, 294] width 10 height 18
drag, startPoint x: 117, startPoint y: 357, endPoint x: 128, endPoint y: 348, distance: 13.7
click at [149, 301] on icon at bounding box center [155, 294] width 12 height 21
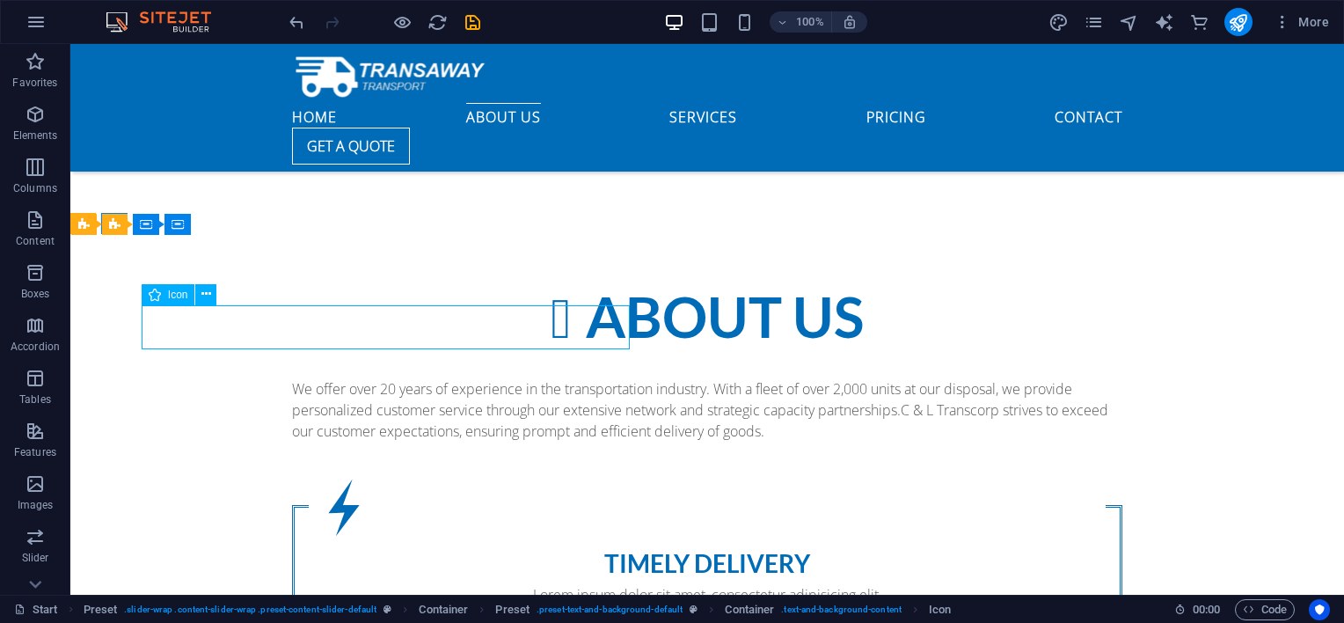
click at [158, 295] on icon at bounding box center [155, 294] width 12 height 21
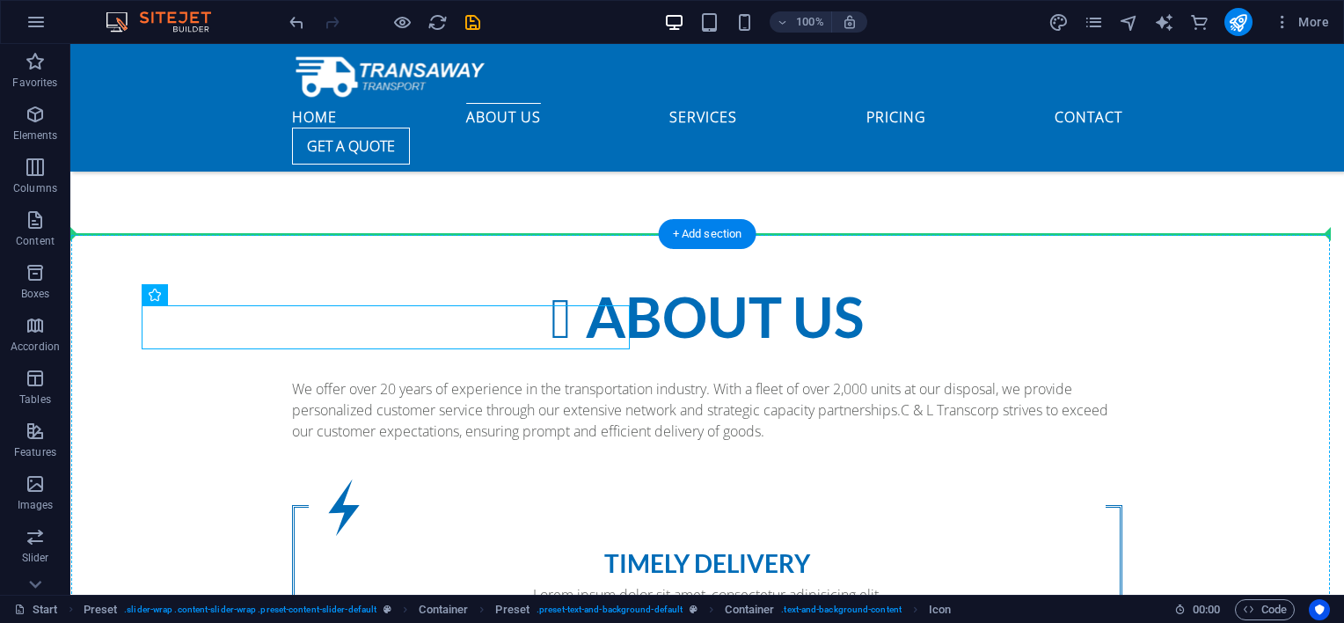
drag, startPoint x: 229, startPoint y: 339, endPoint x: 171, endPoint y: 260, distance: 97.4
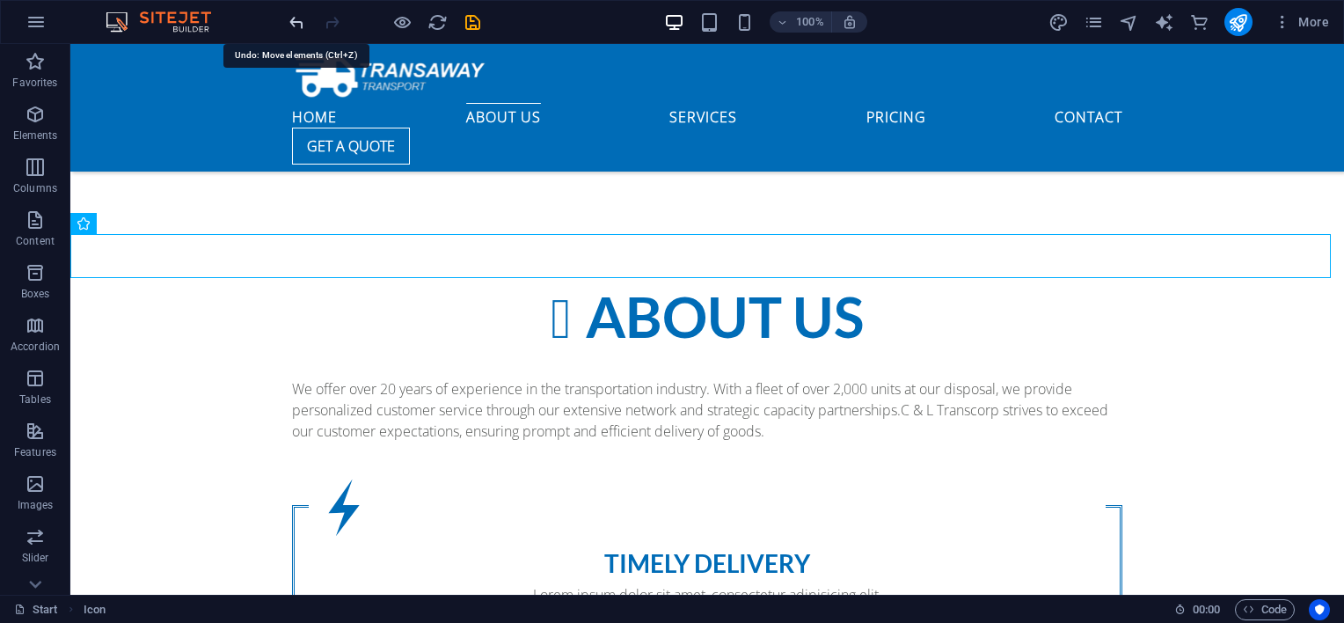
click at [288, 23] on icon "undo" at bounding box center [297, 22] width 20 height 20
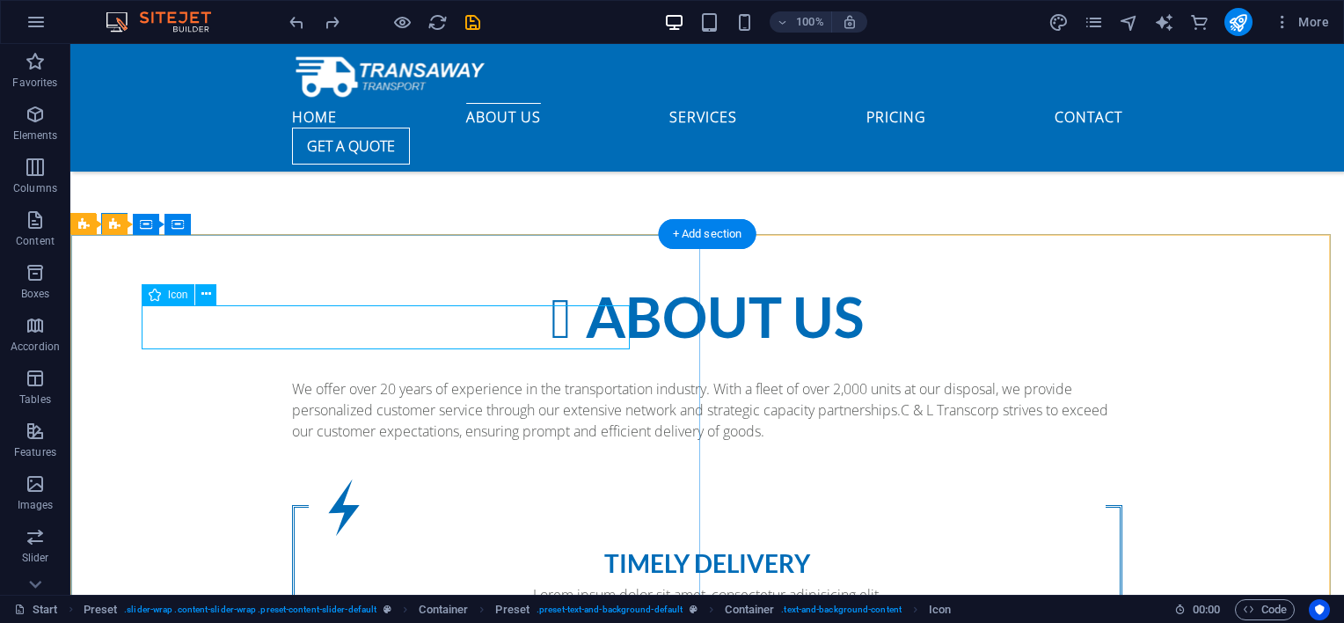
click at [211, 297] on button at bounding box center [205, 294] width 21 height 21
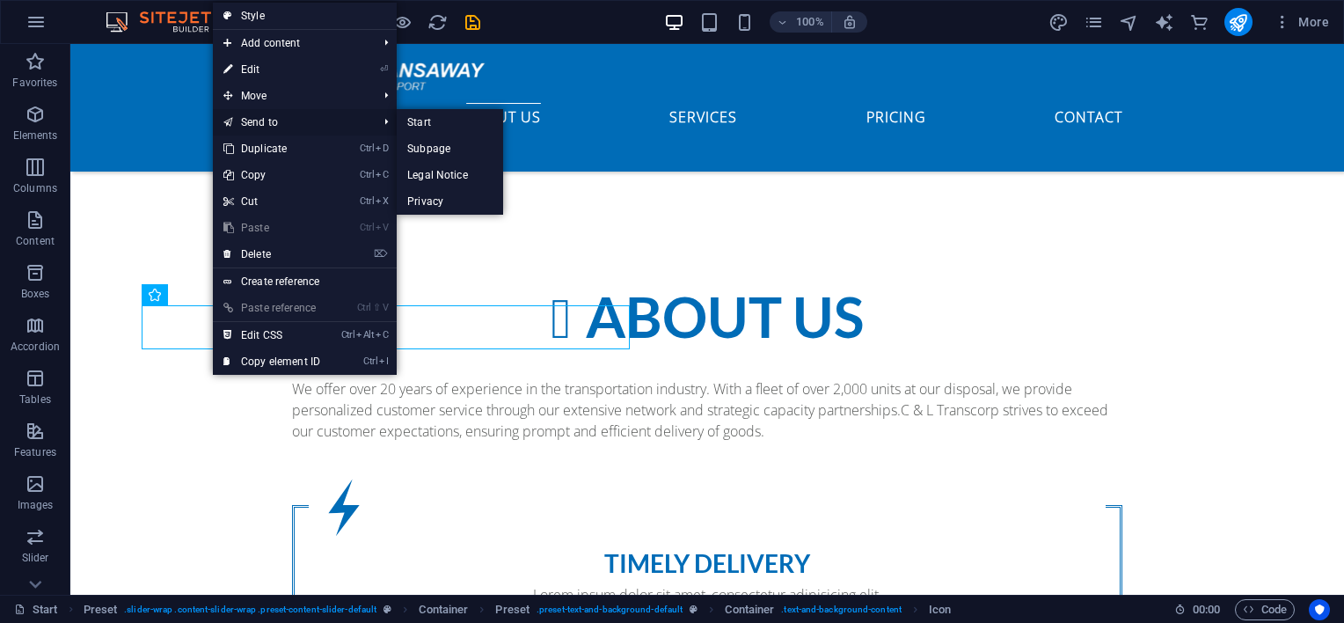
drag, startPoint x: 208, startPoint y: 78, endPoint x: 274, endPoint y: 123, distance: 80.5
click at [274, 123] on link "Send to" at bounding box center [291, 122] width 157 height 26
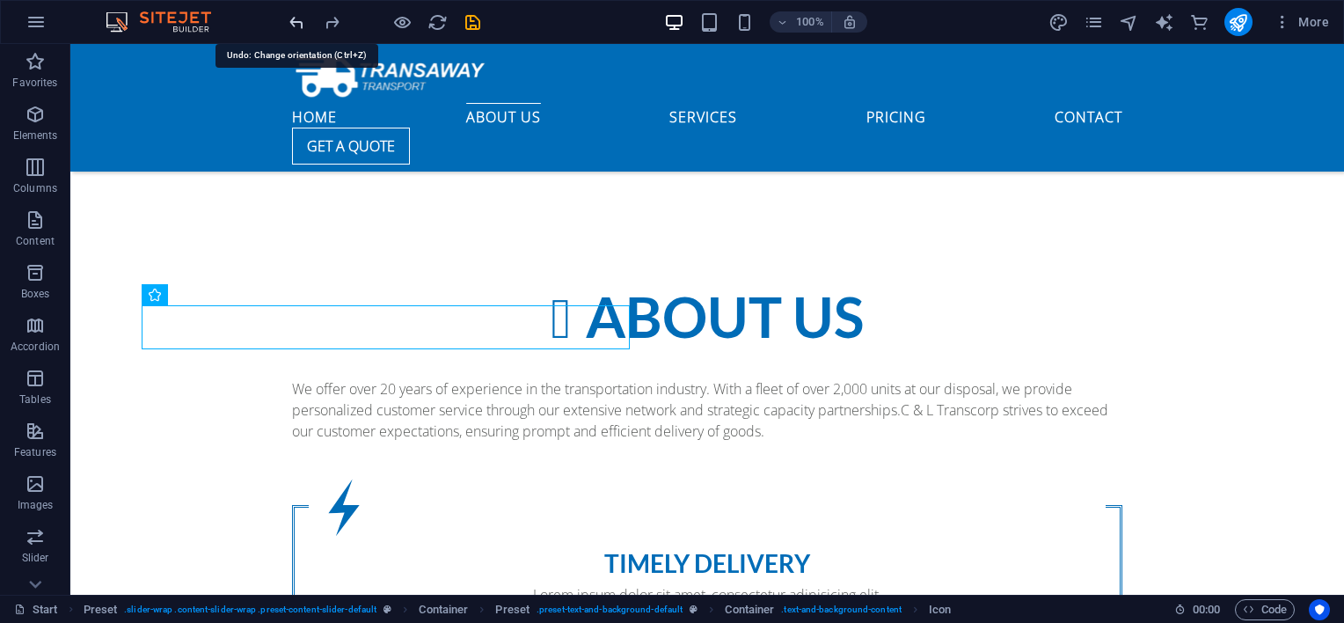
click at [295, 18] on icon "undo" at bounding box center [297, 22] width 20 height 20
click at [328, 26] on icon "redo" at bounding box center [332, 22] width 20 height 20
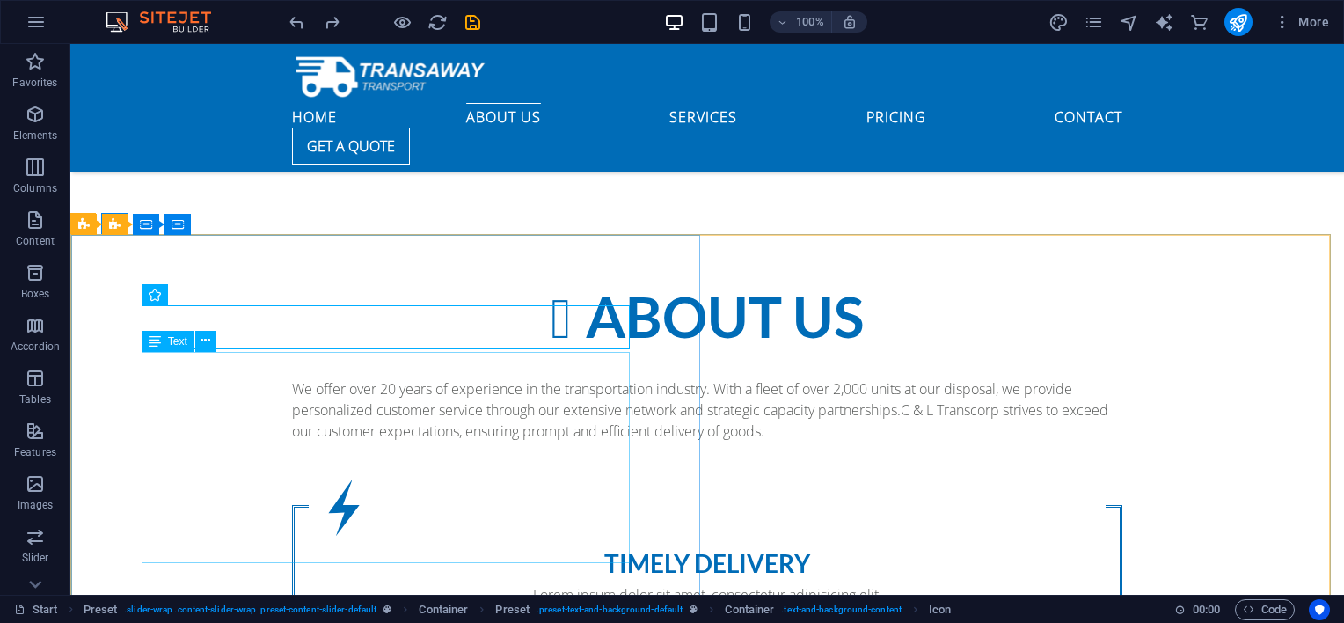
click at [182, 348] on div "Text" at bounding box center [168, 341] width 53 height 21
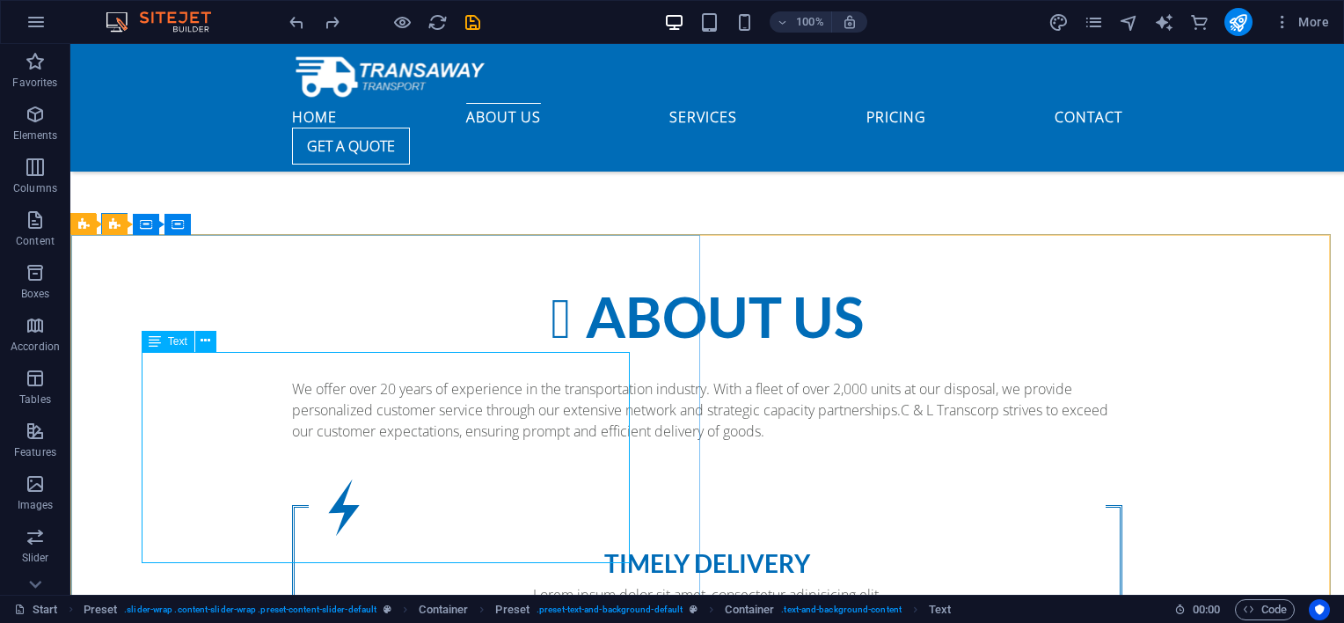
click at [158, 341] on icon at bounding box center [155, 341] width 12 height 21
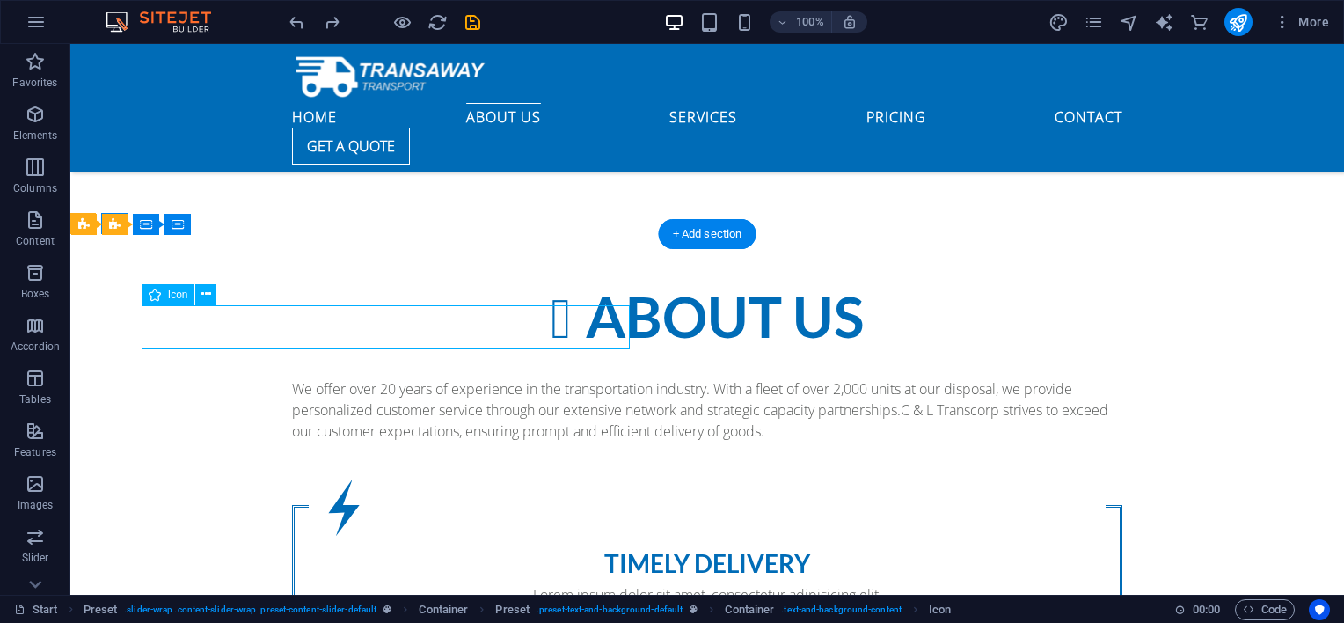
drag, startPoint x: 604, startPoint y: 334, endPoint x: 603, endPoint y: 310, distance: 24.6
drag, startPoint x: 599, startPoint y: 336, endPoint x: 629, endPoint y: 307, distance: 41.7
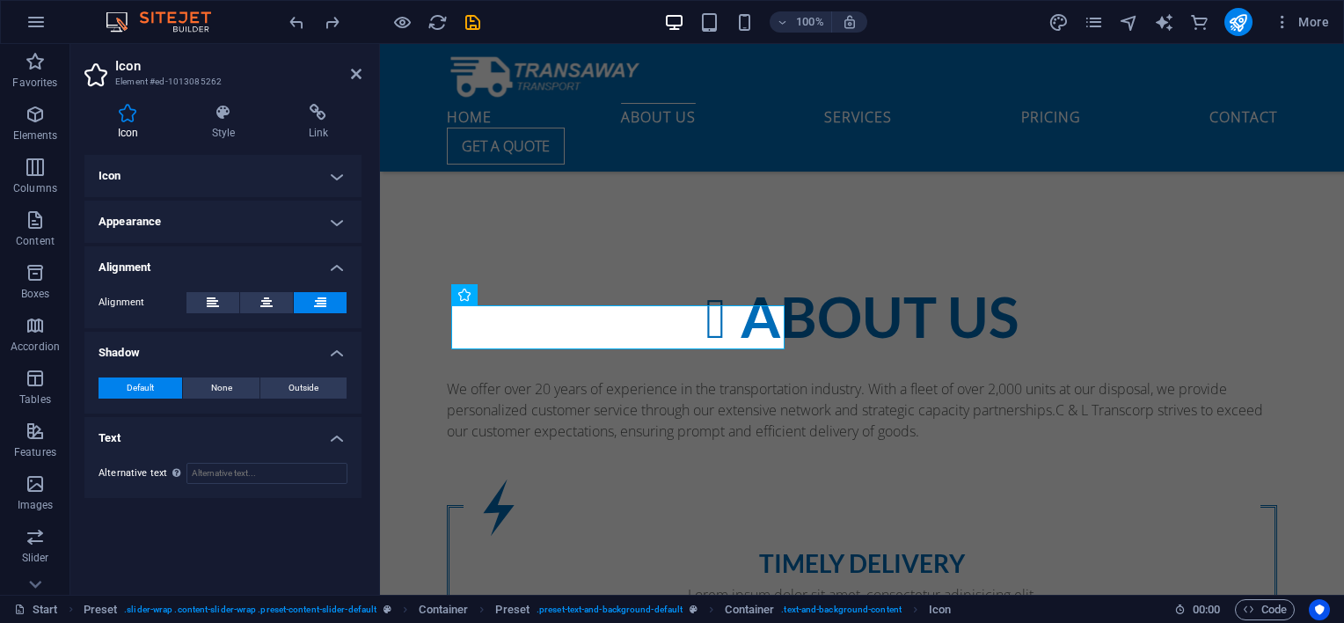
click at [222, 70] on h2 "Icon" at bounding box center [238, 66] width 246 height 16
click at [253, 171] on h4 "Icon" at bounding box center [222, 176] width 277 height 42
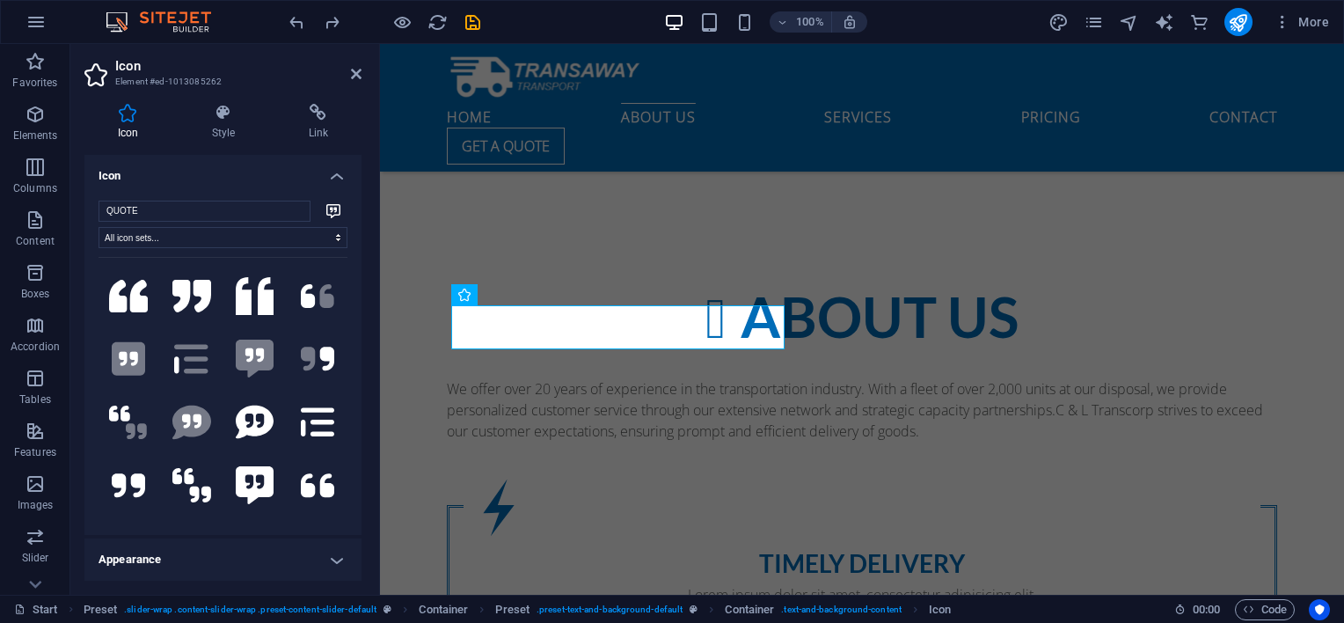
click at [253, 171] on h4 "Icon" at bounding box center [222, 171] width 277 height 32
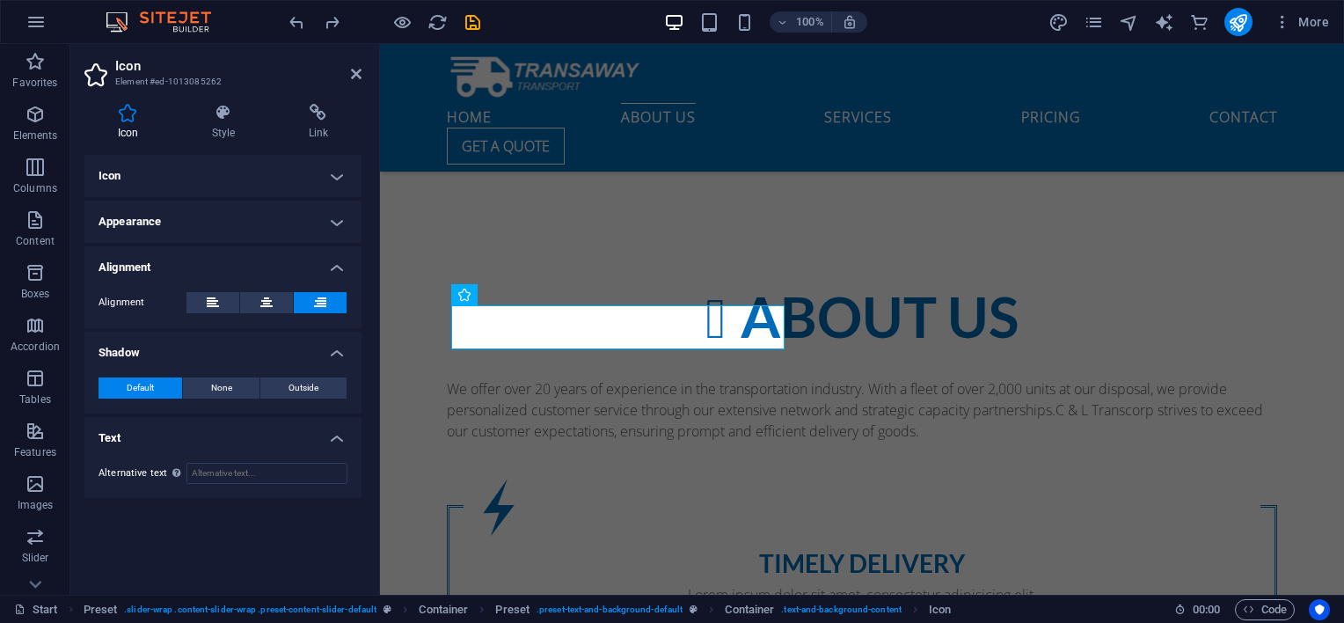
click at [253, 171] on h4 "Icon" at bounding box center [222, 176] width 277 height 42
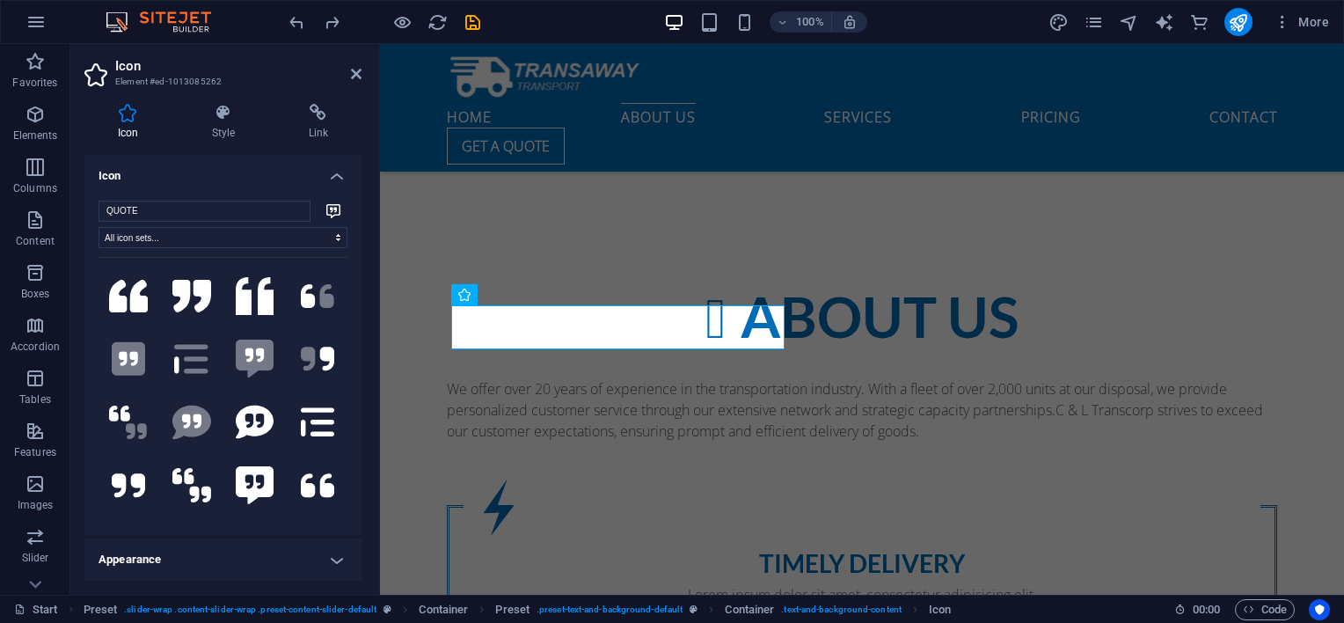
click at [253, 171] on h4 "Icon" at bounding box center [222, 171] width 277 height 32
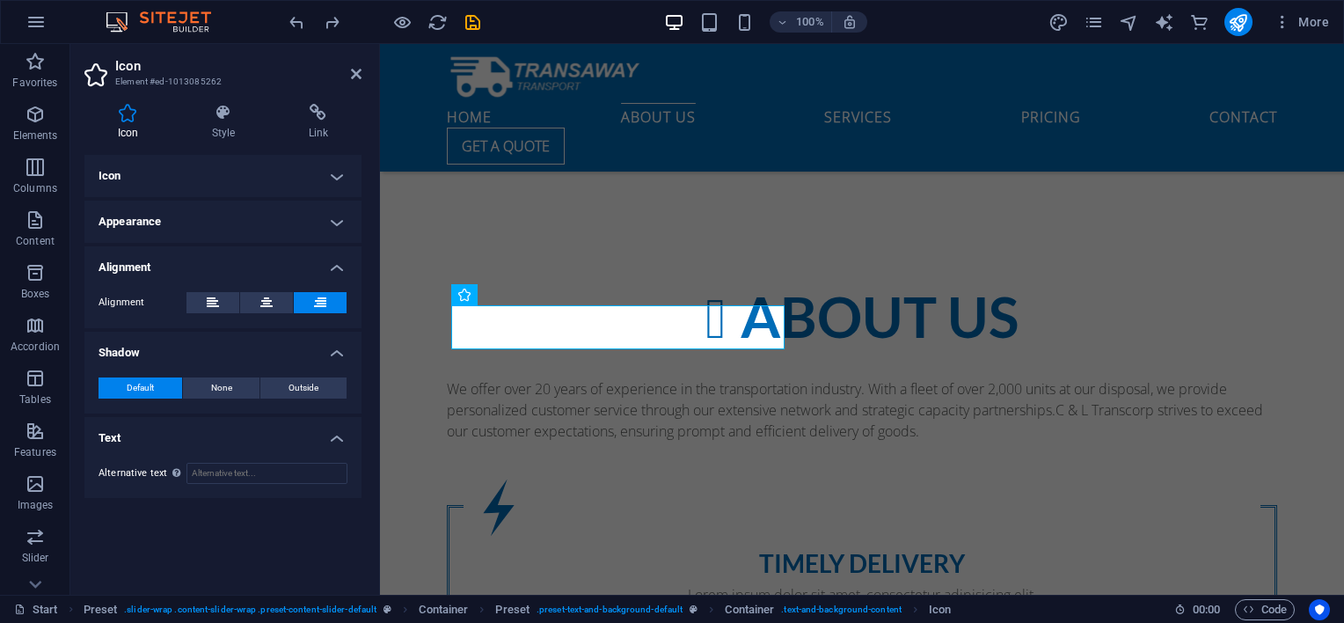
click at [215, 426] on h4 "Text" at bounding box center [222, 433] width 277 height 32
click at [336, 437] on h4 "Text" at bounding box center [222, 438] width 277 height 42
click at [257, 470] on input "Alternative text The alternative text is used by devices that cannot display im…" at bounding box center [266, 473] width 161 height 21
type input "R"
click at [219, 473] on input "CLOSE RELATIONSHIPS" at bounding box center [266, 473] width 161 height 21
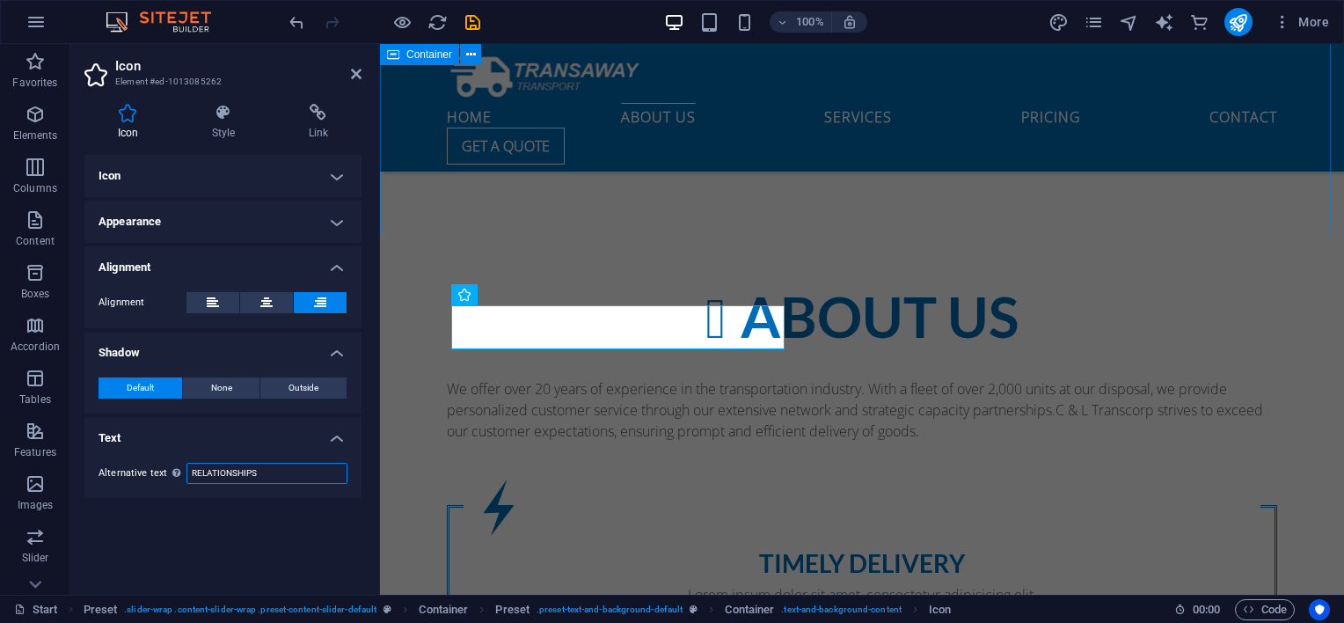
type input "RELATIONSHIPS"
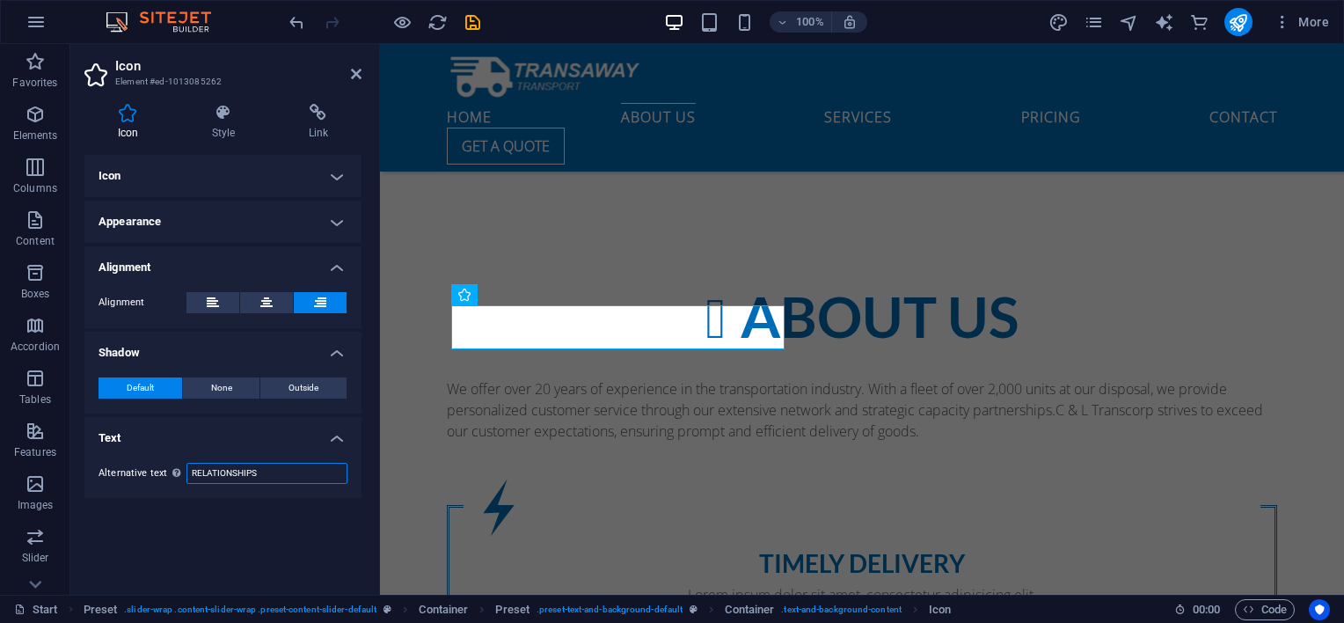
click at [281, 473] on input "RELATIONSHIPS" at bounding box center [266, 473] width 161 height 21
click at [339, 216] on h4 "Appearance" at bounding box center [222, 221] width 277 height 42
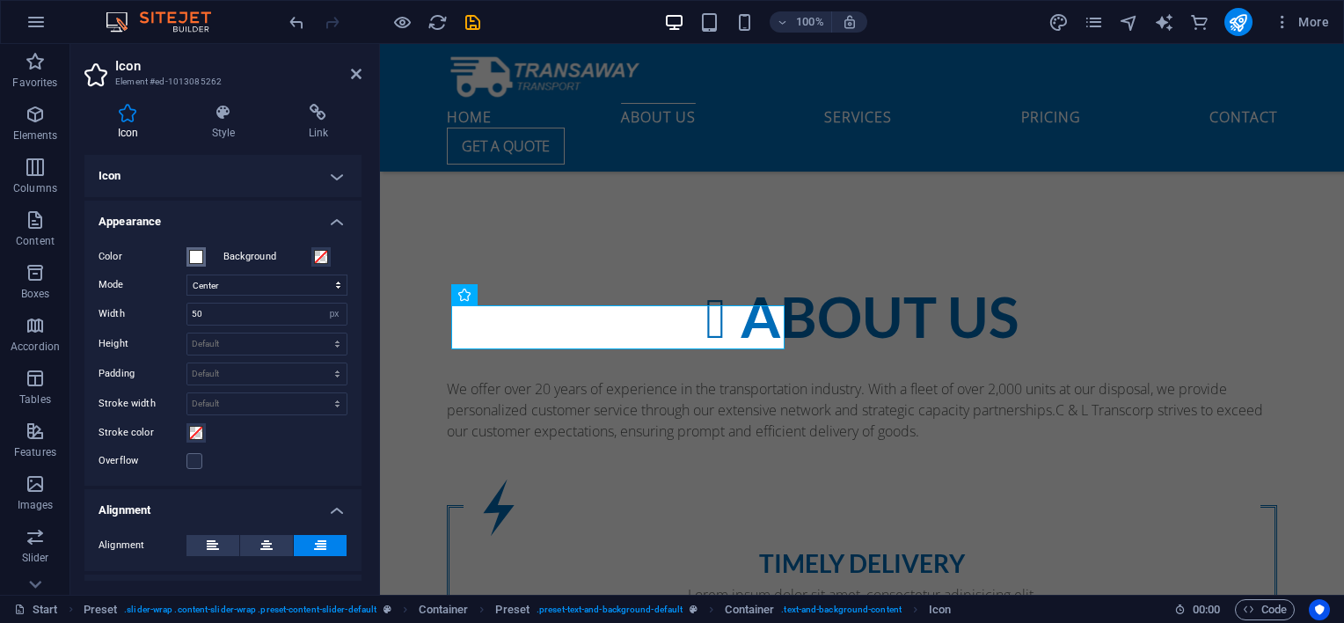
click at [195, 259] on span at bounding box center [196, 257] width 14 height 14
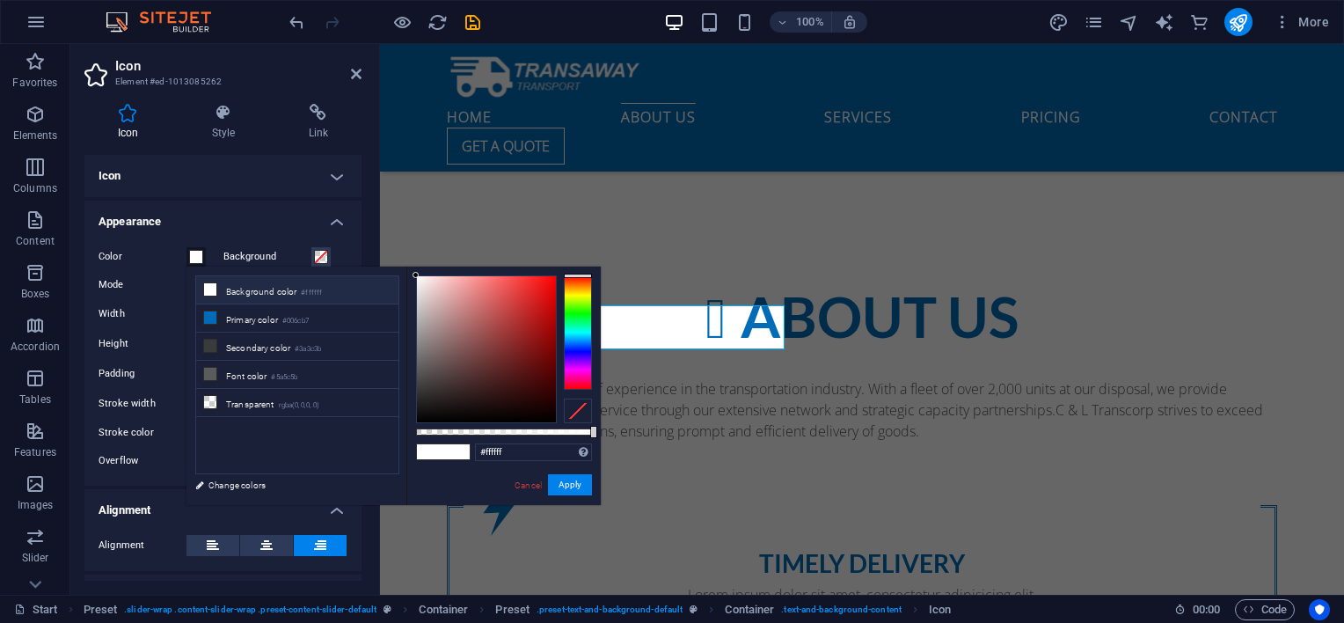
click at [195, 259] on span at bounding box center [196, 257] width 14 height 14
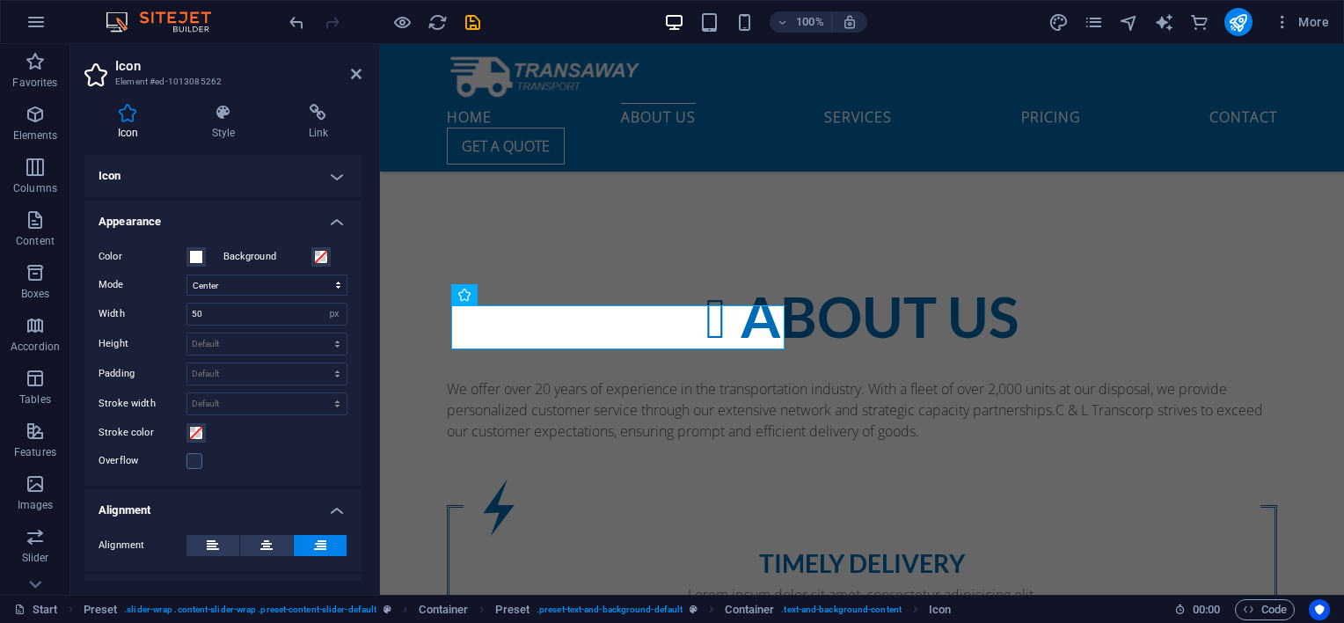
click at [330, 176] on h4 "Icon" at bounding box center [222, 176] width 277 height 42
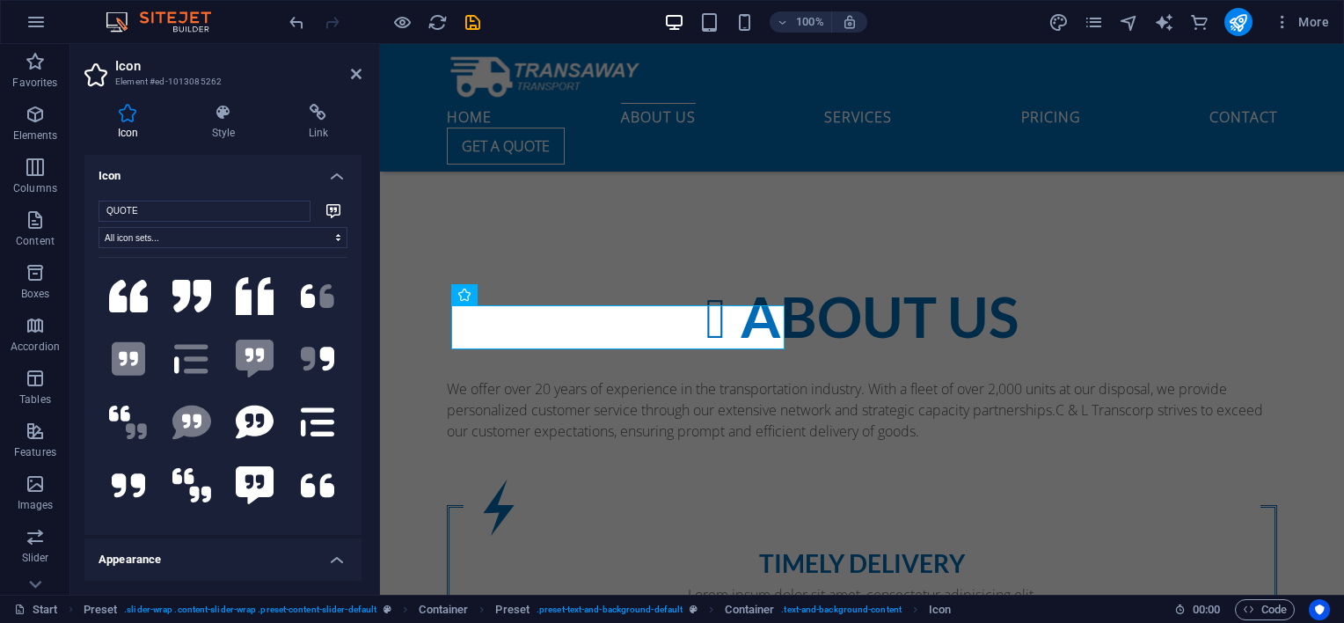
click at [337, 181] on h4 "Icon" at bounding box center [222, 171] width 277 height 32
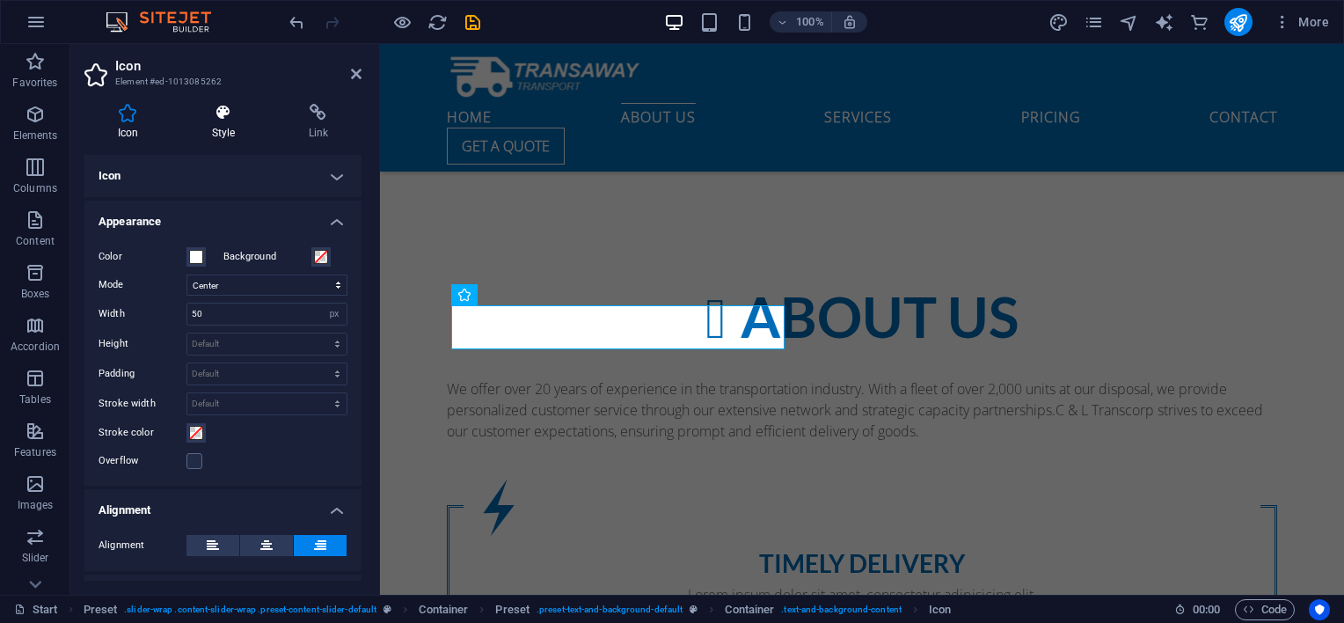
click at [218, 118] on icon at bounding box center [224, 113] width 90 height 18
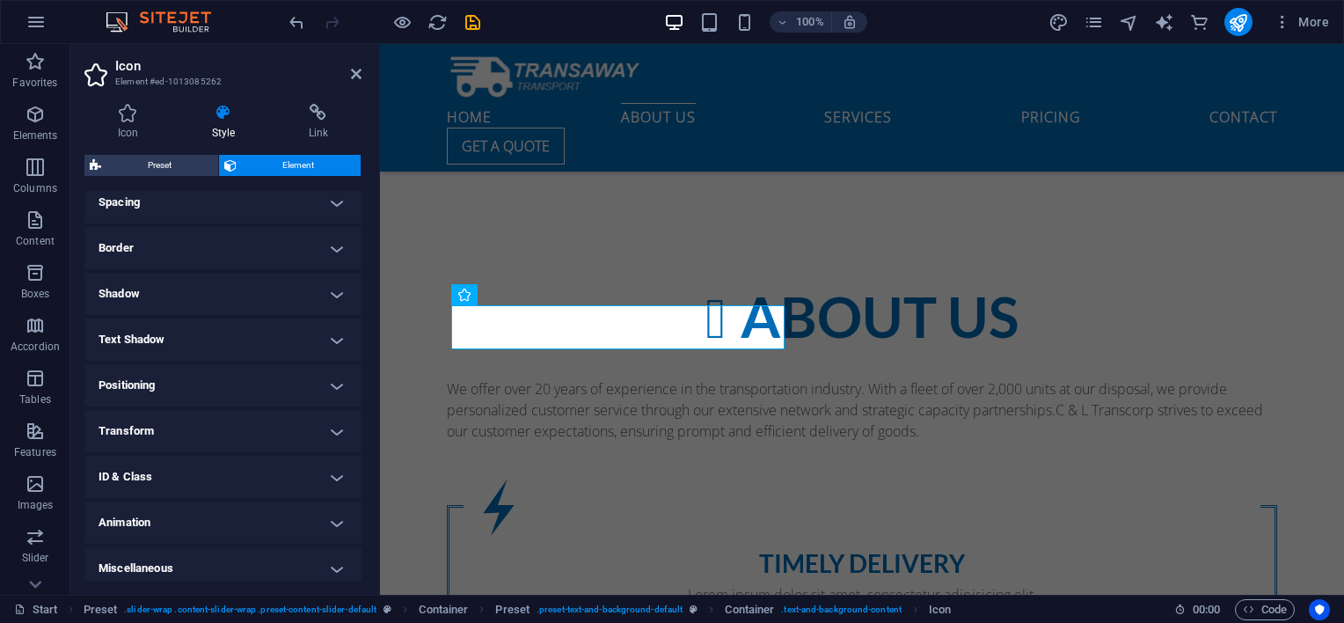
scroll to position [353, 0]
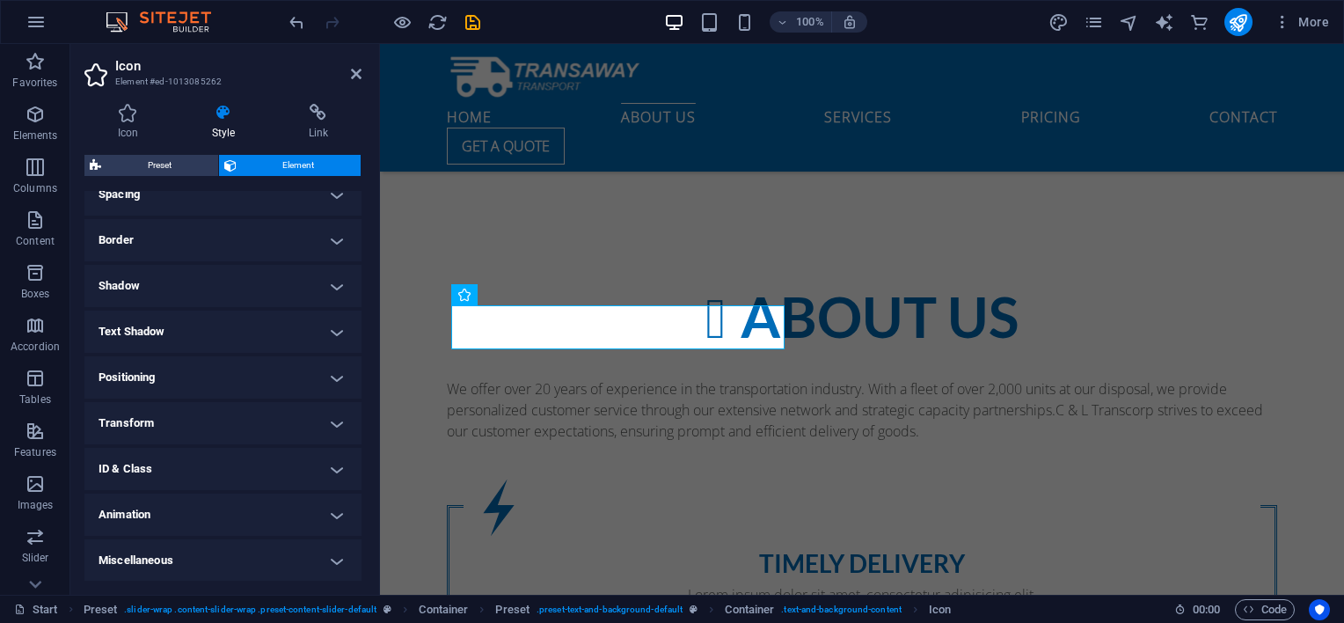
click at [327, 376] on h4 "Positioning" at bounding box center [222, 377] width 277 height 42
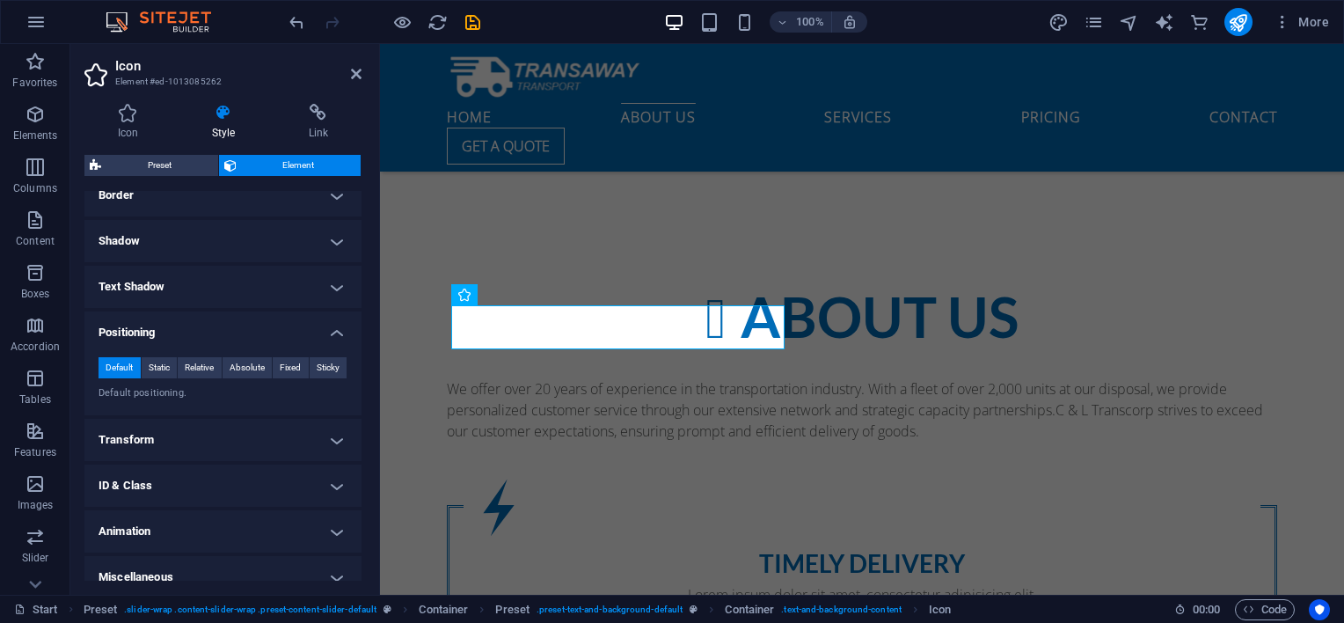
scroll to position [414, 0]
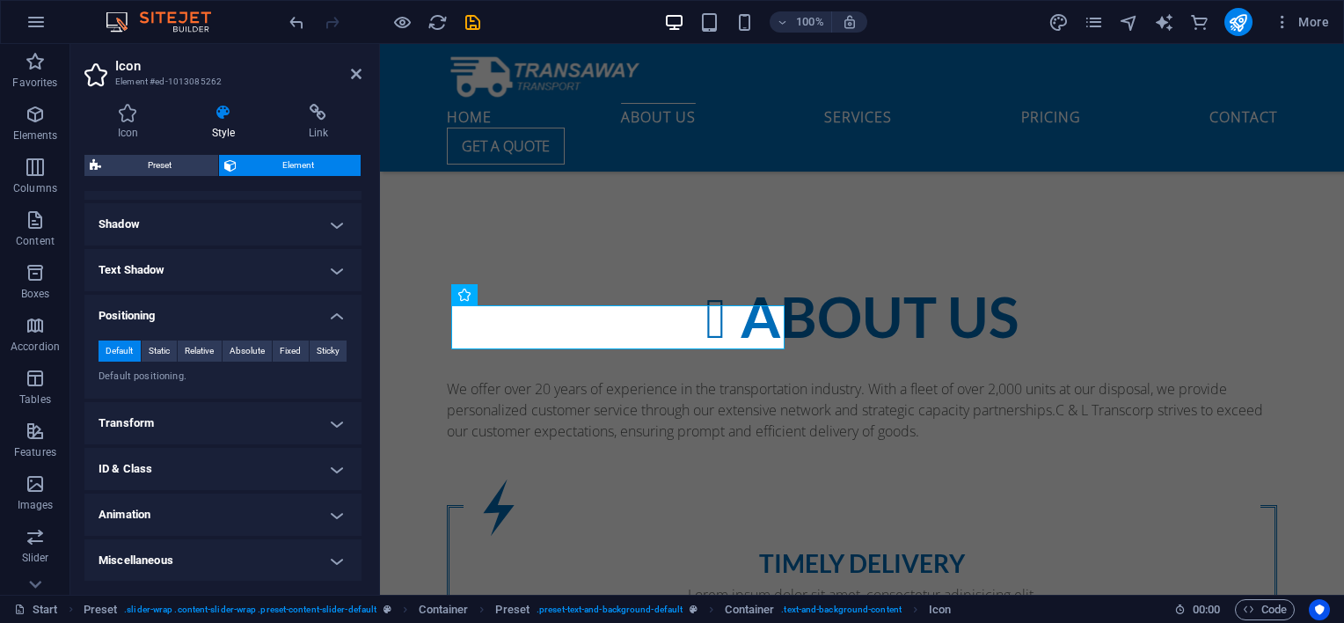
click at [332, 557] on h4 "Miscellaneous" at bounding box center [222, 560] width 277 height 42
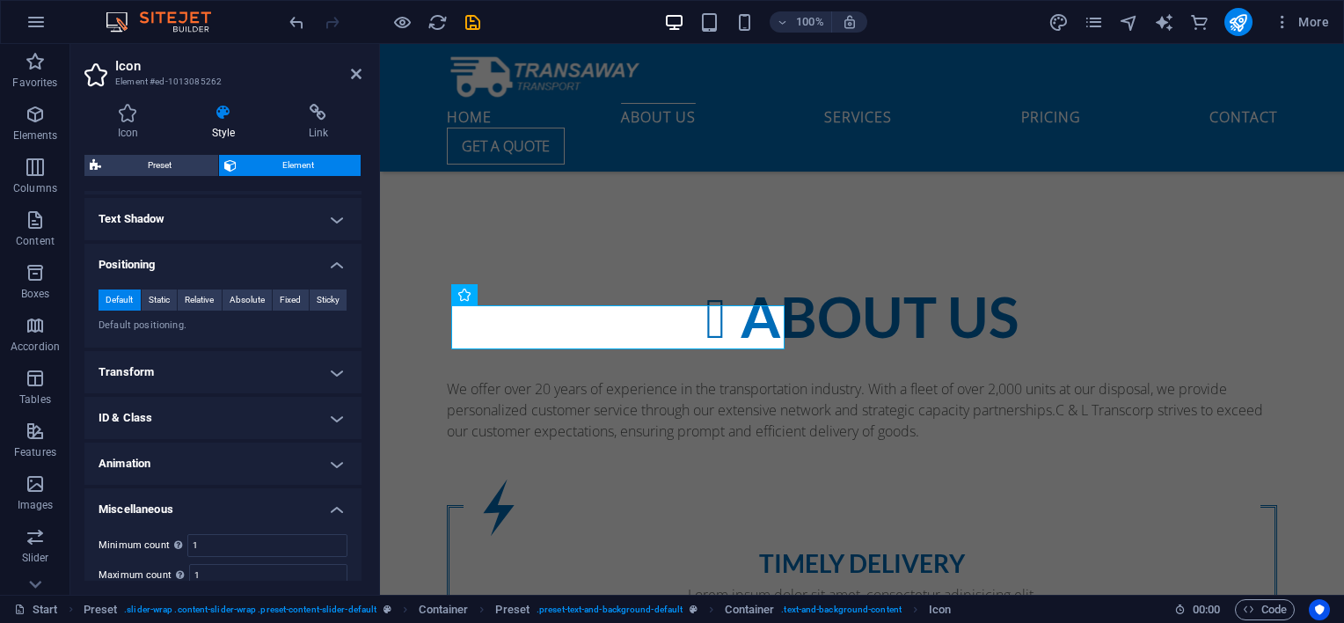
scroll to position [522, 0]
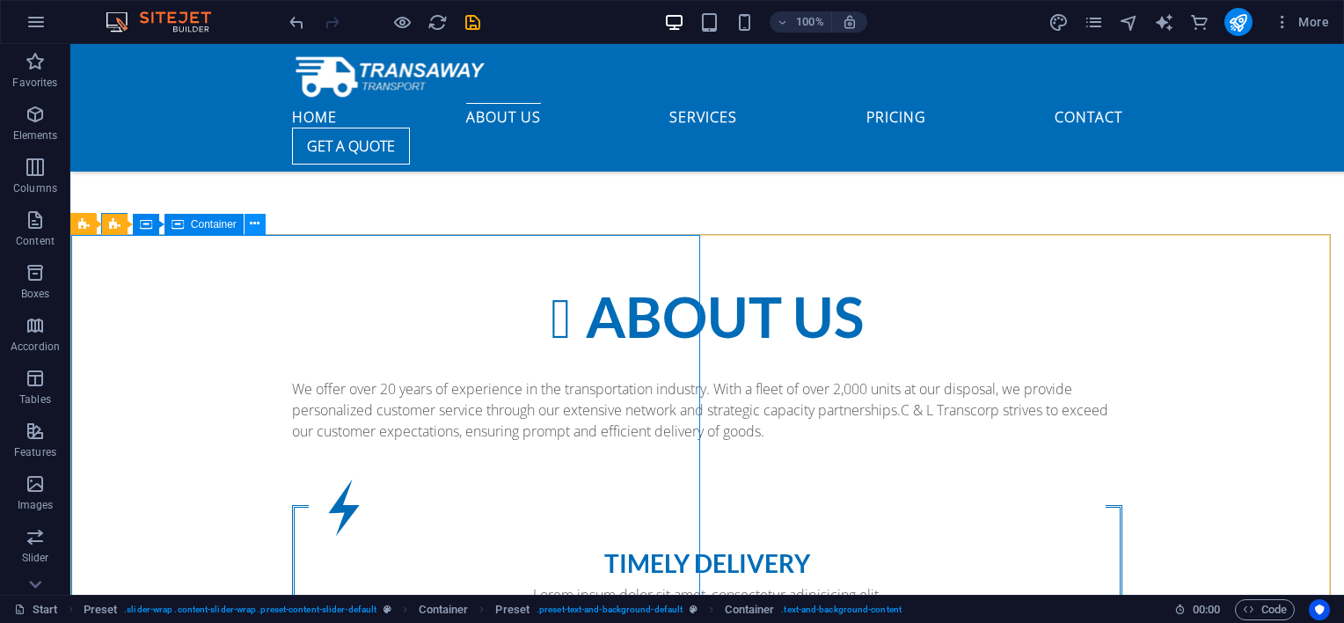
click at [253, 226] on icon at bounding box center [255, 224] width 10 height 18
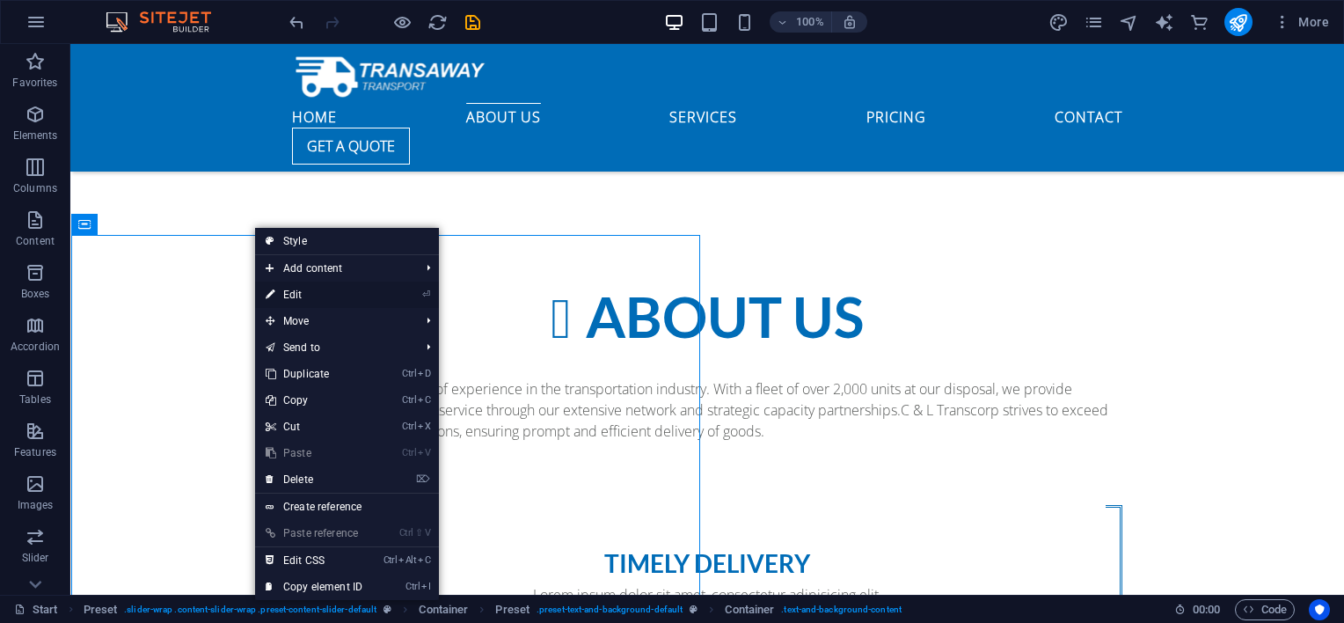
click at [301, 295] on link "⏎ Edit" at bounding box center [314, 294] width 118 height 26
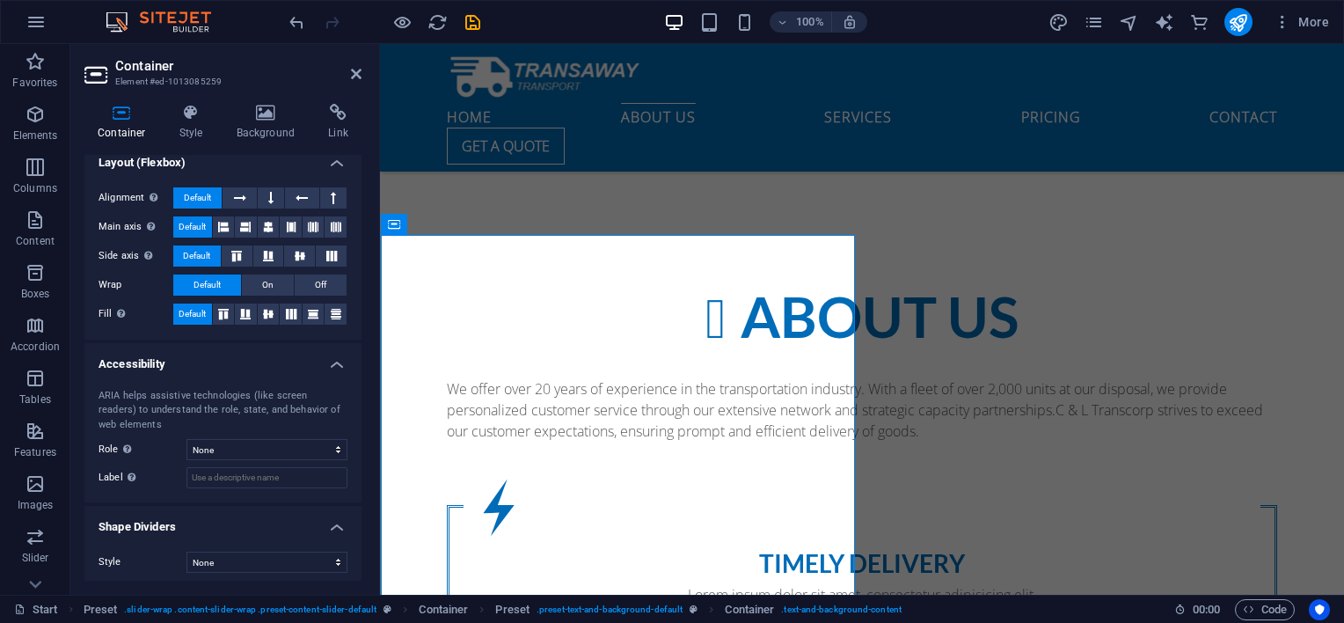
scroll to position [254, 0]
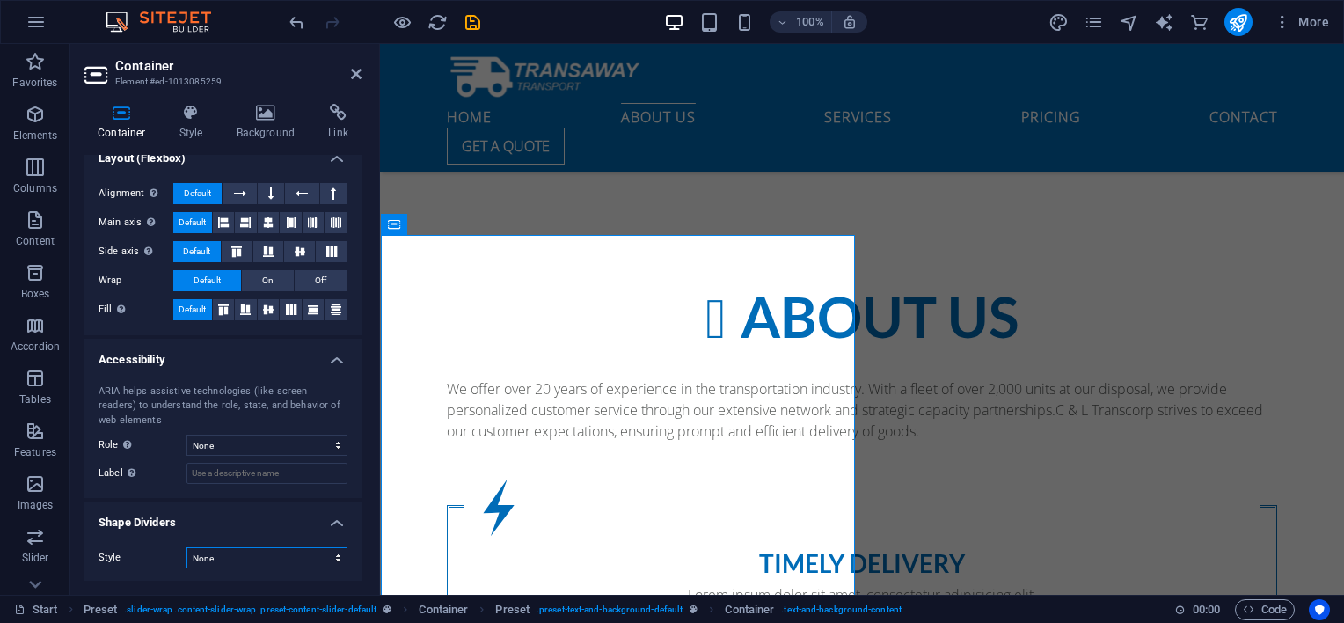
click at [322, 550] on select "None Triangle Square Diagonal Polygon 1 Polygon 2 Zigzag Multiple Zigzags Waves…" at bounding box center [266, 557] width 161 height 21
click at [327, 550] on select "None Triangle Square Diagonal Polygon 1 Polygon 2 Zigzag Multiple Zigzags Waves…" at bounding box center [266, 557] width 161 height 21
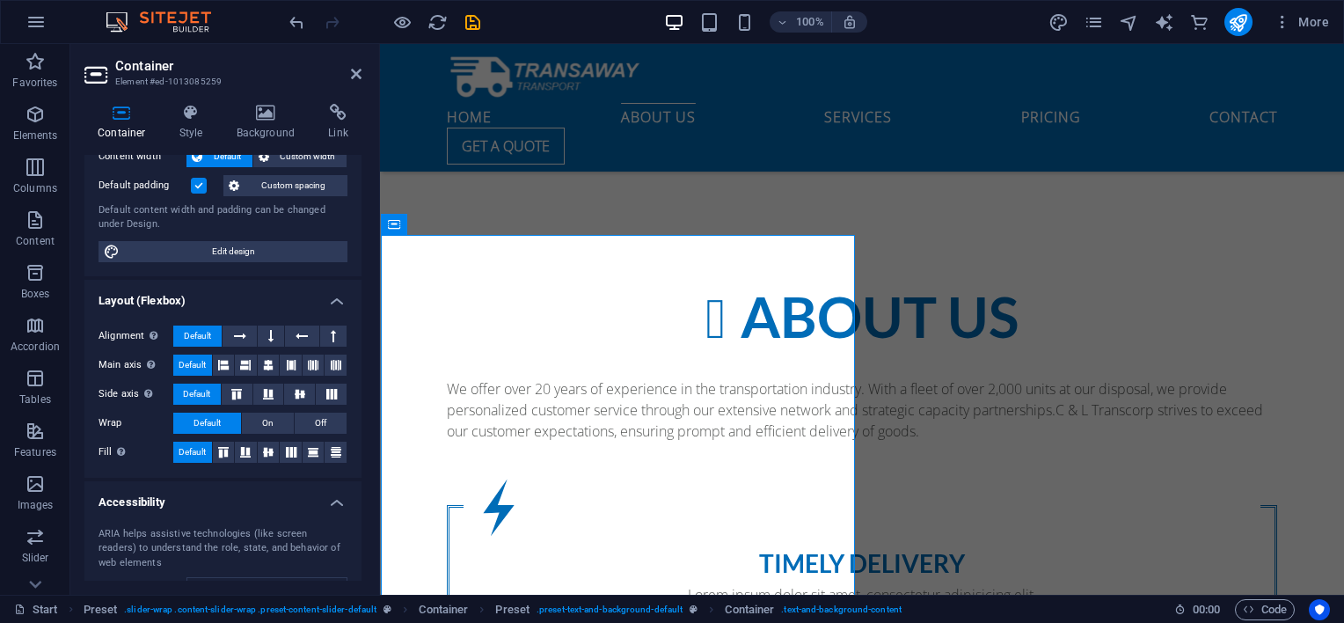
scroll to position [0, 0]
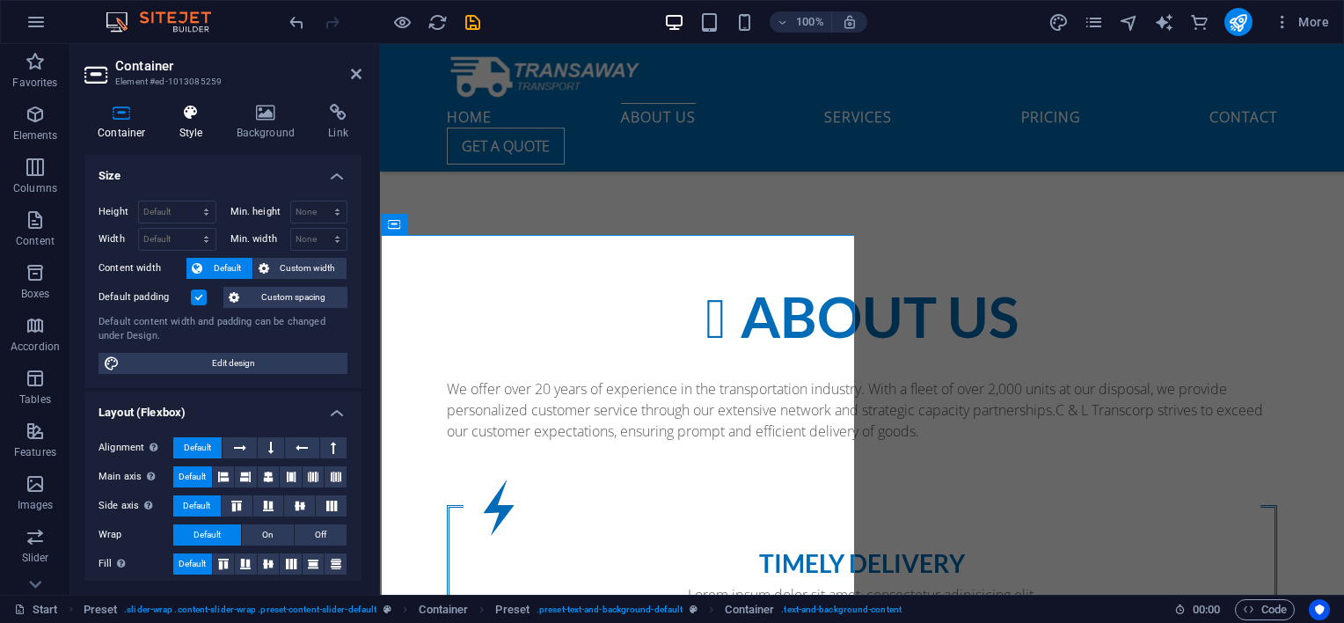
click at [197, 123] on h4 "Style" at bounding box center [194, 122] width 57 height 37
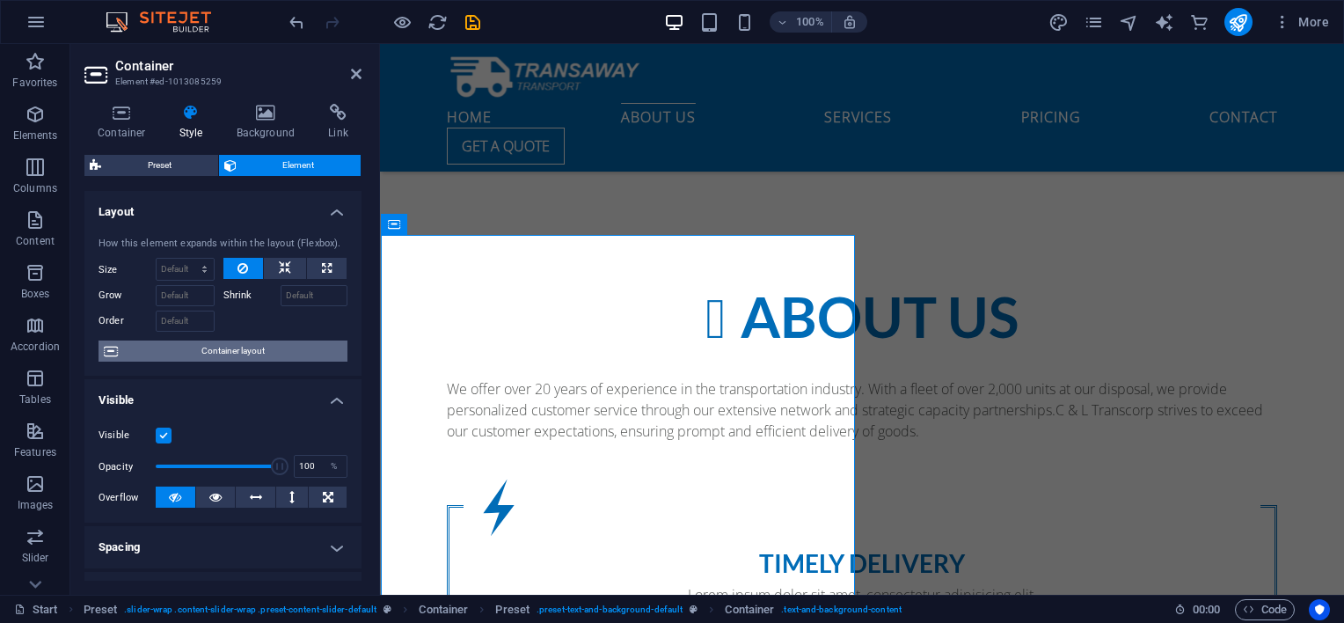
click at [151, 352] on span "Container layout" at bounding box center [232, 350] width 219 height 21
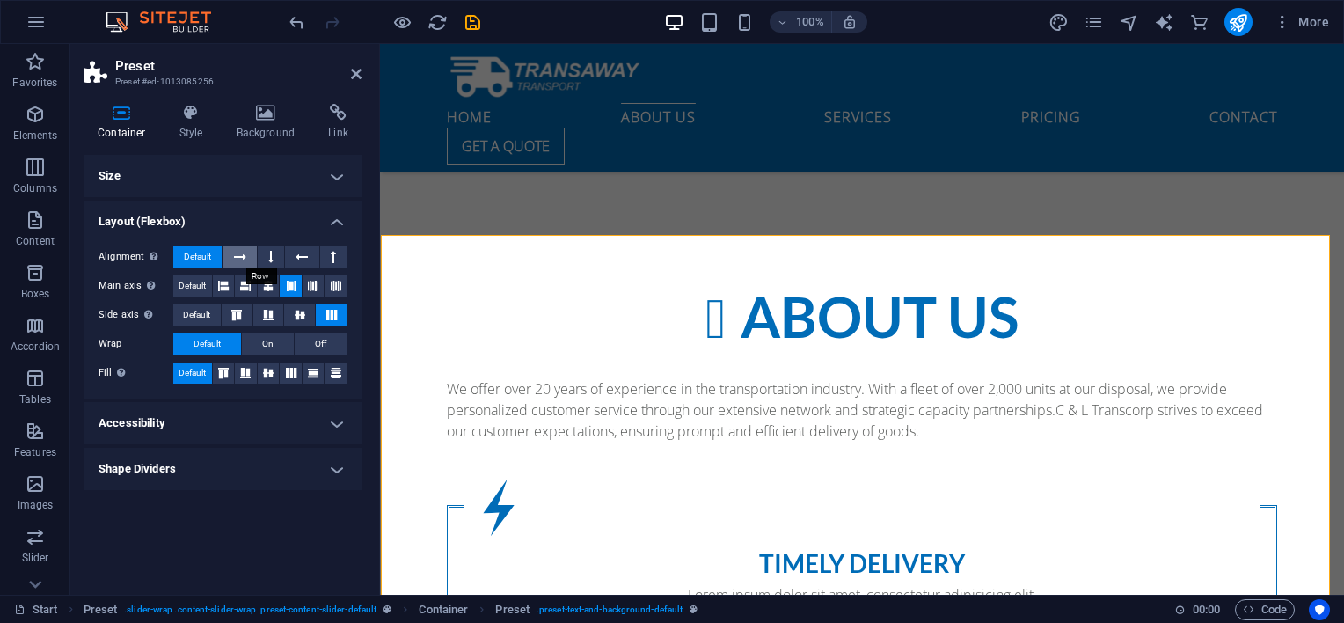
click at [245, 257] on icon at bounding box center [240, 256] width 12 height 21
click at [197, 257] on span "Default" at bounding box center [197, 256] width 27 height 21
click at [515, 294] on icon at bounding box center [516, 294] width 10 height 18
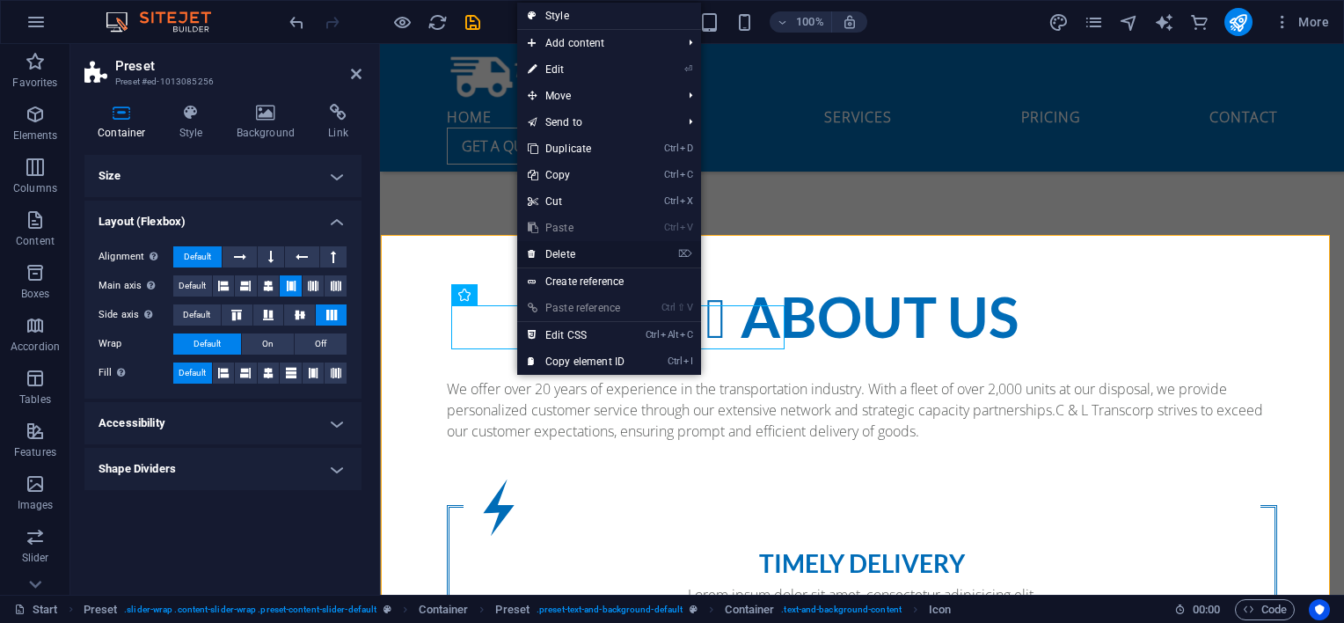
click at [563, 252] on link "⌦ Delete" at bounding box center [576, 254] width 118 height 26
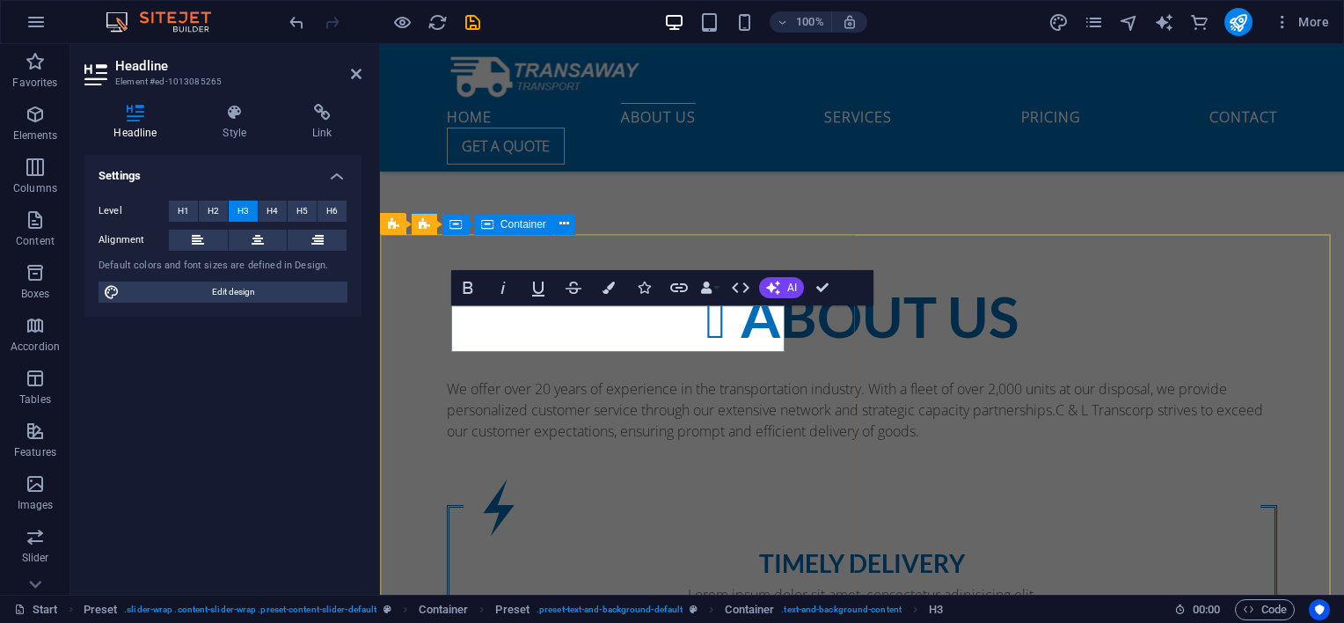
drag, startPoint x: 770, startPoint y: 325, endPoint x: 448, endPoint y: 325, distance: 322.7
drag, startPoint x: 566, startPoint y: 327, endPoint x: 524, endPoint y: 323, distance: 42.4
click at [208, 213] on span "H2" at bounding box center [213, 210] width 11 height 21
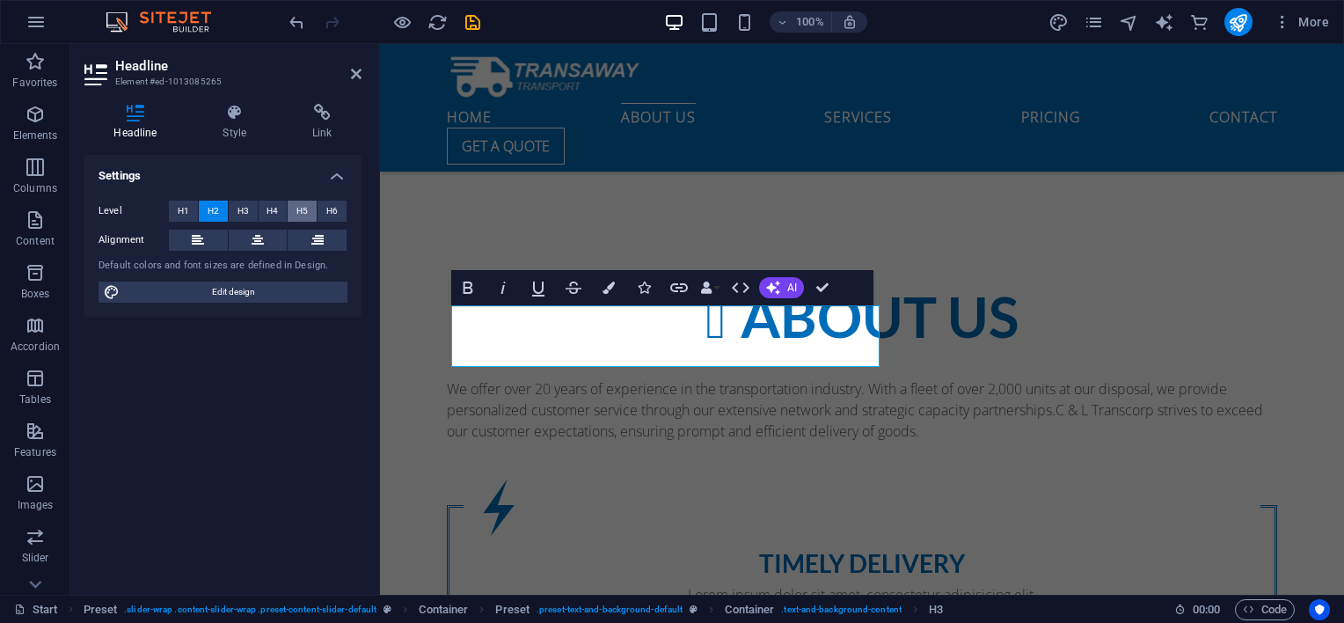
click at [298, 210] on span "H5" at bounding box center [301, 210] width 11 height 21
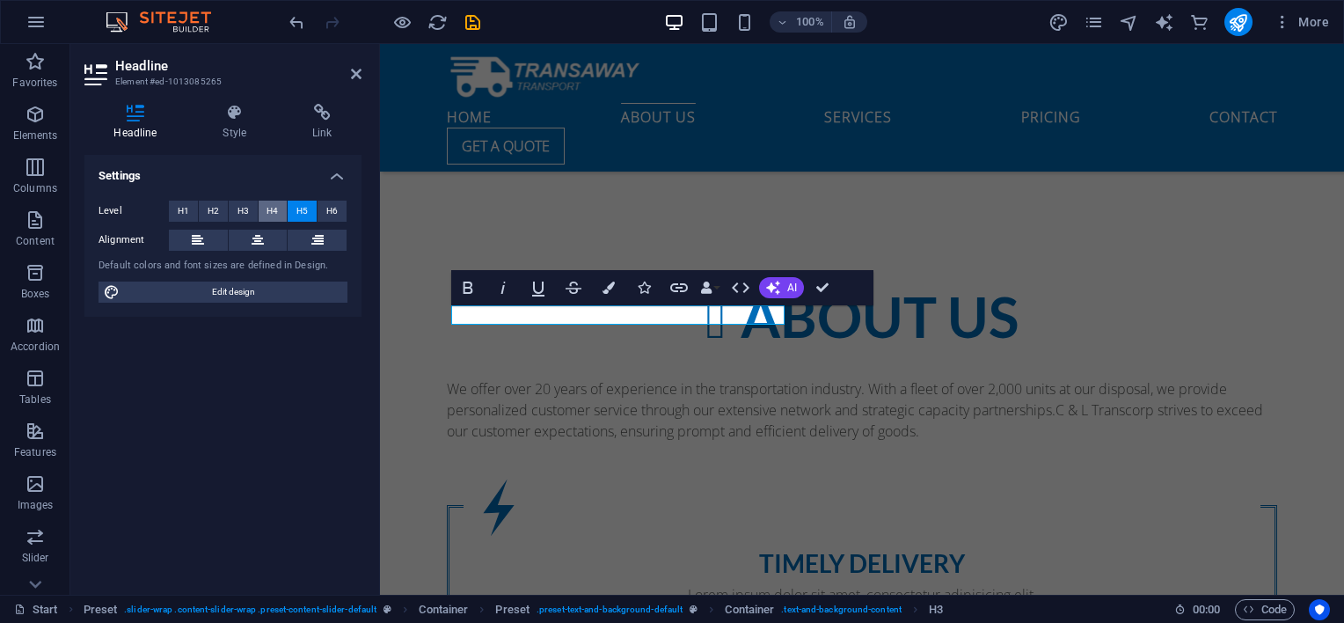
click at [272, 210] on span "H4" at bounding box center [271, 210] width 11 height 21
click at [298, 208] on span "H5" at bounding box center [301, 210] width 11 height 21
click at [262, 211] on button "H4" at bounding box center [273, 210] width 29 height 21
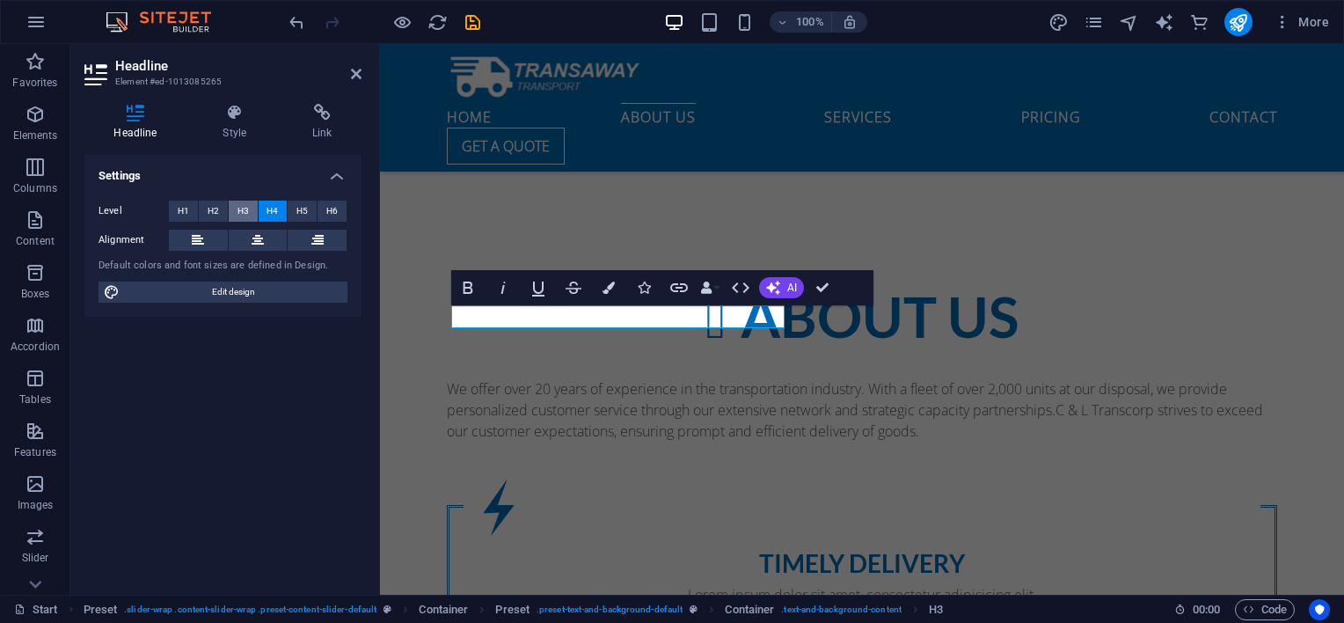
click at [246, 211] on span "H3" at bounding box center [242, 210] width 11 height 21
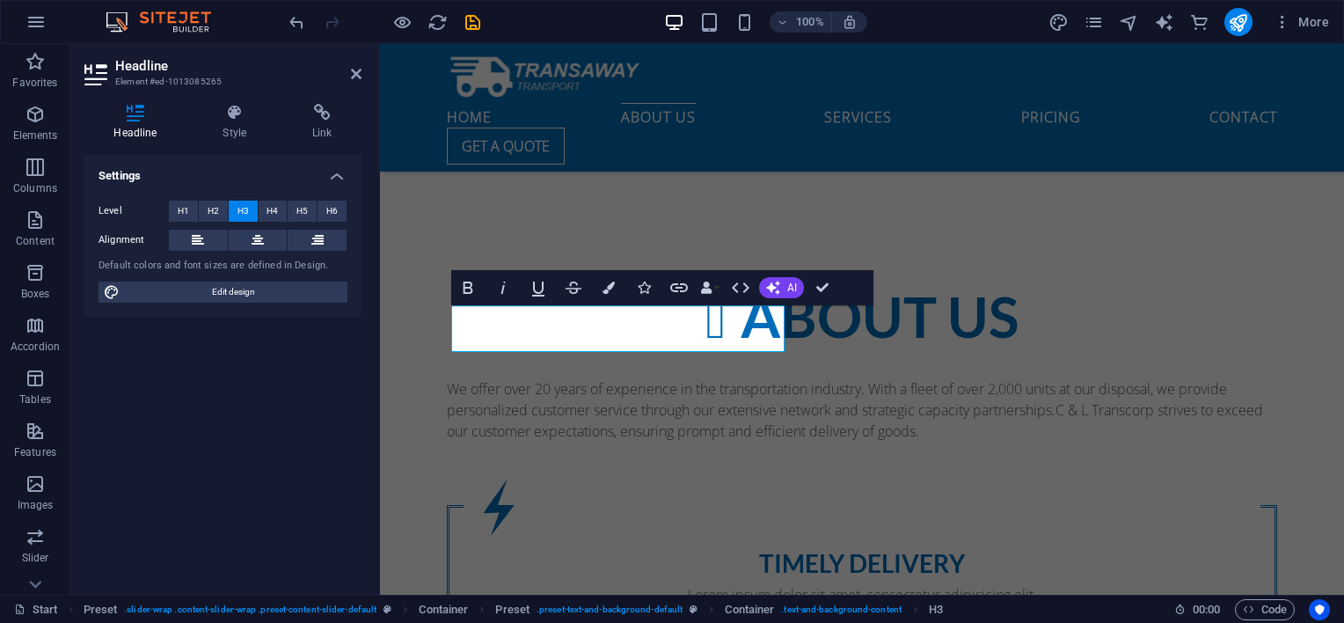
click at [139, 123] on h4 "Headline" at bounding box center [138, 122] width 109 height 37
click at [302, 239] on button at bounding box center [317, 240] width 59 height 21
click at [187, 236] on button at bounding box center [198, 240] width 59 height 21
click at [224, 295] on span "Edit design" at bounding box center [233, 291] width 217 height 21
select select "px"
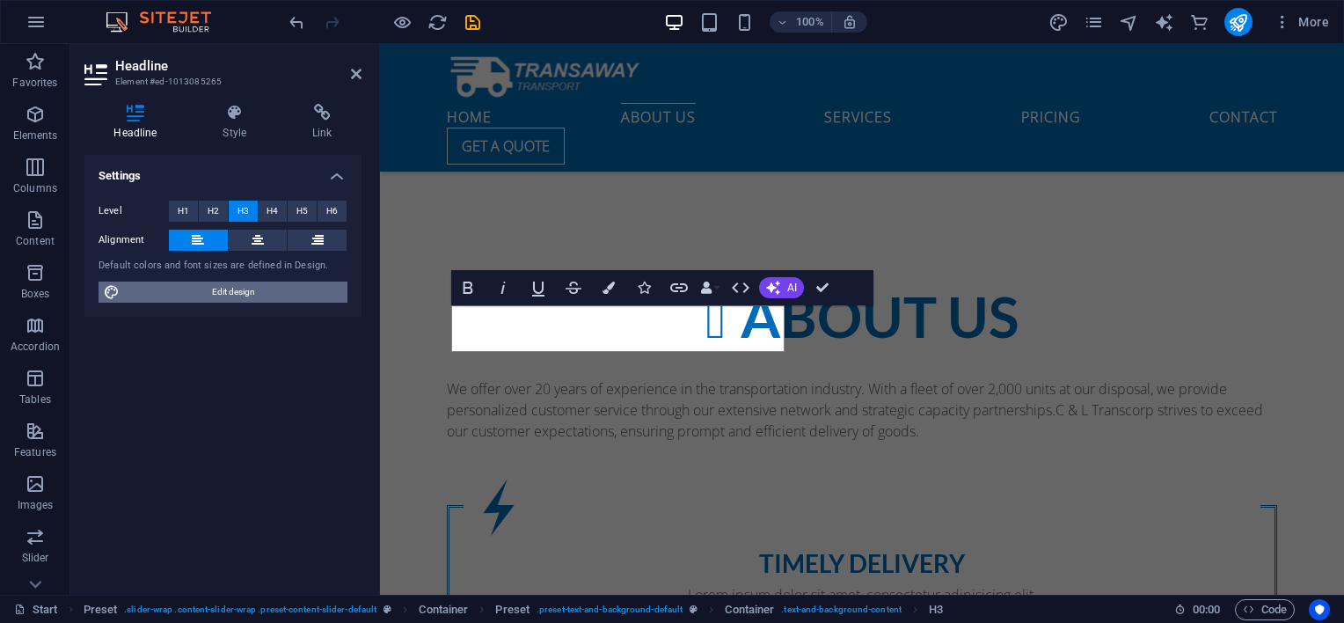
select select "400"
select select "px"
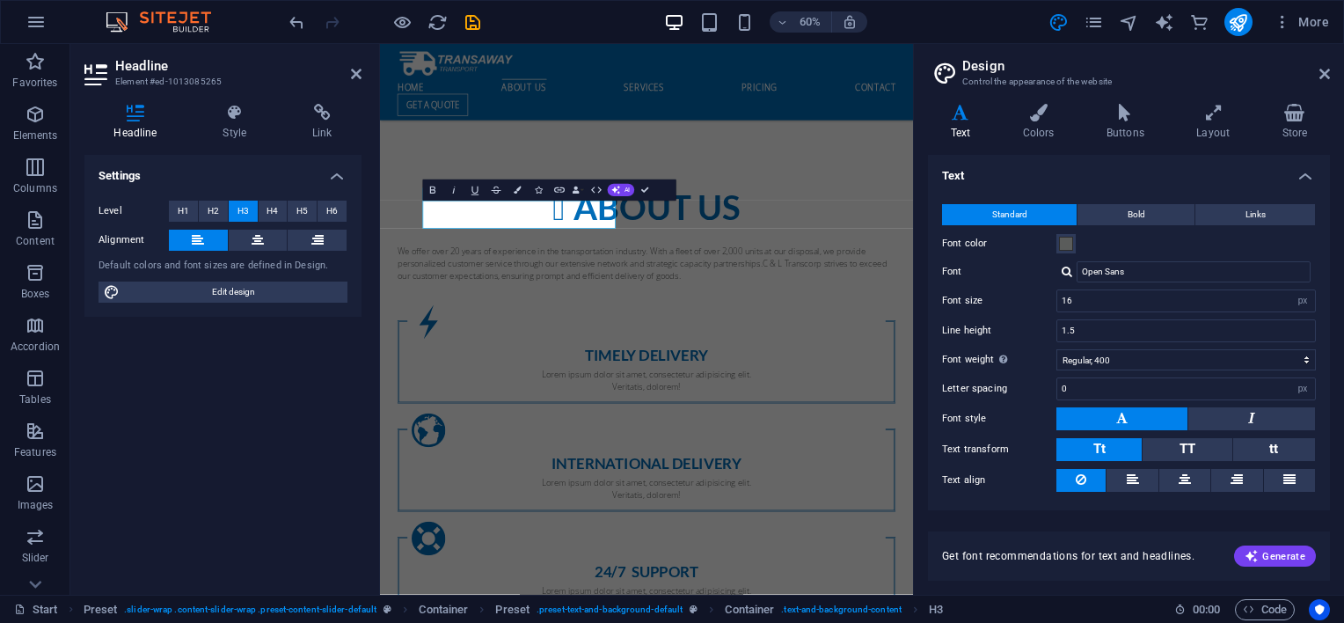
scroll to position [1271, 0]
click at [955, 120] on icon at bounding box center [960, 113] width 65 height 18
click at [1069, 273] on div at bounding box center [1066, 271] width 11 height 11
click at [1134, 332] on div "Manage fonts →" at bounding box center [1197, 341] width 232 height 22
select select "popularity"
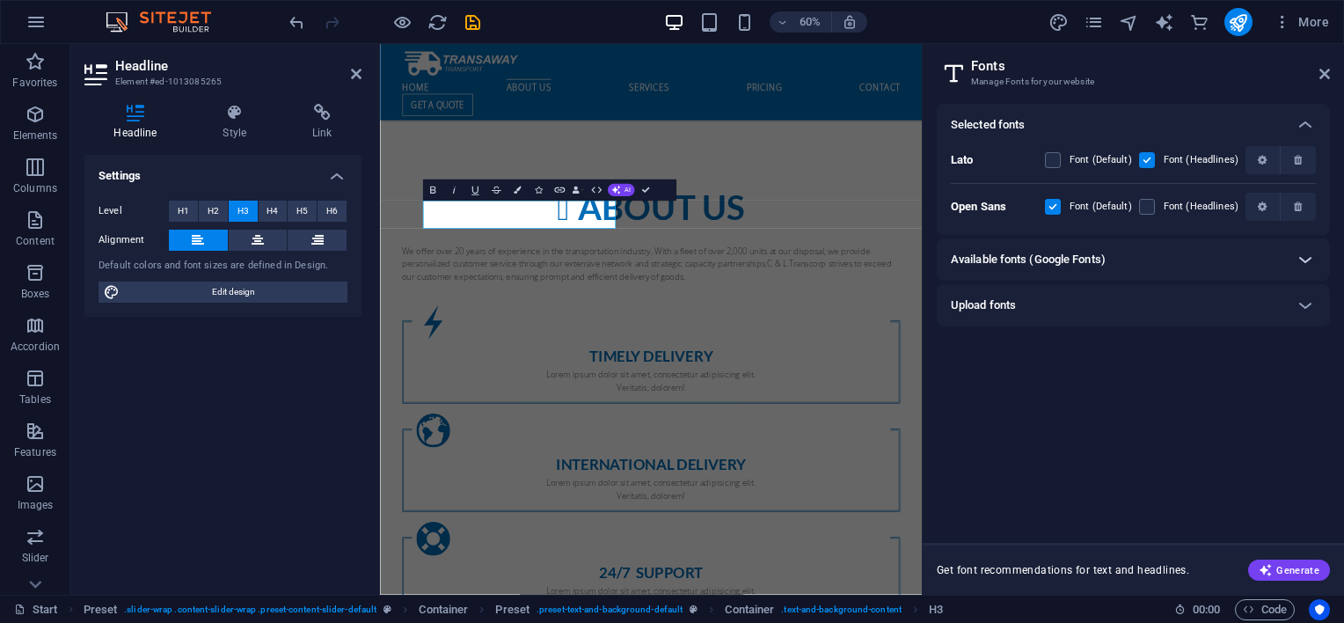
click at [1300, 255] on icon at bounding box center [1304, 259] width 21 height 21
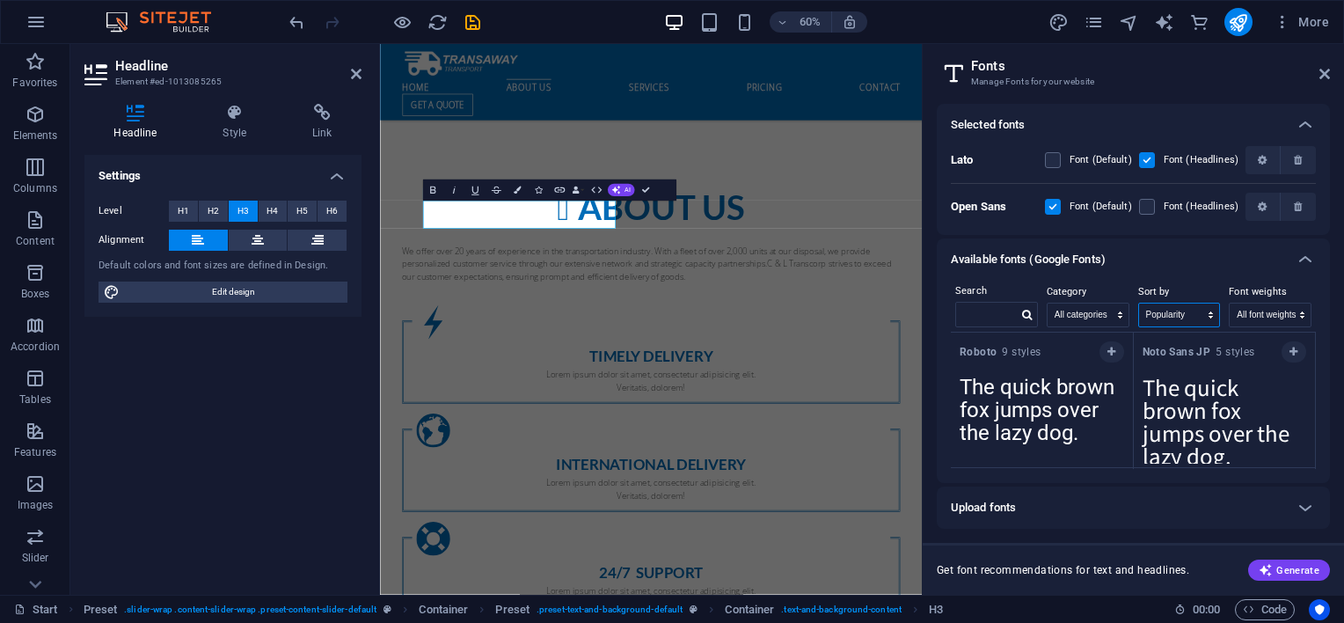
click at [1199, 313] on select "Name Category Popularity" at bounding box center [1179, 314] width 81 height 23
click at [1201, 313] on select "Name Category Popularity" at bounding box center [1179, 314] width 81 height 23
click at [1108, 320] on select "All categories serif display monospace sans-serif handwriting" at bounding box center [1087, 314] width 81 height 23
select select "handwriting"
click at [1047, 303] on select "All categories serif display monospace sans-serif handwriting" at bounding box center [1087, 314] width 81 height 23
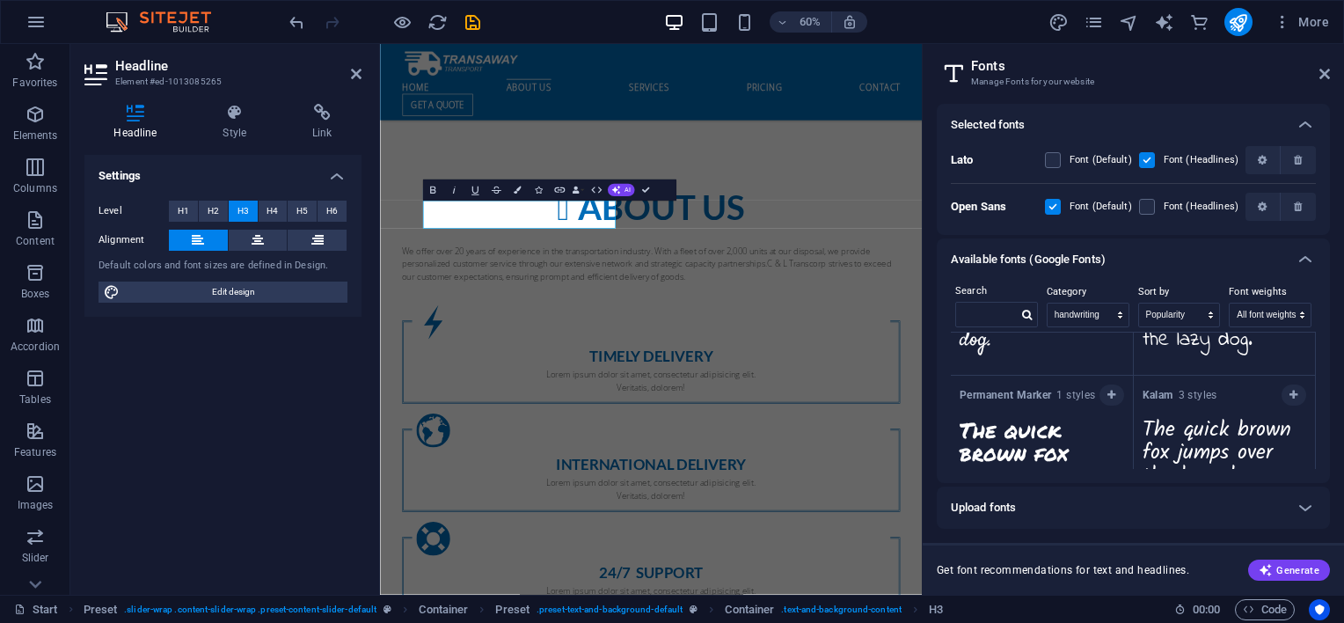
scroll to position [440, 0]
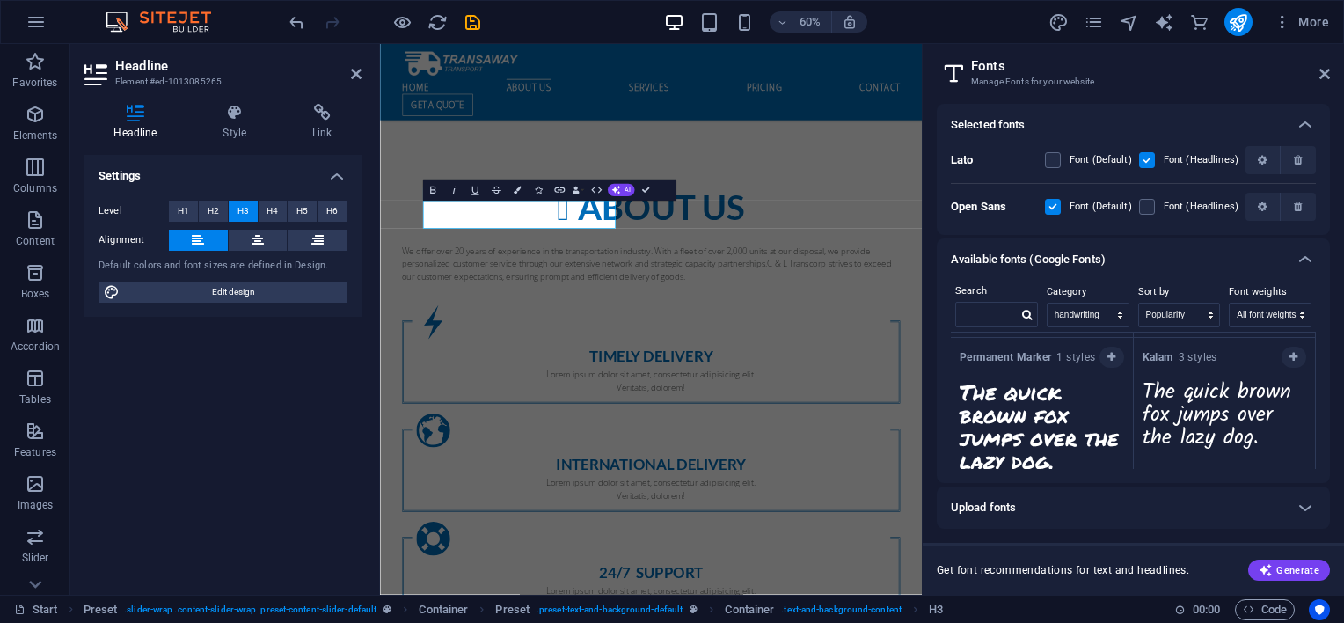
click at [1160, 353] on strong "Kalam" at bounding box center [1160, 357] width 36 height 12
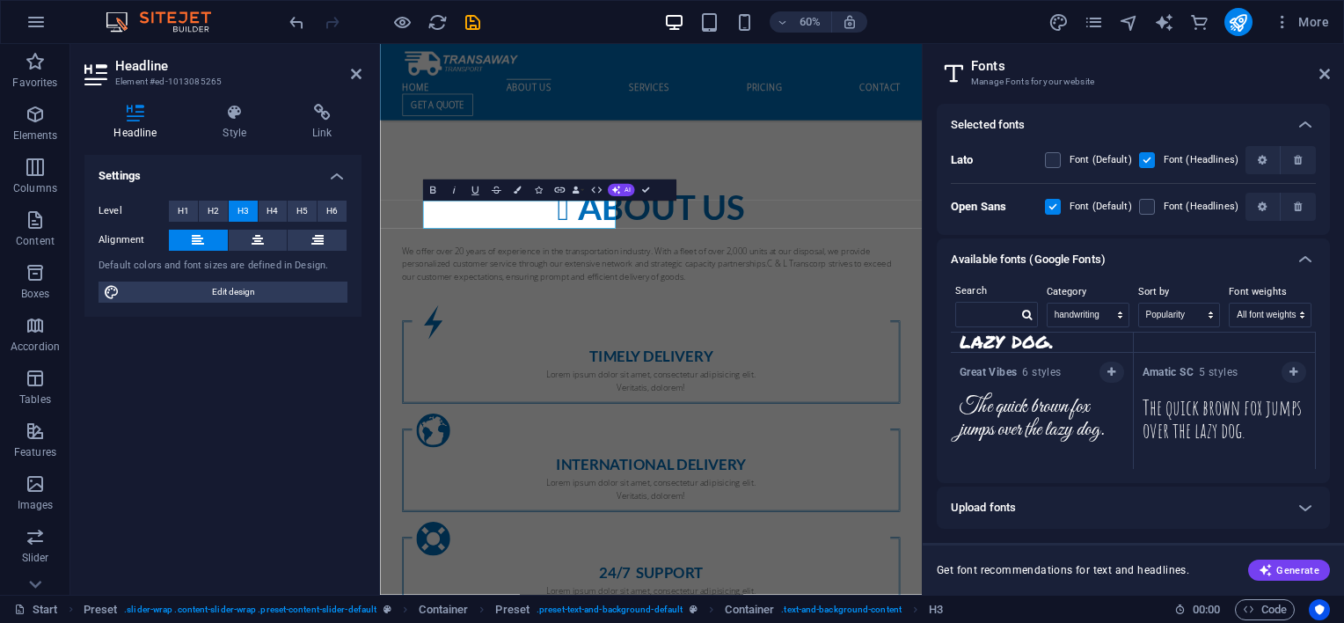
scroll to position [547, 0]
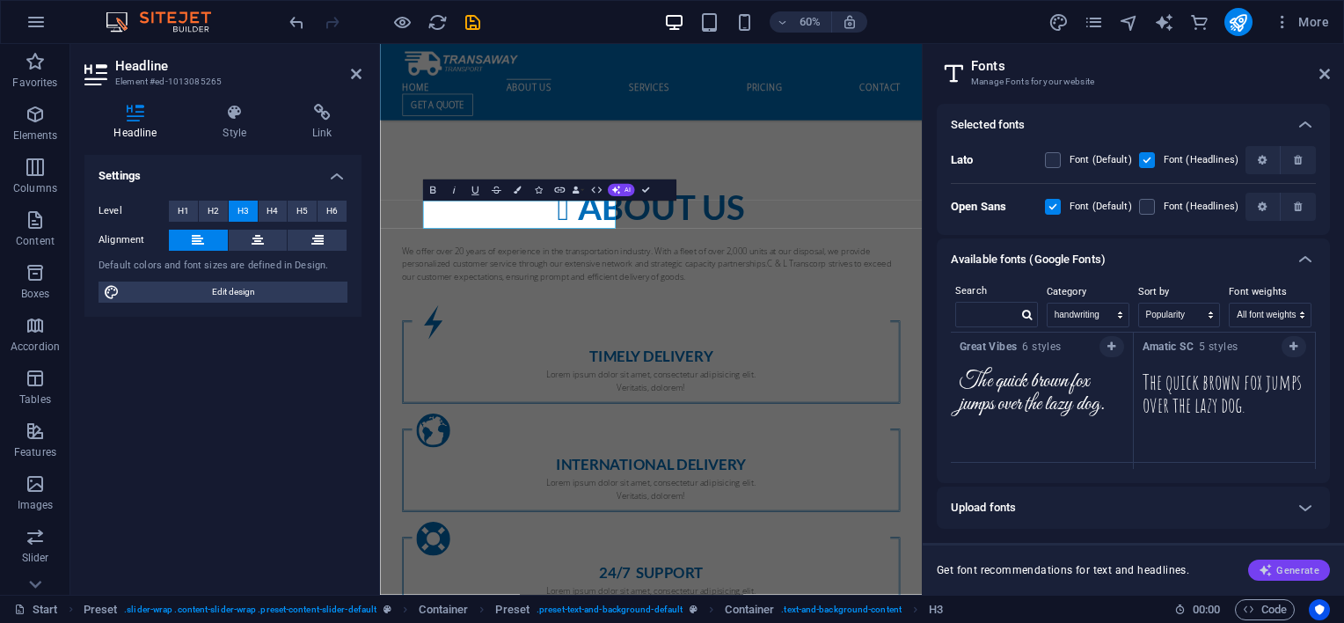
click at [1279, 563] on span "Generate" at bounding box center [1288, 570] width 61 height 14
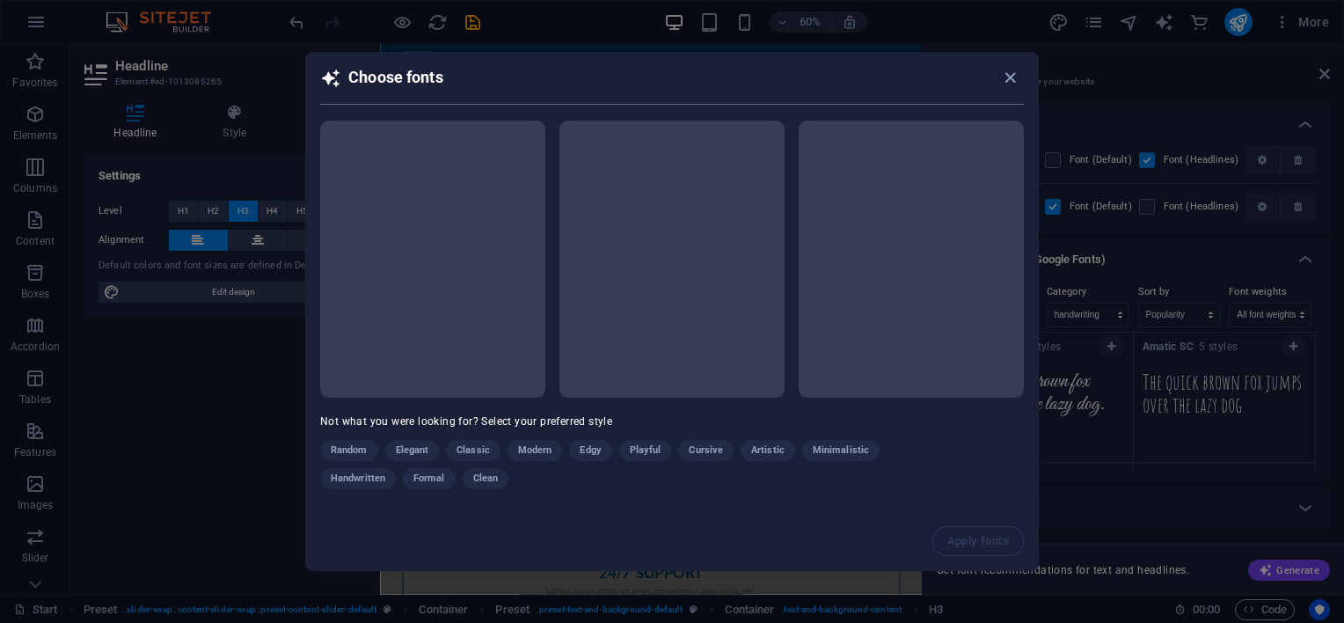
click at [368, 478] on div "Random Elegant Classic Modern Edgy Playful Cursive Artistic Minimalistic Handwr…" at bounding box center [628, 468] width 616 height 56
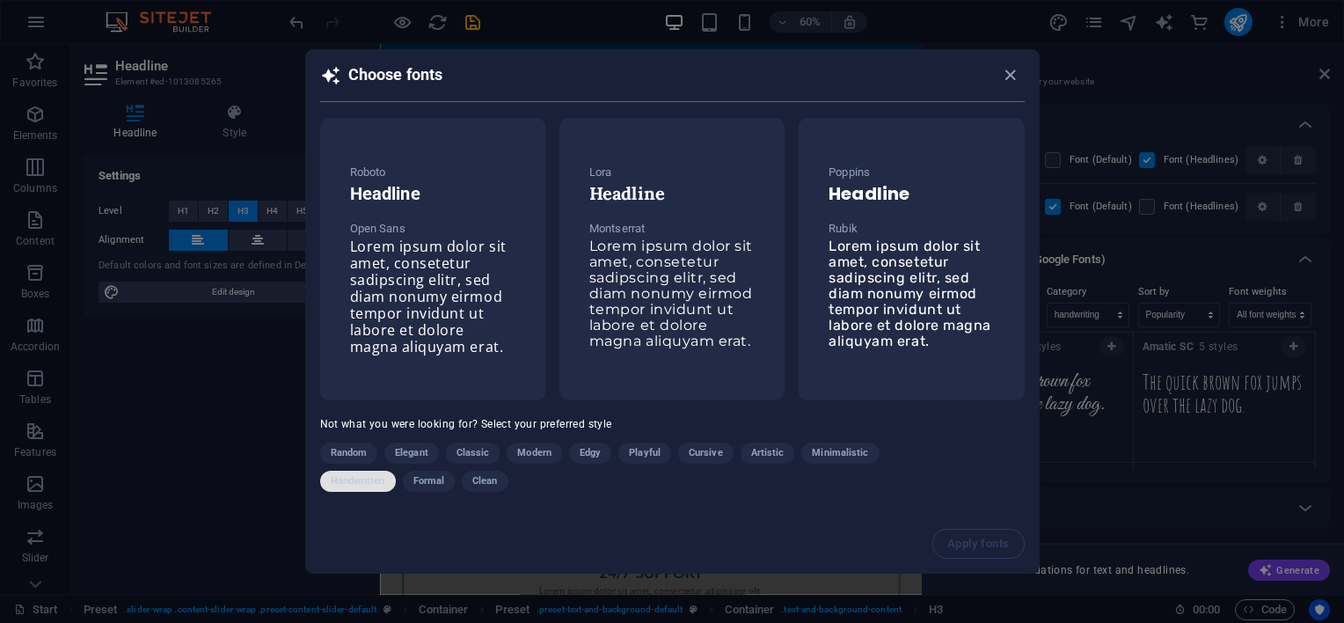
click at [356, 484] on span "Handwritten" at bounding box center [358, 480] width 55 height 21
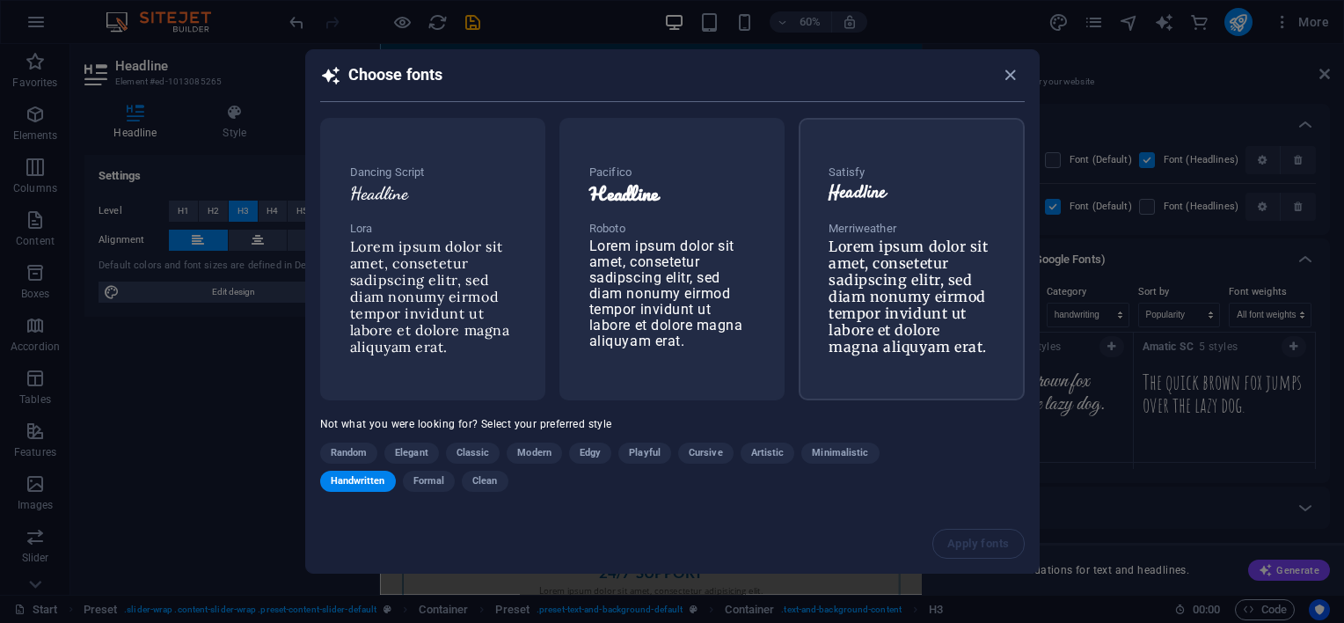
click at [886, 210] on div "Satisfy Headline Merriweather Lorem ipsum dolor sit amet, consetetur sadipscing…" at bounding box center [910, 259] width 193 height 222
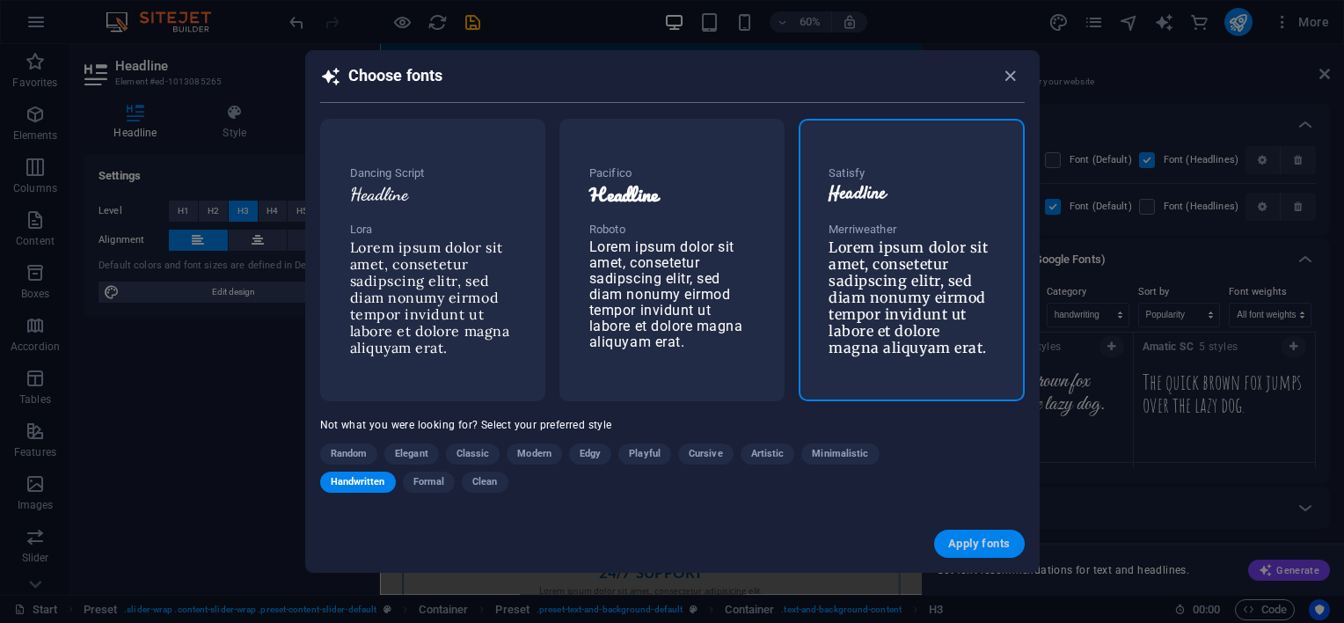
click at [965, 544] on span "Apply fonts" at bounding box center [979, 543] width 62 height 14
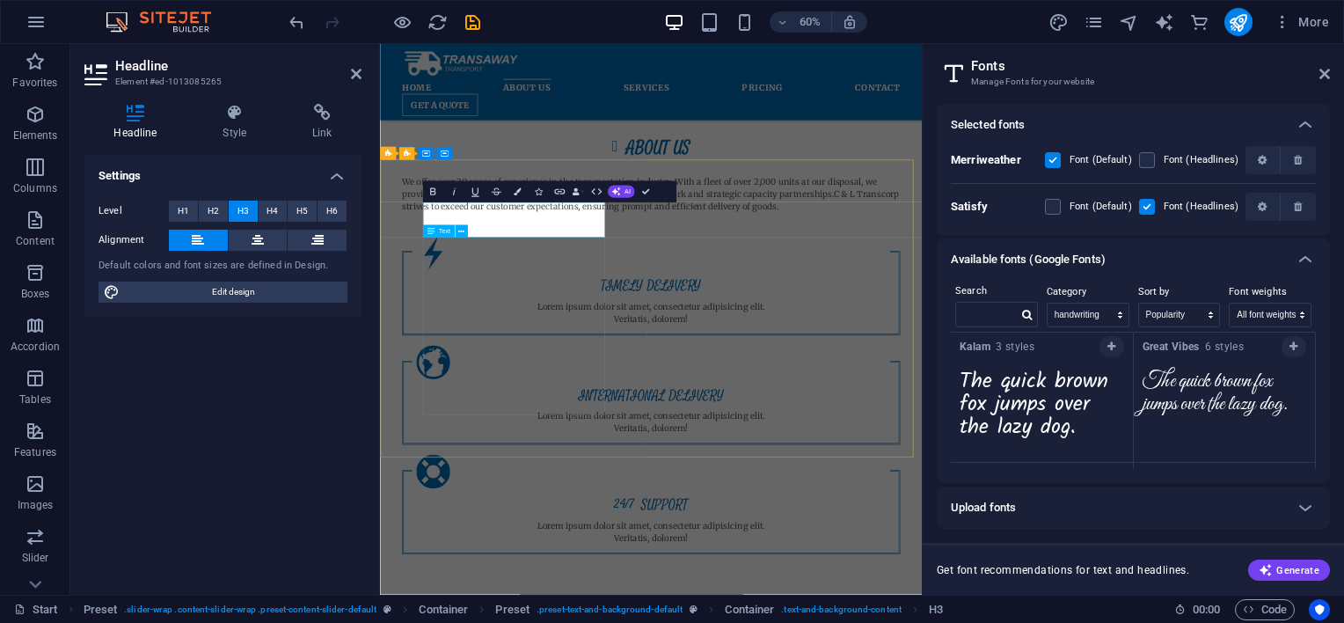
scroll to position [1248, 0]
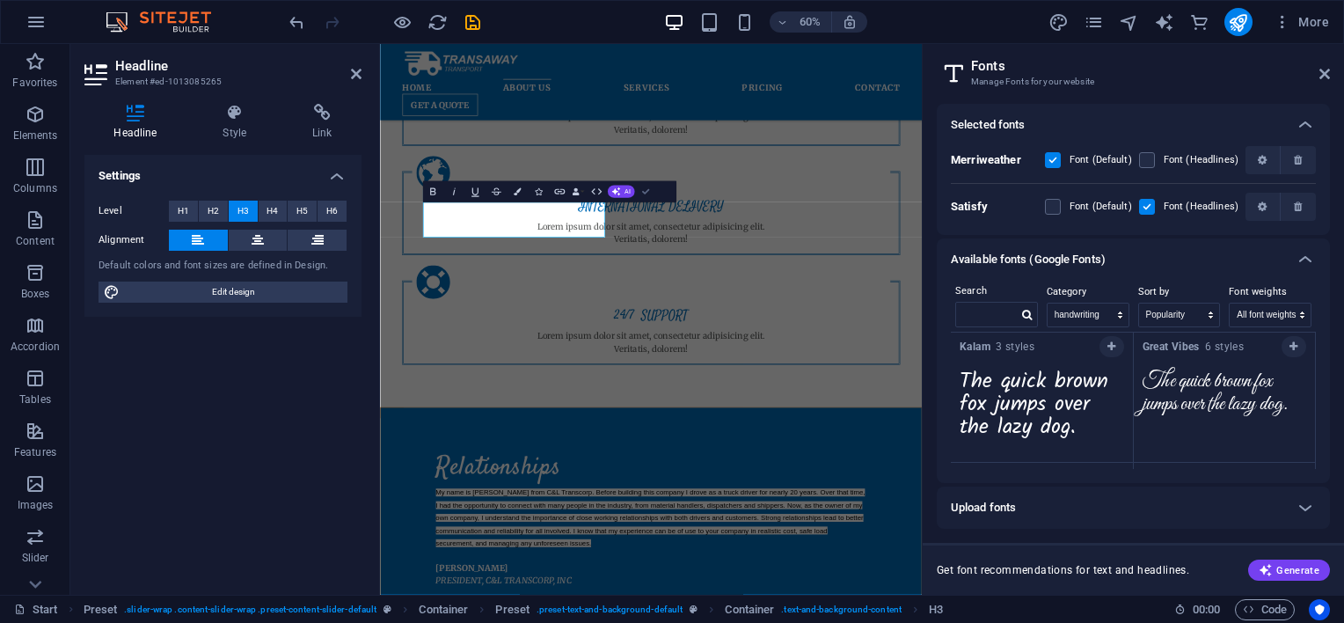
scroll to position [910, 0]
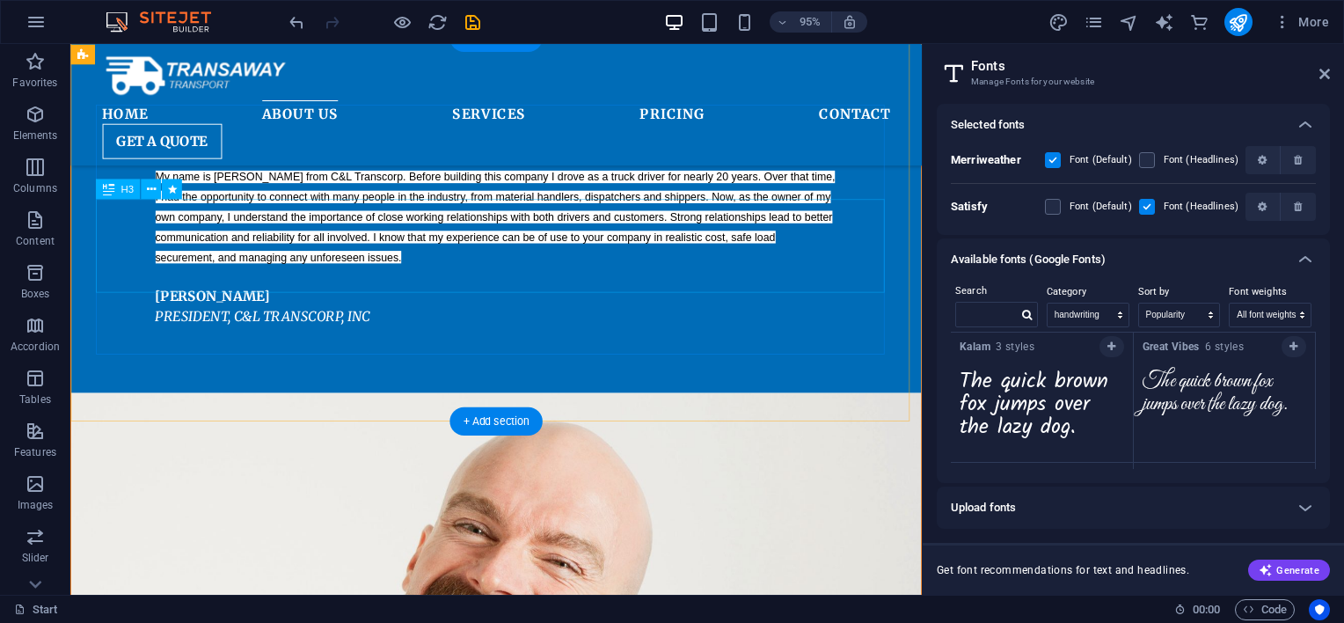
scroll to position [1643, 0]
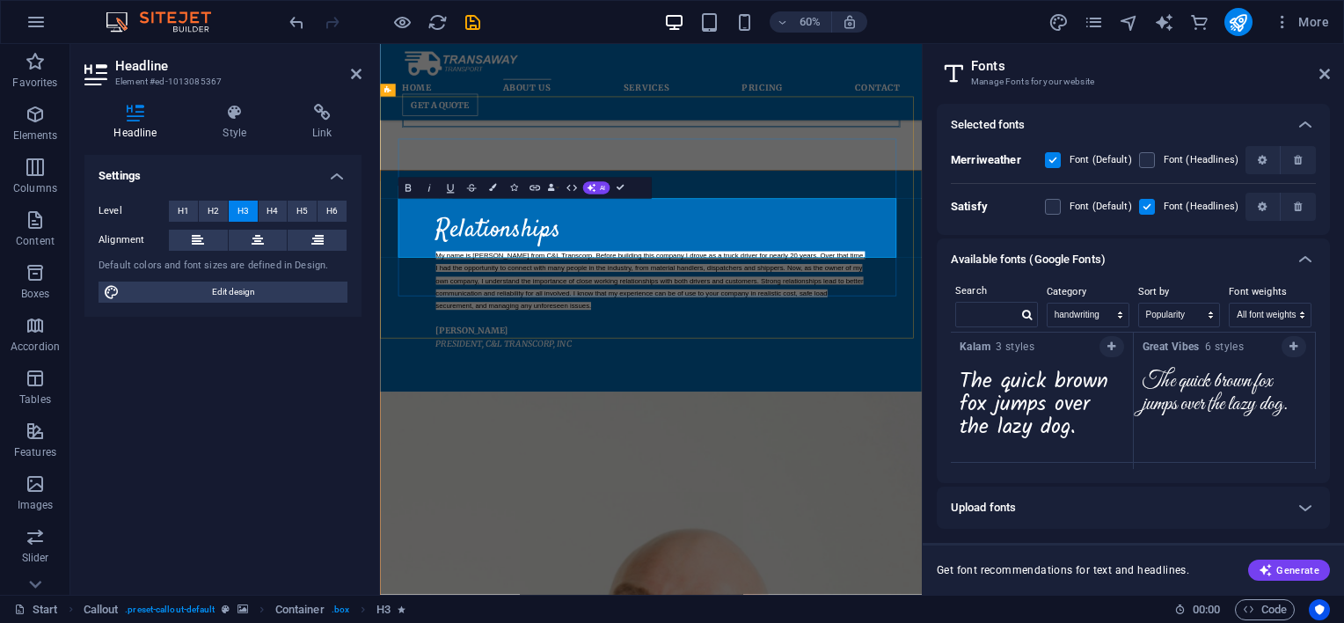
click at [1094, 310] on select "All categories serif display monospace sans-serif handwriting" at bounding box center [1087, 314] width 81 height 23
select select "display"
click at [1047, 303] on select "All categories serif display monospace sans-serif handwriting" at bounding box center [1087, 314] width 81 height 23
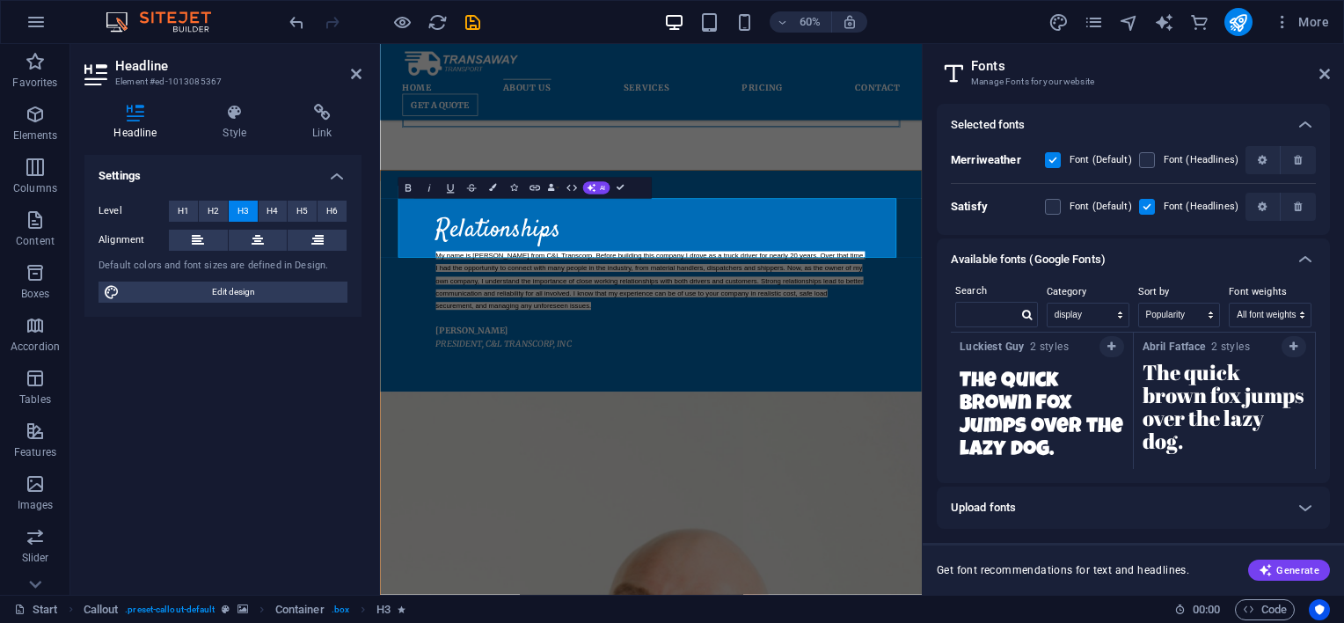
scroll to position [11, 0]
click at [1301, 502] on icon at bounding box center [1304, 507] width 21 height 21
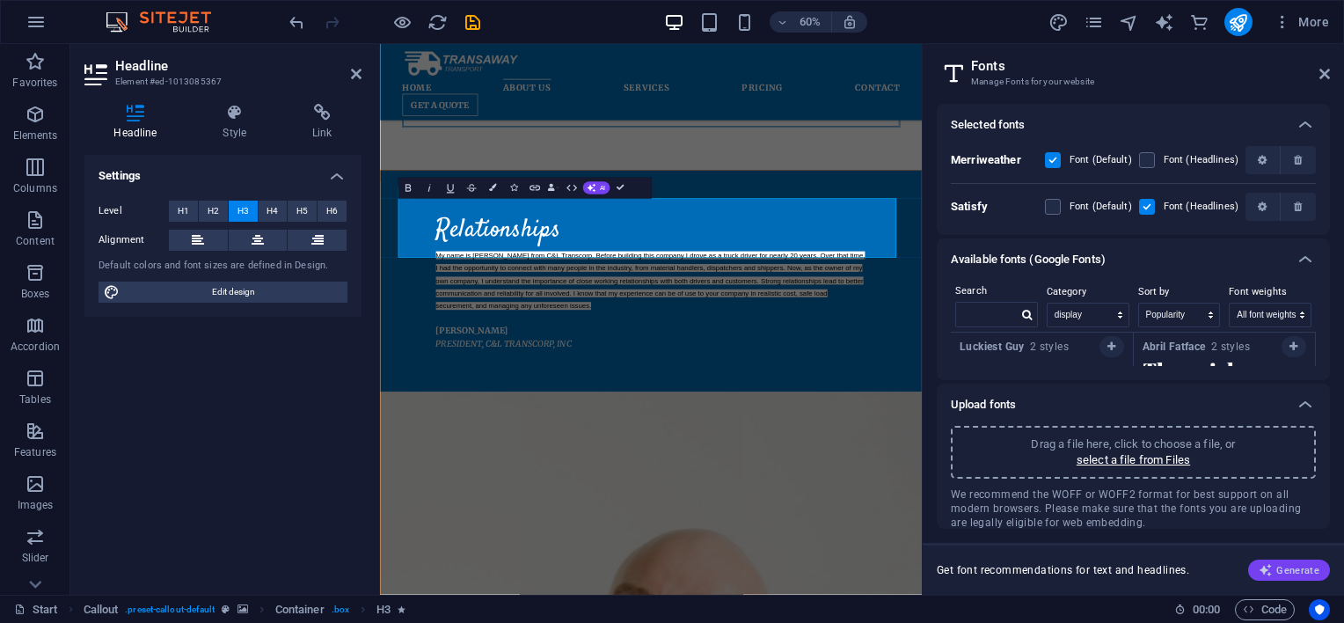
click at [1277, 575] on span "Generate" at bounding box center [1288, 570] width 61 height 14
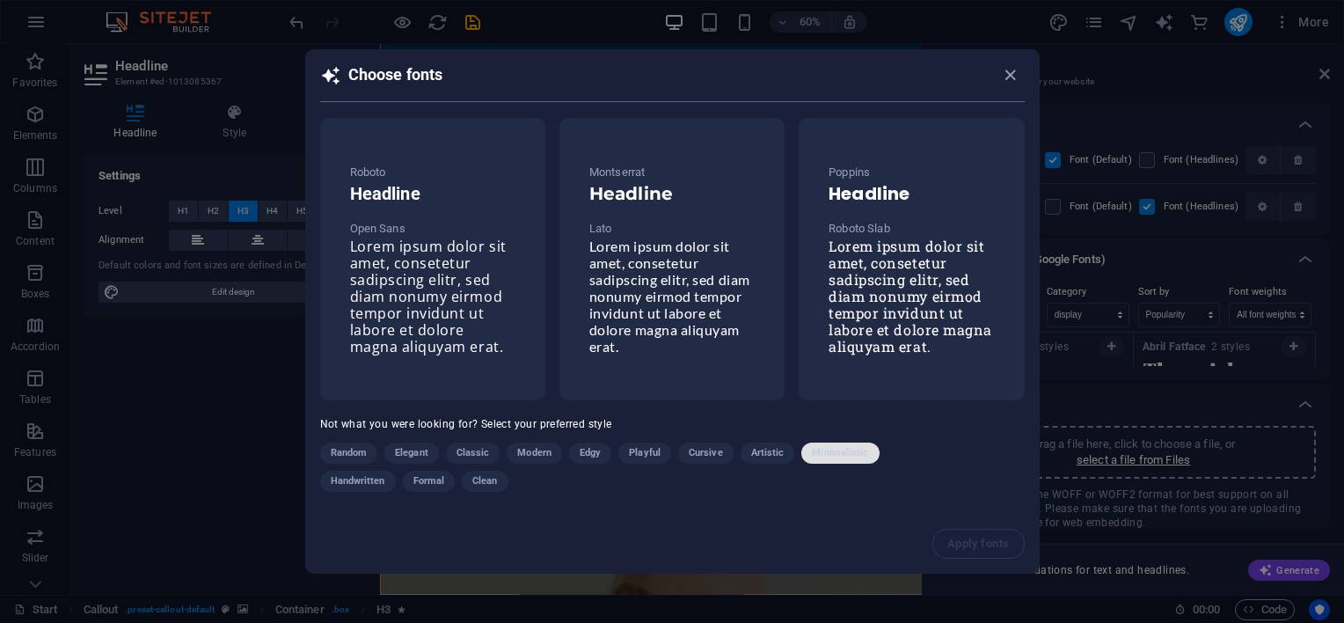
click at [834, 456] on span "Minimalistic" at bounding box center [840, 452] width 56 height 21
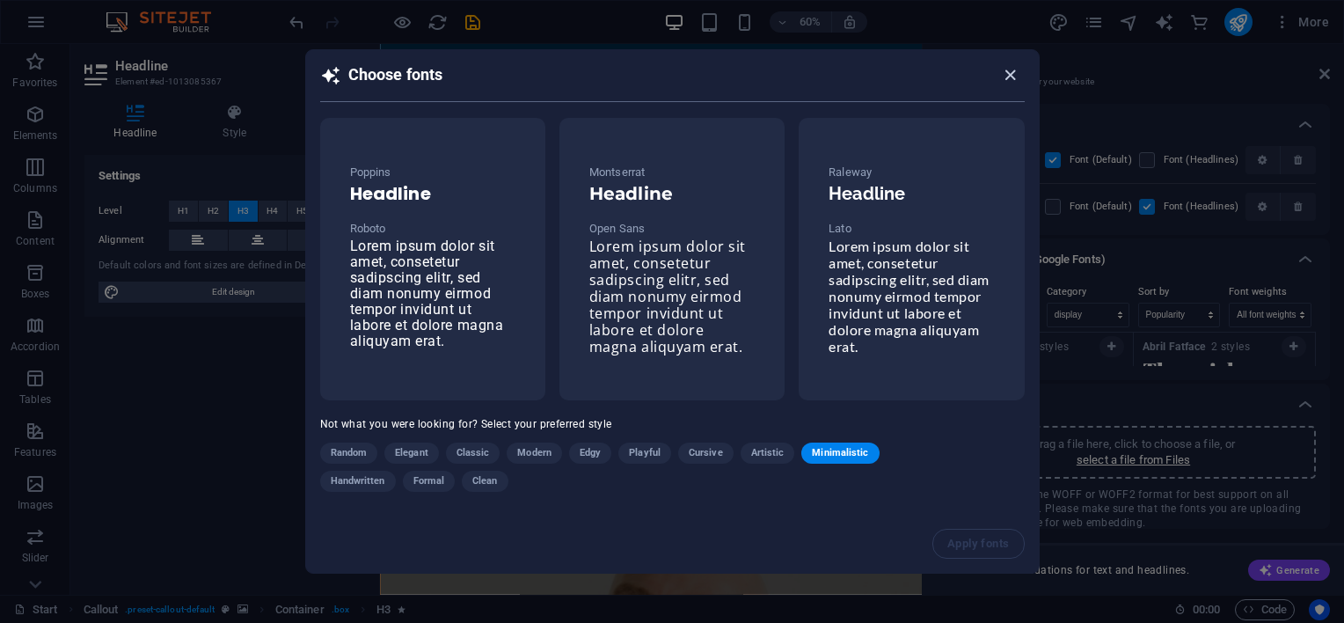
click at [1006, 79] on icon "button" at bounding box center [1010, 75] width 20 height 20
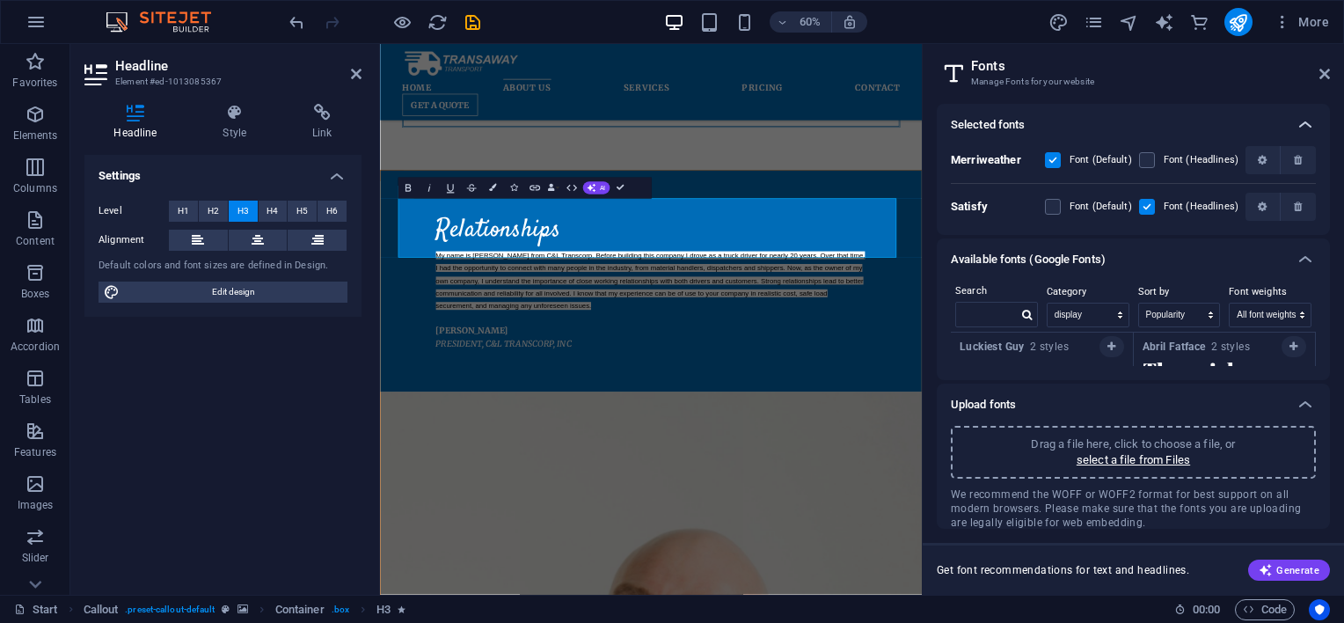
click at [1311, 127] on icon at bounding box center [1304, 124] width 21 height 21
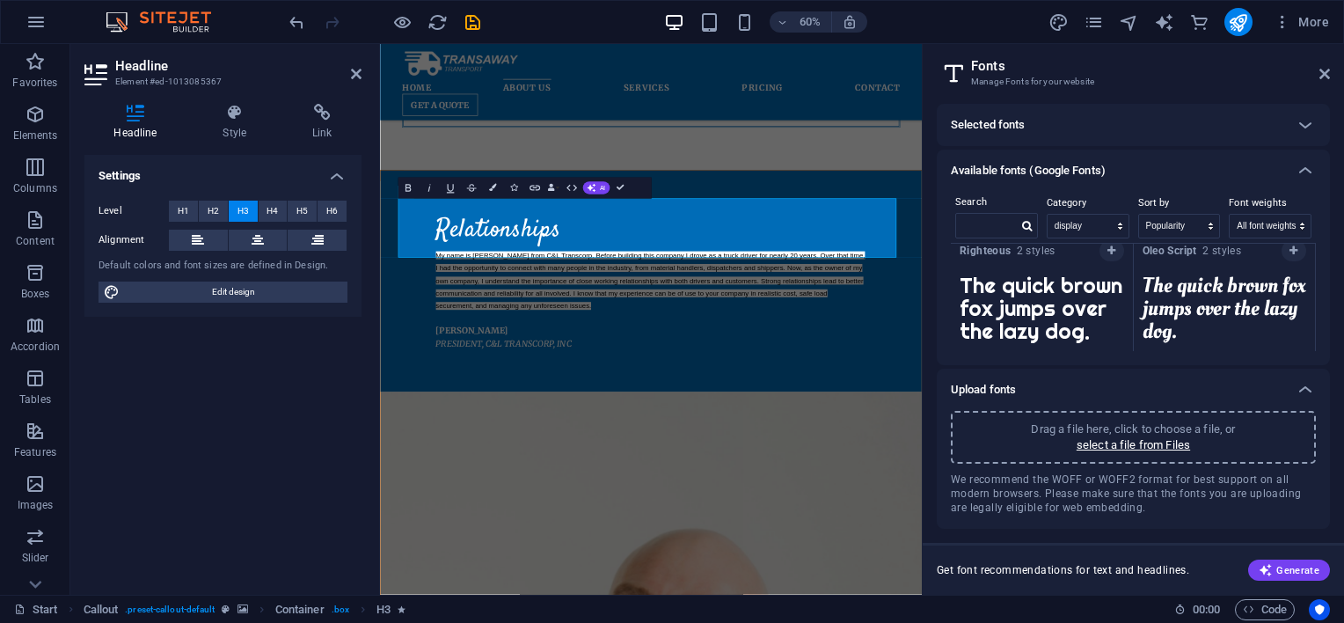
scroll to position [851, 0]
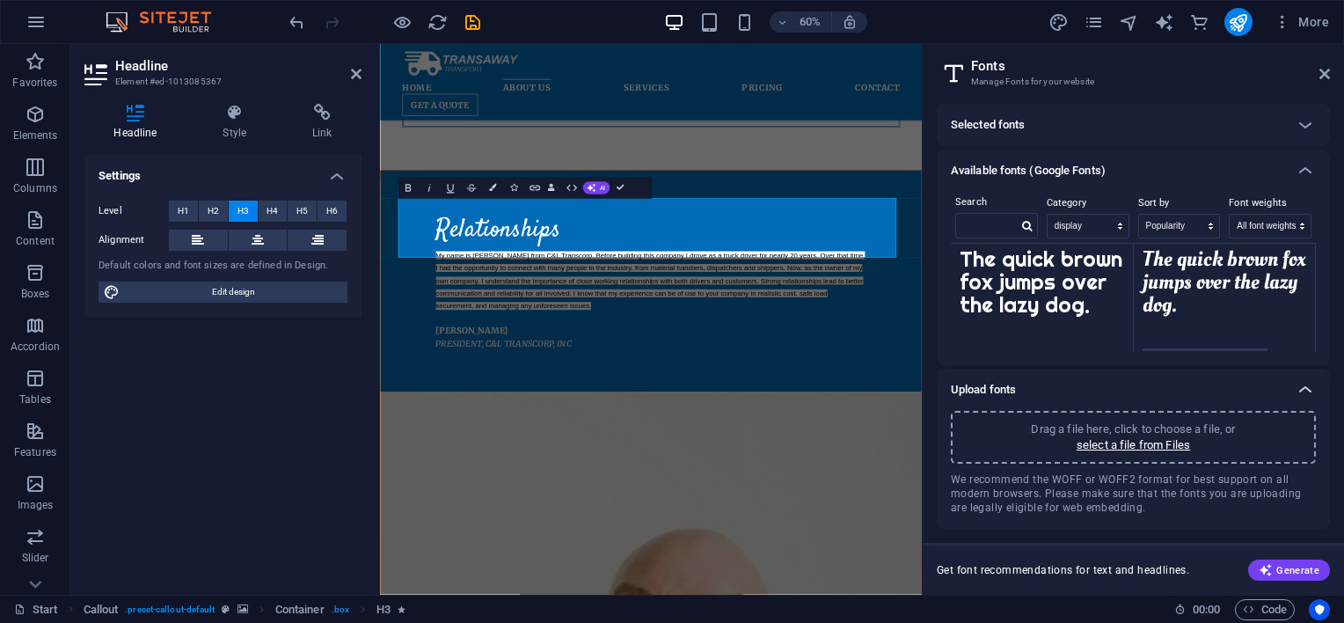
click at [1301, 393] on icon at bounding box center [1304, 389] width 21 height 21
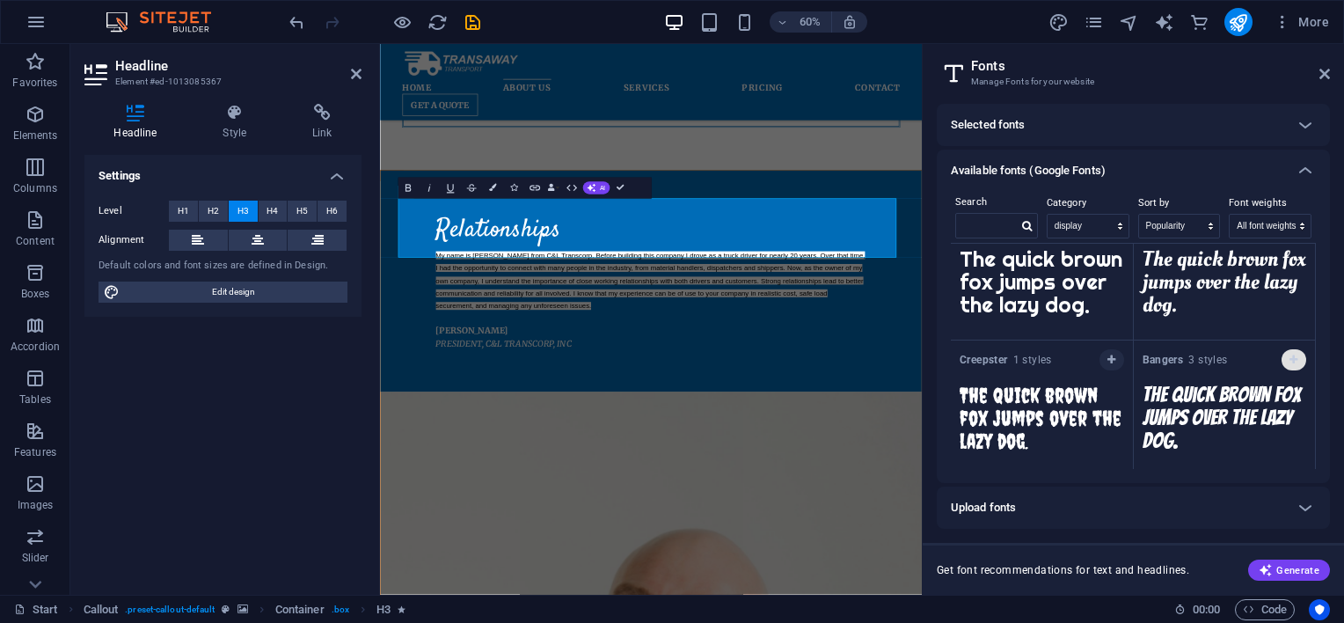
click at [1289, 358] on icon "button" at bounding box center [1293, 359] width 8 height 11
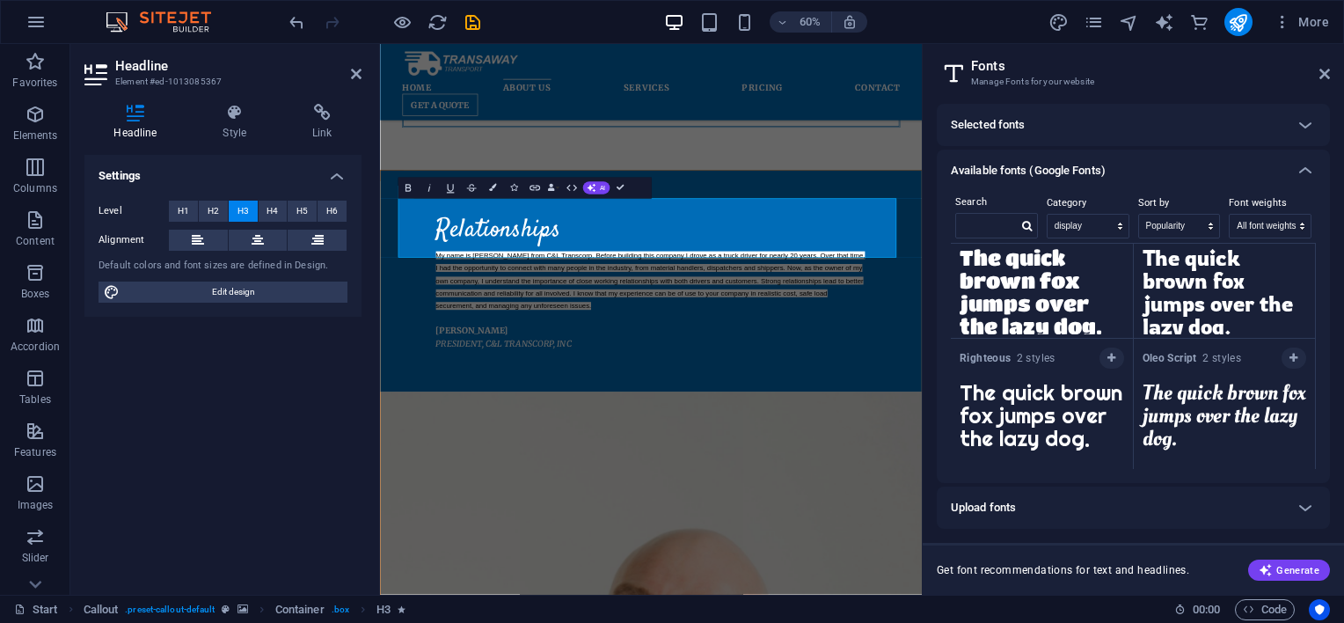
scroll to position [704, 0]
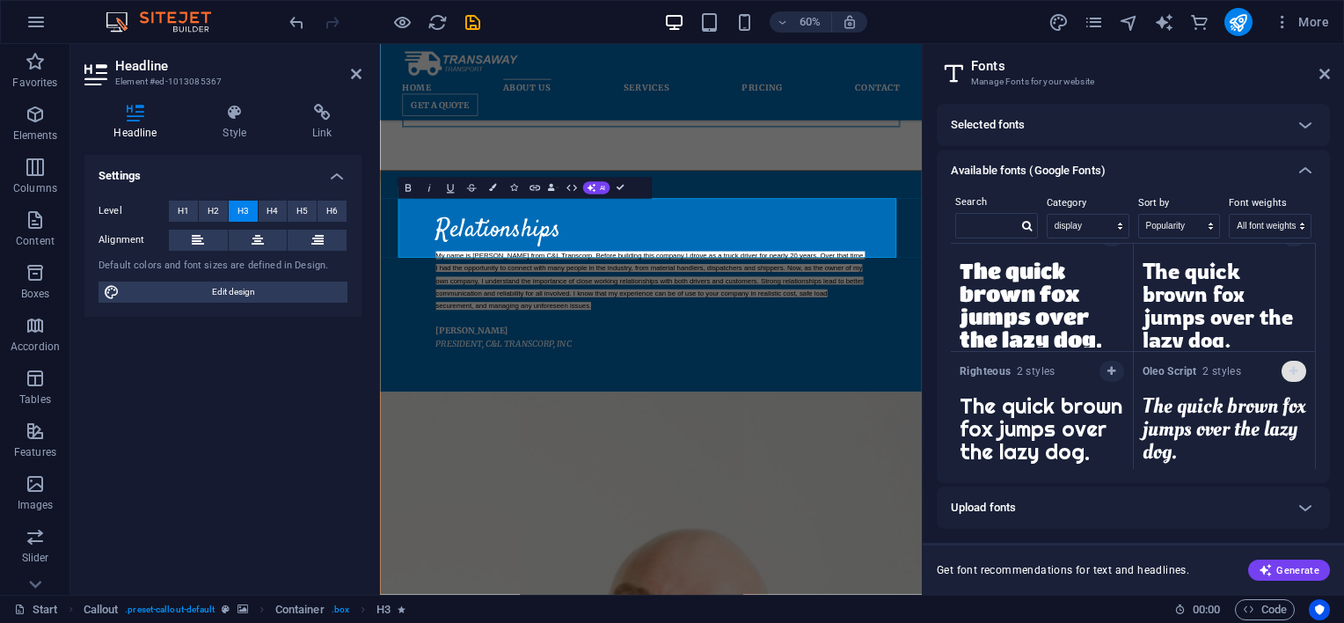
click at [1286, 374] on button "button" at bounding box center [1293, 371] width 25 height 21
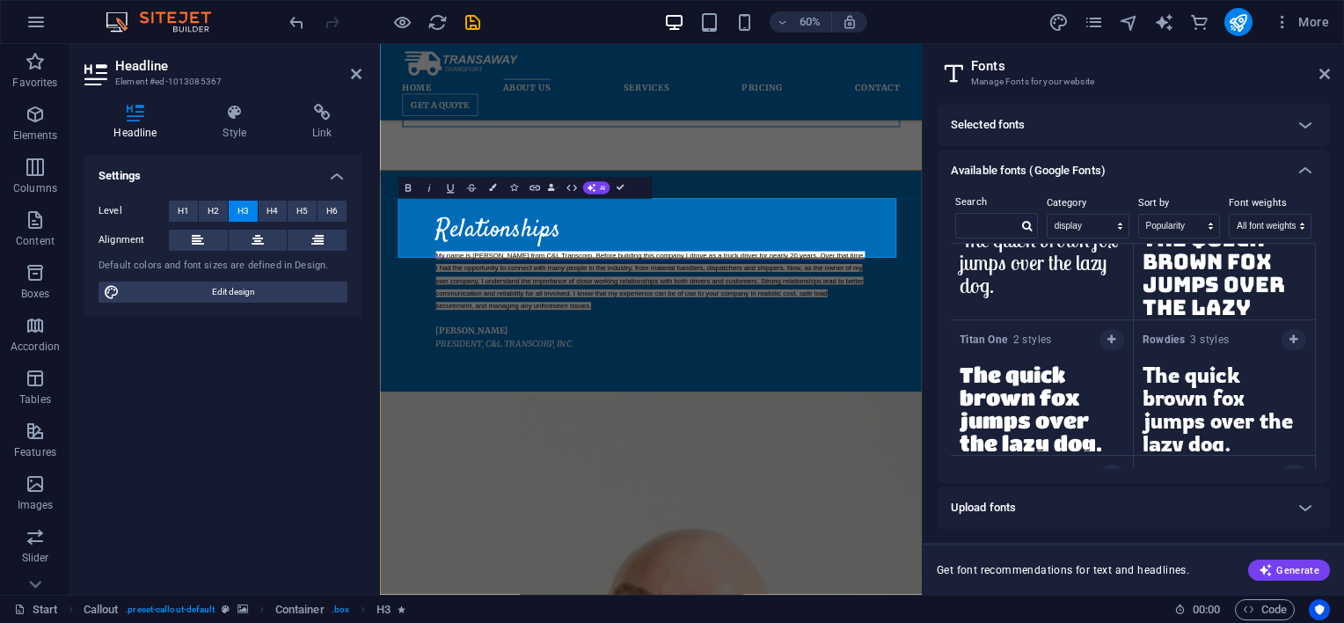
scroll to position [558, 0]
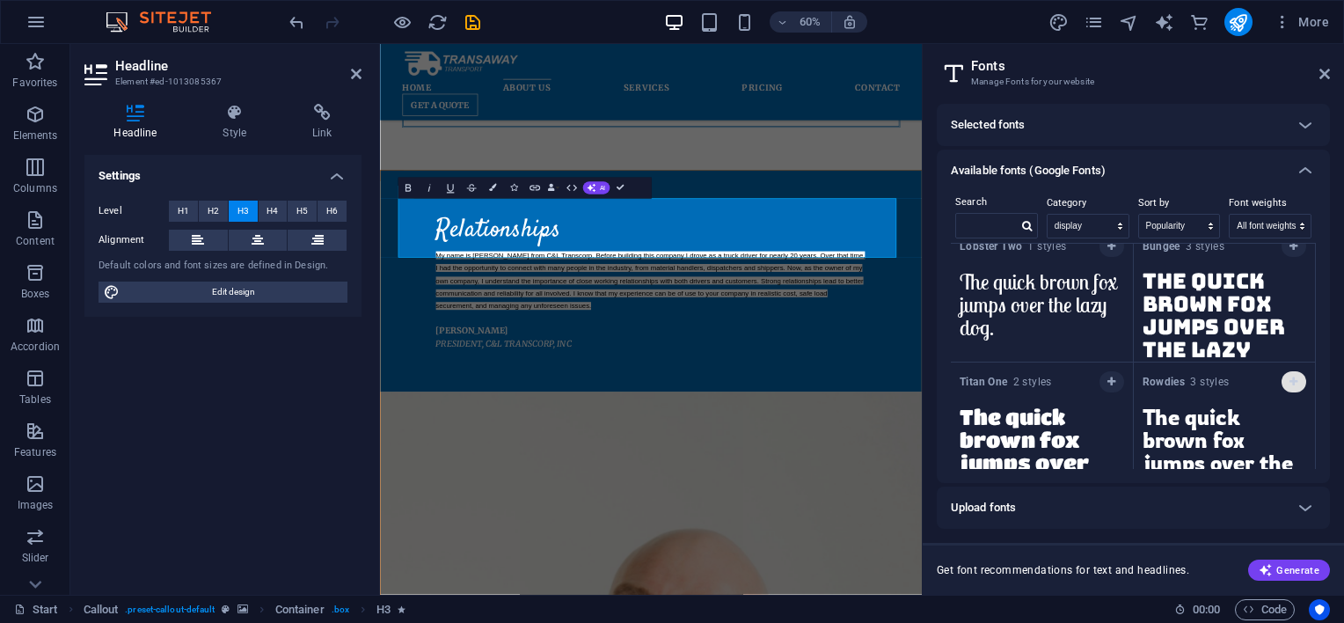
click at [1293, 373] on button "button" at bounding box center [1293, 381] width 25 height 21
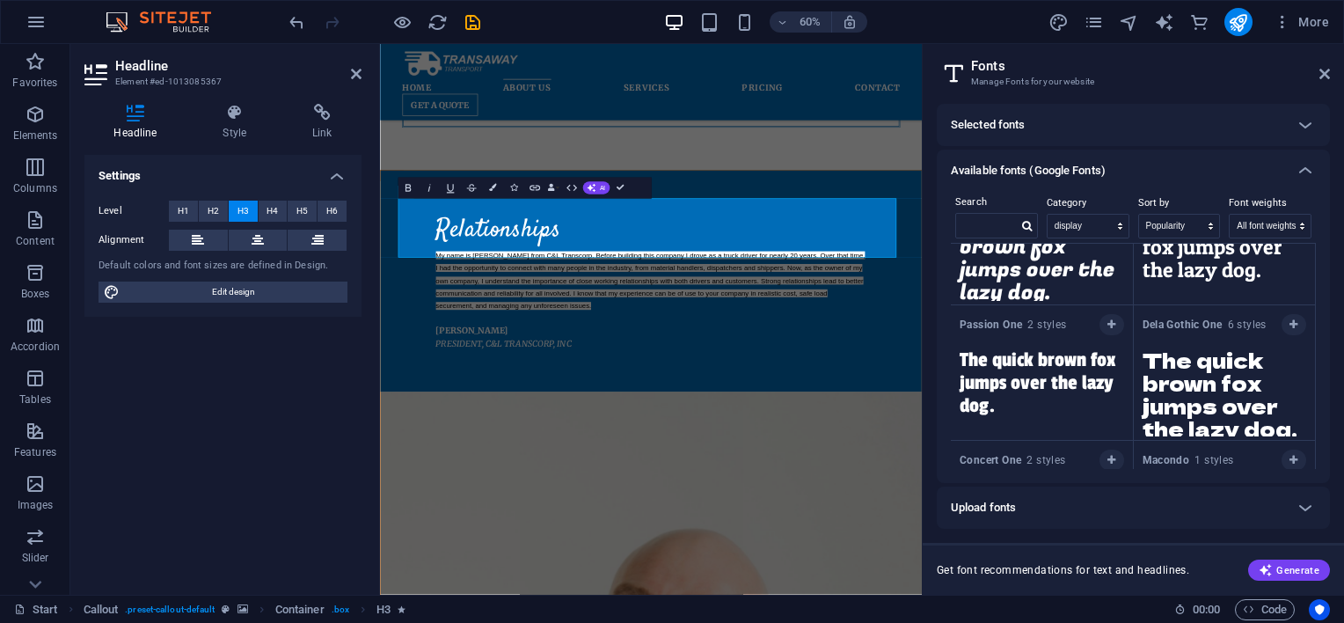
scroll to position [1126, 0]
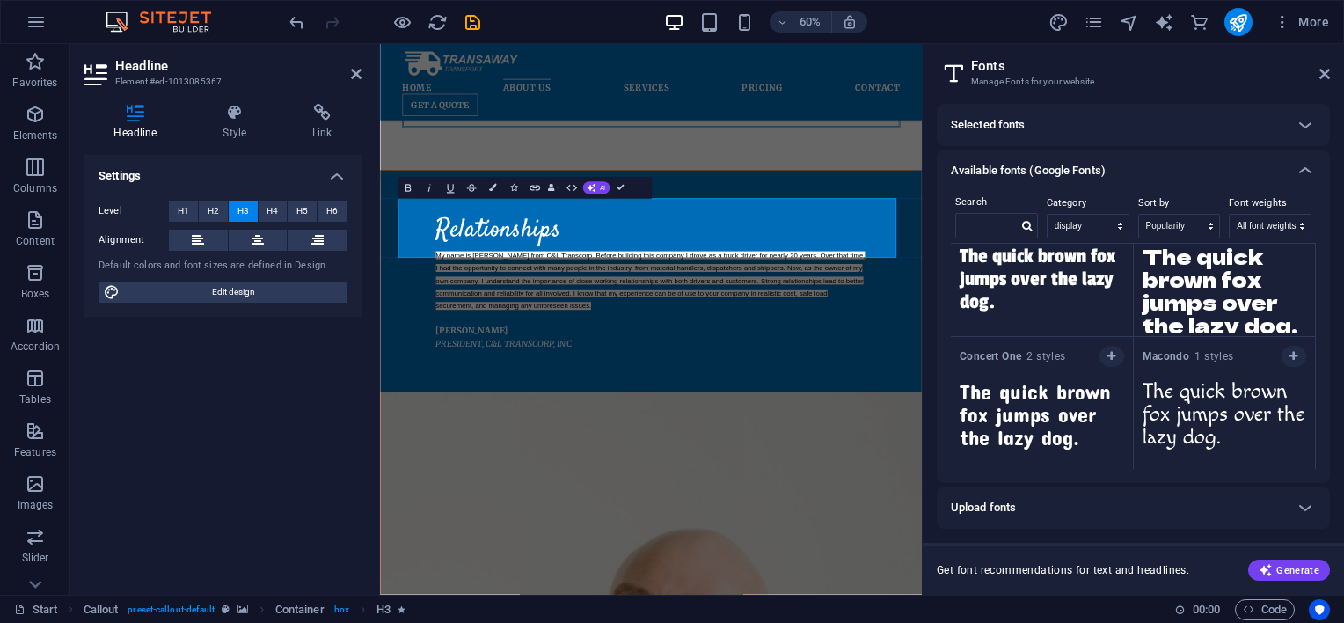
click at [1035, 508] on div "Upload fonts" at bounding box center [1117, 507] width 333 height 21
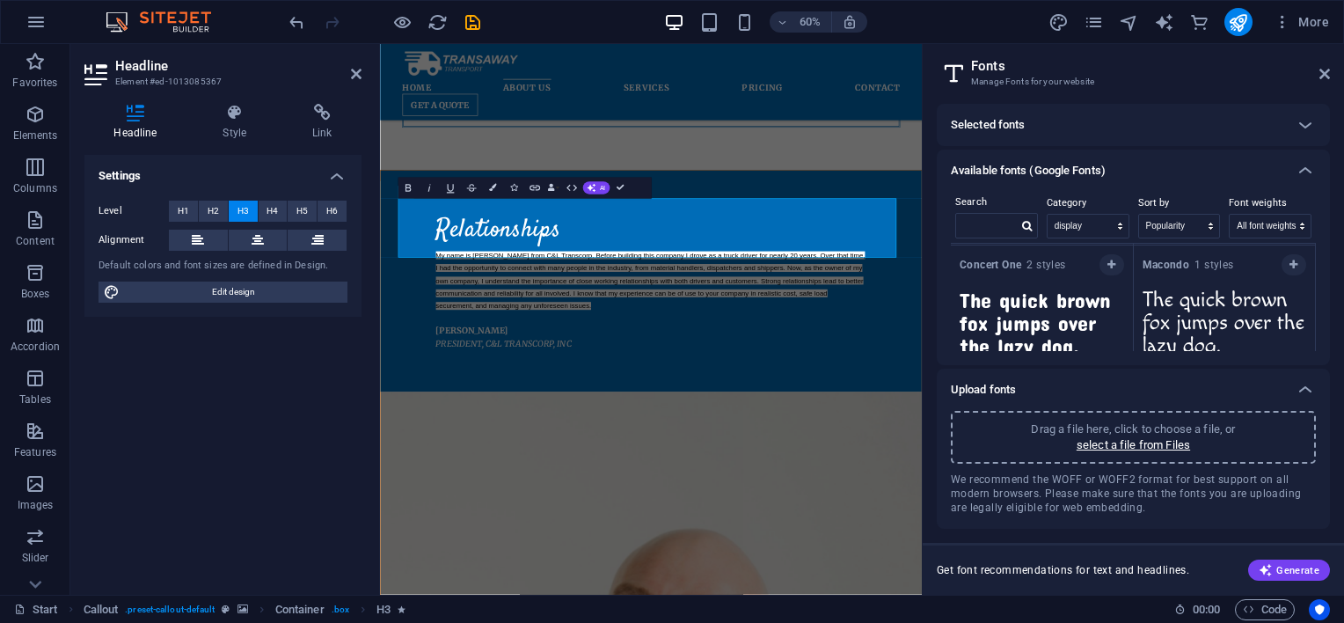
scroll to position [1243, 0]
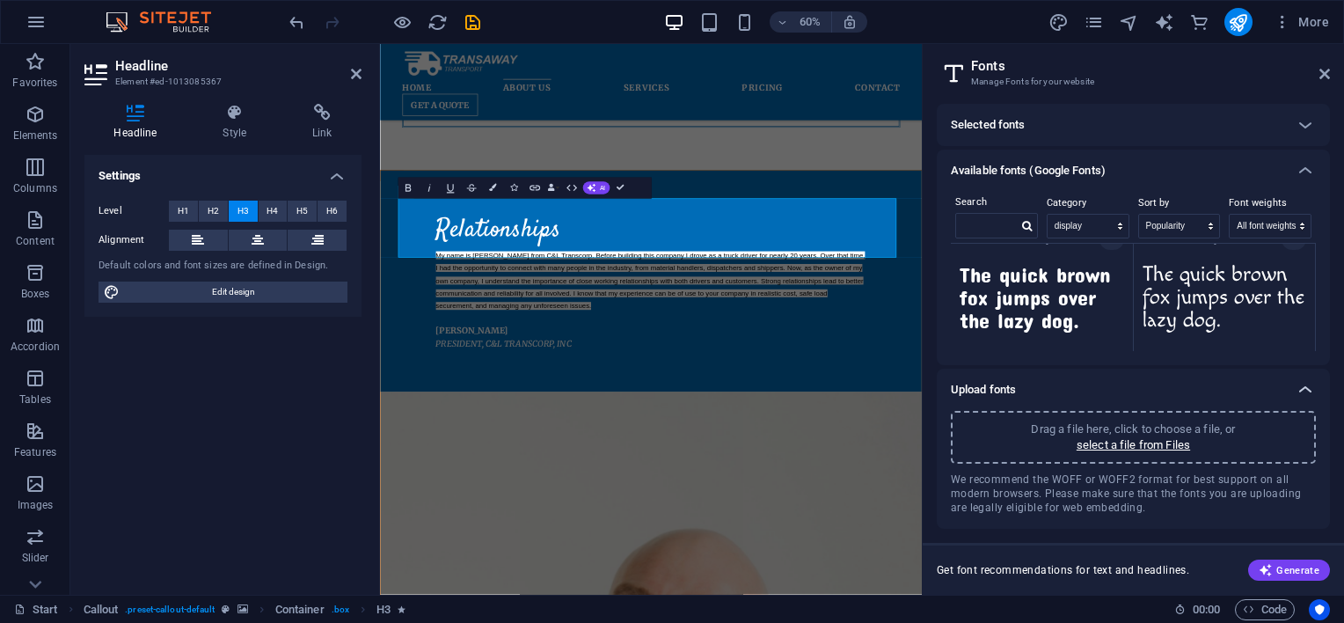
click at [1301, 394] on icon at bounding box center [1304, 389] width 21 height 21
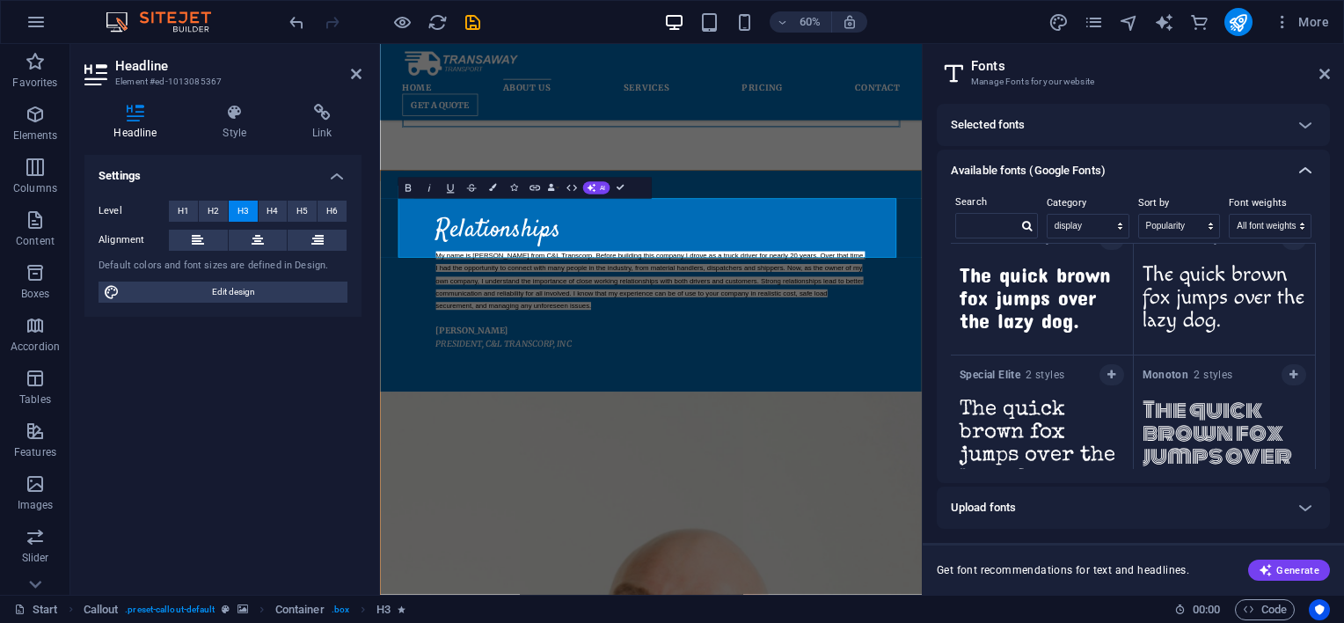
click at [1305, 169] on icon at bounding box center [1304, 170] width 21 height 21
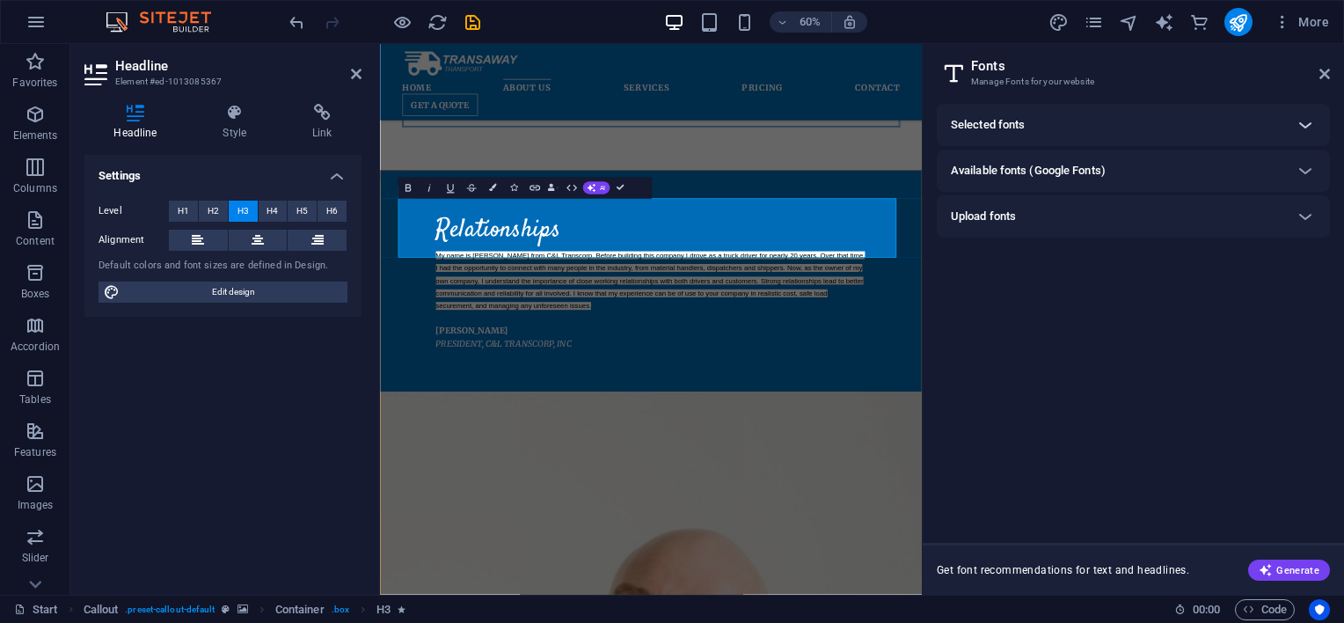
click at [1309, 127] on icon at bounding box center [1304, 124] width 21 height 21
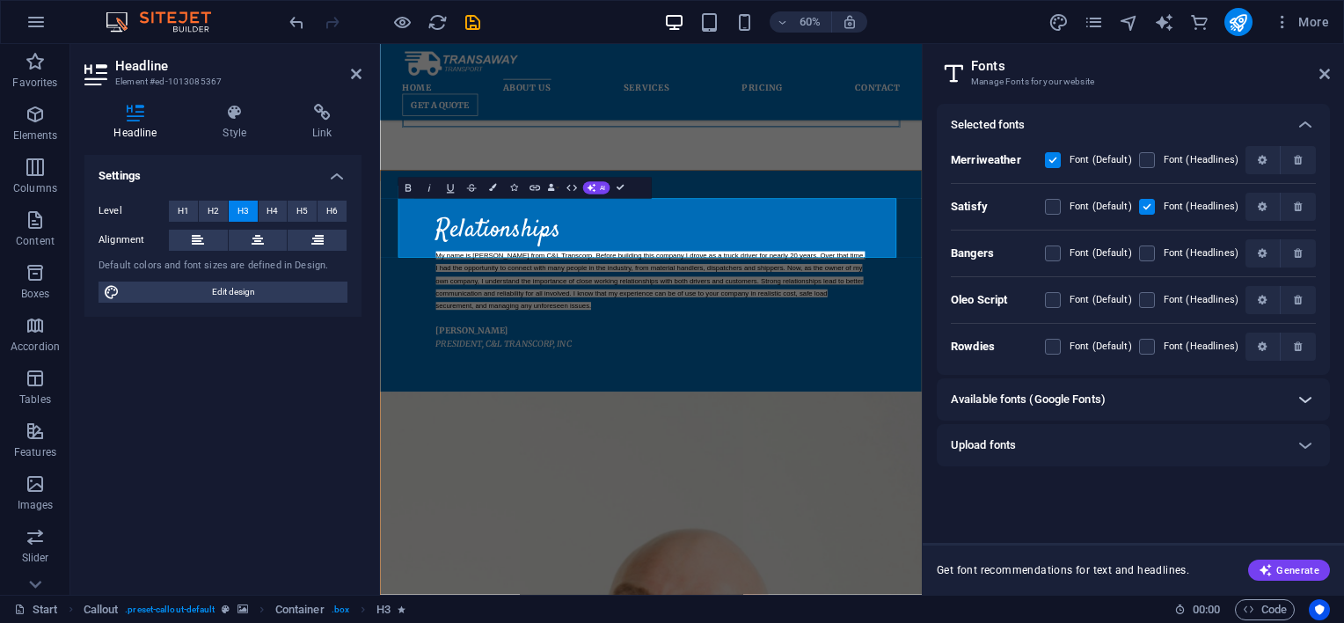
click at [1305, 400] on icon at bounding box center [1304, 399] width 21 height 21
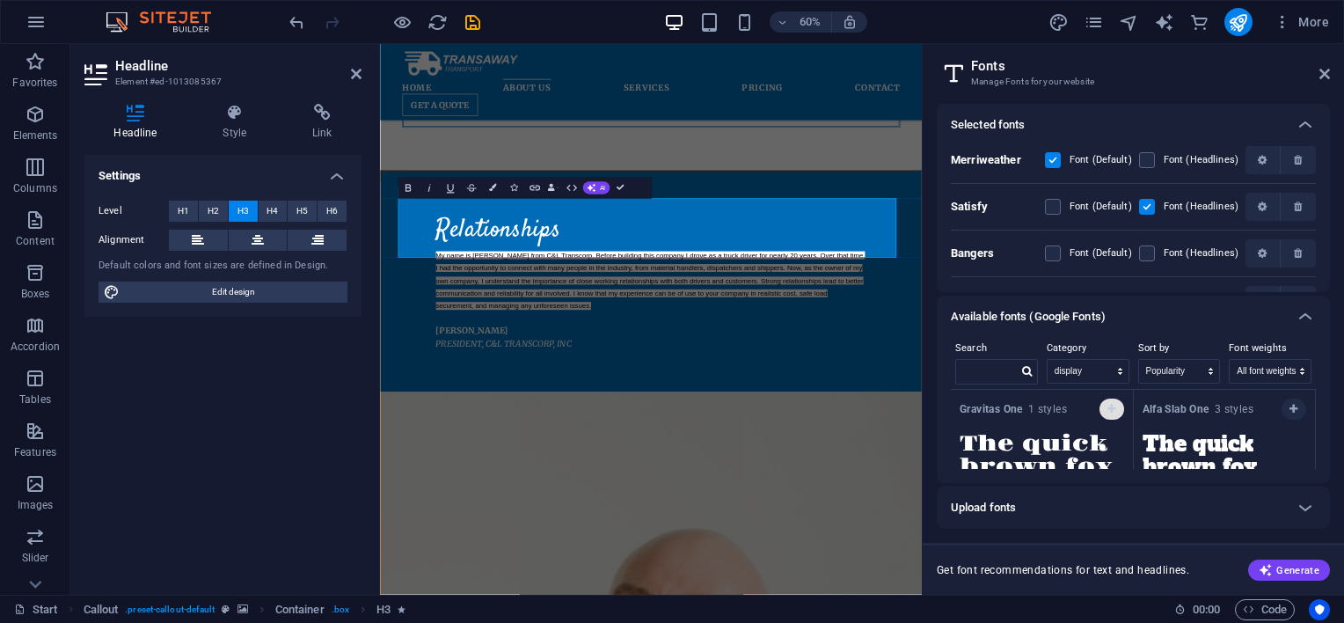
click at [1108, 409] on icon "button" at bounding box center [1111, 409] width 8 height 11
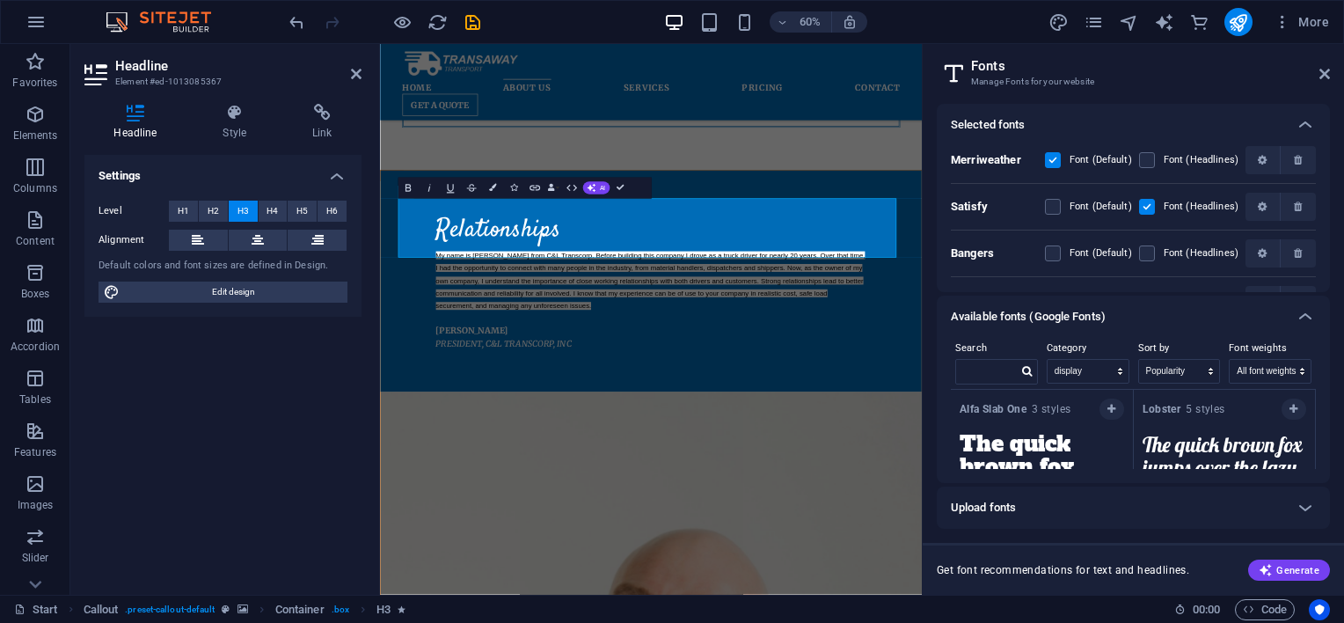
scroll to position [128, 0]
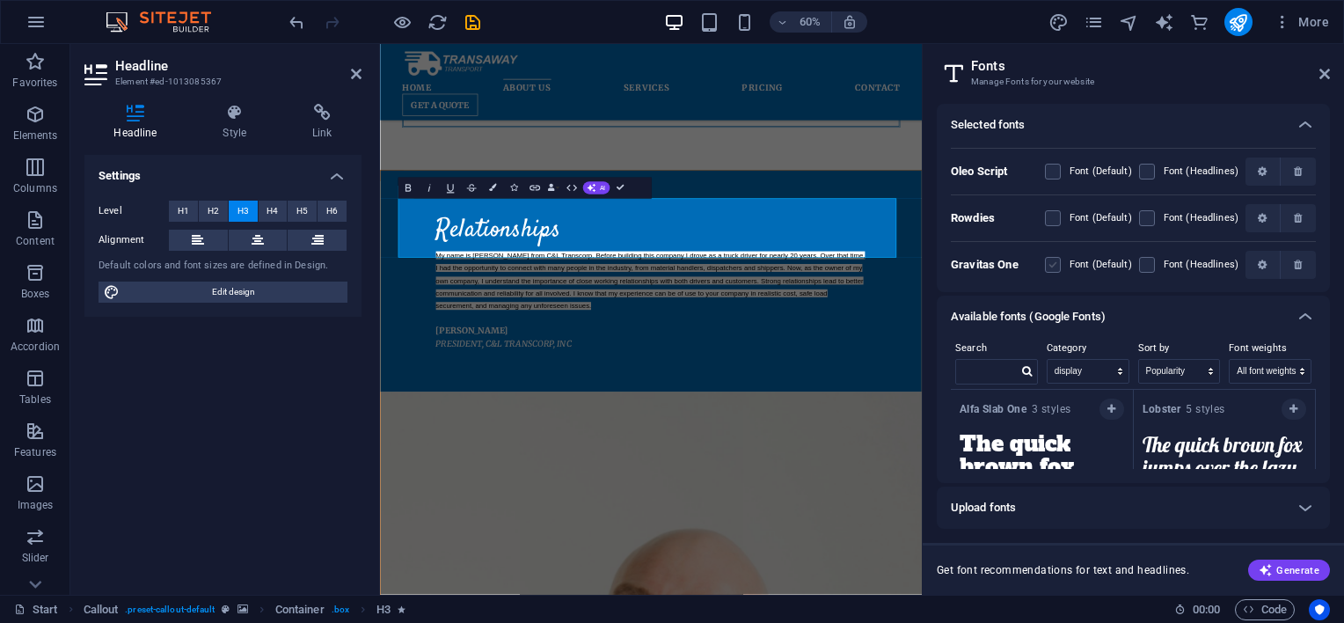
click at [1051, 264] on label at bounding box center [1053, 265] width 16 height 16
click at [0, 0] on One "checkbox" at bounding box center [0, 0] width 0 height 0
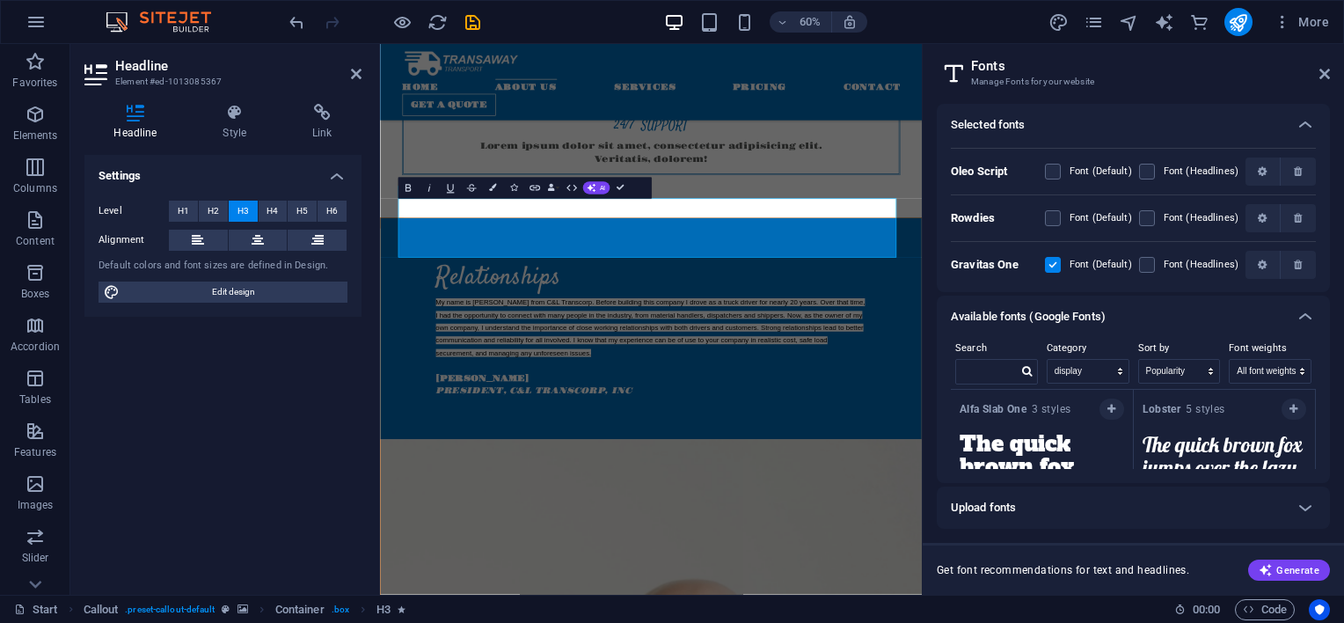
scroll to position [2065, 0]
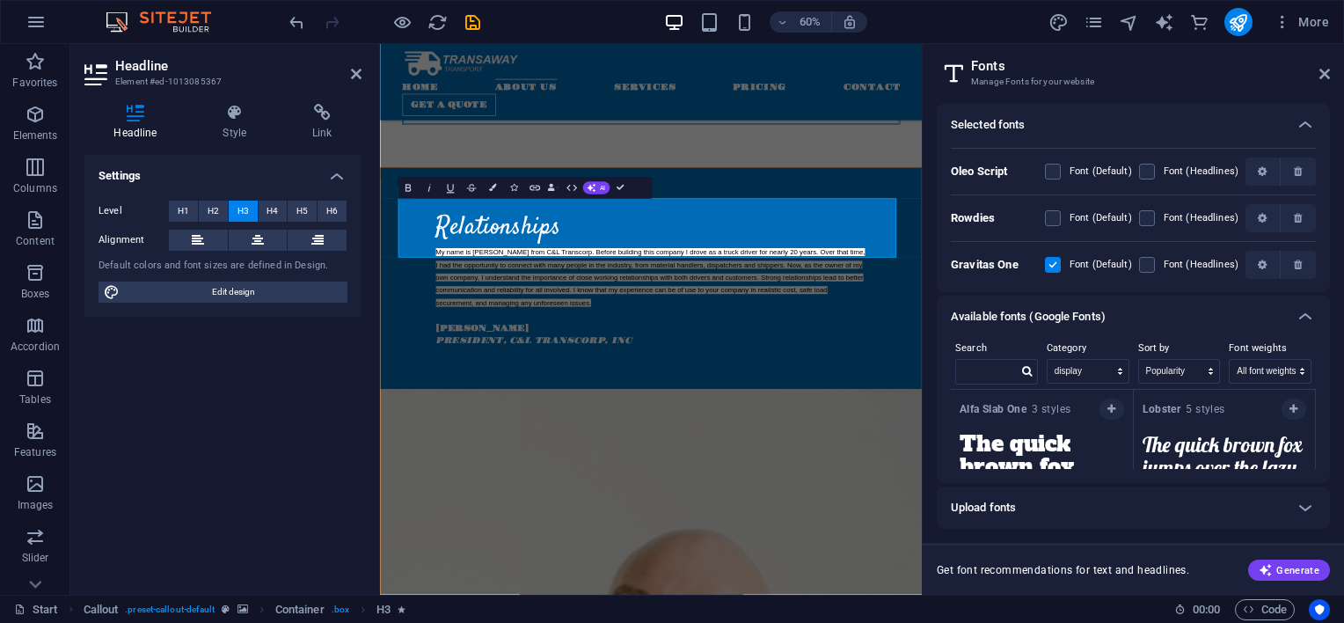
click at [1051, 264] on label at bounding box center [1053, 265] width 16 height 16
click at [0, 0] on One "checkbox" at bounding box center [0, 0] width 0 height 0
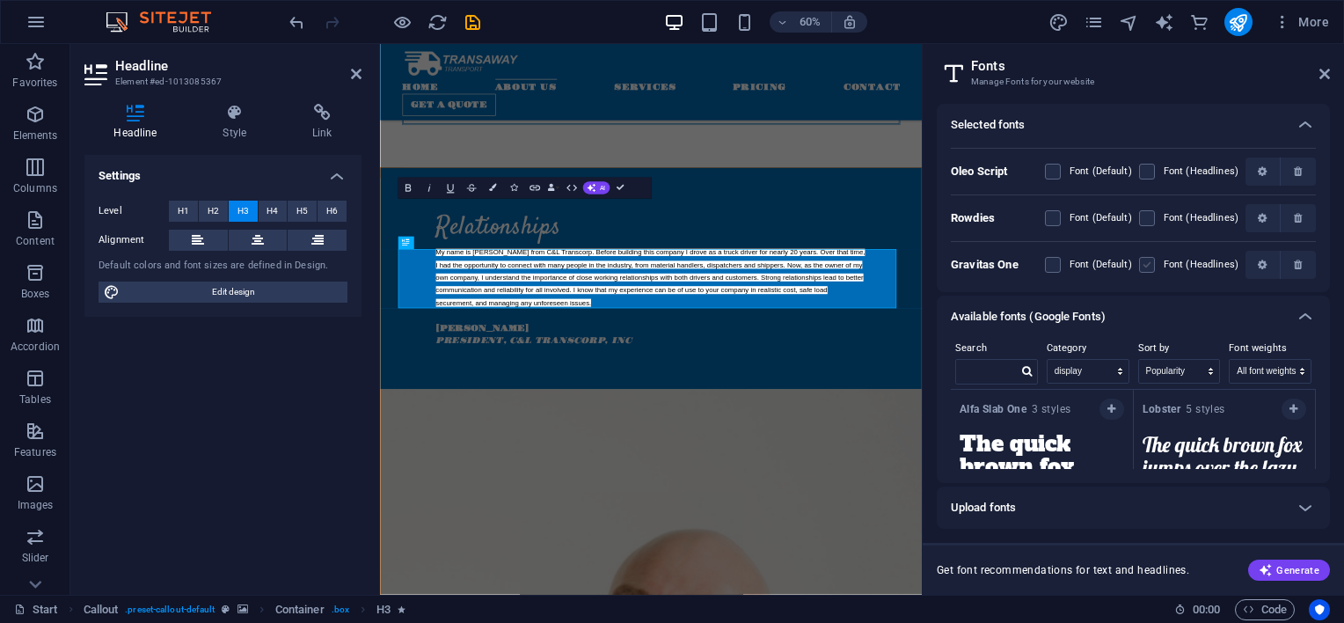
scroll to position [1980, 0]
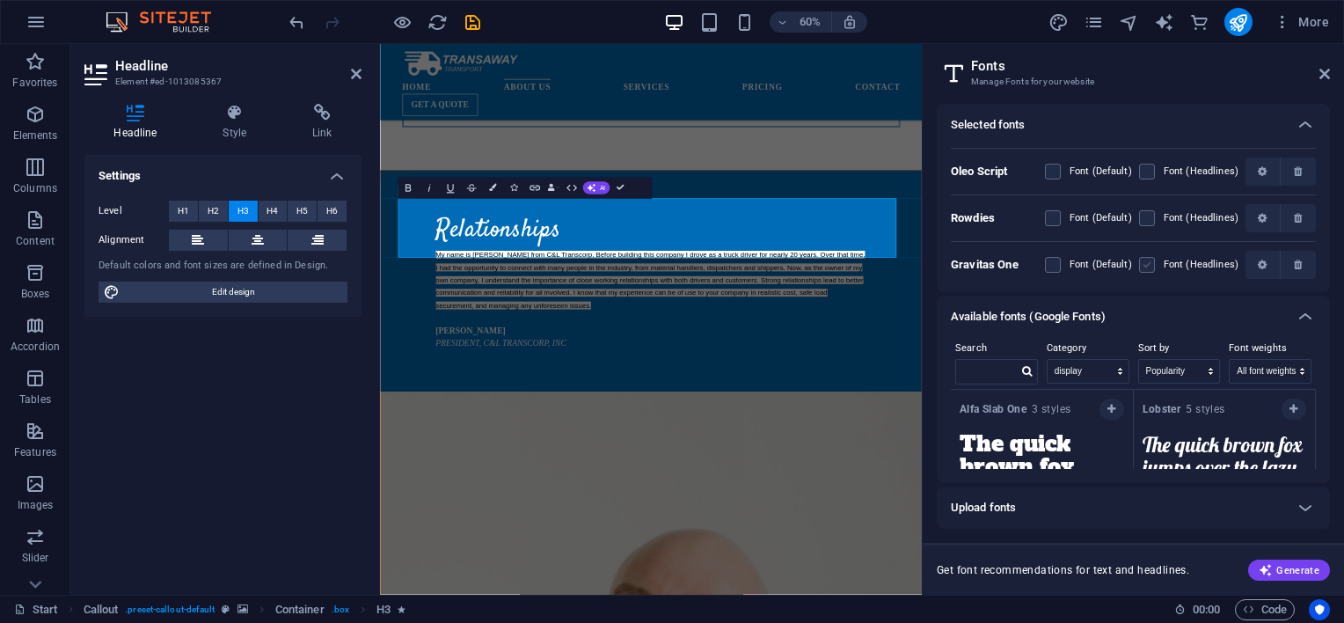
click at [1139, 265] on label at bounding box center [1147, 265] width 16 height 16
click at [0, 0] on One "checkbox" at bounding box center [0, 0] width 0 height 0
click at [1139, 266] on label at bounding box center [1147, 265] width 16 height 16
click at [0, 0] on One "checkbox" at bounding box center [0, 0] width 0 height 0
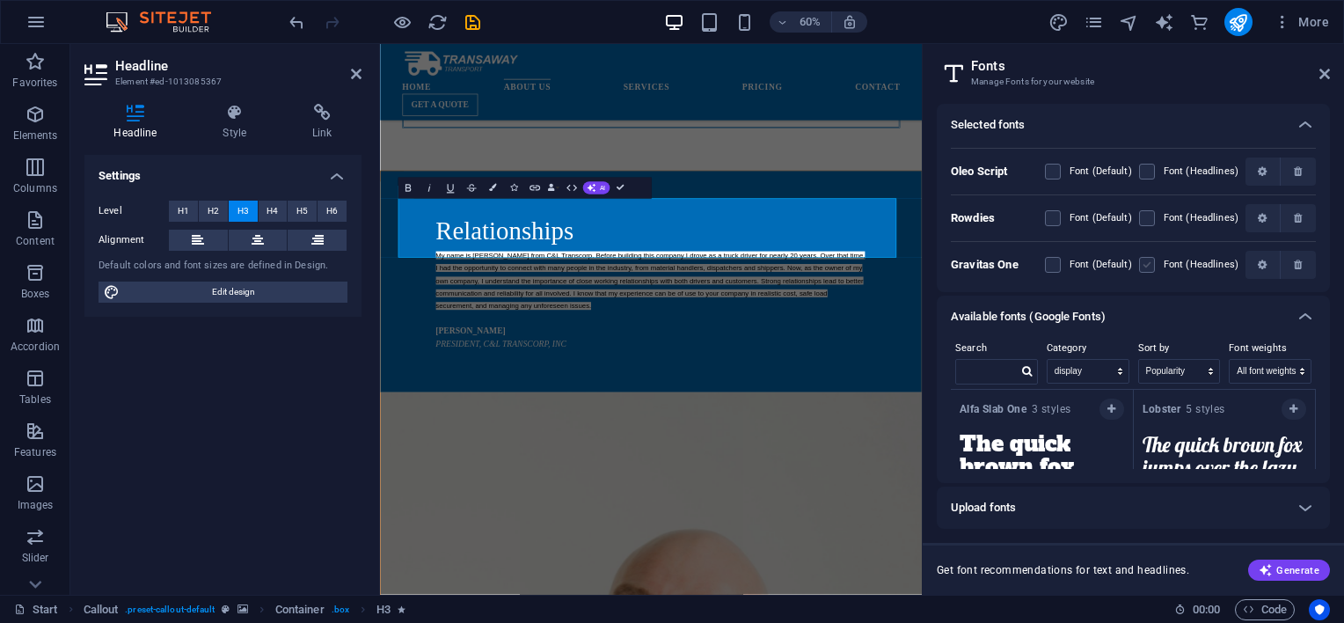
scroll to position [0, 0]
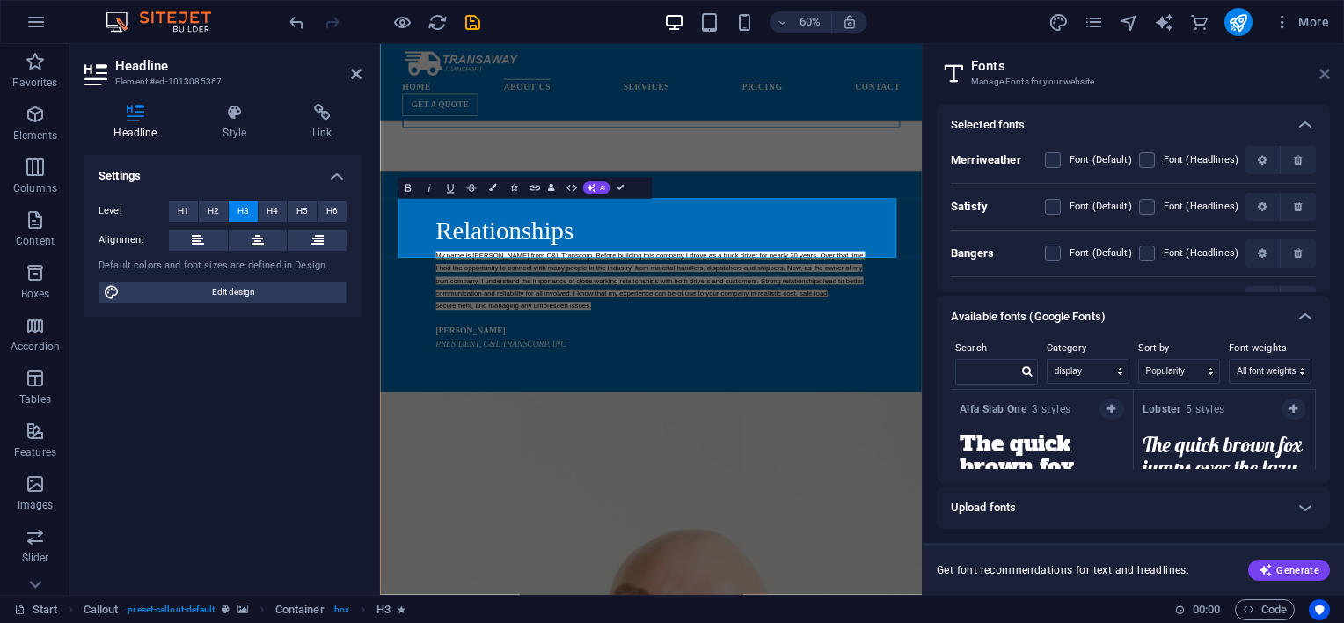
click at [1321, 74] on icon at bounding box center [1324, 74] width 11 height 14
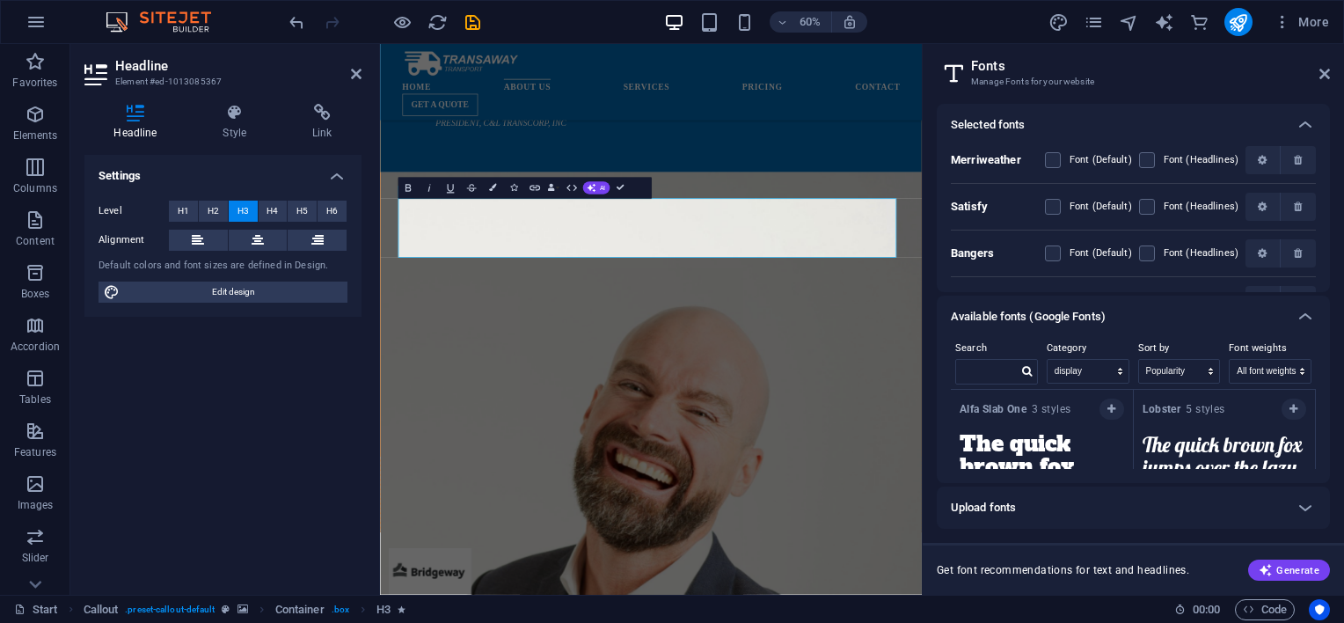
scroll to position [1590, 0]
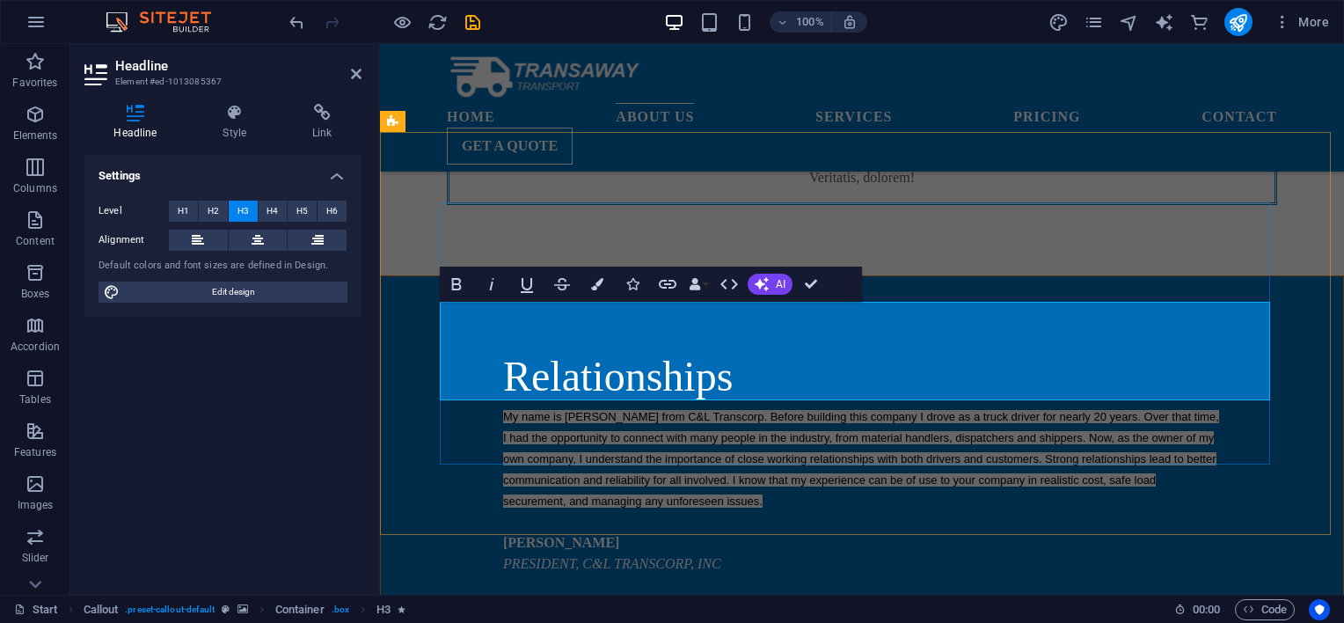
click at [462, 288] on icon "button" at bounding box center [456, 283] width 21 height 21
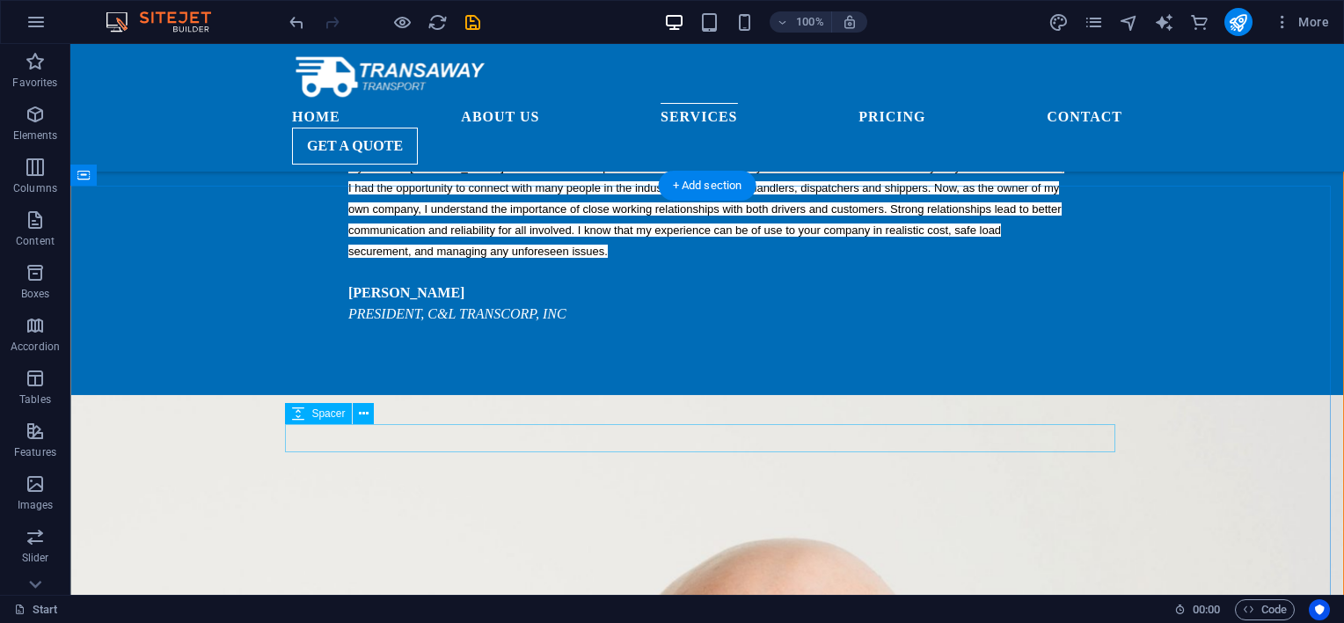
scroll to position [1819, 0]
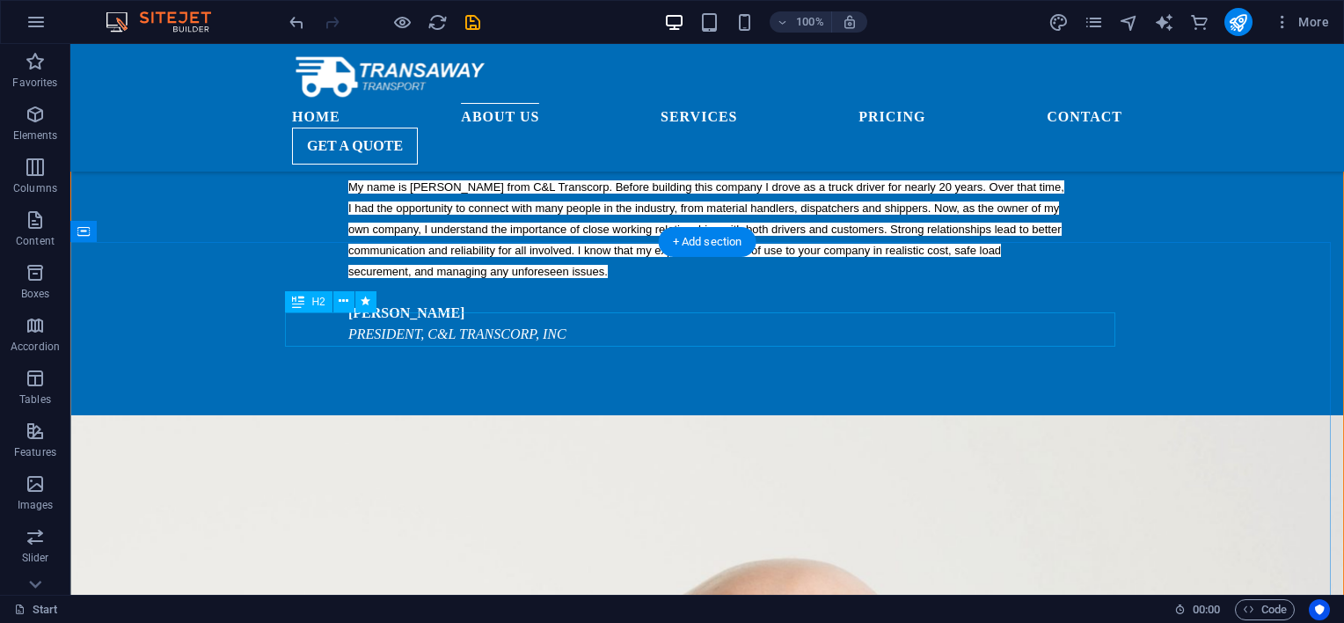
click at [345, 305] on icon at bounding box center [344, 301] width 10 height 18
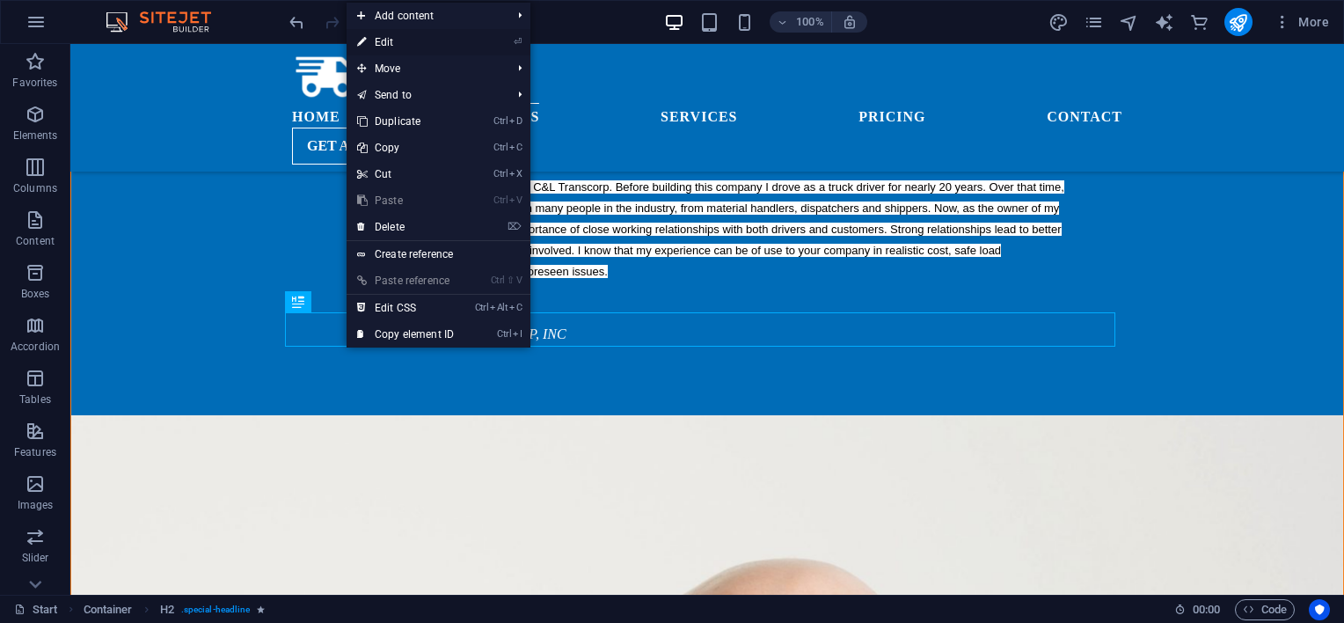
click at [385, 43] on link "⏎ Edit" at bounding box center [405, 42] width 118 height 26
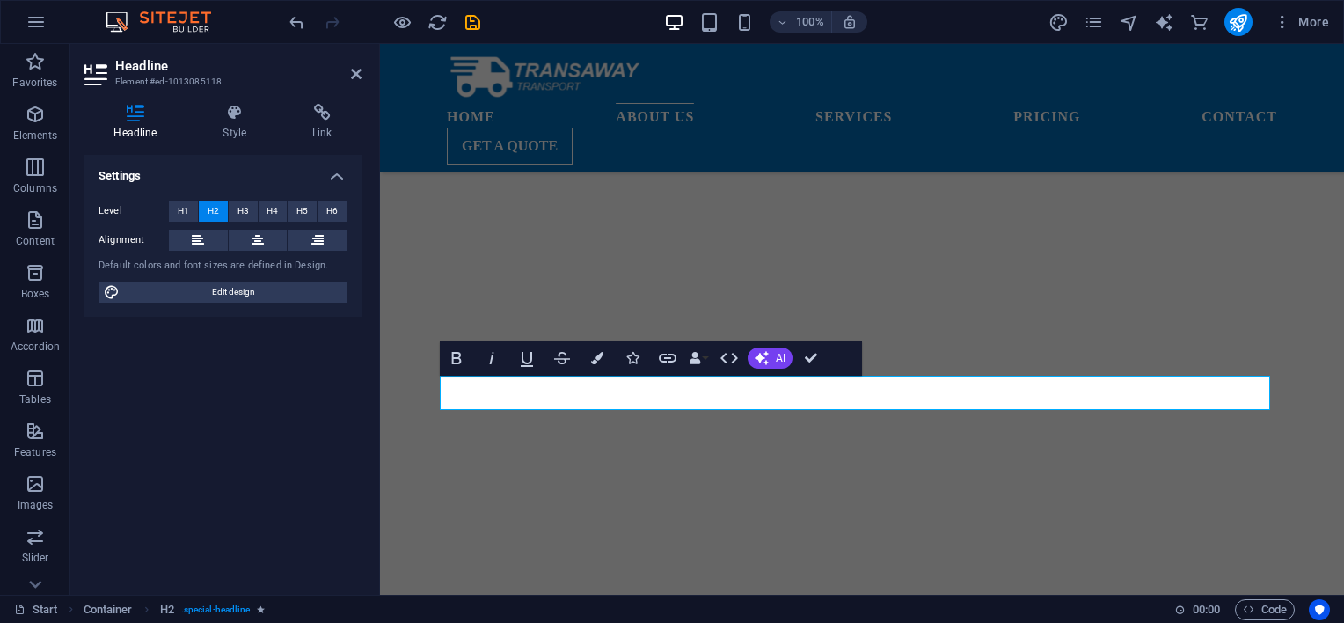
scroll to position [1819, 0]
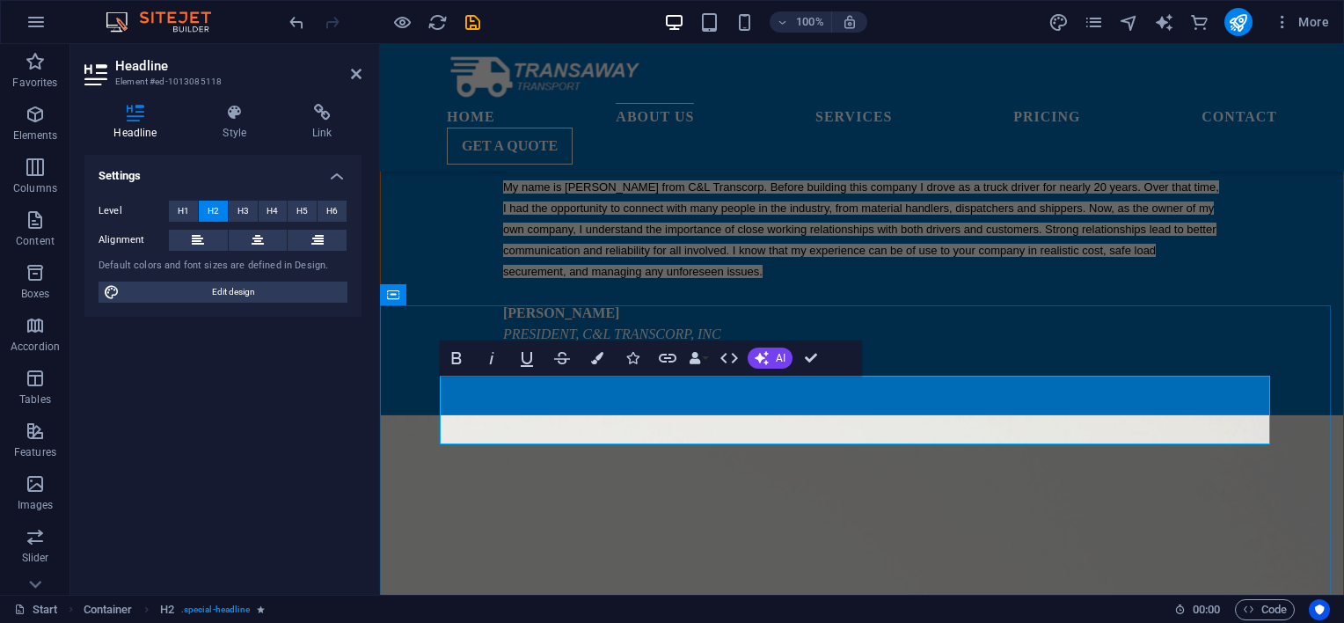
drag, startPoint x: 920, startPoint y: 429, endPoint x: 799, endPoint y: 419, distance: 120.9
click at [237, 129] on h4 "Style" at bounding box center [238, 122] width 90 height 37
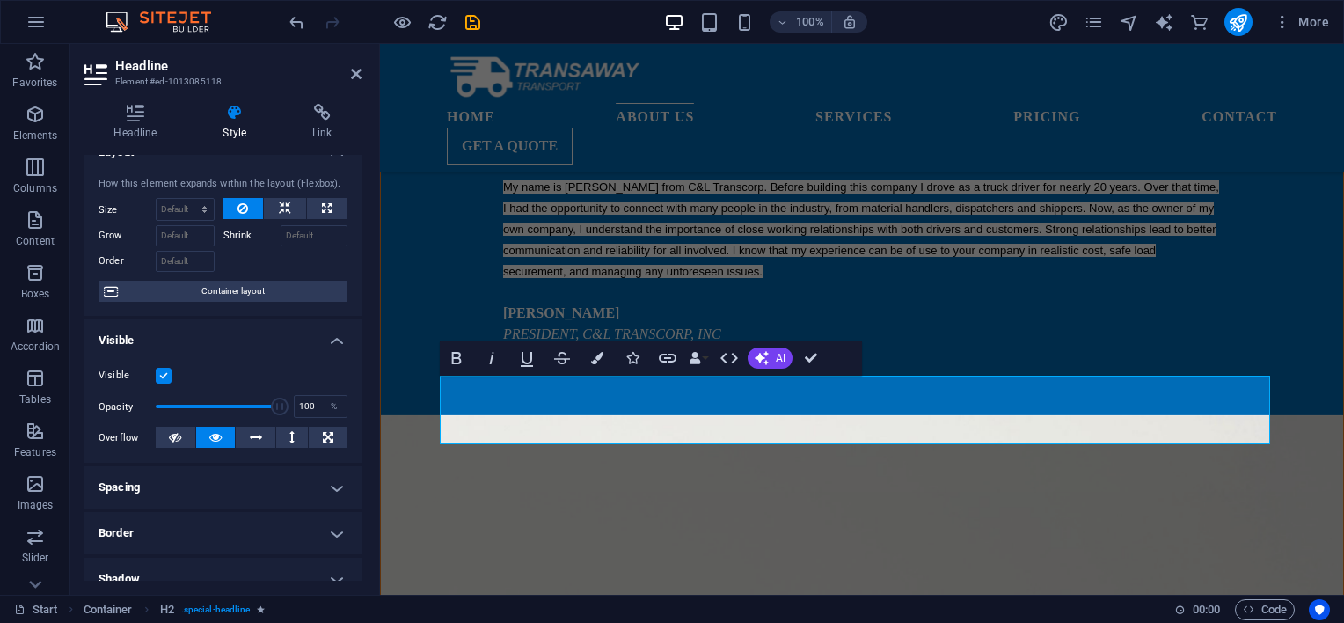
scroll to position [0, 0]
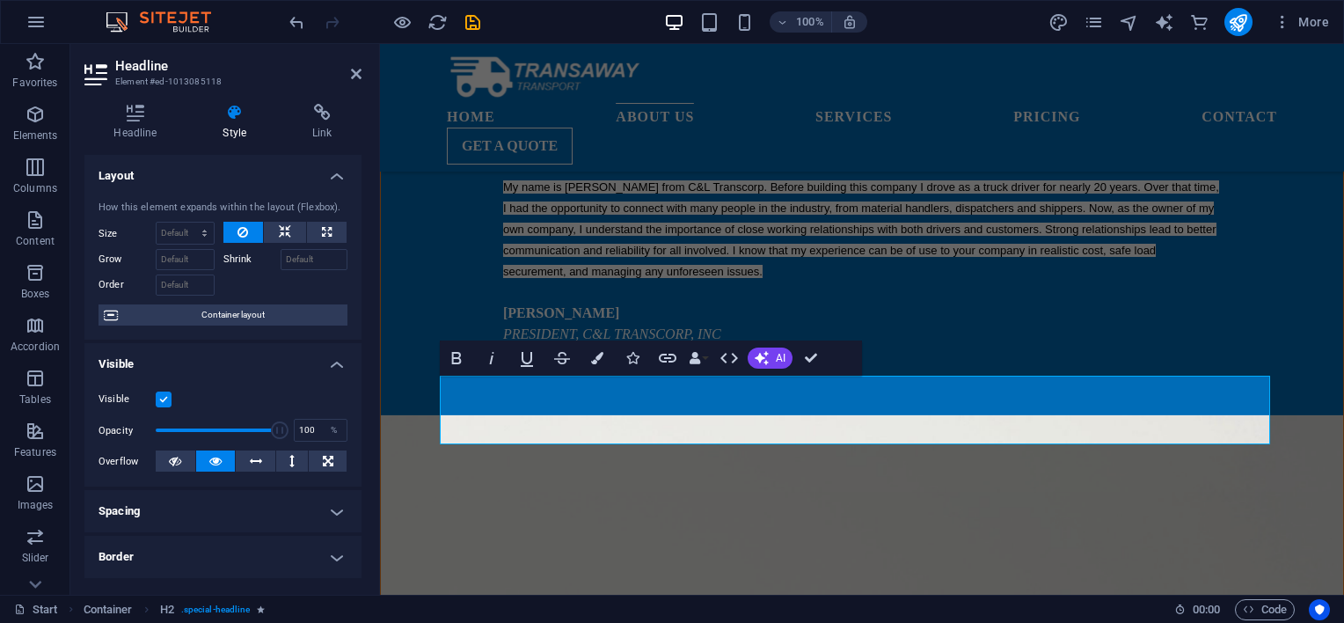
click at [165, 394] on label at bounding box center [164, 399] width 16 height 16
click at [0, 0] on input "Visible" at bounding box center [0, 0] width 0 height 0
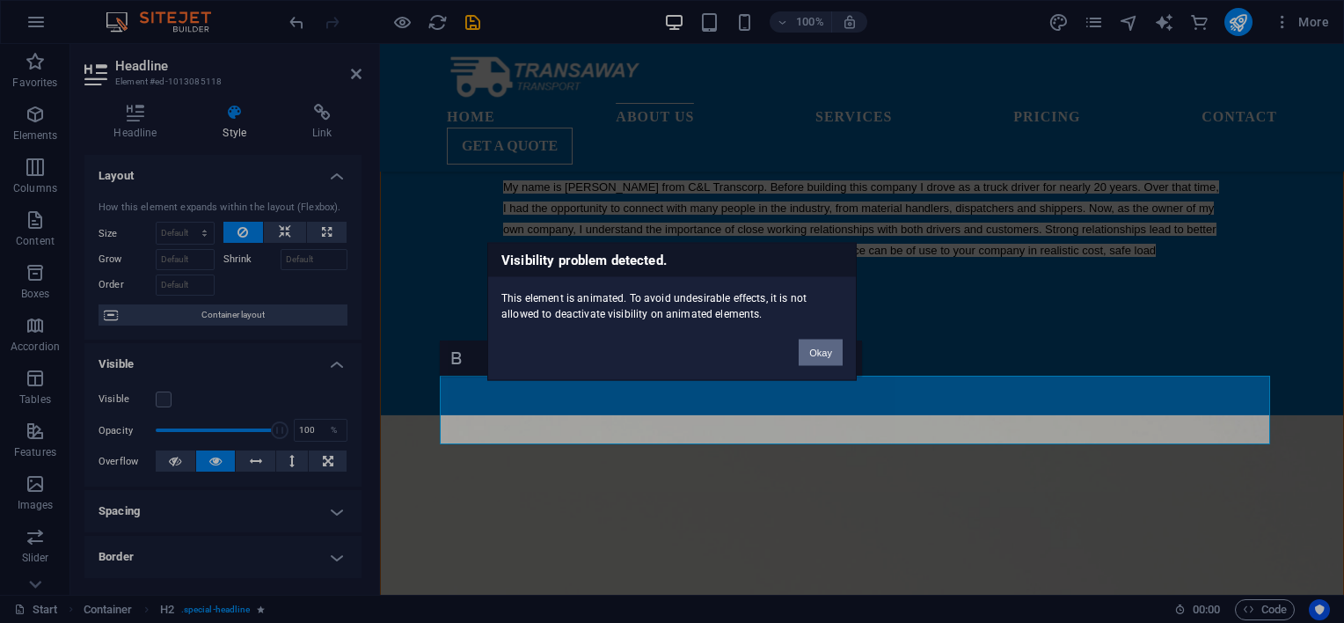
click at [817, 355] on button "Okay" at bounding box center [820, 352] width 44 height 26
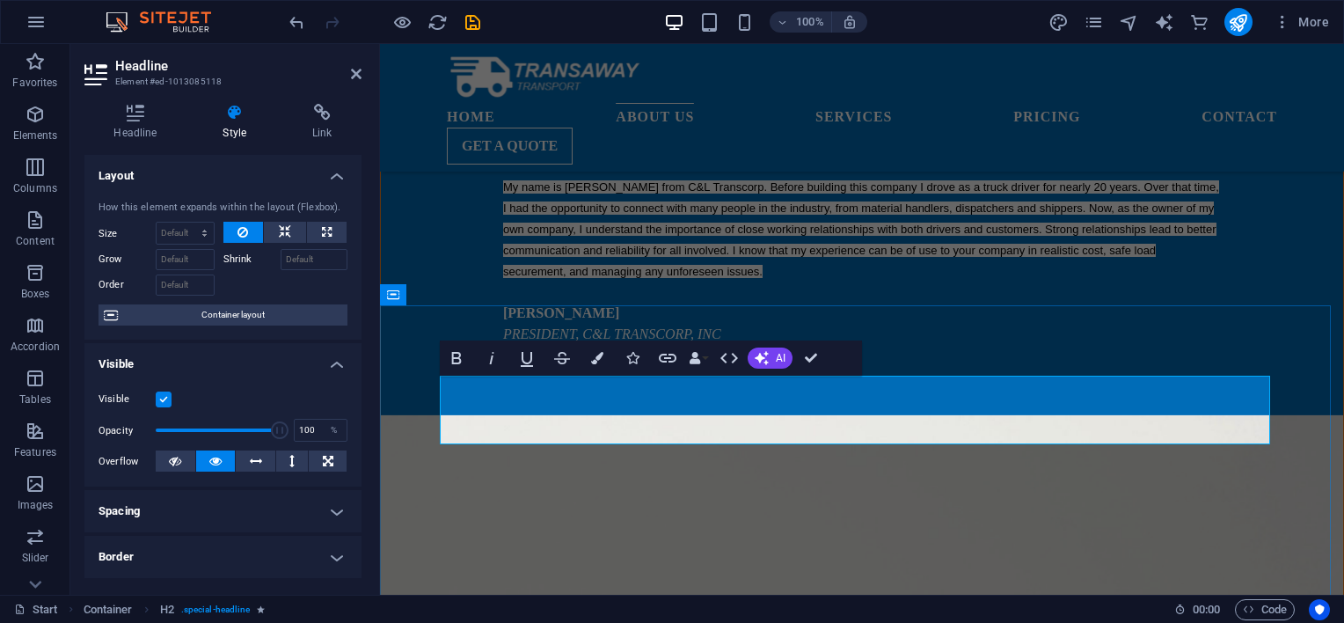
click at [704, 359] on button "Data Bindings" at bounding box center [698, 357] width 25 height 35
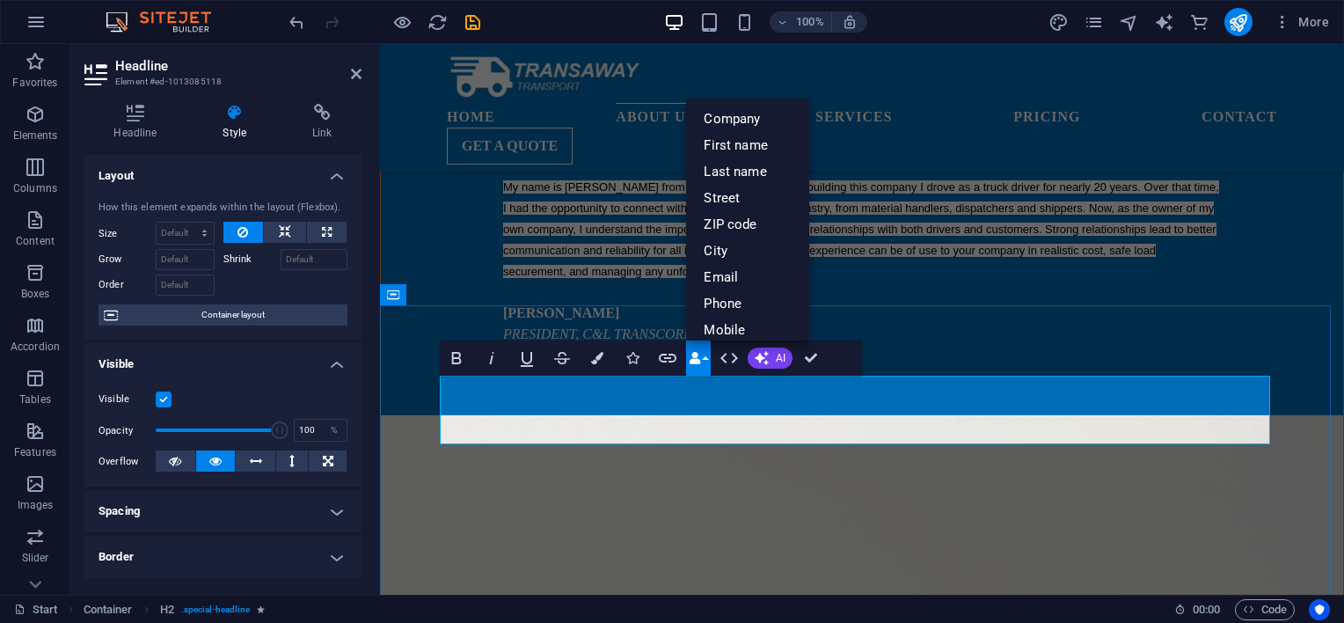
click at [635, 362] on icon "button" at bounding box center [632, 358] width 12 height 12
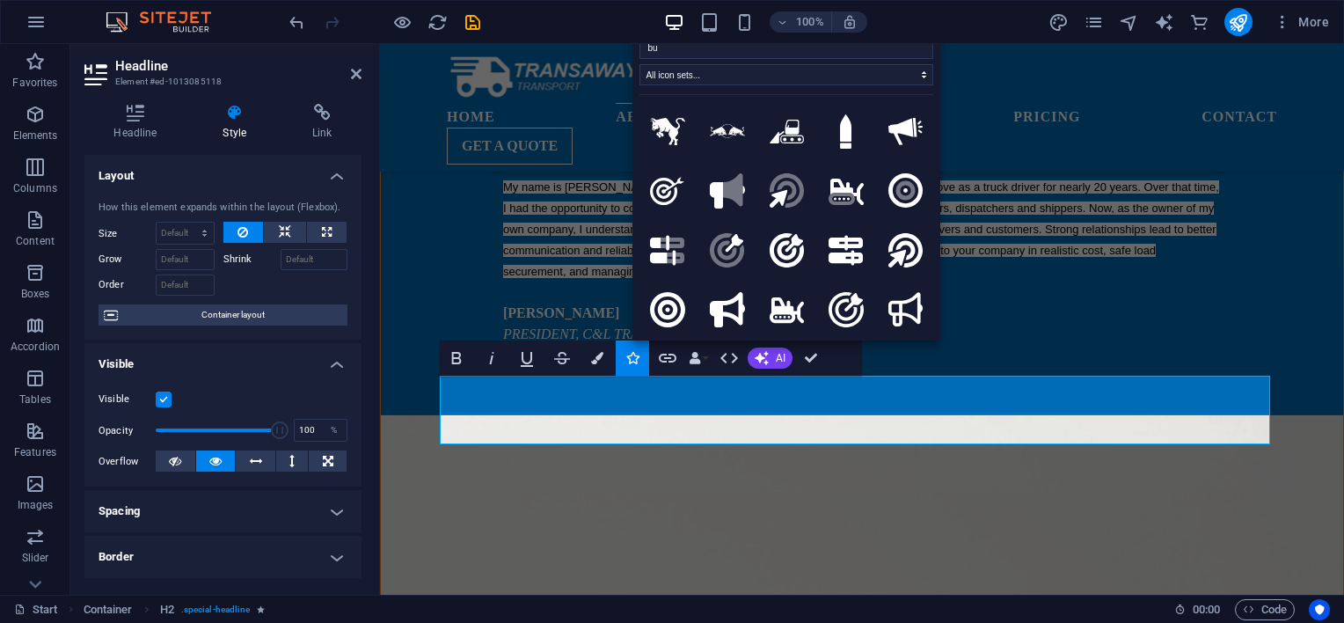
type input "b"
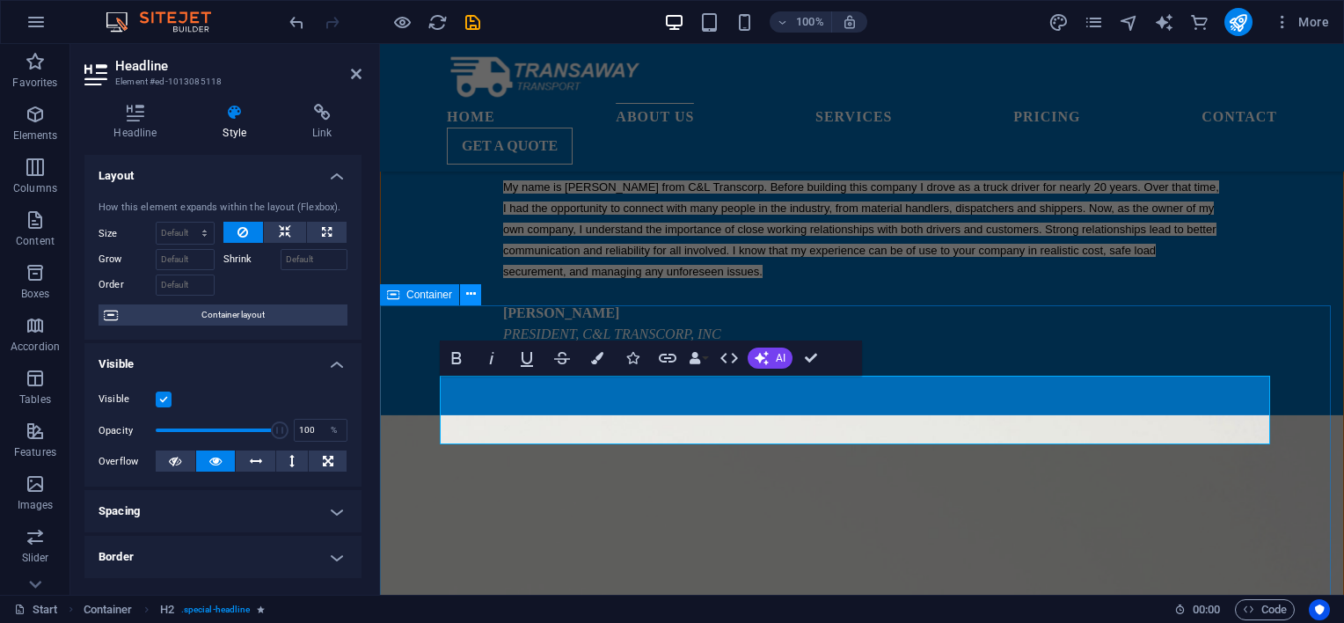
click at [474, 299] on icon at bounding box center [471, 294] width 10 height 18
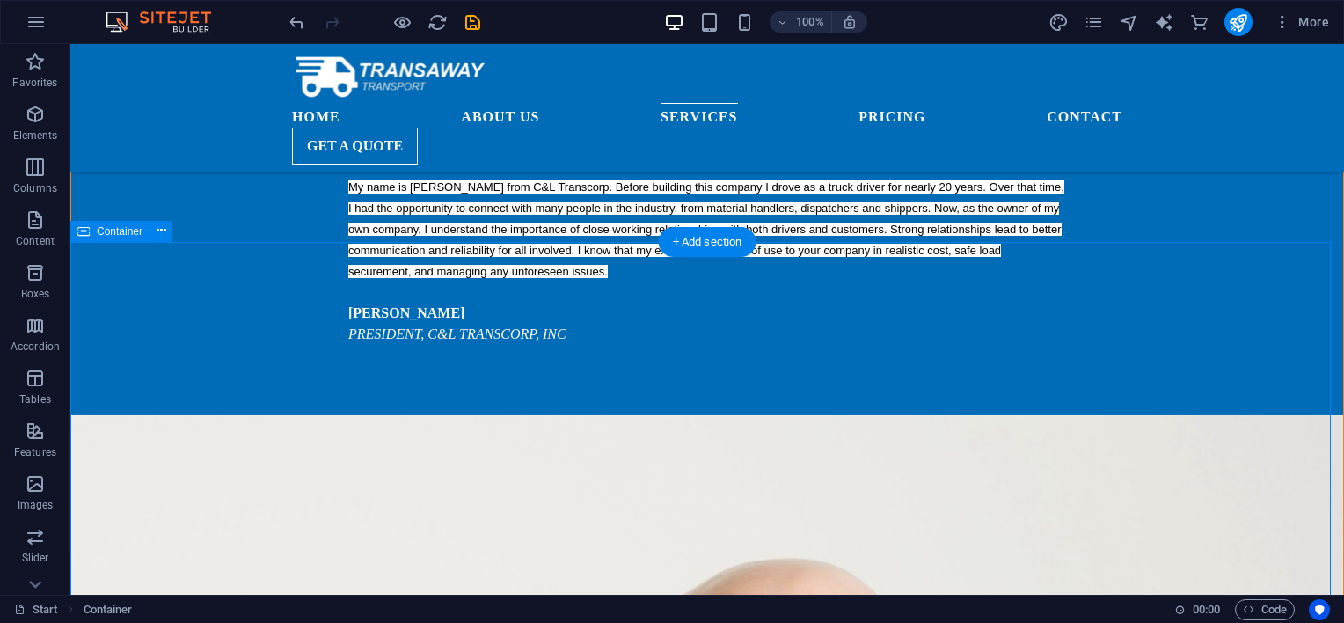
scroll to position [1966, 0]
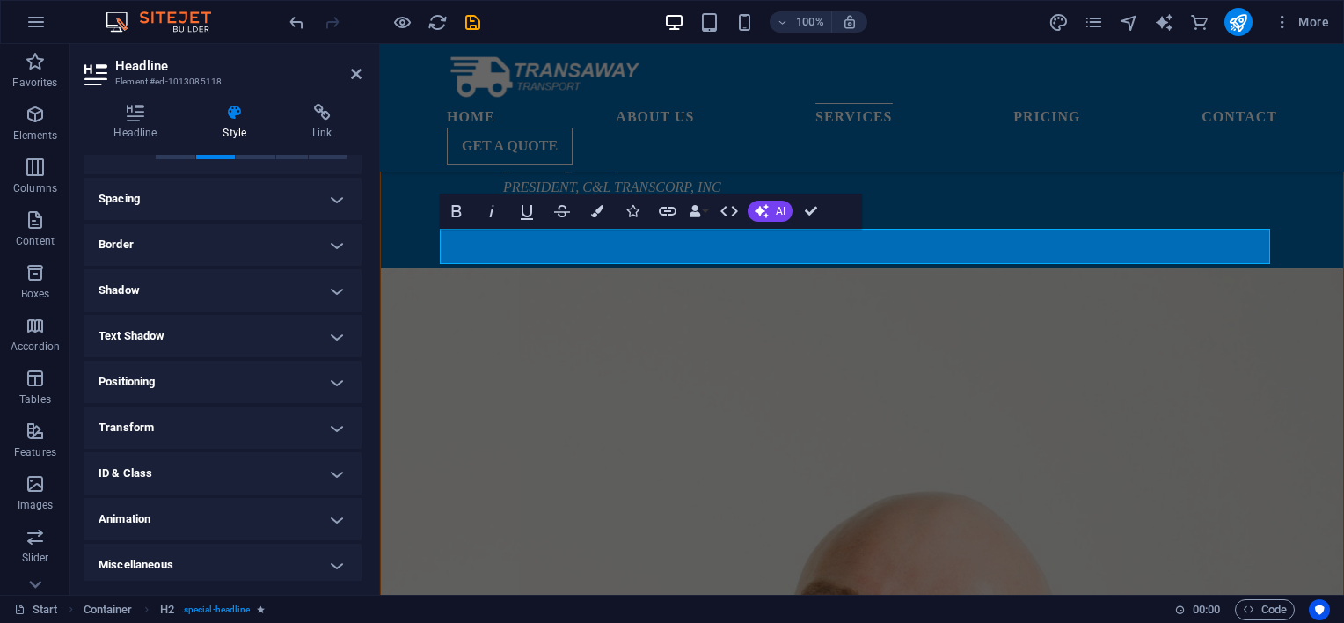
scroll to position [317, 0]
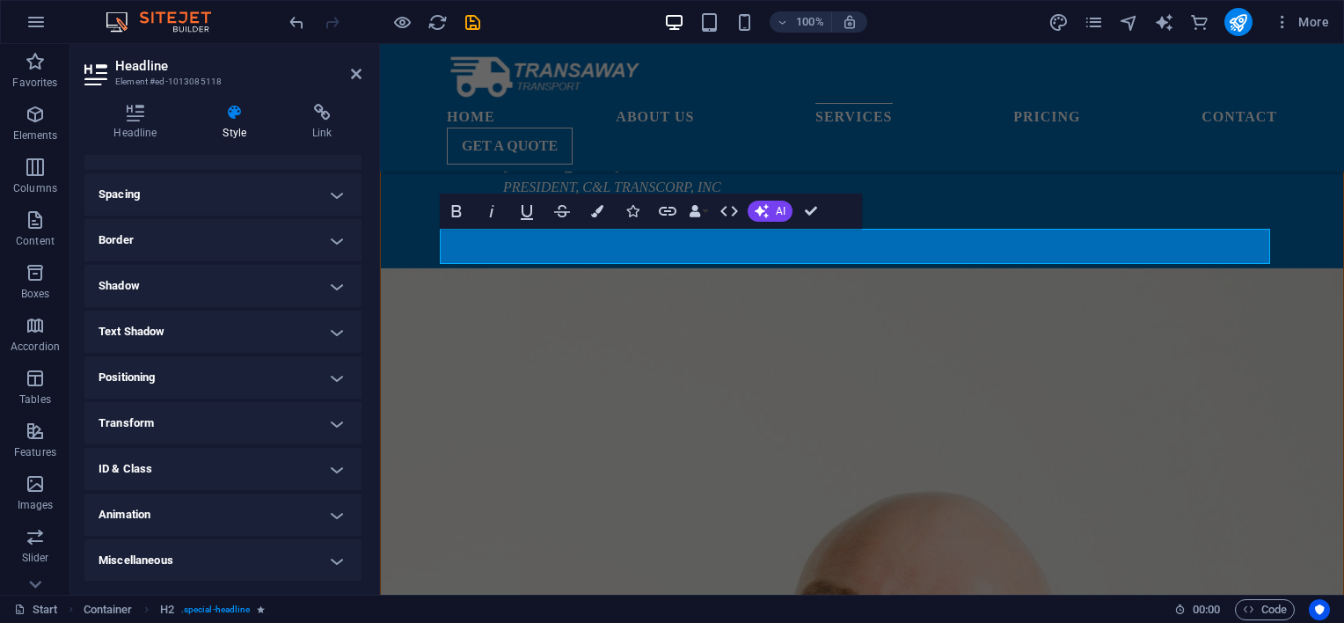
click at [330, 517] on h4 "Animation" at bounding box center [222, 514] width 277 height 42
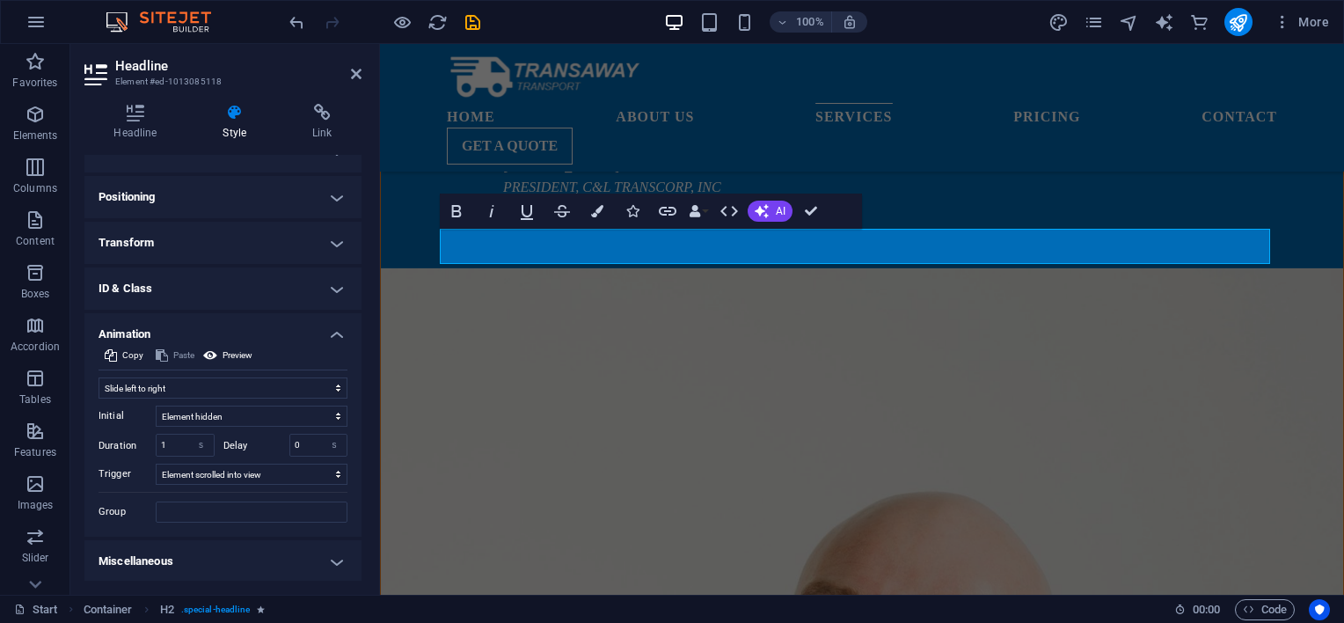
click at [331, 338] on h4 "Animation" at bounding box center [222, 329] width 277 height 32
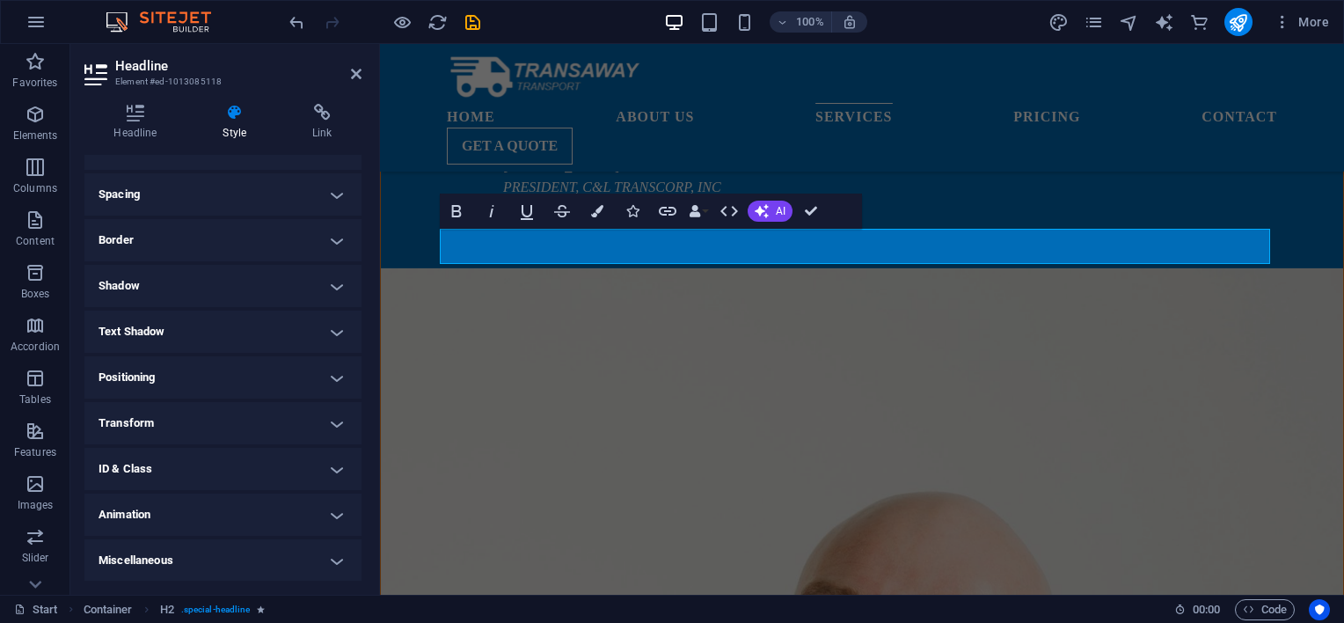
drag, startPoint x: 326, startPoint y: 559, endPoint x: 317, endPoint y: 537, distance: 24.0
click at [327, 558] on h4 "Miscellaneous" at bounding box center [222, 560] width 277 height 42
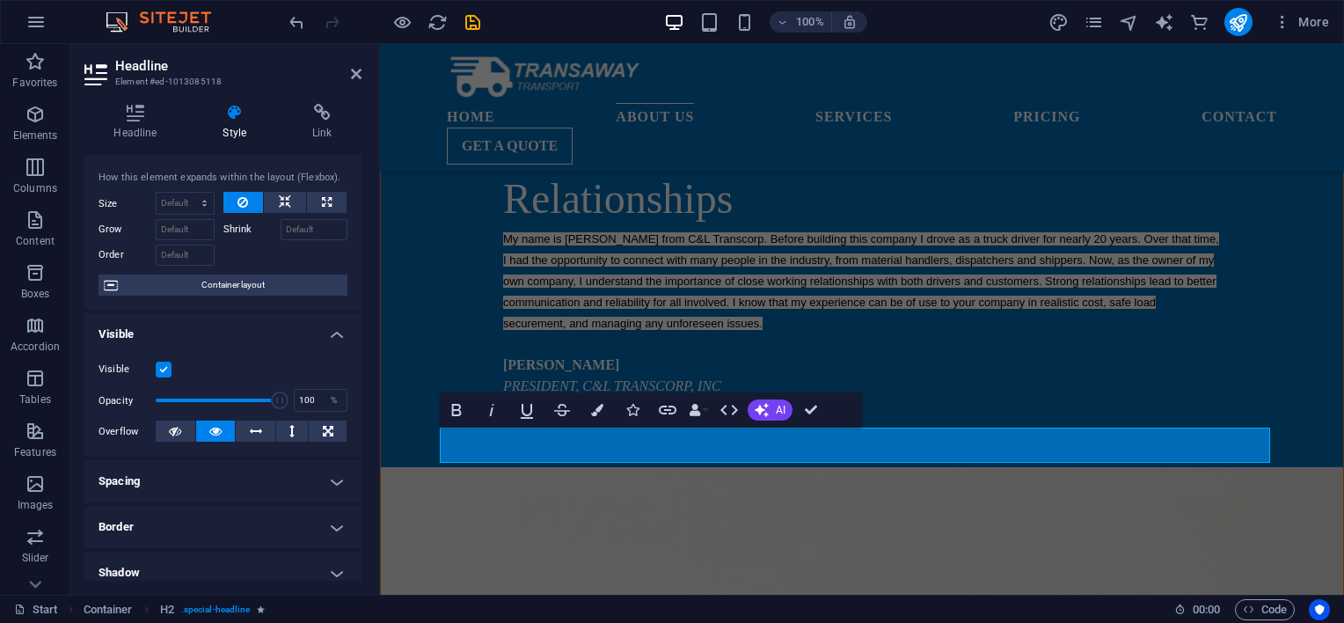
scroll to position [0, 0]
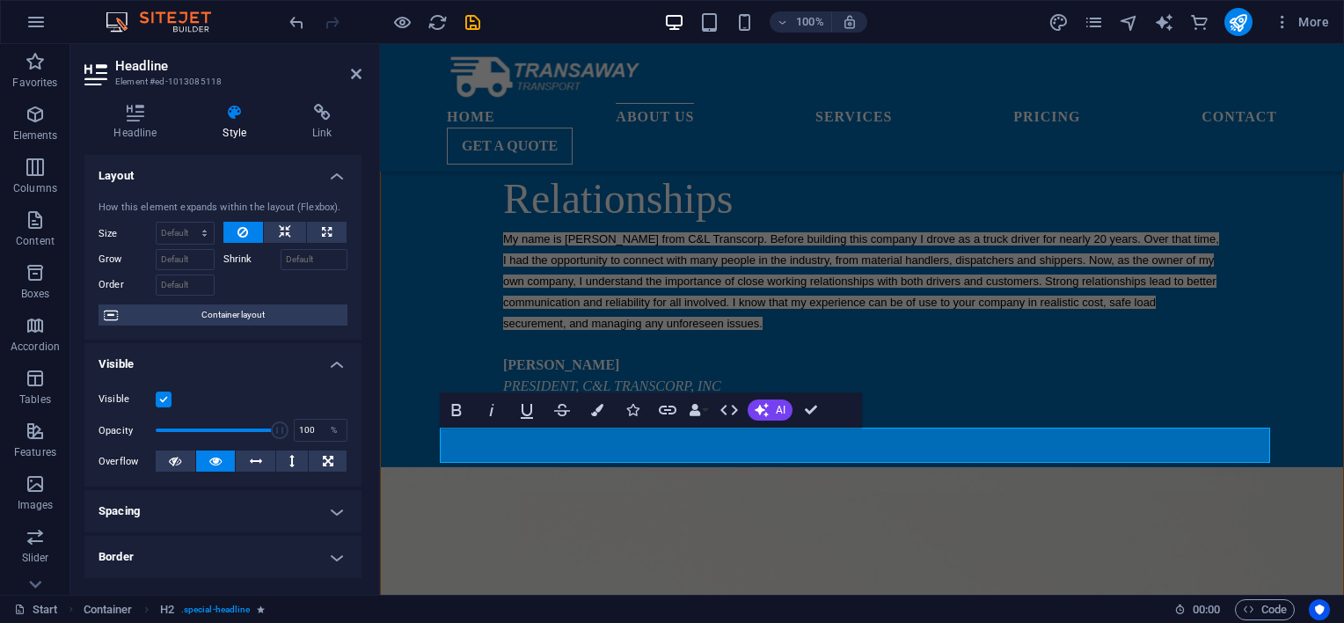
click at [329, 361] on h4 "Visible" at bounding box center [222, 359] width 277 height 32
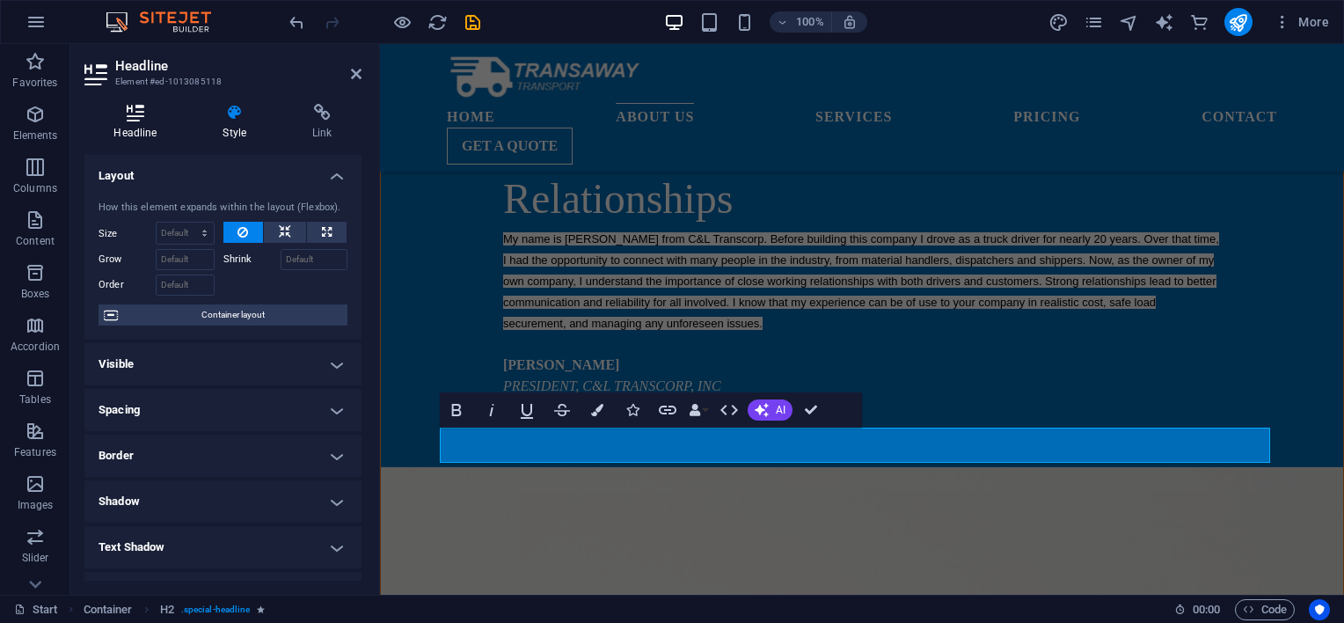
click at [124, 123] on h4 "Headline" at bounding box center [138, 122] width 109 height 37
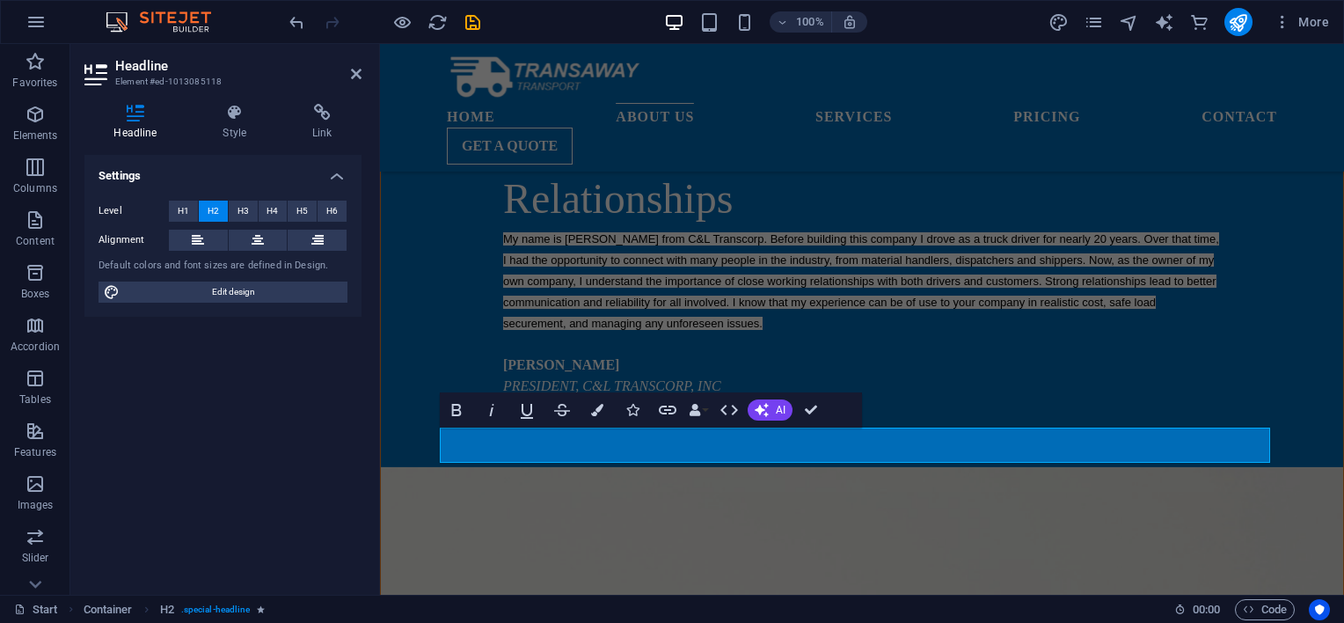
click at [106, 74] on icon at bounding box center [97, 75] width 26 height 28
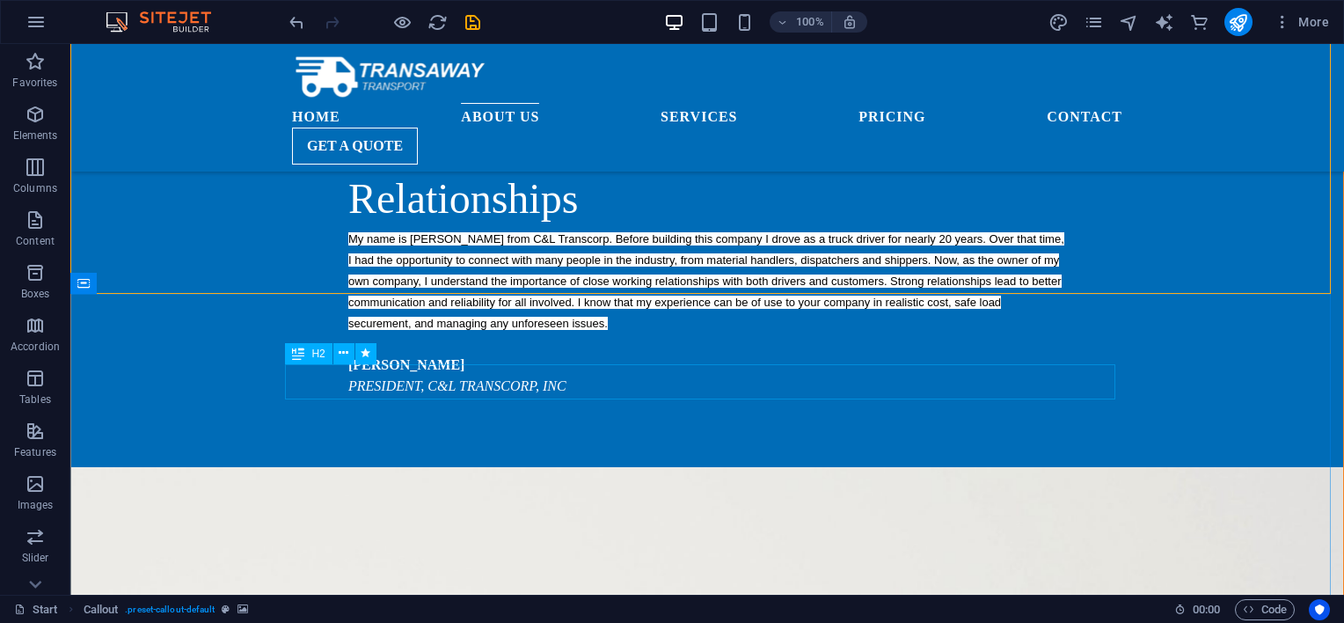
click at [319, 354] on span "H2" at bounding box center [317, 353] width 13 height 11
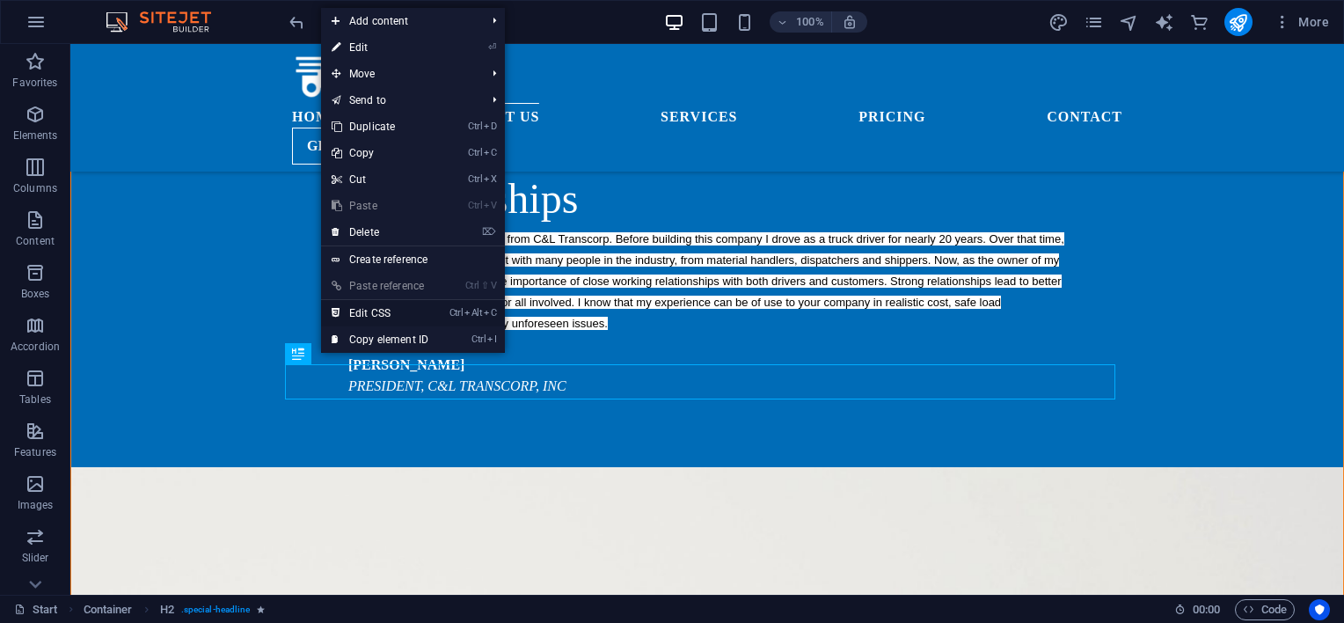
click at [379, 312] on link "Ctrl Alt C Edit CSS" at bounding box center [380, 313] width 118 height 26
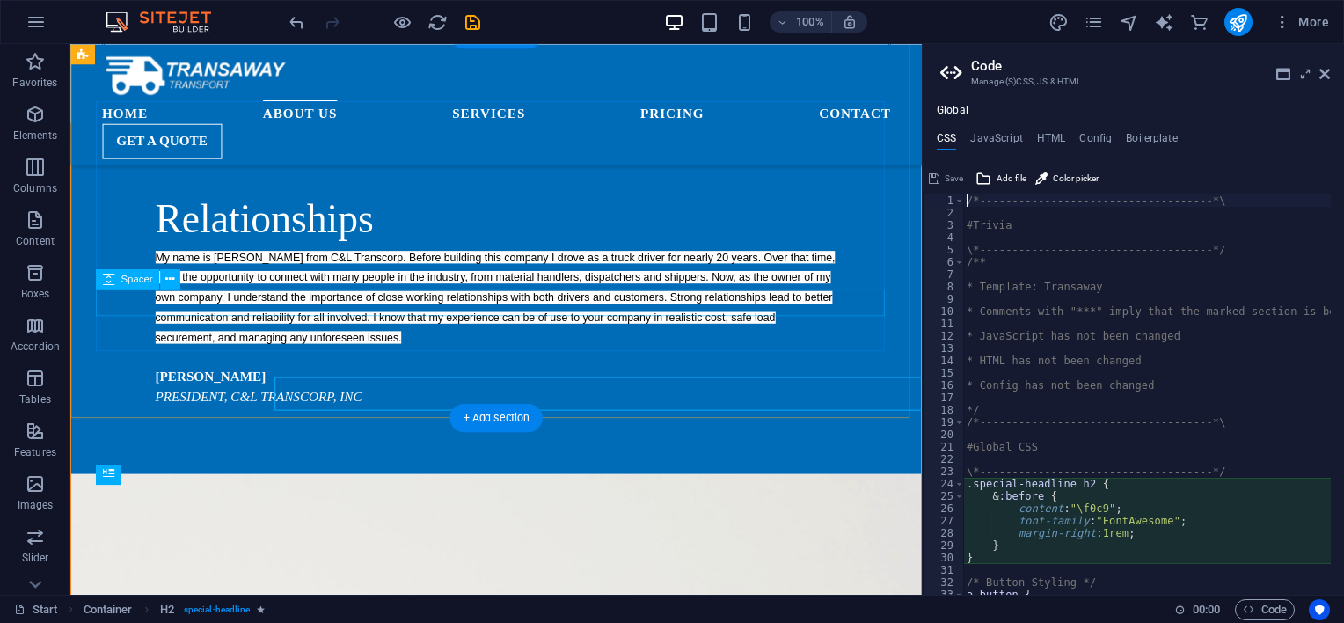
scroll to position [1738, 0]
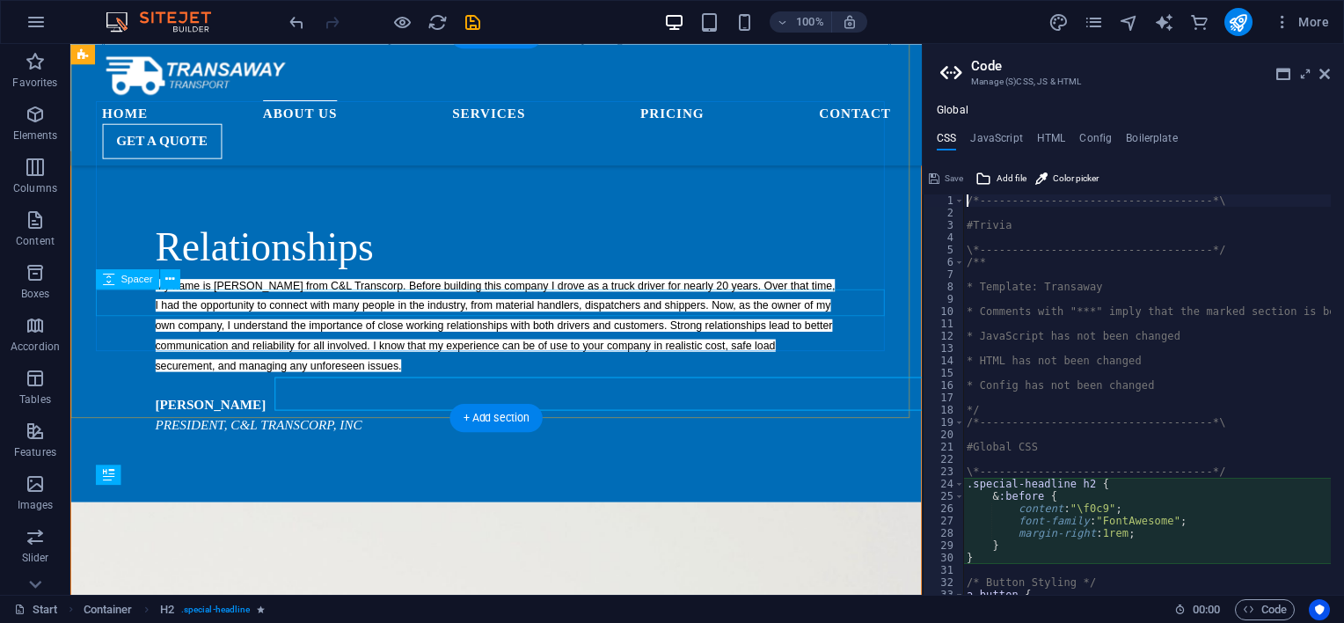
type textarea "&:before {"
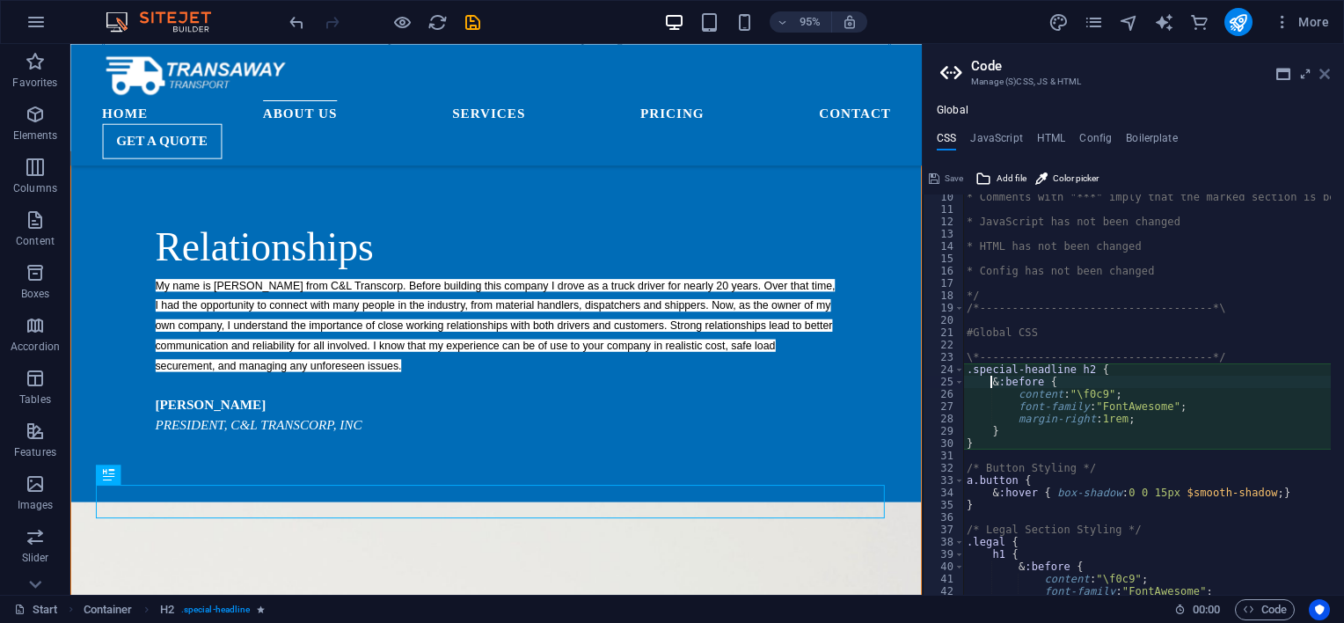
click at [1319, 77] on icon at bounding box center [1324, 74] width 11 height 14
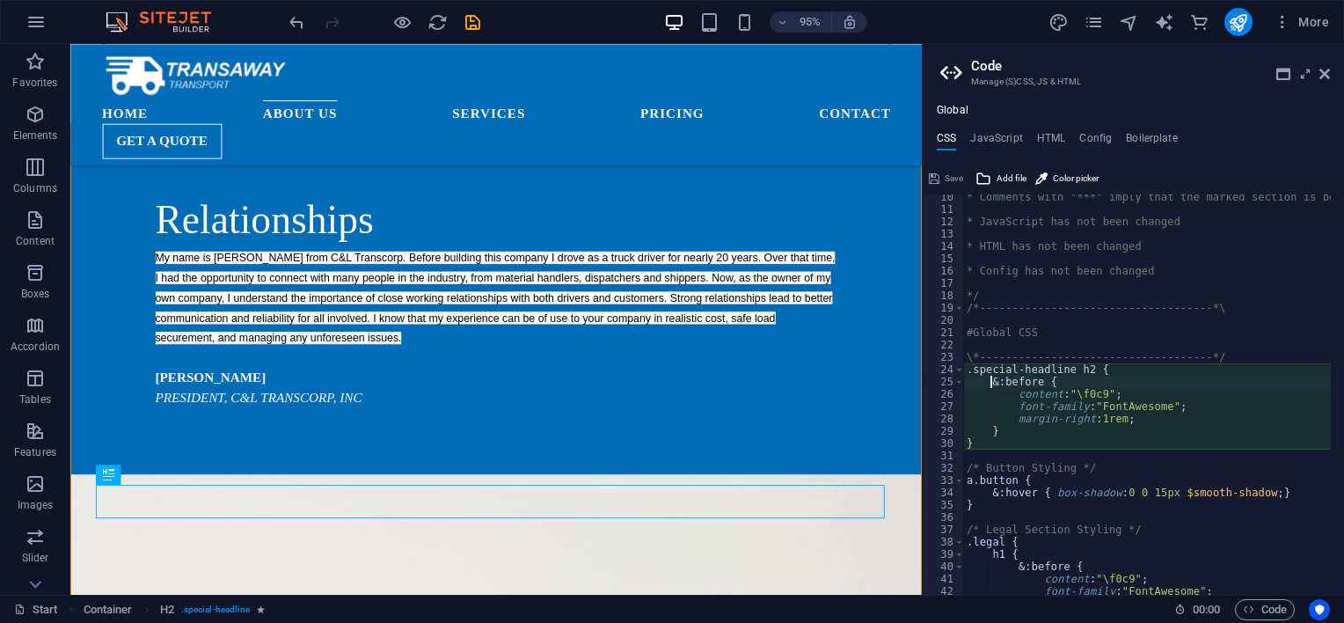
scroll to position [1730, 0]
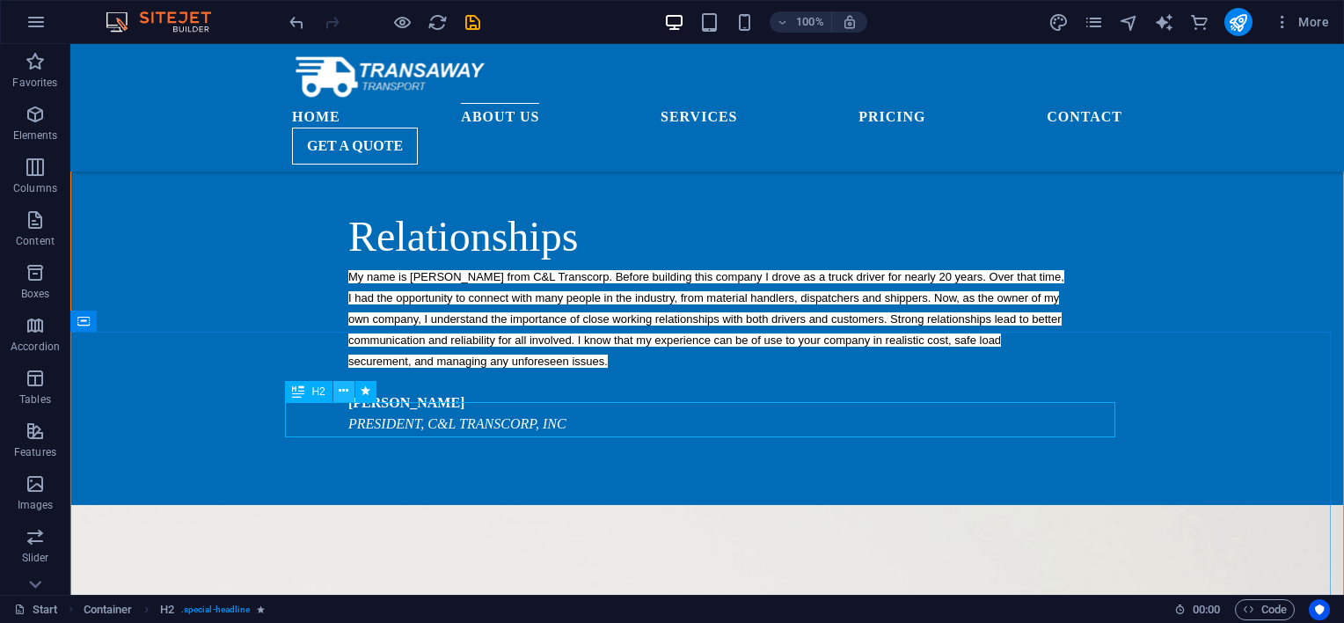
click at [347, 390] on icon at bounding box center [344, 391] width 10 height 18
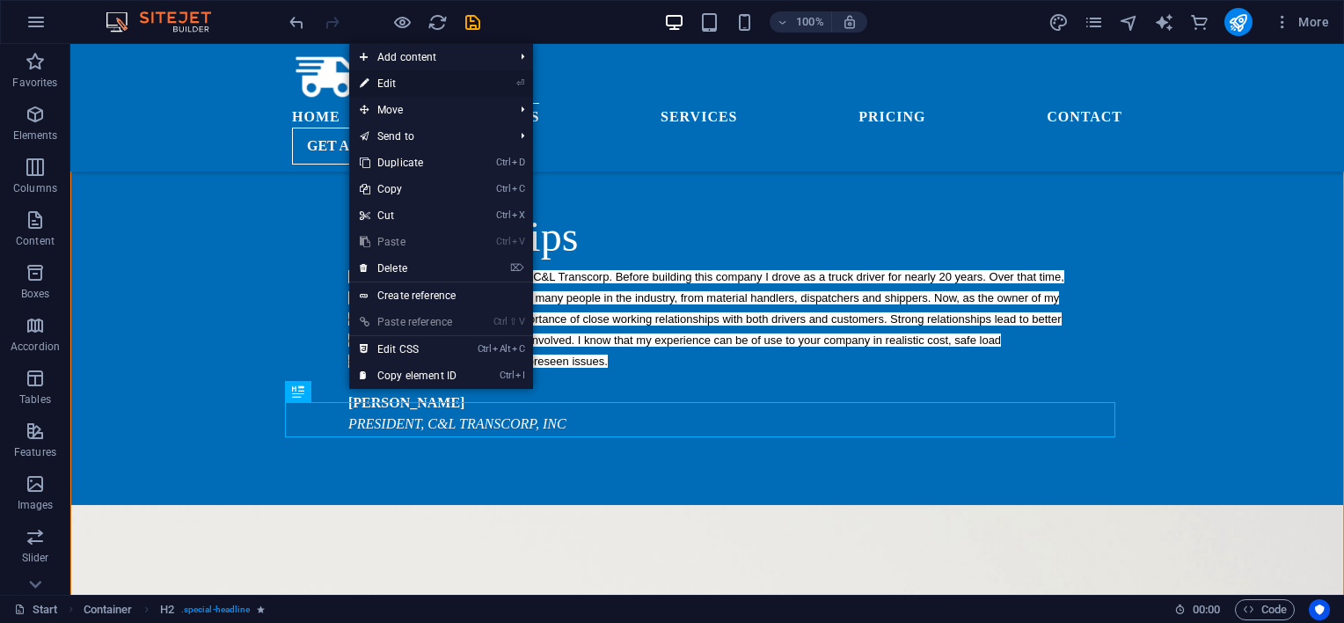
click at [397, 81] on link "⏎ Edit" at bounding box center [408, 83] width 118 height 26
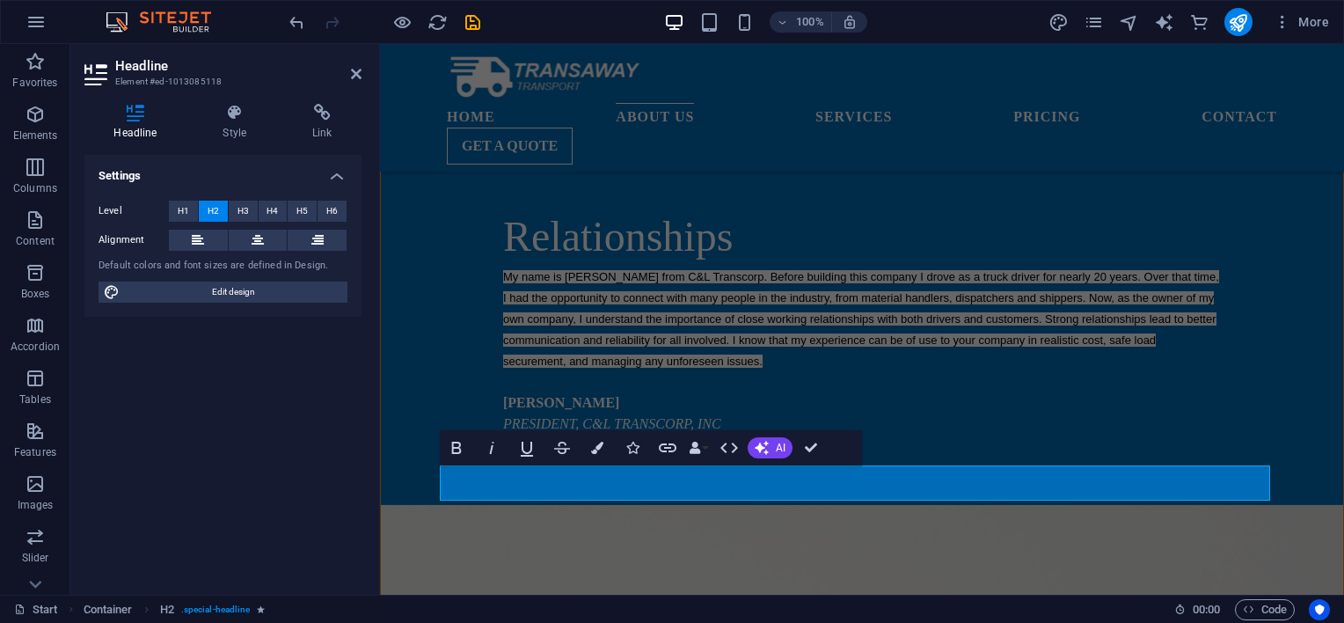
click at [139, 113] on icon at bounding box center [135, 113] width 102 height 18
click at [354, 74] on icon at bounding box center [356, 74] width 11 height 14
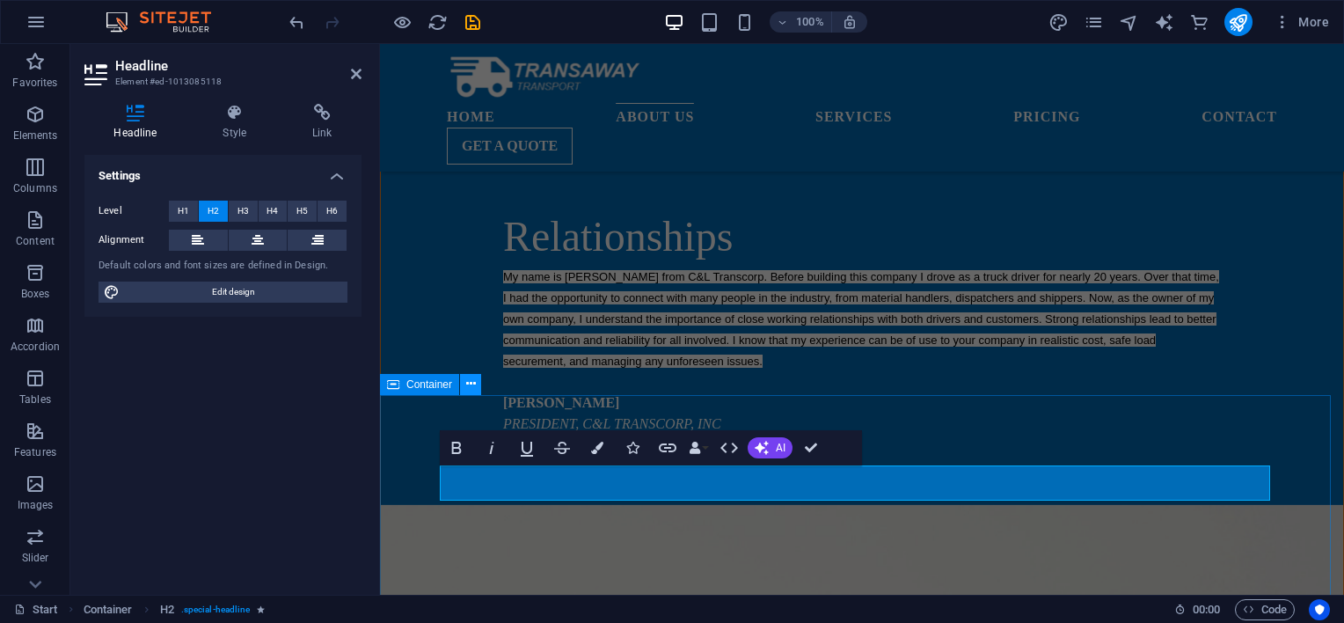
click at [471, 394] on button at bounding box center [470, 384] width 21 height 21
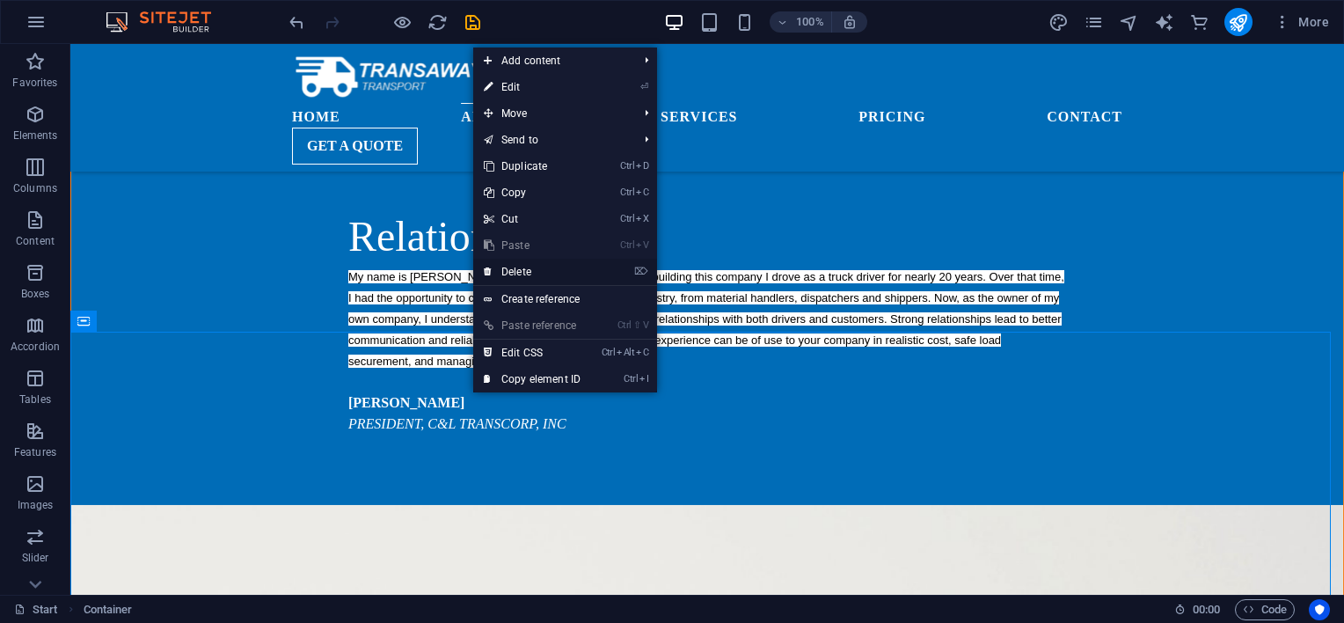
click at [528, 274] on link "⌦ Delete" at bounding box center [532, 272] width 118 height 26
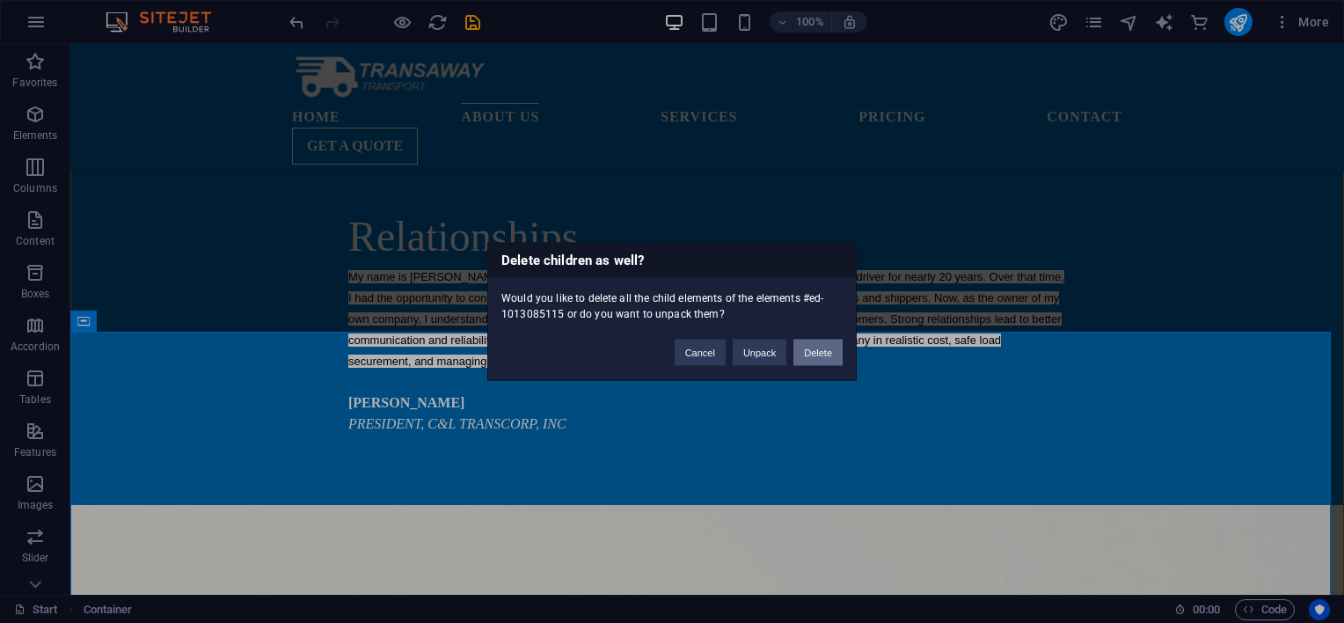
click at [809, 347] on button "Delete" at bounding box center [817, 352] width 49 height 26
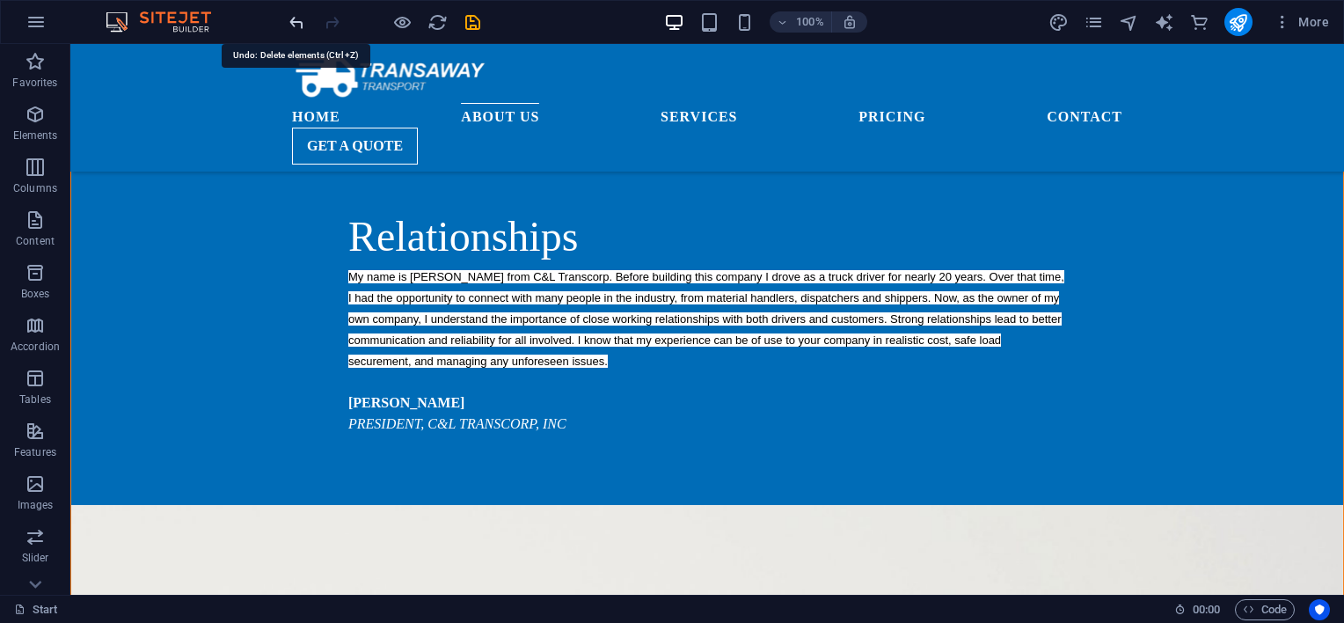
click at [295, 21] on icon "undo" at bounding box center [297, 22] width 20 height 20
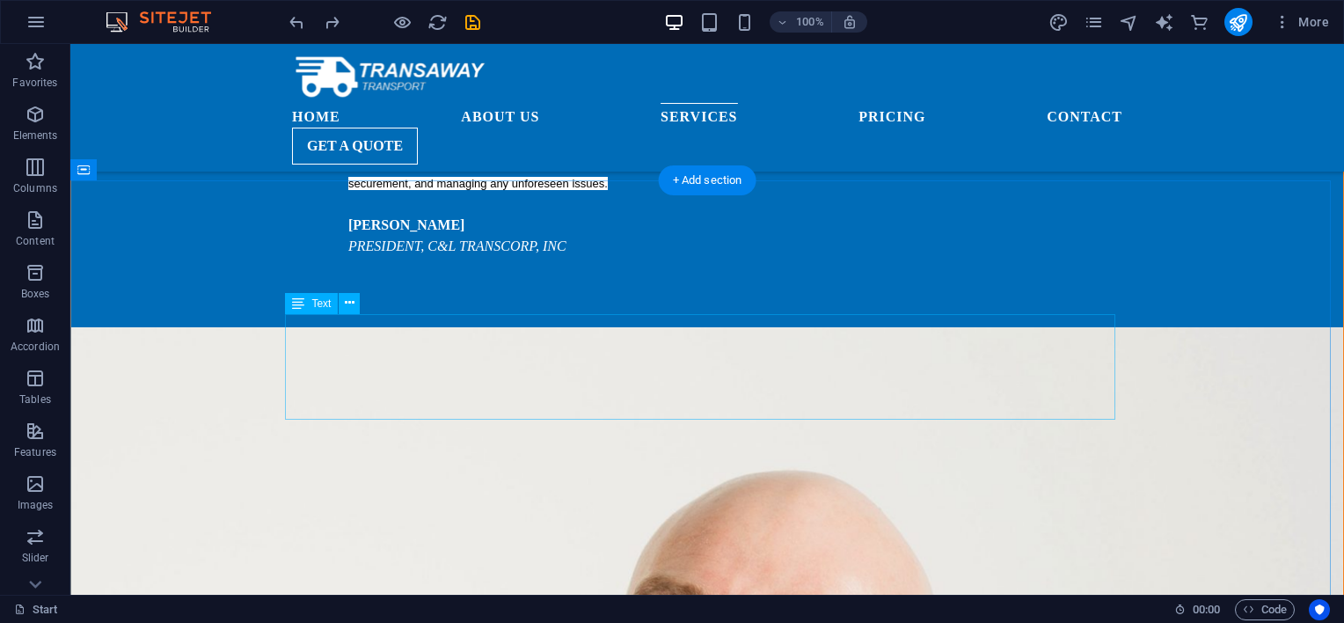
scroll to position [1877, 0]
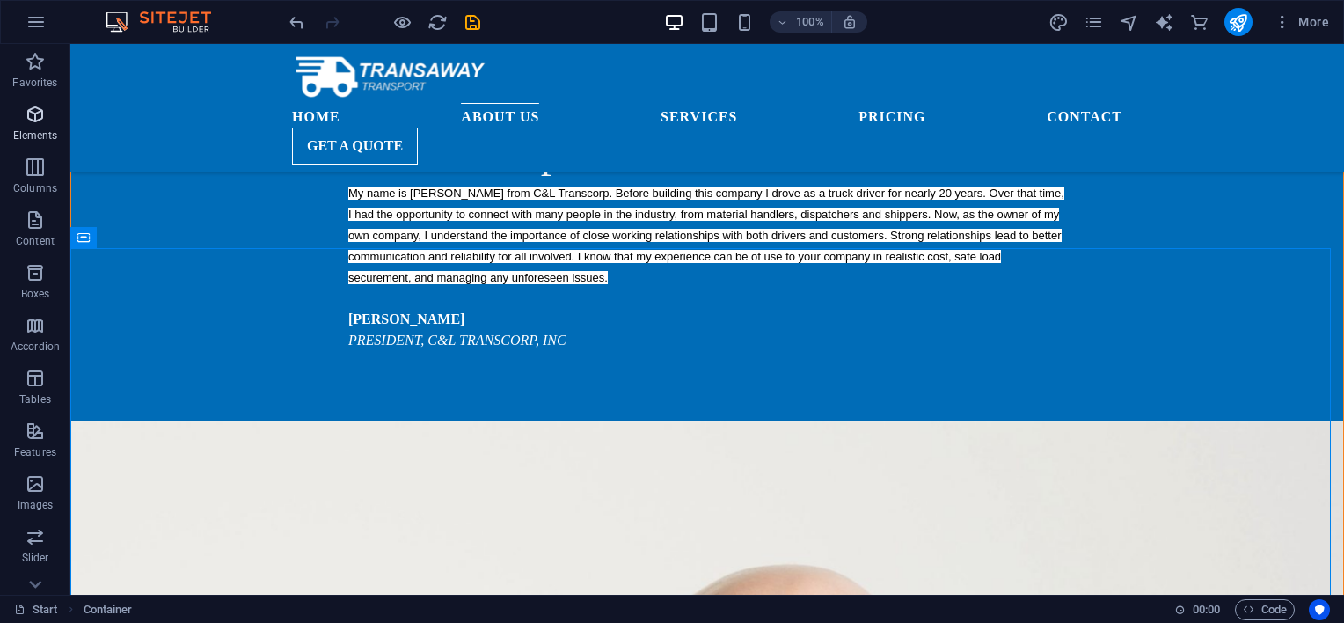
click at [46, 120] on icon "button" at bounding box center [35, 114] width 21 height 21
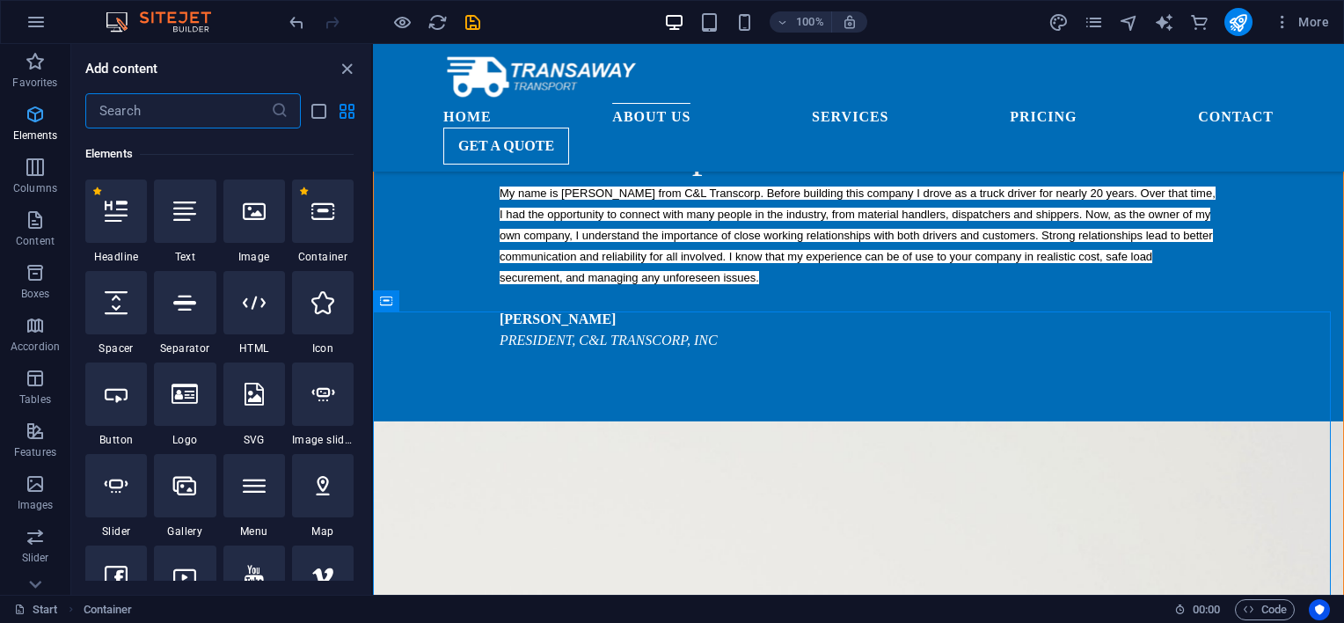
scroll to position [186, 0]
click at [121, 223] on div at bounding box center [116, 210] width 62 height 63
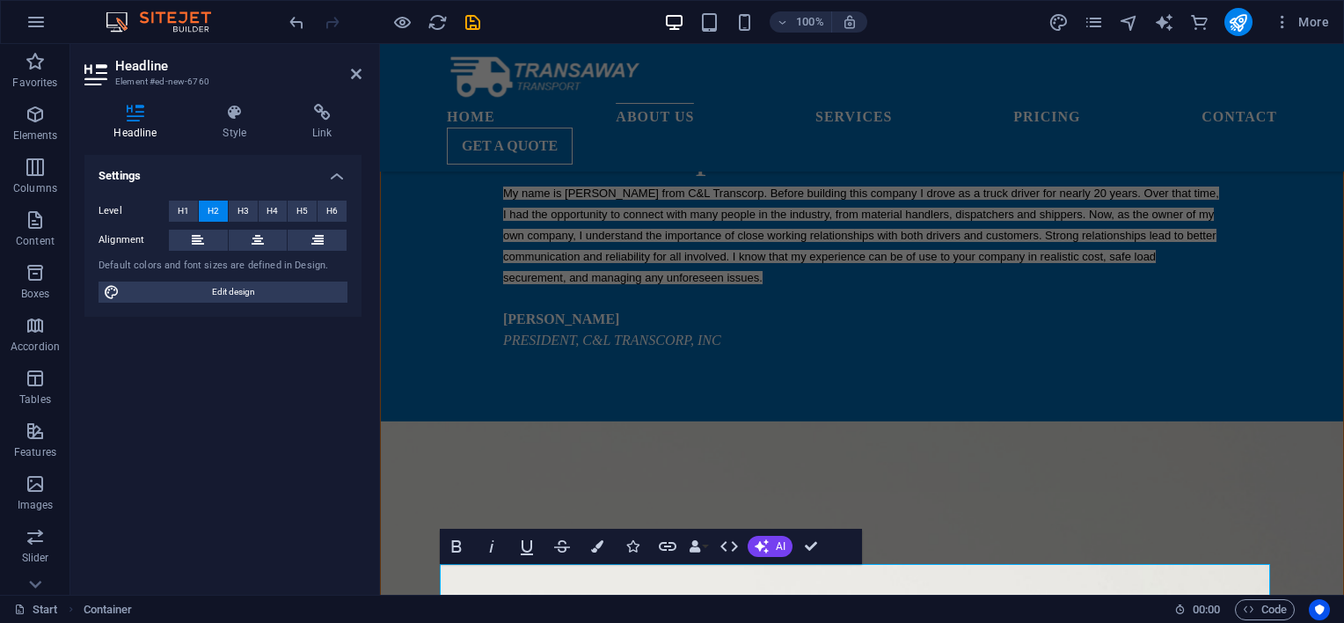
scroll to position [1631, 0]
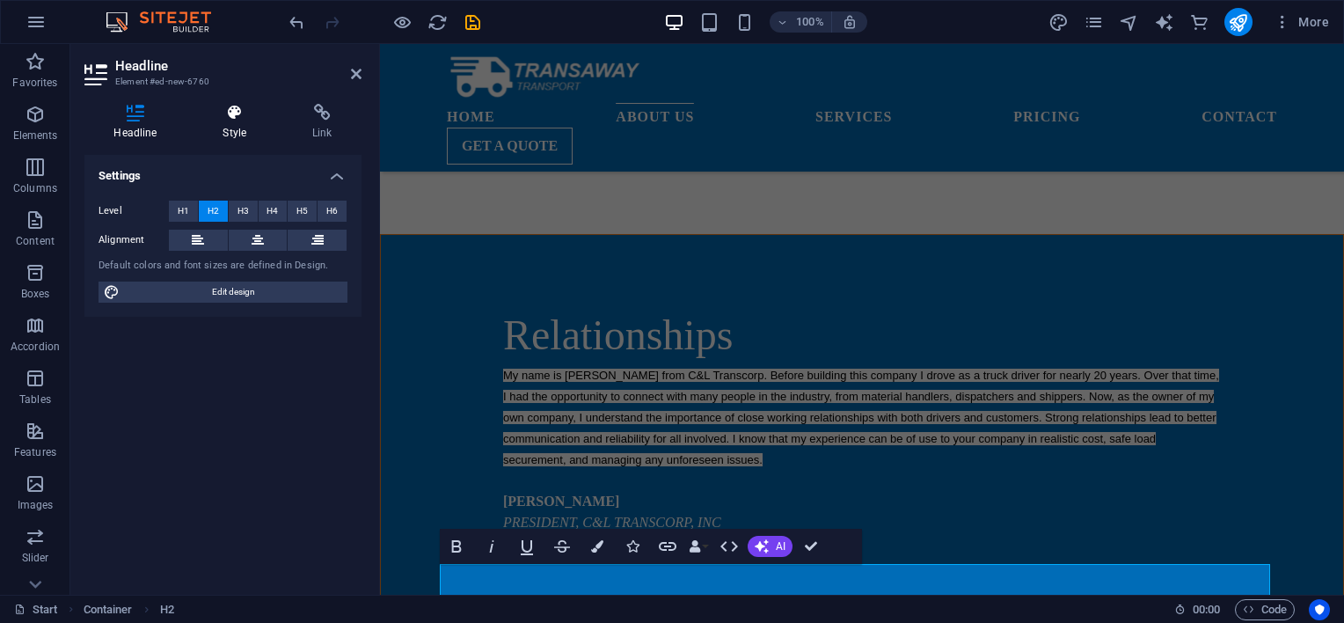
click at [235, 129] on h4 "Style" at bounding box center [238, 122] width 90 height 37
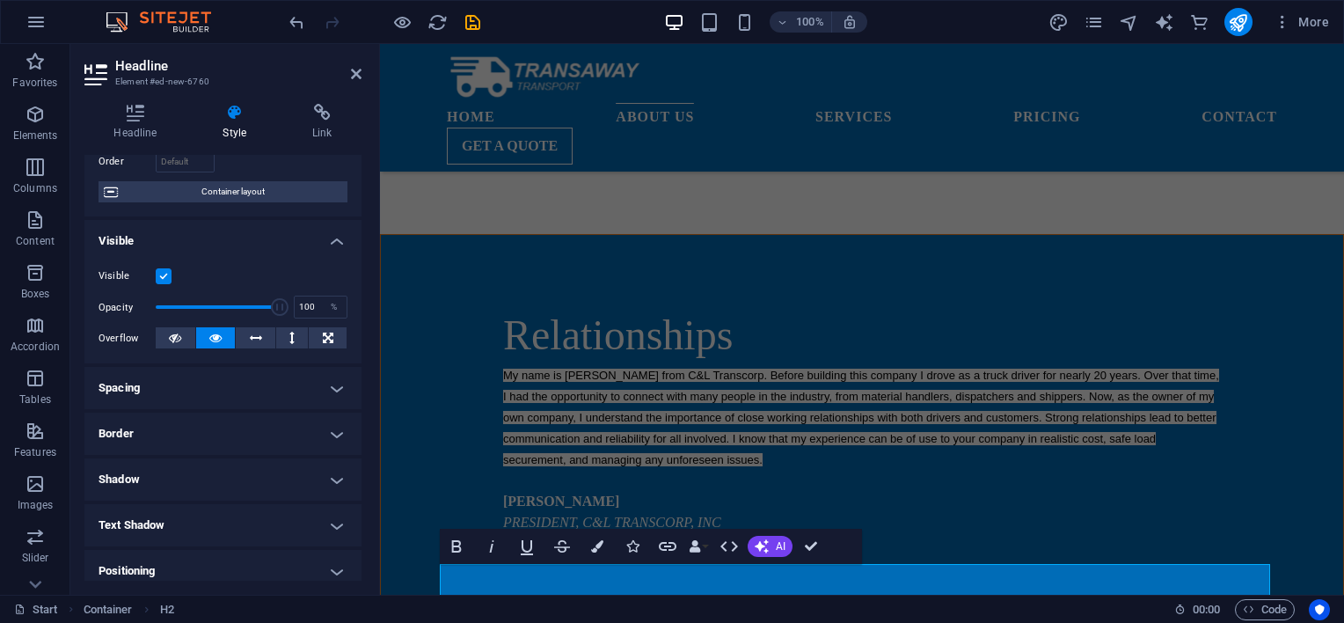
scroll to position [146, 0]
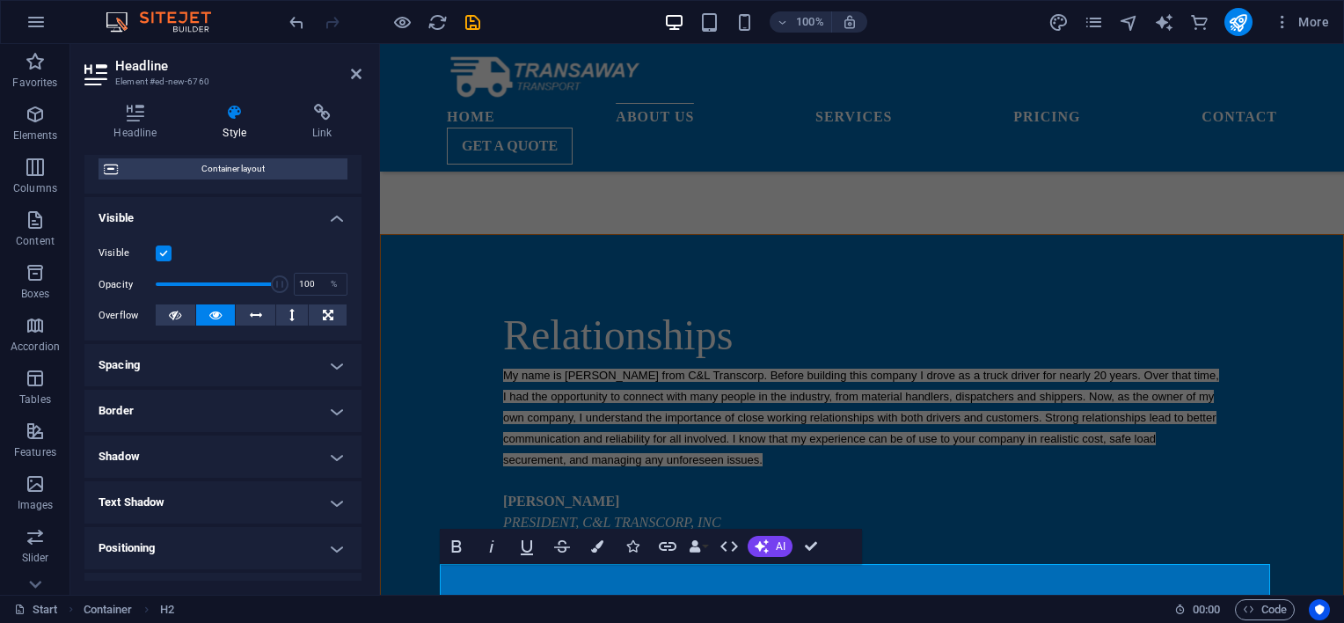
click at [331, 407] on h4 "Border" at bounding box center [222, 411] width 277 height 42
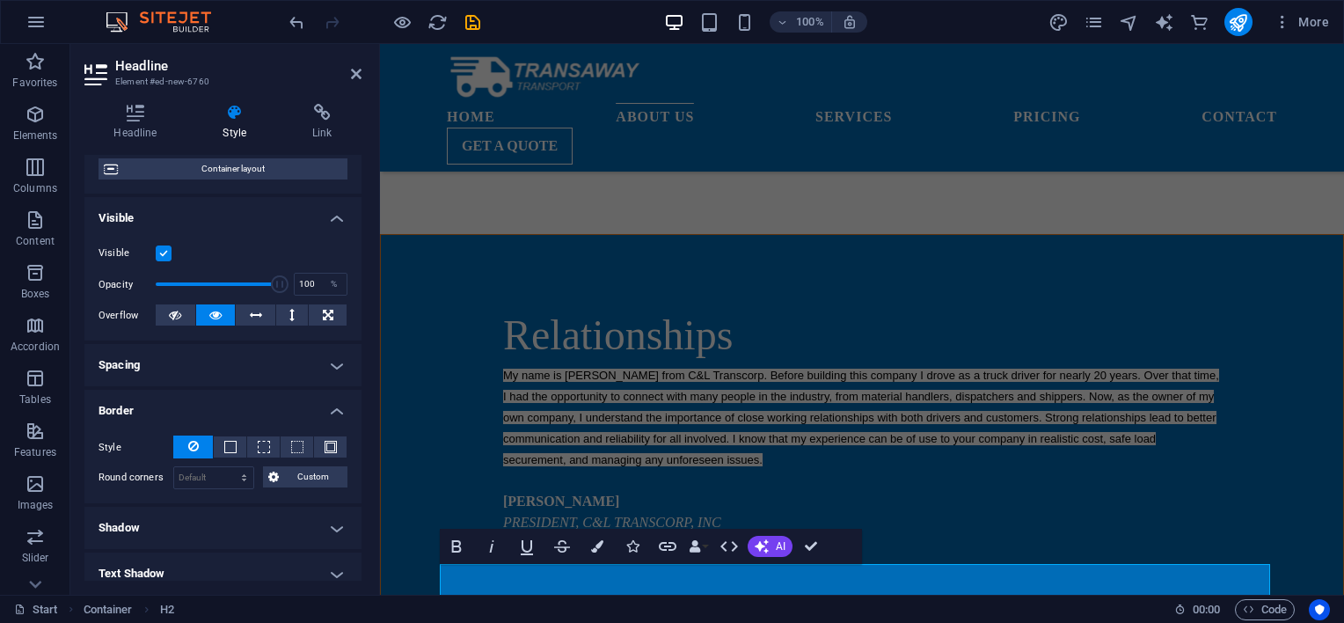
click at [331, 407] on h4 "Border" at bounding box center [222, 406] width 277 height 32
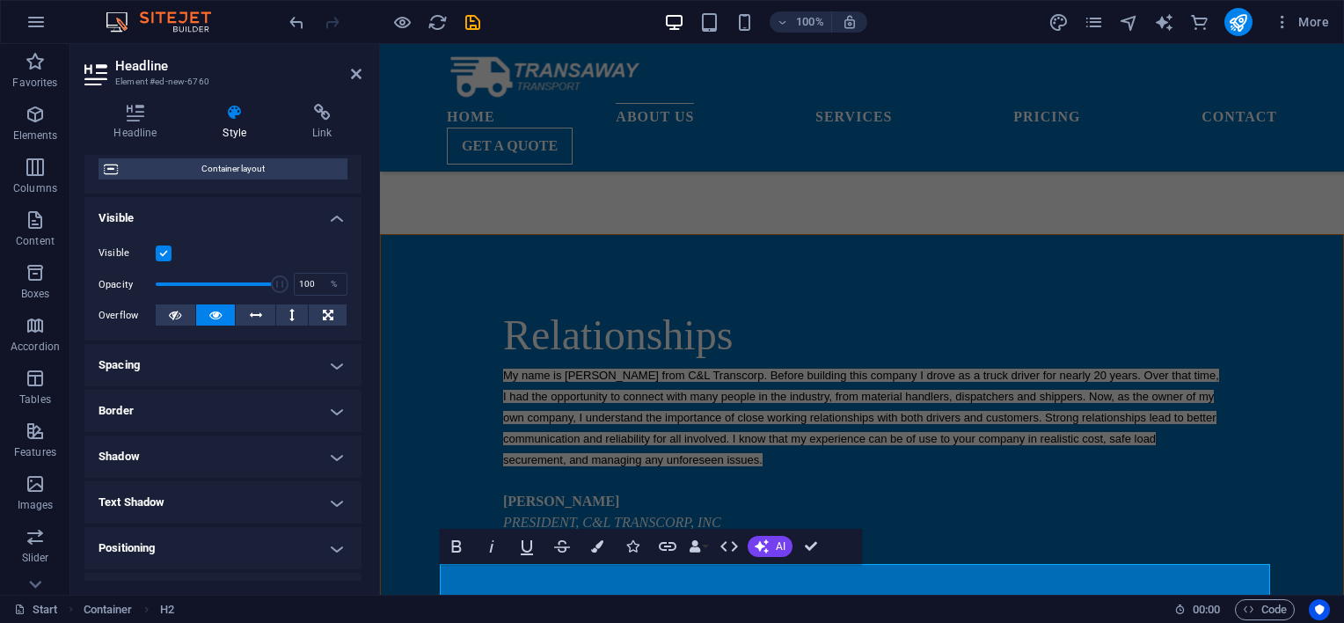
click at [327, 498] on h4 "Text Shadow" at bounding box center [222, 502] width 277 height 42
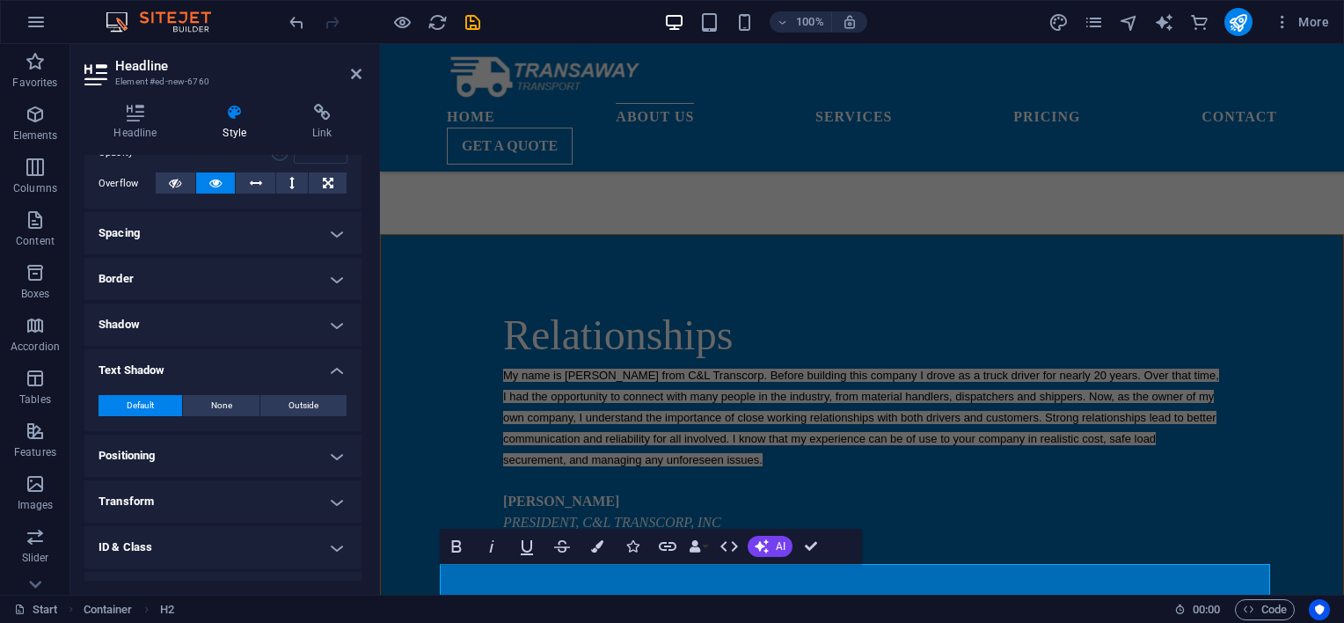
scroll to position [356, 0]
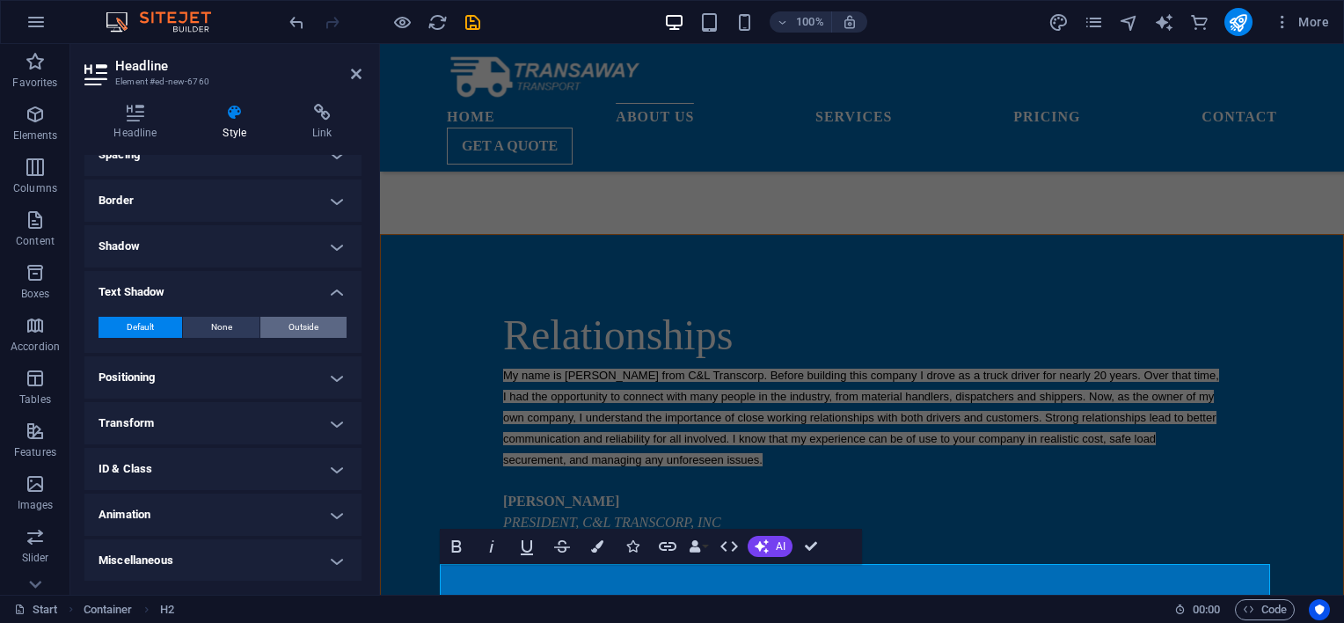
click at [308, 324] on span "Outside" at bounding box center [303, 327] width 30 height 21
type input "2"
type input "4"
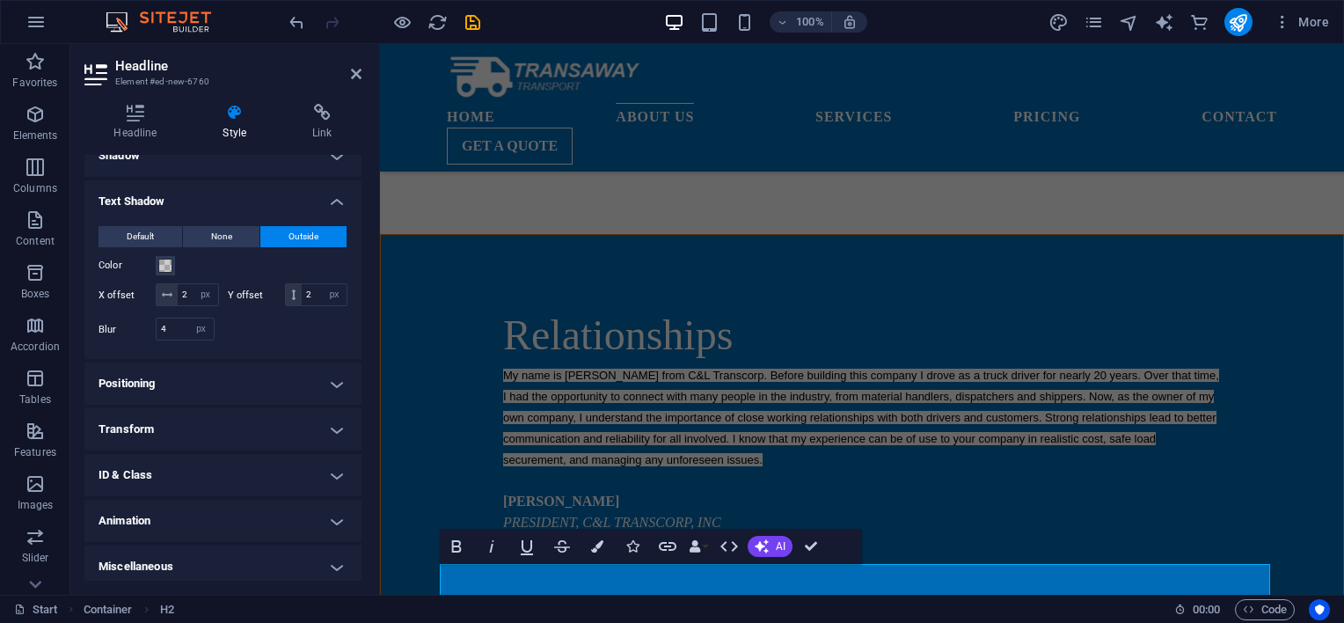
scroll to position [475, 0]
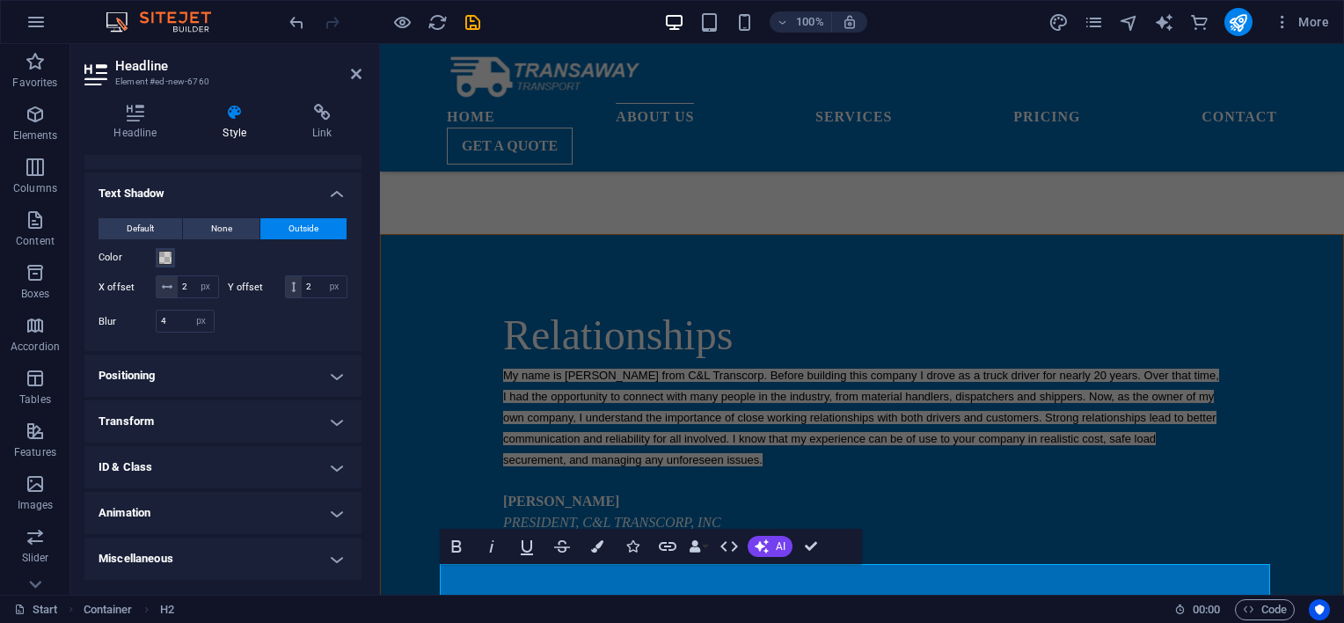
click at [332, 371] on h4 "Positioning" at bounding box center [222, 375] width 277 height 42
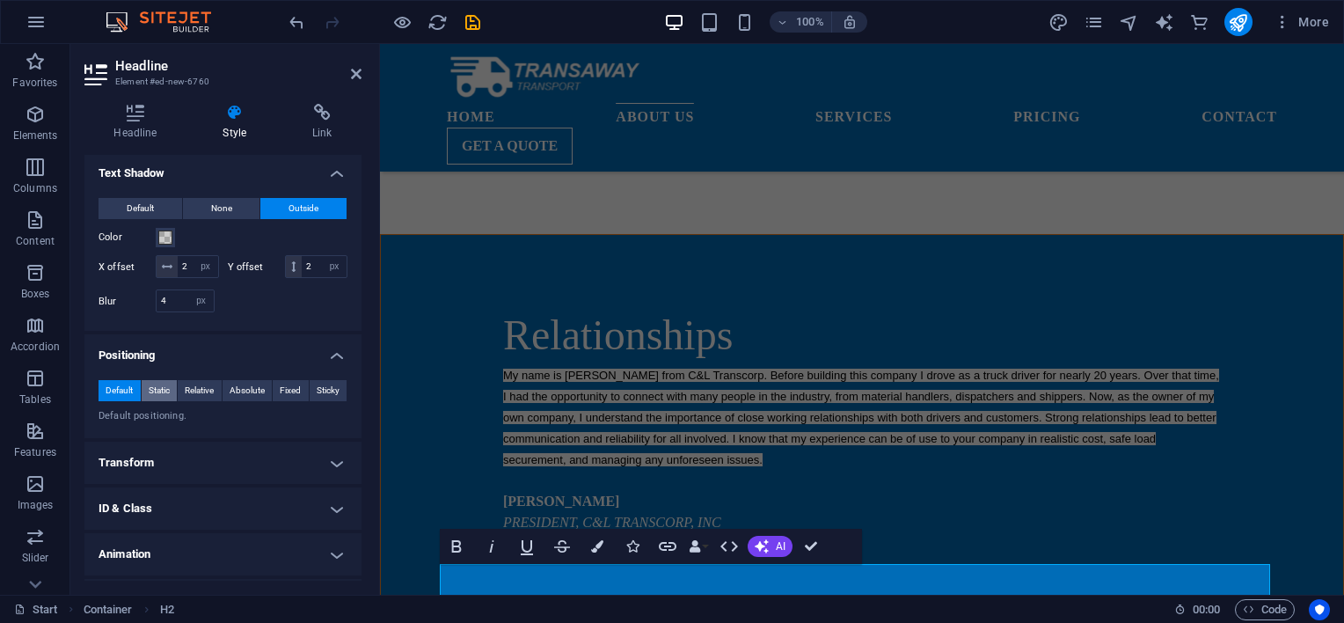
click at [168, 401] on span "Static" at bounding box center [159, 390] width 21 height 21
click at [125, 401] on span "Default" at bounding box center [119, 390] width 27 height 21
click at [331, 366] on h4 "Positioning" at bounding box center [222, 350] width 277 height 32
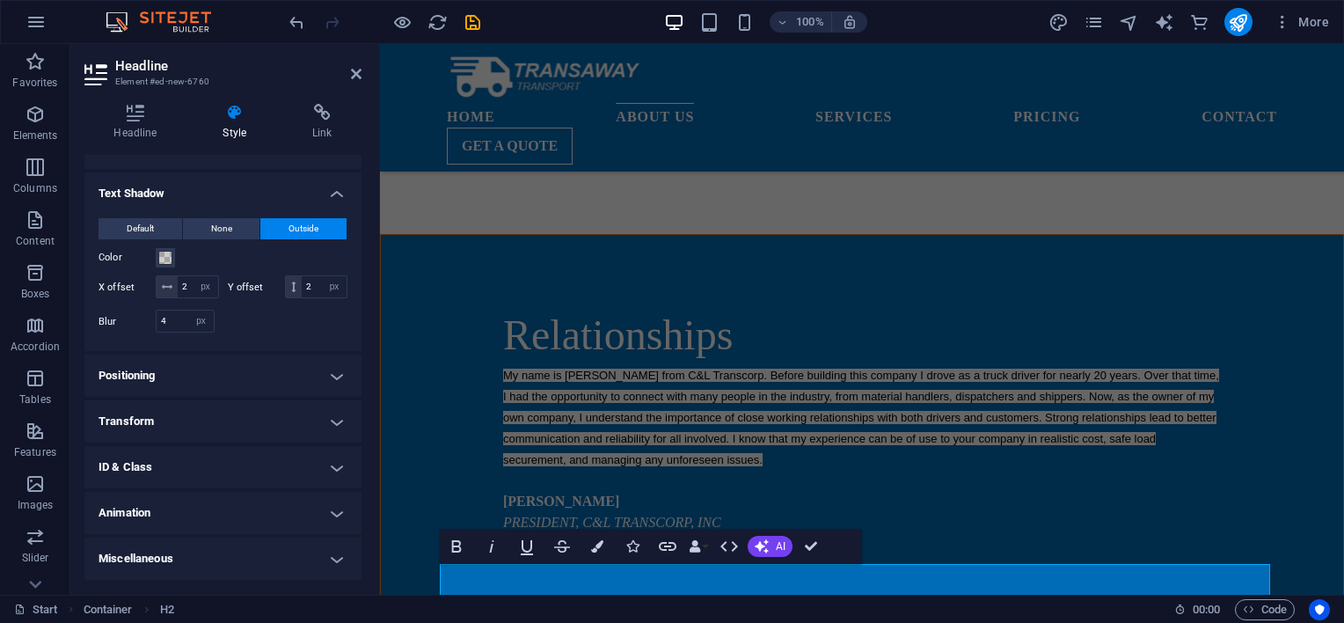
click at [328, 419] on h4 "Transform" at bounding box center [222, 421] width 277 height 42
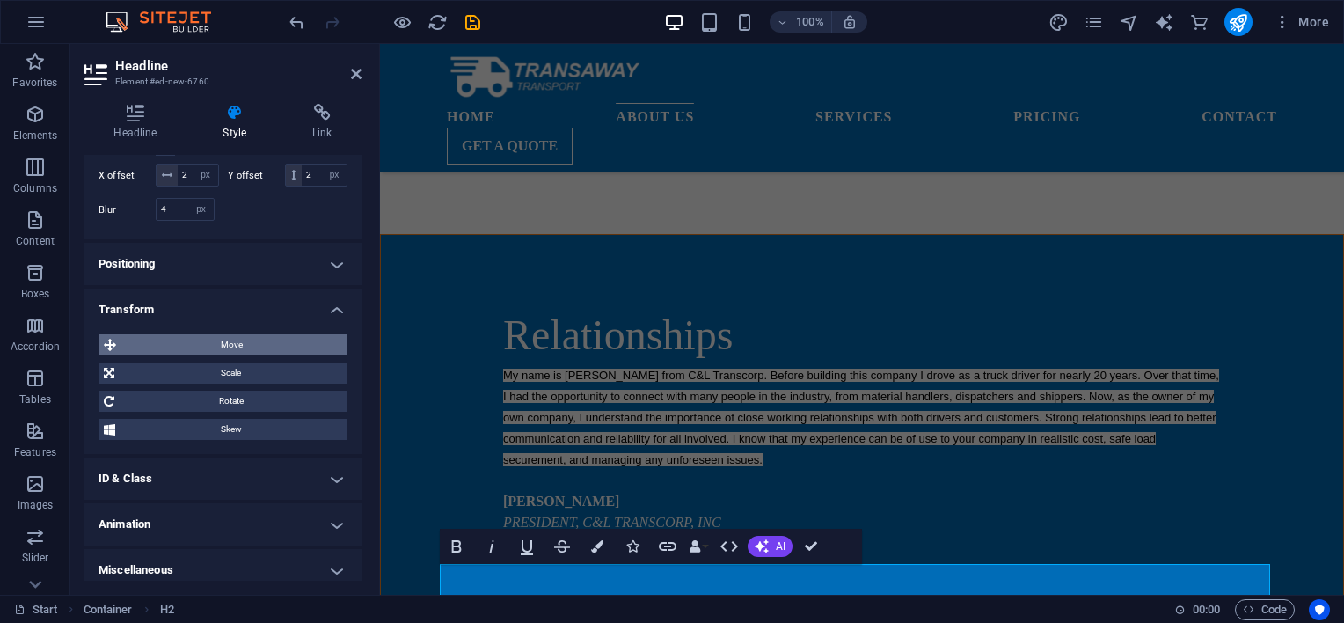
scroll to position [598, 0]
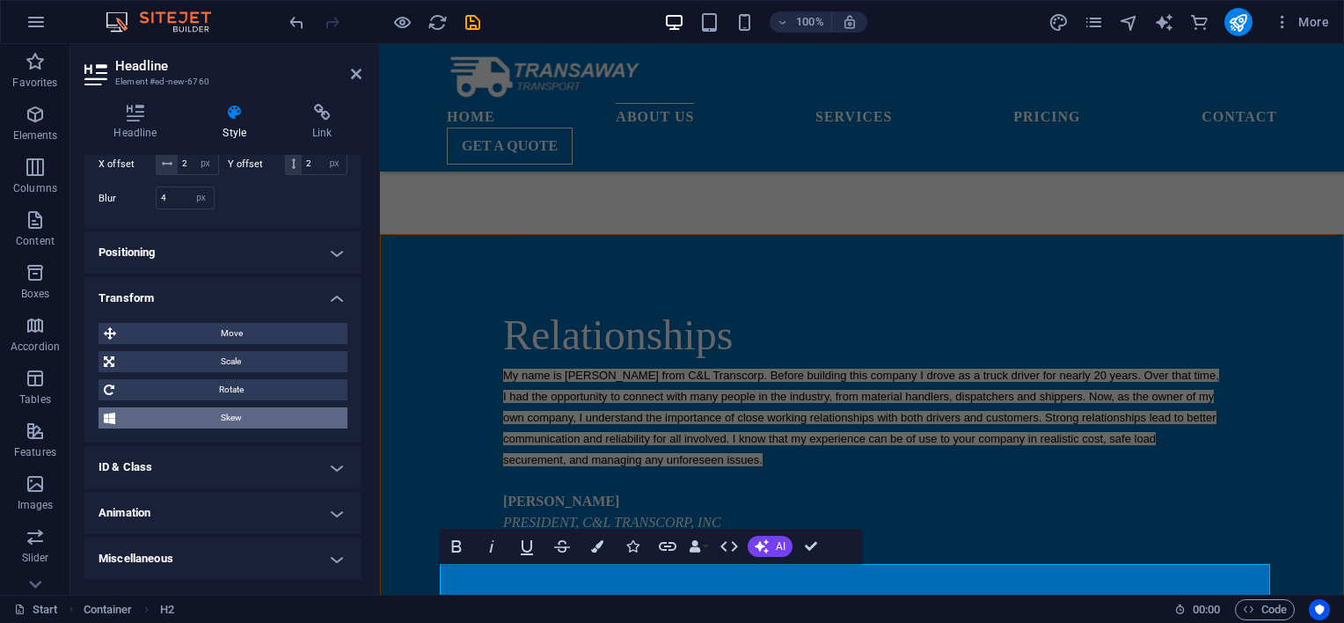
click at [253, 412] on span "Skew" at bounding box center [231, 417] width 222 height 21
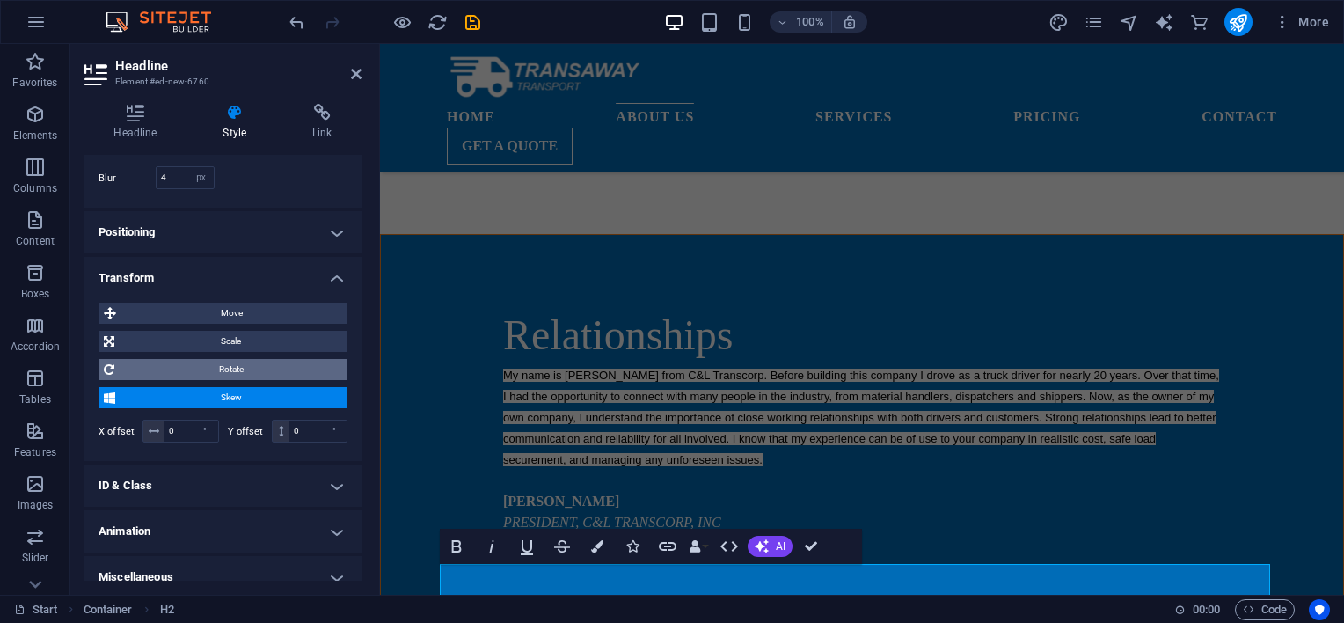
click at [264, 380] on span "Rotate" at bounding box center [231, 369] width 222 height 21
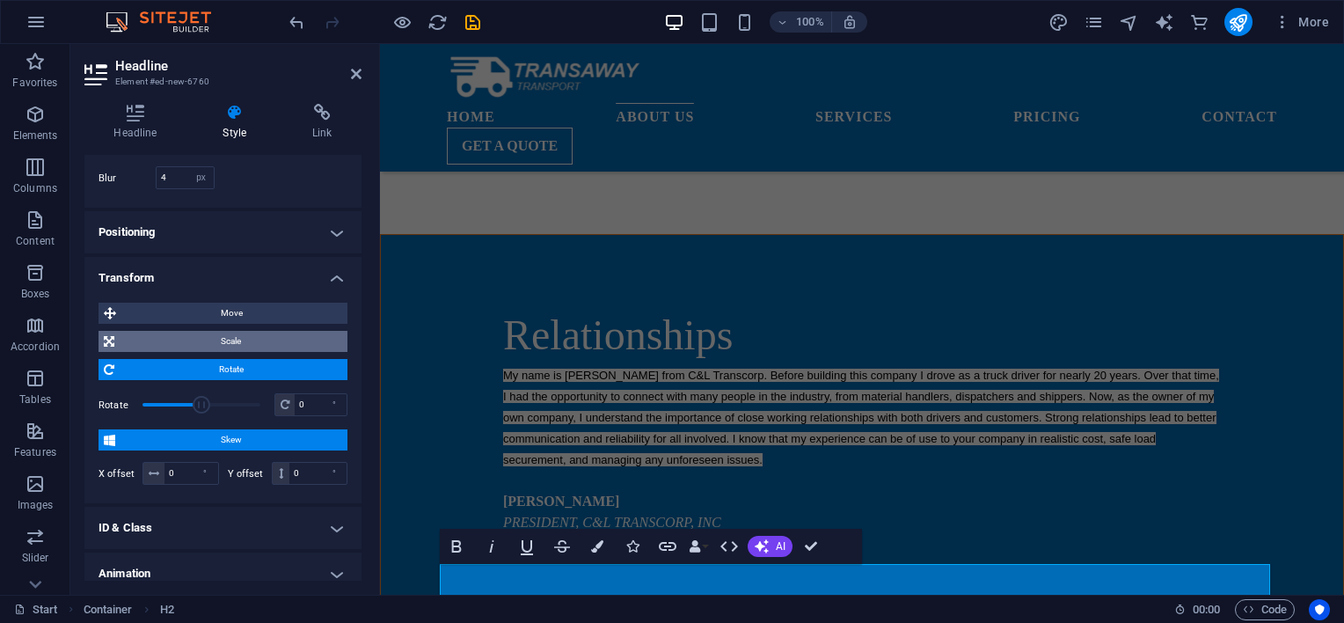
click at [264, 352] on span "Scale" at bounding box center [231, 341] width 222 height 21
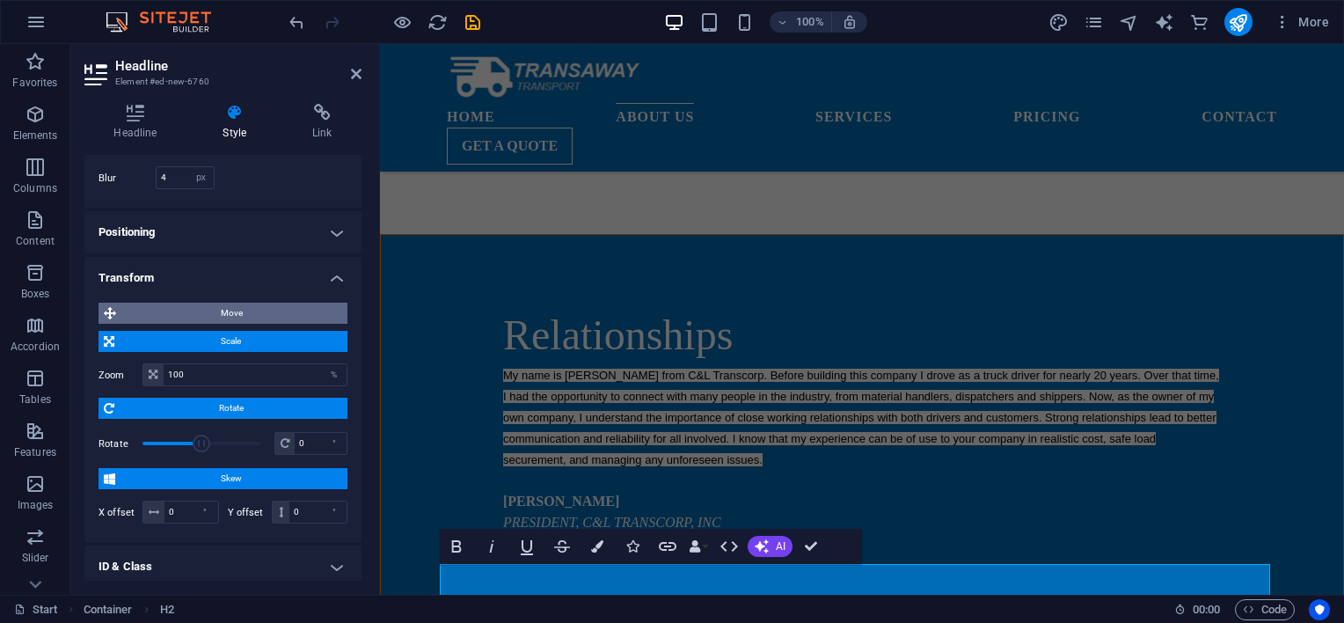
click at [264, 324] on span "Move" at bounding box center [231, 313] width 221 height 21
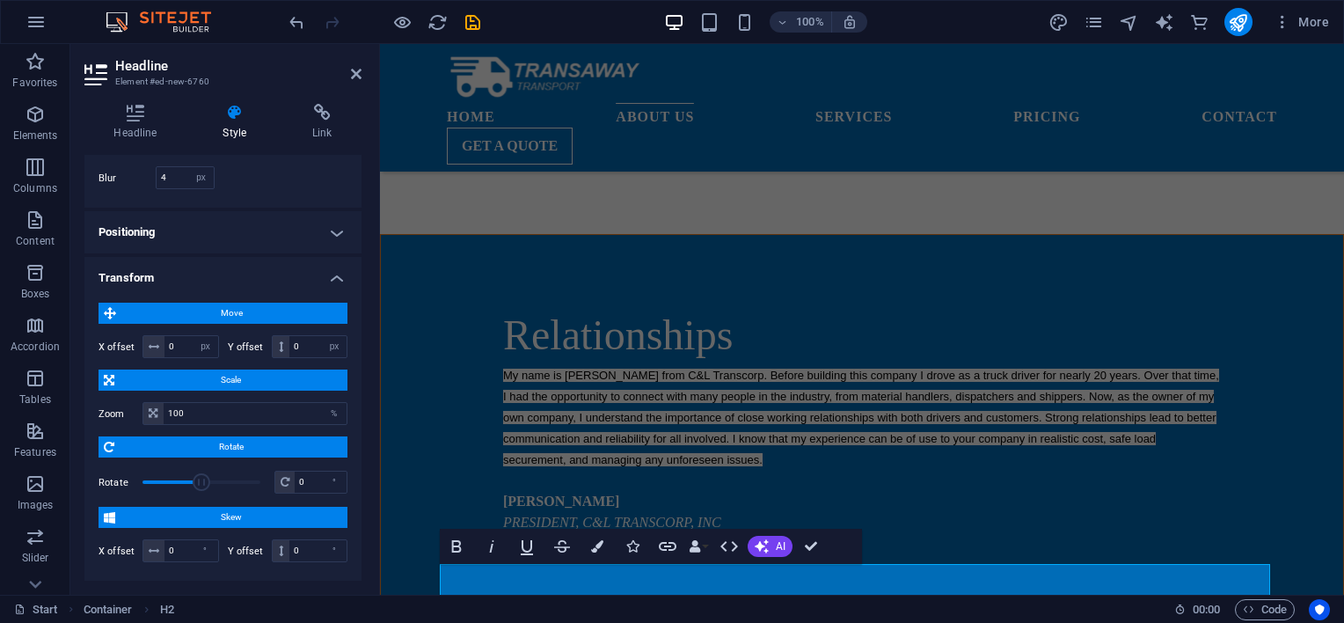
click at [335, 288] on h4 "Transform" at bounding box center [222, 273] width 277 height 32
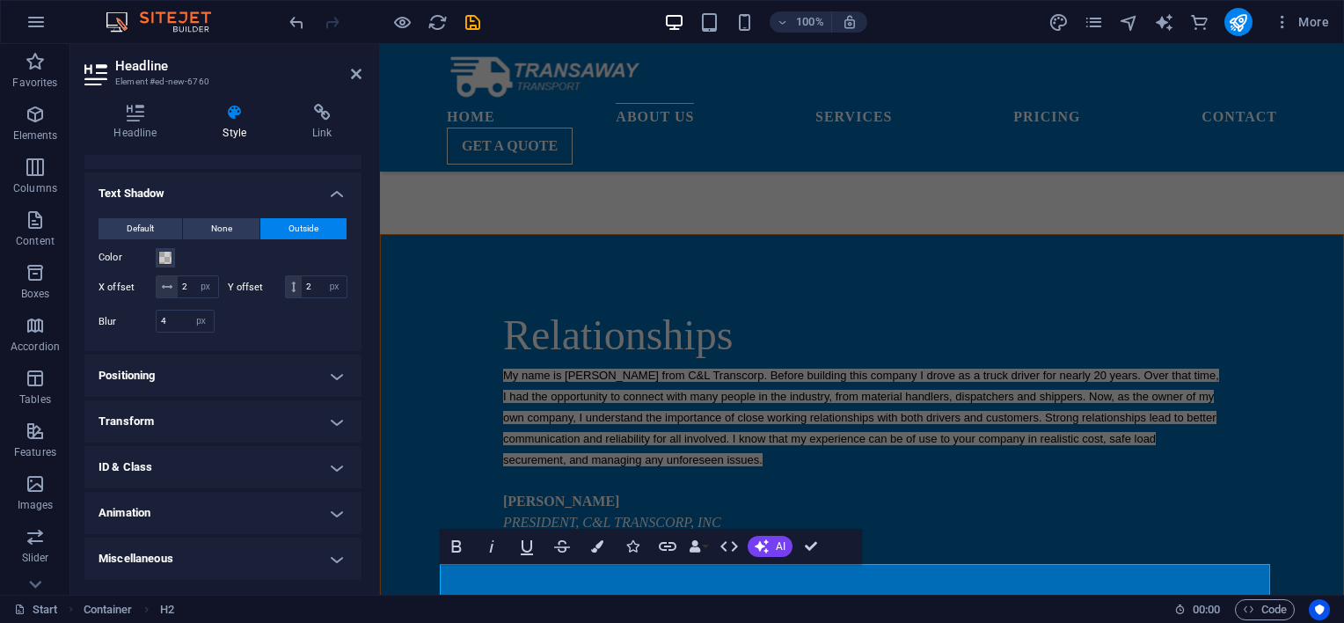
scroll to position [475, 0]
click at [332, 376] on h4 "Positioning" at bounding box center [222, 375] width 277 height 42
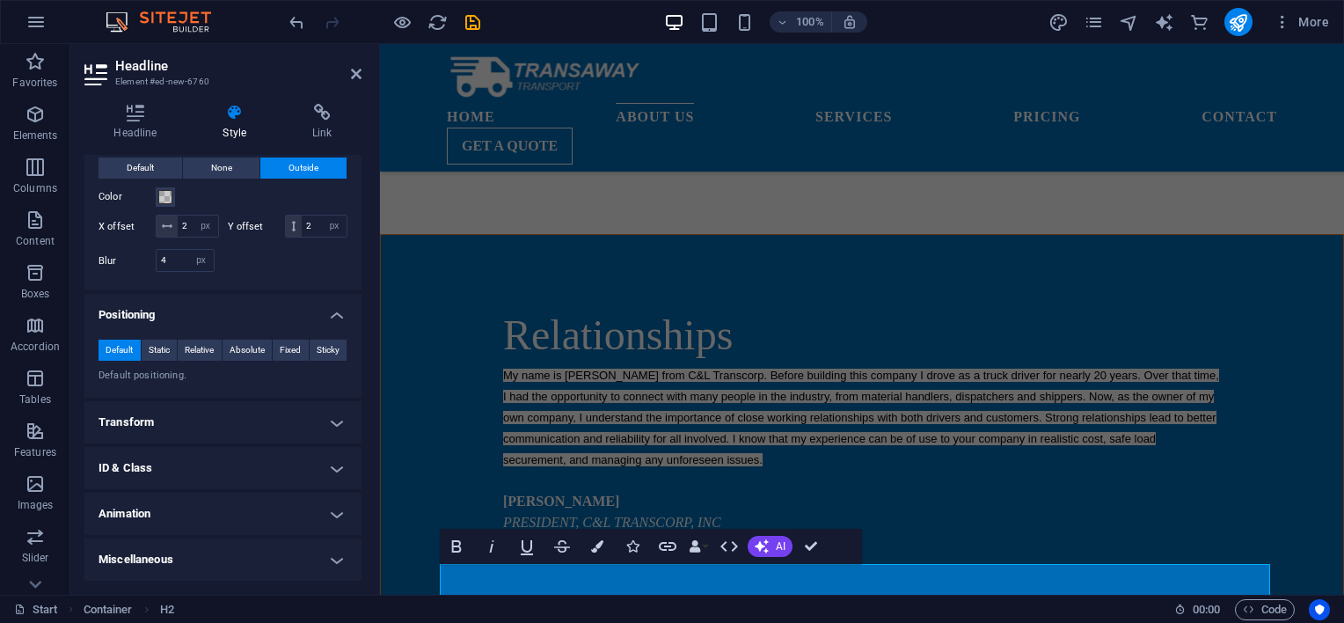
click at [330, 482] on h4 "ID & Class" at bounding box center [222, 468] width 277 height 42
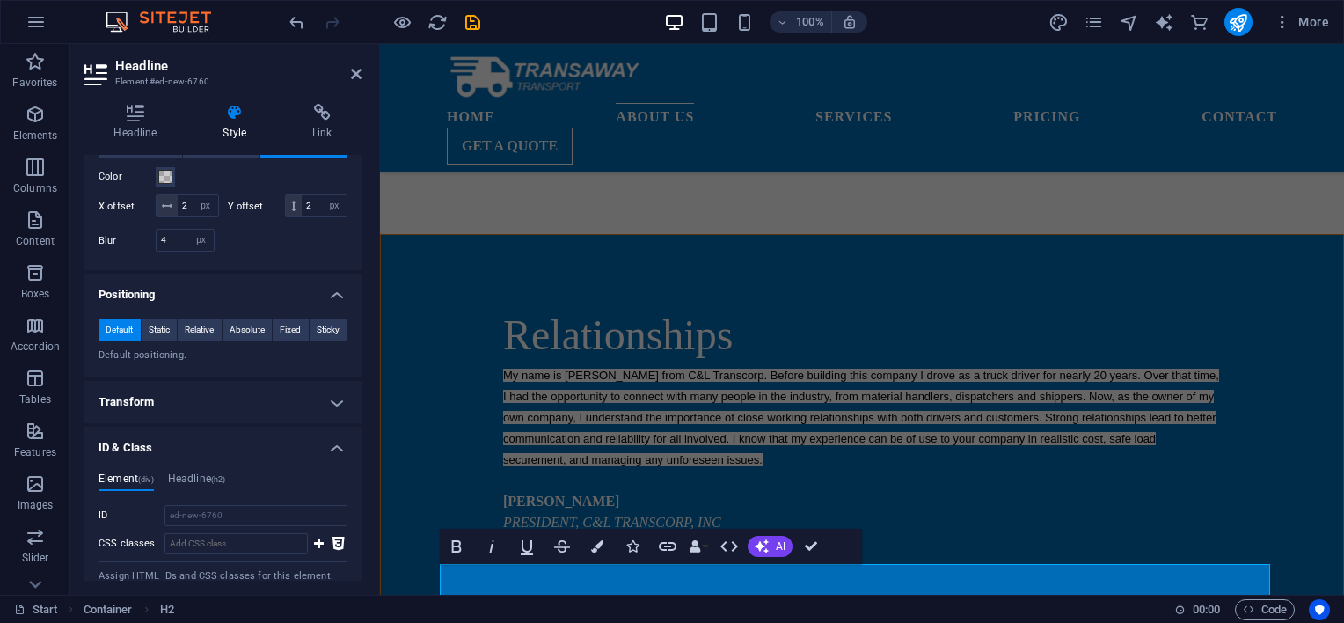
scroll to position [598, 0]
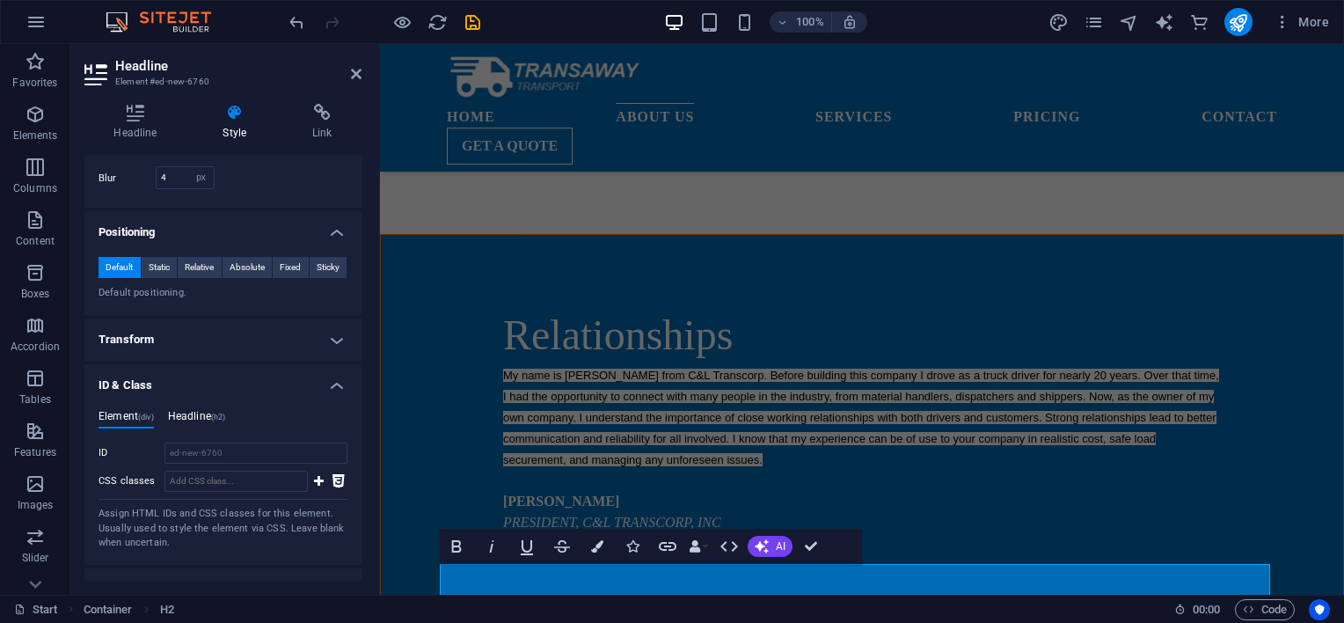
click at [207, 429] on h4 "Headline (h2)" at bounding box center [197, 419] width 58 height 19
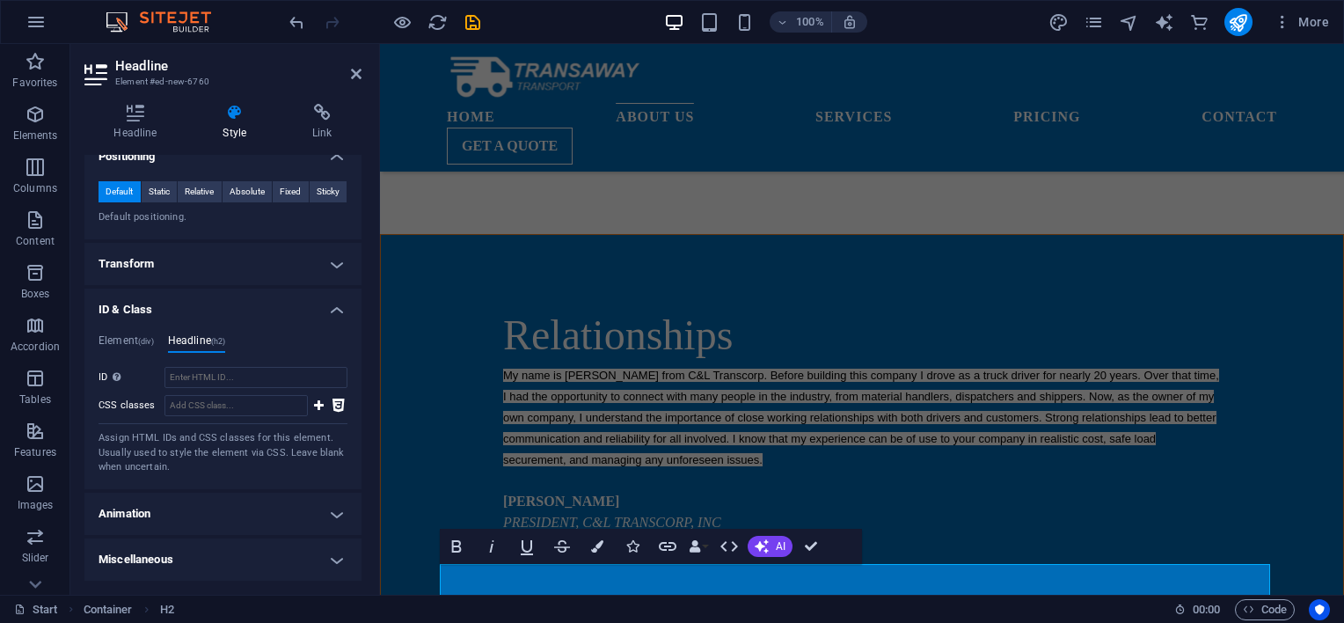
click at [313, 514] on h4 "Animation" at bounding box center [222, 513] width 277 height 42
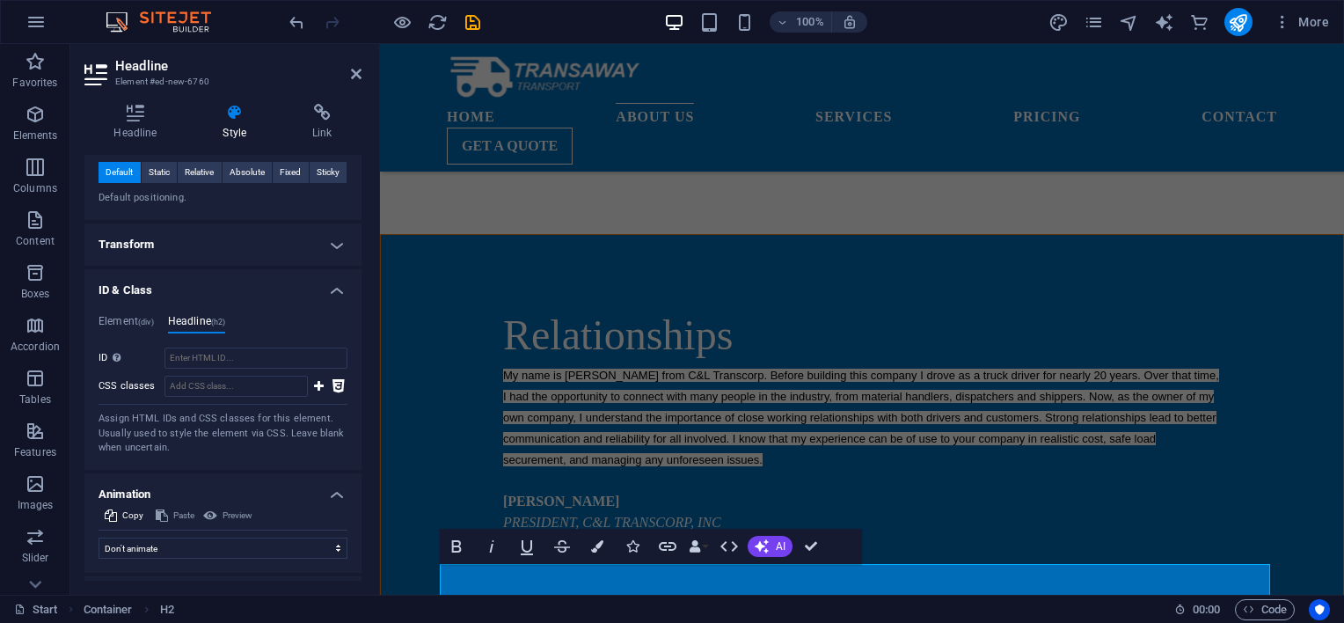
scroll to position [750, 0]
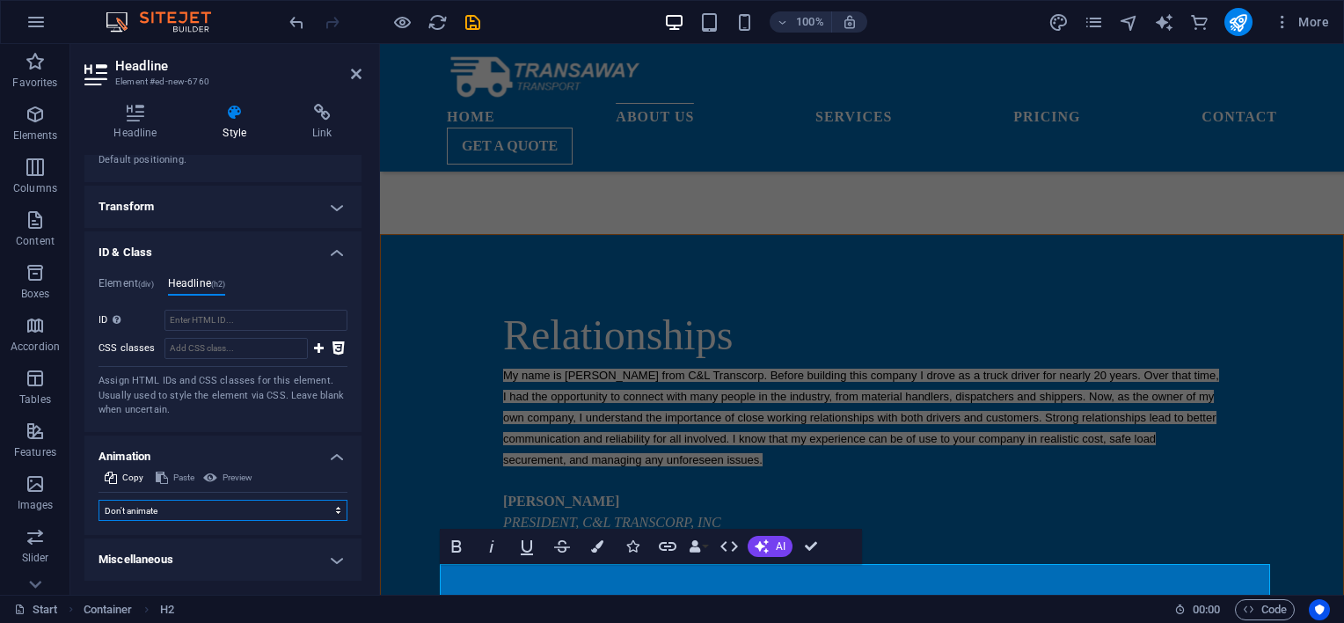
click at [313, 510] on select "Don't animate Show / Hide Slide up/down Zoom in/out Slide left to right Slide r…" at bounding box center [222, 509] width 249 height 21
select select "move-right-to-left"
click at [98, 499] on select "Don't animate Show / Hide Slide up/down Zoom in/out Slide left to right Slide r…" at bounding box center [222, 509] width 249 height 21
select select "scroll"
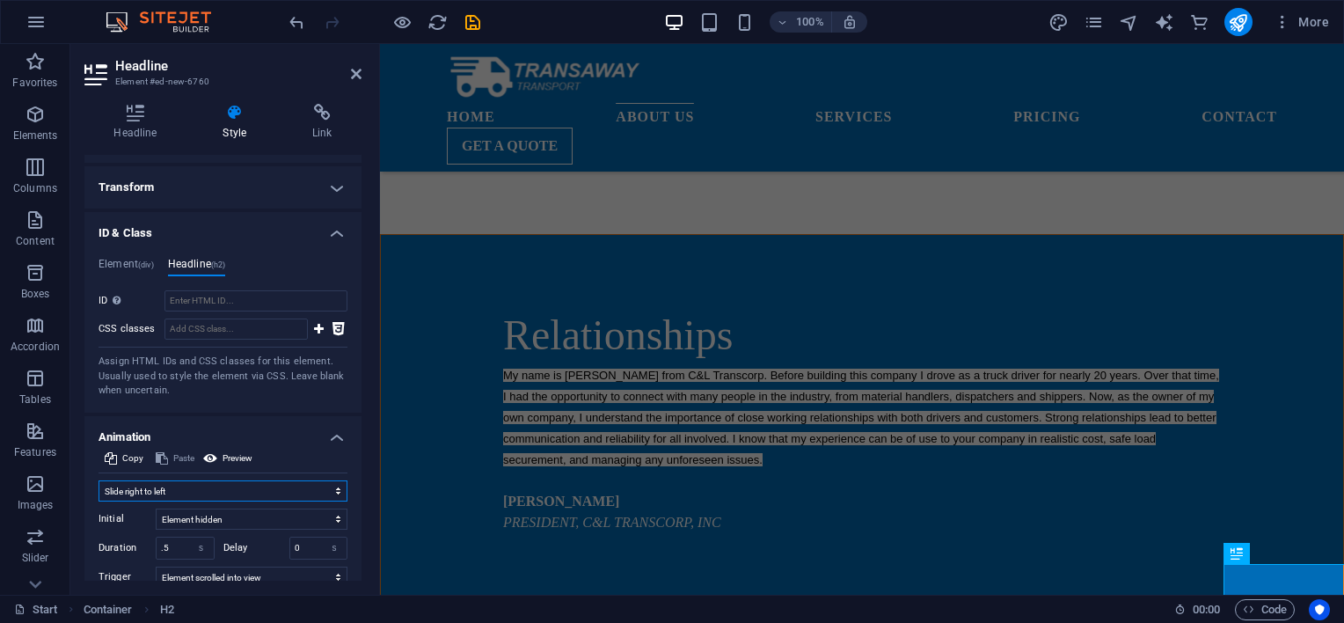
scroll to position [874, 0]
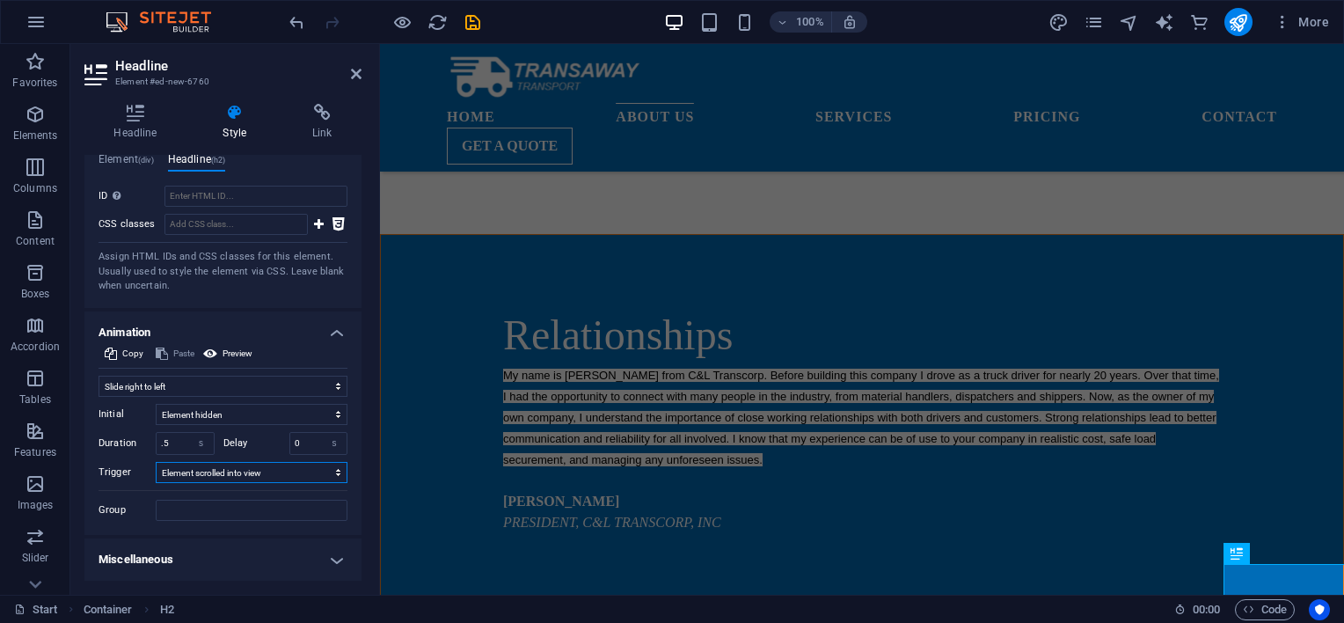
click at [293, 469] on select "No automatic trigger On page load Element scrolled into view" at bounding box center [252, 472] width 192 height 21
click at [332, 565] on h4 "Miscellaneous" at bounding box center [222, 559] width 277 height 42
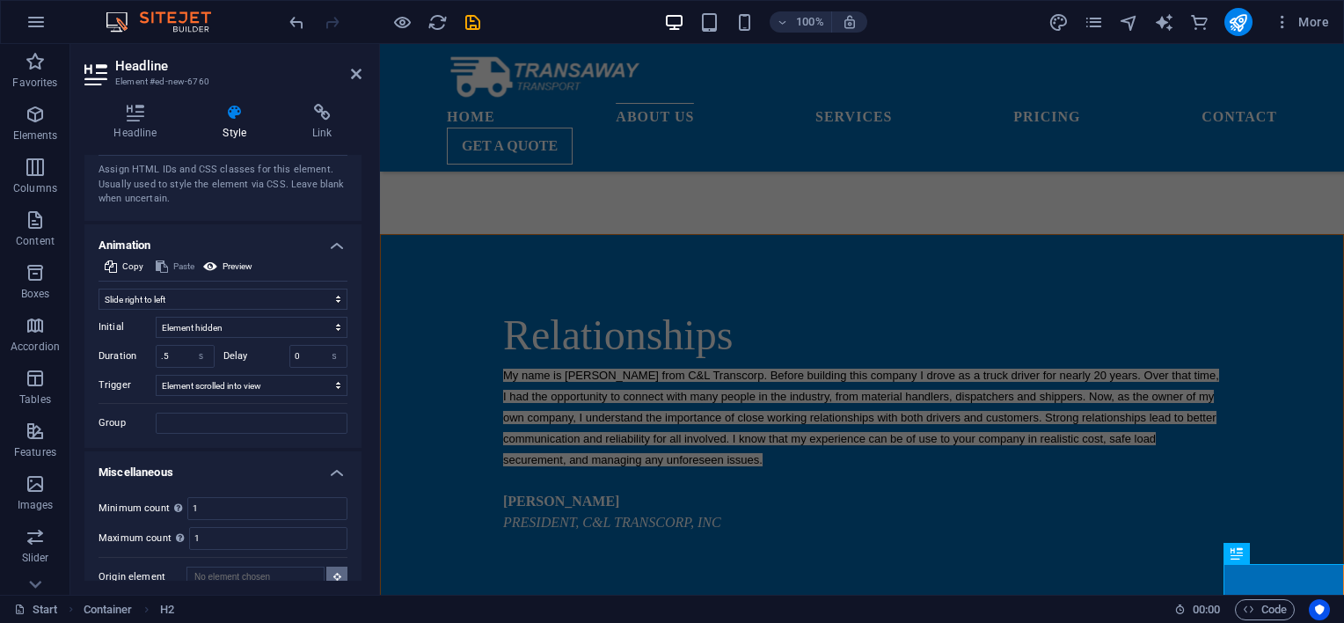
scroll to position [982, 0]
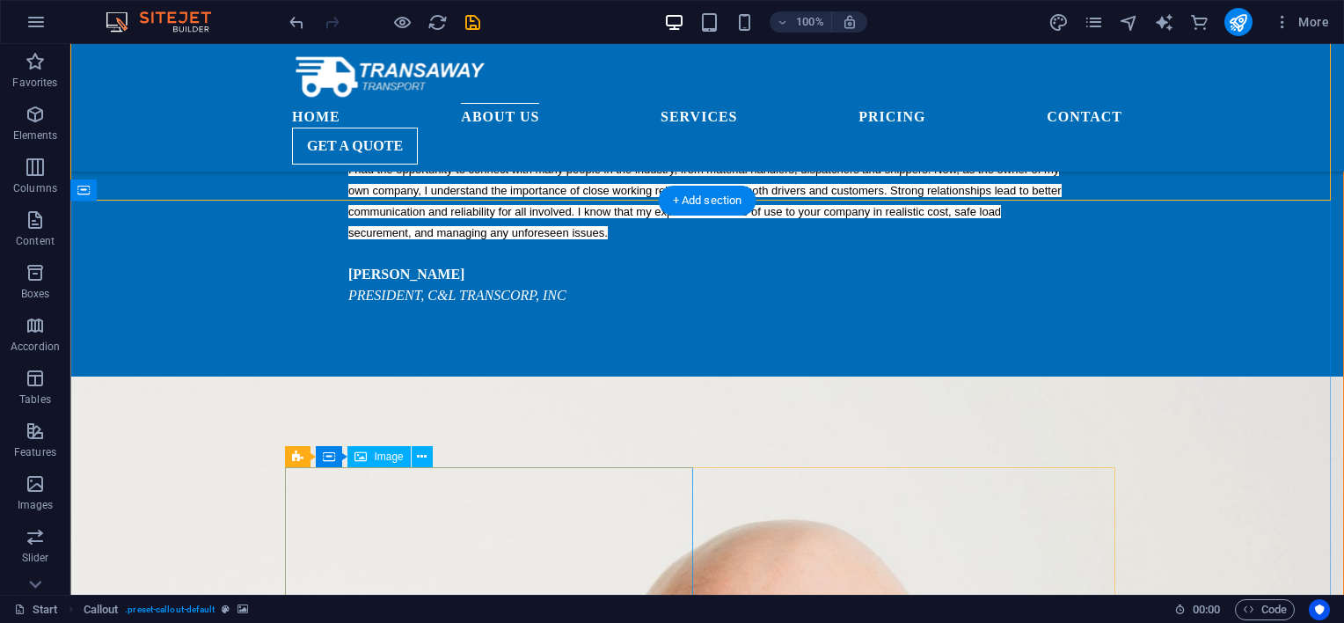
scroll to position [1861, 0]
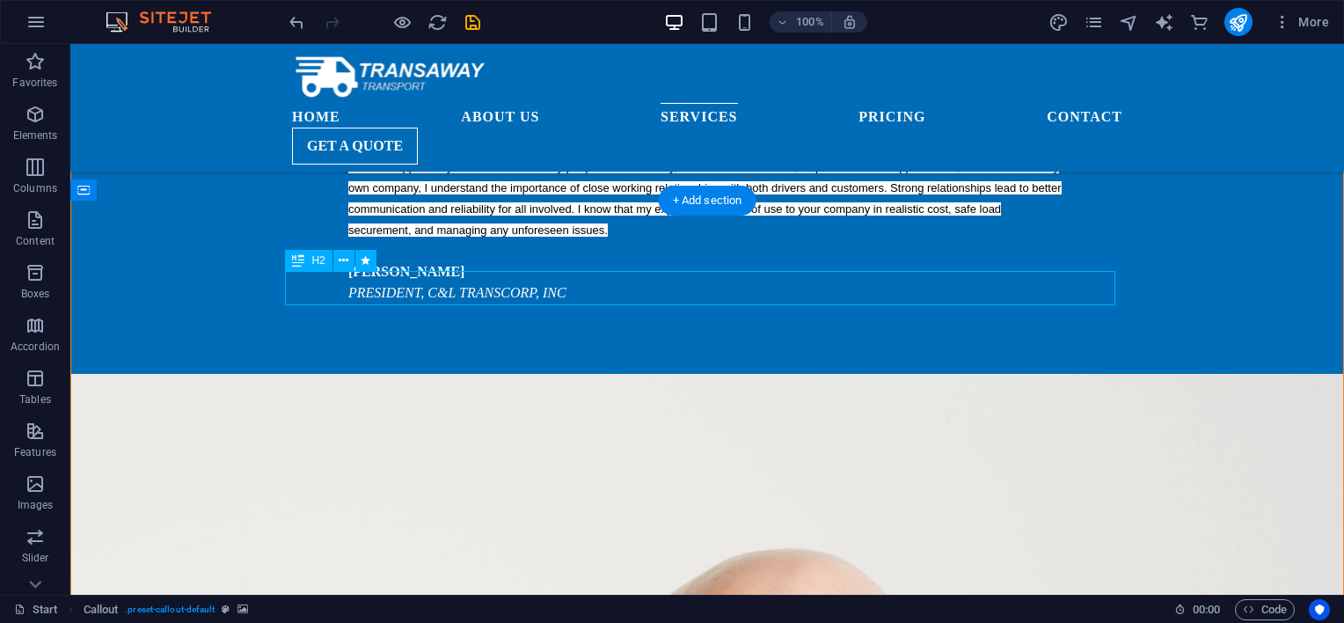
select select "px"
select select "move-right-to-left"
select select "s"
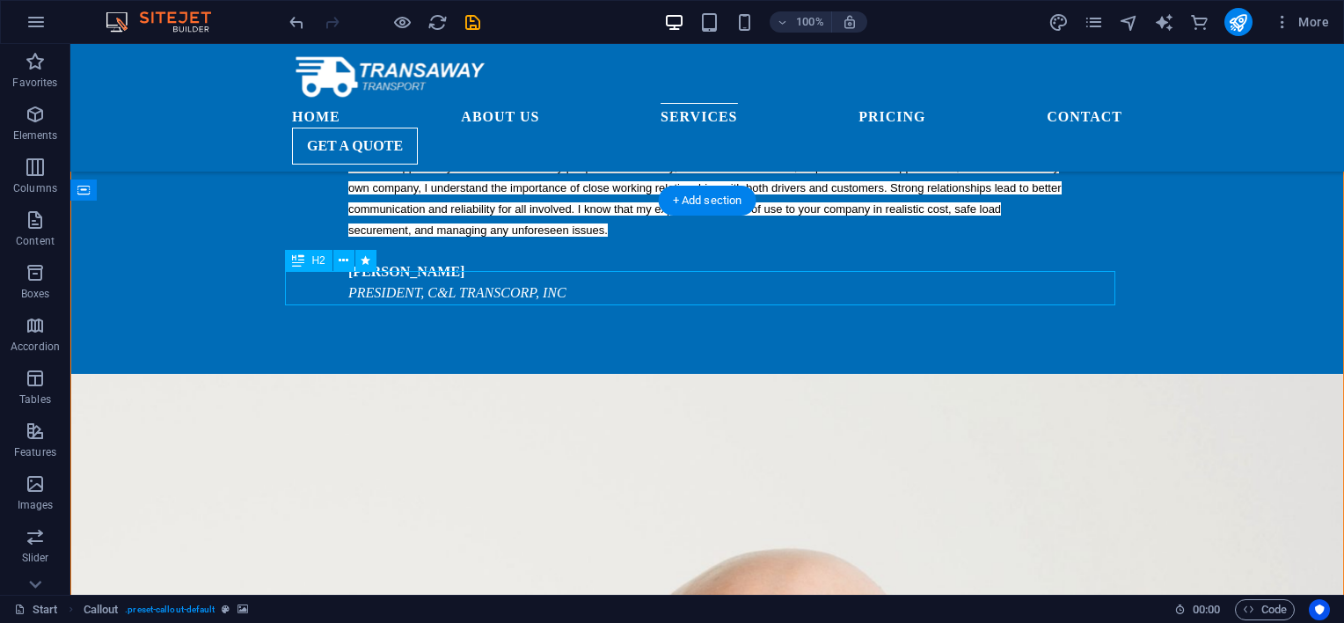
select select "s"
select select "scroll"
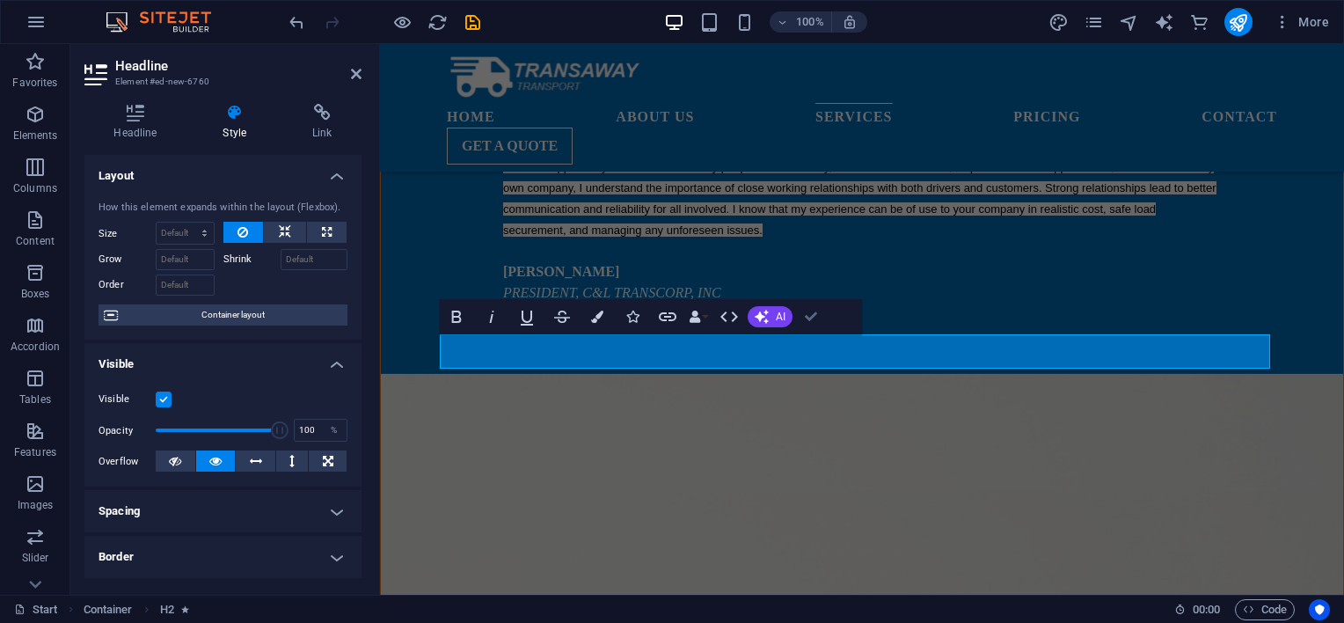
drag, startPoint x: 809, startPoint y: 311, endPoint x: 849, endPoint y: 269, distance: 58.5
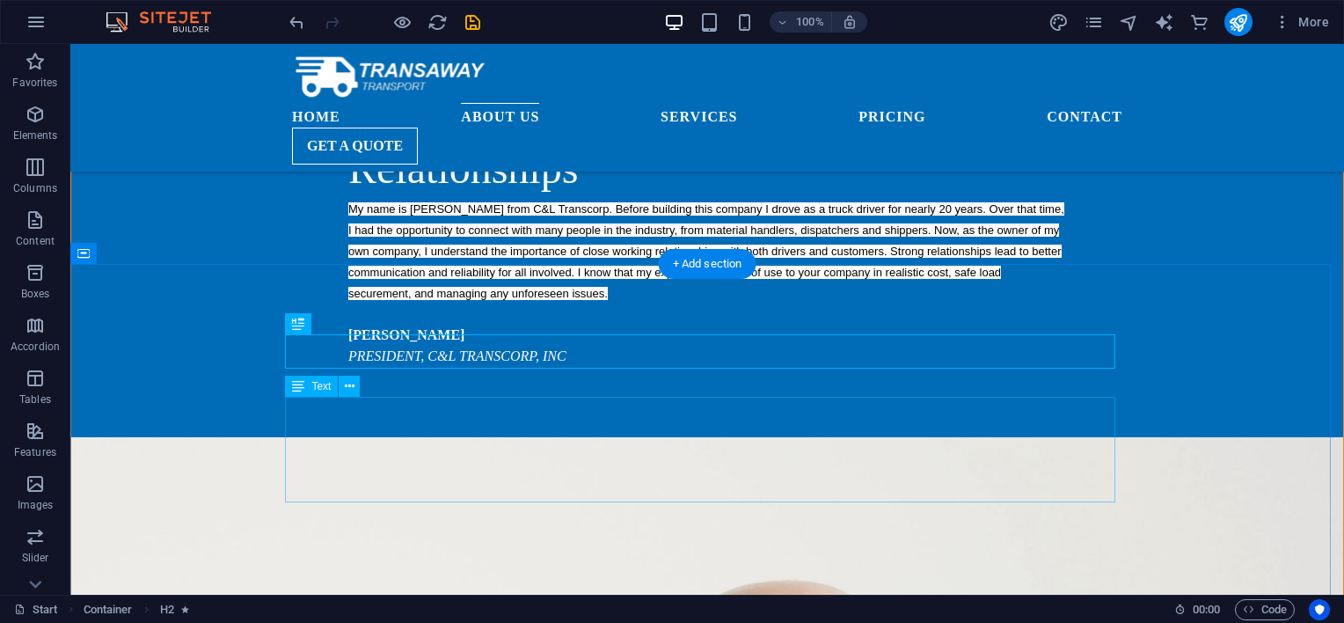
click at [30, 141] on p "Elements" at bounding box center [35, 135] width 45 height 14
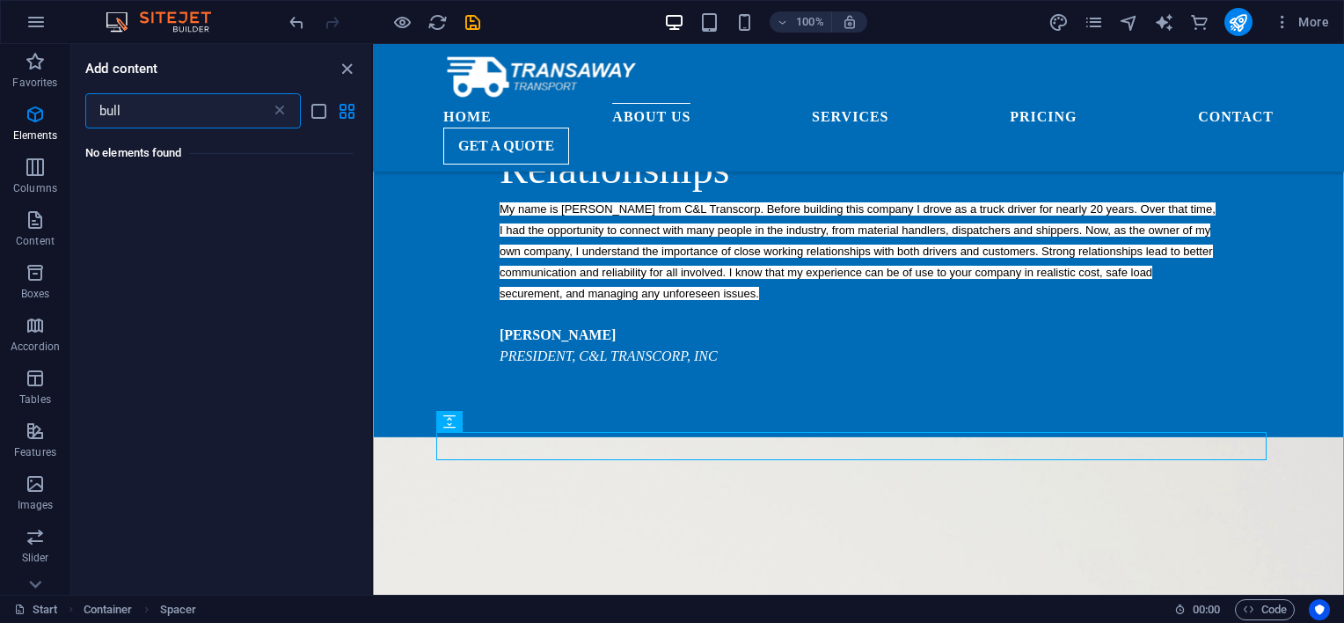
scroll to position [0, 0]
type input "b"
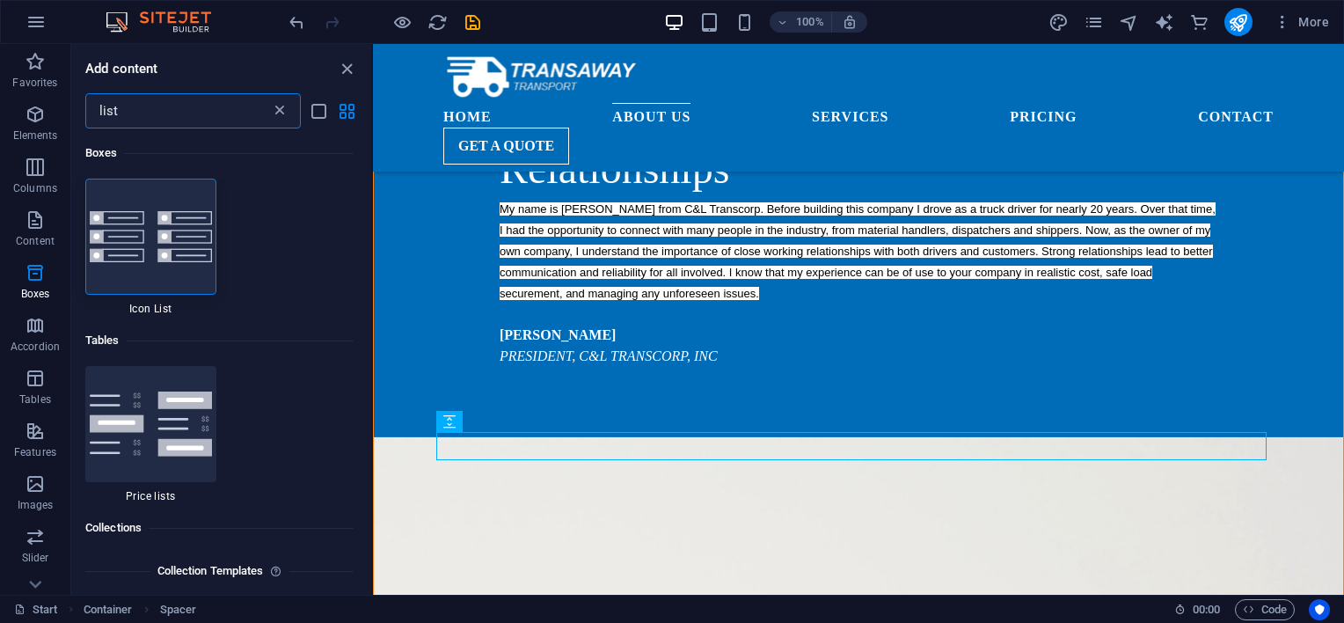
type input "list"
click at [278, 111] on icon at bounding box center [280, 111] width 18 height 18
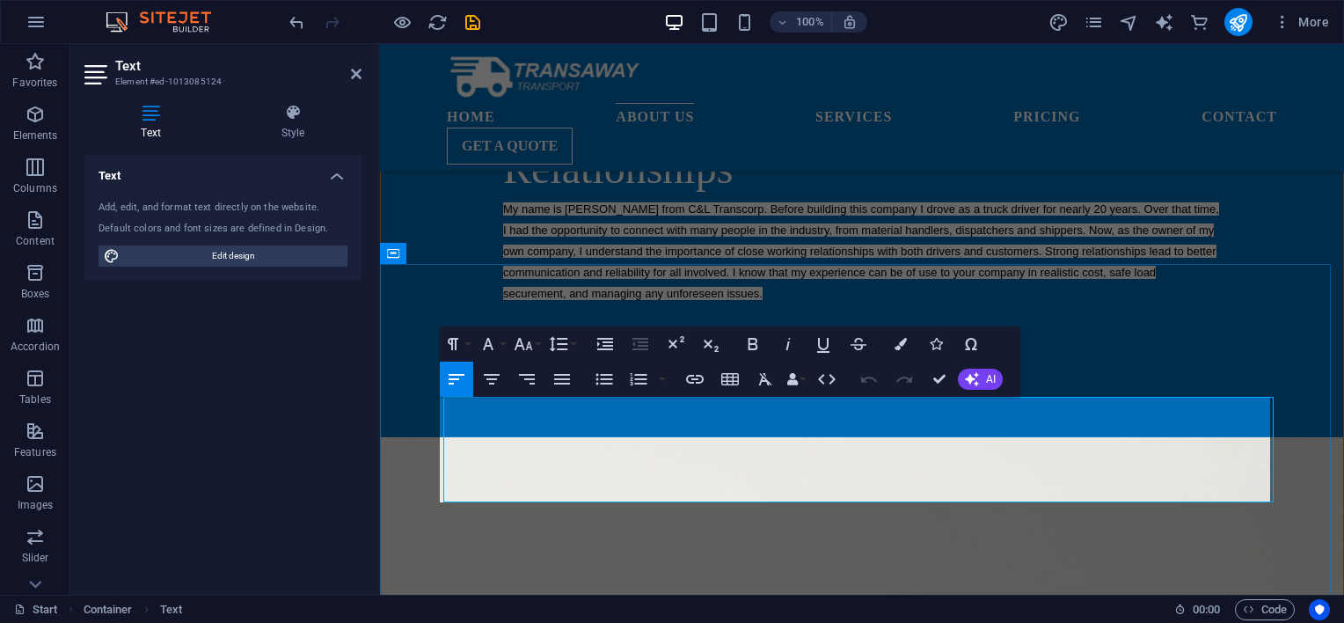
scroll to position [1861, 0]
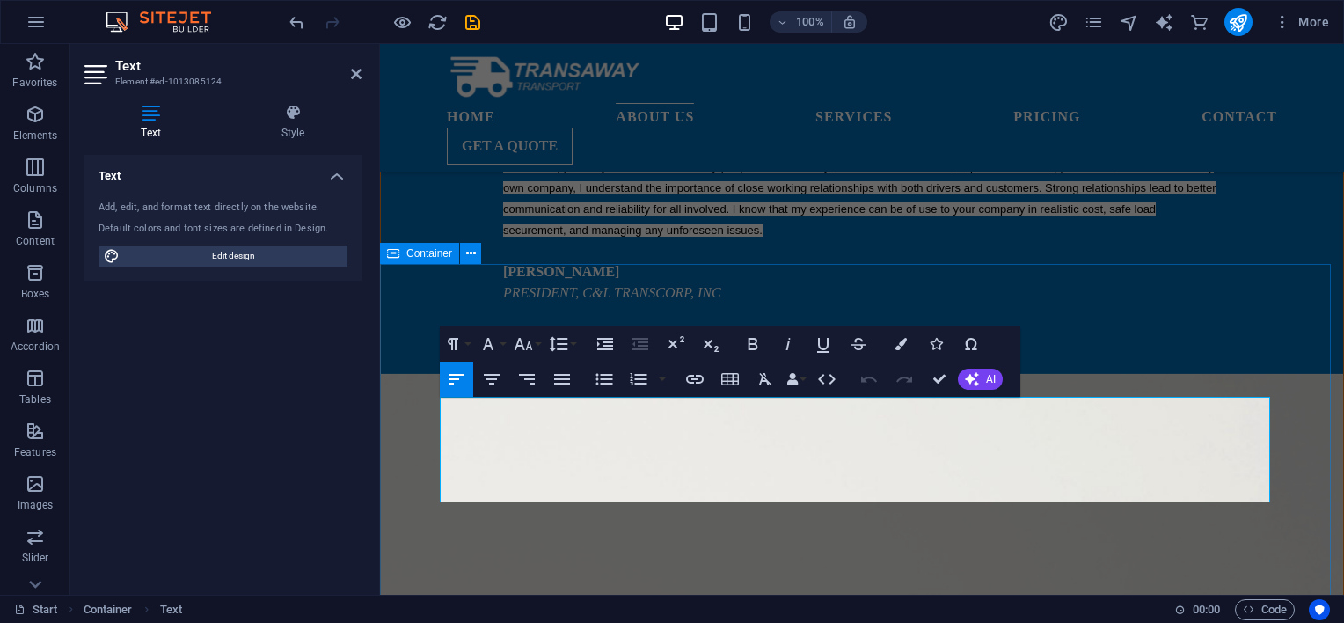
drag, startPoint x: 712, startPoint y: 481, endPoint x: 436, endPoint y: 394, distance: 289.5
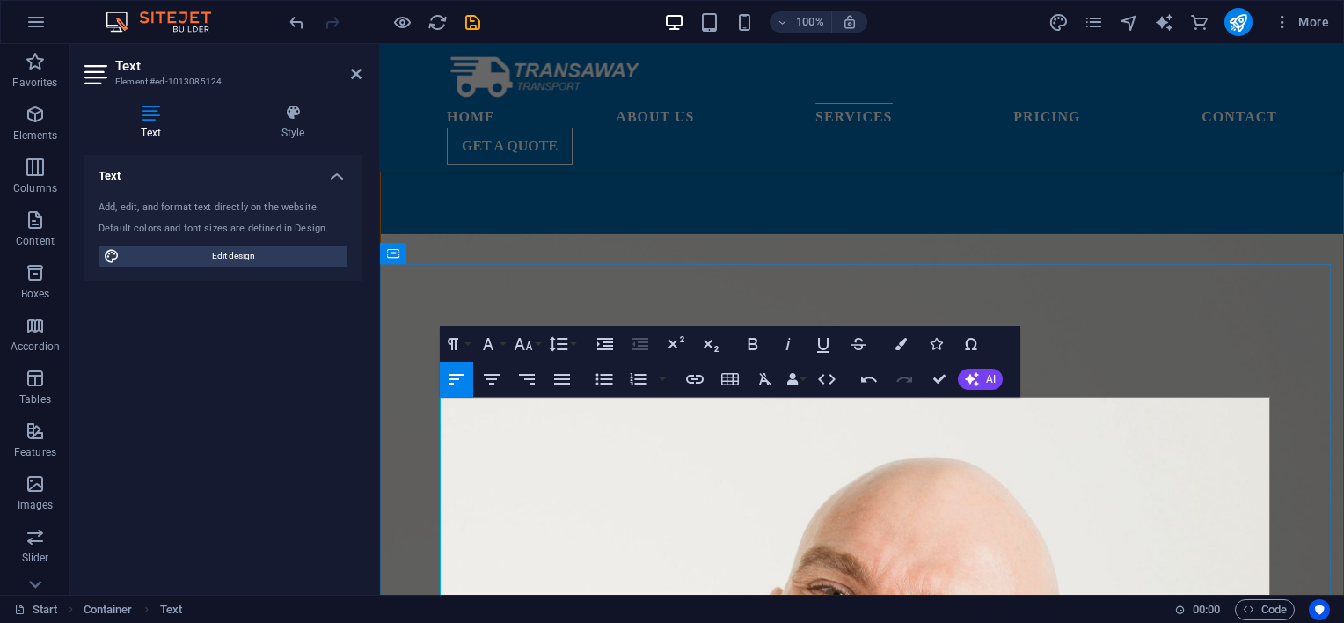
scroll to position [2008, 0]
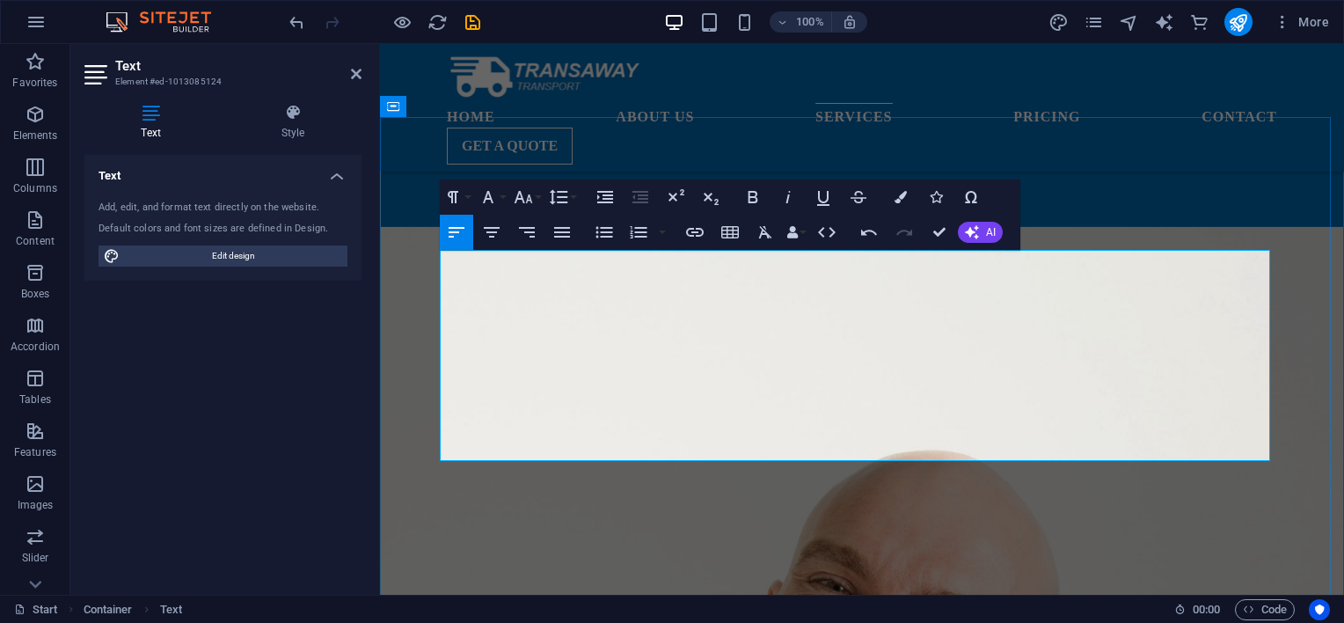
drag, startPoint x: 579, startPoint y: 436, endPoint x: 443, endPoint y: 307, distance: 187.2
click at [609, 237] on icon "button" at bounding box center [604, 231] width 17 height 11
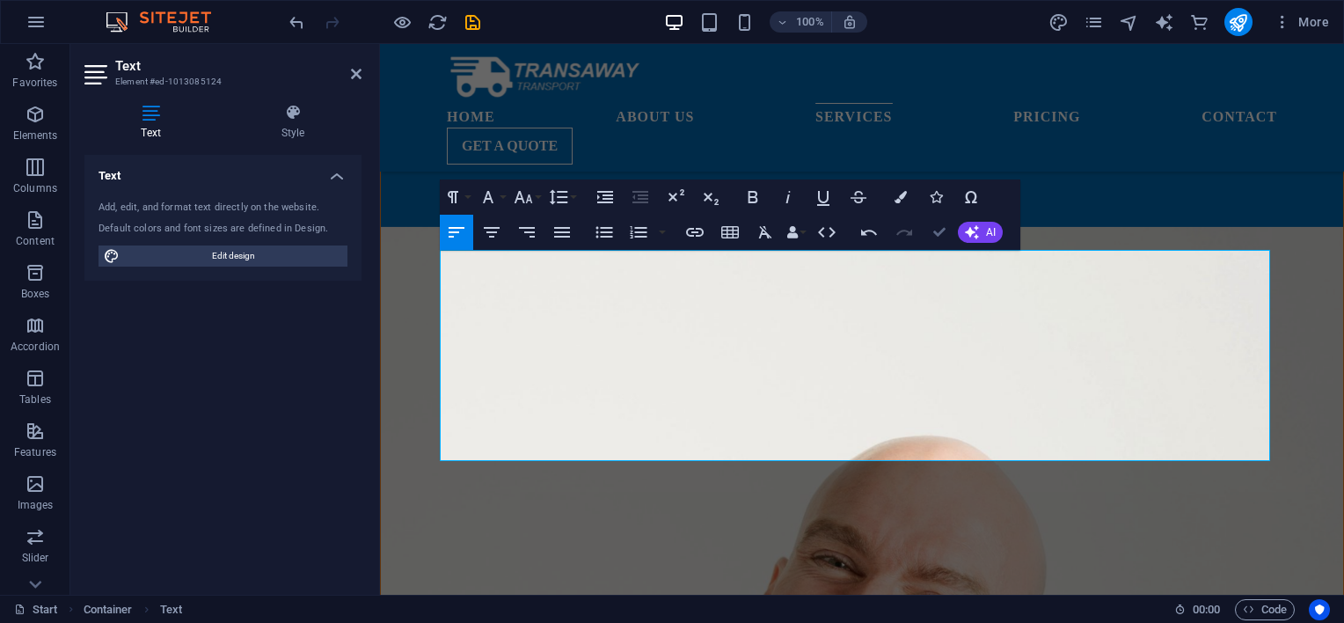
scroll to position [1944, 0]
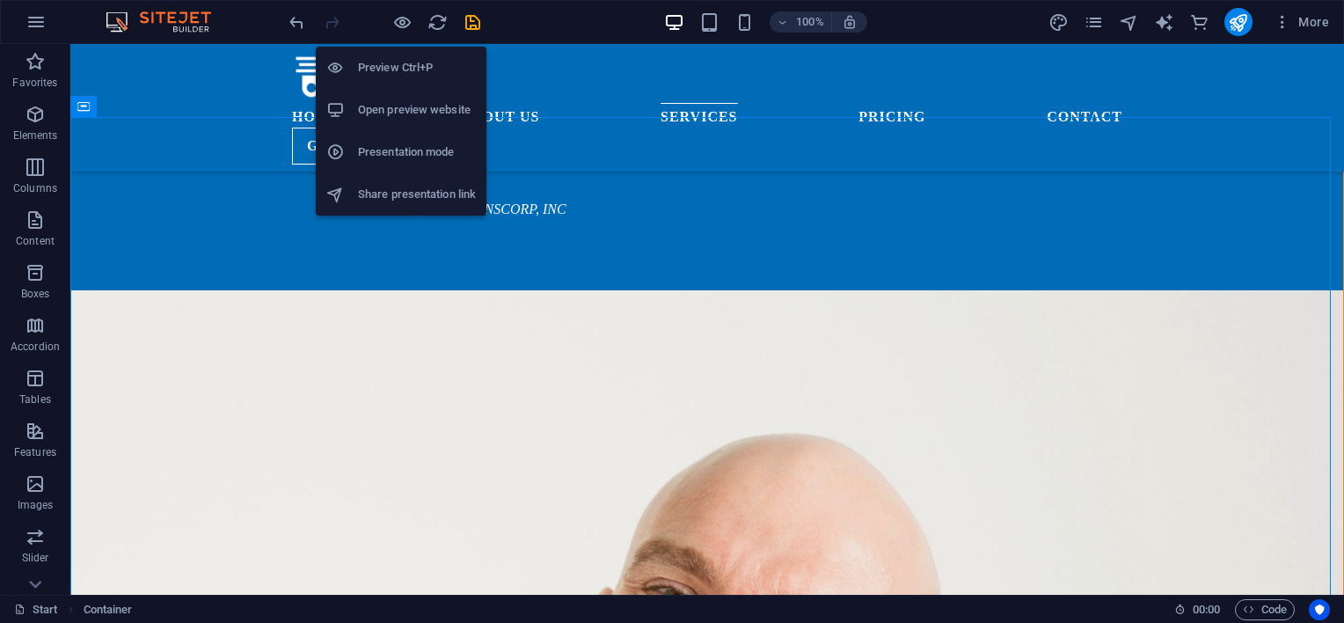
click at [405, 62] on h6 "Preview Ctrl+P" at bounding box center [417, 67] width 118 height 21
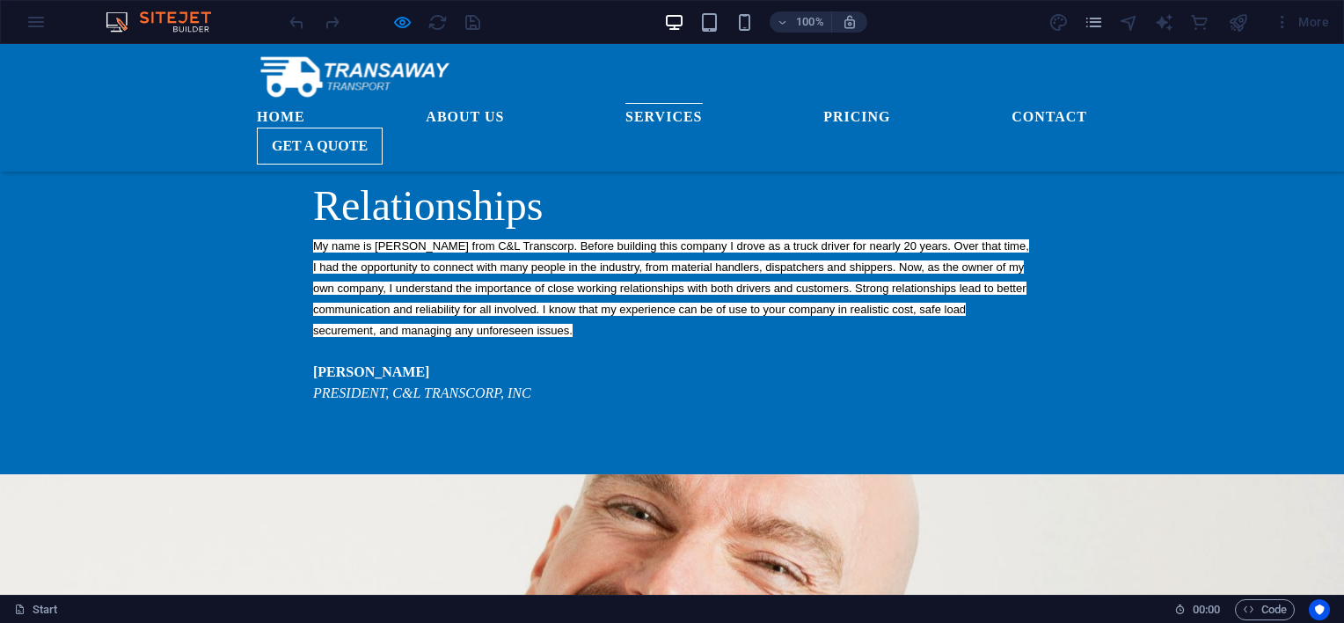
scroll to position [1759, 0]
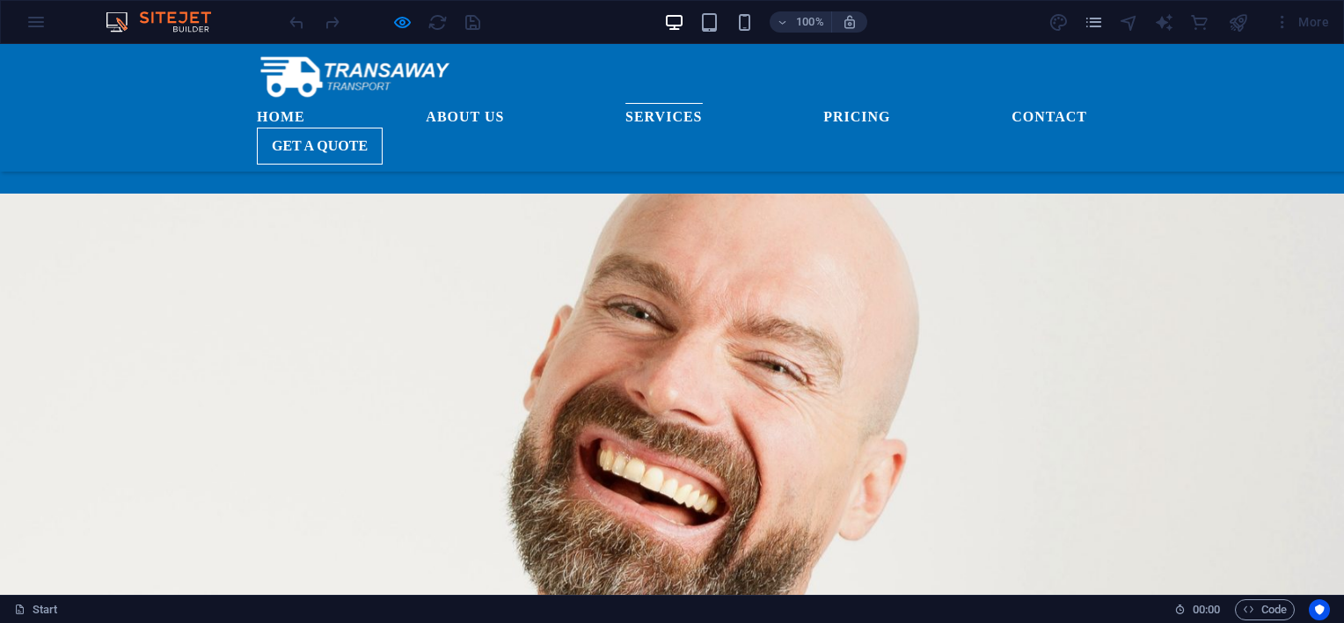
scroll to position [1905, 0]
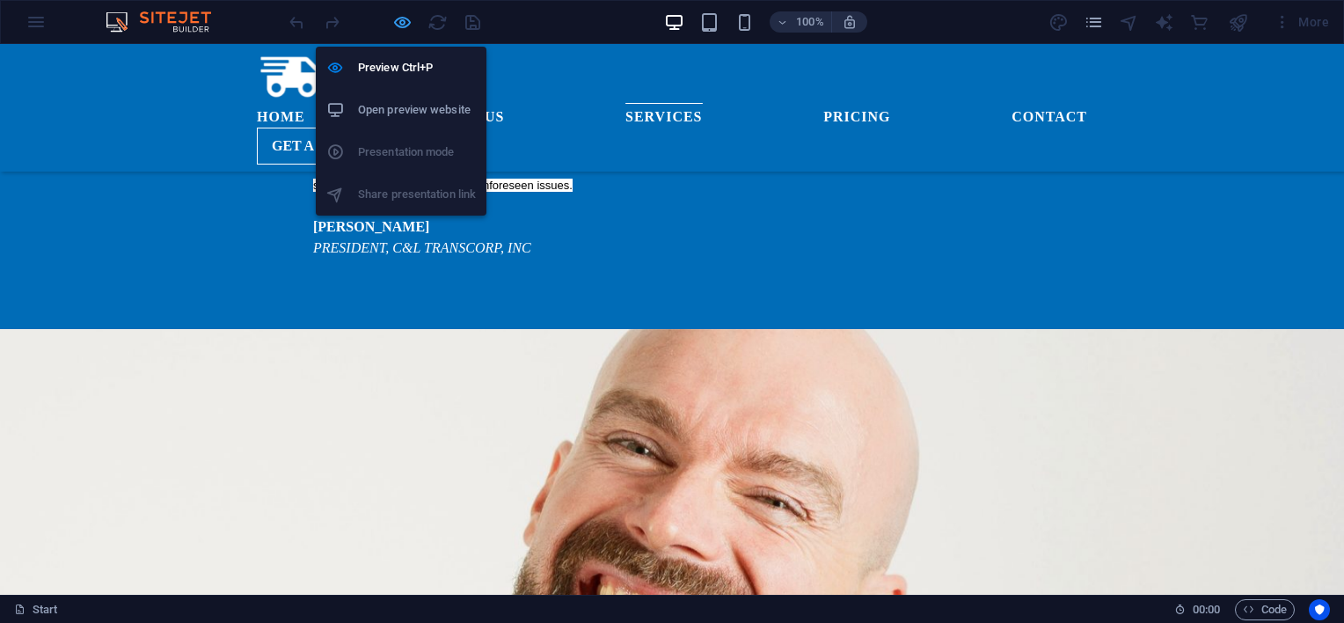
click at [403, 25] on icon "button" at bounding box center [402, 22] width 20 height 20
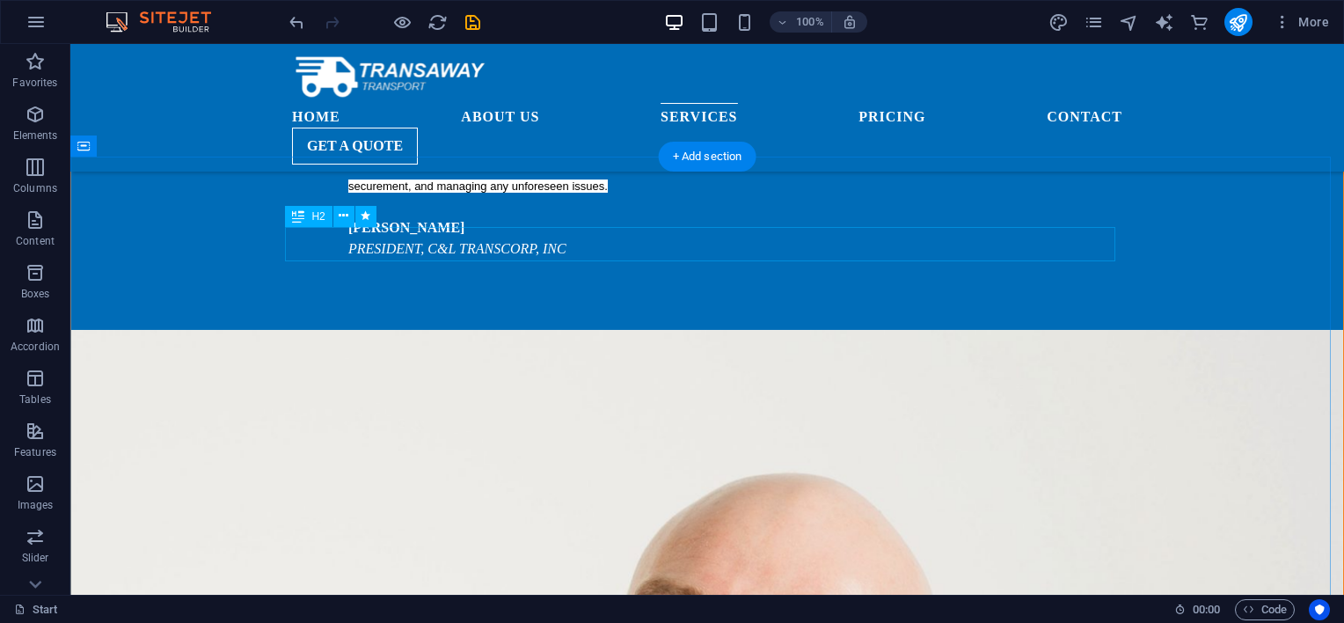
click at [343, 219] on icon at bounding box center [344, 216] width 10 height 18
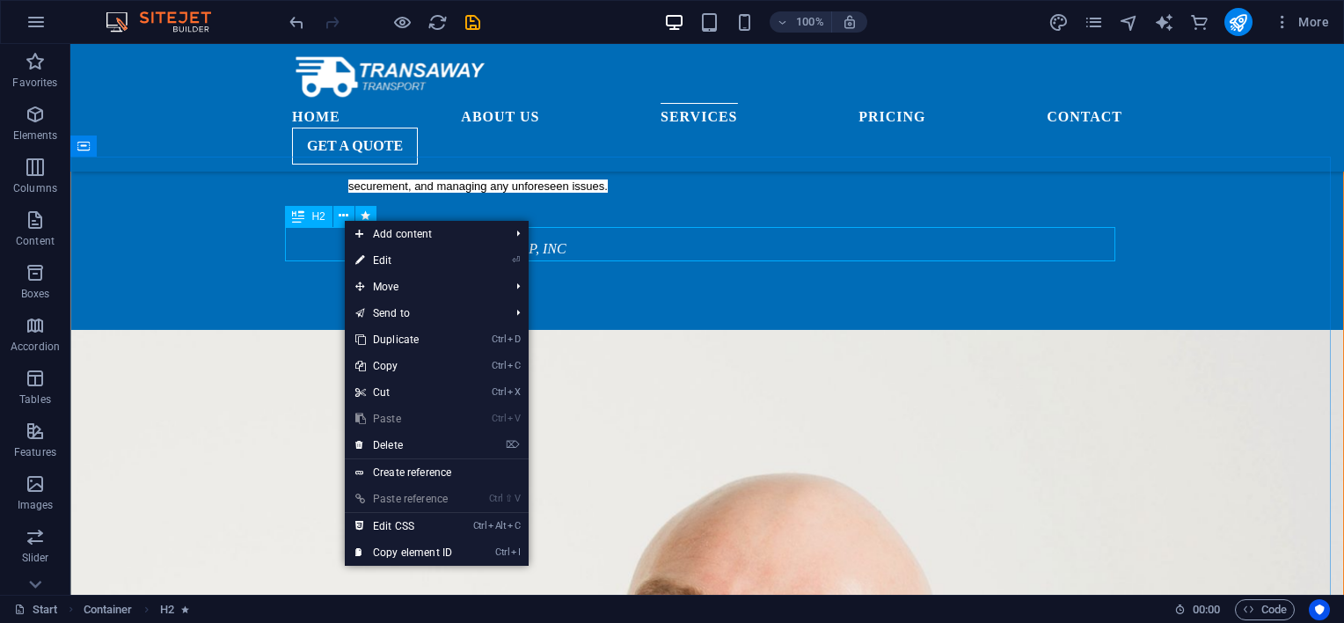
click at [312, 211] on span "H2" at bounding box center [317, 216] width 13 height 11
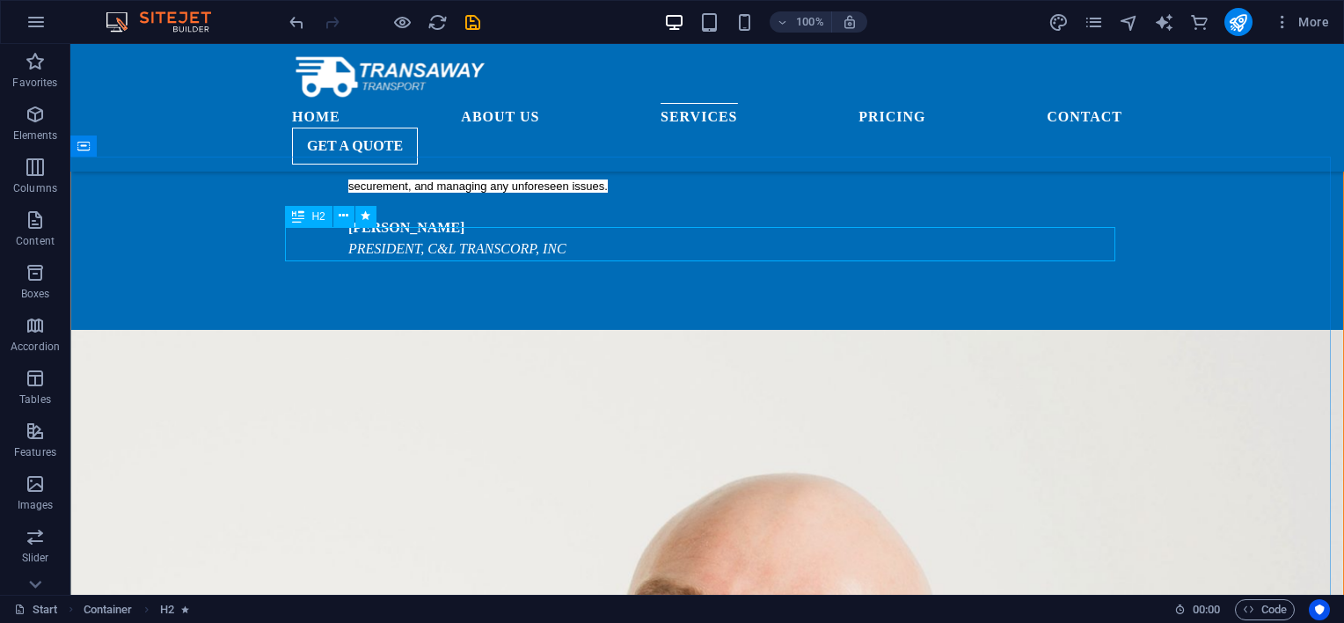
click at [313, 218] on span "H2" at bounding box center [317, 216] width 13 height 11
click at [343, 218] on icon at bounding box center [344, 216] width 10 height 18
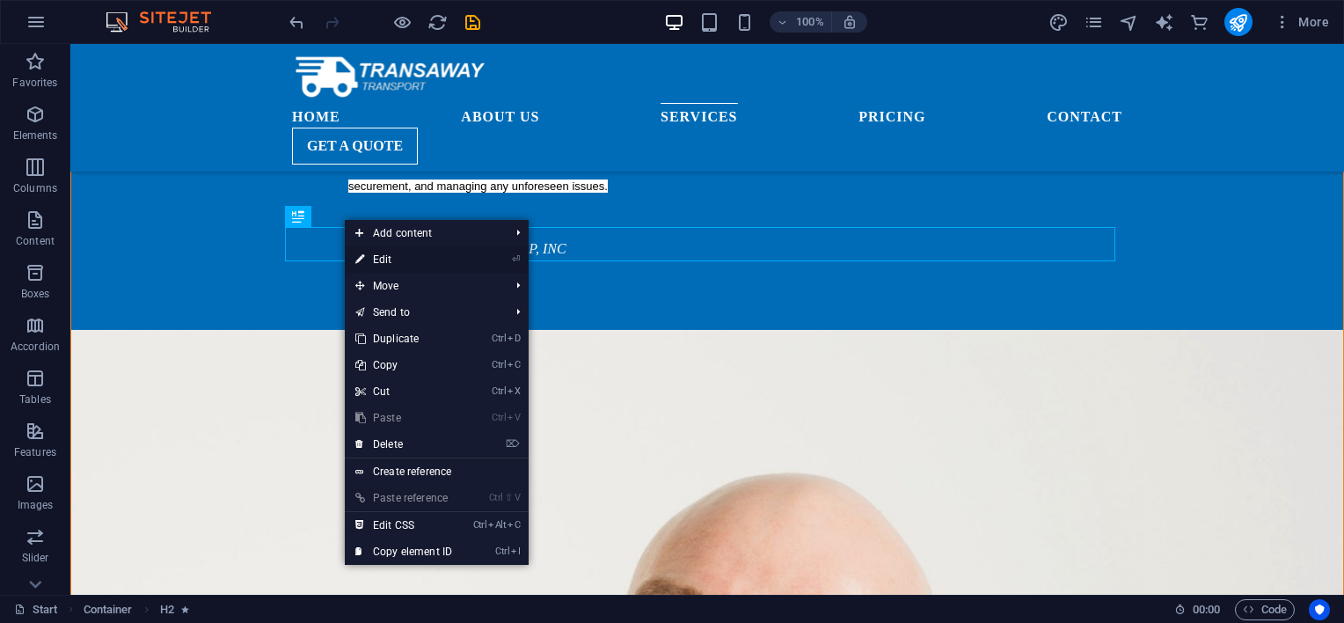
click at [377, 260] on link "⏎ Edit" at bounding box center [404, 259] width 118 height 26
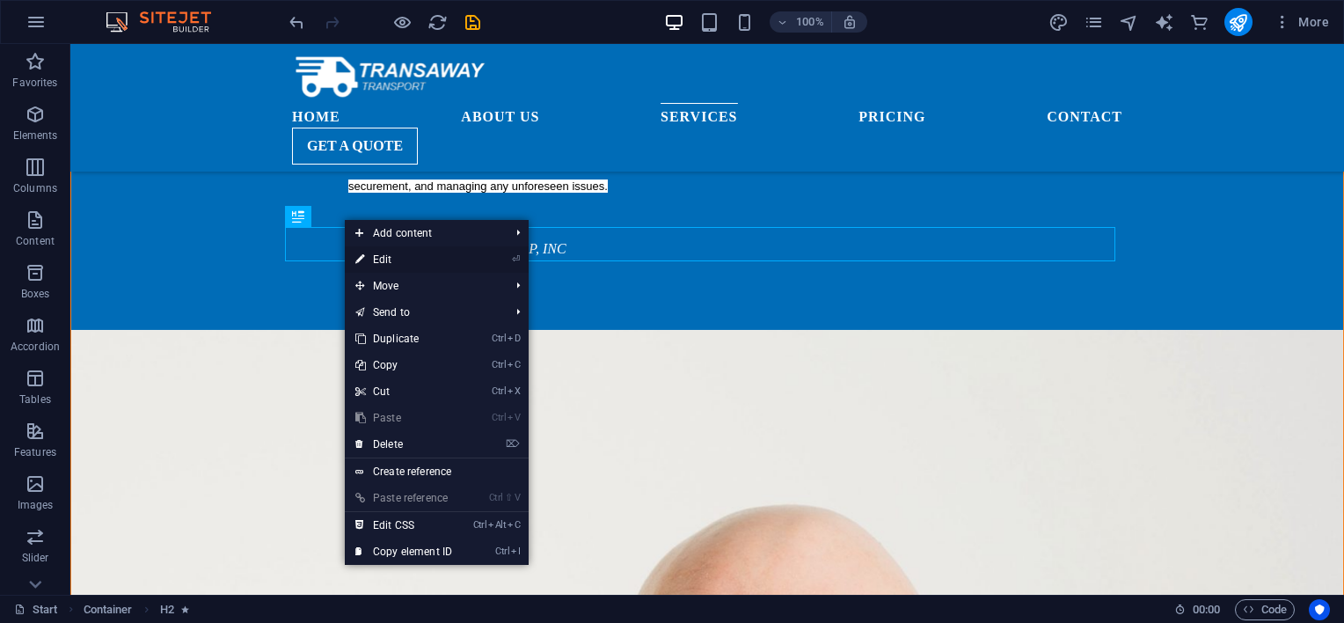
select select "px"
select select "move-right-to-left"
select select "s"
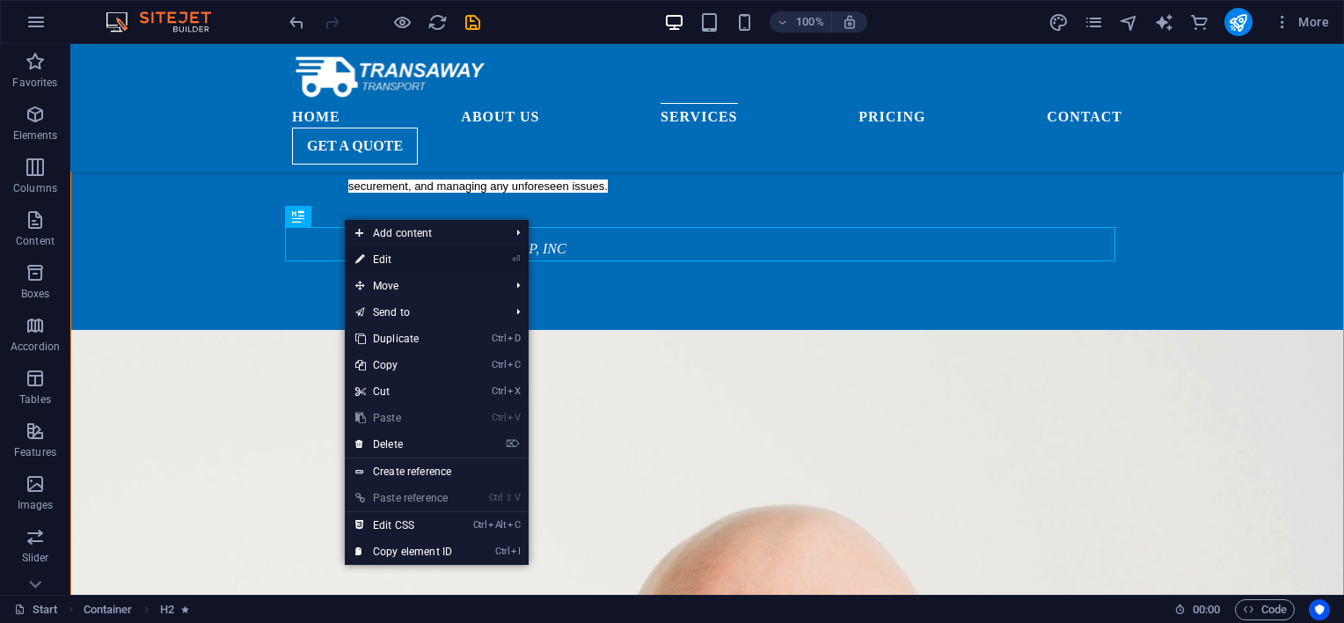
select select "s"
select select "scroll"
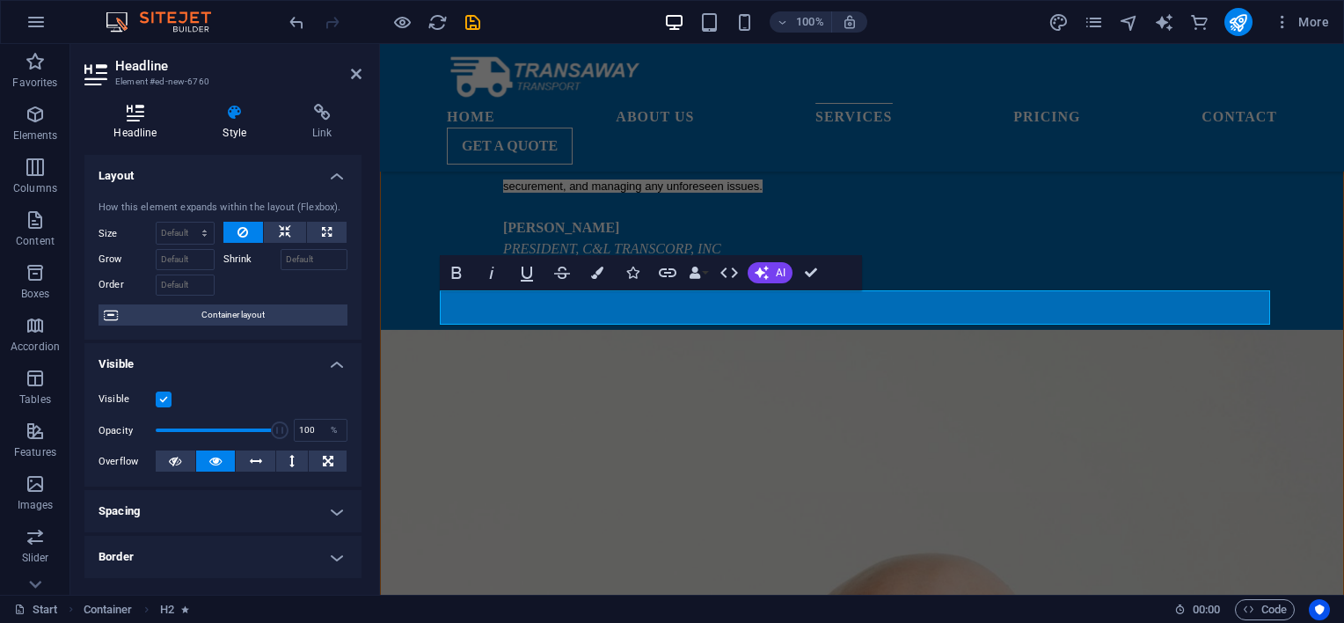
click at [142, 115] on icon at bounding box center [135, 113] width 102 height 18
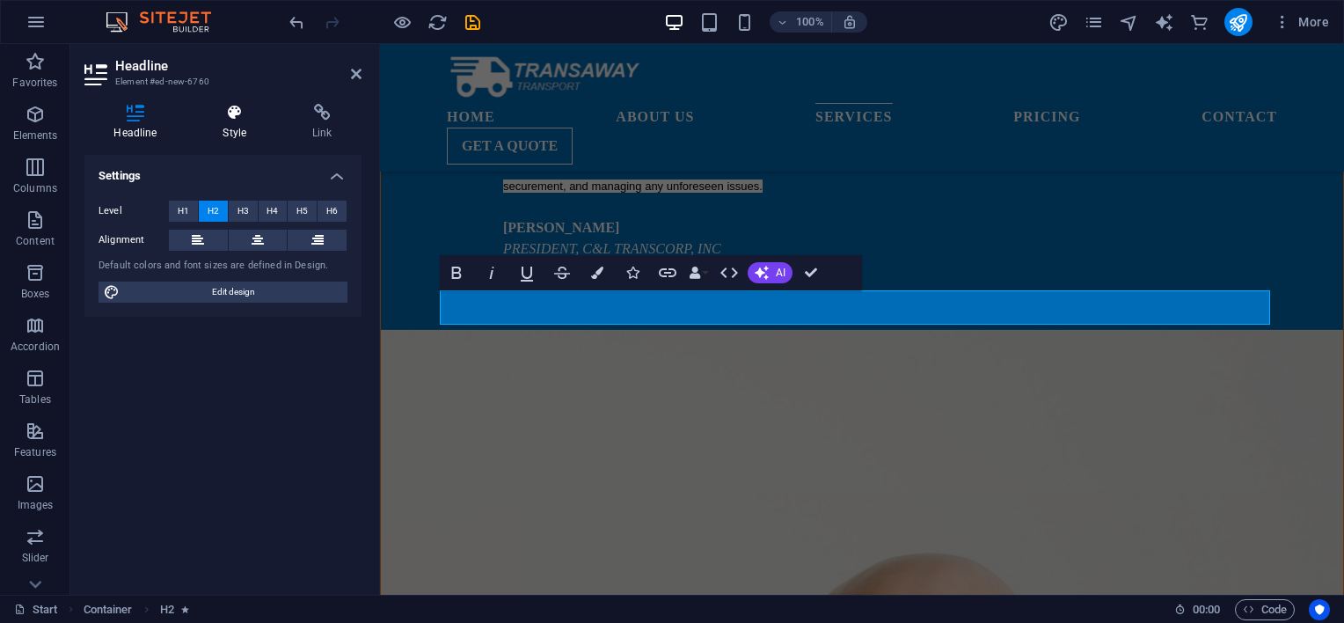
click at [232, 128] on h4 "Style" at bounding box center [238, 122] width 90 height 37
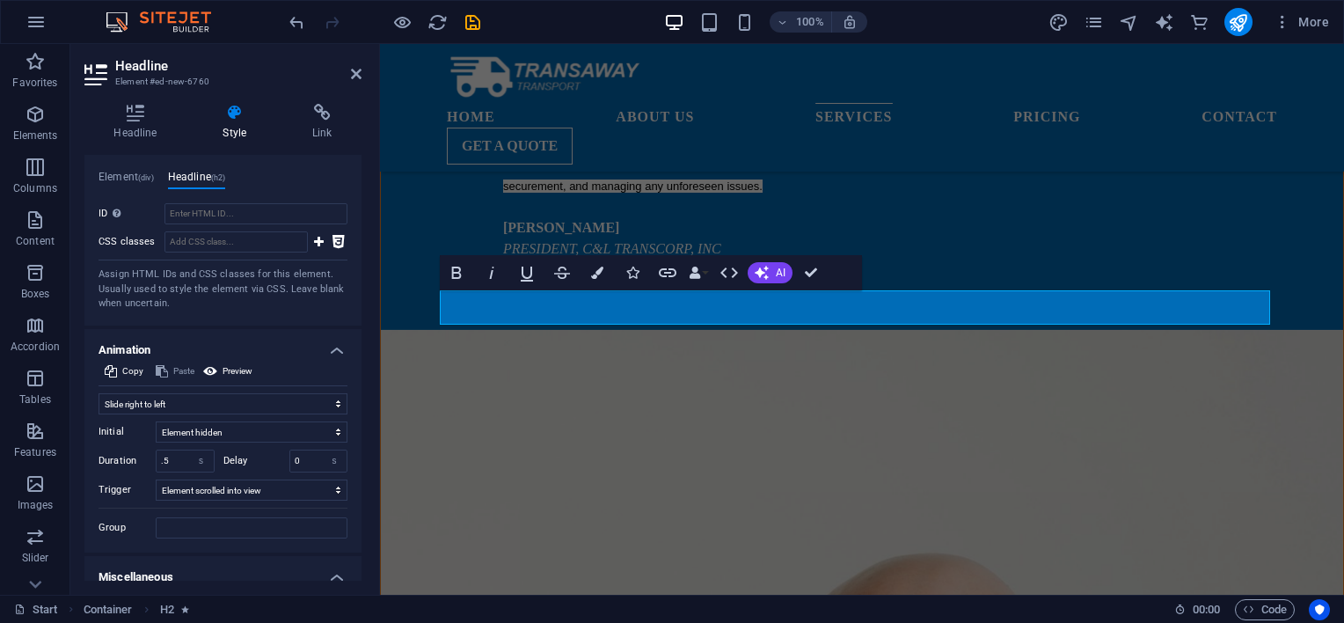
scroll to position [982, 0]
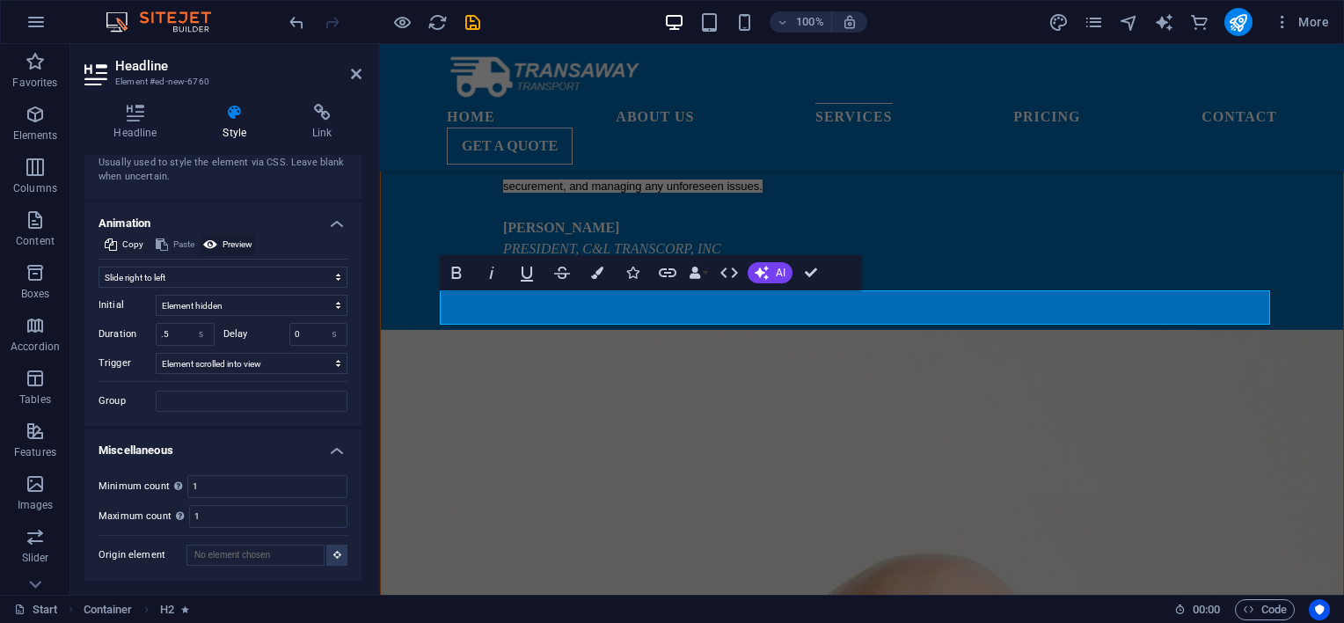
click at [229, 242] on span "Preview" at bounding box center [237, 244] width 30 height 21
click at [250, 278] on select "Don't animate Show / Hide Slide up/down Zoom in/out Slide left to right Slide r…" at bounding box center [222, 276] width 249 height 21
click at [98, 281] on select "Don't animate Show / Hide Slide up/down Zoom in/out Slide left to right Slide r…" at bounding box center [222, 276] width 249 height 21
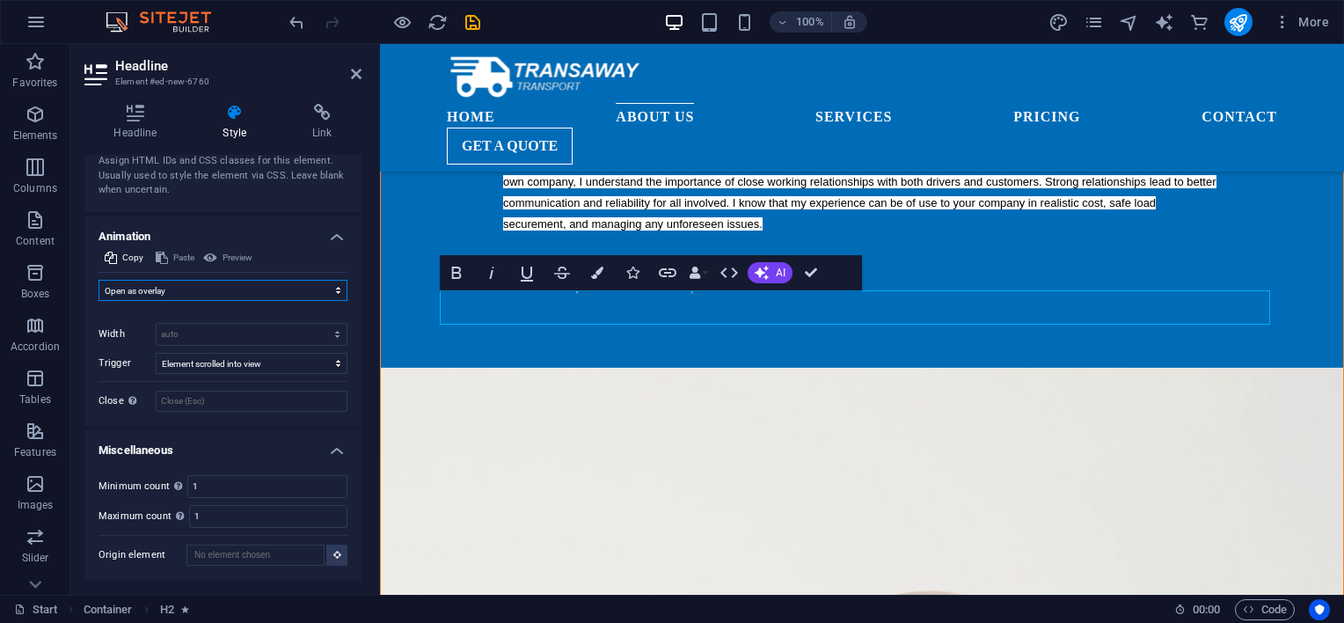
scroll to position [1839, 0]
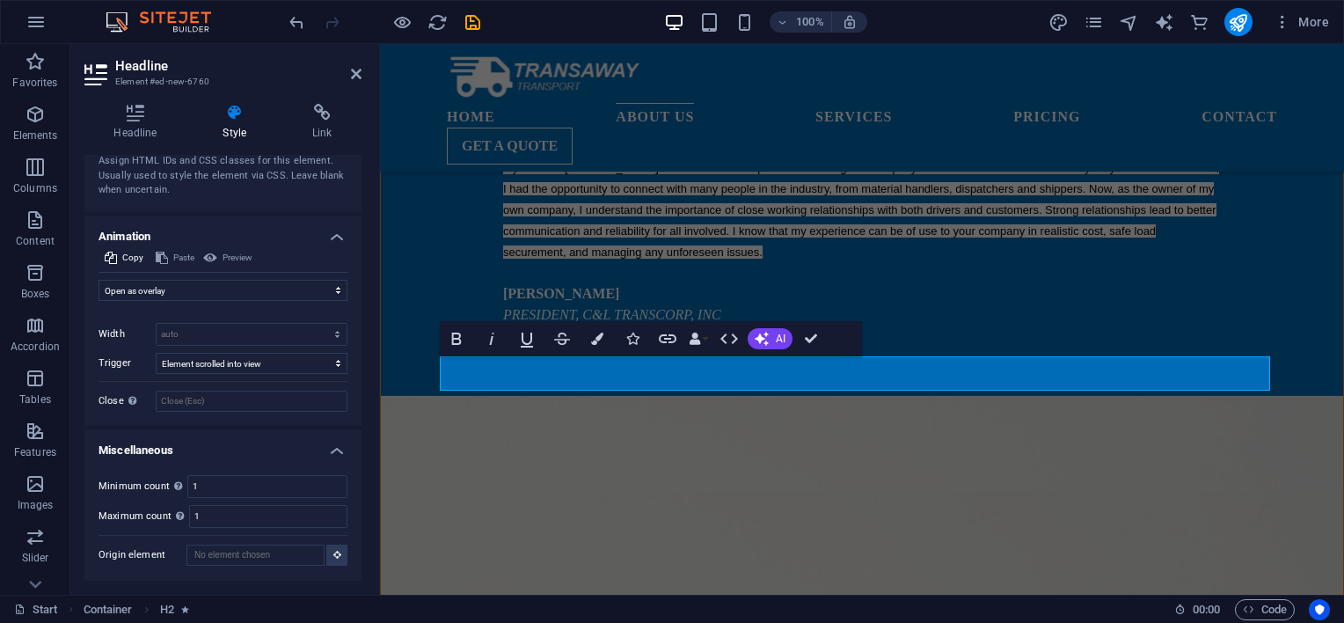
click at [229, 259] on div "Preview" at bounding box center [227, 257] width 55 height 21
click at [204, 290] on select "Don't animate Show / Hide Slide up/down Zoom in/out Slide left to right Slide r…" at bounding box center [222, 290] width 249 height 21
click at [98, 281] on select "Don't animate Show / Hide Slide up/down Zoom in/out Slide left to right Slide r…" at bounding box center [222, 290] width 249 height 21
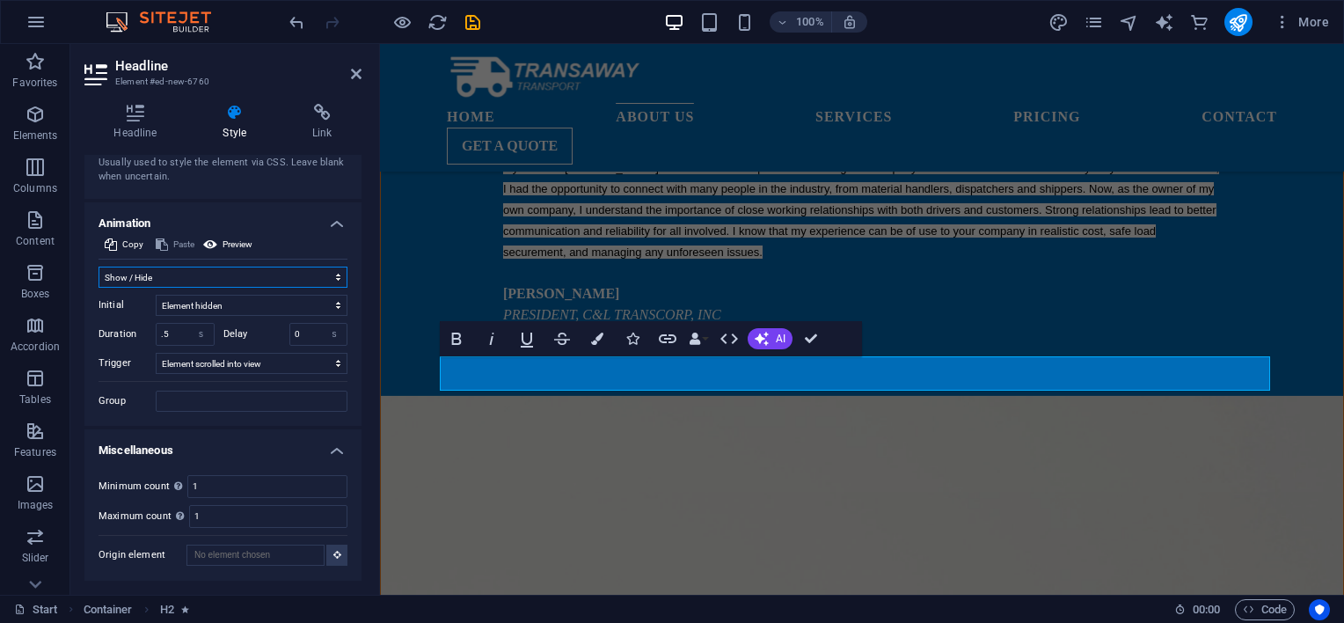
click at [233, 288] on select "Don't animate Show / Hide Slide up/down Zoom in/out Slide left to right Slide r…" at bounding box center [222, 276] width 249 height 21
click at [98, 281] on select "Don't animate Show / Hide Slide up/down Zoom in/out Slide left to right Slide r…" at bounding box center [222, 276] width 249 height 21
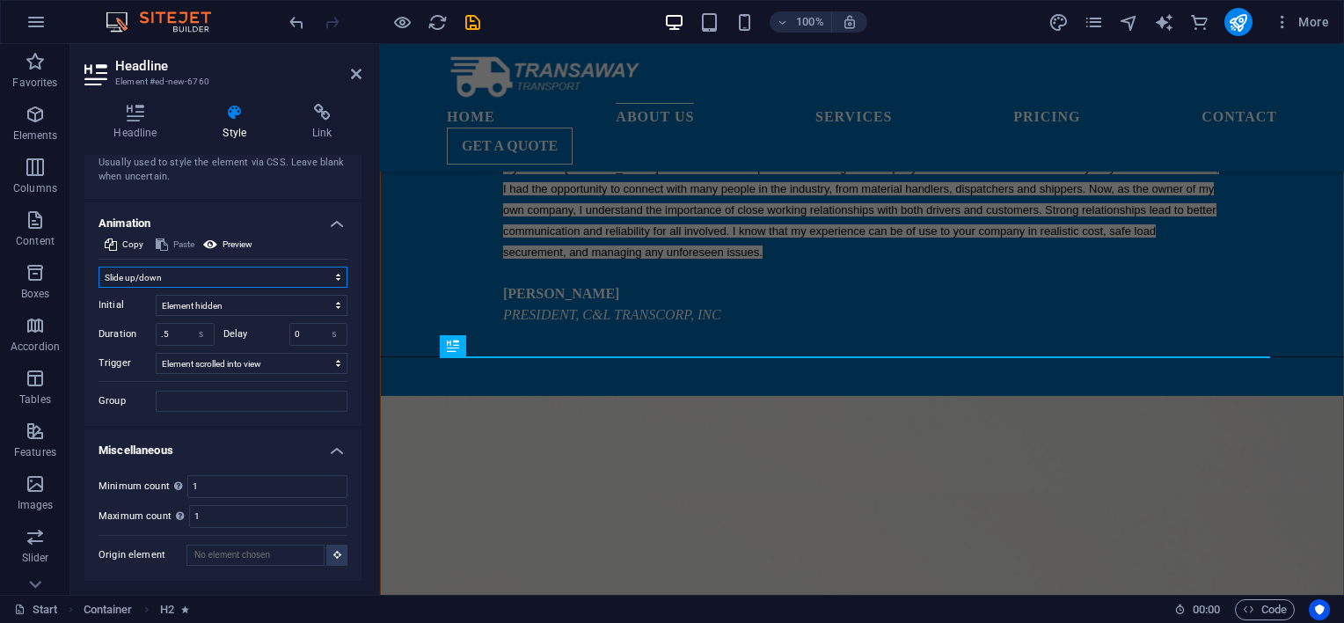
click at [237, 288] on select "Don't animate Show / Hide Slide up/down Zoom in/out Slide left to right Slide r…" at bounding box center [222, 276] width 249 height 21
click at [98, 281] on select "Don't animate Show / Hide Slide up/down Zoom in/out Slide left to right Slide r…" at bounding box center [222, 276] width 249 height 21
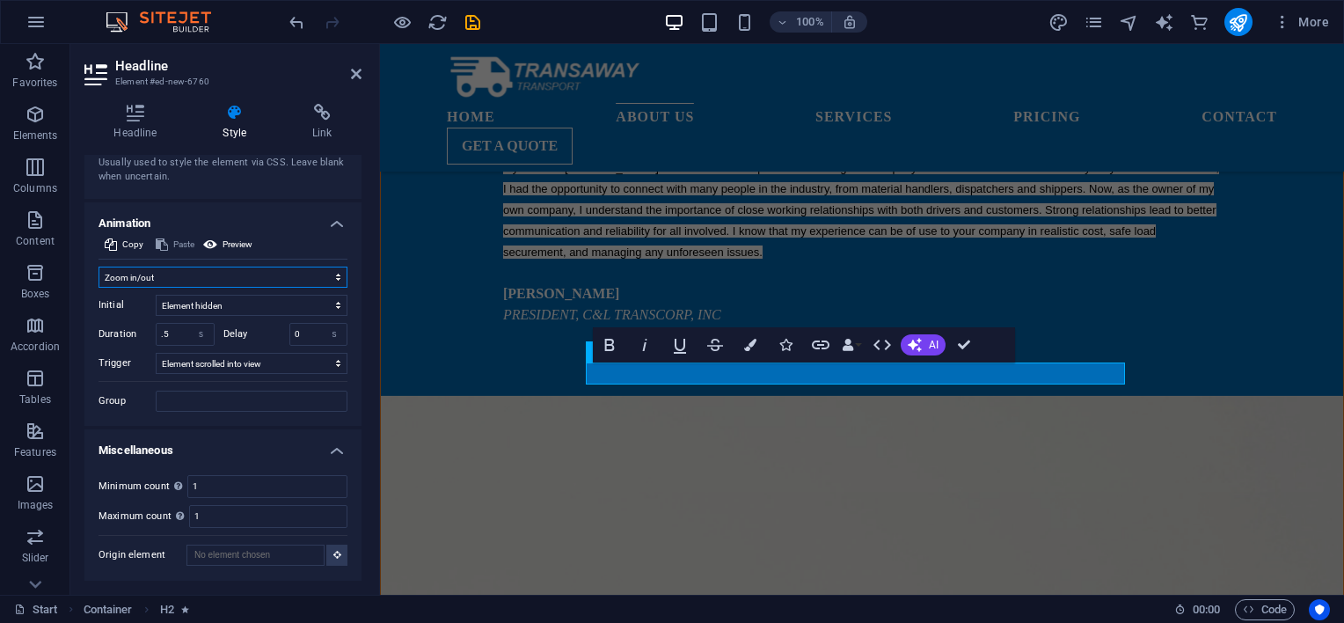
click at [229, 288] on select "Don't animate Show / Hide Slide up/down Zoom in/out Slide left to right Slide r…" at bounding box center [222, 276] width 249 height 21
click at [98, 281] on select "Don't animate Show / Hide Slide up/down Zoom in/out Slide left to right Slide r…" at bounding box center [222, 276] width 249 height 21
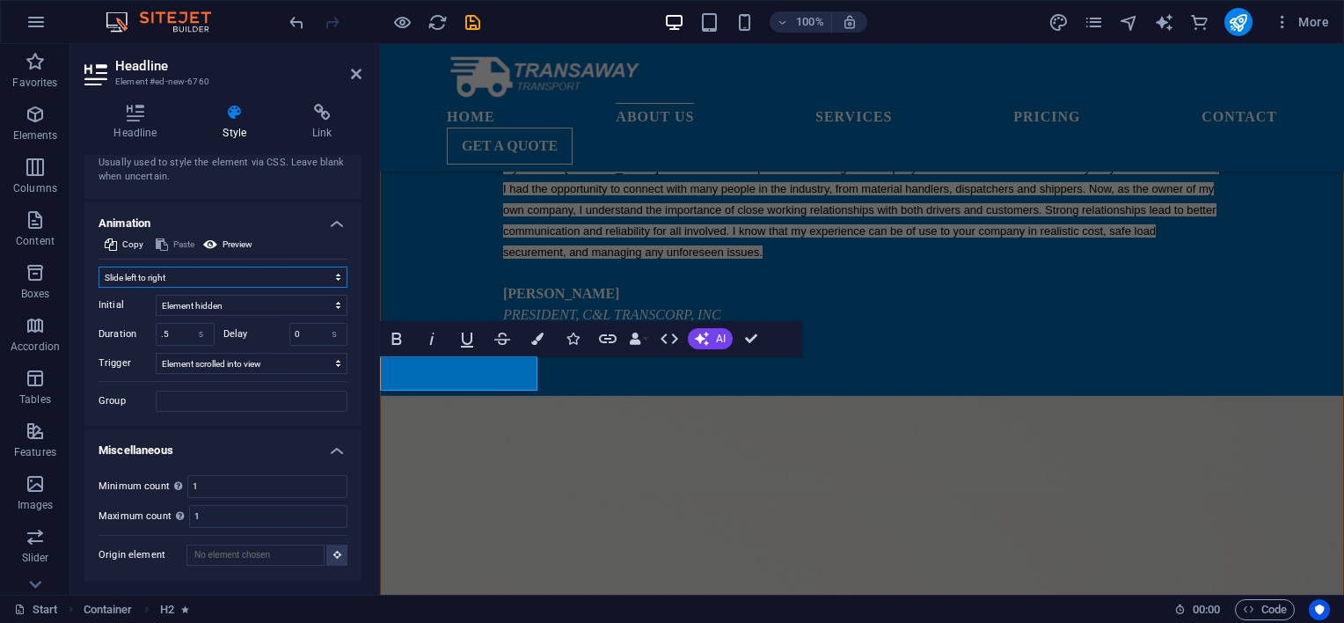
click at [217, 288] on select "Don't animate Show / Hide Slide up/down Zoom in/out Slide left to right Slide r…" at bounding box center [222, 276] width 249 height 21
click at [98, 281] on select "Don't animate Show / Hide Slide up/down Zoom in/out Slide left to right Slide r…" at bounding box center [222, 276] width 249 height 21
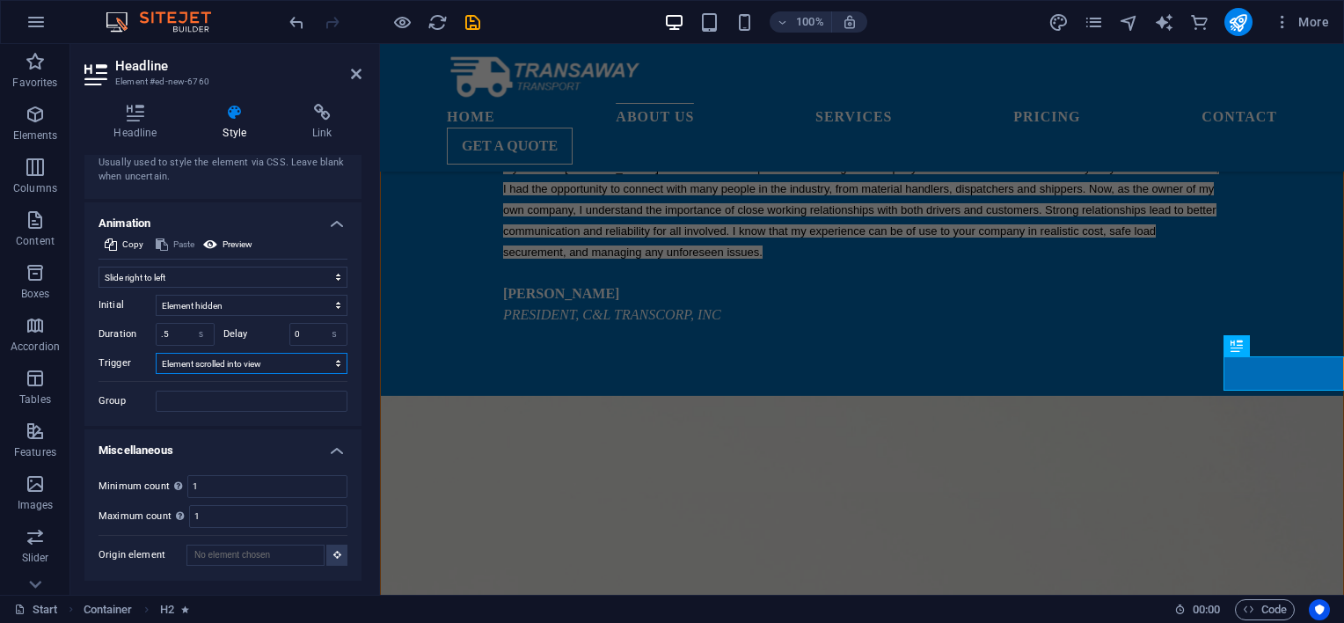
click at [269, 374] on select "No automatic trigger On page load Element scrolled into view" at bounding box center [252, 363] width 192 height 21
click at [208, 288] on select "Don't animate Show / Hide Slide up/down Zoom in/out Slide left to right Slide r…" at bounding box center [222, 276] width 249 height 21
click at [98, 281] on select "Don't animate Show / Hide Slide up/down Zoom in/out Slide left to right Slide r…" at bounding box center [222, 276] width 249 height 21
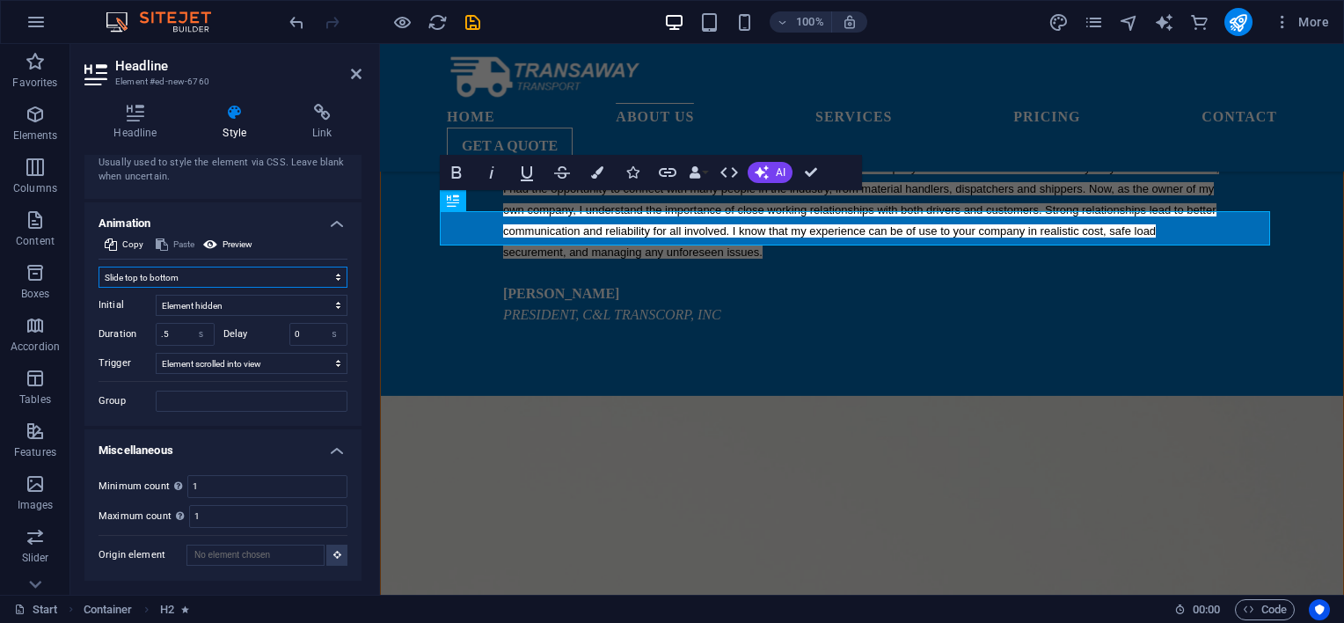
click at [209, 288] on select "Don't animate Show / Hide Slide up/down Zoom in/out Slide left to right Slide r…" at bounding box center [222, 276] width 249 height 21
click at [98, 288] on select "Don't animate Show / Hide Slide up/down Zoom in/out Slide left to right Slide r…" at bounding box center [222, 276] width 249 height 21
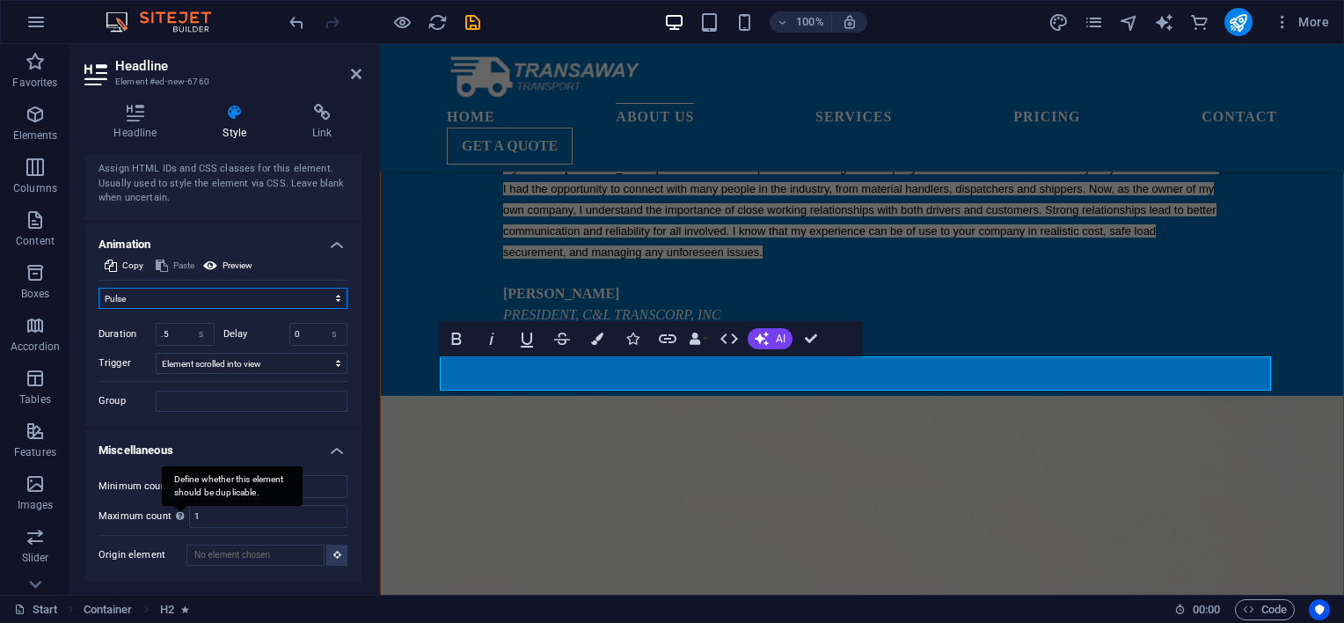
scroll to position [961, 0]
click at [196, 303] on select "Don't animate Show / Hide Slide up/down Zoom in/out Slide left to right Slide r…" at bounding box center [222, 298] width 249 height 21
click at [98, 288] on select "Don't animate Show / Hide Slide up/down Zoom in/out Slide left to right Slide r…" at bounding box center [222, 298] width 249 height 21
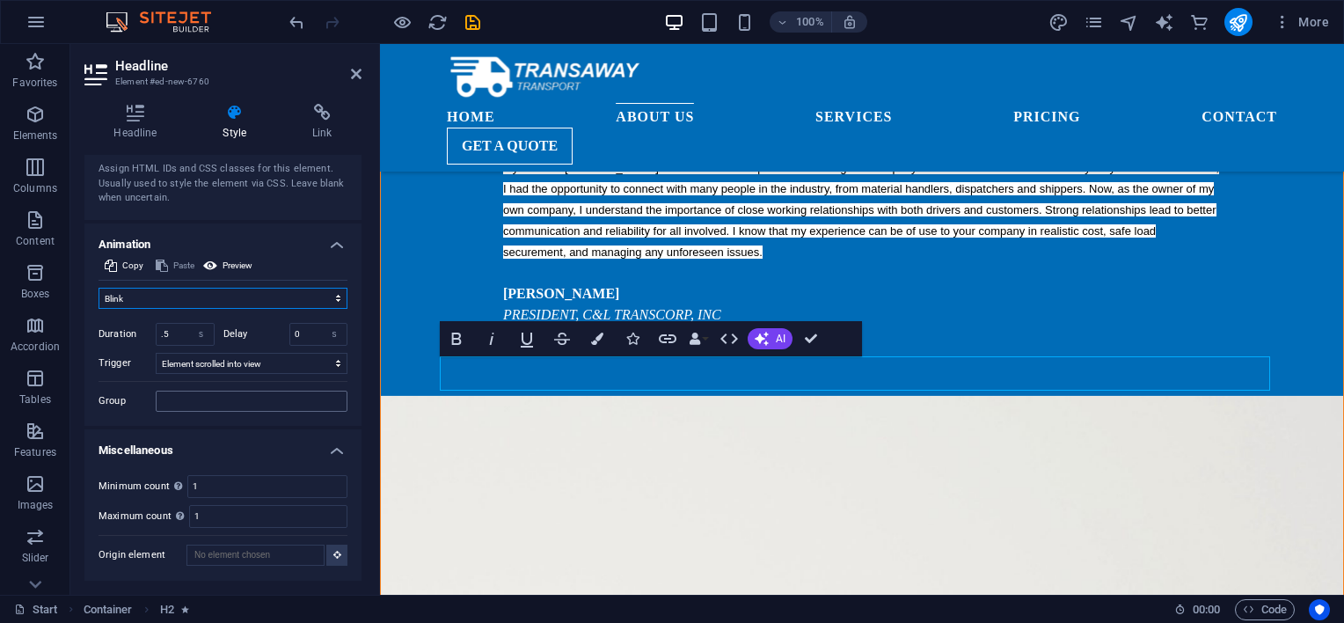
scroll to position [1773, 0]
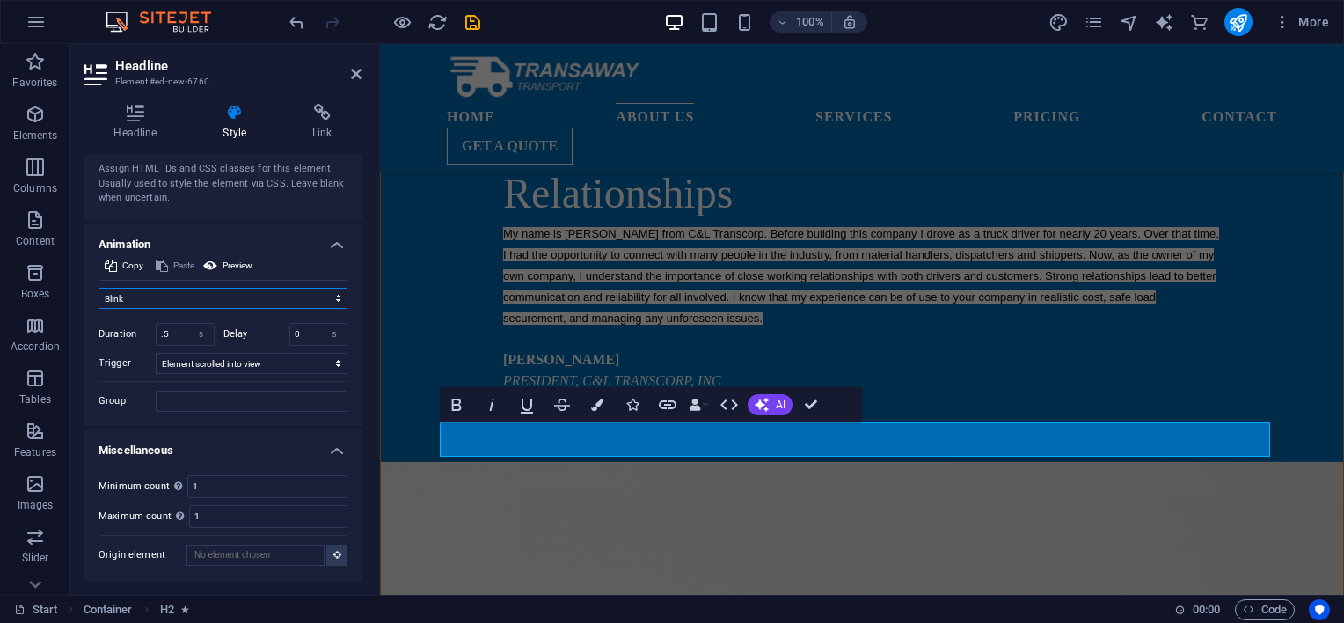
click at [201, 304] on select "Don't animate Show / Hide Slide up/down Zoom in/out Slide left to right Slide r…" at bounding box center [222, 298] width 249 height 21
click at [98, 288] on select "Don't animate Show / Hide Slide up/down Zoom in/out Slide left to right Slide r…" at bounding box center [222, 298] width 249 height 21
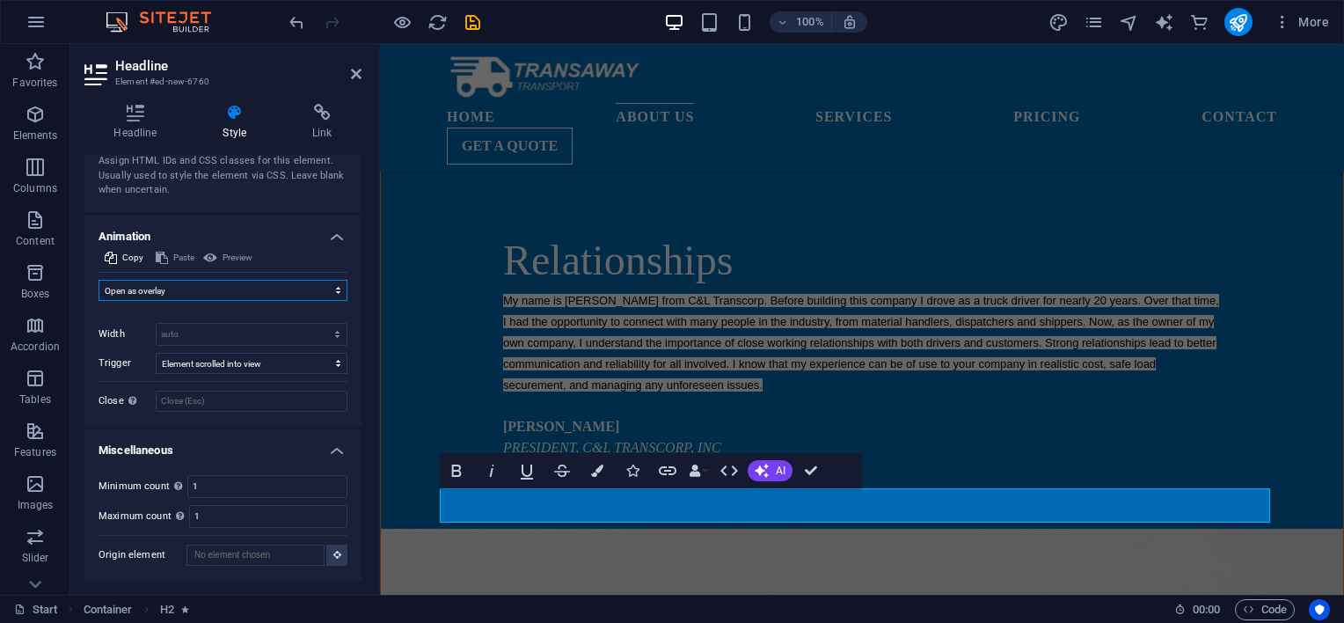
click at [234, 288] on select "Don't animate Show / Hide Slide up/down Zoom in/out Slide left to right Slide r…" at bounding box center [222, 290] width 249 height 21
select select "move-right-to-left"
click at [98, 281] on select "Don't animate Show / Hide Slide up/down Zoom in/out Slide left to right Slide r…" at bounding box center [222, 290] width 249 height 21
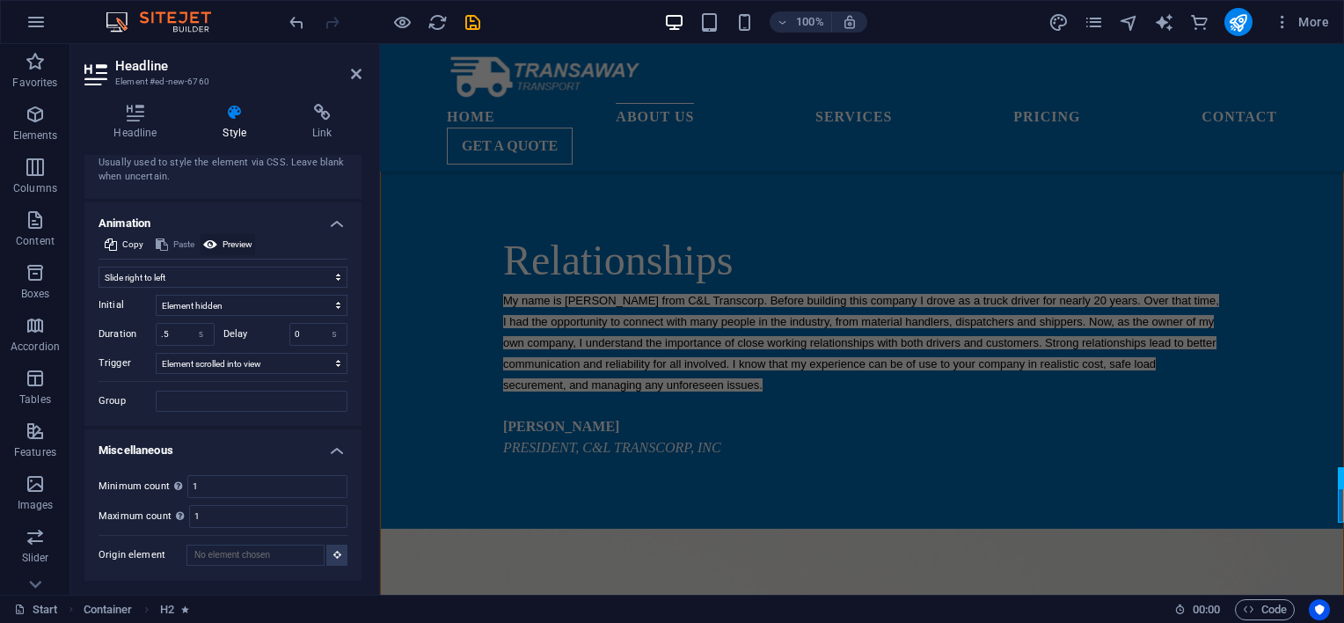
click at [243, 255] on span "Preview" at bounding box center [237, 244] width 30 height 21
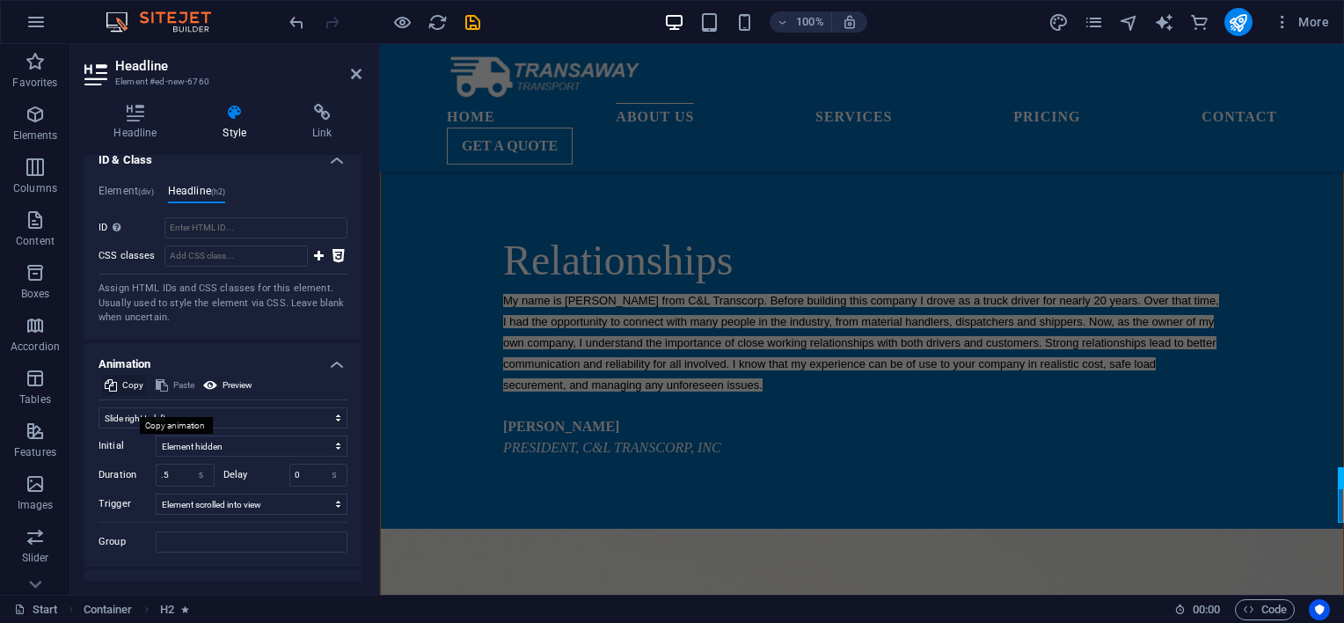
click at [129, 396] on span "Copy" at bounding box center [132, 385] width 21 height 21
click at [280, 396] on span "Preview" at bounding box center [281, 385] width 30 height 21
click at [183, 396] on span "Paste" at bounding box center [183, 385] width 21 height 21
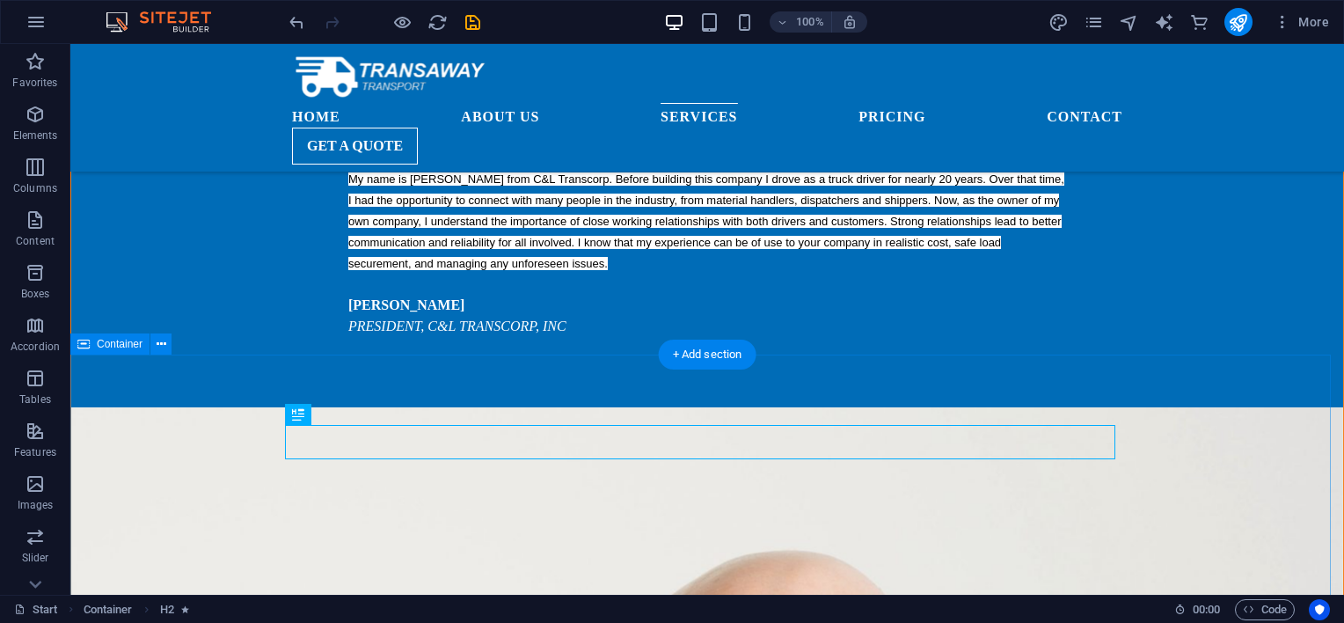
scroll to position [1854, 0]
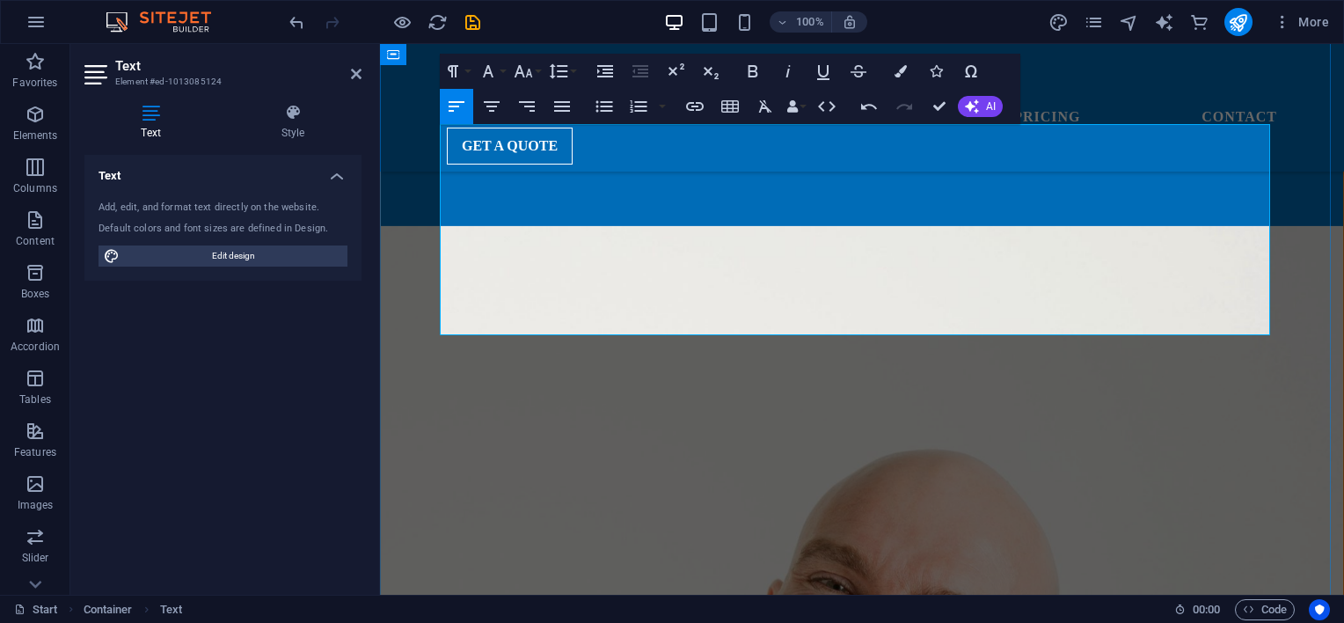
scroll to position [2000, 0]
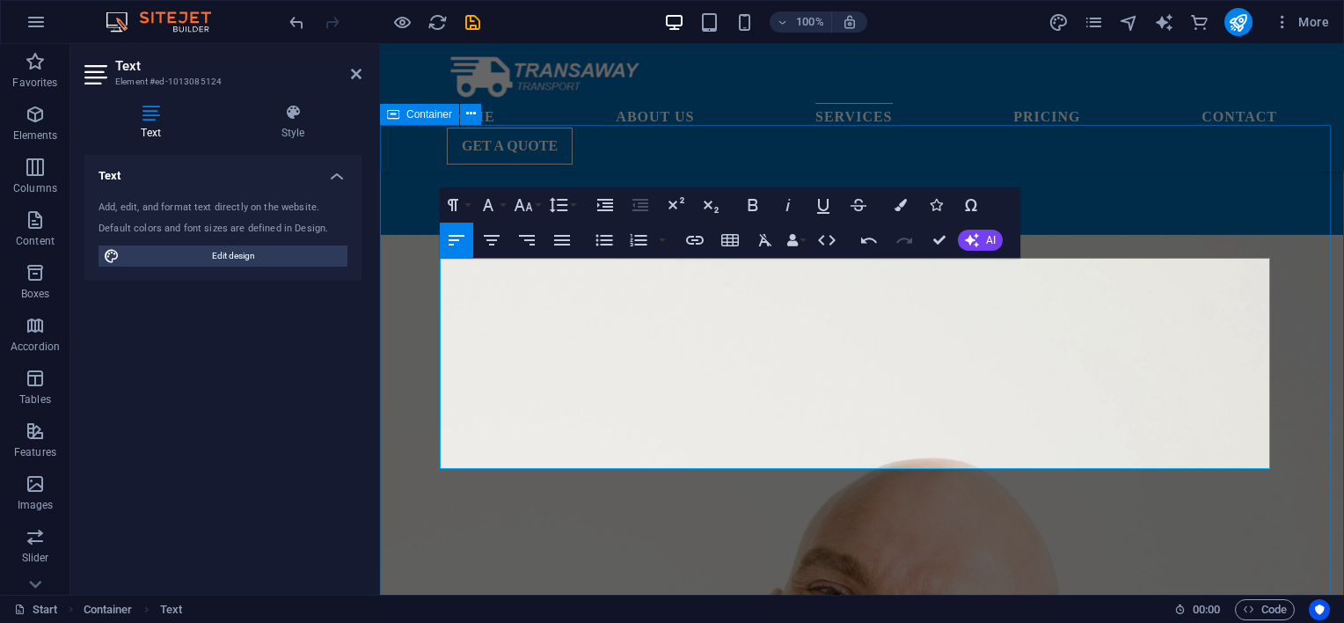
drag, startPoint x: 513, startPoint y: 311, endPoint x: 462, endPoint y: 268, distance: 66.8
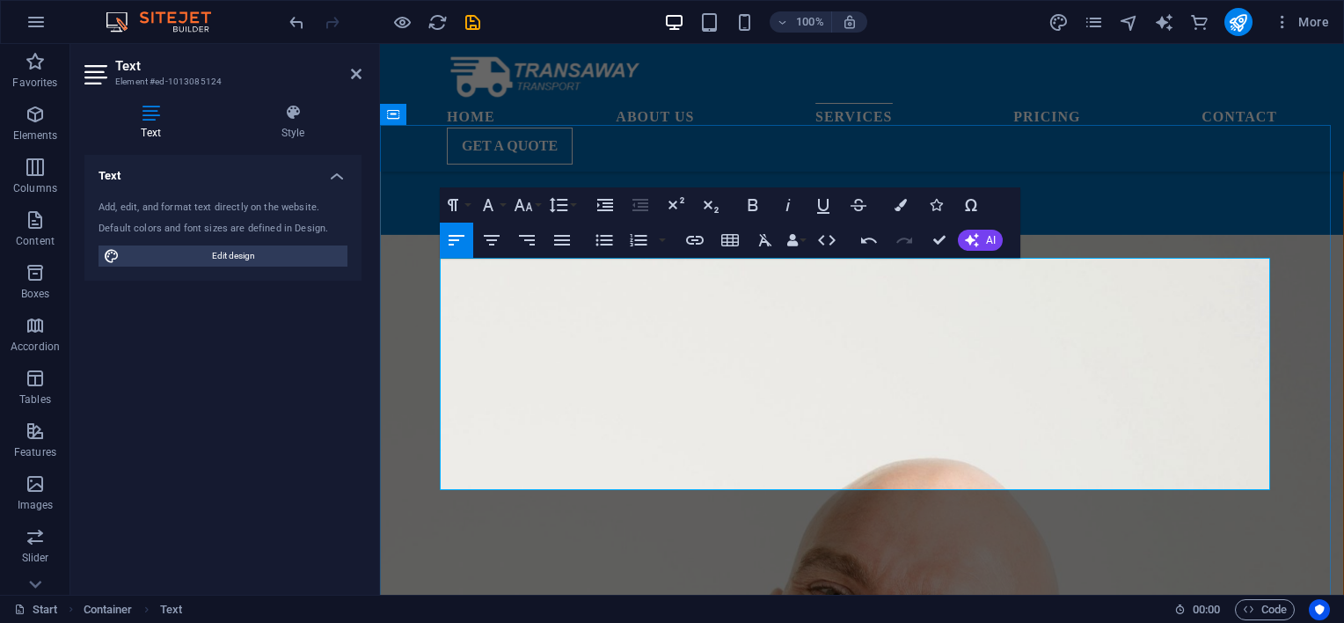
scroll to position [3780, 0]
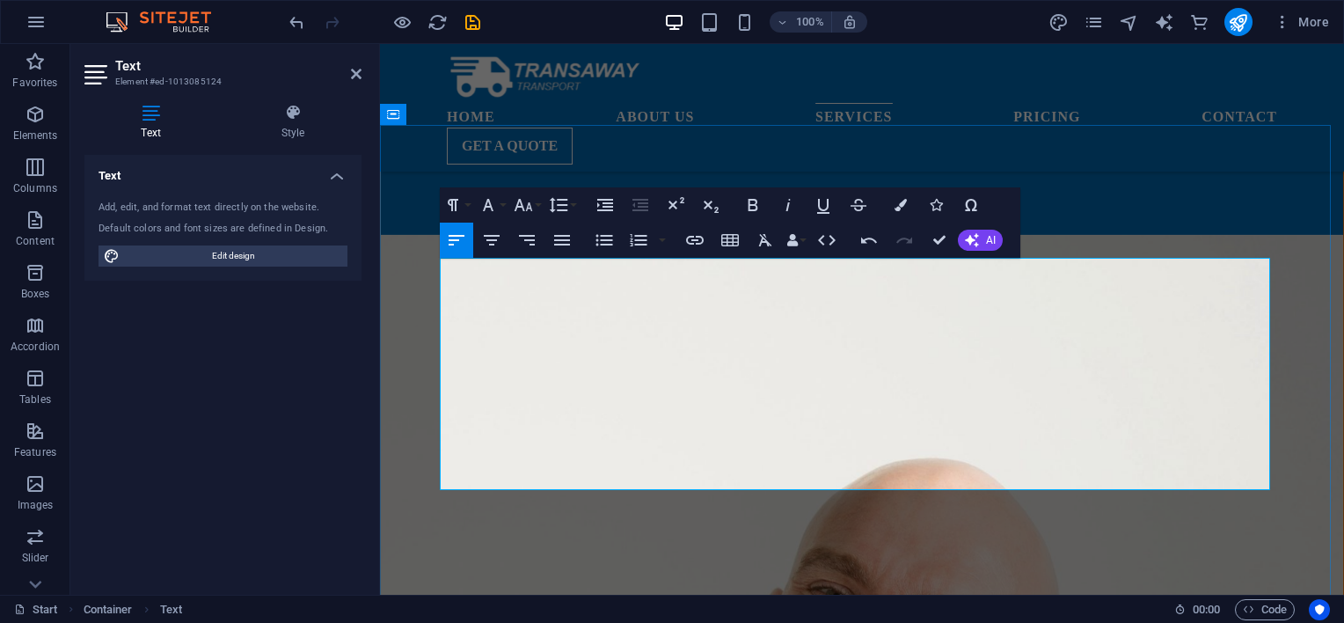
drag, startPoint x: 560, startPoint y: 438, endPoint x: 440, endPoint y: 311, distance: 174.8
click at [609, 247] on icon "button" at bounding box center [604, 240] width 21 height 21
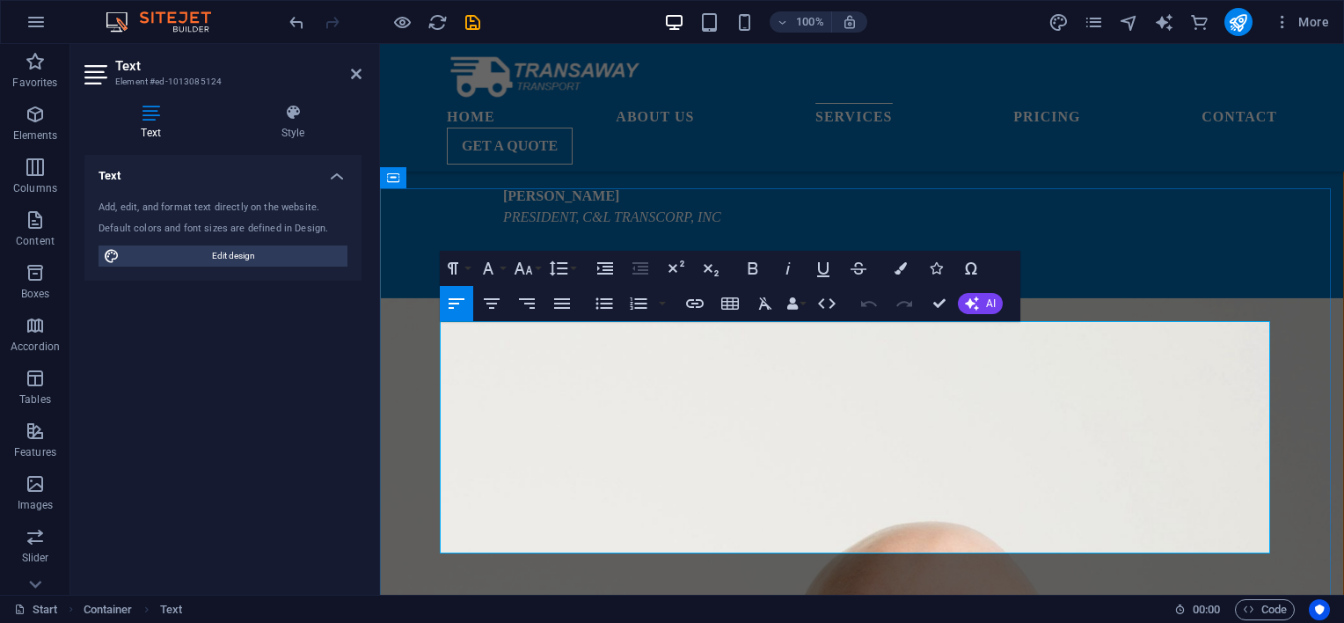
drag, startPoint x: 560, startPoint y: 499, endPoint x: 442, endPoint y: 331, distance: 205.2
click at [492, 269] on icon "button" at bounding box center [488, 268] width 21 height 21
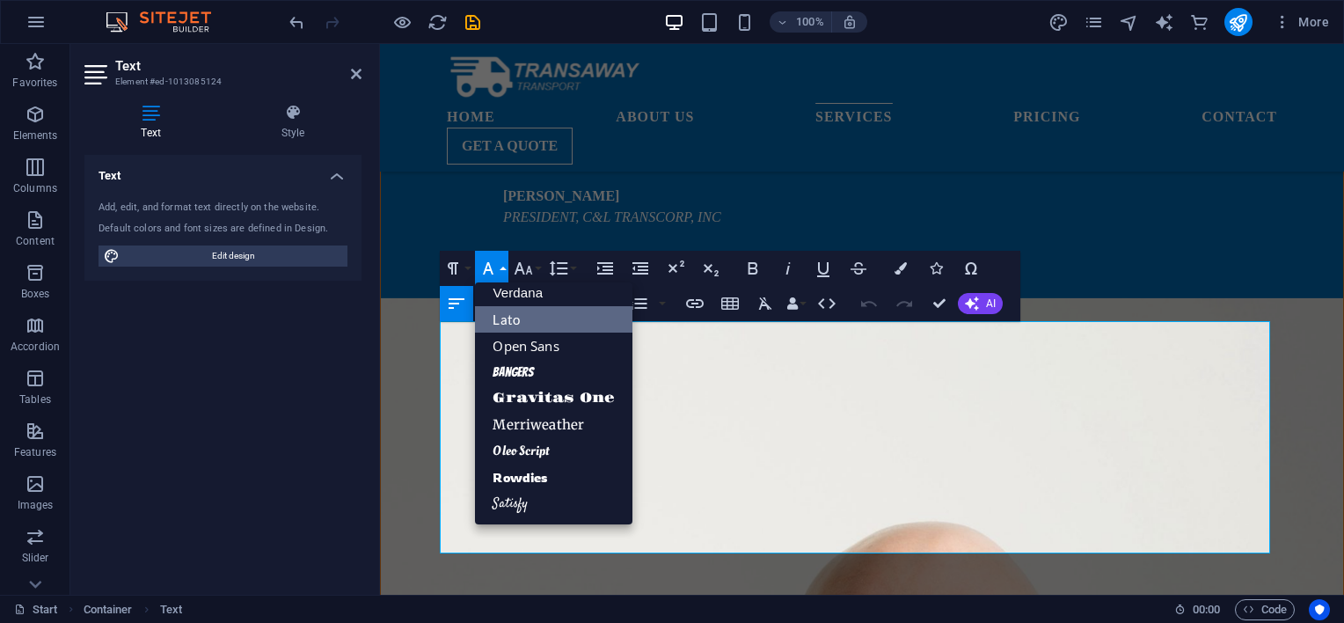
scroll to position [141, 0]
click at [529, 450] on link "Oleo Script" at bounding box center [553, 452] width 157 height 26
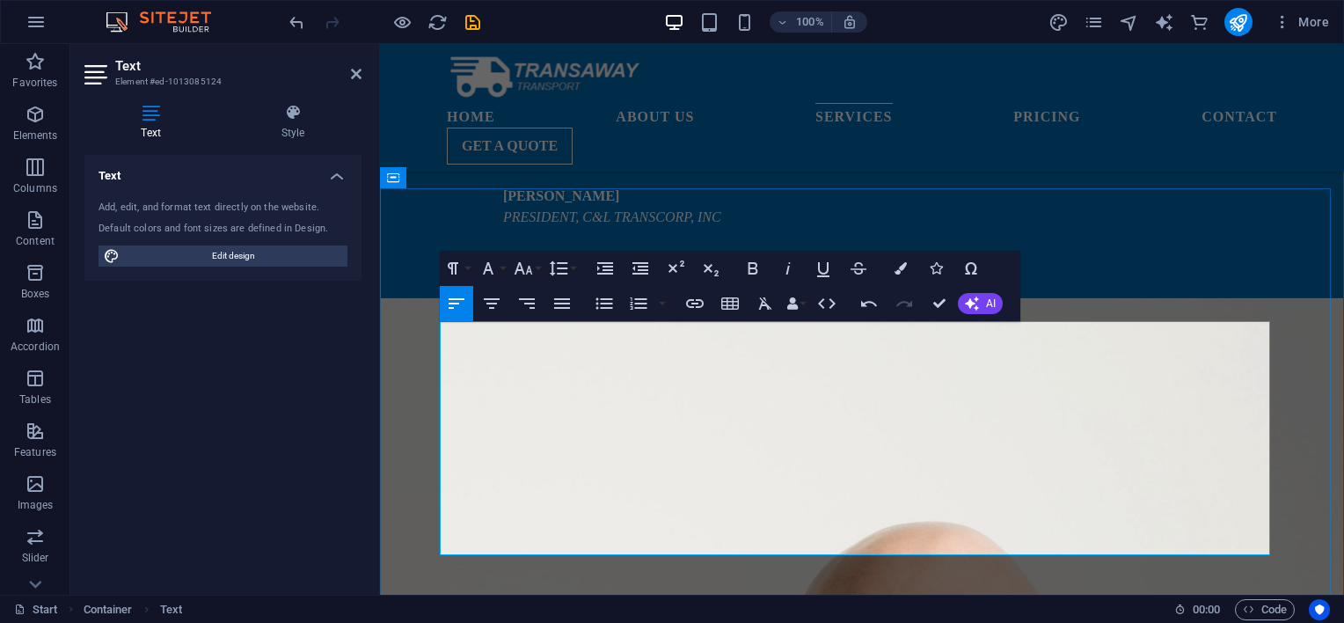
drag, startPoint x: 577, startPoint y: 507, endPoint x: 482, endPoint y: 397, distance: 144.6
drag, startPoint x: 939, startPoint y: 364, endPoint x: 960, endPoint y: 348, distance: 26.4
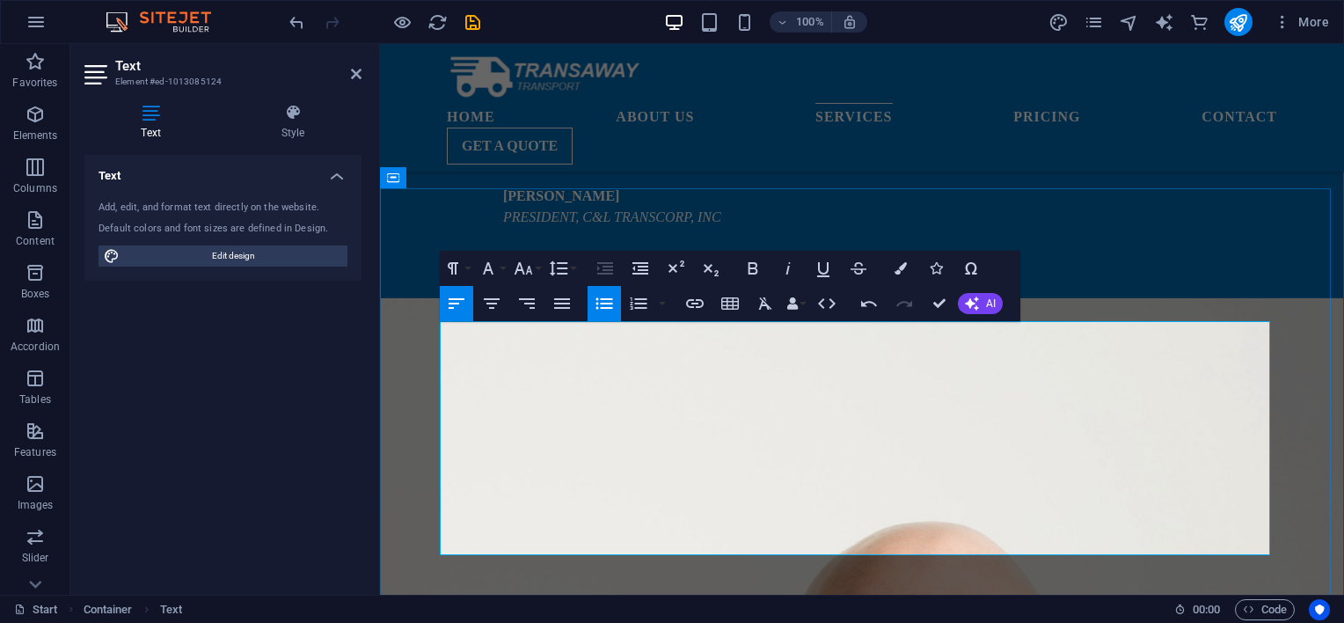
drag, startPoint x: 580, startPoint y: 503, endPoint x: 456, endPoint y: 380, distance: 174.1
click at [490, 267] on icon "button" at bounding box center [488, 268] width 11 height 12
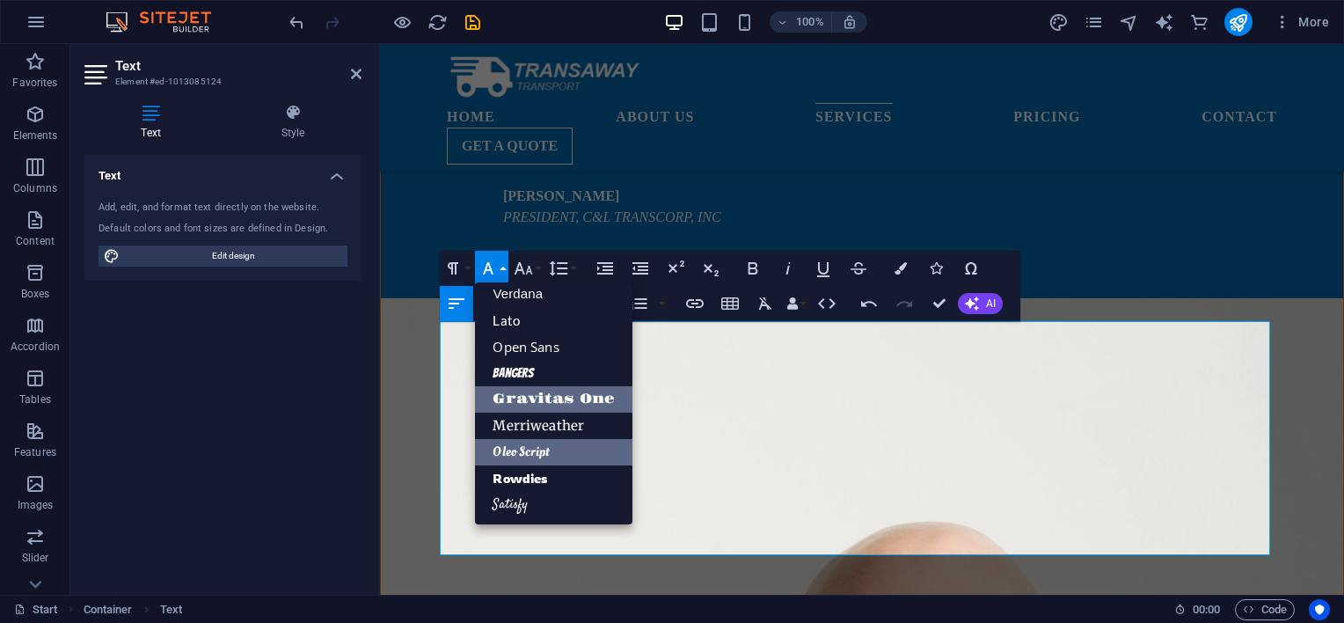
click at [529, 397] on link "Gravitas One" at bounding box center [553, 399] width 157 height 26
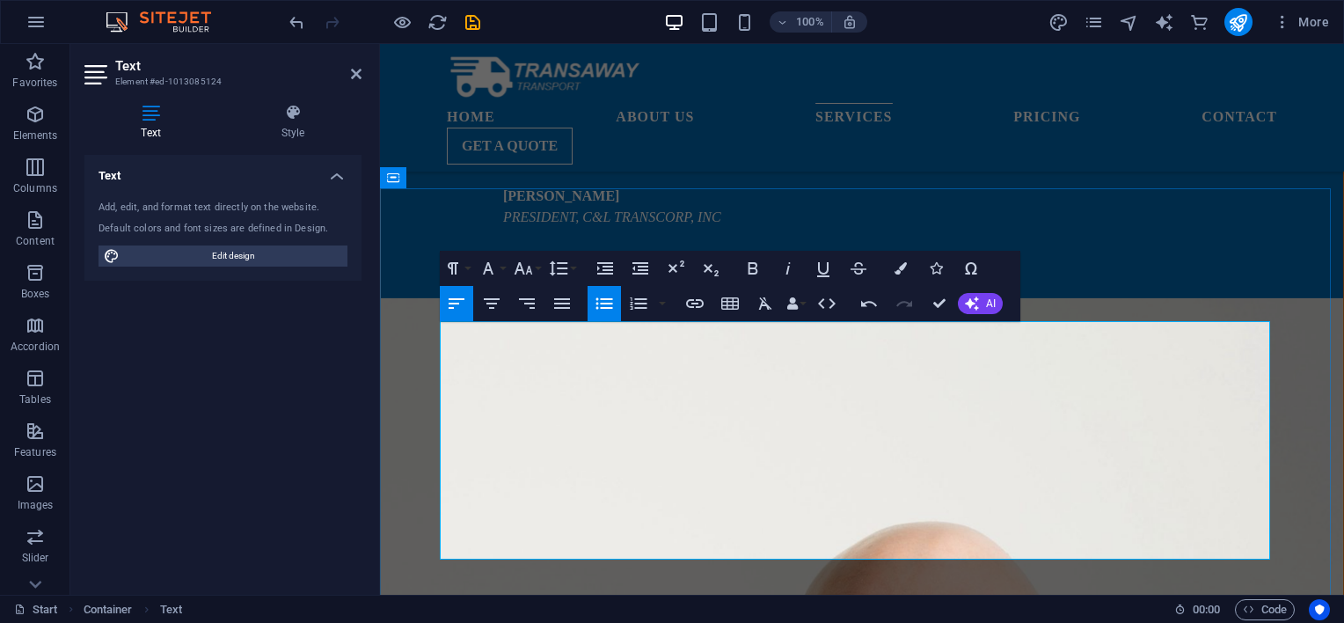
drag, startPoint x: 932, startPoint y: 337, endPoint x: 444, endPoint y: 337, distance: 488.1
click at [524, 266] on icon "button" at bounding box center [523, 268] width 21 height 21
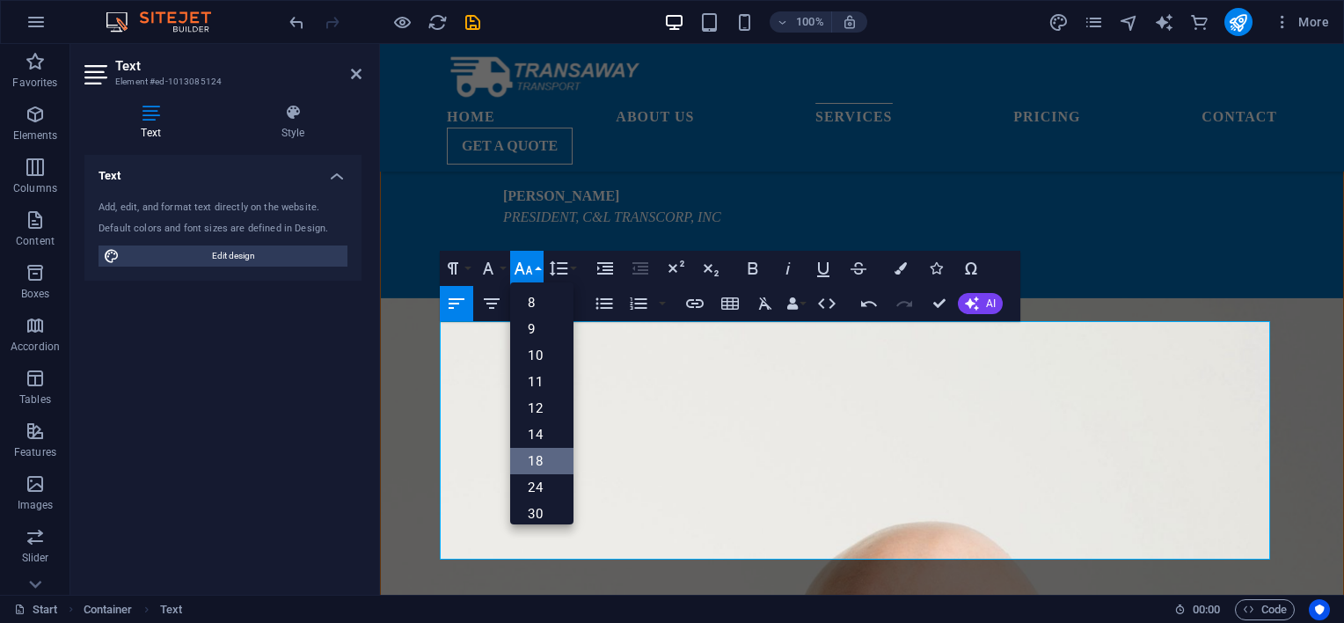
click at [538, 457] on link "18" at bounding box center [541, 461] width 63 height 26
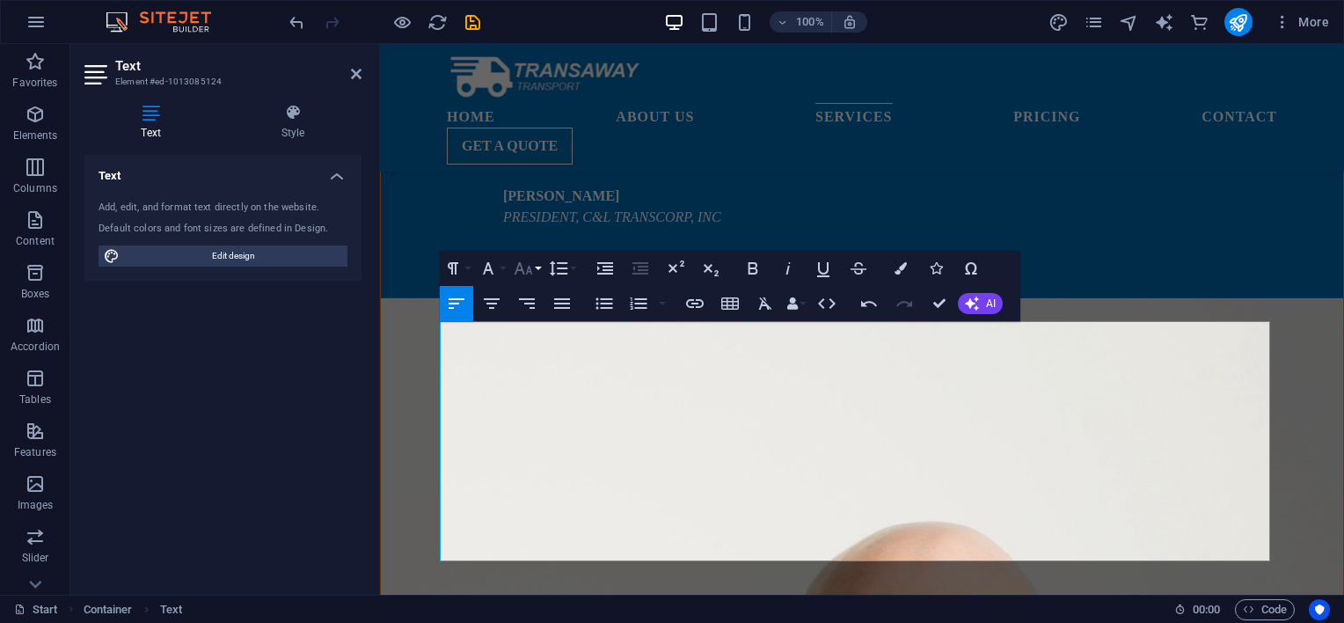
click at [528, 270] on icon "button" at bounding box center [523, 268] width 18 height 12
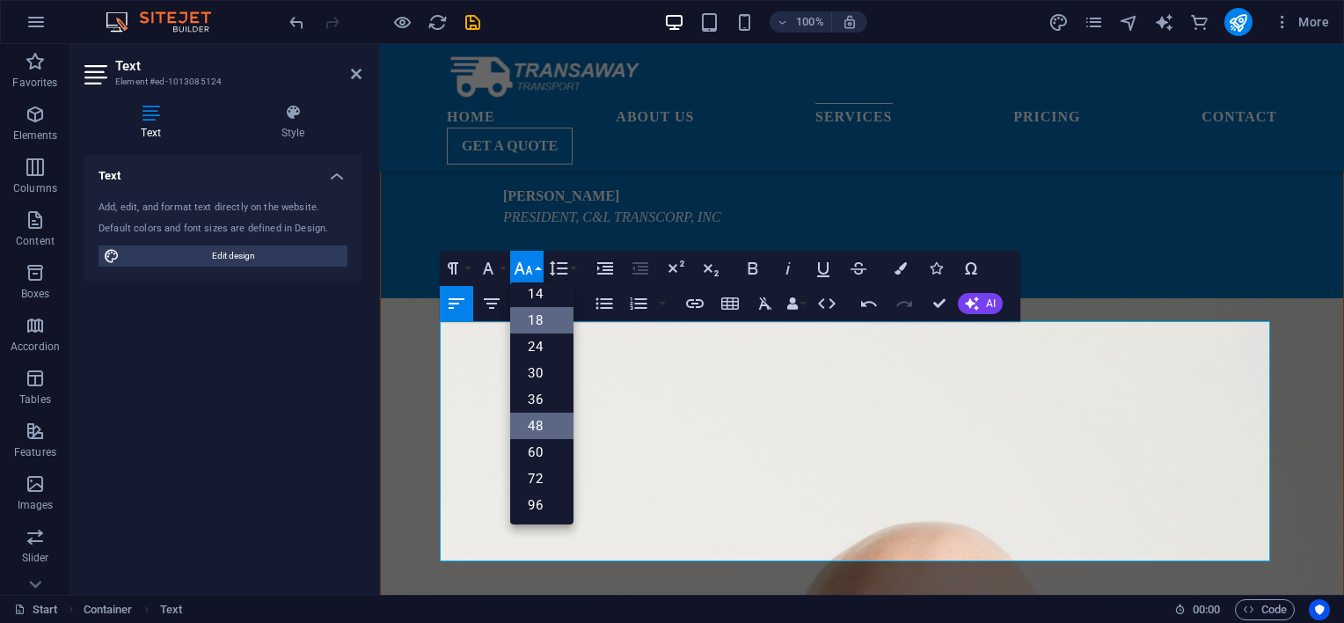
click at [534, 422] on link "48" at bounding box center [541, 425] width 63 height 26
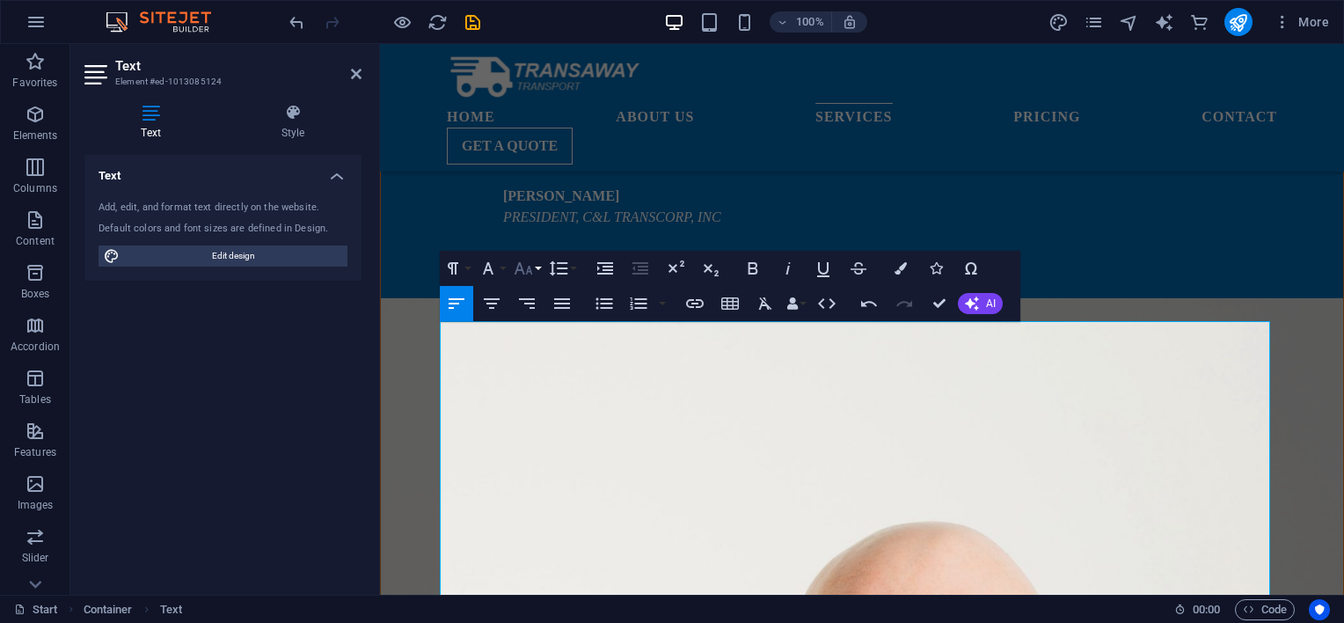
click at [529, 273] on icon "button" at bounding box center [523, 268] width 21 height 21
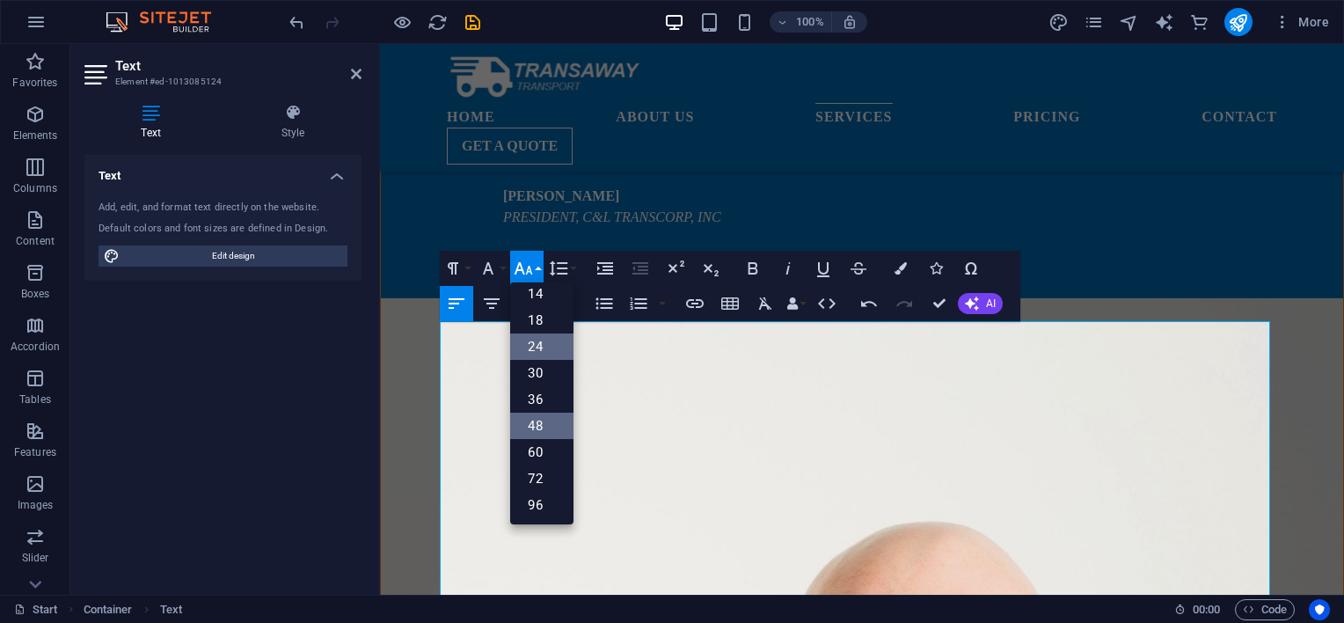
click at [540, 345] on link "24" at bounding box center [541, 346] width 63 height 26
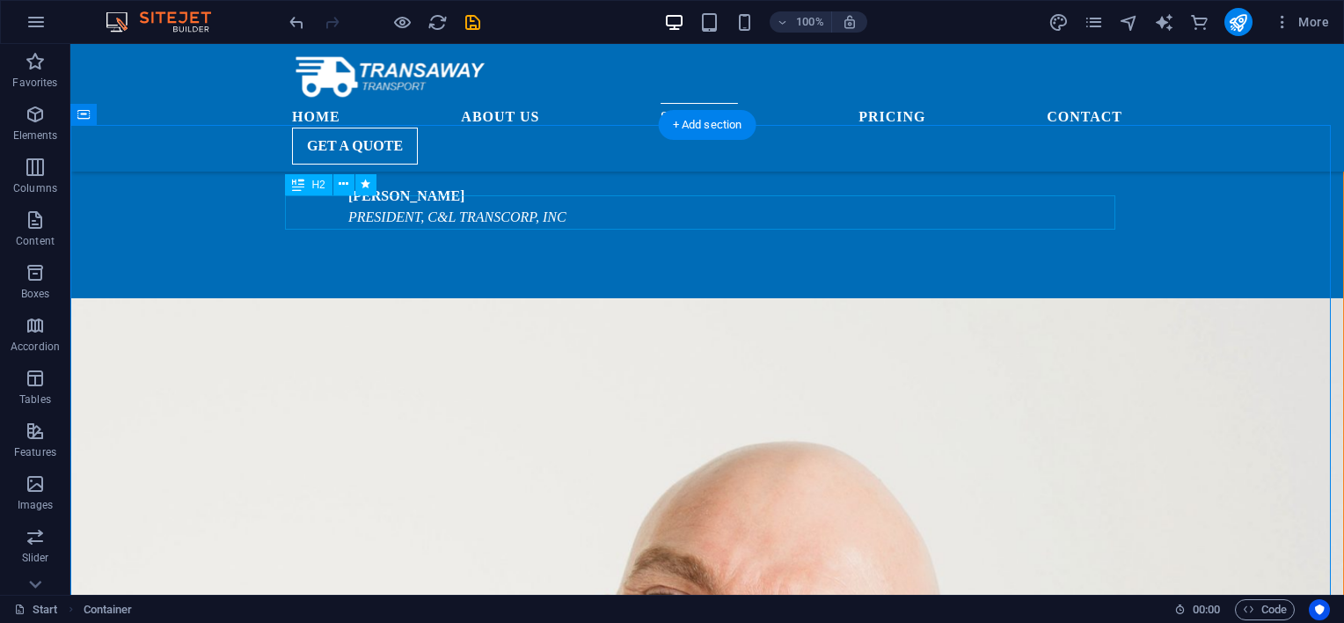
click at [1283, 26] on icon "button" at bounding box center [1282, 22] width 18 height 18
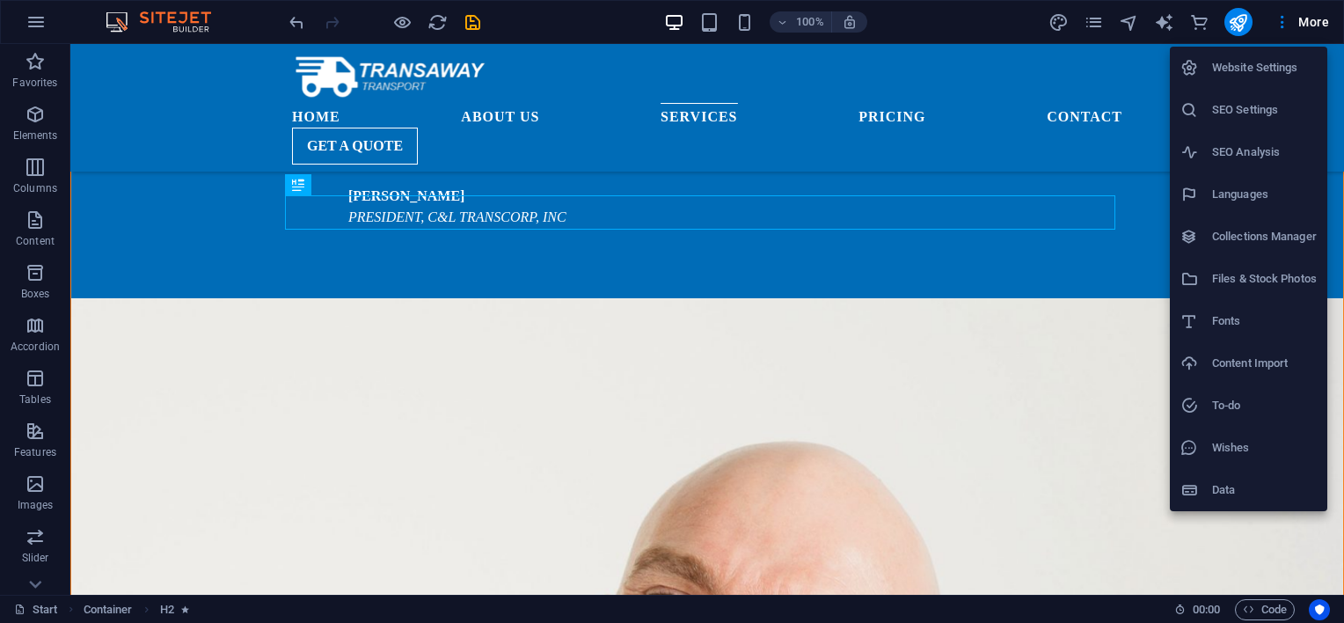
click at [234, 204] on div at bounding box center [672, 311] width 1344 height 623
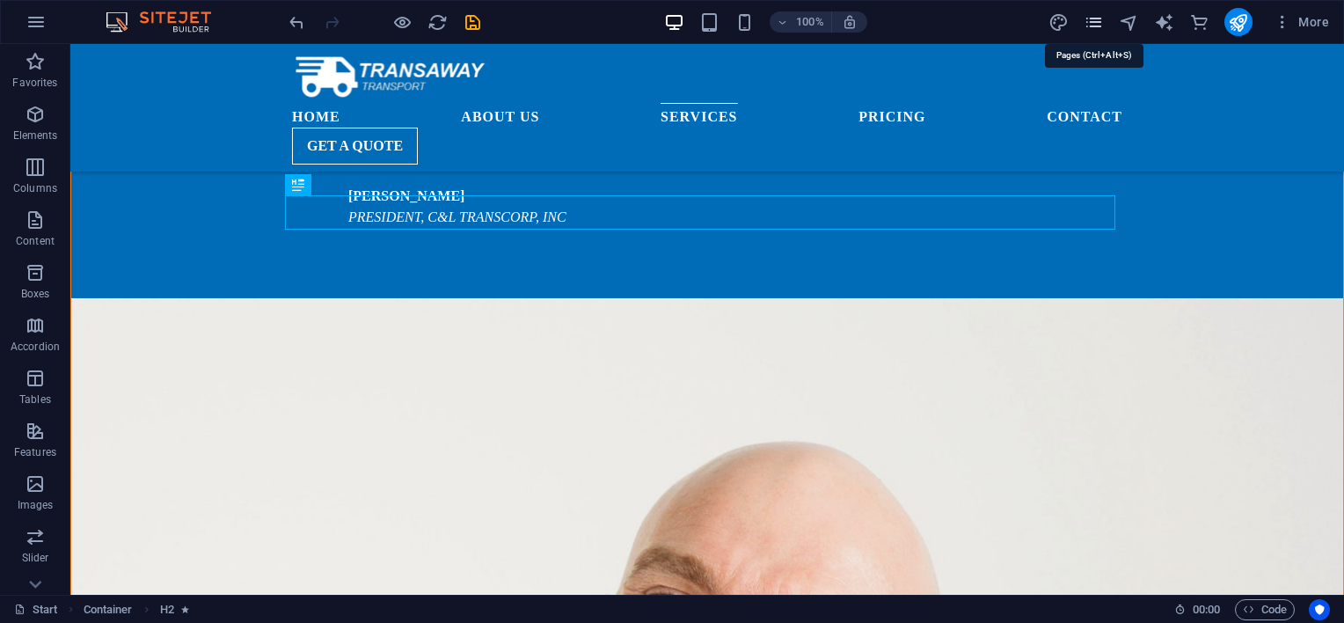
click at [1093, 28] on icon "pages" at bounding box center [1093, 22] width 20 height 20
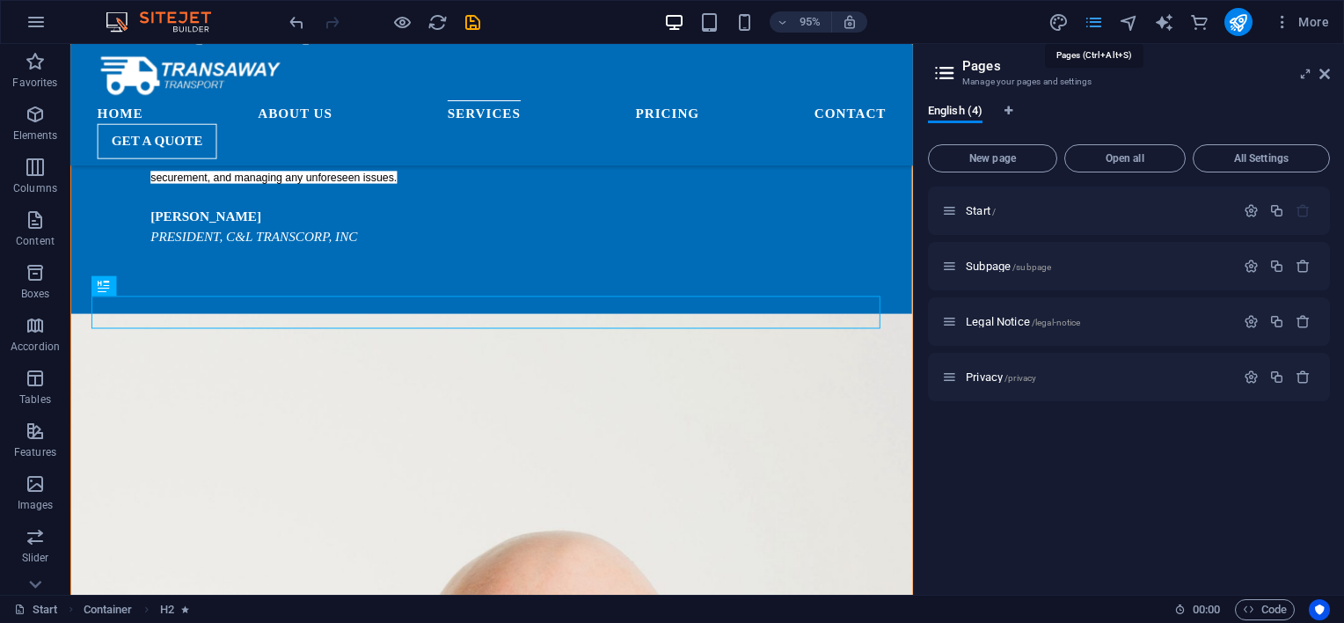
click at [1093, 28] on icon "pages" at bounding box center [1093, 22] width 20 height 20
click at [1328, 74] on icon at bounding box center [1324, 74] width 11 height 14
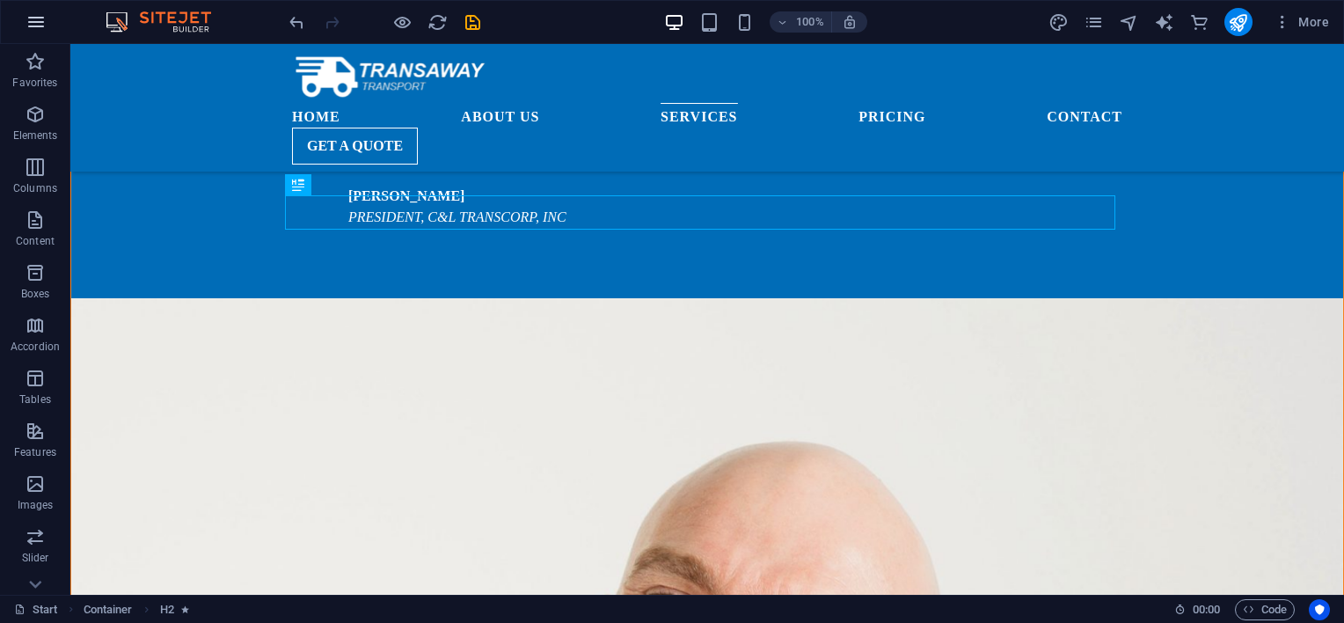
click at [35, 28] on icon "button" at bounding box center [36, 21] width 21 height 21
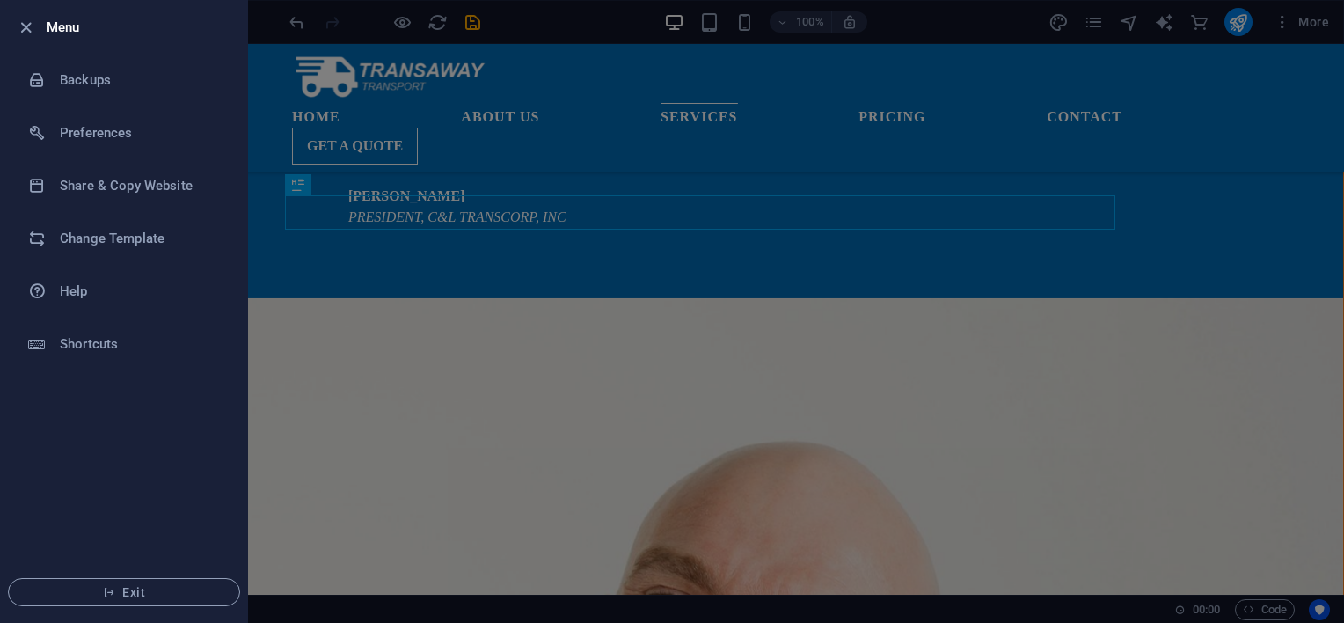
click at [637, 200] on div at bounding box center [672, 311] width 1344 height 623
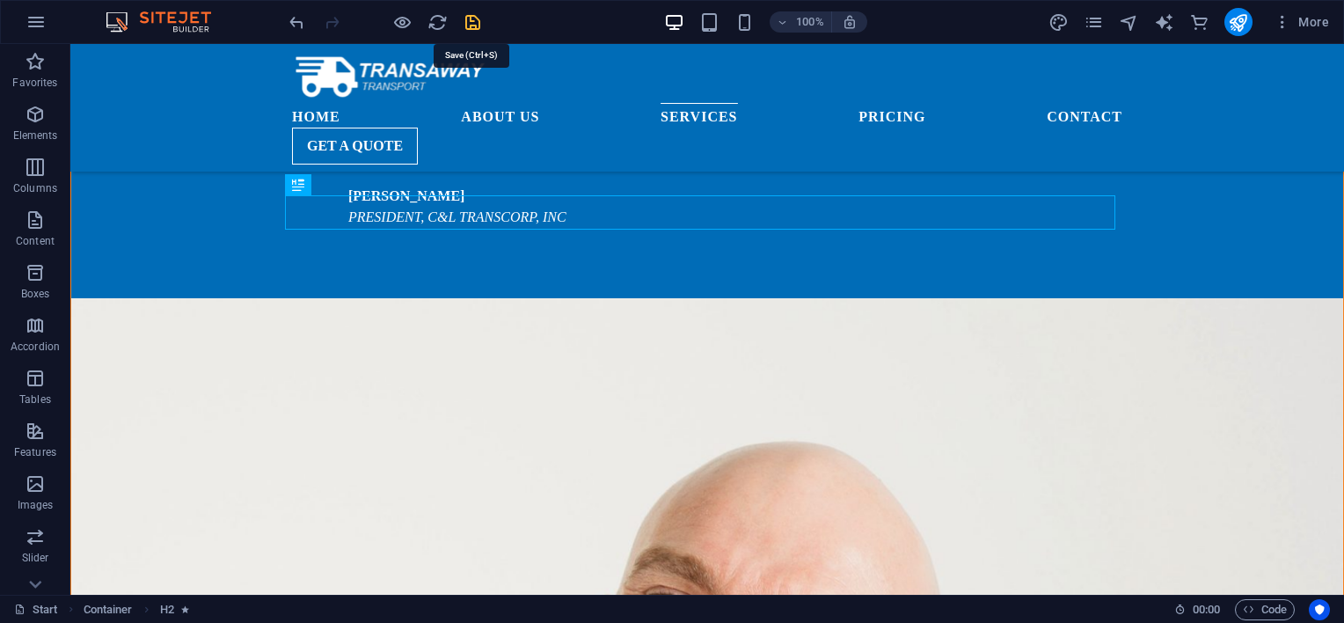
click at [471, 21] on icon "save" at bounding box center [473, 22] width 20 height 20
checkbox input "false"
